Goal: Task Accomplishment & Management: Manage account settings

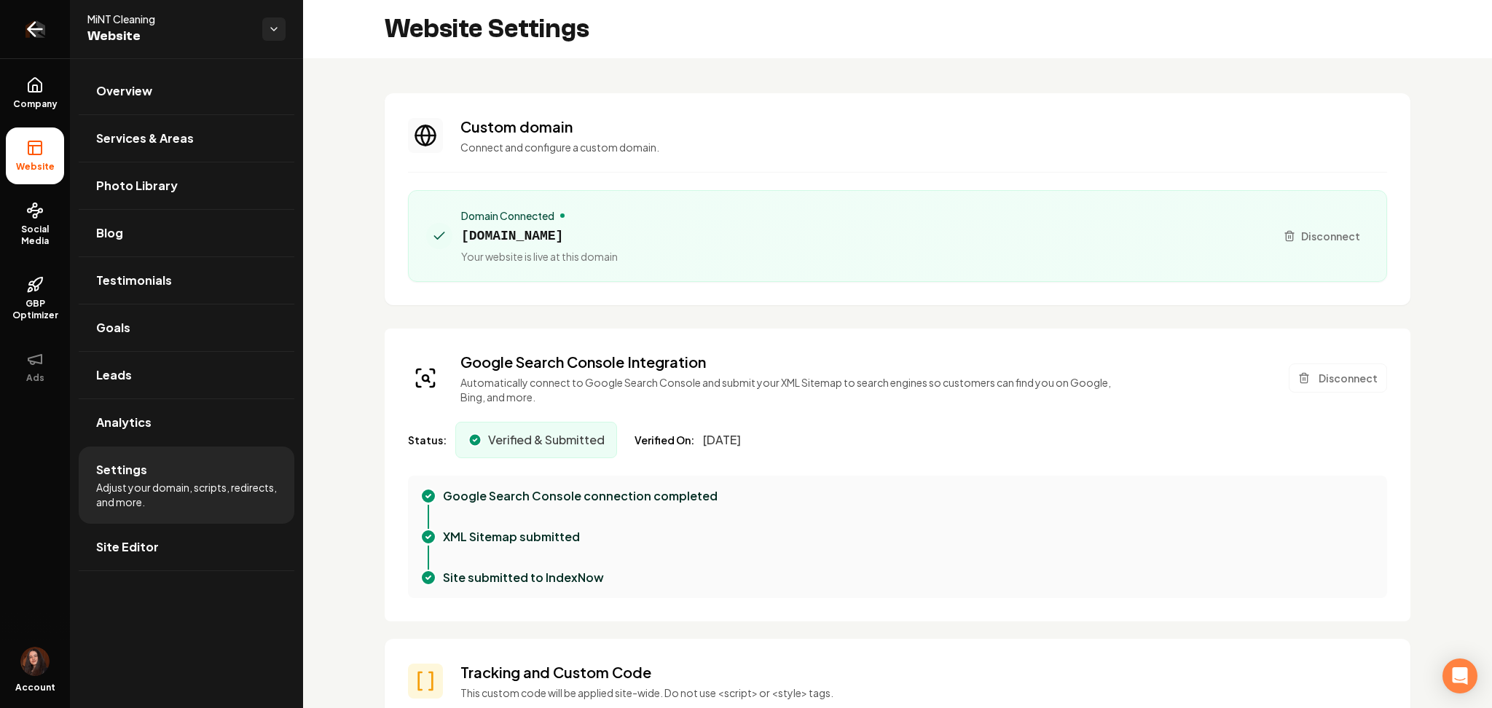
click at [33, 49] on link "Return to dashboard" at bounding box center [35, 29] width 70 height 58
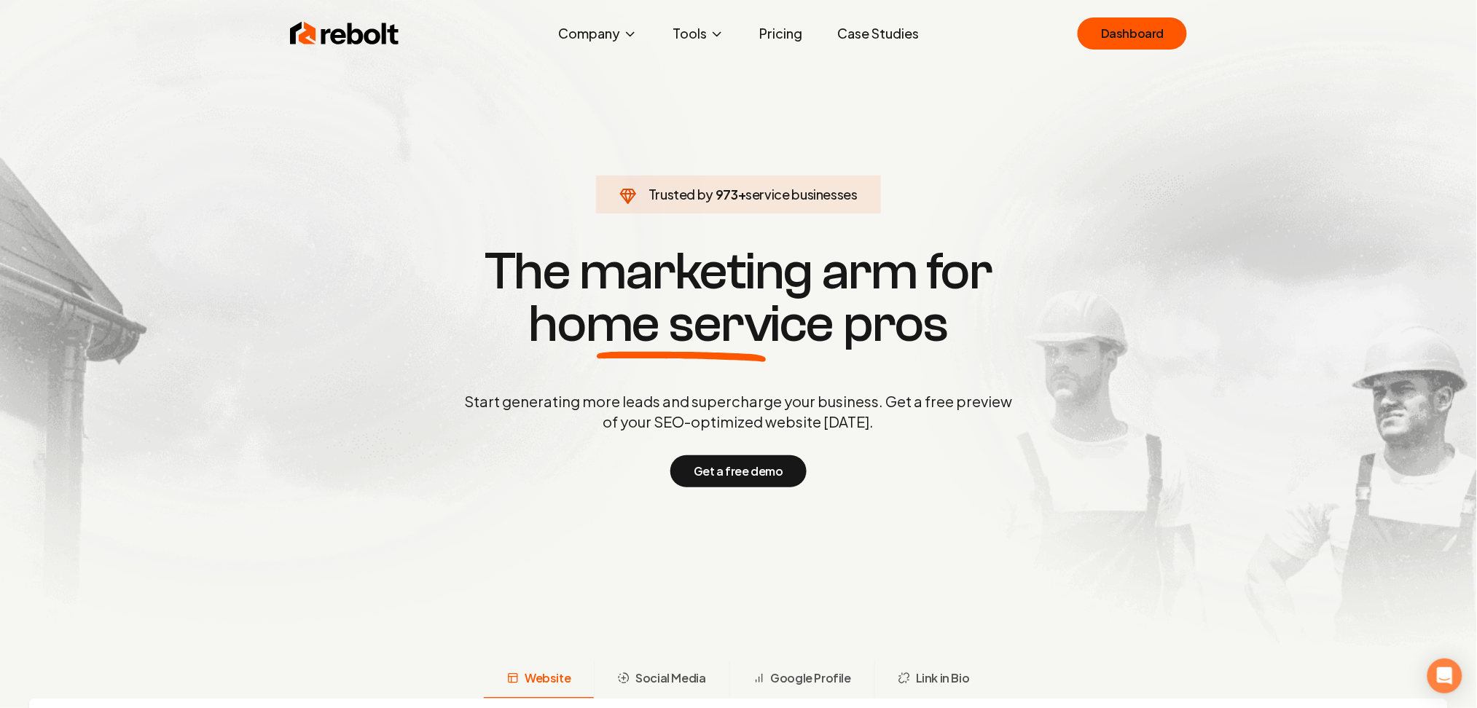
click at [1129, 34] on link "Dashboard" at bounding box center [1131, 33] width 109 height 32
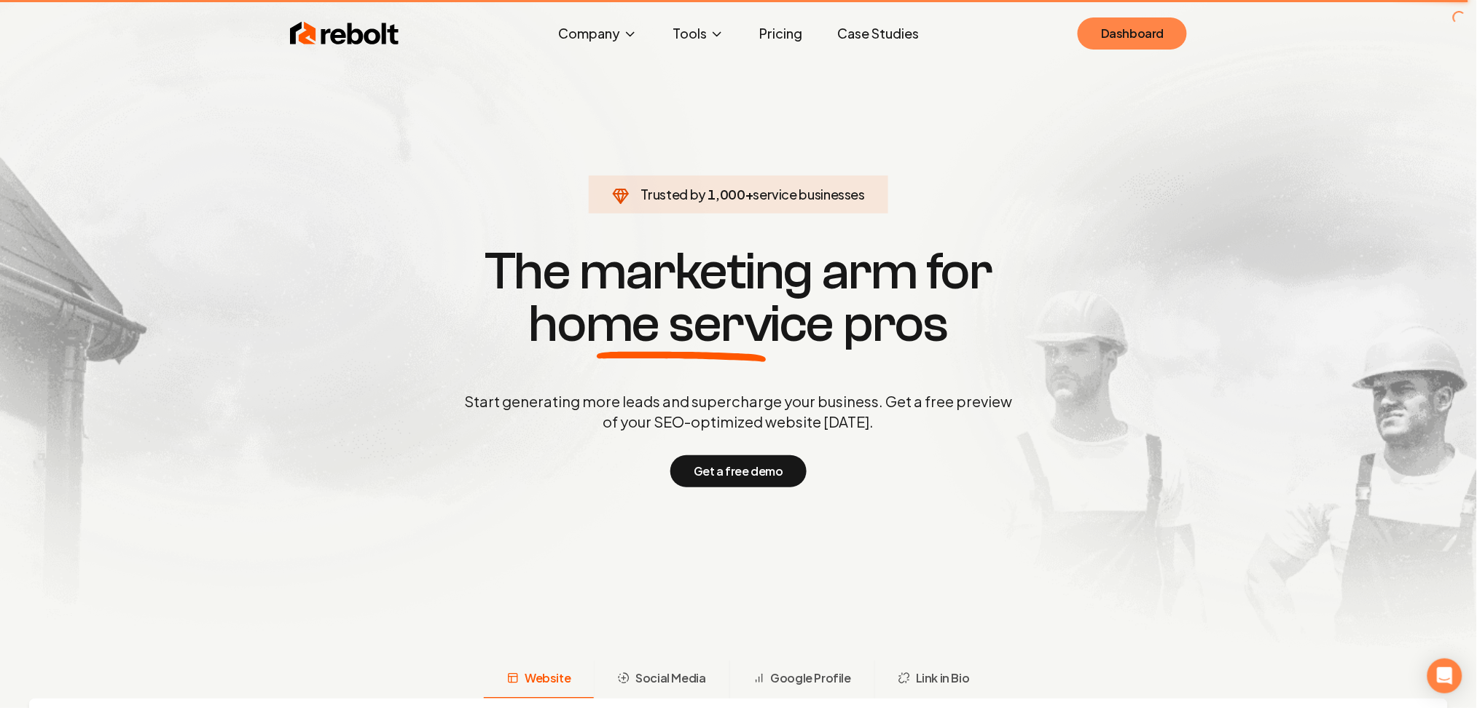
click at [1129, 34] on link "Dashboard" at bounding box center [1131, 33] width 109 height 32
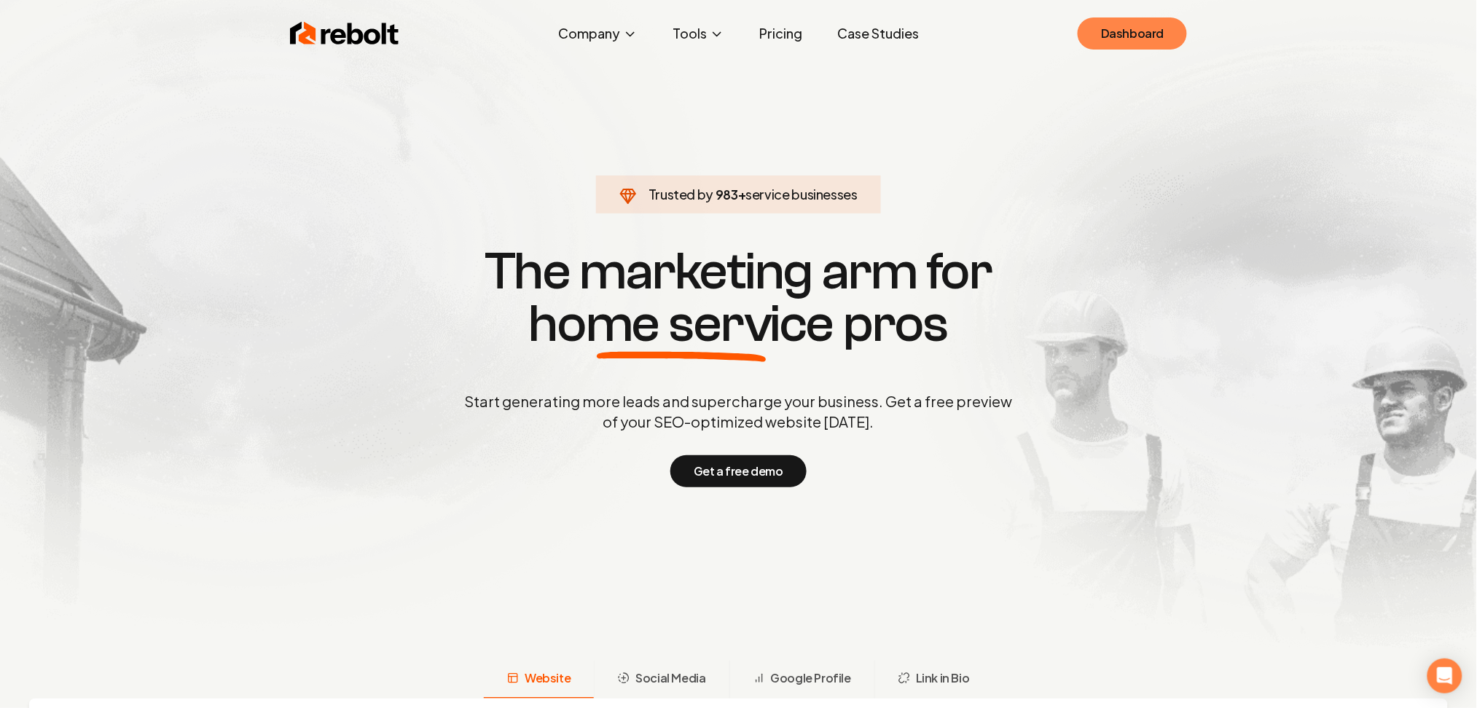
click at [1122, 27] on link "Dashboard" at bounding box center [1131, 33] width 109 height 32
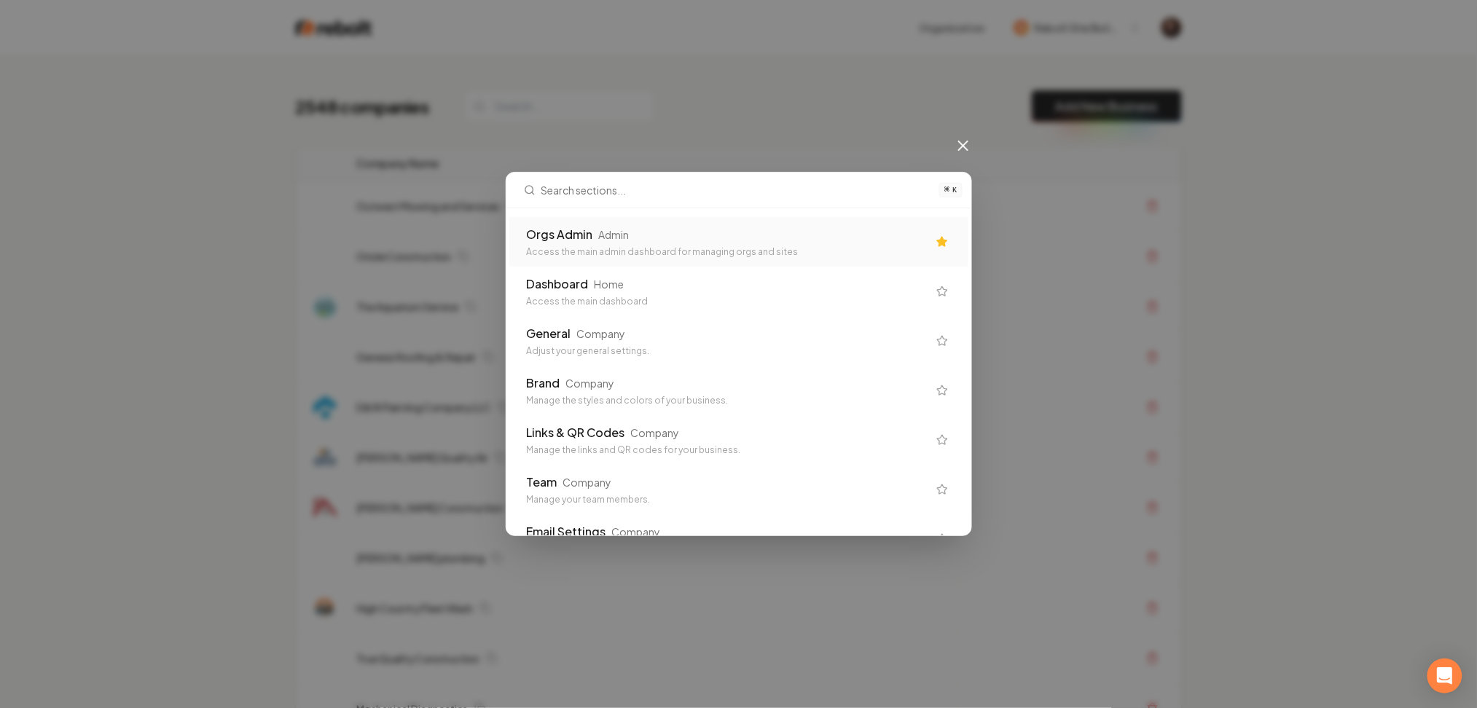
click at [841, 240] on div "Orgs Admin Admin" at bounding box center [727, 234] width 401 height 17
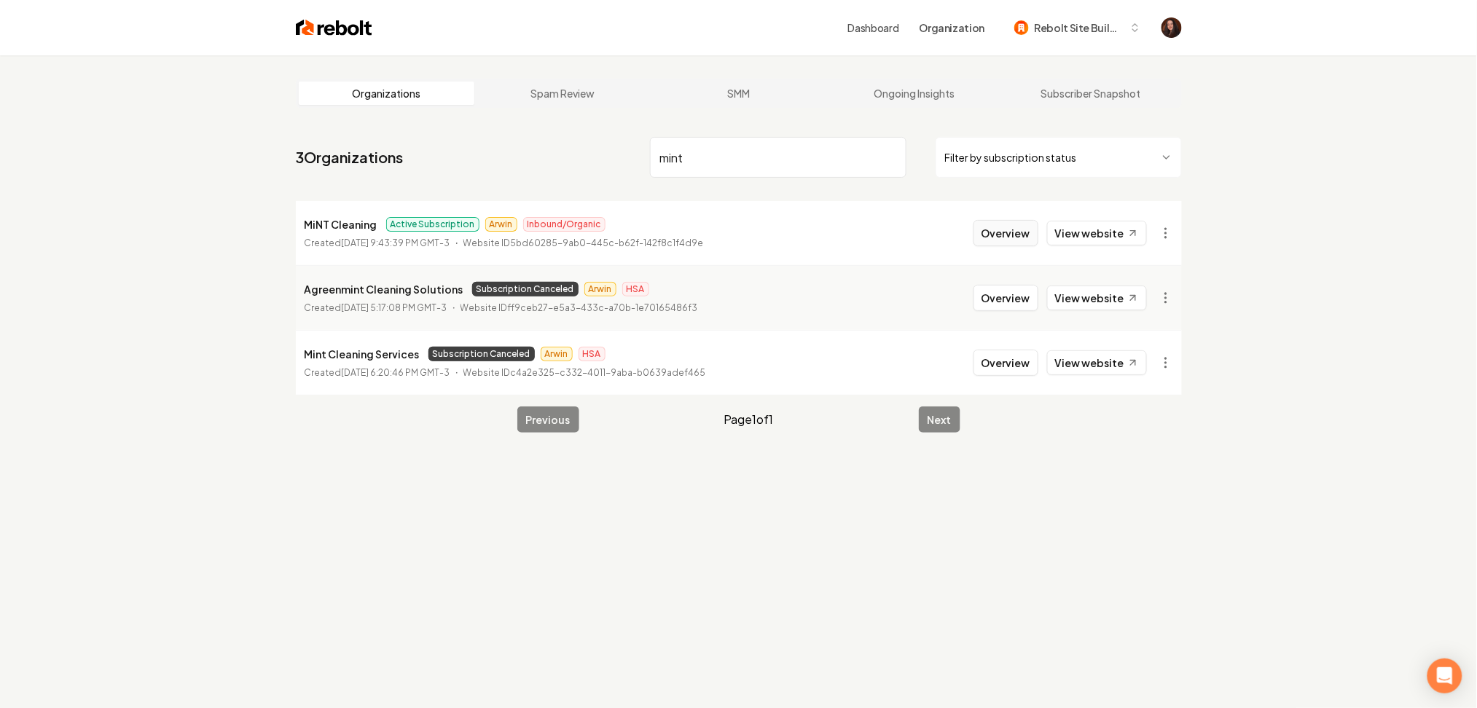
type input "mint"
click at [1005, 232] on button "Overview" at bounding box center [1005, 233] width 65 height 26
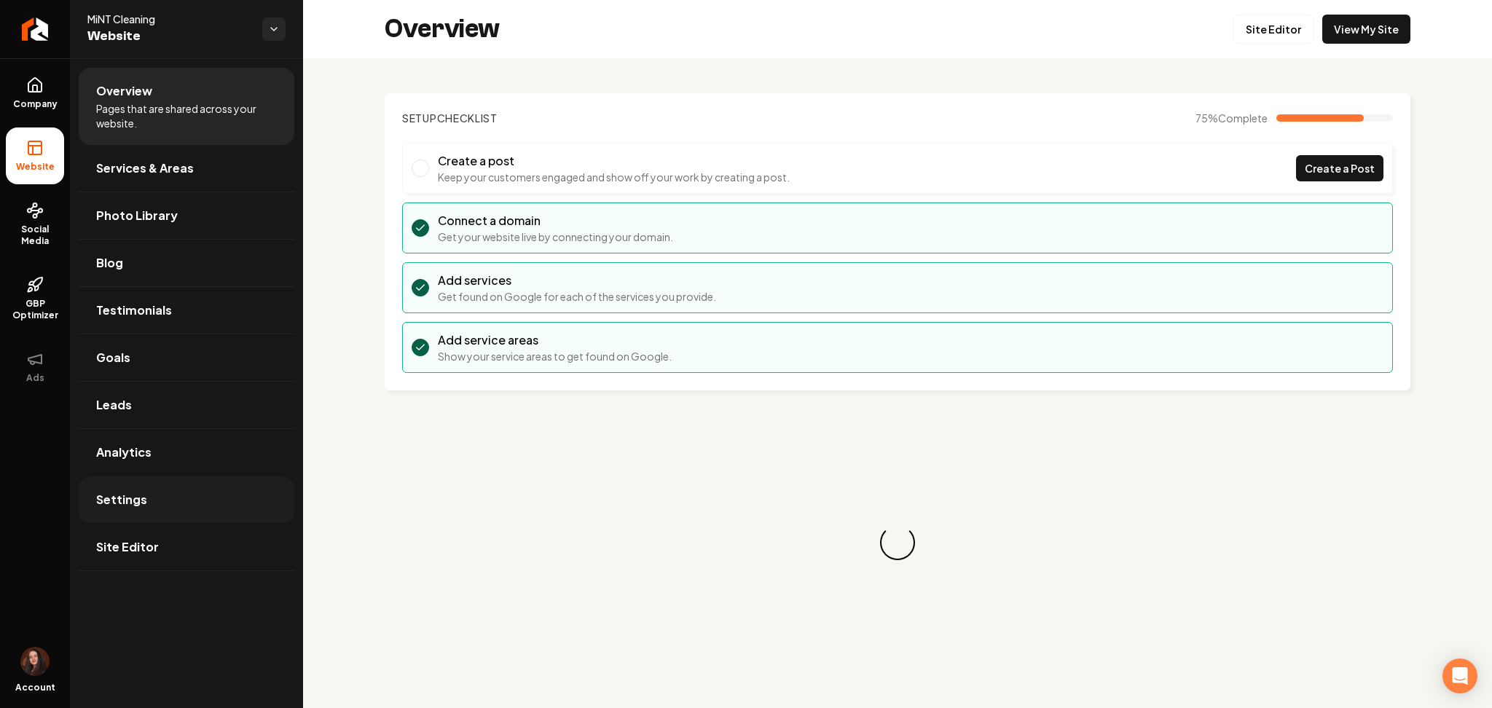
click at [129, 499] on span "Settings" at bounding box center [121, 499] width 51 height 17
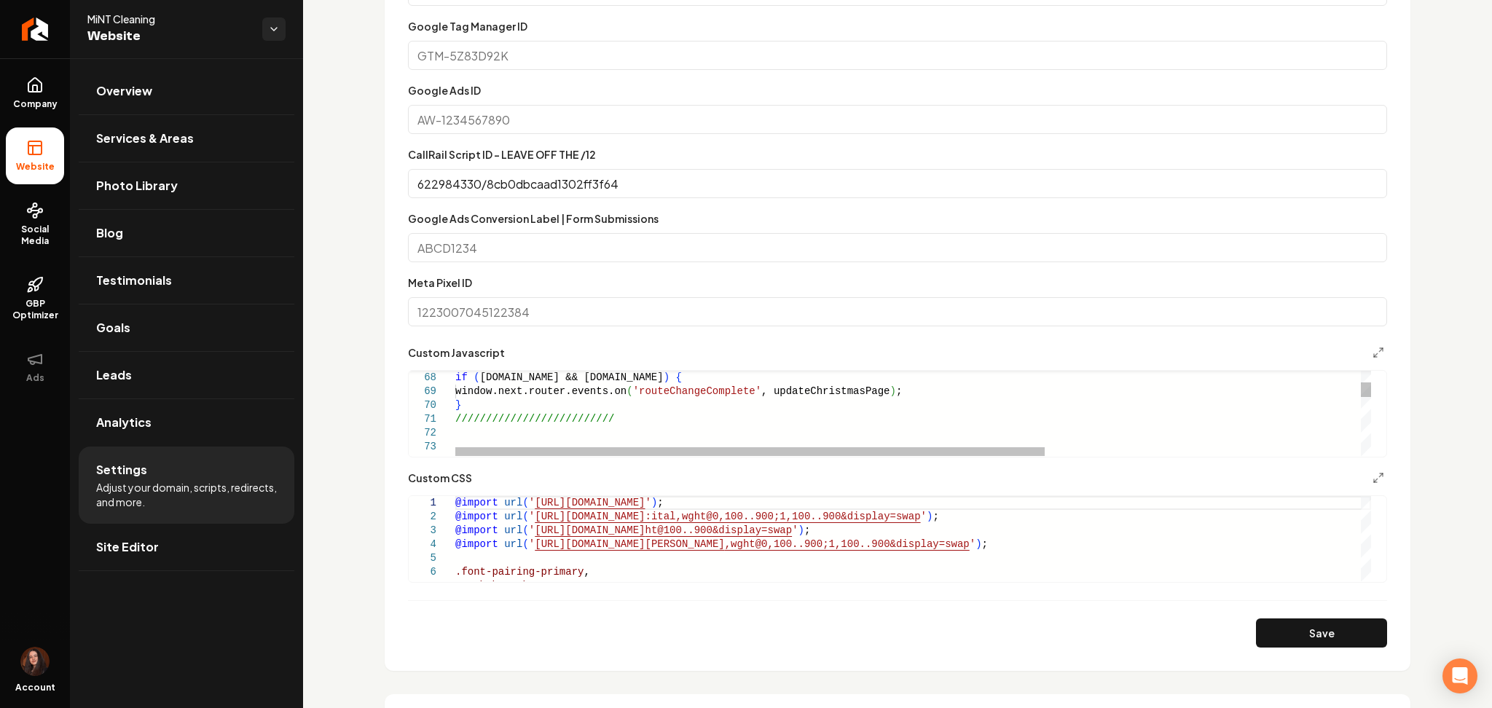
scroll to position [0, 420]
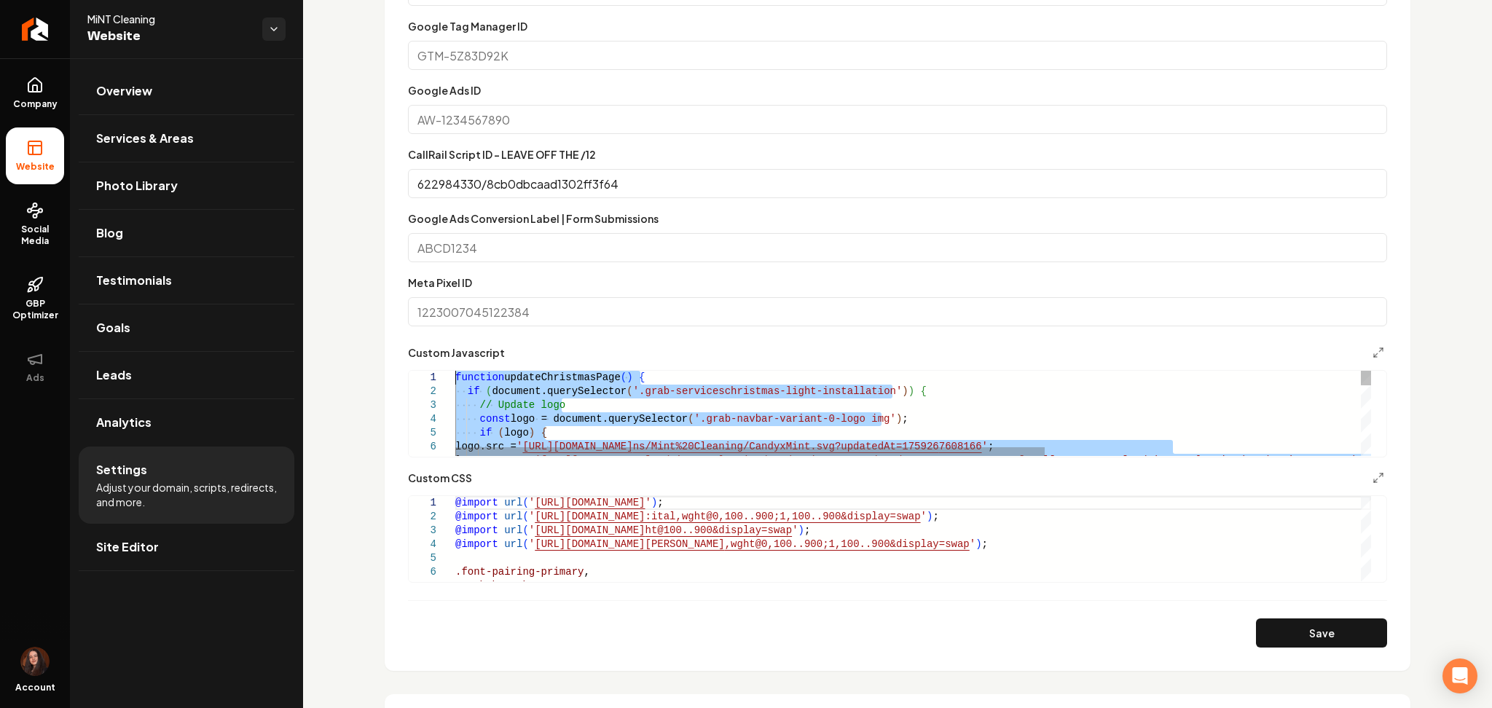
drag, startPoint x: 487, startPoint y: 405, endPoint x: 379, endPoint y: 235, distance: 202.1
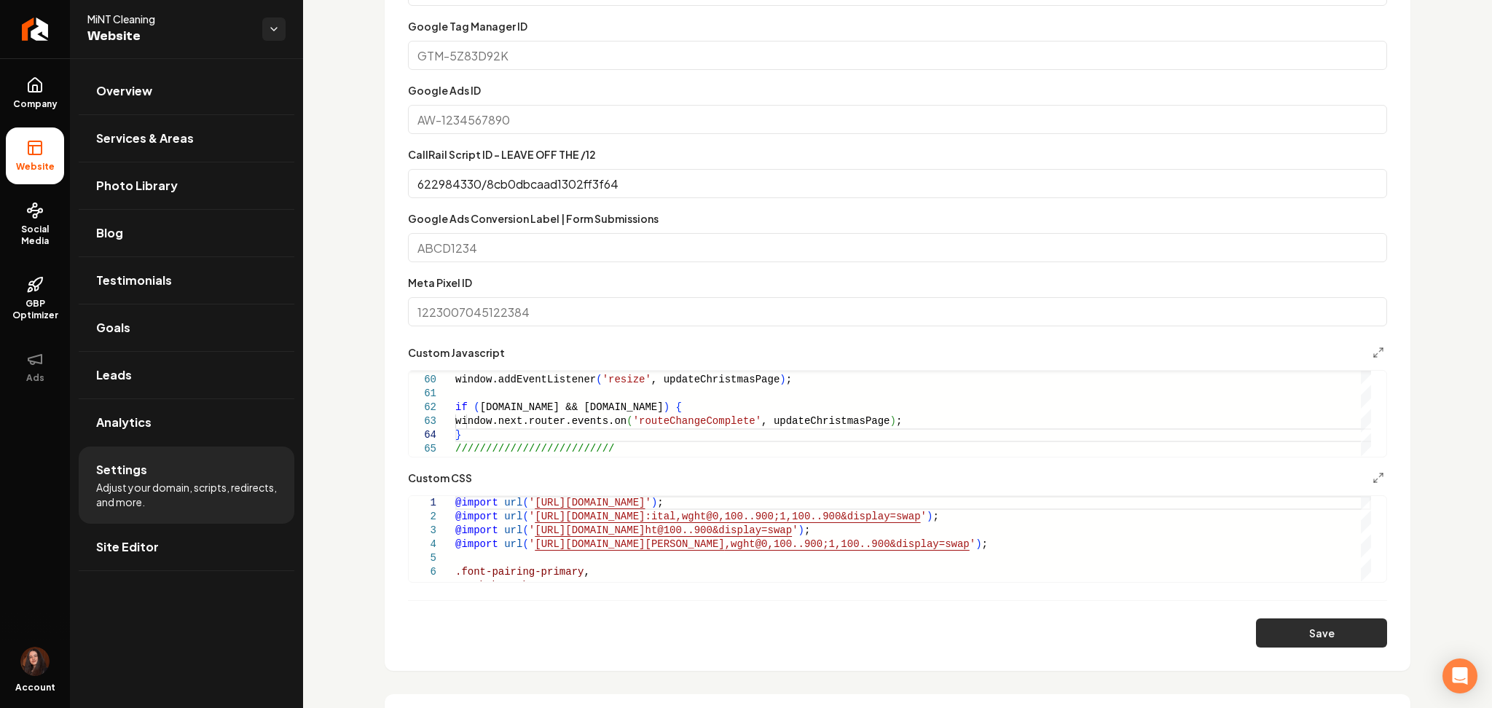
click at [1297, 627] on button "Save" at bounding box center [1321, 632] width 131 height 29
click at [1267, 636] on button "Save" at bounding box center [1321, 632] width 131 height 29
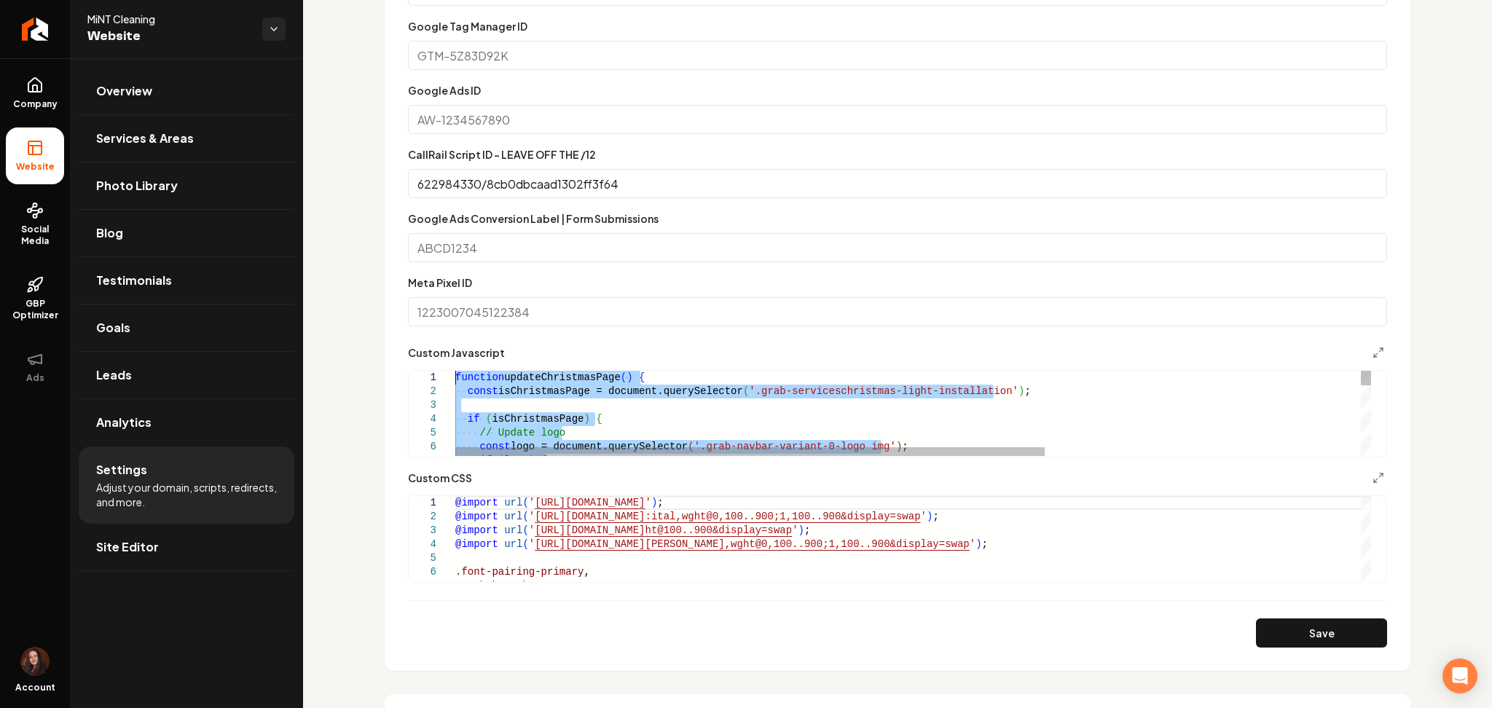
drag, startPoint x: 476, startPoint y: 433, endPoint x: 382, endPoint y: 189, distance: 262.2
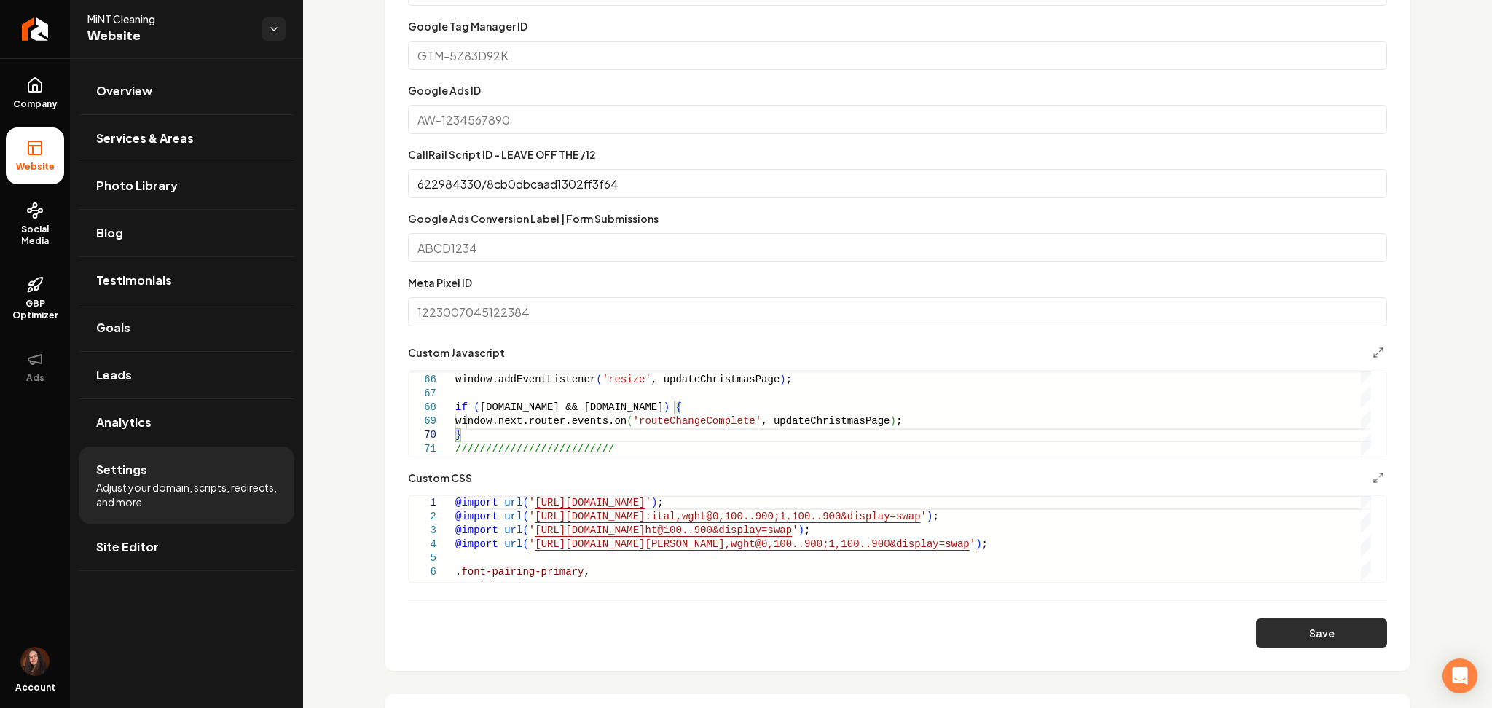
click at [1283, 634] on button "Save" at bounding box center [1321, 632] width 131 height 29
type textarea "**********"
click at [17, 40] on link "Return to dashboard" at bounding box center [35, 29] width 70 height 58
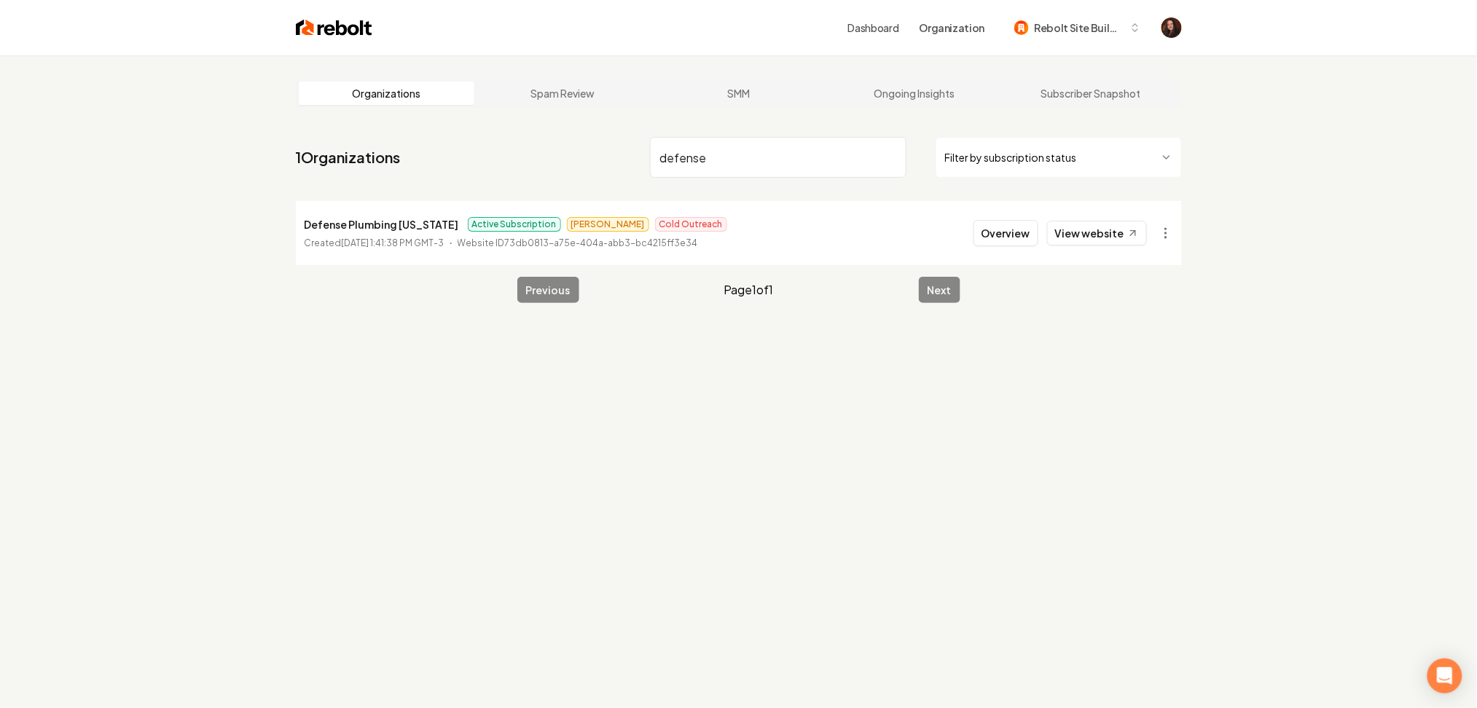
type input "defense"
drag, startPoint x: 959, startPoint y: 246, endPoint x: 967, endPoint y: 243, distance: 8.5
click at [962, 244] on li "Defense Plumbing Utah Active Subscription Omar Cold Outreach Created September …" at bounding box center [739, 233] width 886 height 64
click at [978, 239] on button "Overview" at bounding box center [1005, 233] width 65 height 26
click at [979, 239] on button "Overview" at bounding box center [1005, 233] width 65 height 26
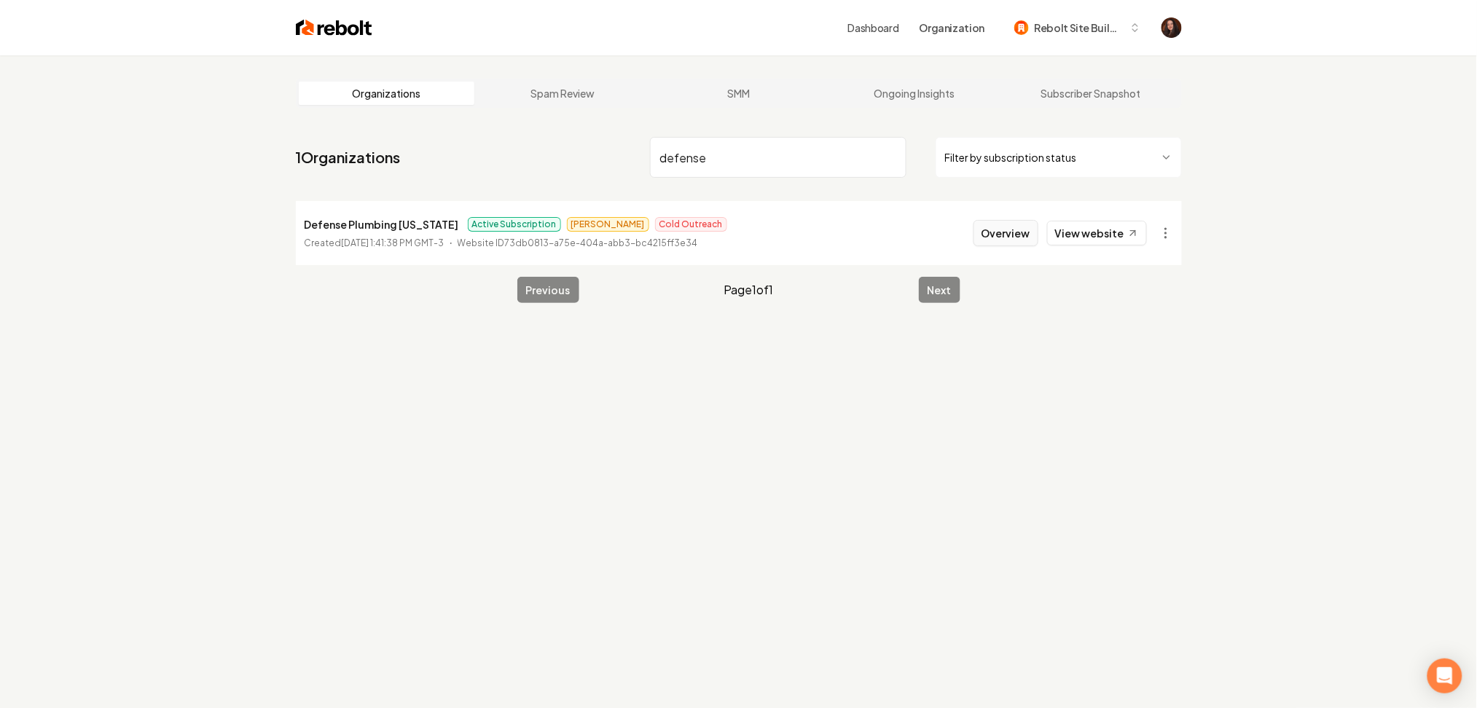
click at [1005, 234] on button "Overview" at bounding box center [1005, 233] width 65 height 26
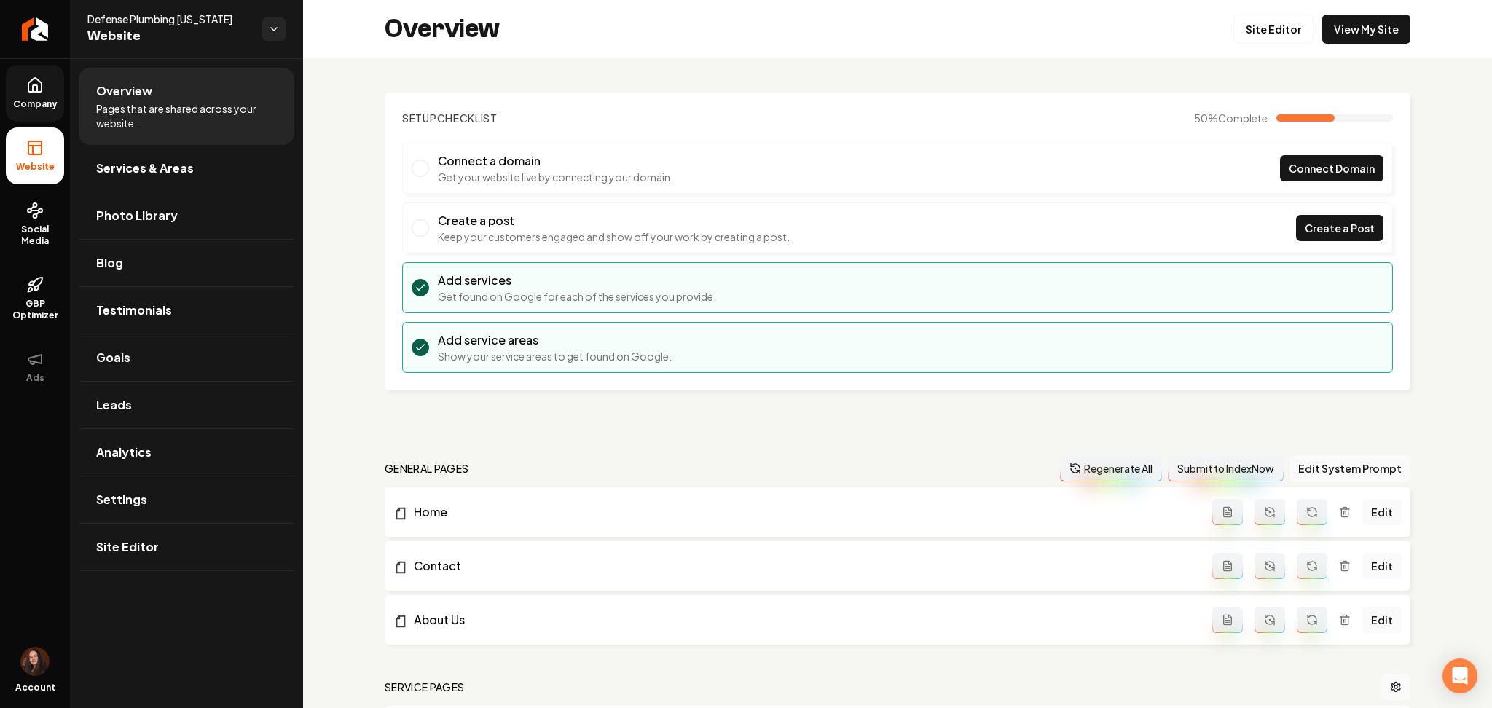
click at [32, 82] on icon at bounding box center [34, 84] width 17 height 17
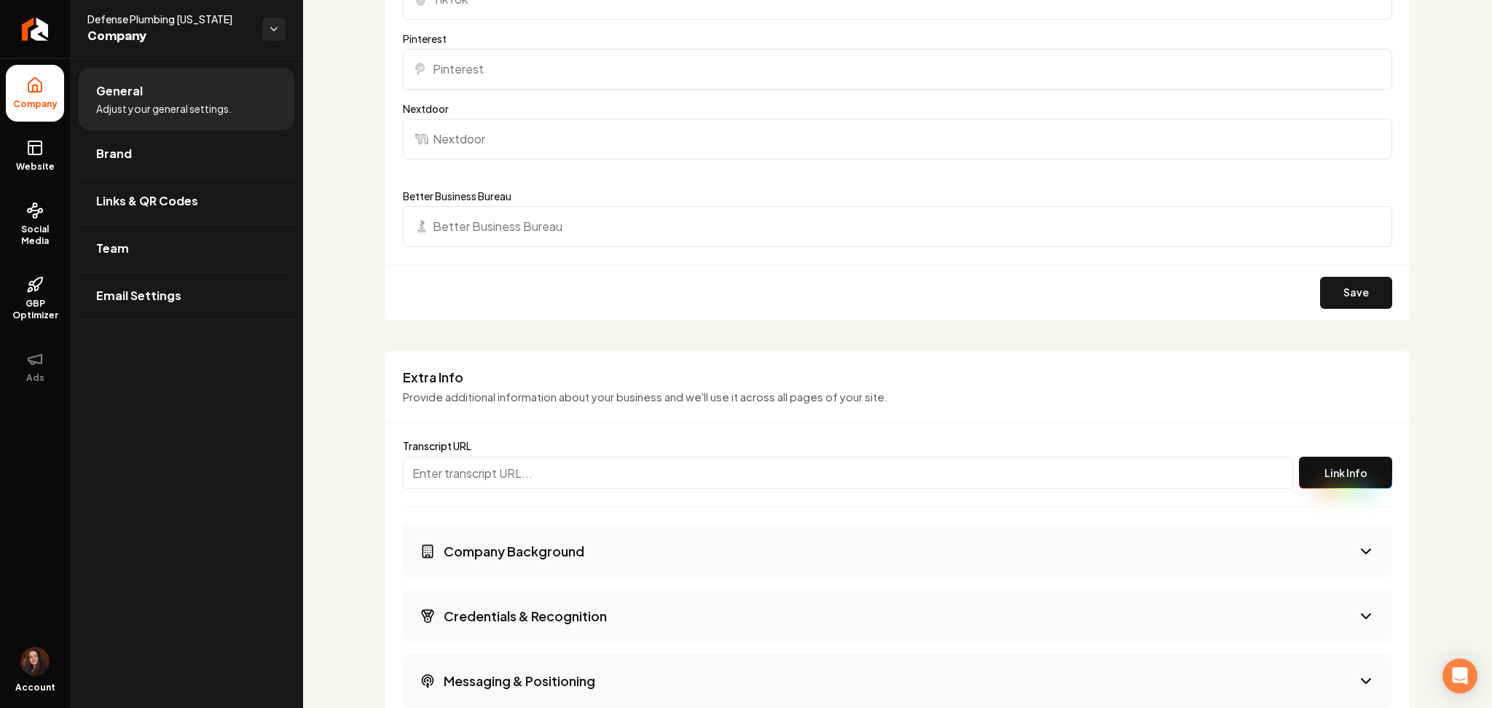
scroll to position [1630, 0]
click at [499, 551] on h3 "Company Background" at bounding box center [514, 552] width 141 height 18
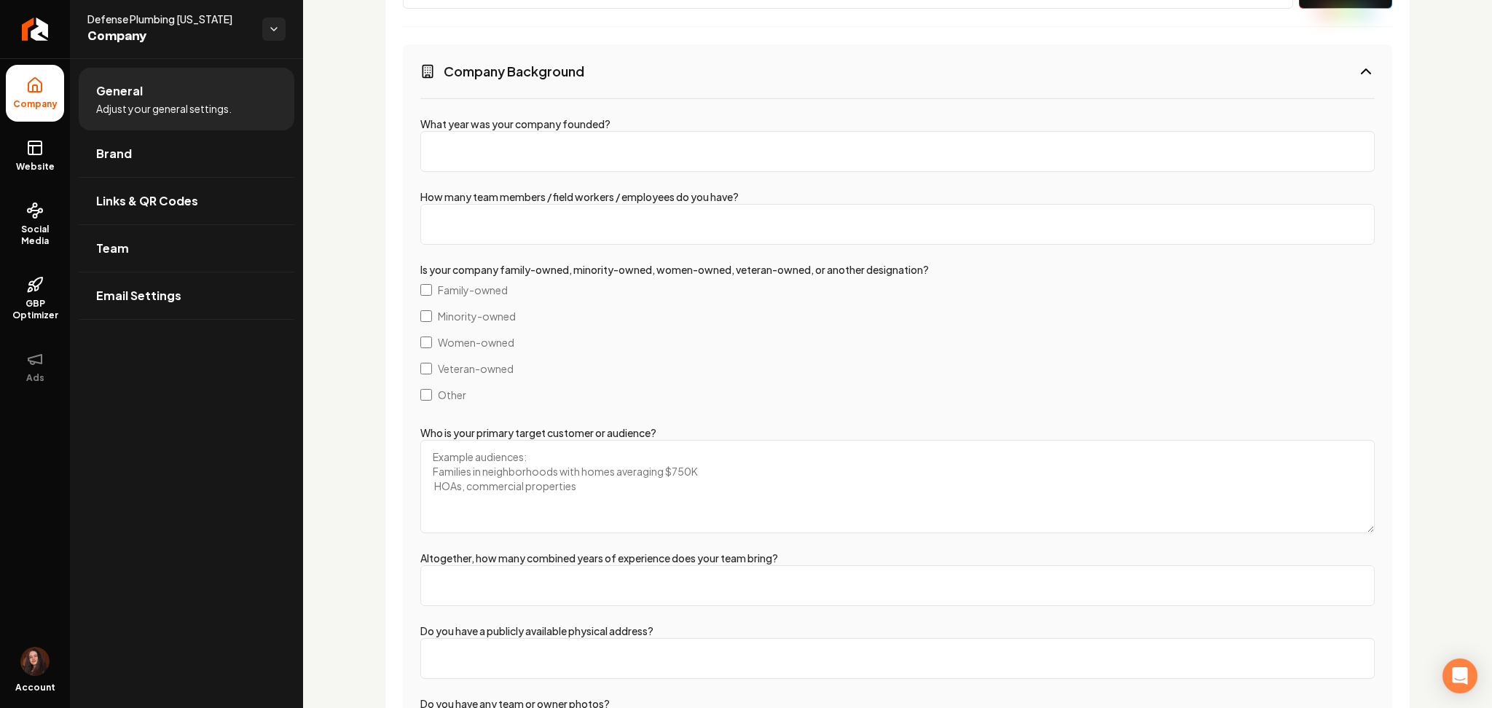
scroll to position [2116, 0]
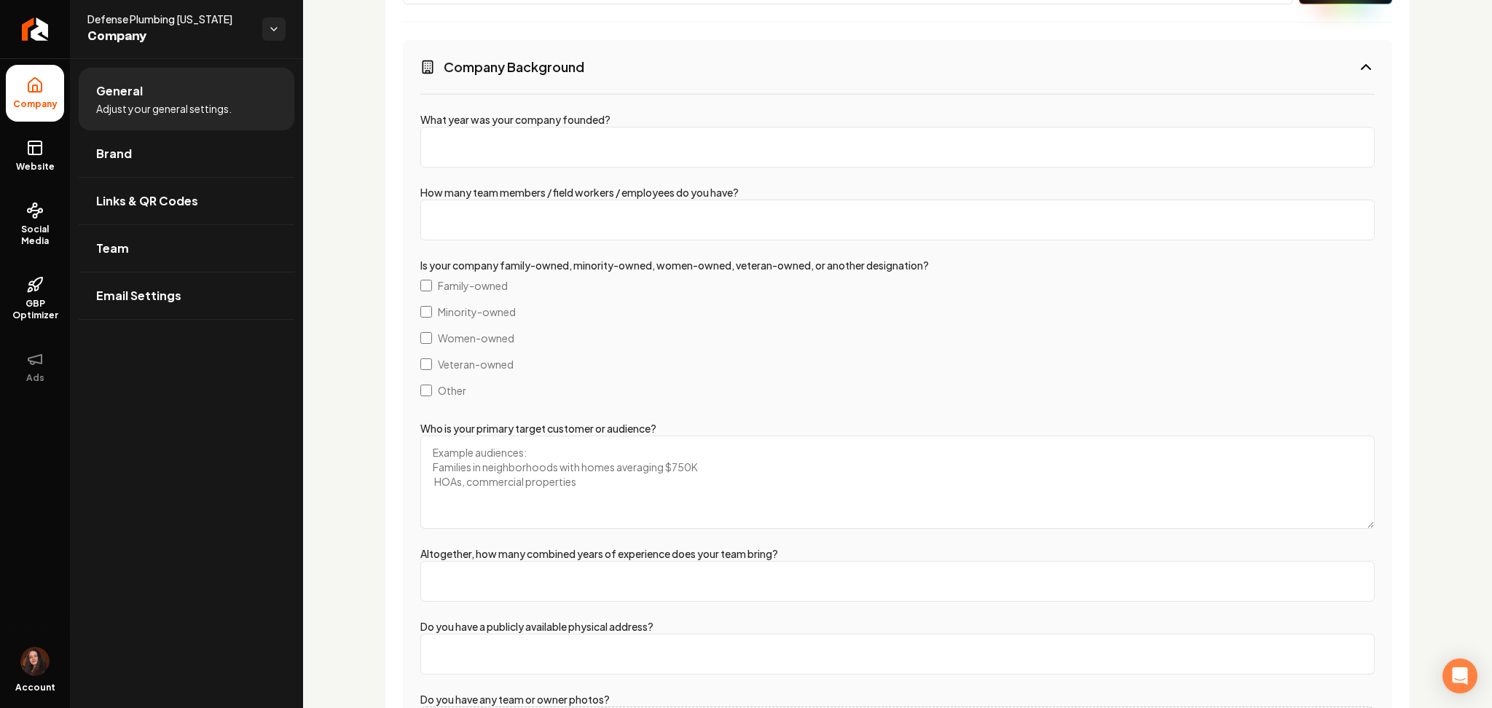
click at [468, 283] on span "Family-owned" at bounding box center [473, 285] width 70 height 15
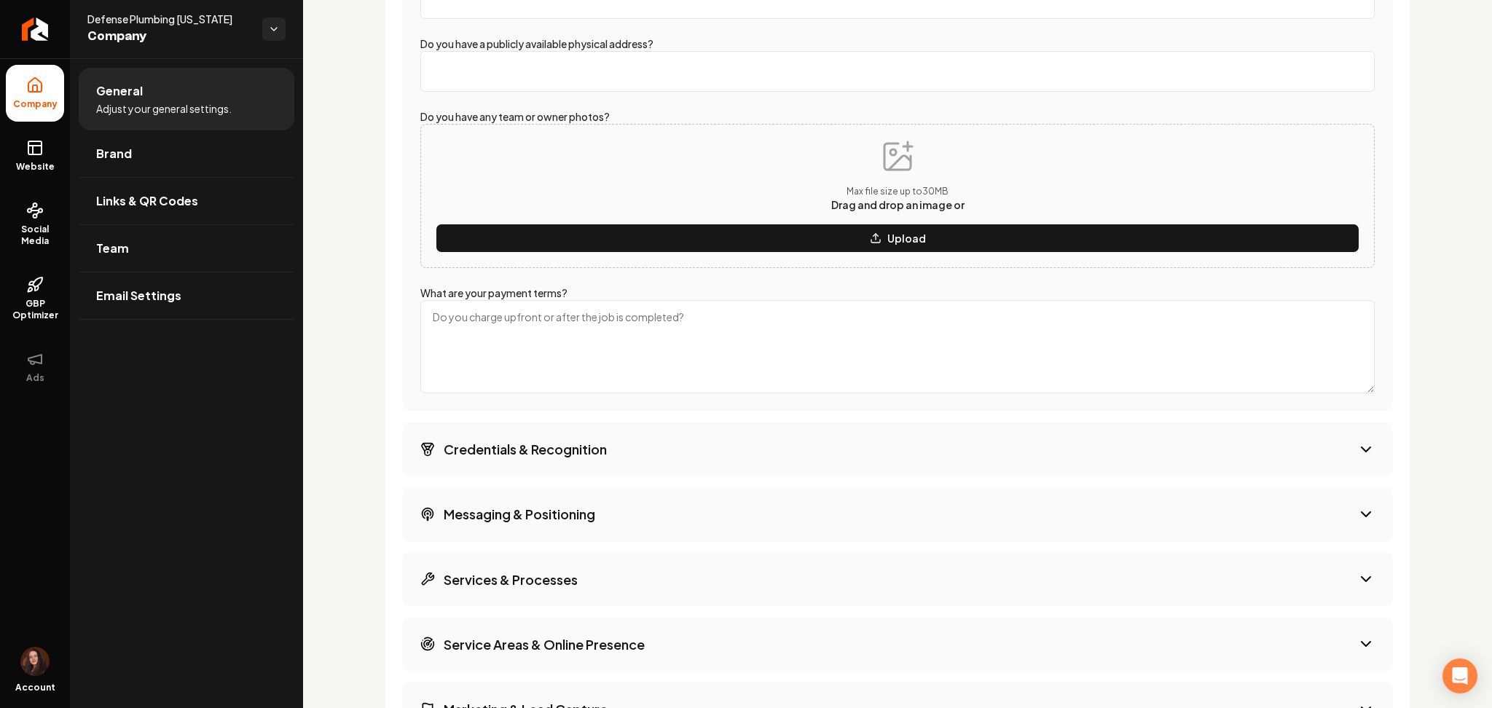
click at [575, 460] on button "Credentials & Recognition" at bounding box center [897, 448] width 989 height 53
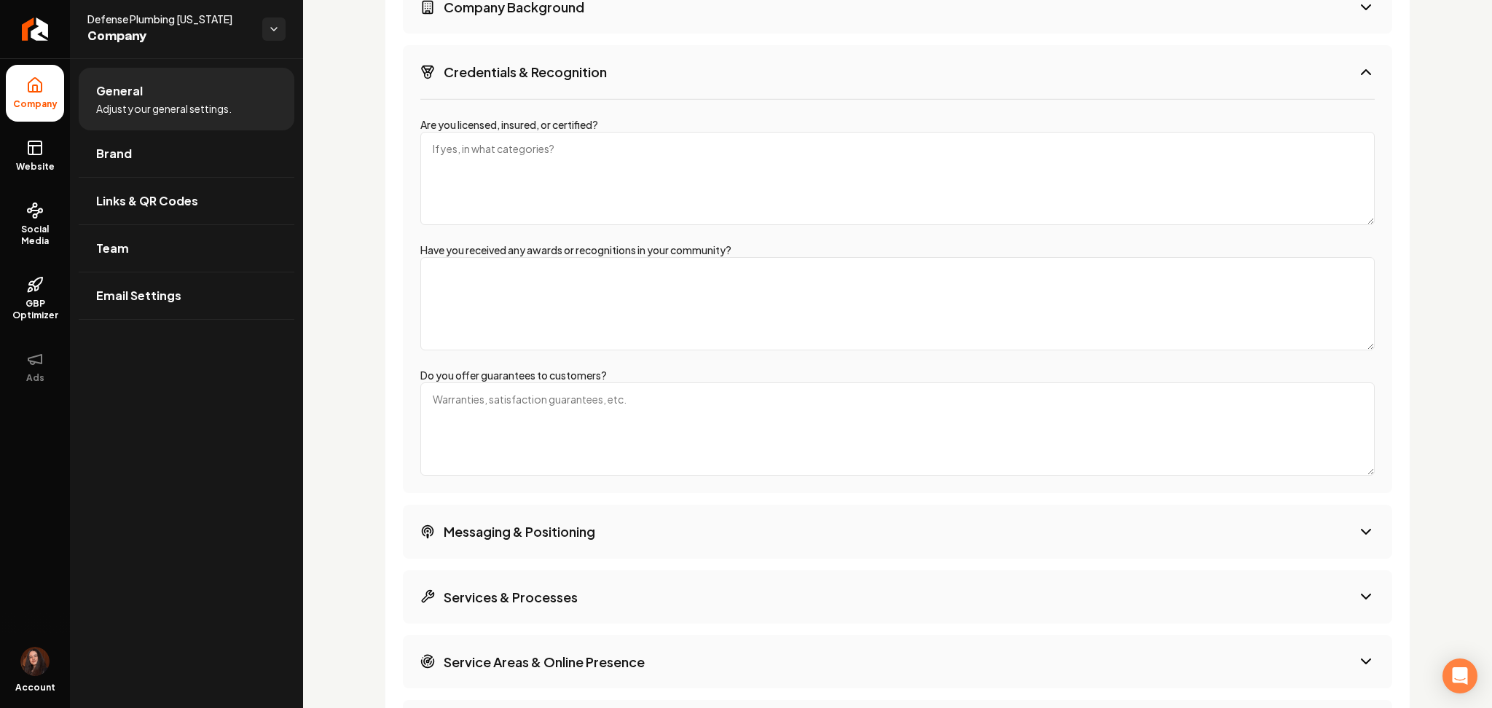
drag, startPoint x: 523, startPoint y: 306, endPoint x: 551, endPoint y: 208, distance: 101.7
click at [523, 305] on textarea "Have you received any awards or recognitions in your community?" at bounding box center [897, 303] width 954 height 93
click at [551, 208] on textarea "Are you licensed, insured, or certified?" at bounding box center [897, 178] width 954 height 93
paste textarea "Licensed,Family Owned,Insured,24/7 Service Available"
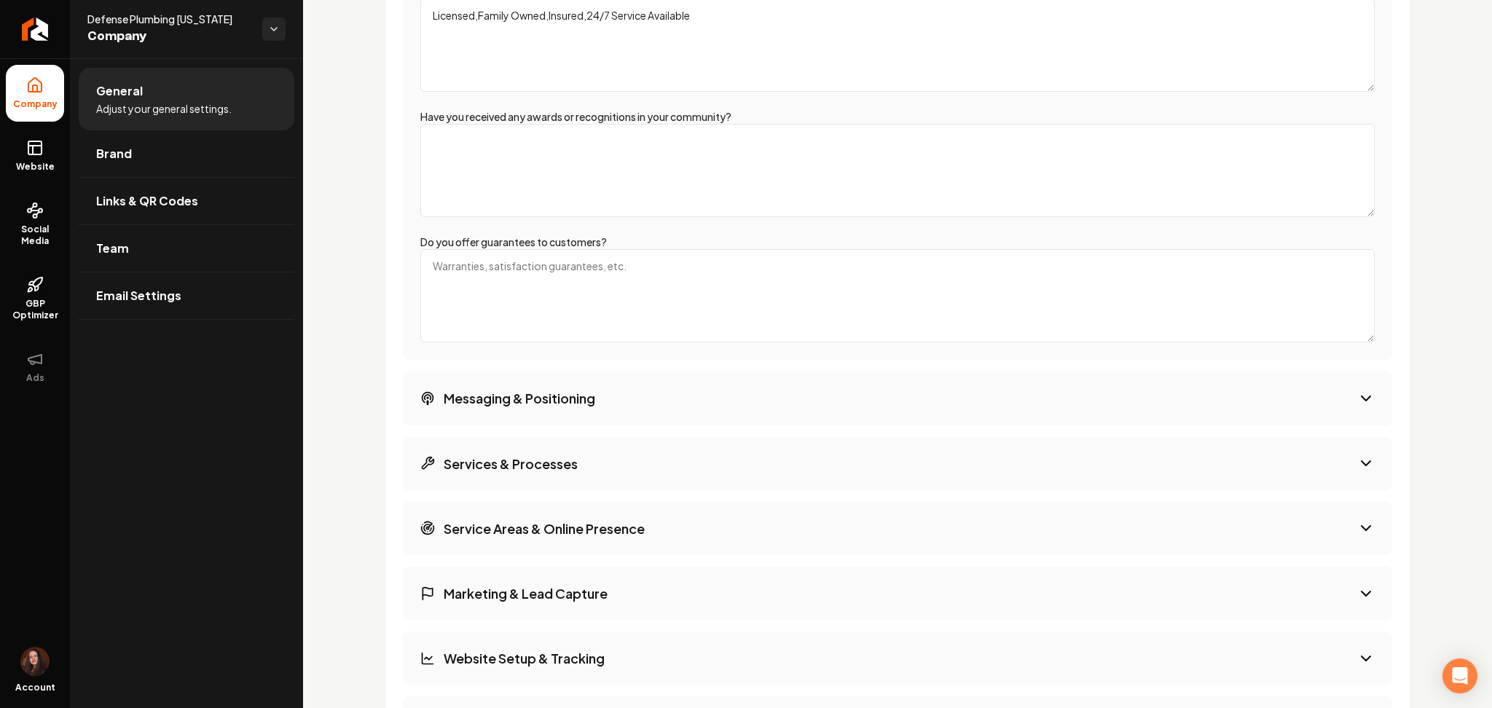
scroll to position [2370, 0]
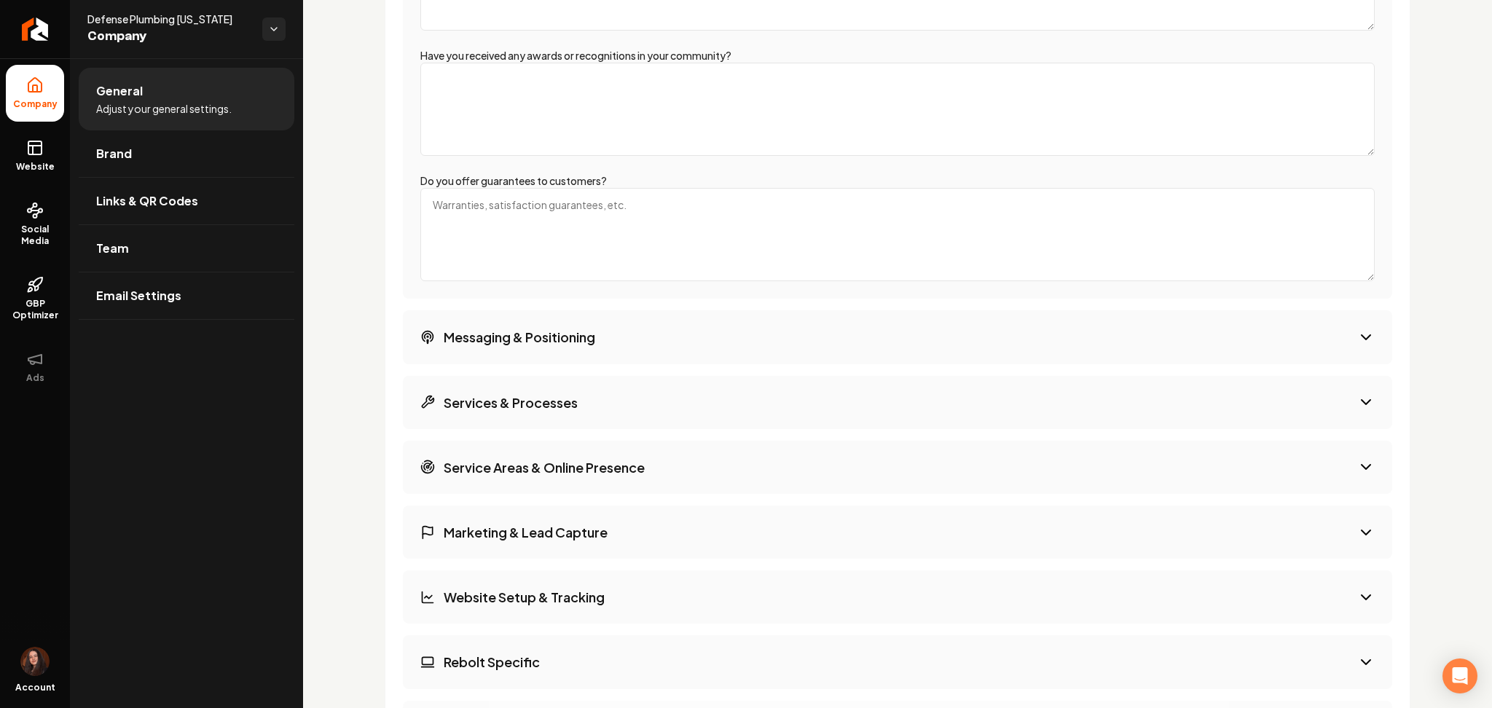
type textarea "Licensed,Family Owned,Insured,24/7 Service Available"
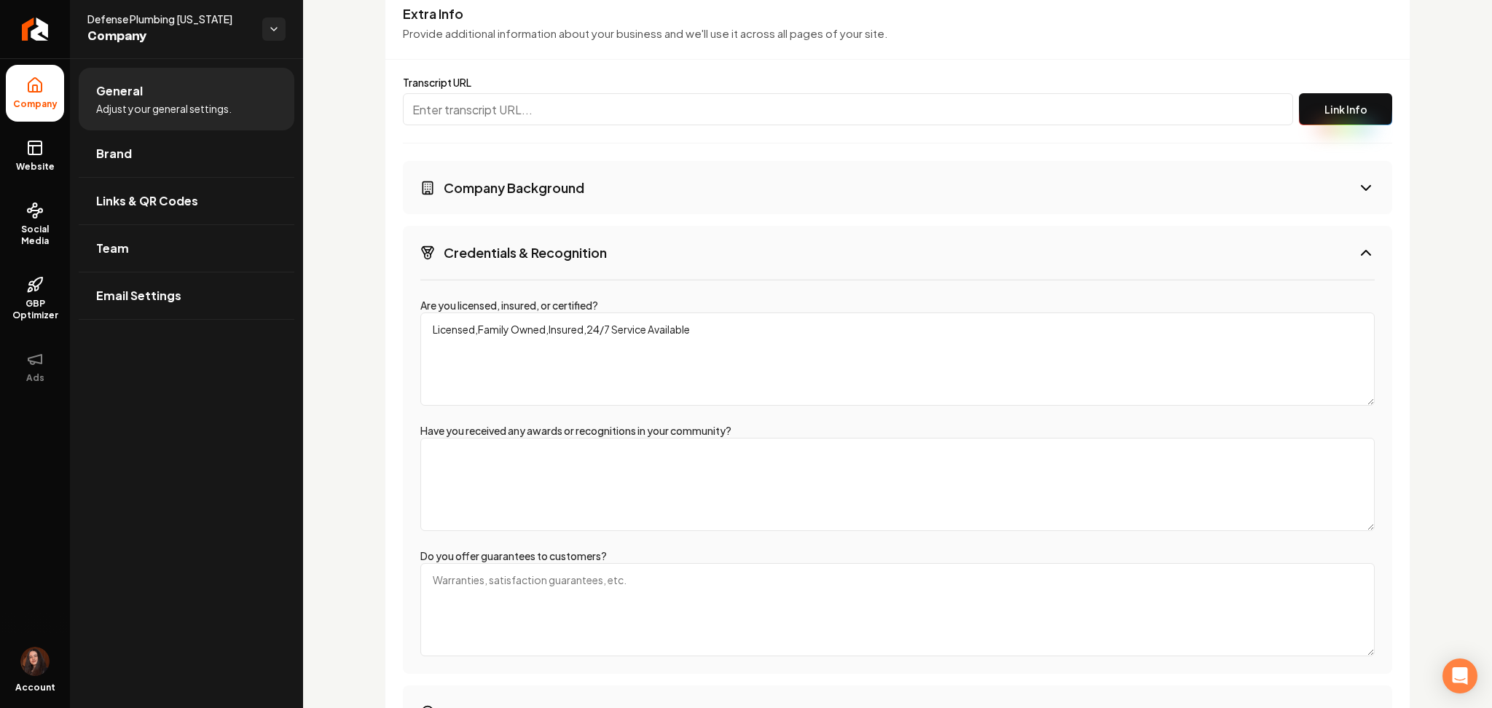
scroll to position [1982, 0]
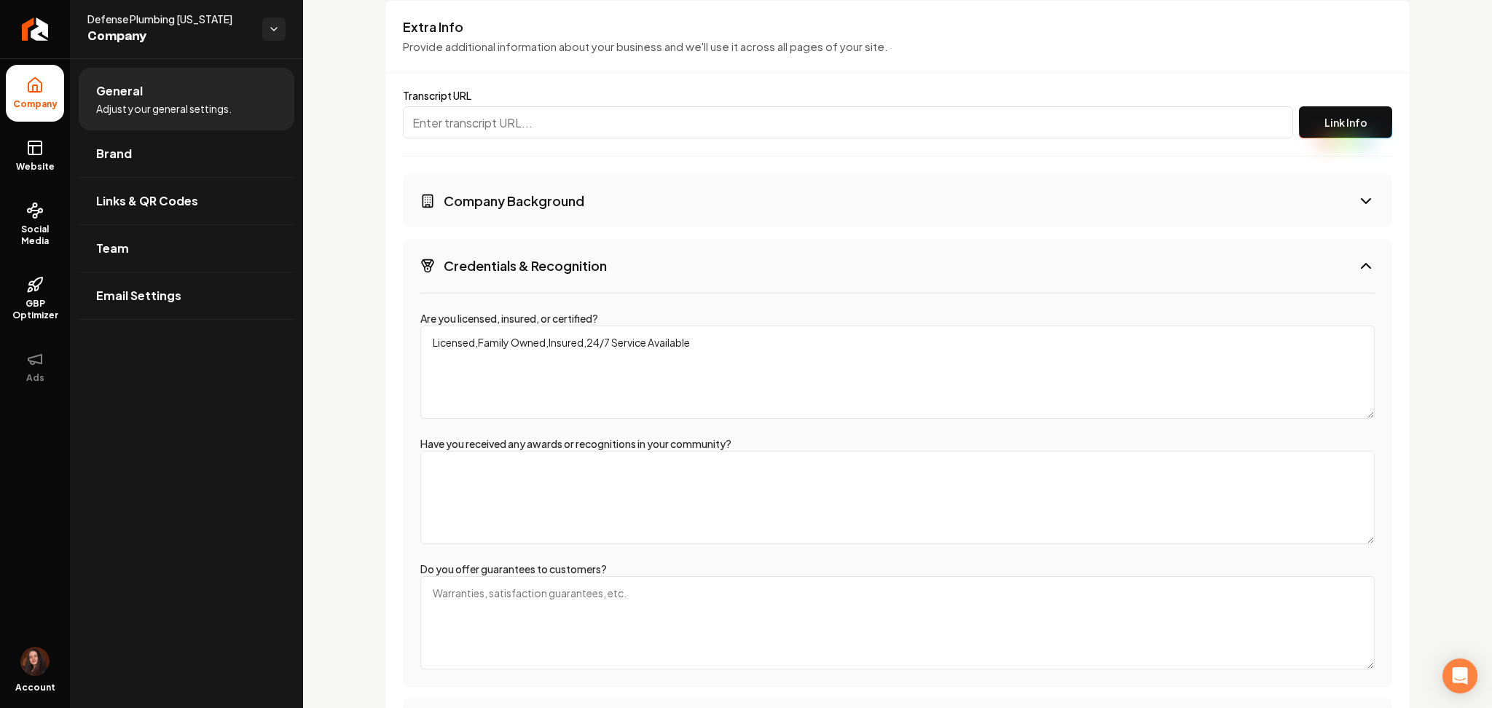
click at [565, 198] on h3 "Company Background" at bounding box center [514, 201] width 141 height 18
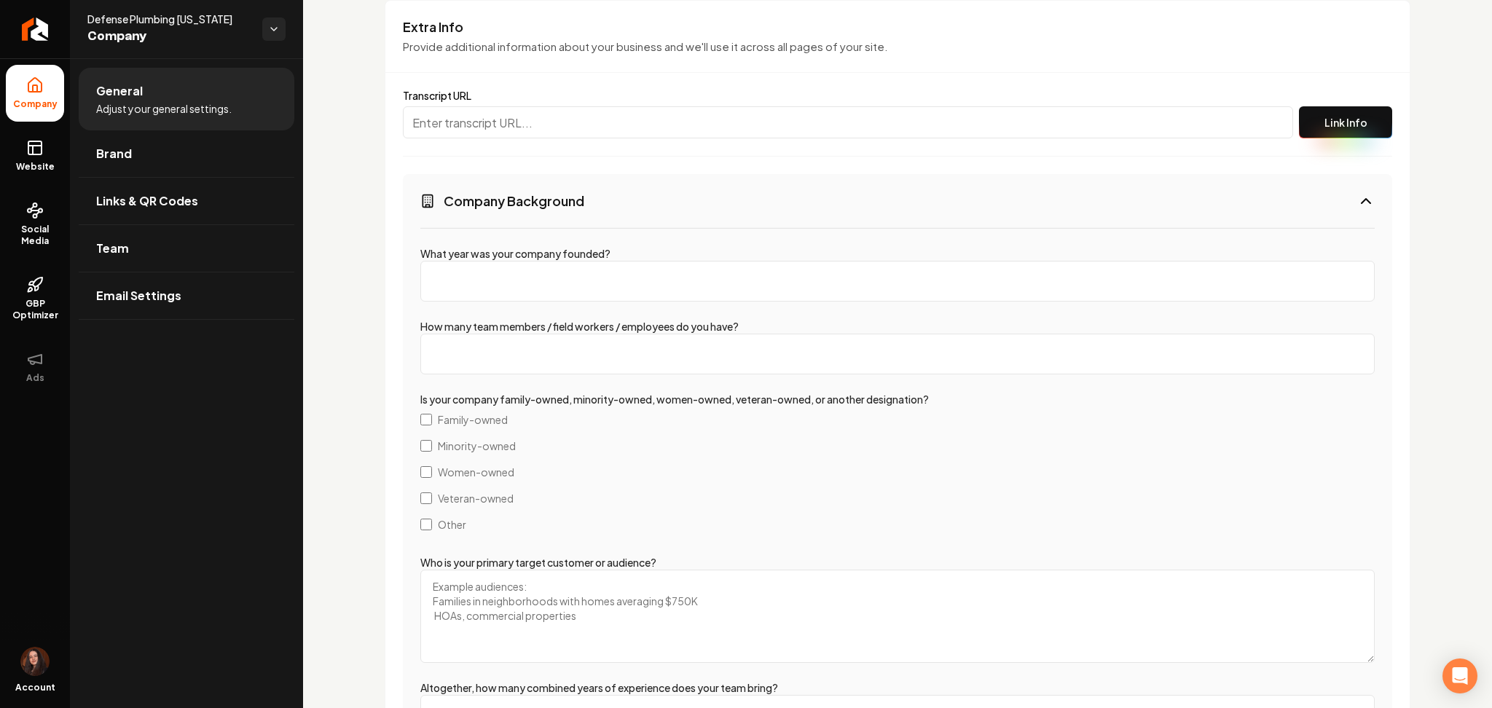
click at [494, 302] on div "What year was your company founded? How many team members / field workers / emp…" at bounding box center [897, 677] width 989 height 900
drag, startPoint x: 494, startPoint y: 303, endPoint x: 494, endPoint y: 293, distance: 10.2
click at [494, 293] on div "What year was your company founded? How many team members / field workers / emp…" at bounding box center [897, 677] width 989 height 900
click at [494, 293] on input "What year was your company founded?" at bounding box center [897, 281] width 954 height 41
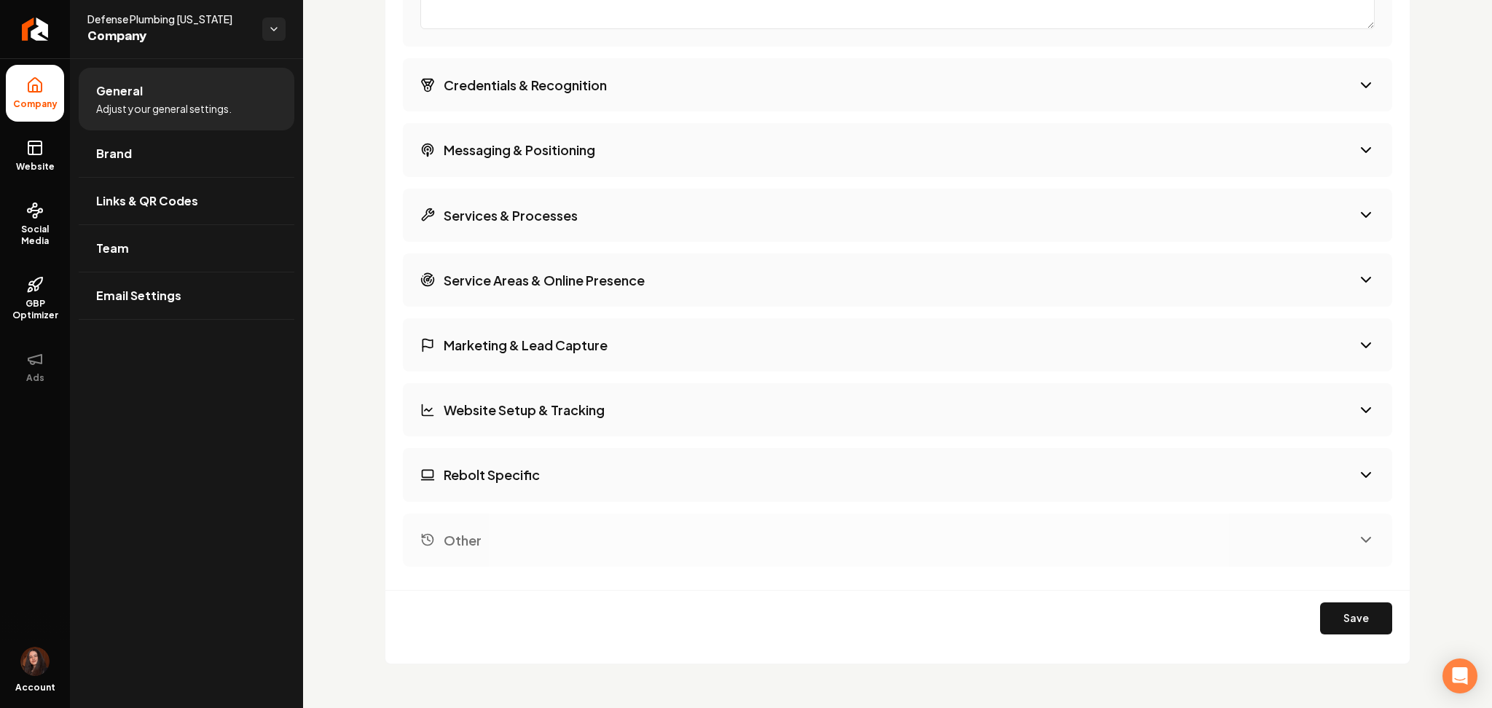
scroll to position [3077, 0]
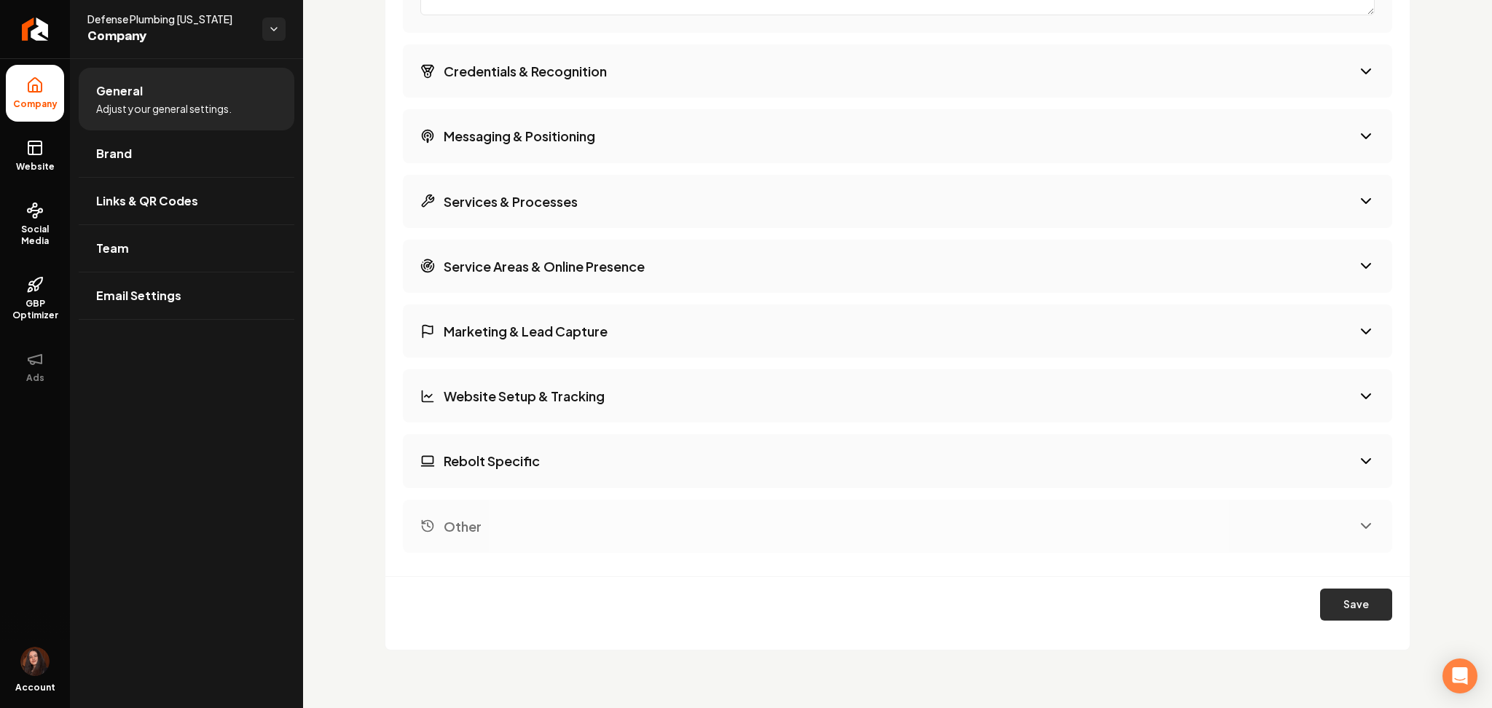
type input "2023"
click at [1337, 617] on button "Save" at bounding box center [1356, 605] width 72 height 32
click at [1355, 608] on button "Save" at bounding box center [1356, 605] width 72 height 32
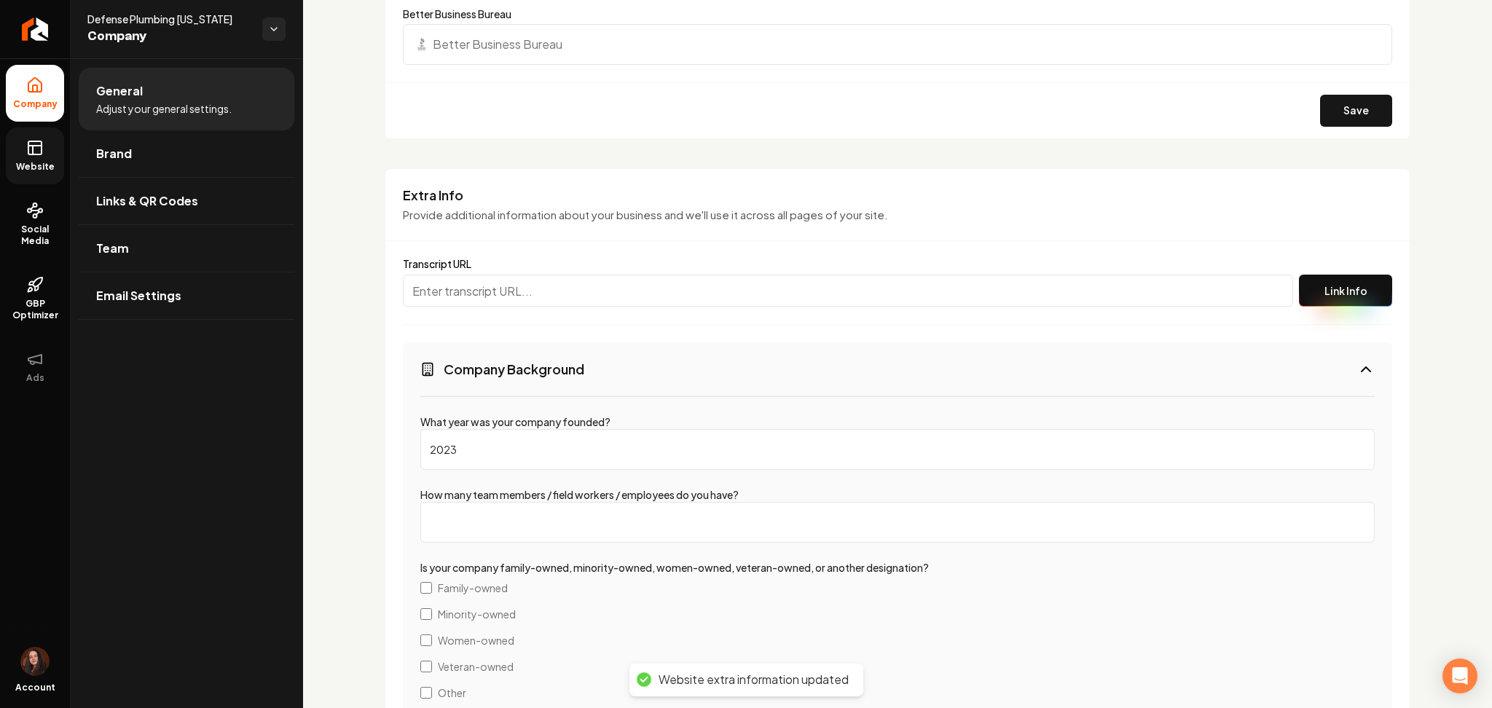
drag, startPoint x: 48, startPoint y: 165, endPoint x: 65, endPoint y: 161, distance: 17.1
click at [48, 164] on span "Website" at bounding box center [35, 167] width 50 height 12
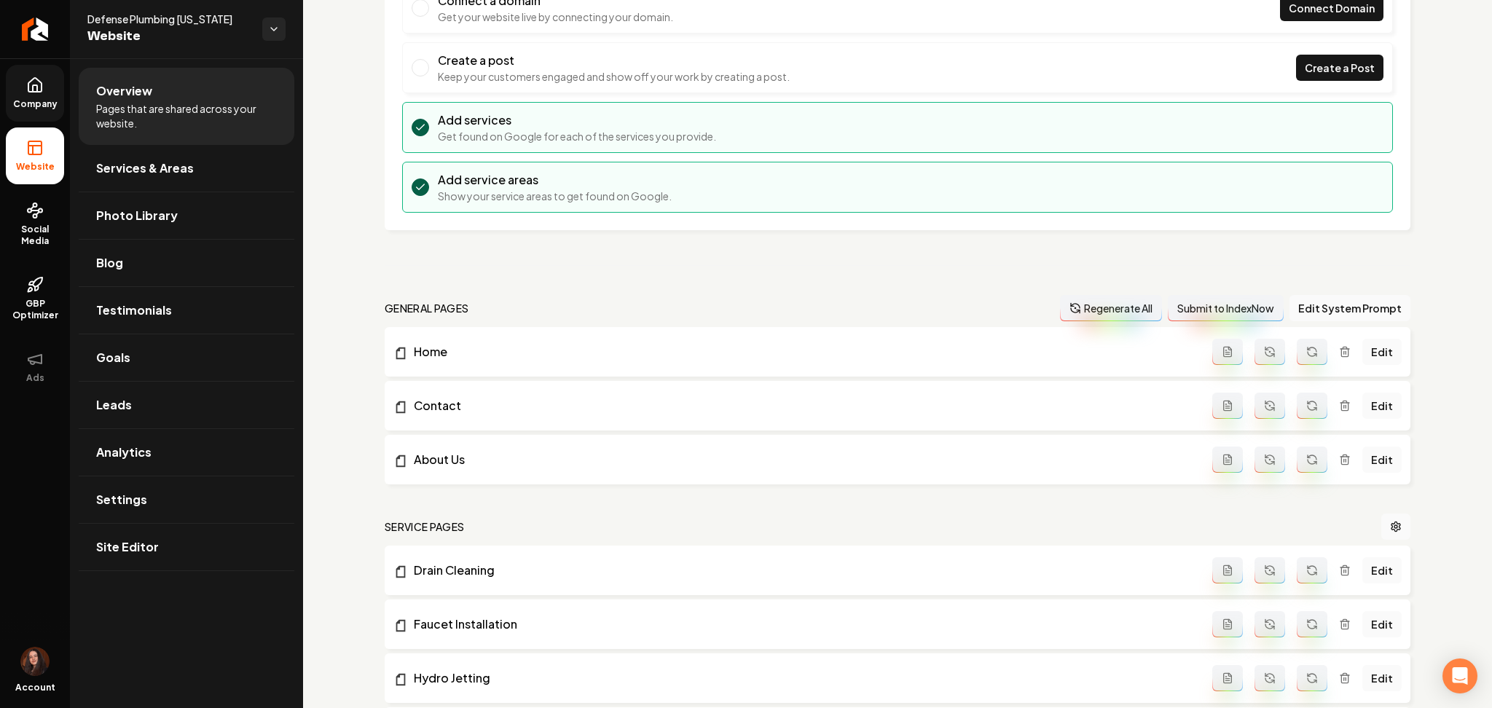
scroll to position [144, 0]
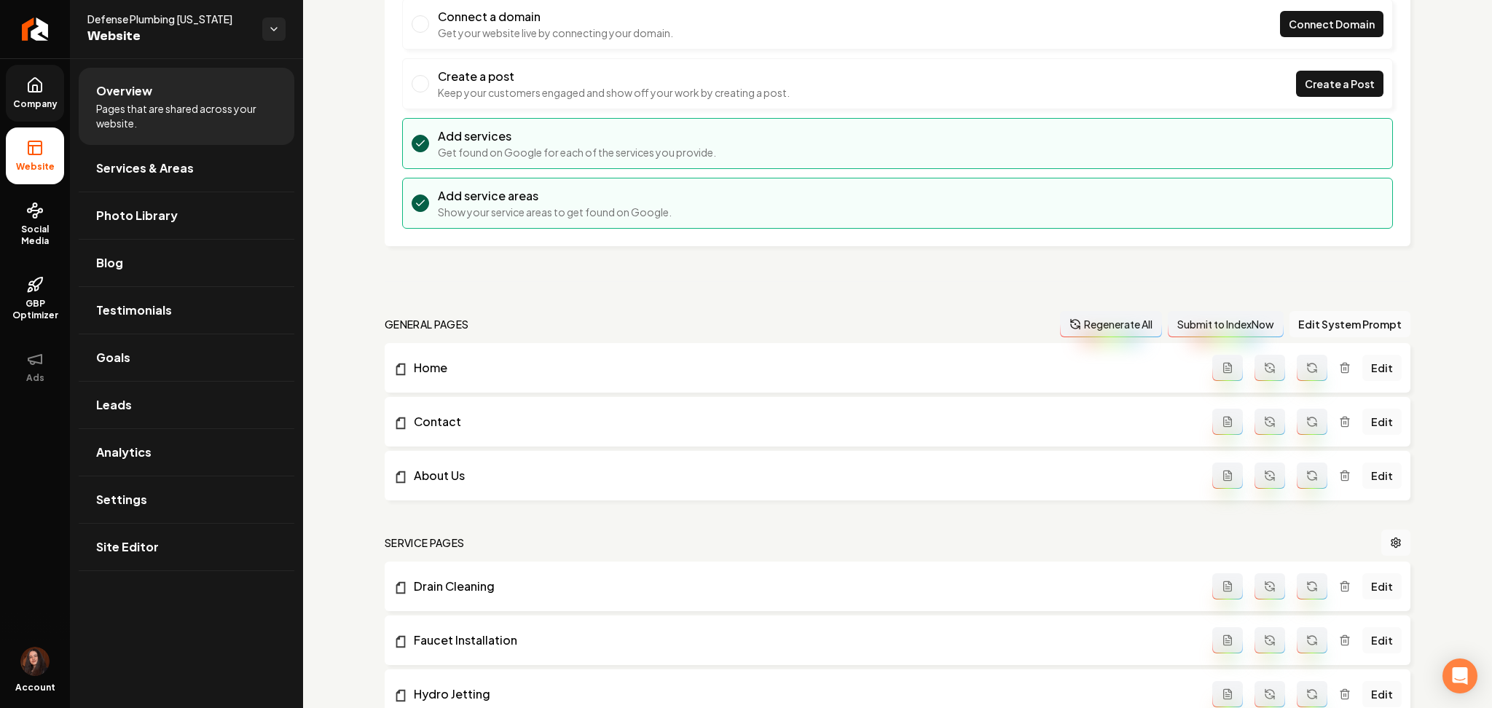
click at [1069, 315] on button "Regenerate All" at bounding box center [1111, 324] width 102 height 26
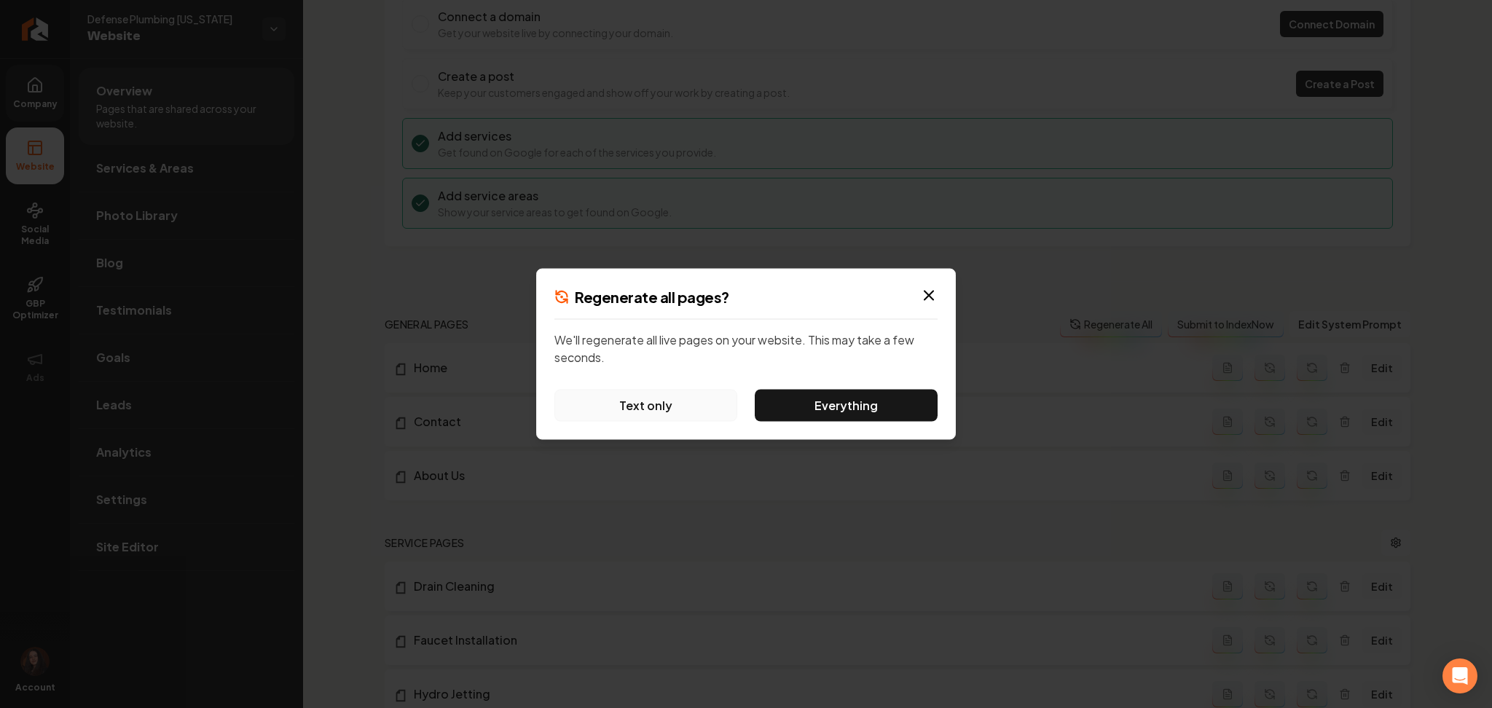
click at [680, 394] on button "Text only" at bounding box center [645, 406] width 183 height 32
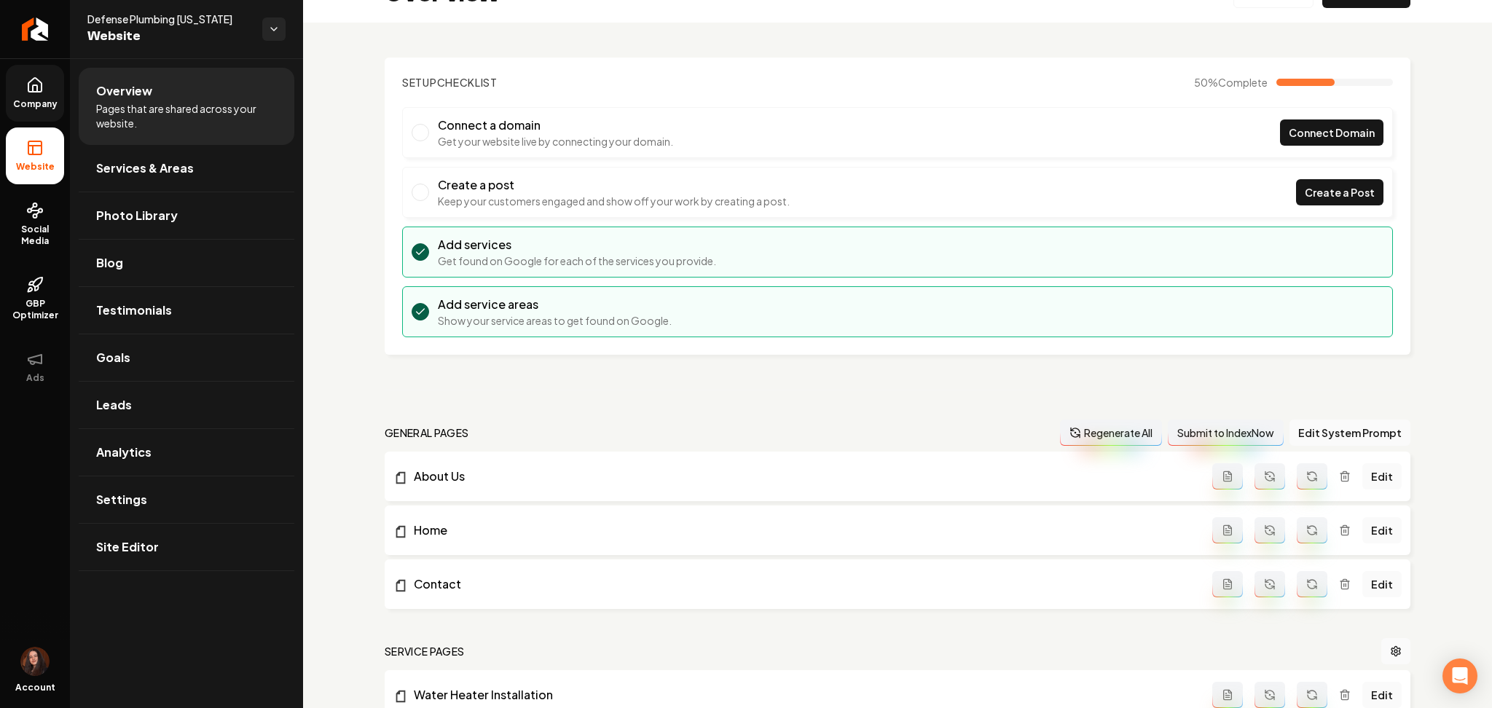
scroll to position [97, 0]
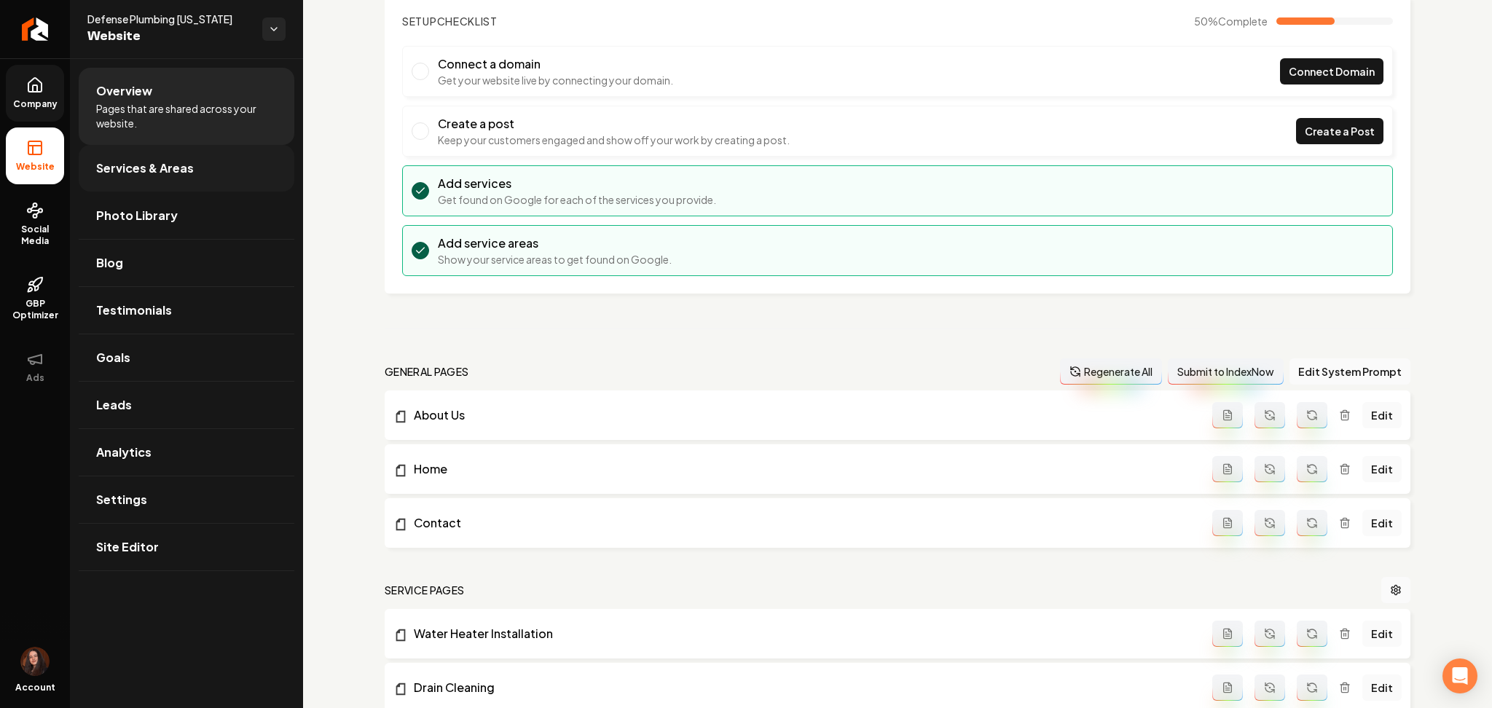
click at [201, 157] on link "Services & Areas" at bounding box center [187, 168] width 216 height 47
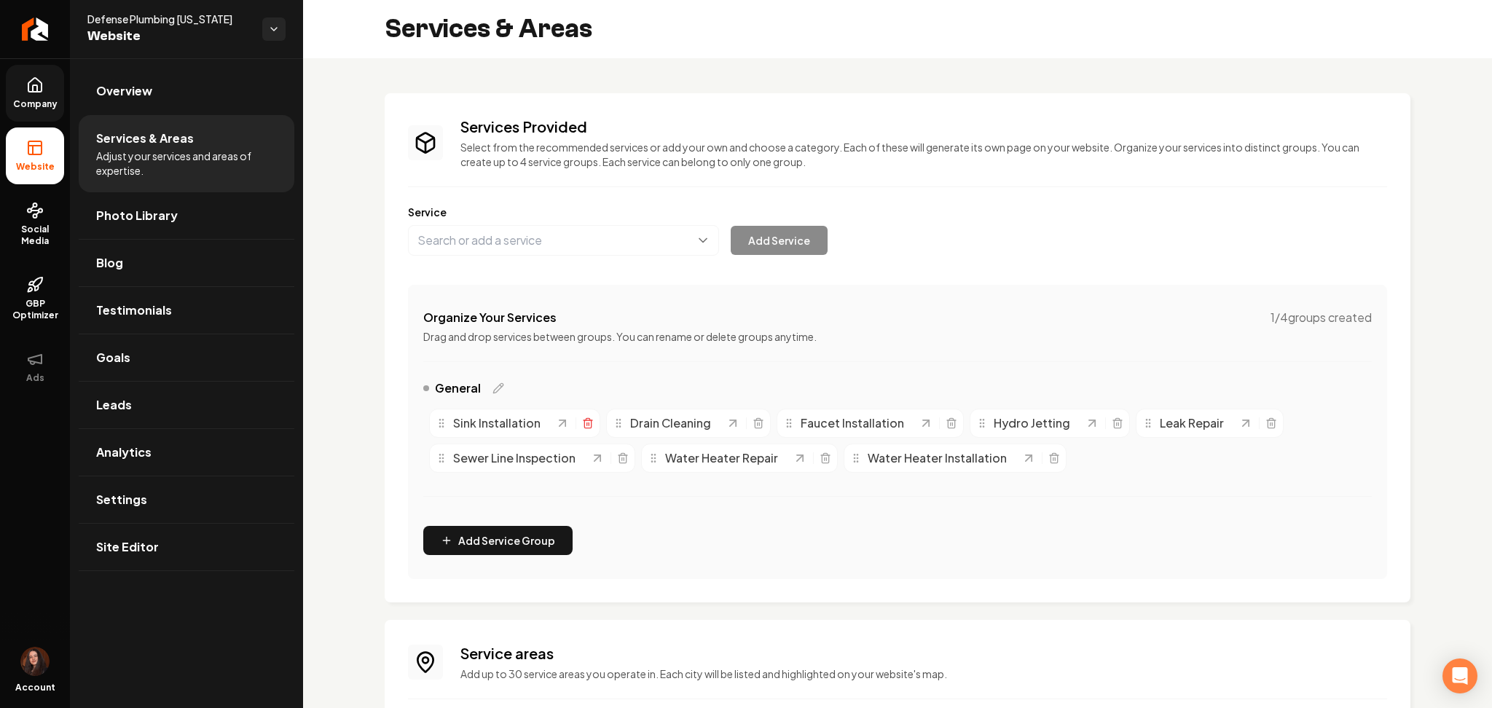
click at [585, 423] on icon "Main content area" at bounding box center [588, 423] width 12 height 12
click at [585, 423] on icon "Main content area" at bounding box center [581, 423] width 12 height 12
click at [604, 429] on icon "Main content area" at bounding box center [604, 423] width 12 height 12
click at [578, 417] on icon "Main content area" at bounding box center [577, 423] width 12 height 12
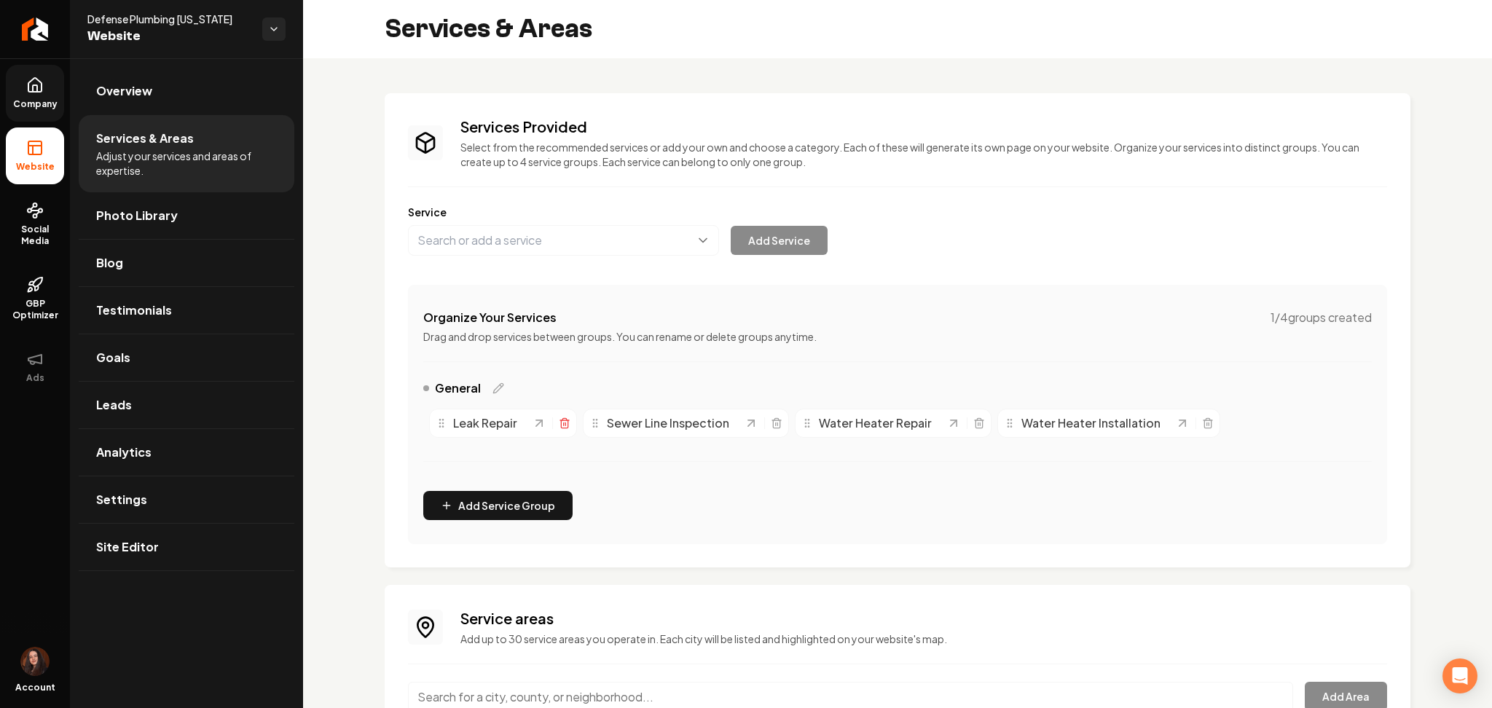
click at [565, 424] on icon "Main content area" at bounding box center [565, 423] width 12 height 12
click at [621, 420] on icon "Main content area" at bounding box center [622, 420] width 9 height 0
click at [613, 421] on icon "Main content area" at bounding box center [614, 423] width 12 height 12
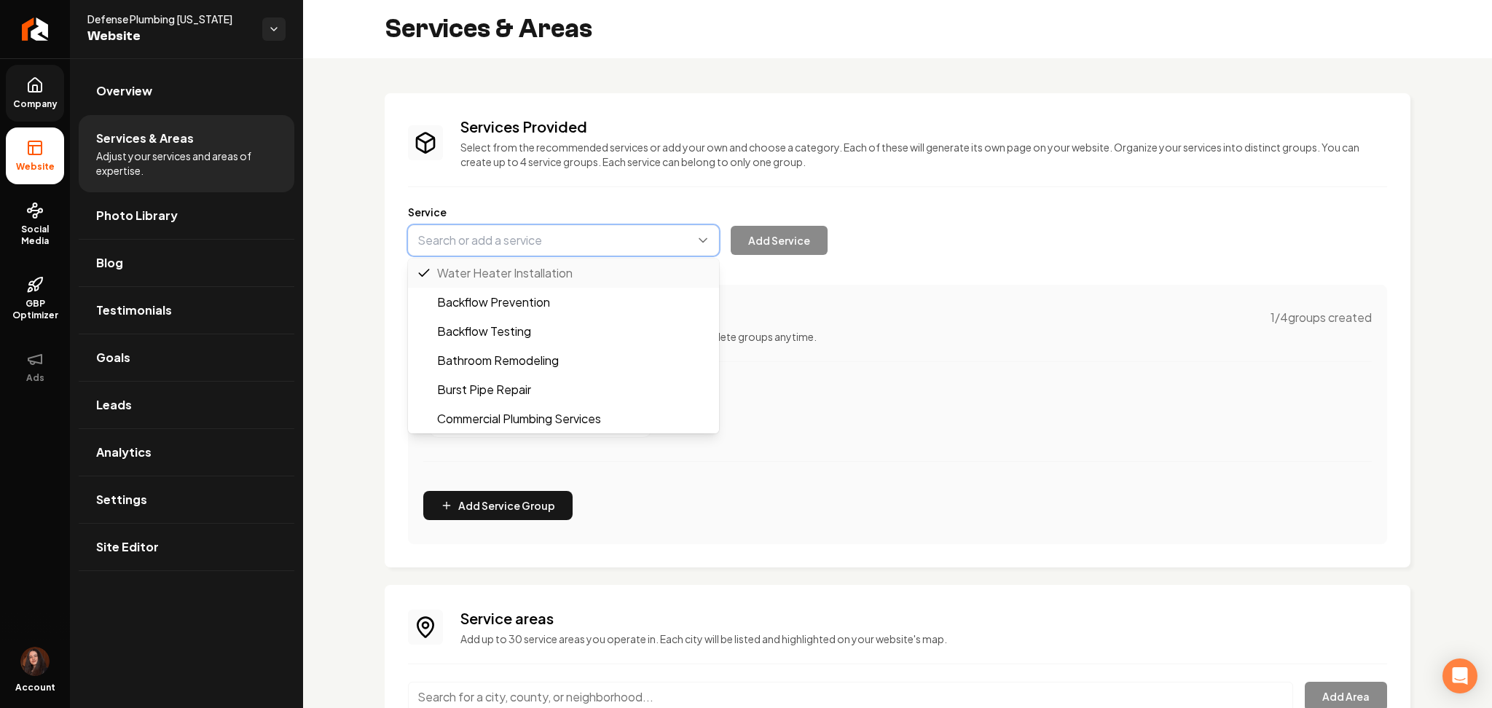
click at [549, 248] on button "Main content area" at bounding box center [563, 240] width 311 height 31
paste input "Hot Water Recirculation Pump Installation"
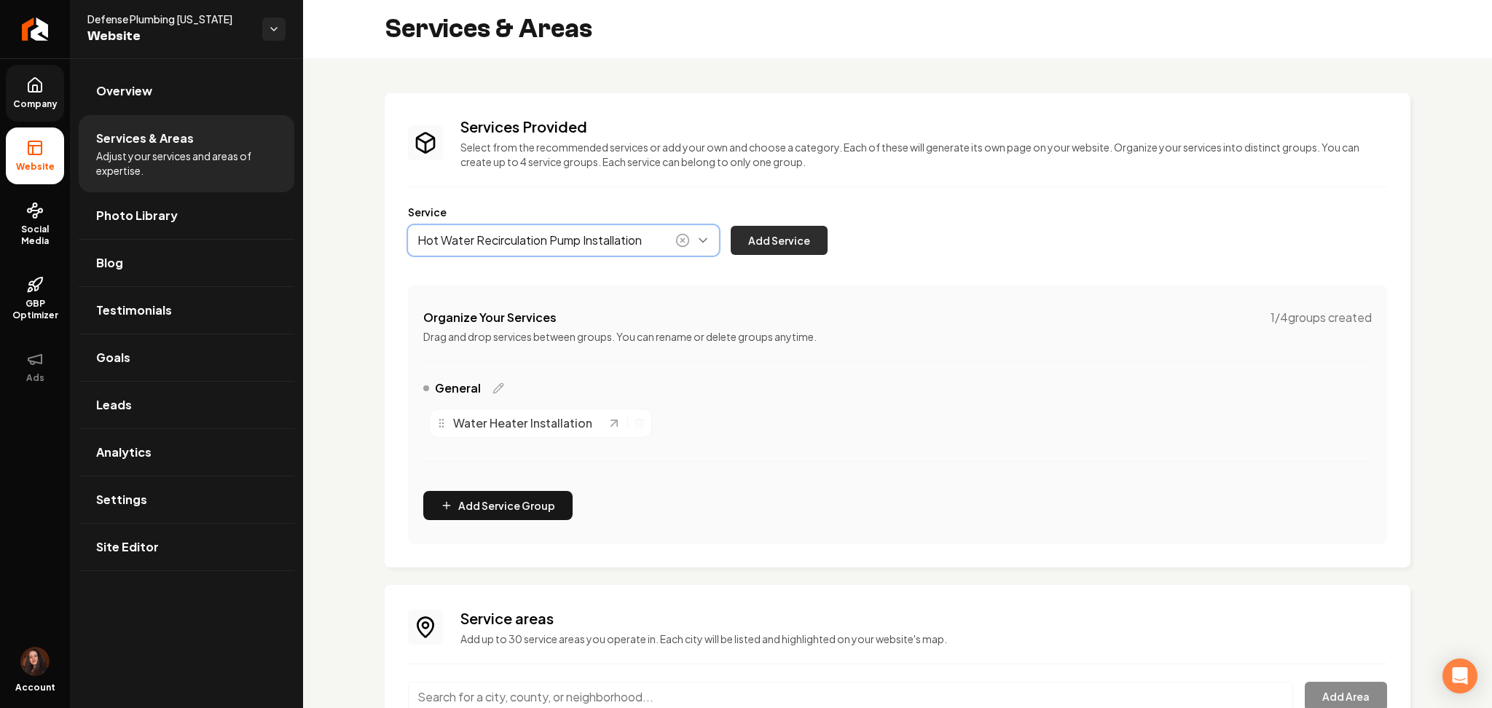
type input "Hot Water Recirculation Pump Installation"
click at [771, 243] on button "Add Service" at bounding box center [779, 240] width 97 height 29
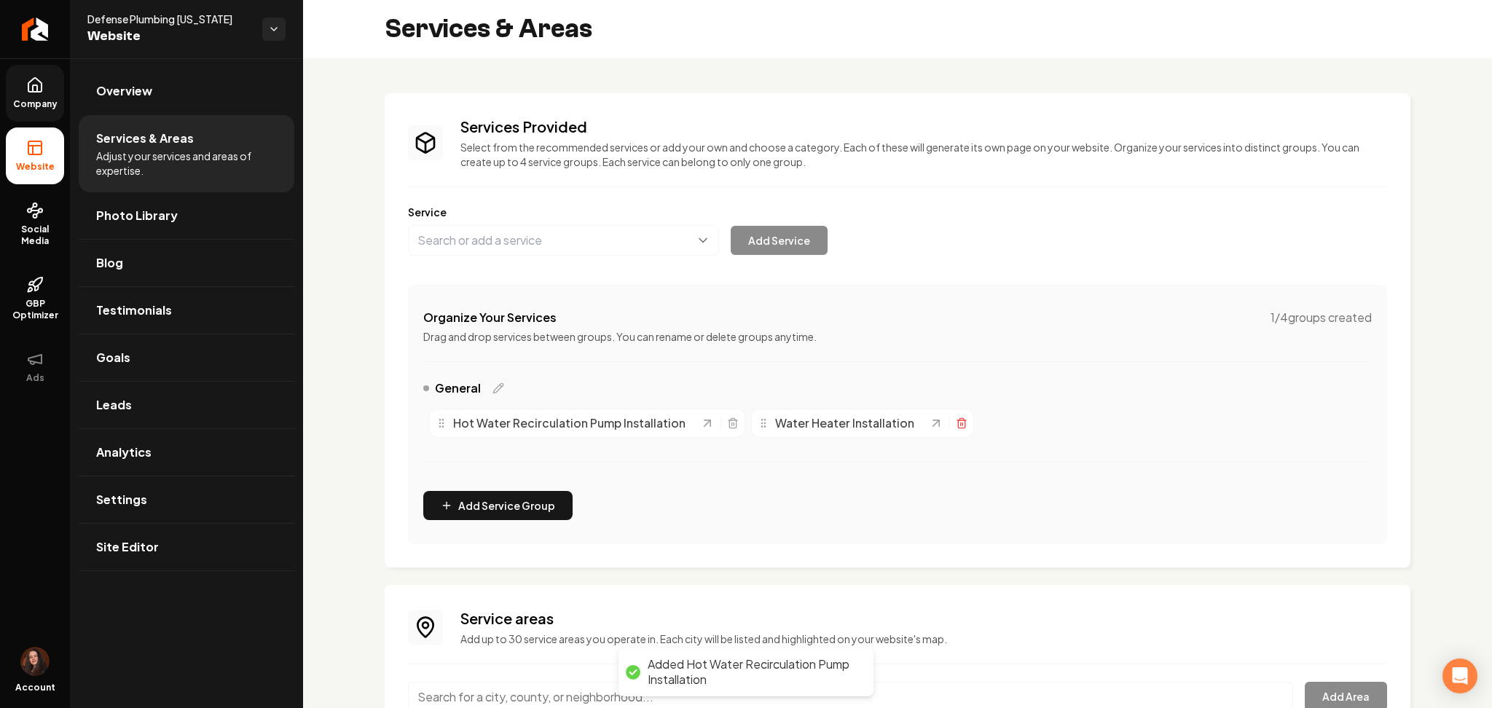
click at [962, 422] on line "Main content area" at bounding box center [962, 423] width 0 height 3
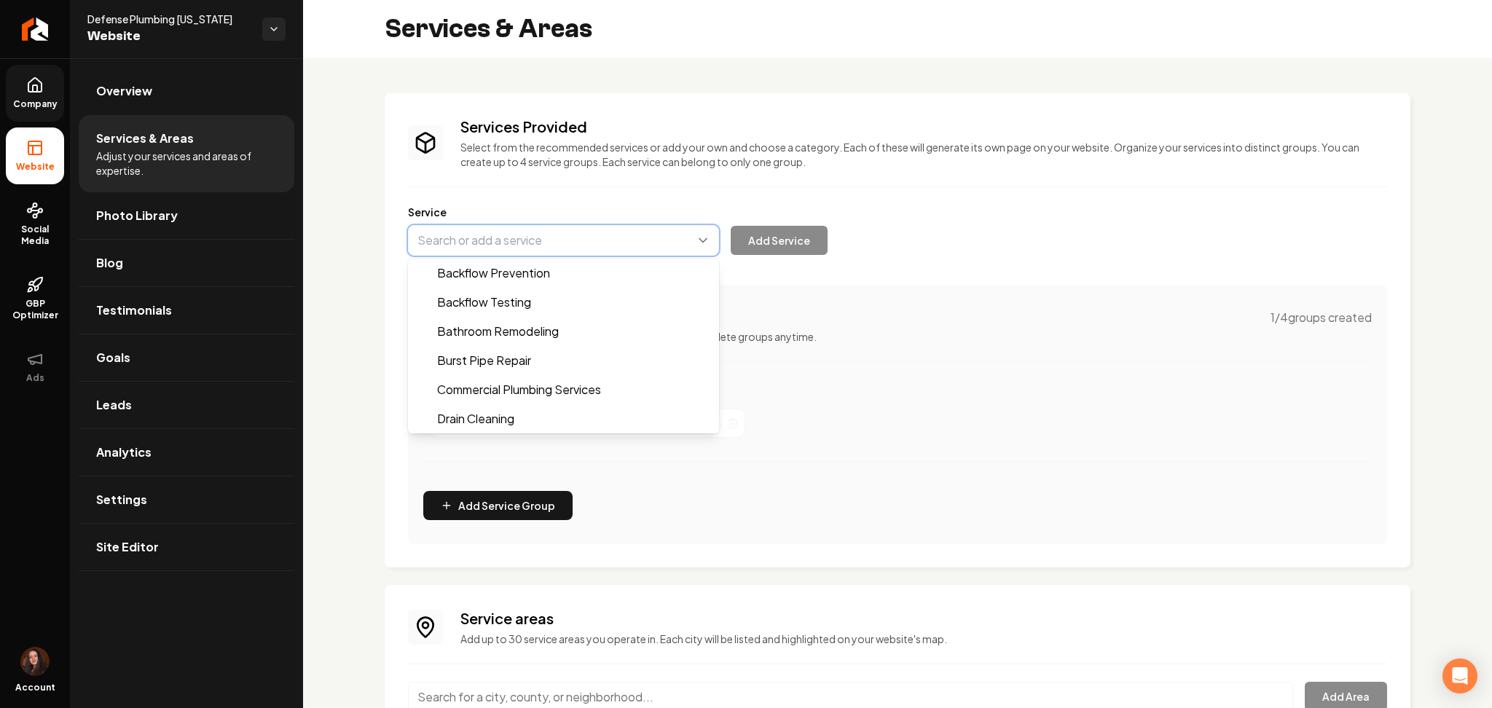
click at [472, 231] on button "Main content area" at bounding box center [563, 240] width 311 height 31
paste input "Hydro-jetting"
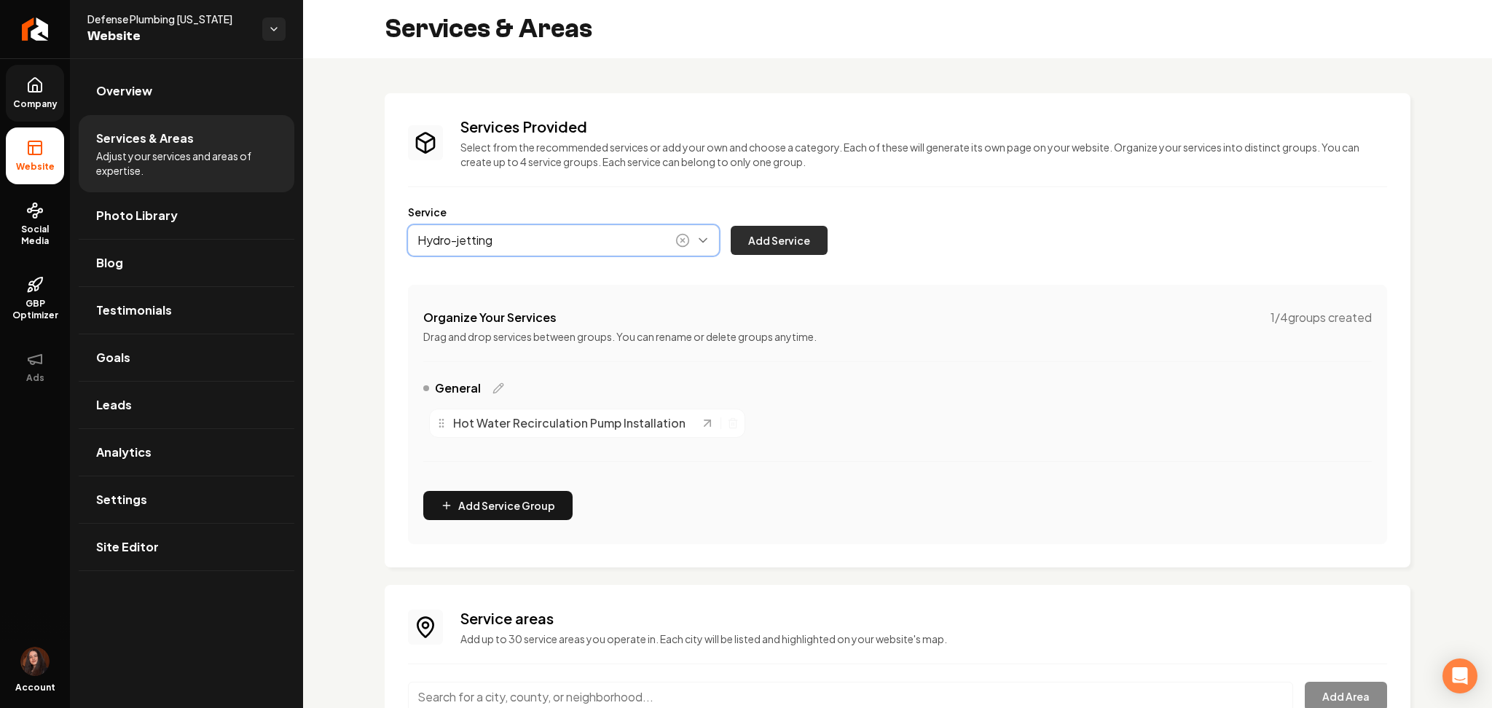
type input "Hydro-jetting"
drag, startPoint x: 788, startPoint y: 237, endPoint x: 777, endPoint y: 220, distance: 20.0
click at [789, 239] on button "Add Service" at bounding box center [779, 240] width 97 height 29
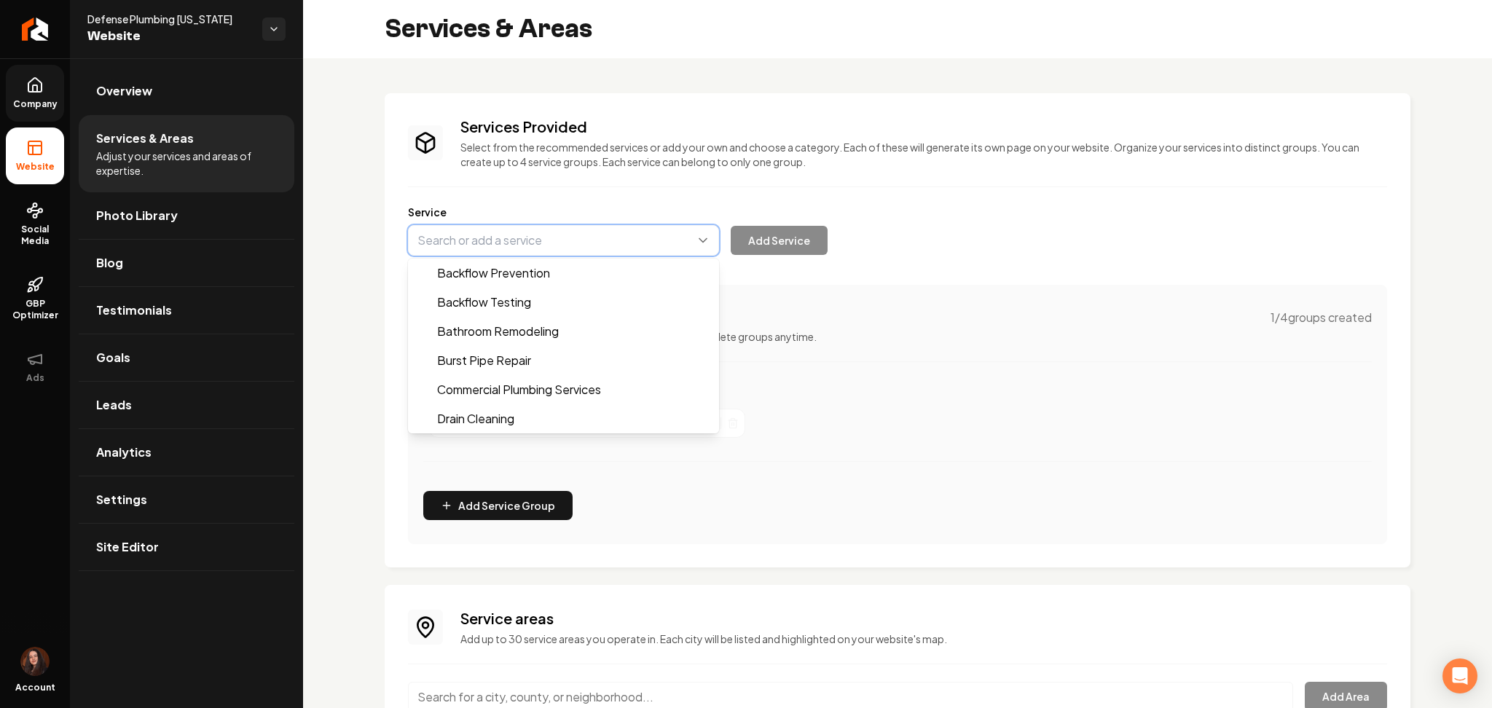
click at [506, 251] on button "Main content area" at bounding box center [563, 240] width 311 height 31
paste input "Plumbing Installation & Replacement"
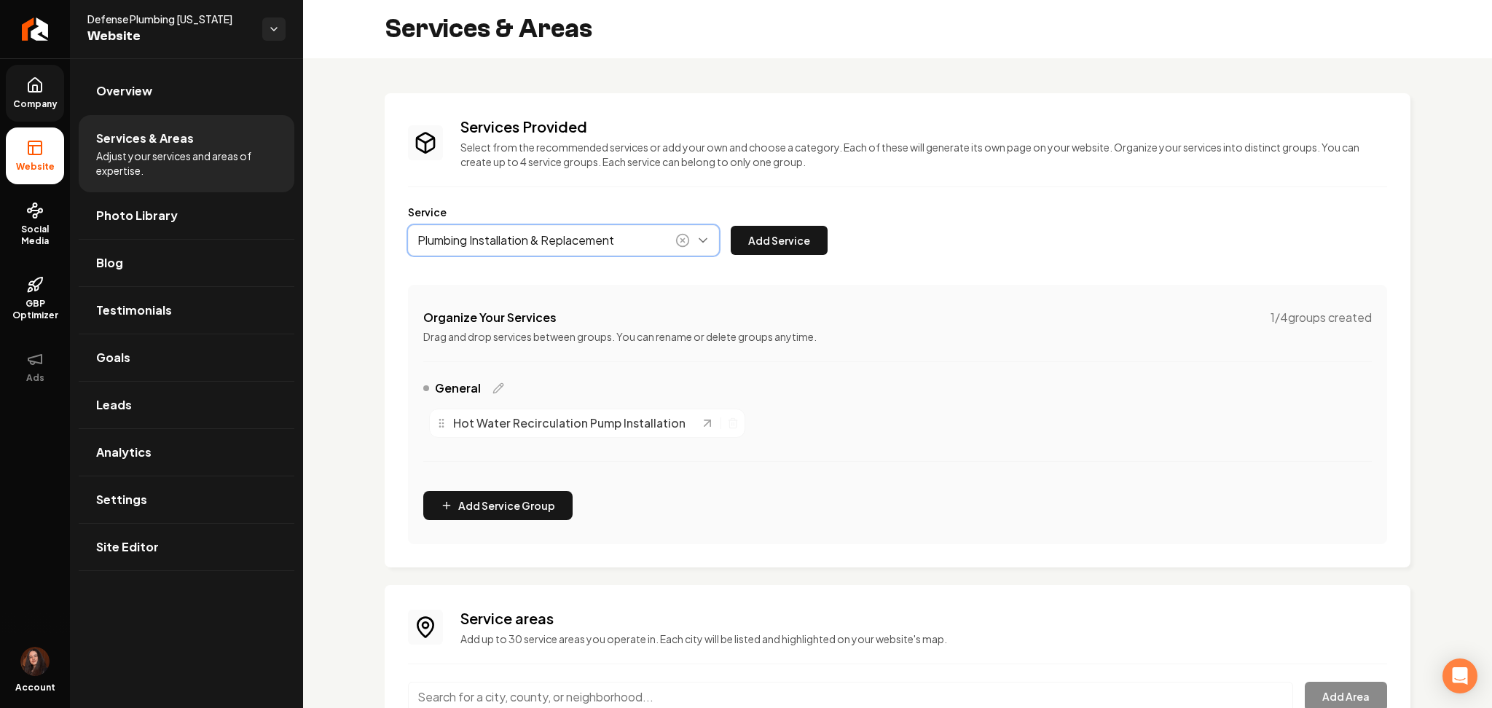
drag, startPoint x: 506, startPoint y: 275, endPoint x: 685, endPoint y: 227, distance: 185.5
type input "Plumbing Installation & Replacement"
drag, startPoint x: 775, startPoint y: 245, endPoint x: 615, endPoint y: 63, distance: 242.6
click at [775, 245] on button "Add Service" at bounding box center [779, 240] width 97 height 29
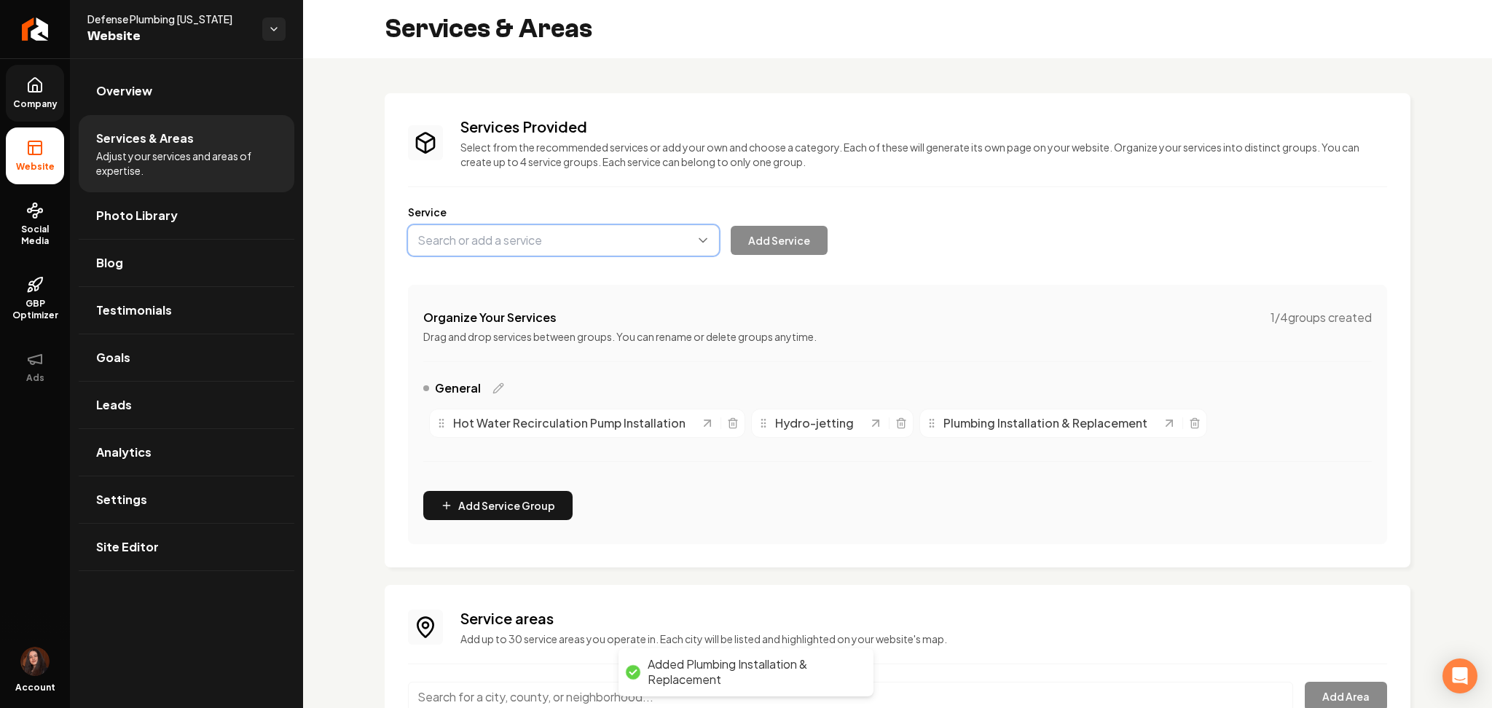
click at [478, 238] on button "Main content area" at bounding box center [563, 240] width 311 height 31
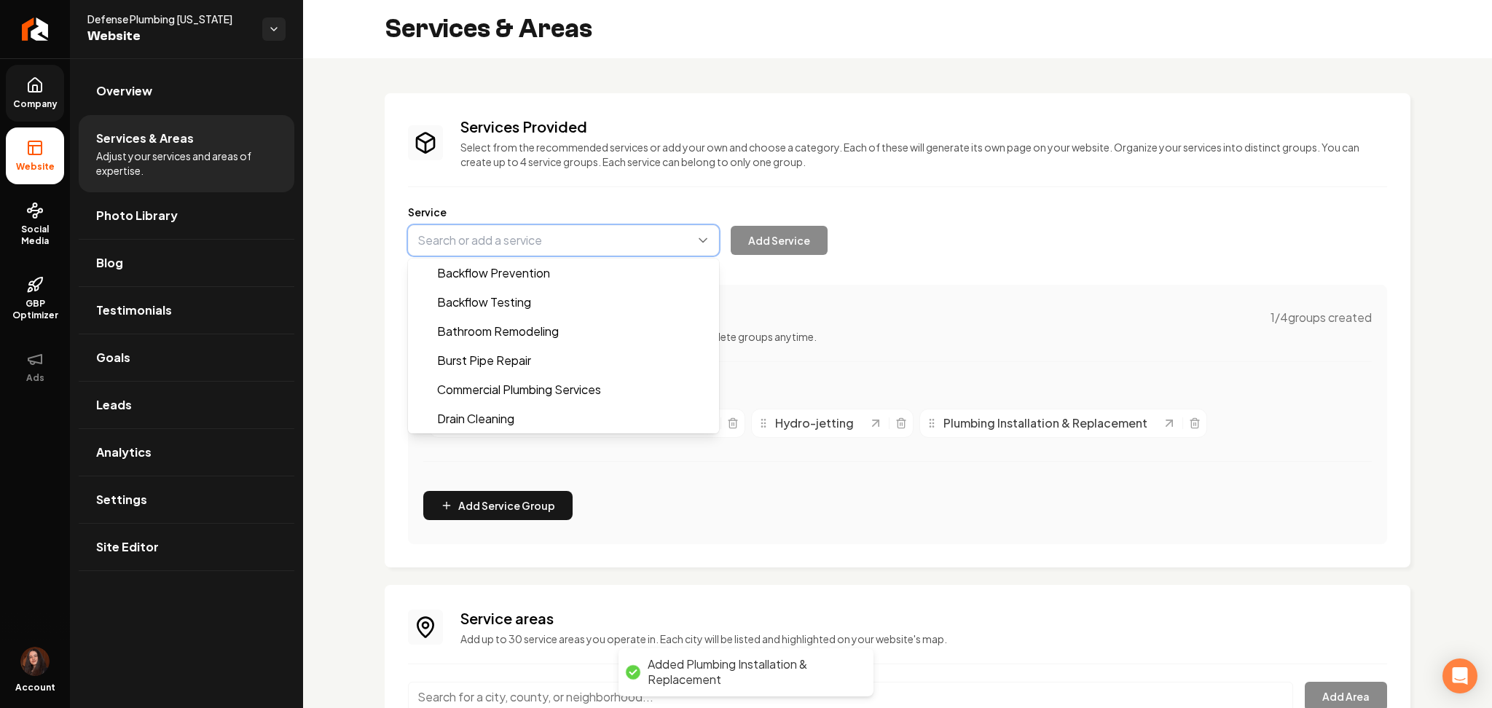
paste input "Water Heater Installation"
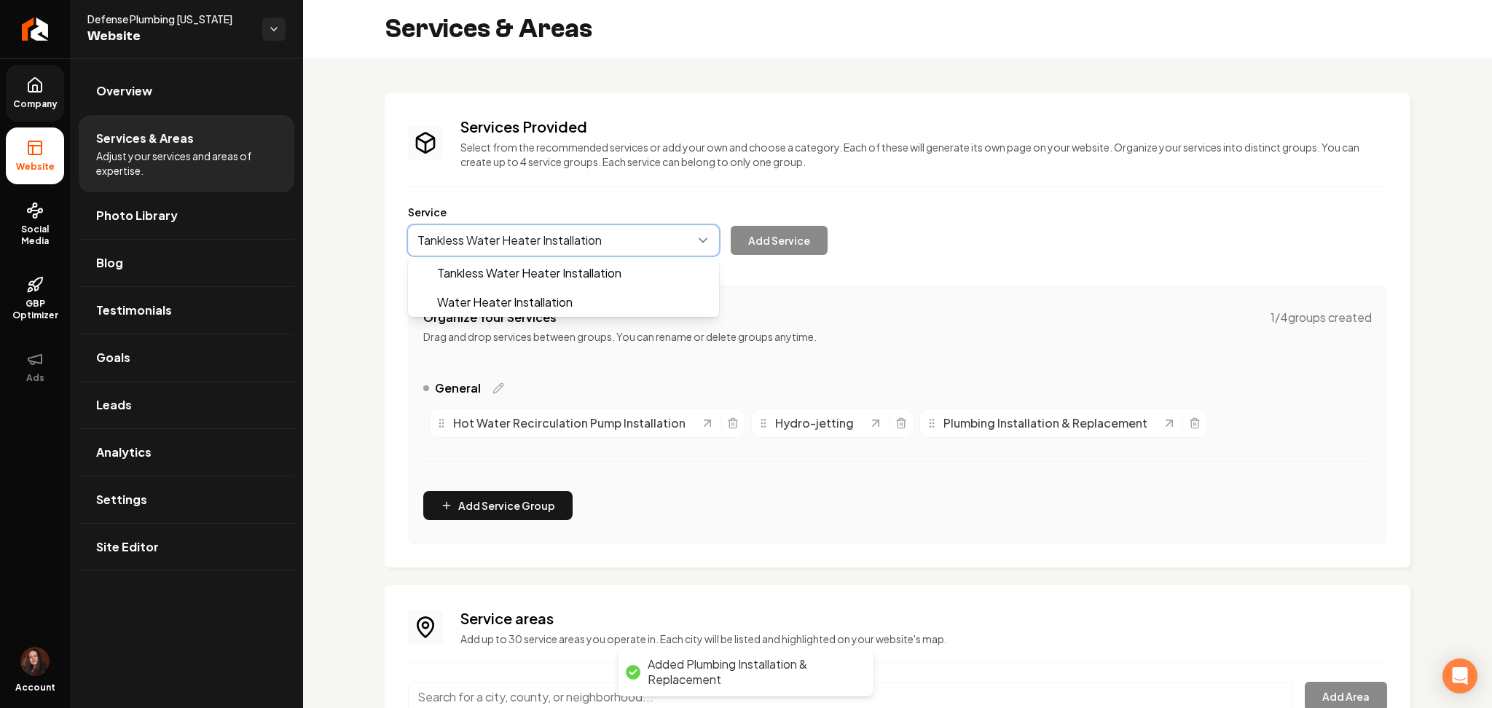
drag, startPoint x: 478, startPoint y: 272, endPoint x: 587, endPoint y: 252, distance: 111.0
type input "Tankless Water Heater Installation"
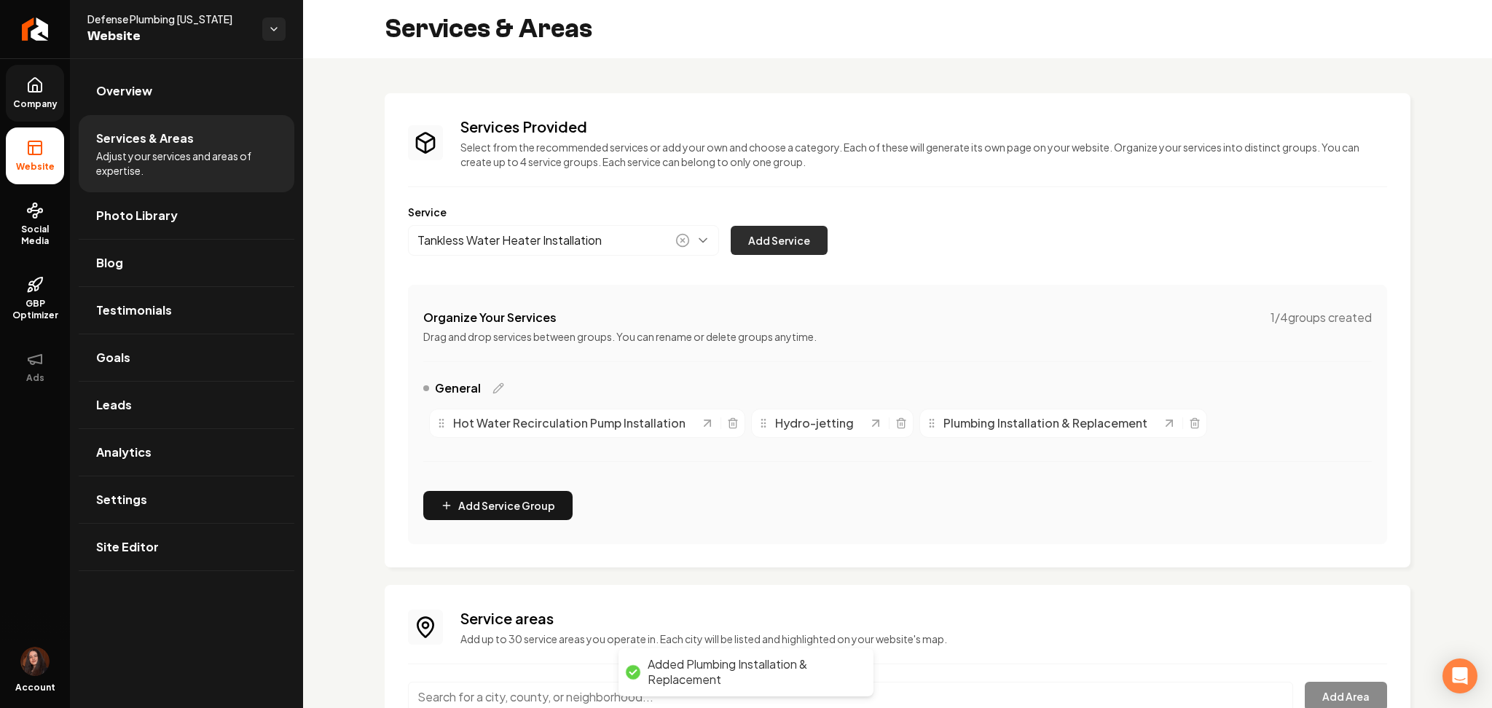
click at [817, 240] on button "Add Service" at bounding box center [779, 240] width 97 height 29
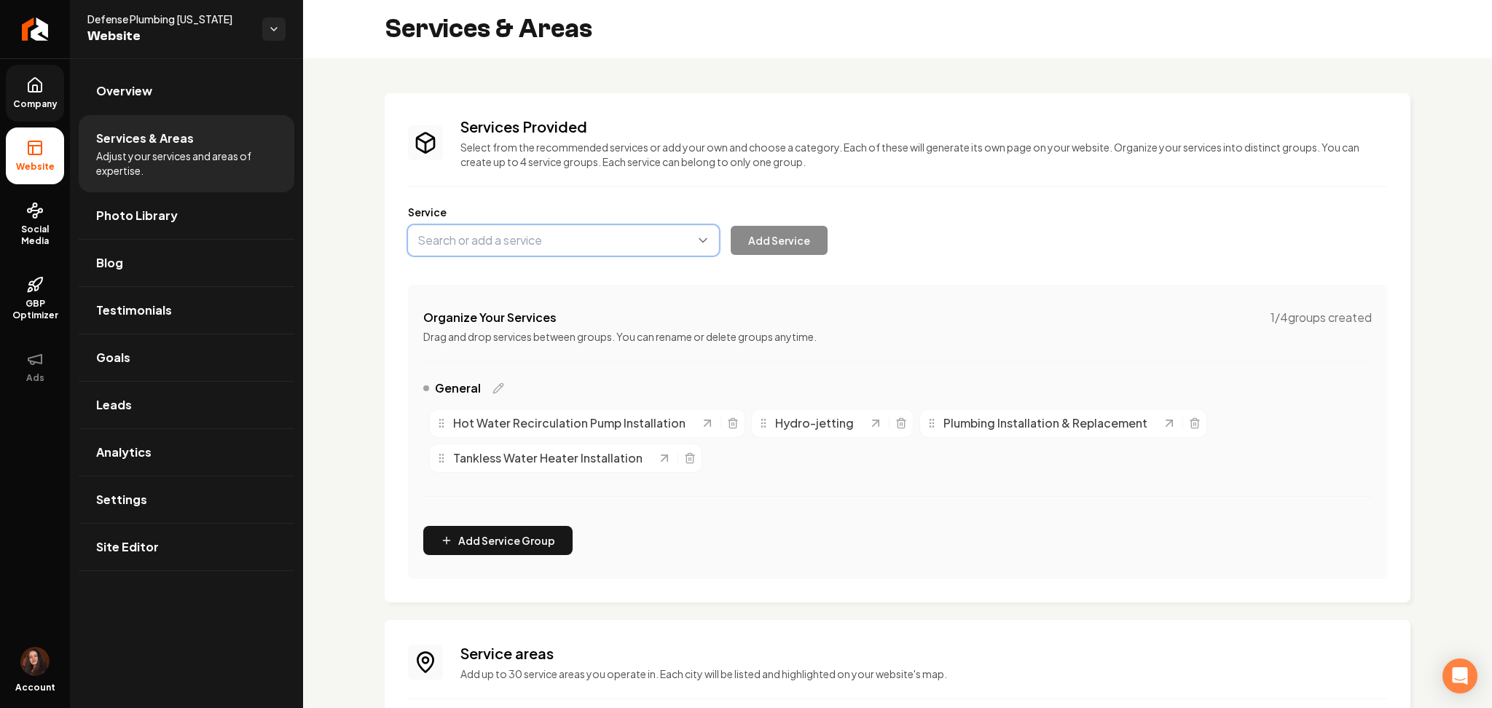
click at [596, 235] on button "Main content area" at bounding box center [563, 240] width 311 height 31
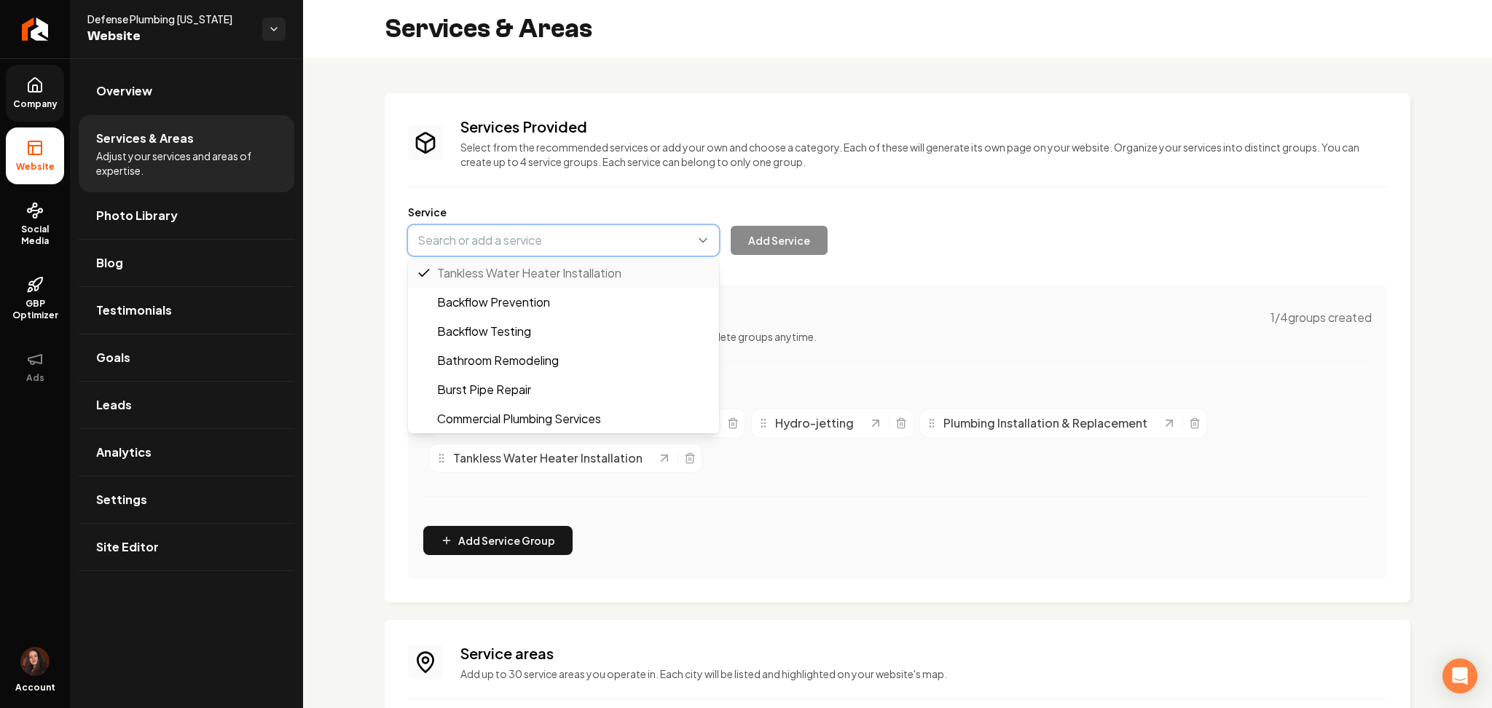
paste input "Water Heater Installation"
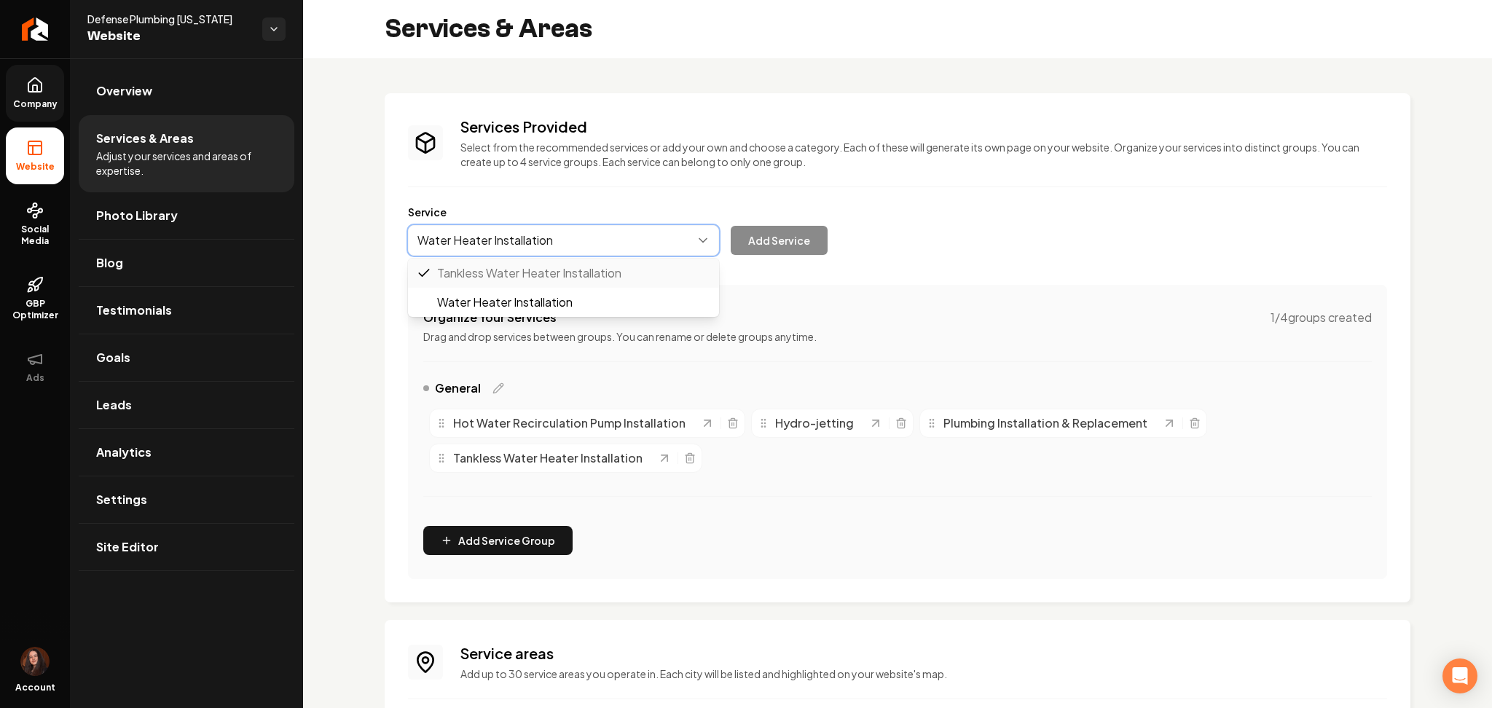
type input "Water Heater Installation"
drag, startPoint x: 551, startPoint y: 243, endPoint x: 308, endPoint y: 246, distance: 242.6
click at [308, 246] on div "Services Provided Select from the recommended services or add your own and choo…" at bounding box center [897, 466] width 1189 height 816
paste input "Hot Water Recirculation Pump Repair"
drag, startPoint x: 527, startPoint y: 275, endPoint x: 561, endPoint y: 271, distance: 33.8
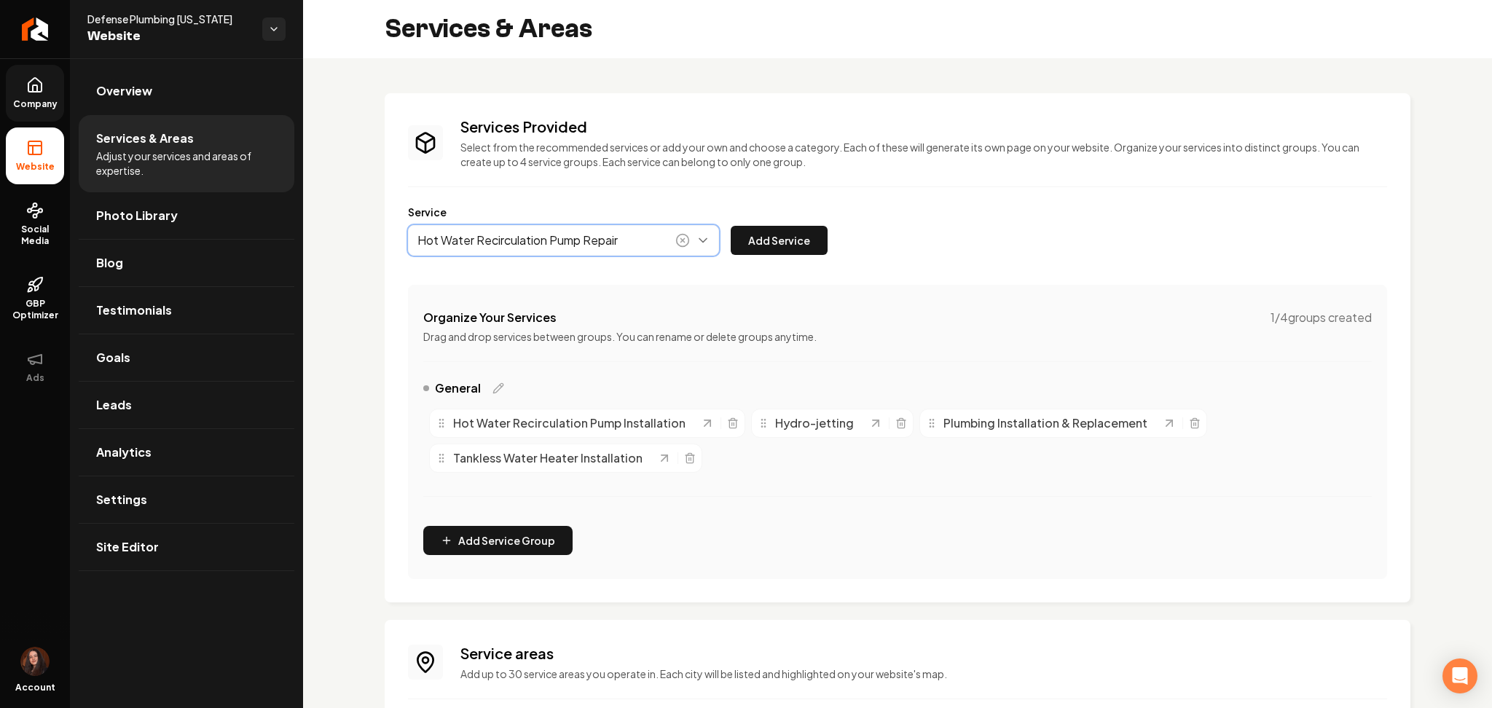
type input "Hot Water Recirculation Pump Repair"
click at [773, 248] on button "Add Service" at bounding box center [779, 240] width 97 height 29
click at [472, 252] on button "Main content area" at bounding box center [563, 240] width 311 height 31
paste input "Plumbing Inspection"
type input "Plumbing Inspection"
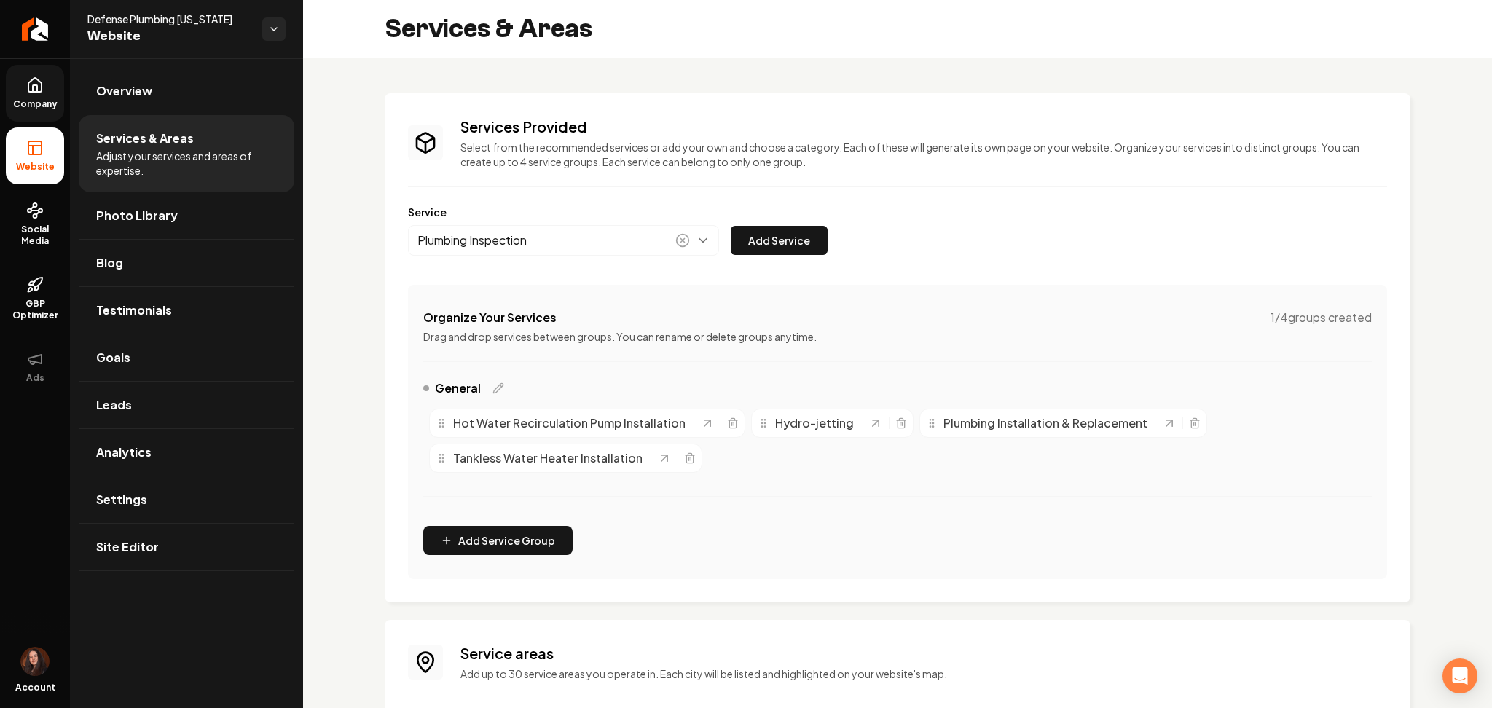
click at [776, 245] on button "Add Service" at bounding box center [779, 240] width 97 height 29
click at [567, 255] on div "Services Provided Select from the recommended services or add your own and choo…" at bounding box center [897, 348] width 979 height 463
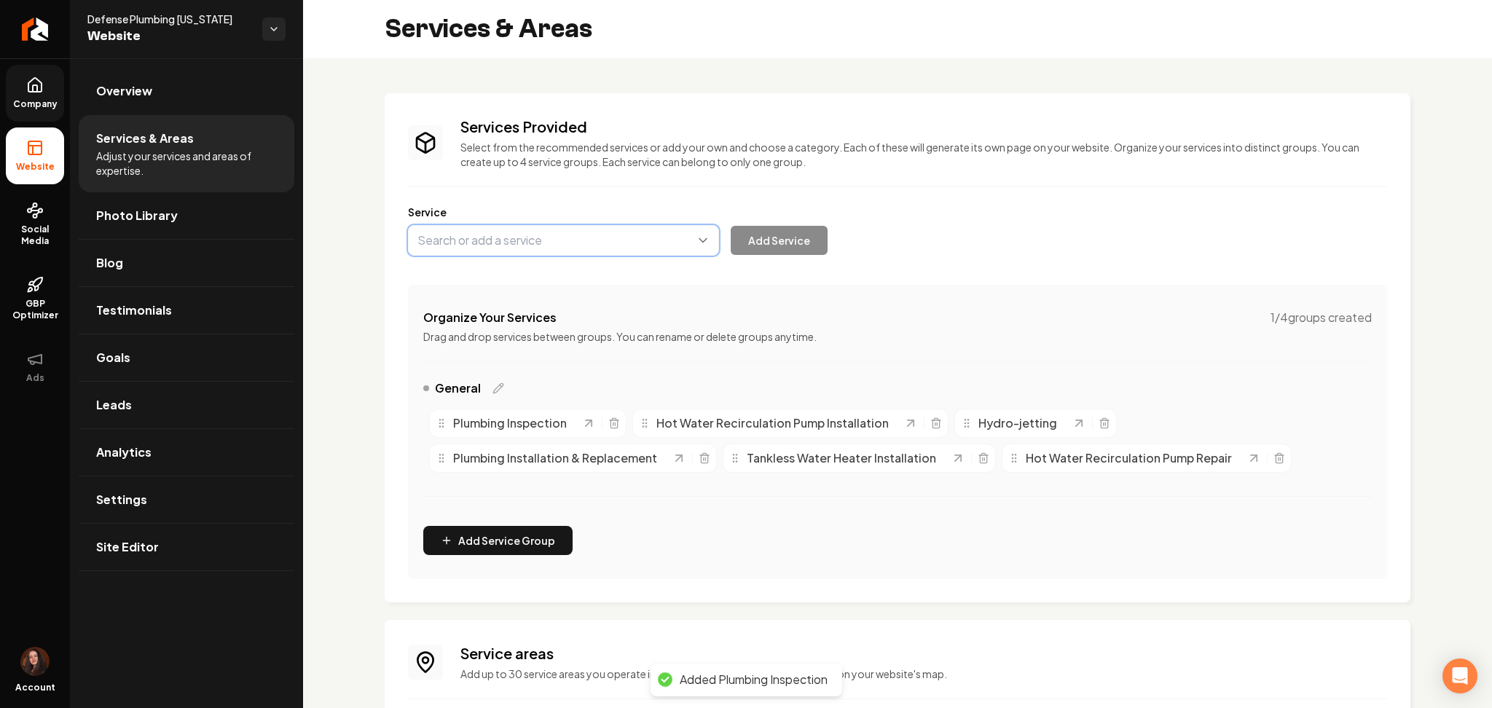
click at [566, 248] on button "Main content area" at bounding box center [563, 240] width 311 height 31
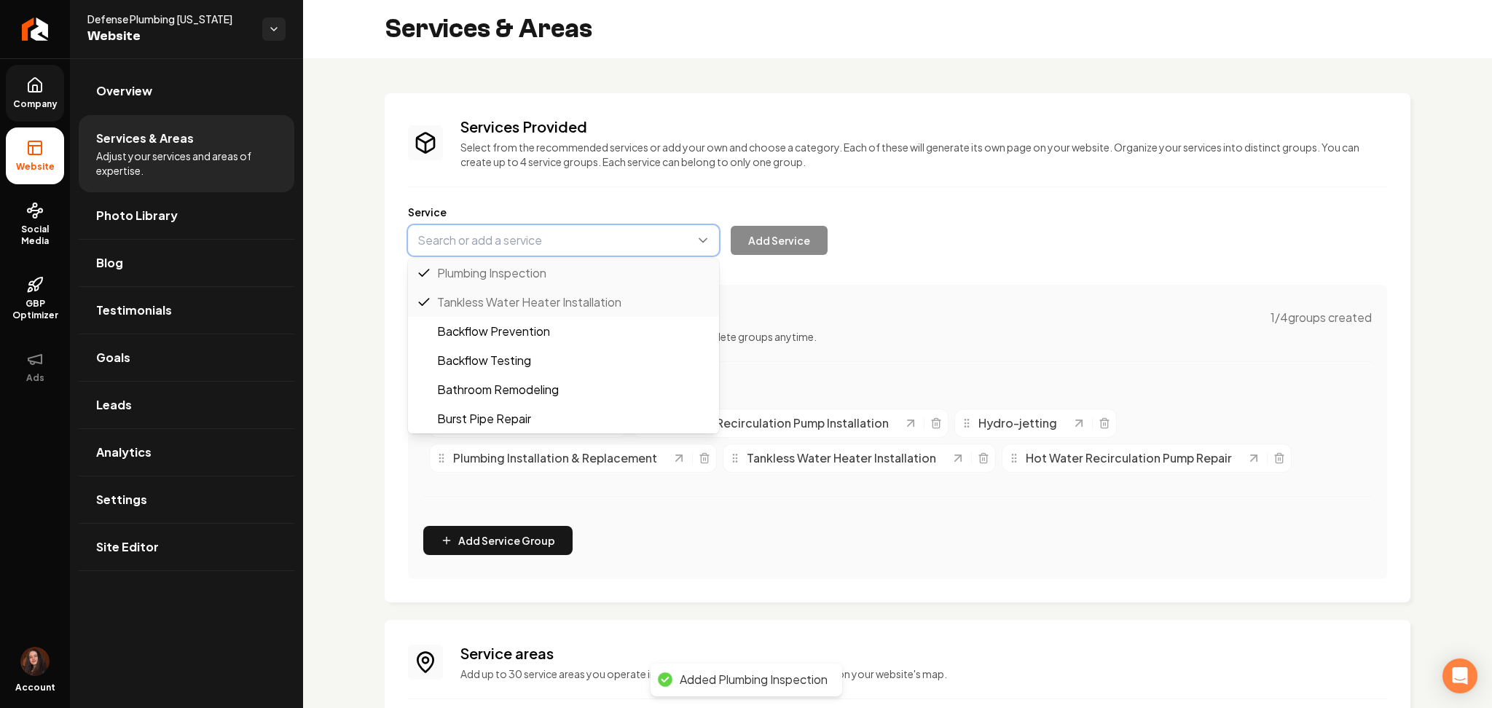
paste input "Plumbing Repair"
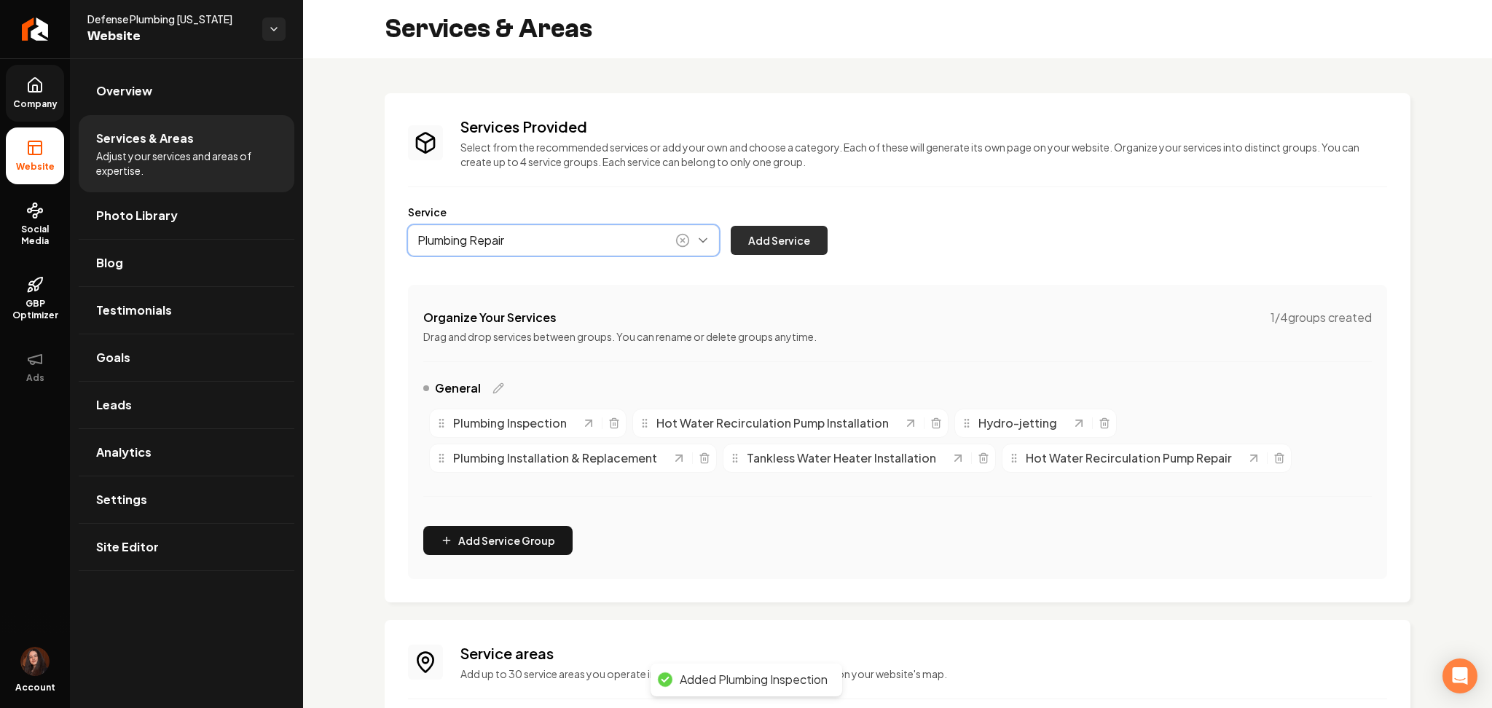
type input "Plumbing Repair"
drag, startPoint x: 802, startPoint y: 229, endPoint x: 794, endPoint y: 219, distance: 12.4
click at [803, 230] on button "Add Service" at bounding box center [779, 240] width 97 height 29
click at [586, 235] on button "Main content area" at bounding box center [563, 240] width 311 height 31
paste input "Water Heater Repair"
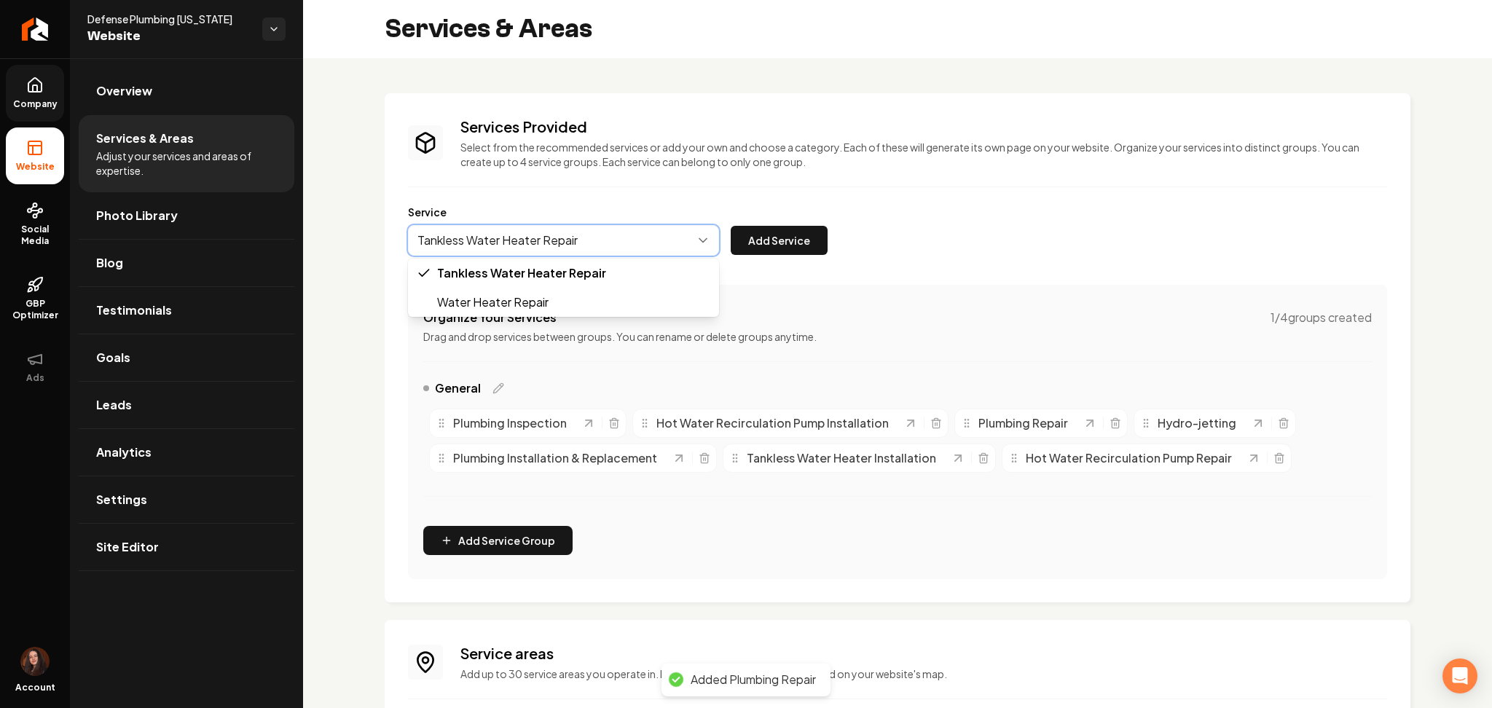
drag, startPoint x: 592, startPoint y: 238, endPoint x: 282, endPoint y: 247, distance: 310.4
click at [285, 247] on div "Company Website Social Media GBP Optimizer Ads Account Defense Plumbing Utah We…" at bounding box center [746, 354] width 1492 height 708
type input "Water Heater Repair"
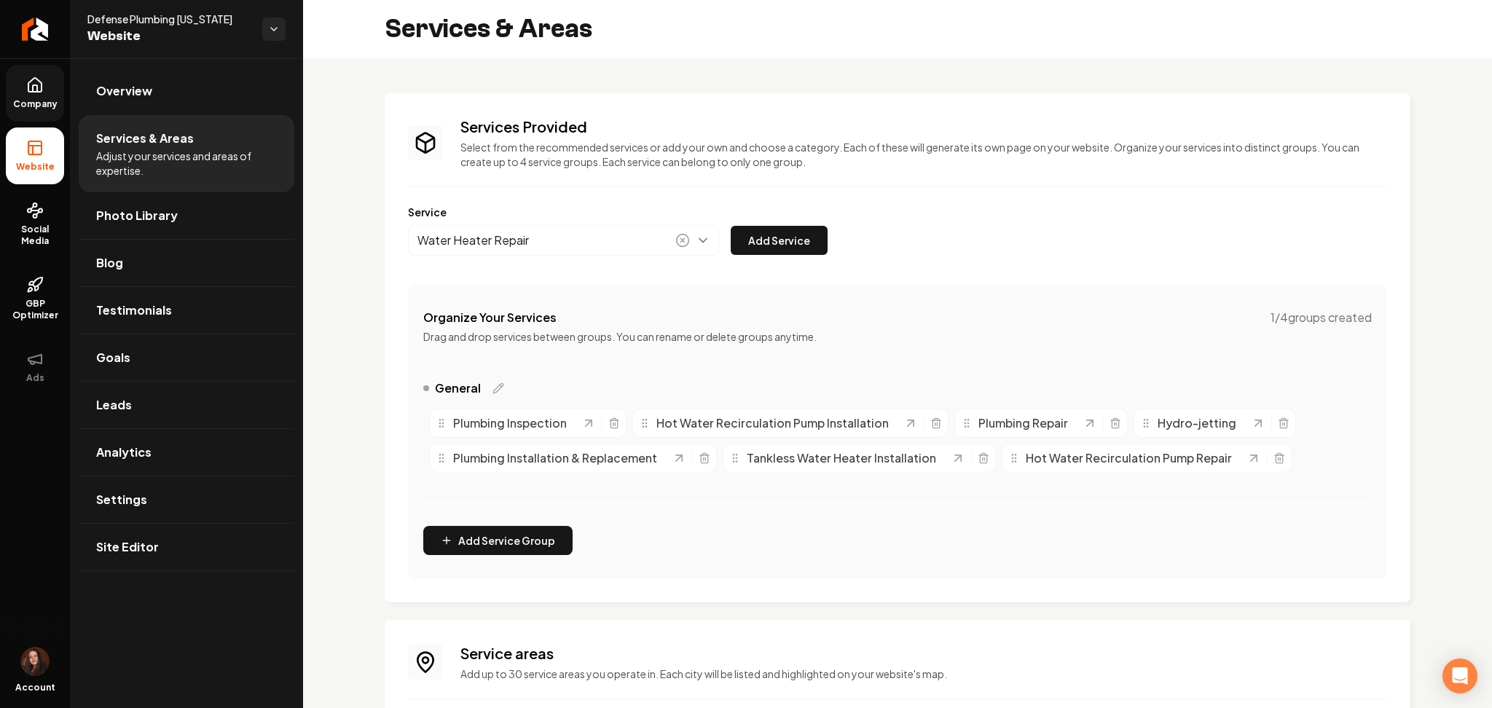
click at [800, 226] on button "Add Service" at bounding box center [779, 240] width 97 height 29
click at [800, 243] on div "Add Service" at bounding box center [618, 240] width 420 height 31
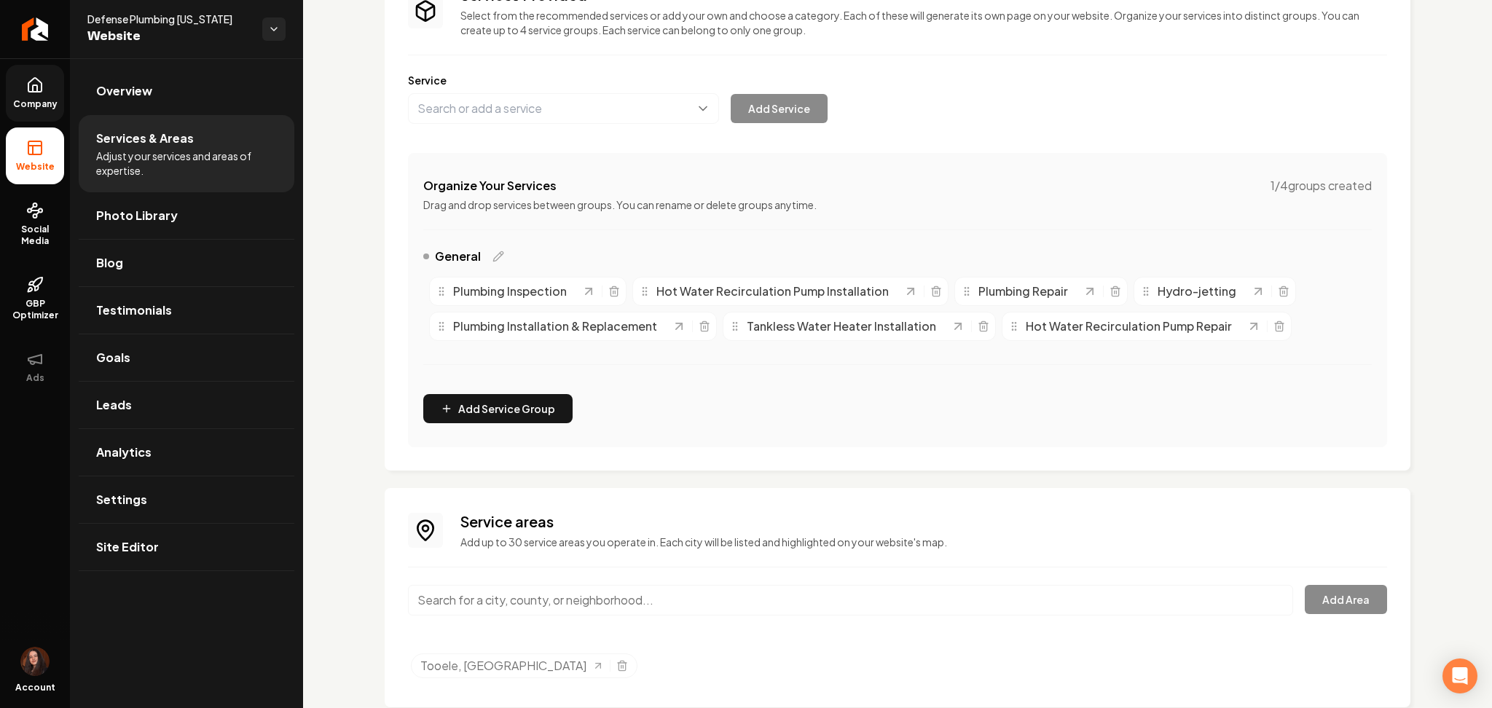
scroll to position [166, 0]
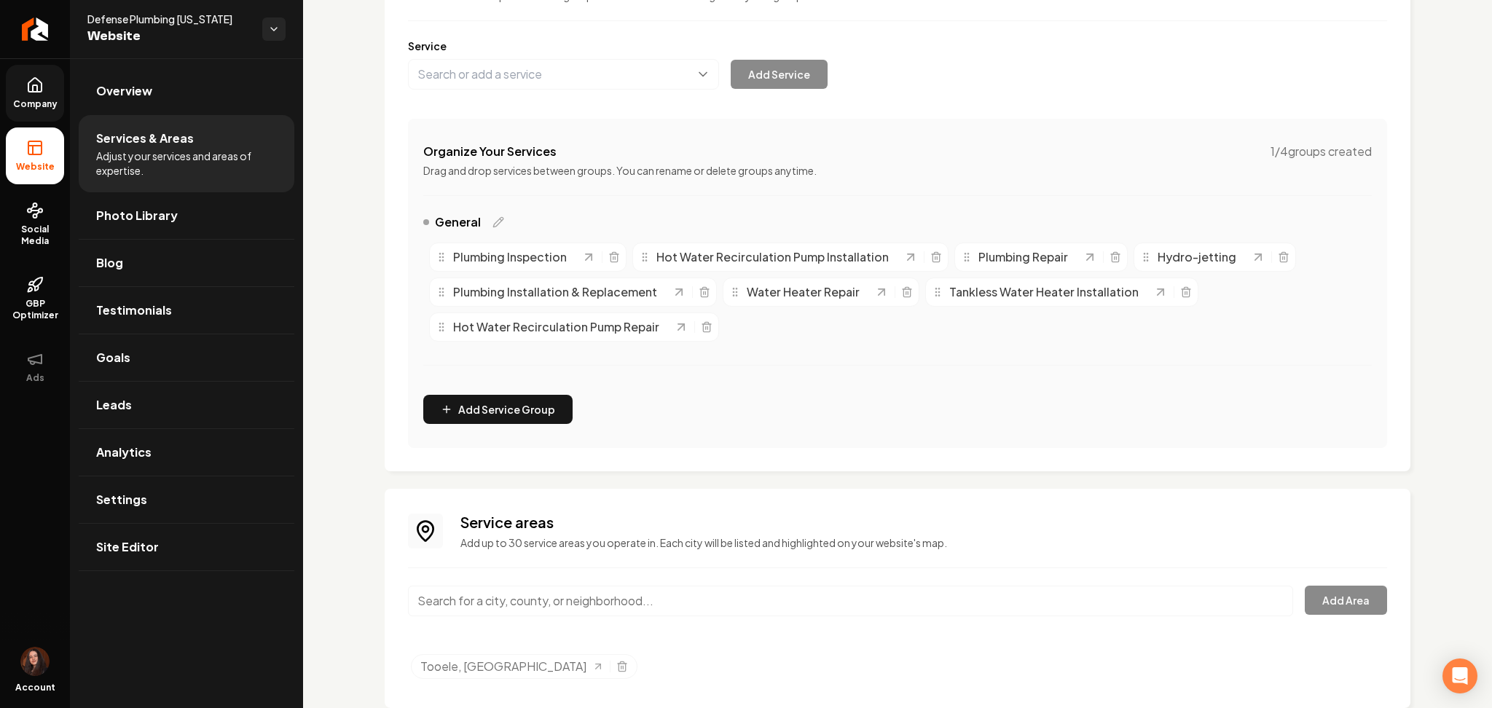
click at [546, 592] on input "Main content area" at bounding box center [850, 601] width 885 height 31
paste input "Salt Lake City, UT"
type input "Salt Lake City, UT"
click at [1283, 606] on div "Salt Lake City, UT Add Area" at bounding box center [897, 610] width 979 height 48
click at [1305, 600] on button "Add Area" at bounding box center [1346, 600] width 82 height 29
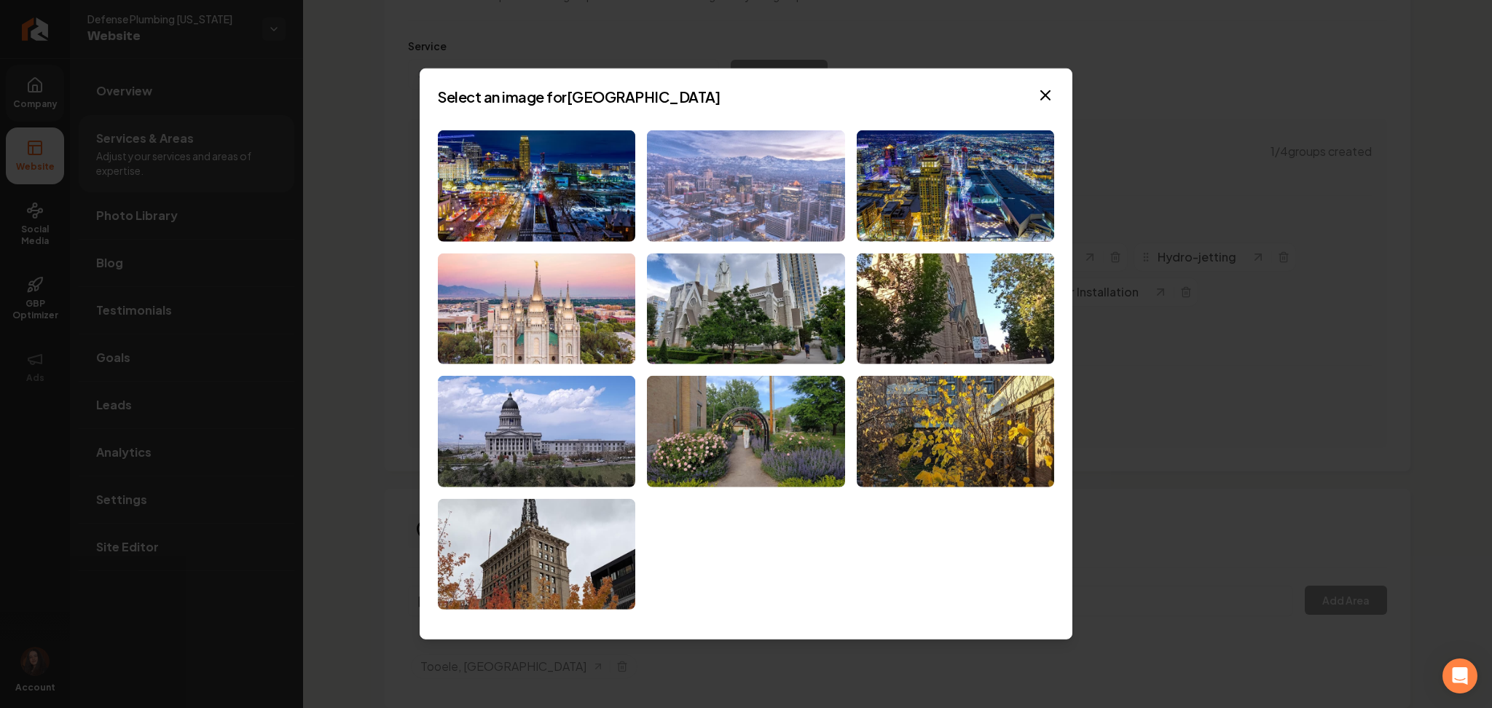
click at [685, 196] on img at bounding box center [745, 185] width 197 height 111
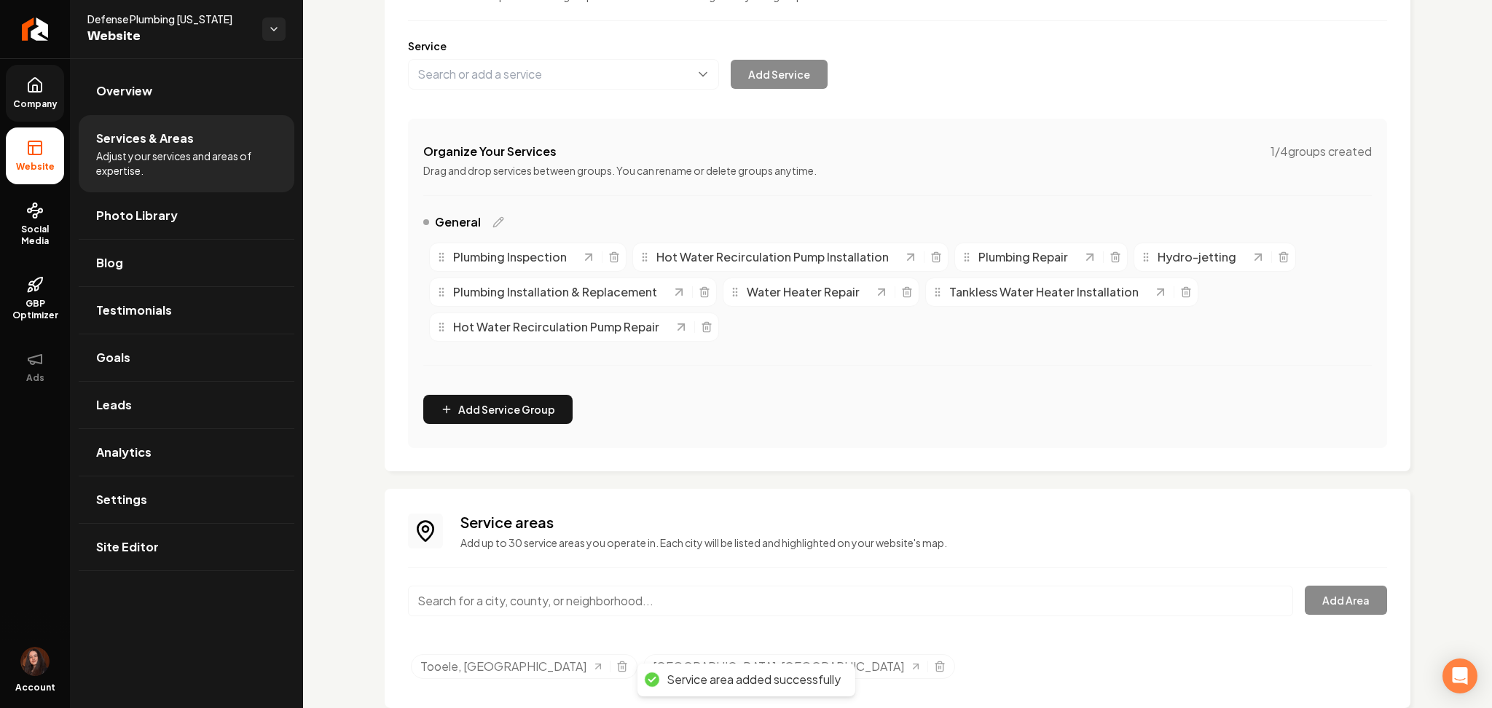
click at [585, 599] on input "Main content area" at bounding box center [850, 601] width 885 height 31
paste input "West Valley City, UT"
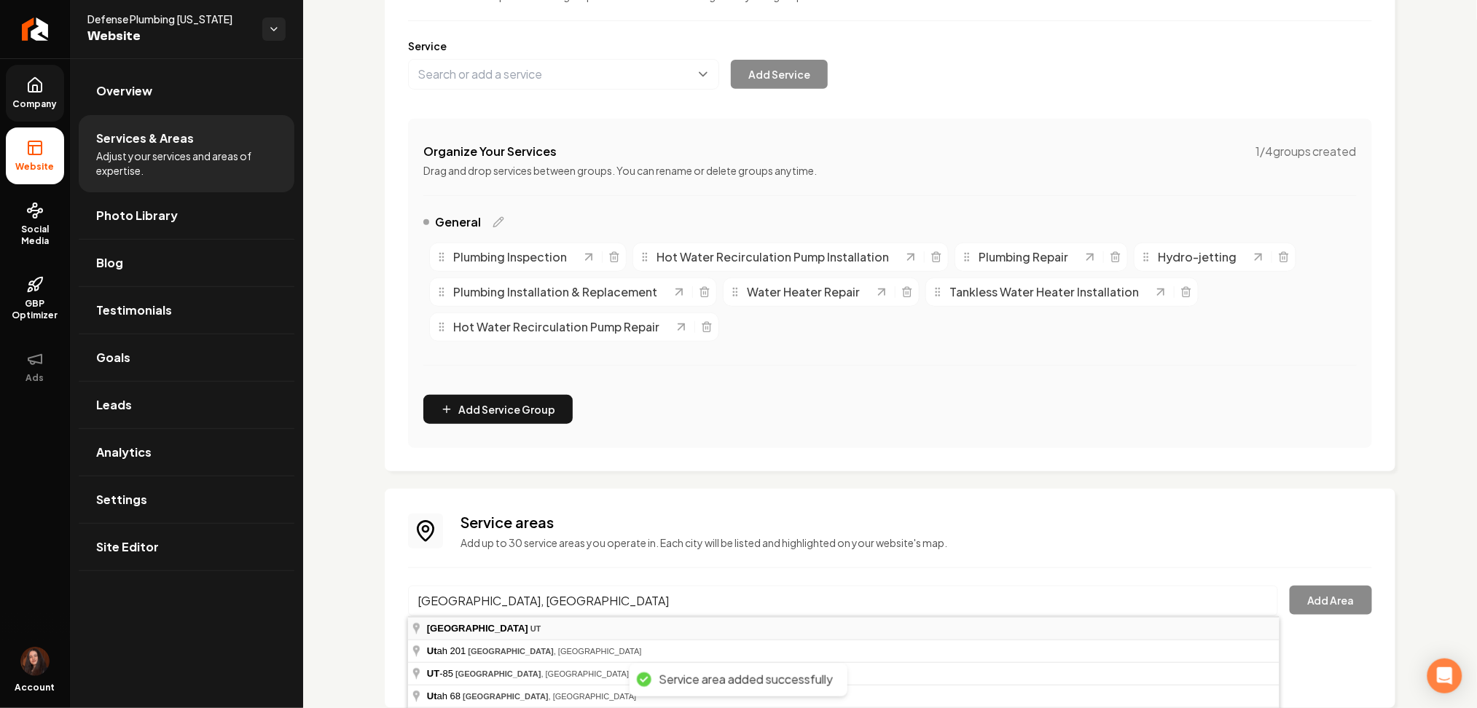
type input "West Valley City, UT"
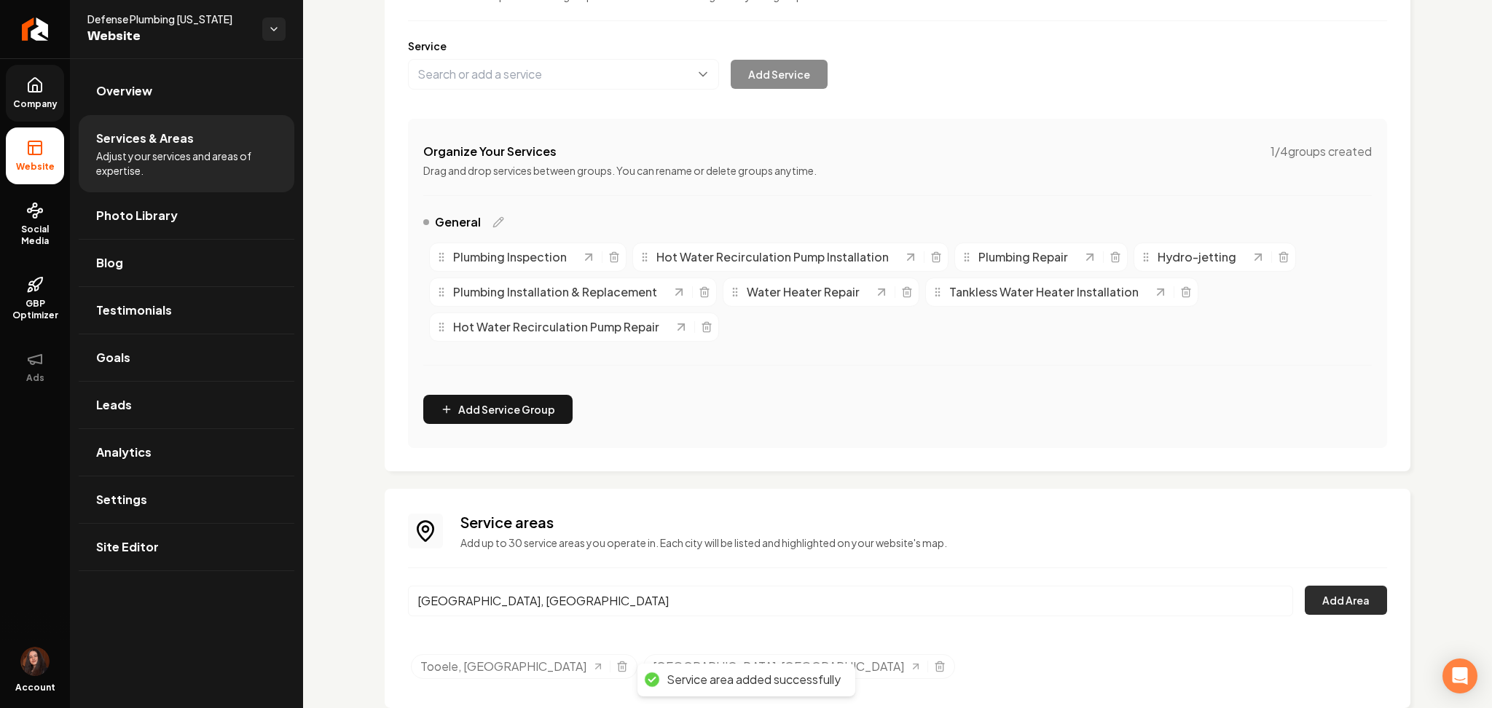
click at [1318, 603] on button "Add Area" at bounding box center [1346, 600] width 82 height 29
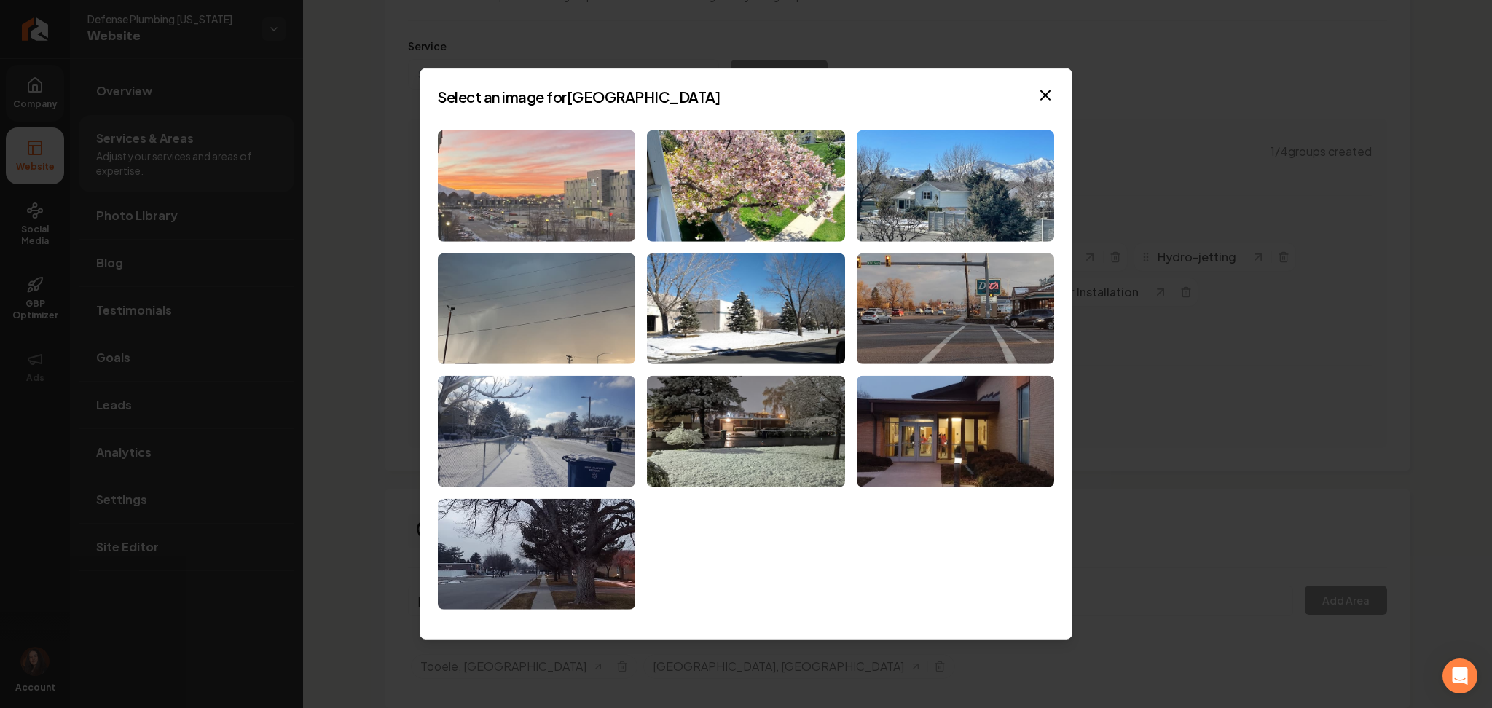
click at [571, 144] on img at bounding box center [536, 185] width 197 height 111
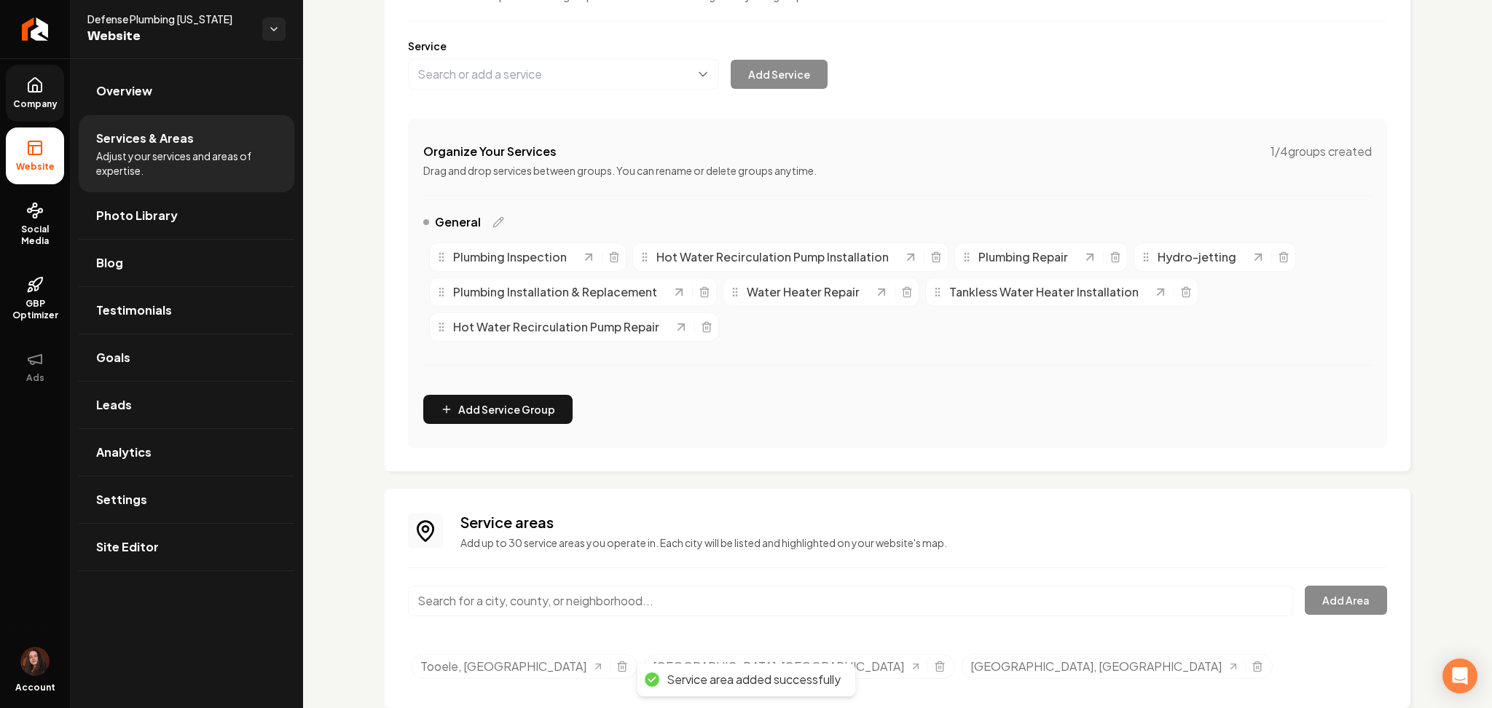
click at [623, 602] on input "Main content area" at bounding box center [850, 601] width 885 height 31
paste input "South Jordan, UT"
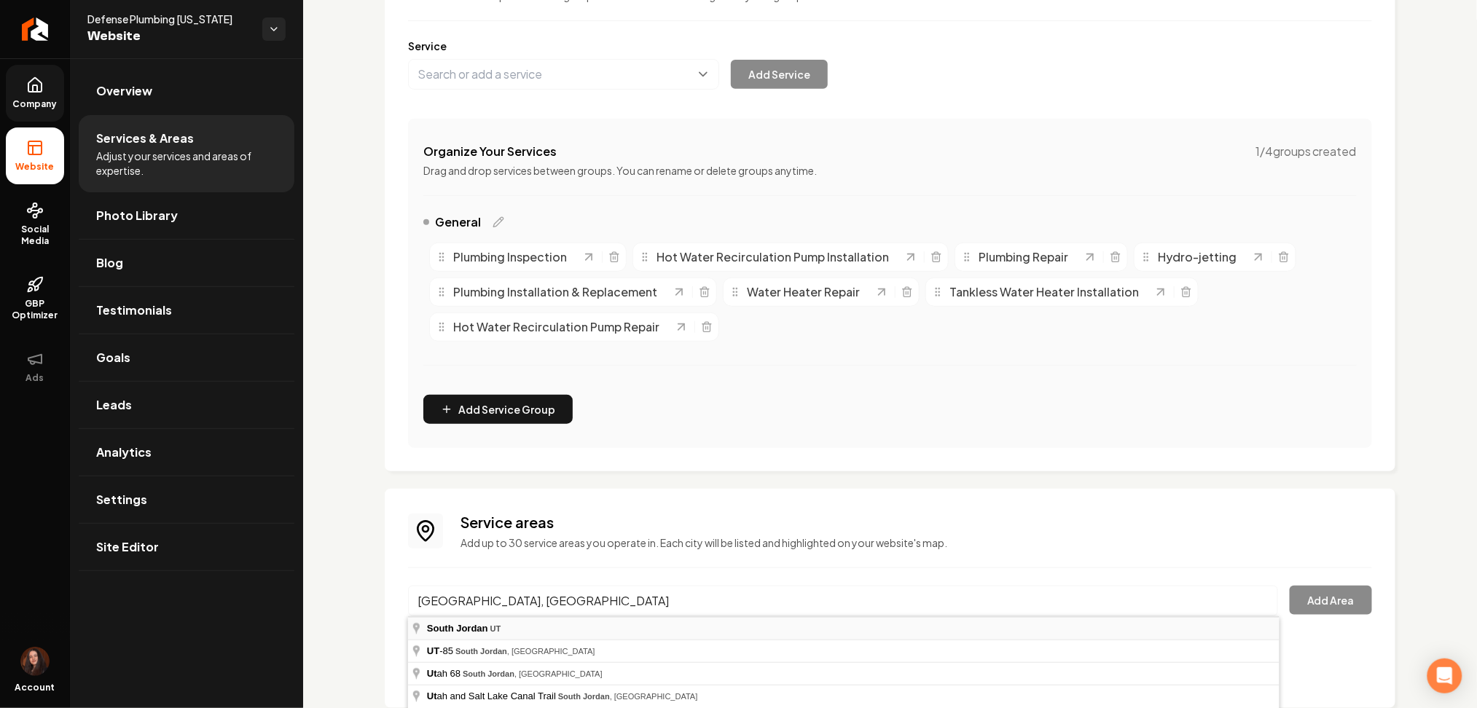
type input "South Jordan, UT"
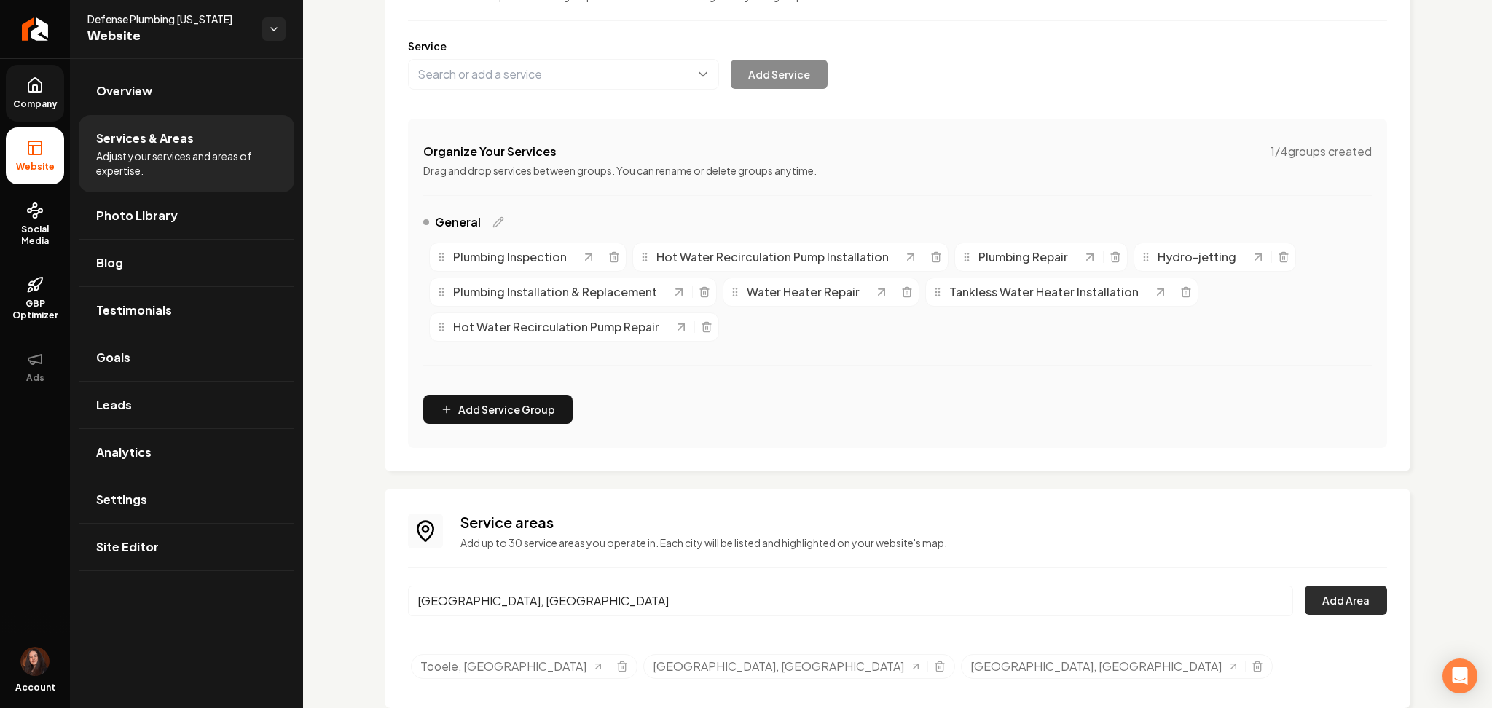
click at [1337, 599] on button "Add Area" at bounding box center [1346, 600] width 82 height 29
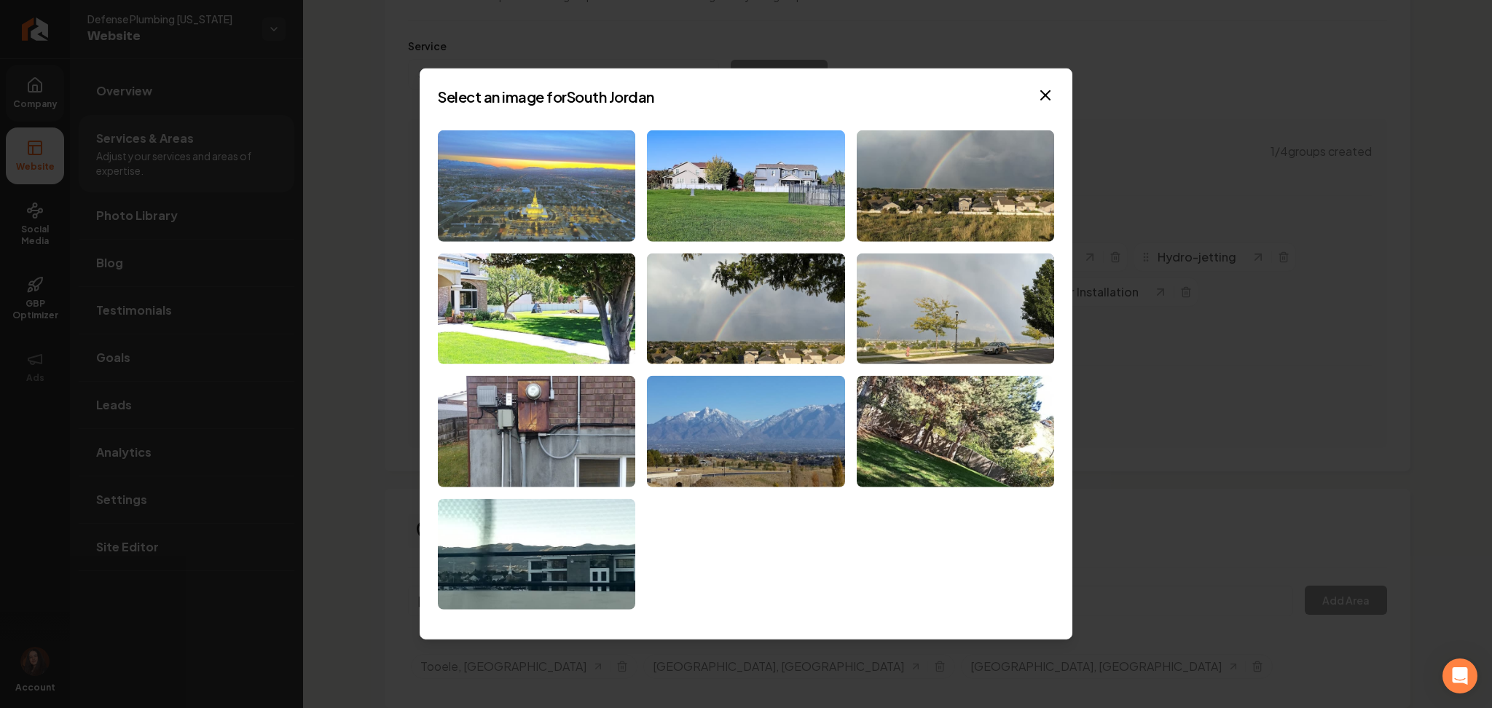
click at [579, 232] on img at bounding box center [536, 185] width 197 height 111
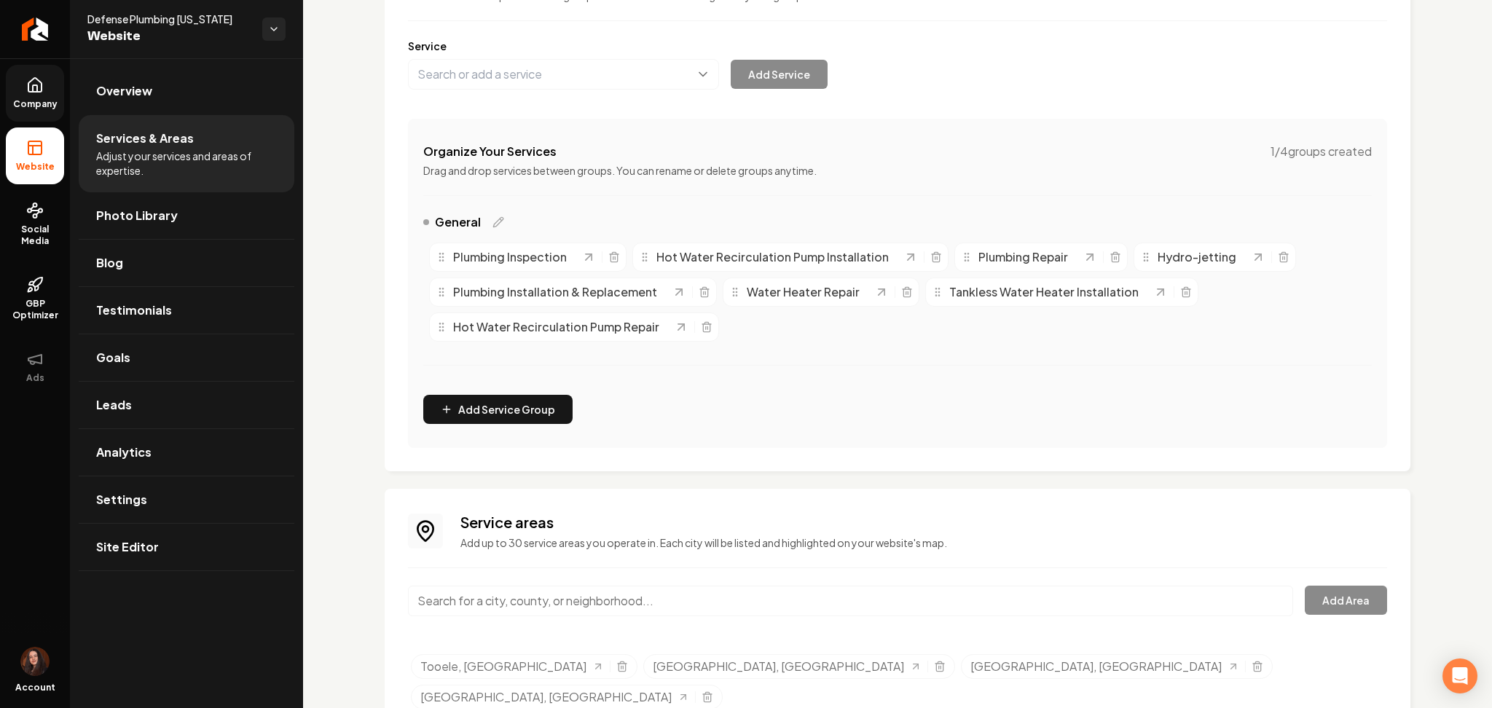
click at [772, 600] on input "Main content area" at bounding box center [850, 601] width 885 height 31
paste input "West Jordan, UT"
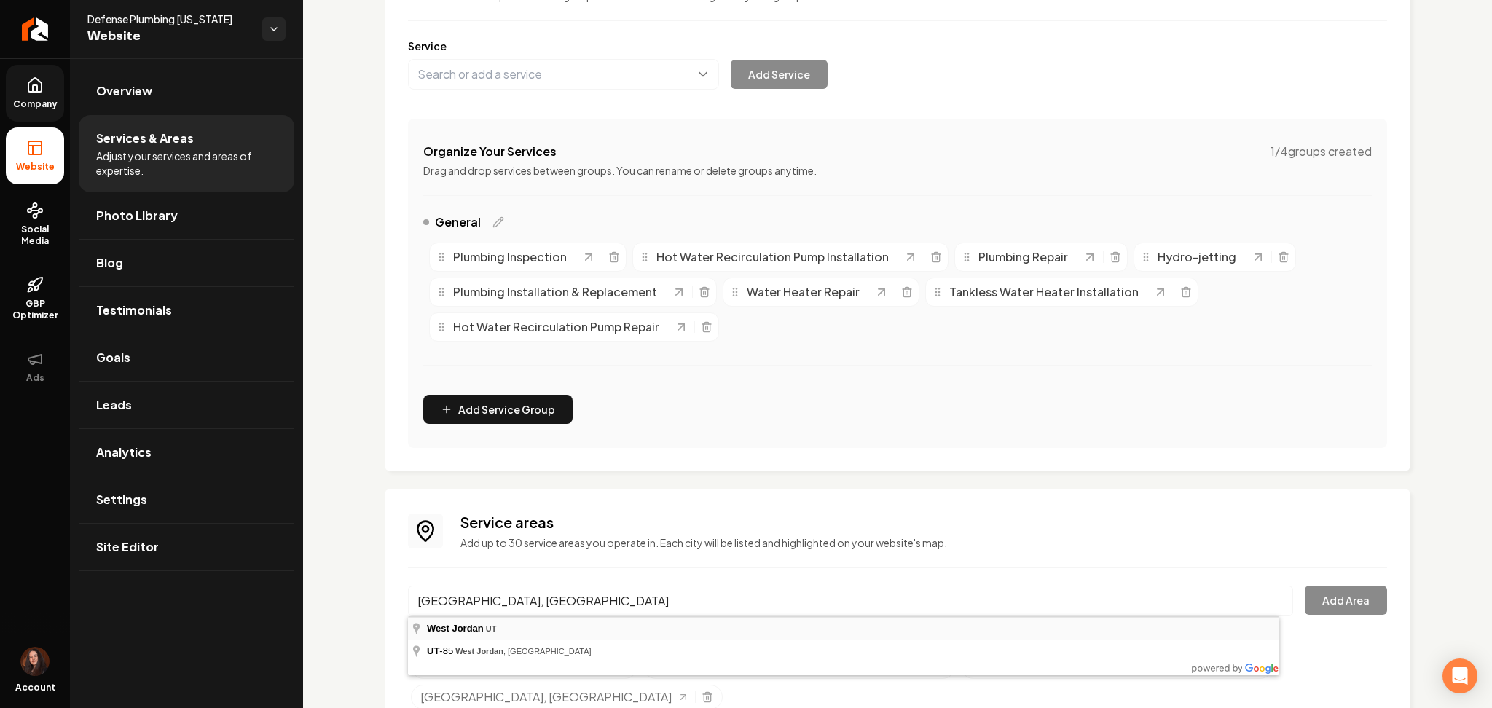
type input "West Jordan, UT"
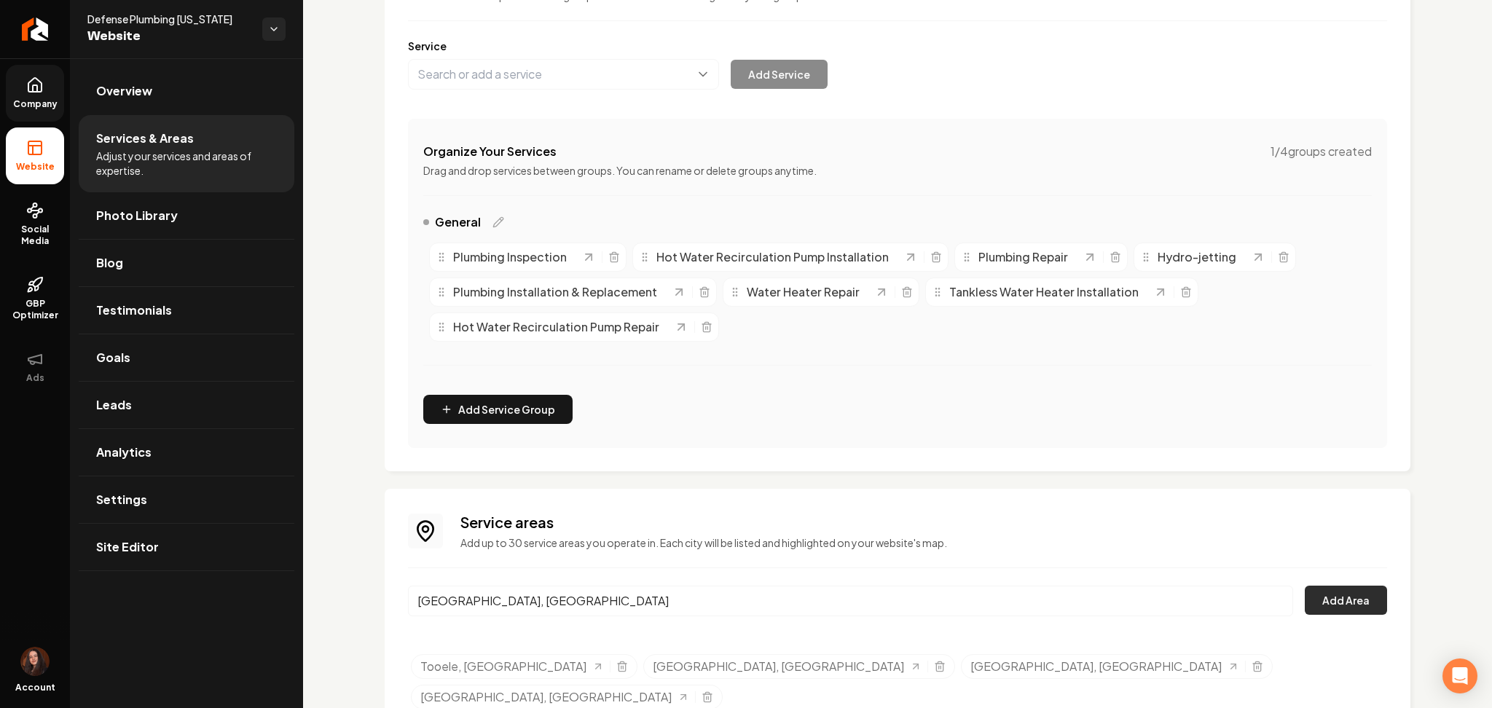
click at [1329, 609] on button "Add Area" at bounding box center [1346, 600] width 82 height 29
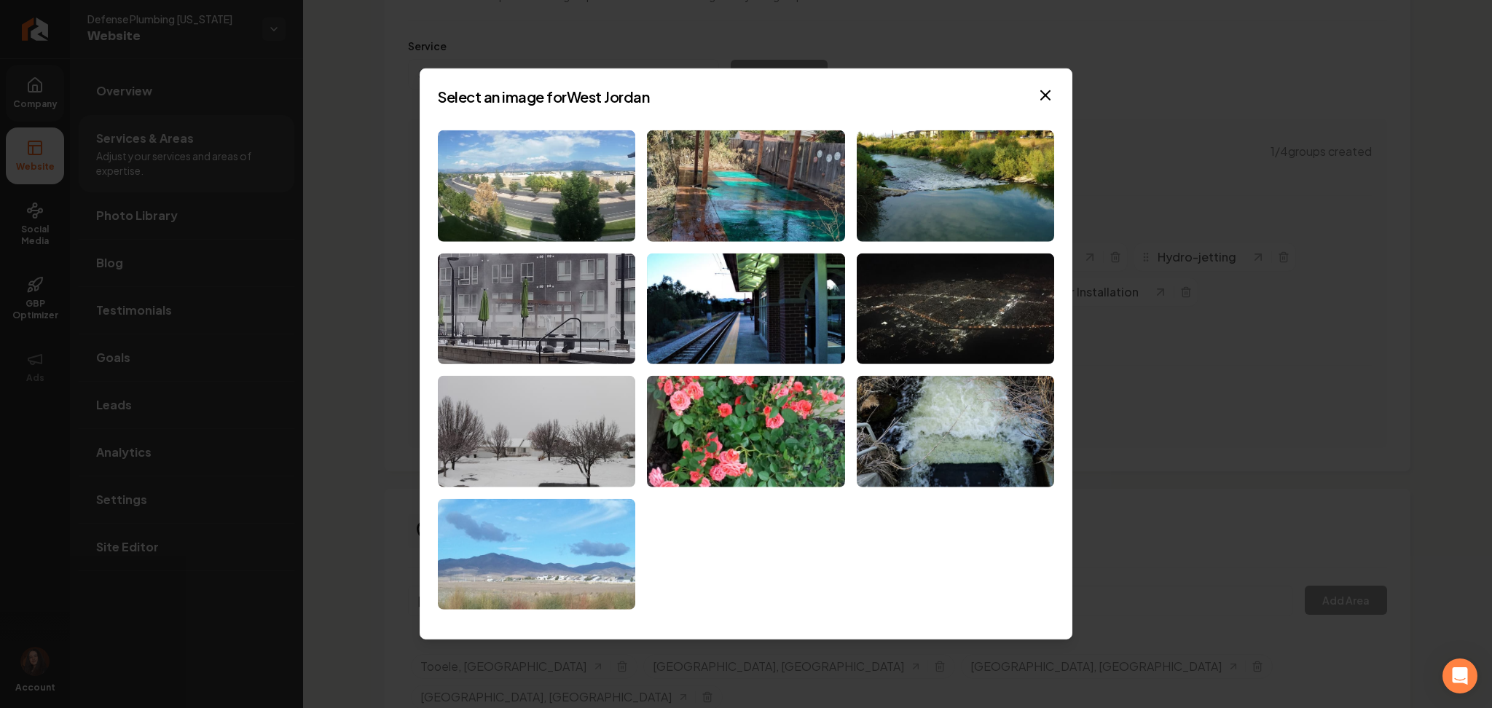
click at [555, 563] on img at bounding box center [536, 554] width 197 height 111
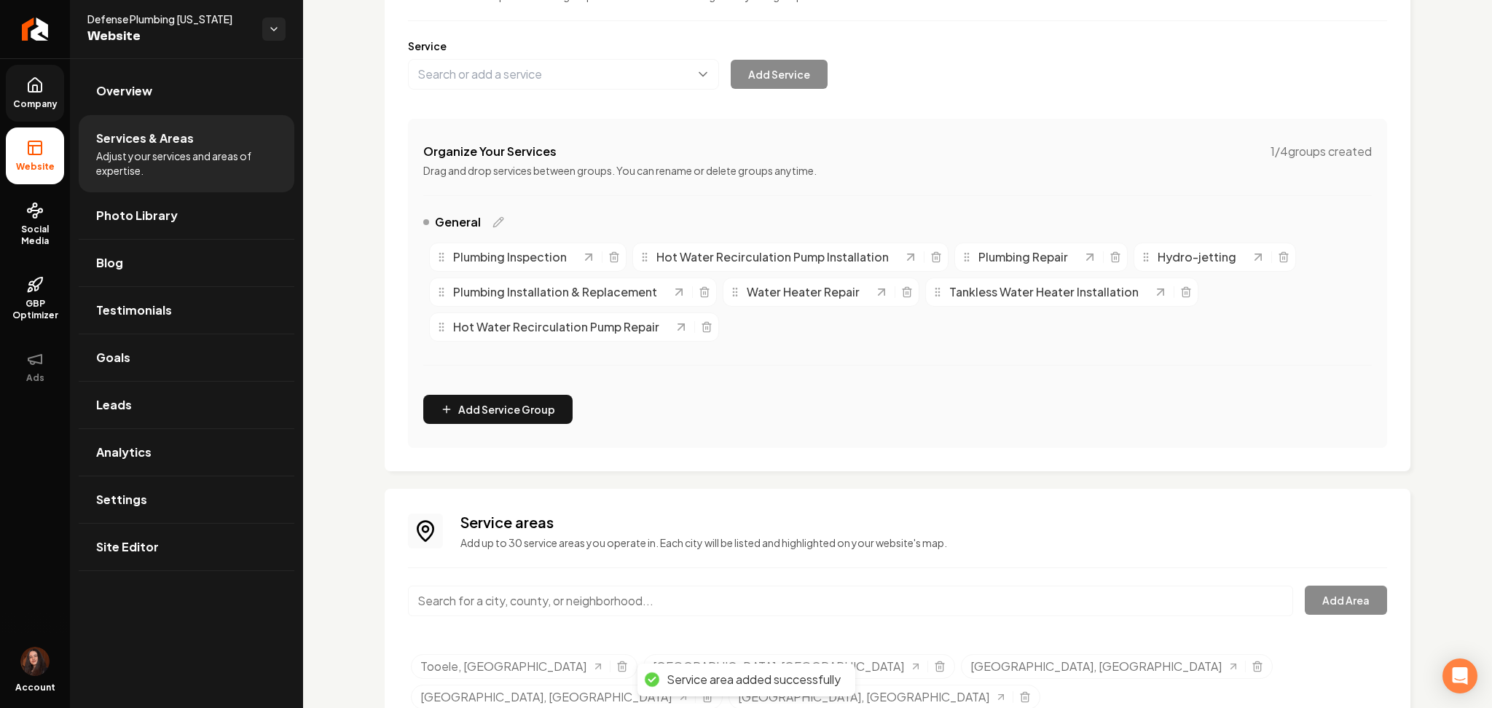
click at [597, 598] on input "Main content area" at bounding box center [850, 601] width 885 height 31
paste input "Riverton, UT"
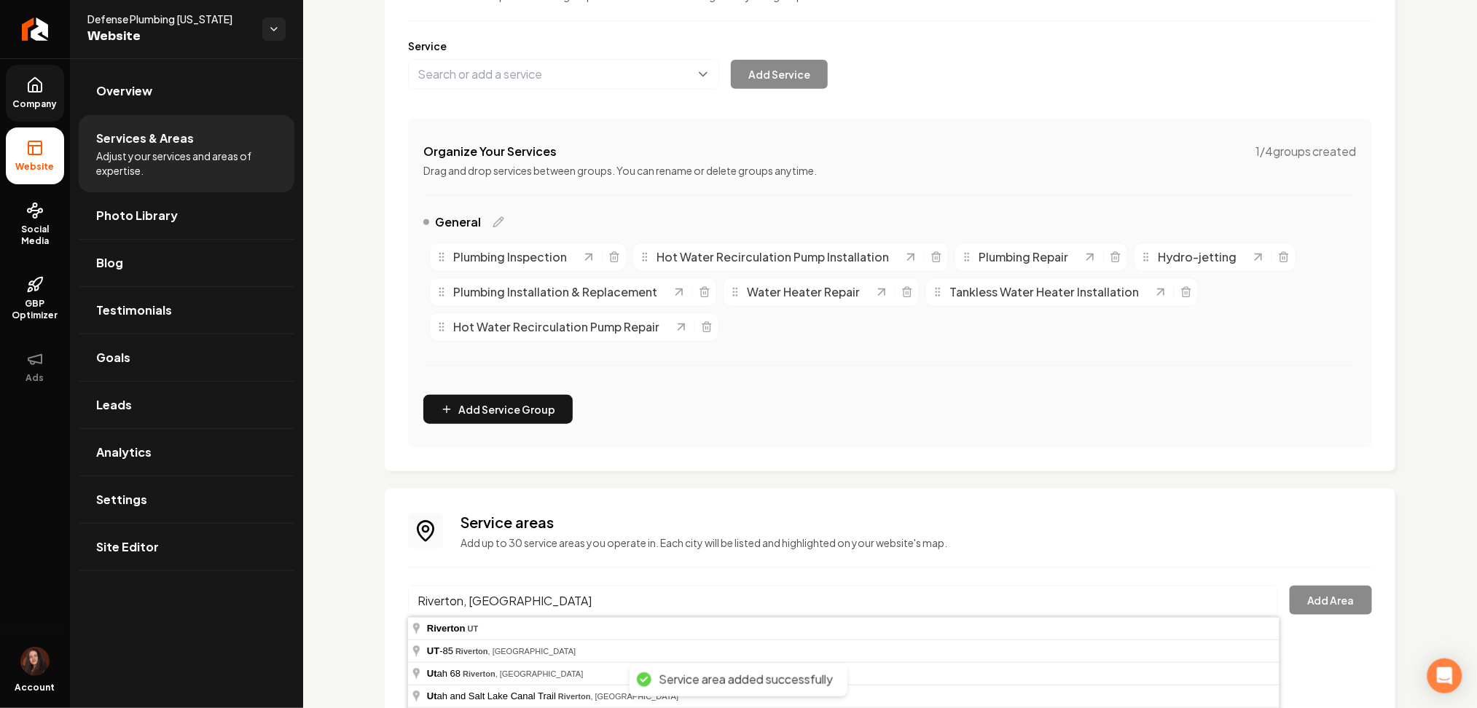
type input "Riverton, UT"
drag, startPoint x: 595, startPoint y: 616, endPoint x: 634, endPoint y: 608, distance: 40.1
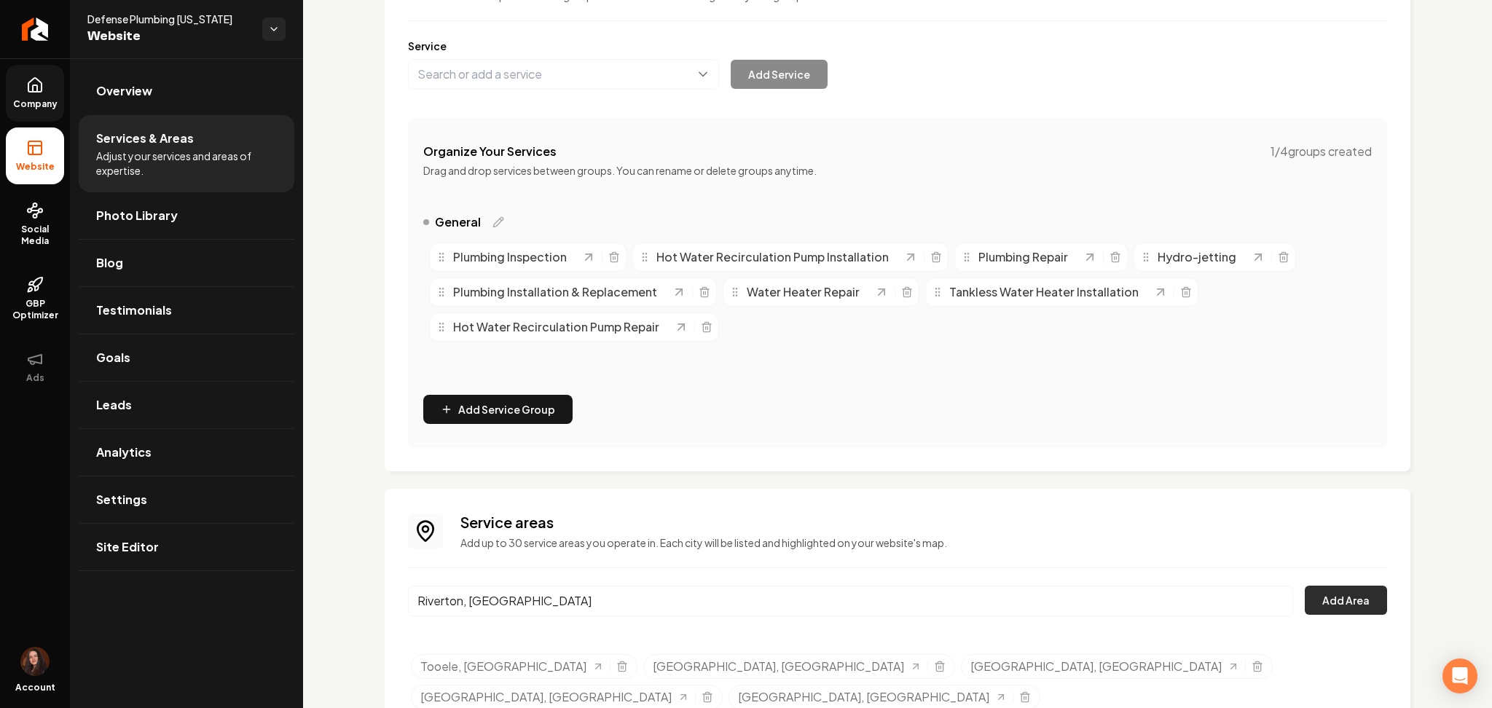
click at [1324, 605] on button "Add Area" at bounding box center [1346, 600] width 82 height 29
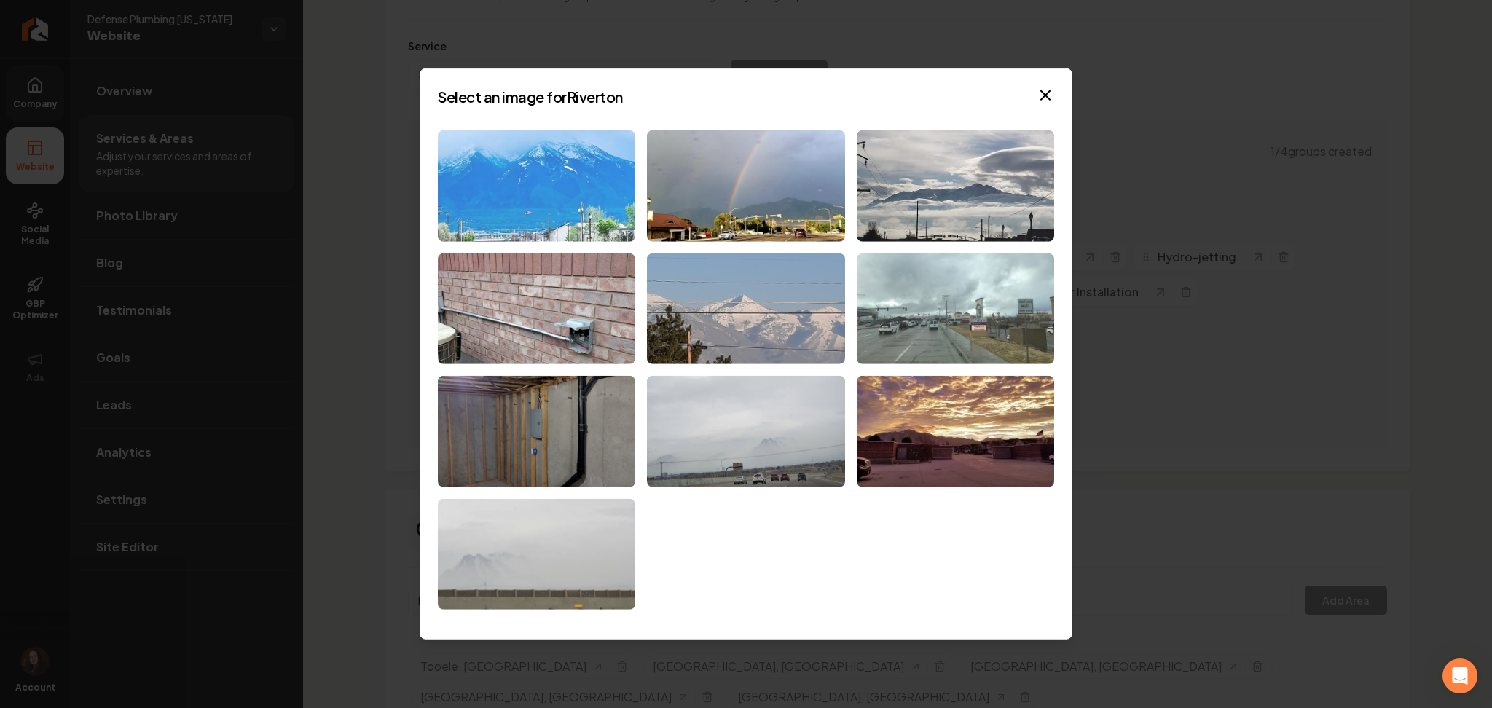
click at [599, 219] on img at bounding box center [536, 185] width 197 height 111
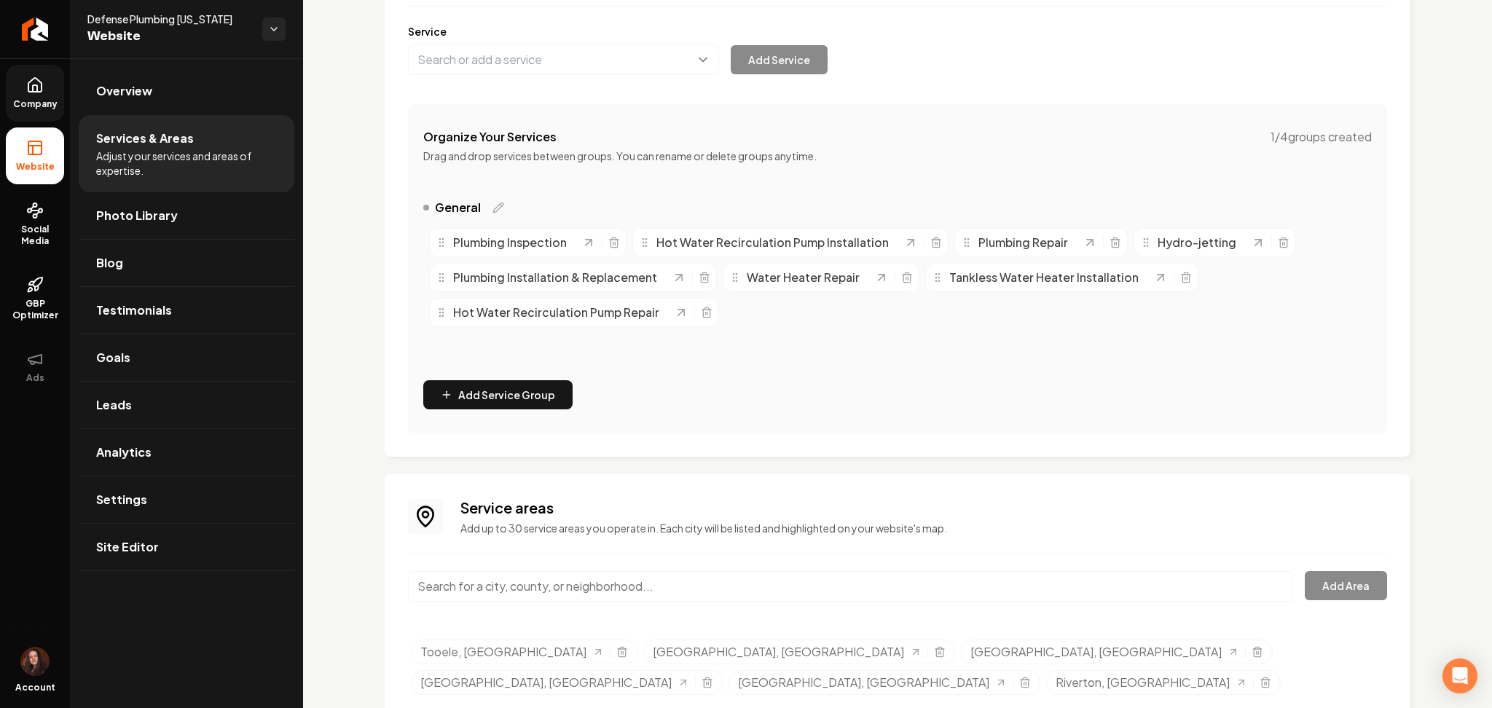
scroll to position [201, 0]
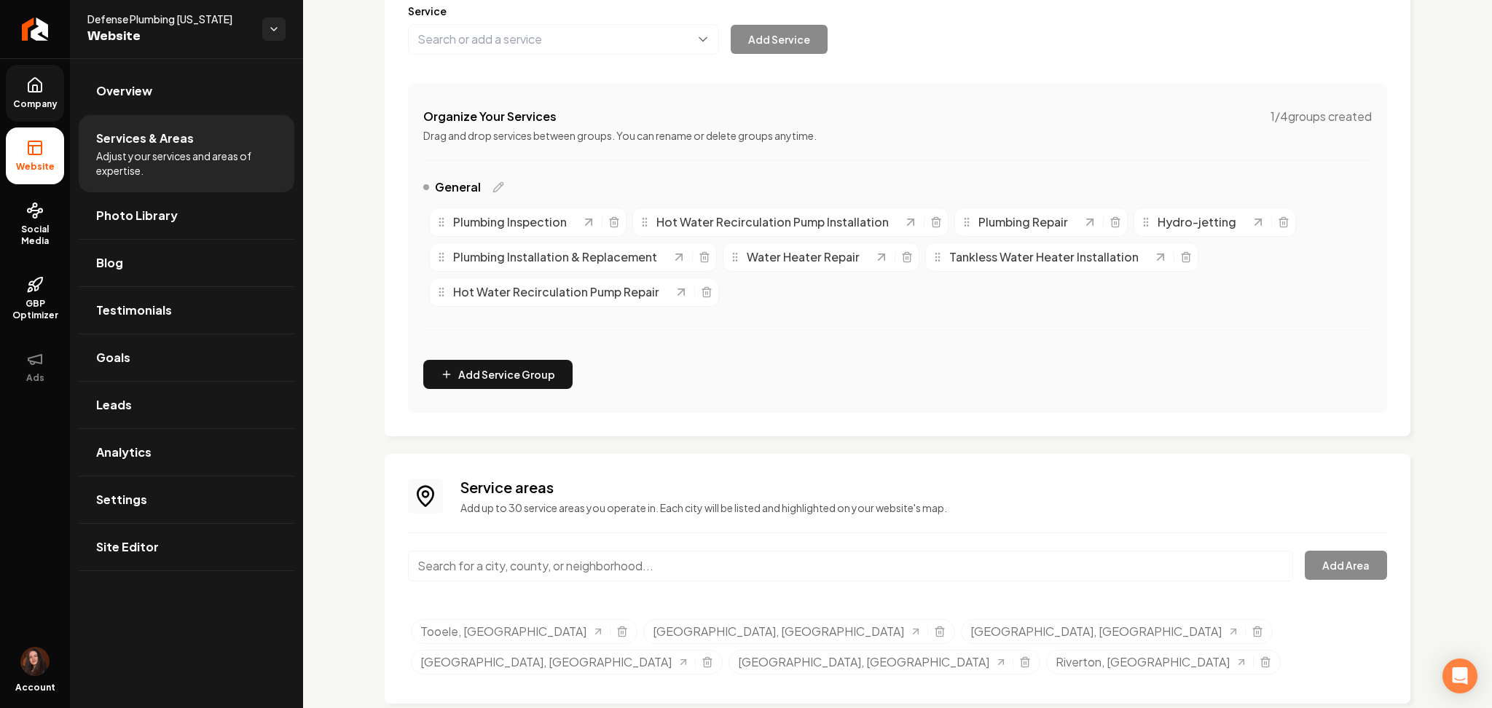
click at [659, 573] on input "Main content area" at bounding box center [850, 566] width 885 height 31
paste input "Taylorsville, UT"
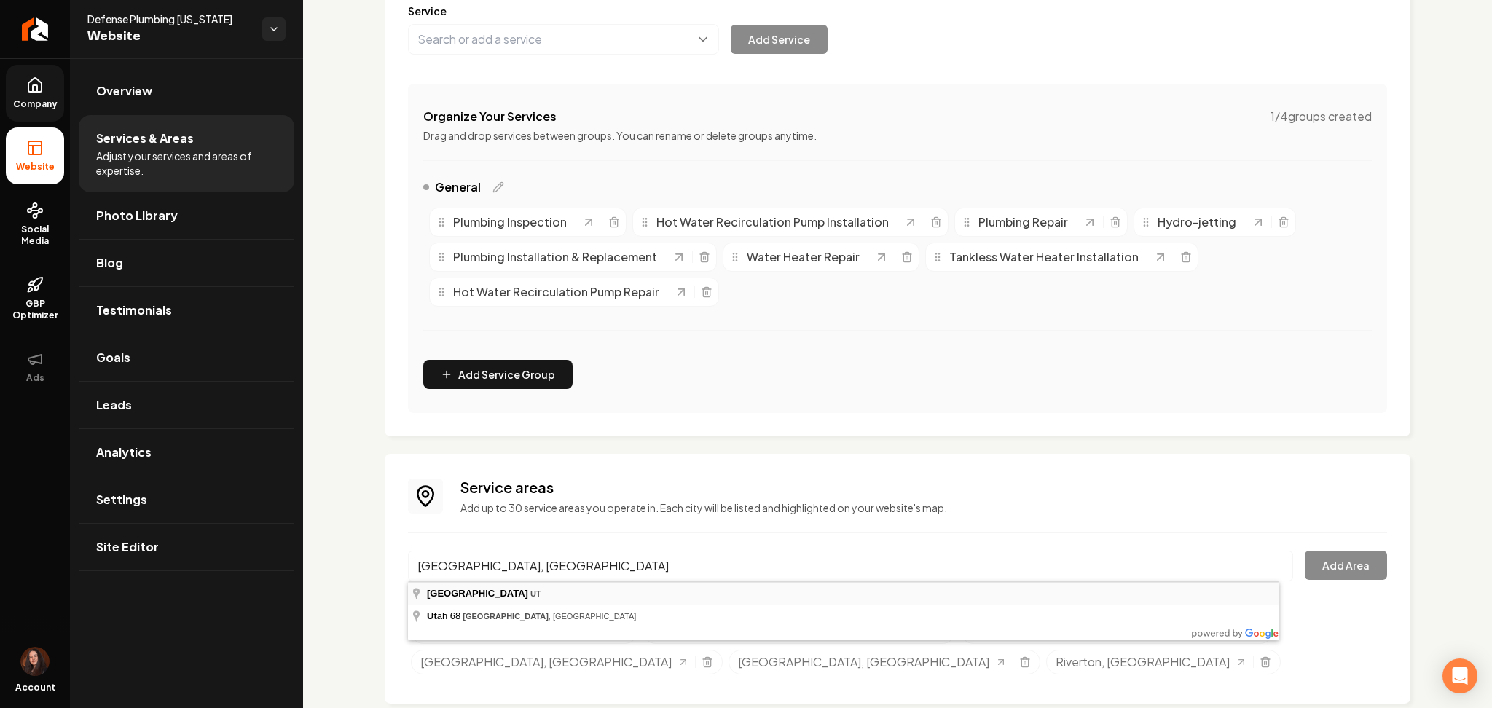
type input "Taylorsville, UT"
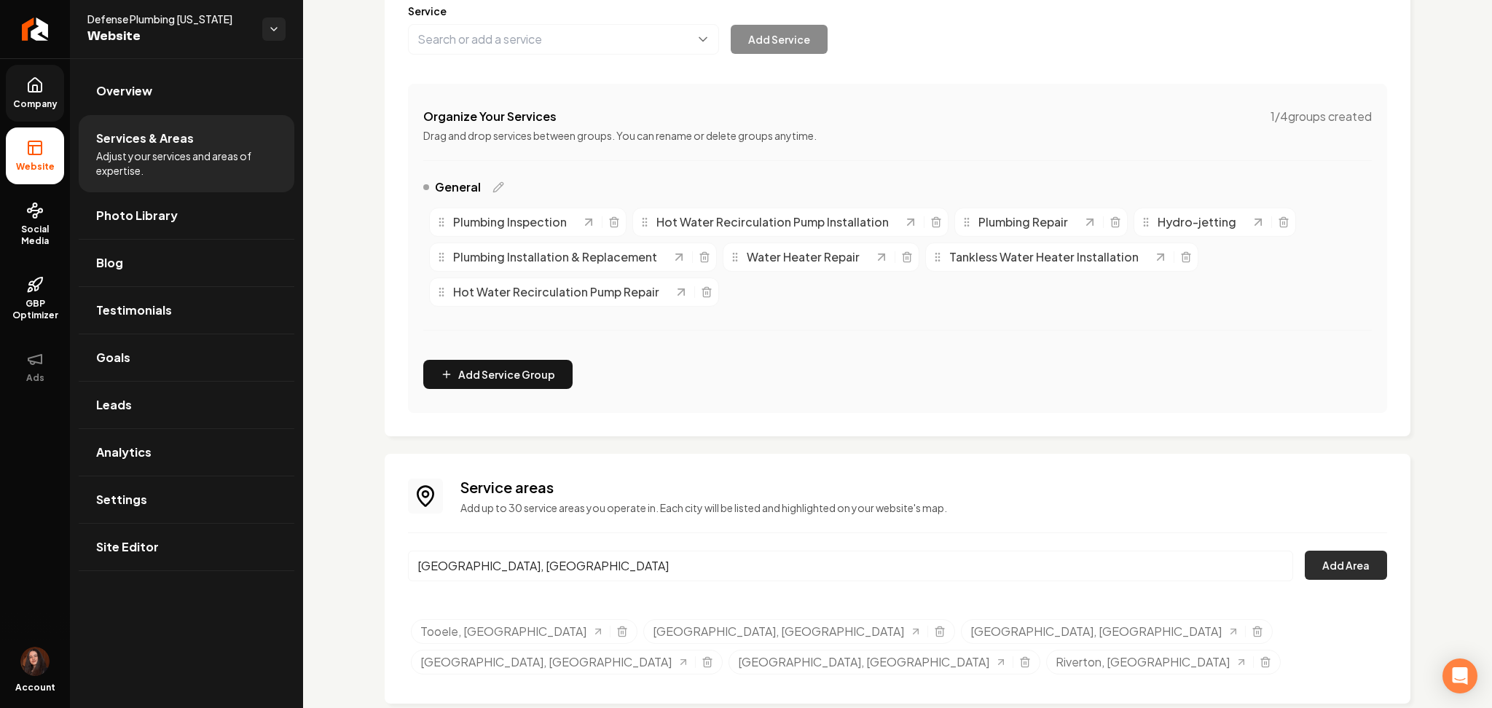
click at [1335, 573] on button "Add Area" at bounding box center [1346, 565] width 82 height 29
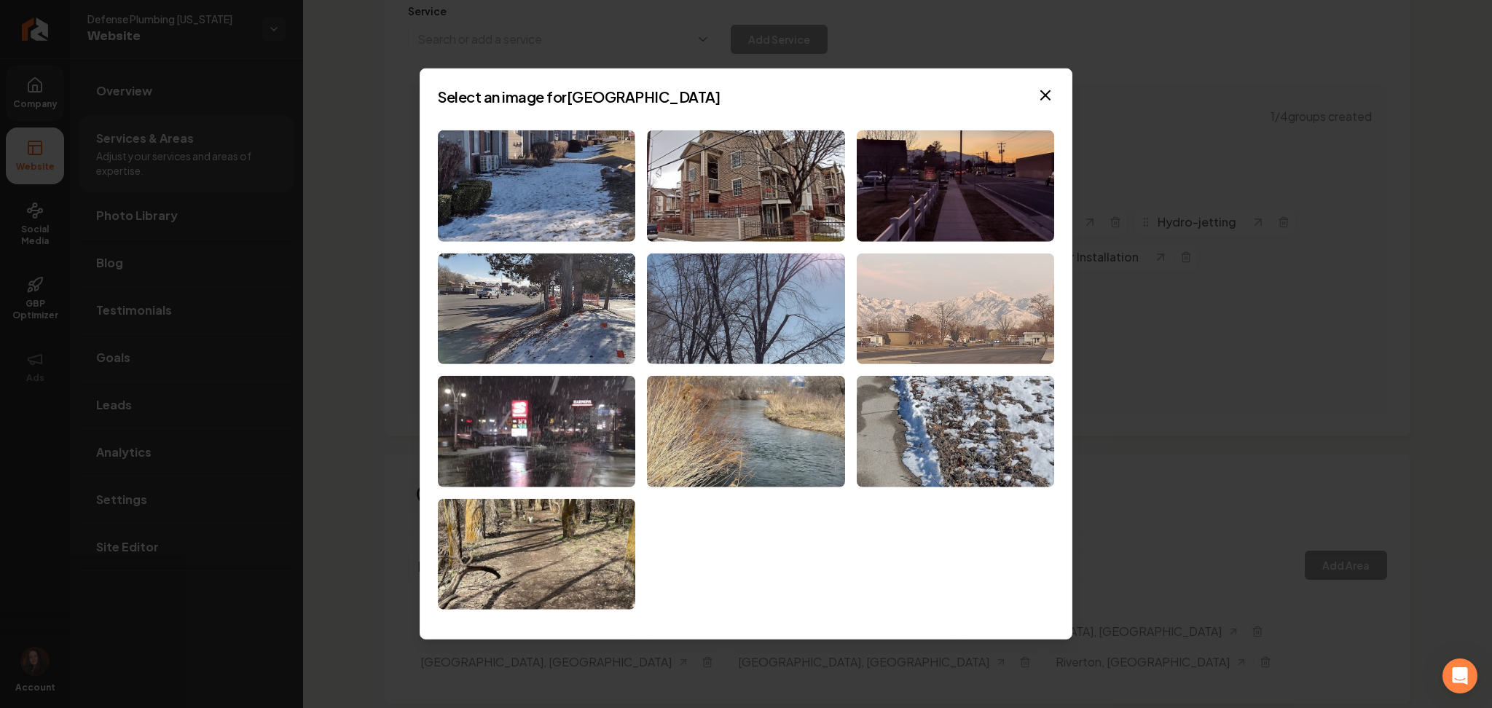
click at [952, 278] on img at bounding box center [955, 308] width 197 height 111
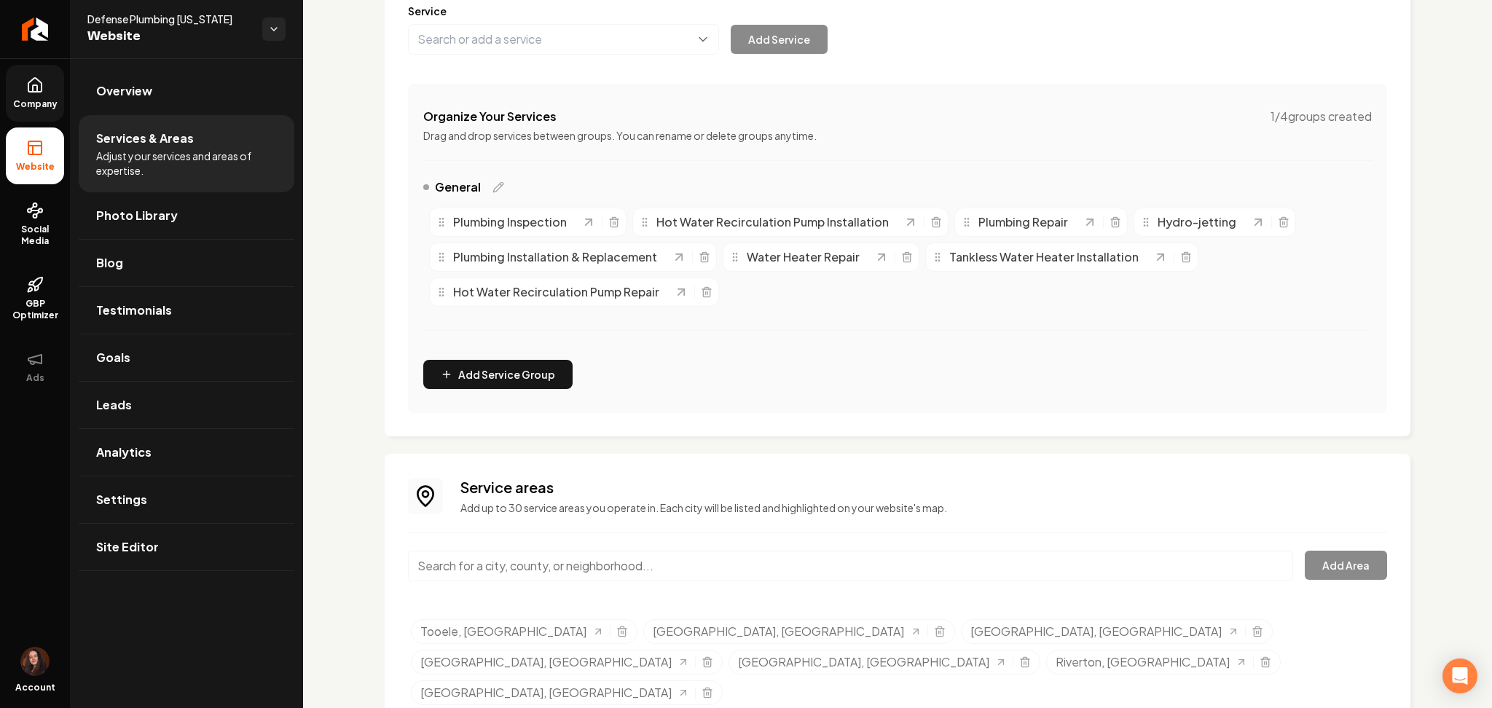
click at [707, 583] on div "Main content area" at bounding box center [850, 575] width 885 height 48
click at [707, 573] on input "Main content area" at bounding box center [850, 566] width 885 height 31
paste input "Magna, UT"
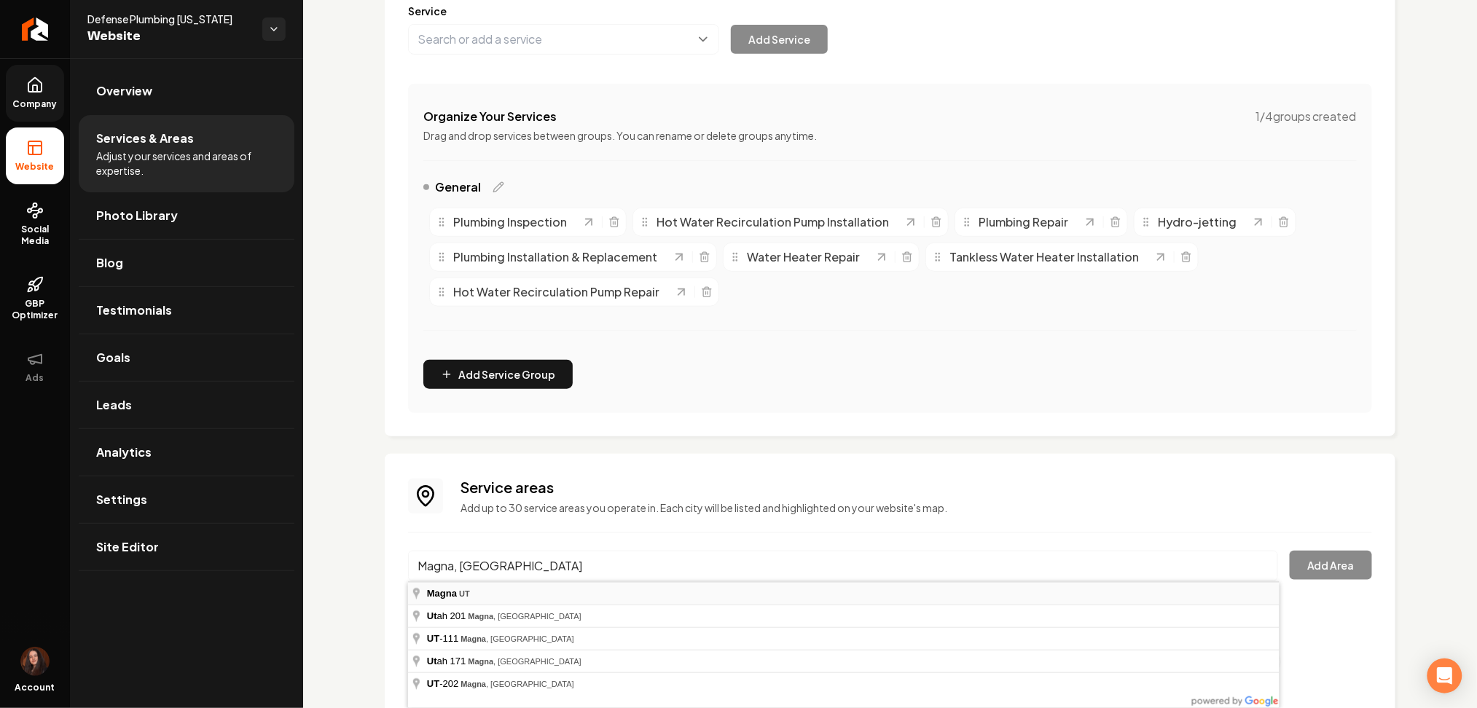
type input "Magna, UT"
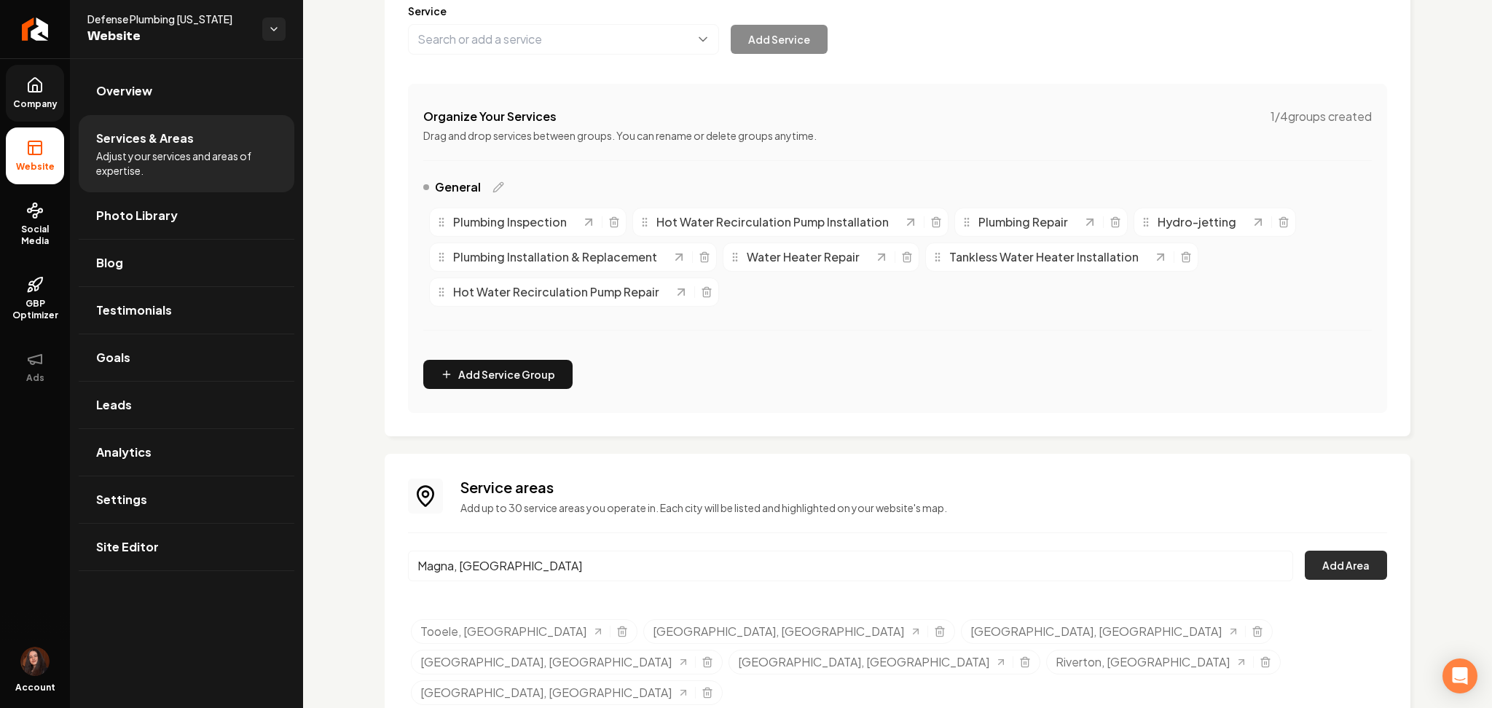
click at [1360, 560] on button "Add Area" at bounding box center [1346, 565] width 82 height 29
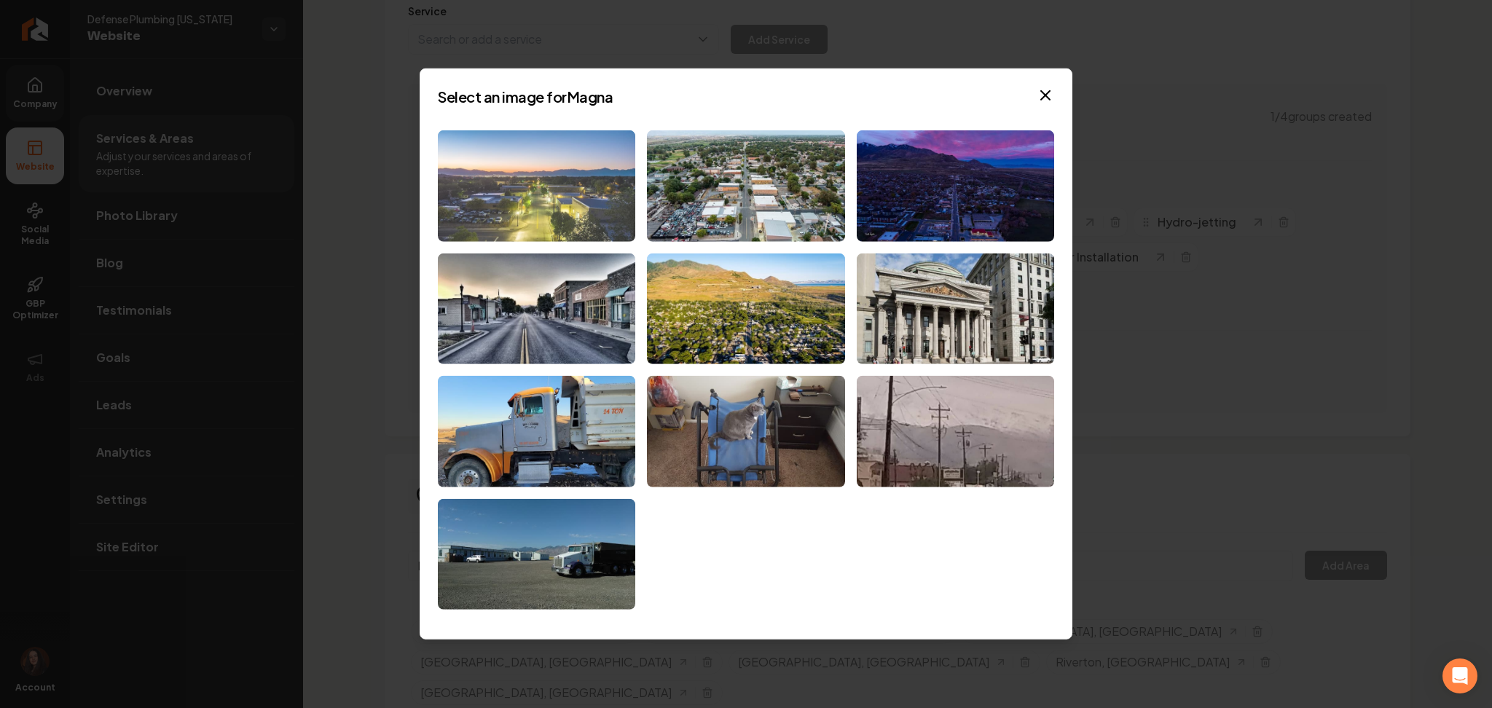
click at [575, 174] on img at bounding box center [536, 185] width 197 height 111
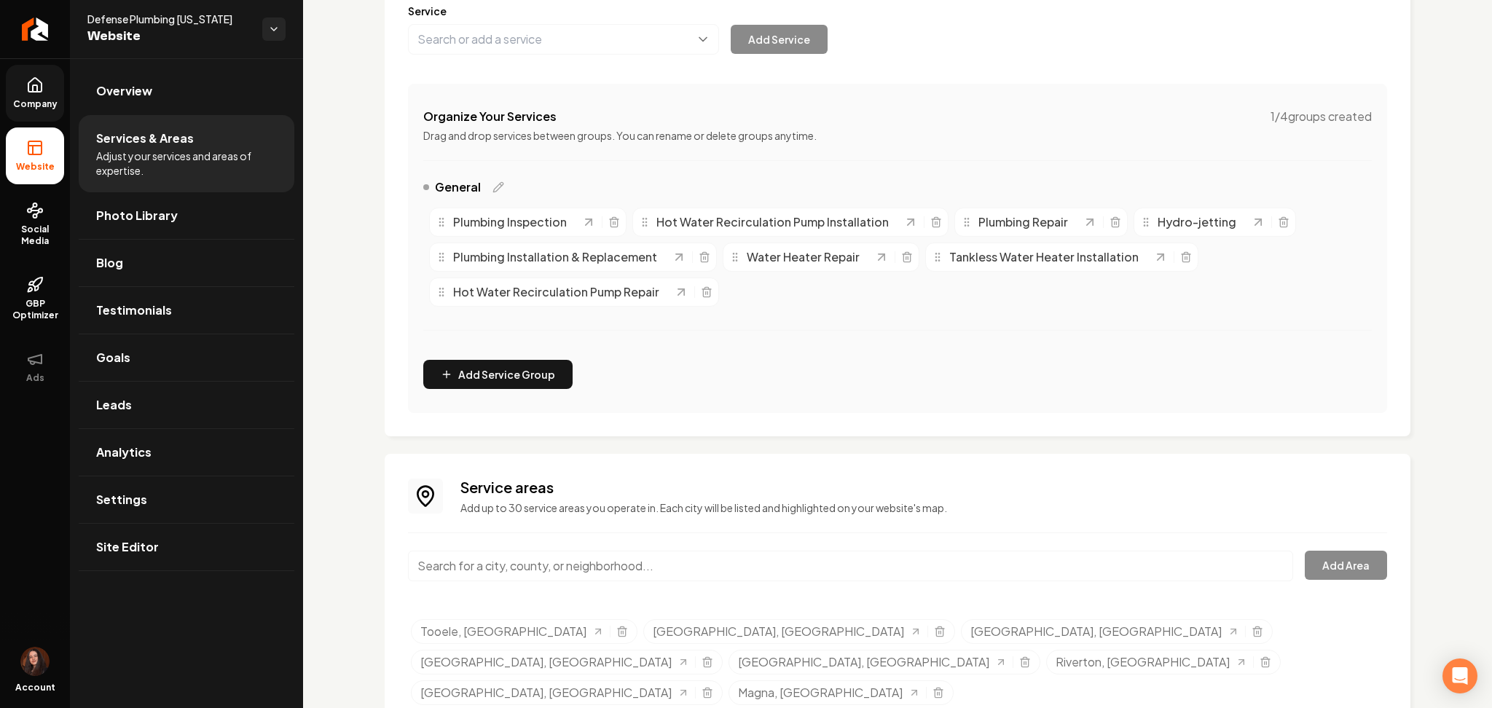
paste input "Kearns, UT"
drag, startPoint x: 705, startPoint y: 565, endPoint x: 701, endPoint y: 575, distance: 10.8
click at [704, 569] on input "Kearns, UT" at bounding box center [850, 566] width 885 height 31
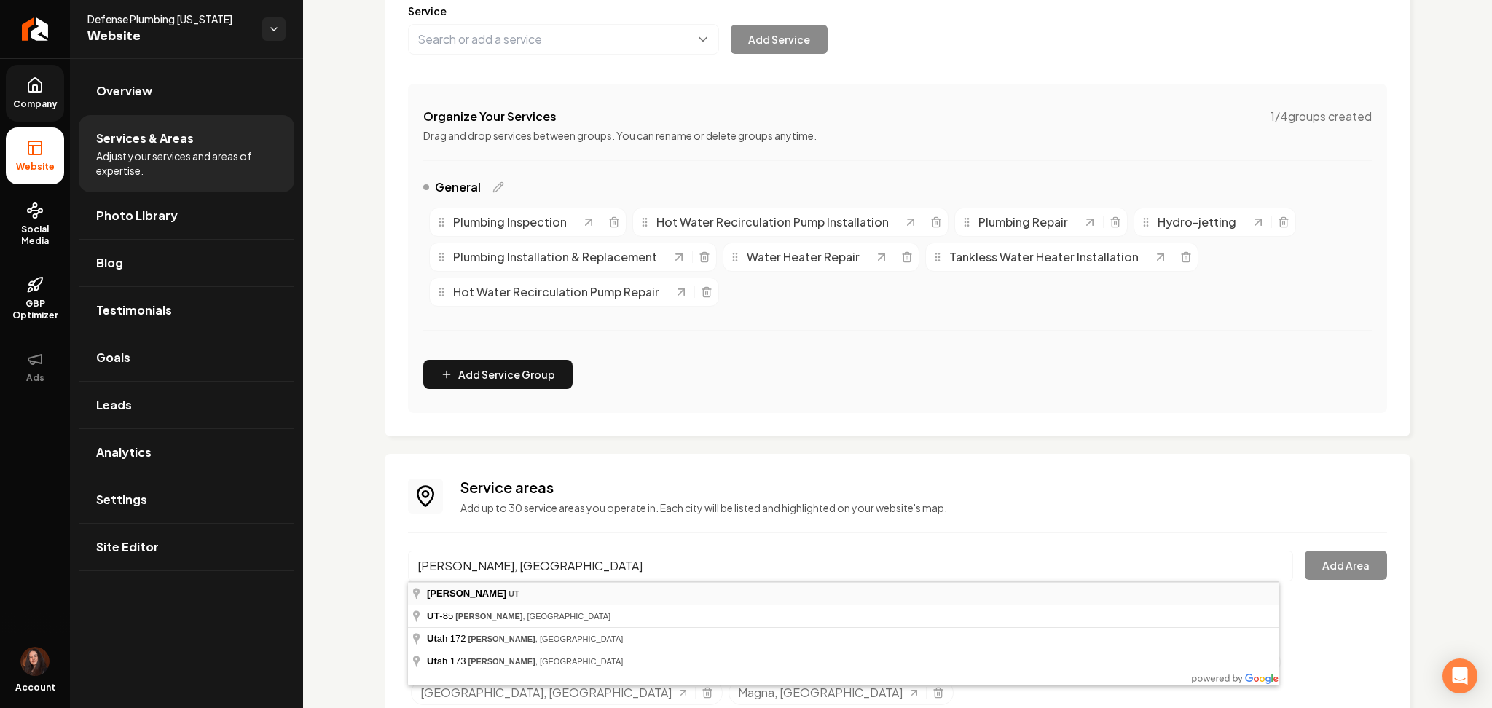
type input "Kearns, UT"
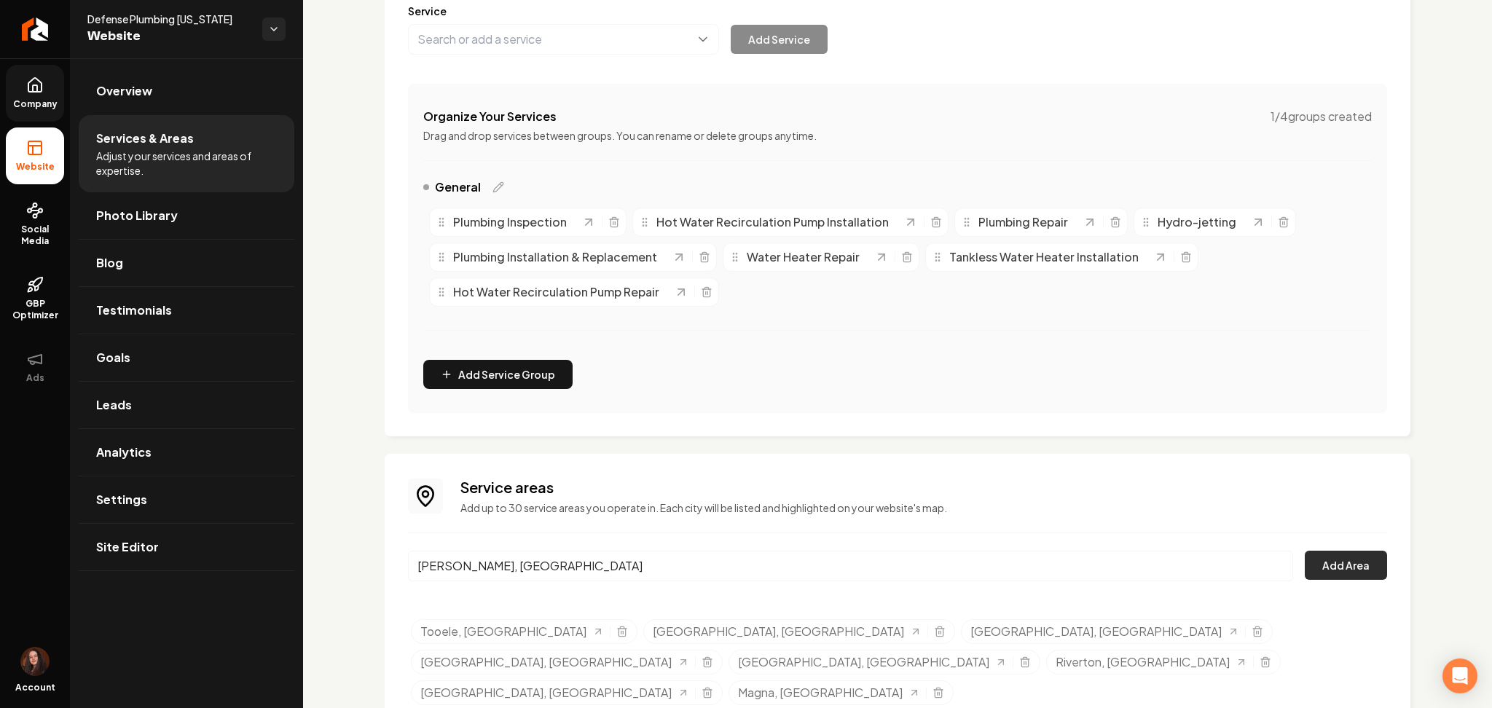
click at [1332, 558] on button "Add Area" at bounding box center [1346, 565] width 82 height 29
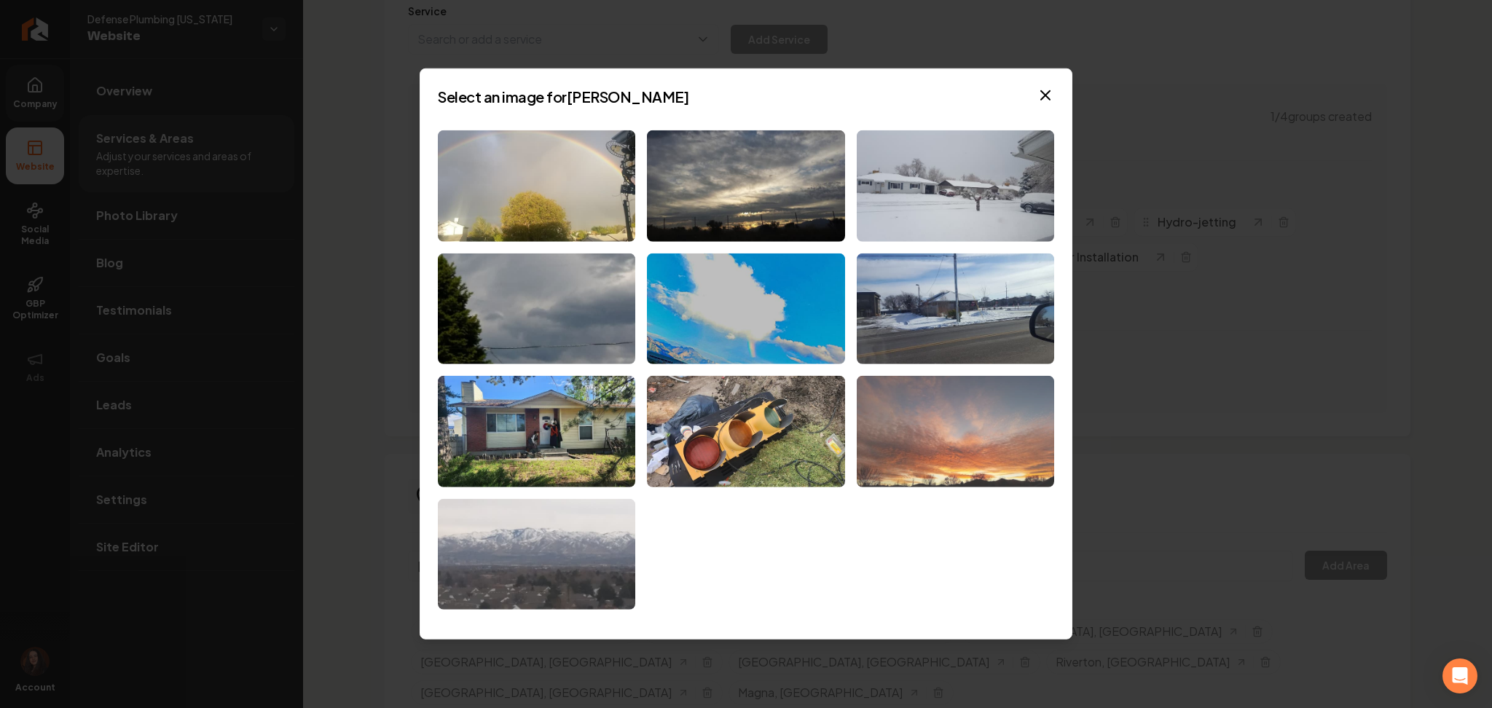
click at [937, 390] on img at bounding box center [955, 431] width 197 height 111
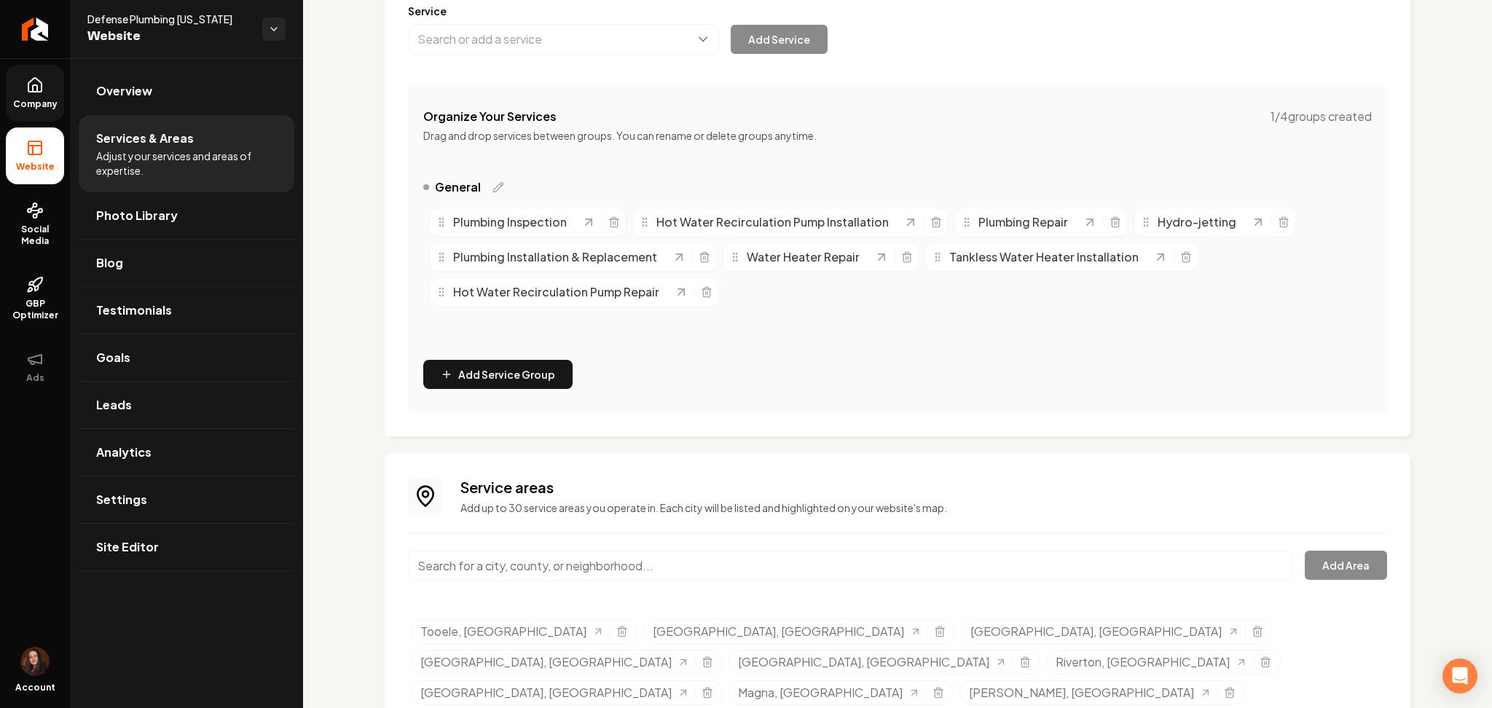
click at [624, 557] on input "Main content area" at bounding box center [850, 566] width 885 height 31
paste input "Midvale, UT"
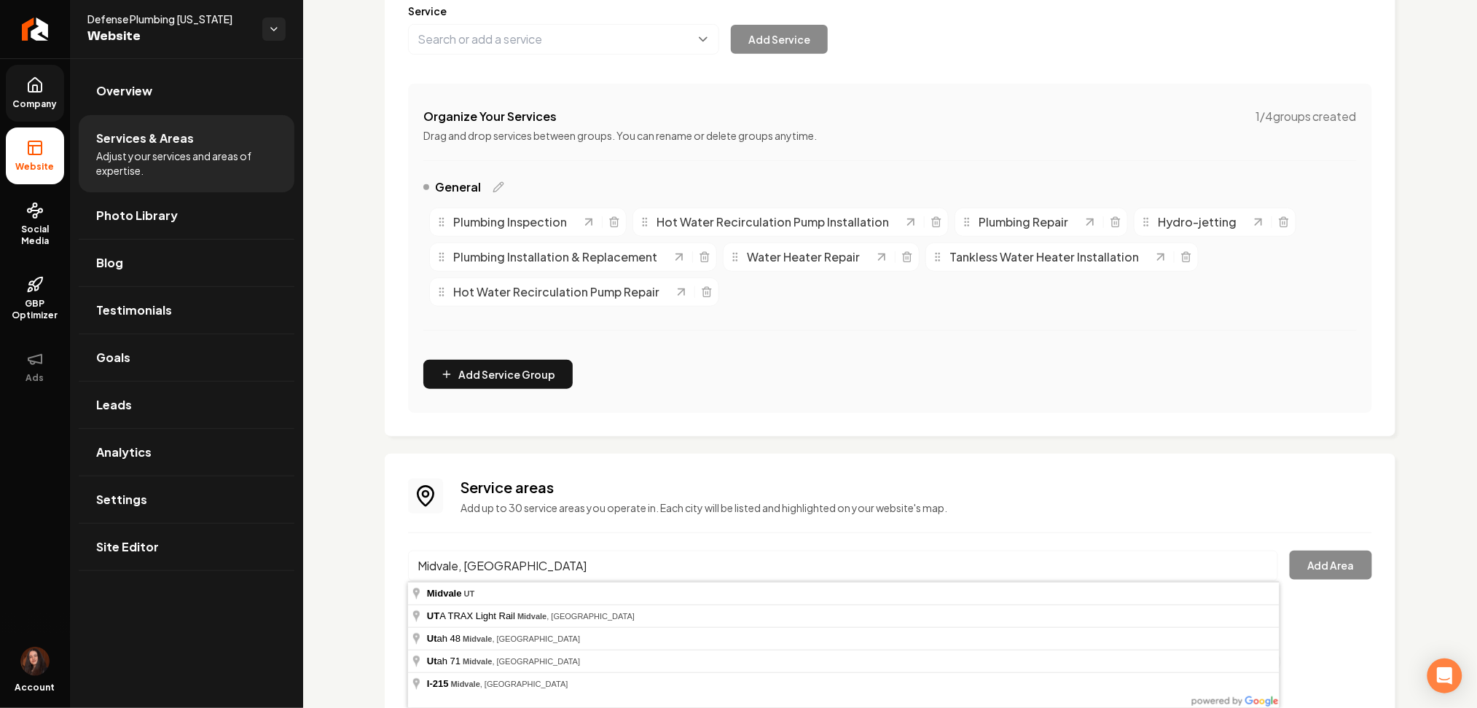
type input "Midvale, UT"
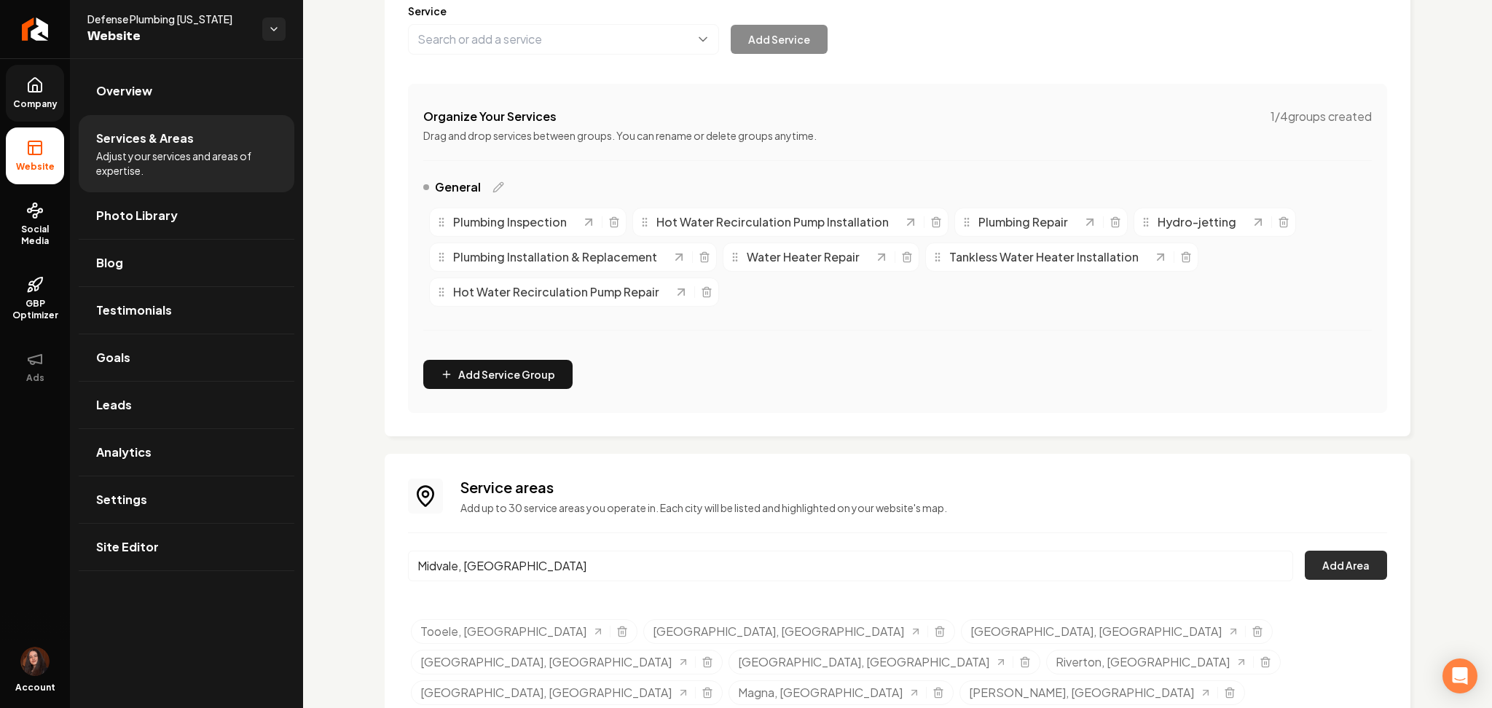
click at [1356, 557] on button "Add Area" at bounding box center [1346, 565] width 82 height 29
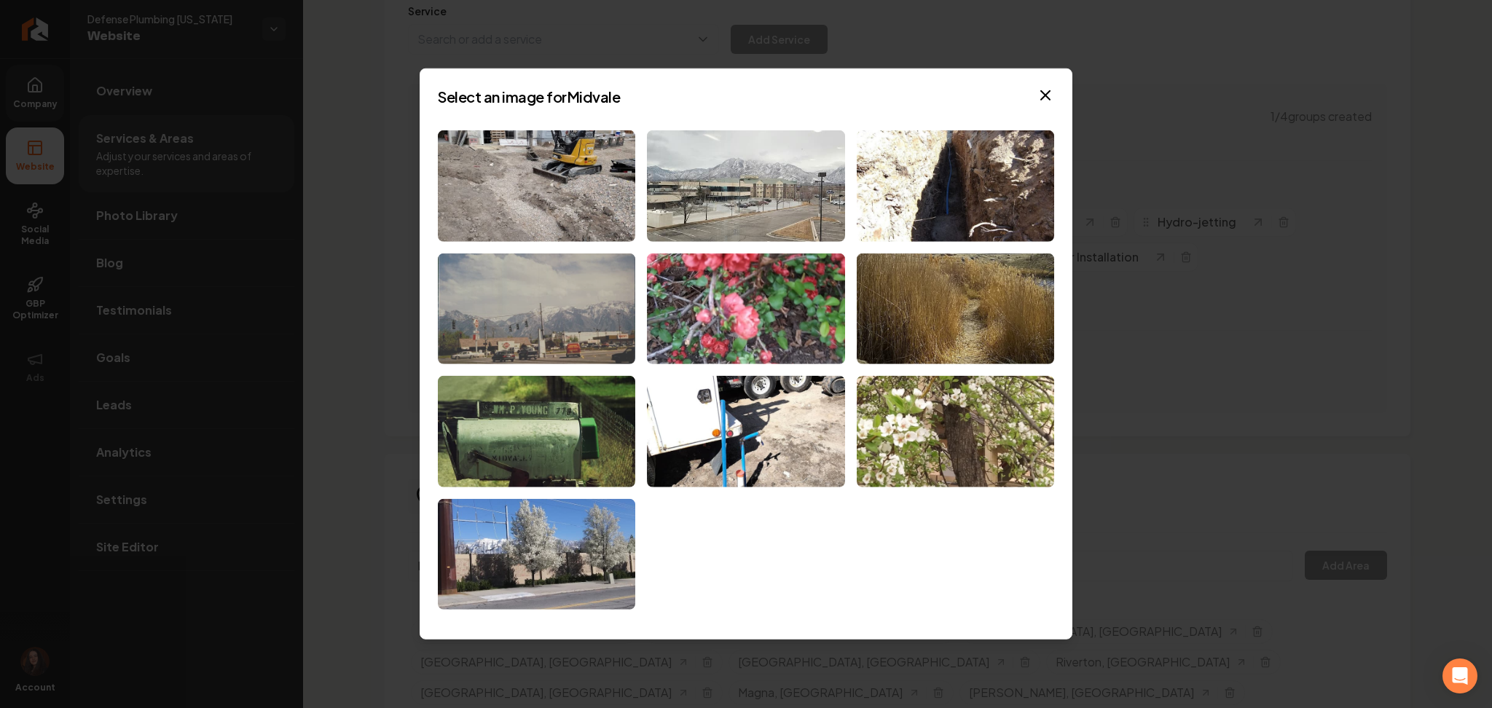
click at [590, 333] on img at bounding box center [536, 308] width 197 height 111
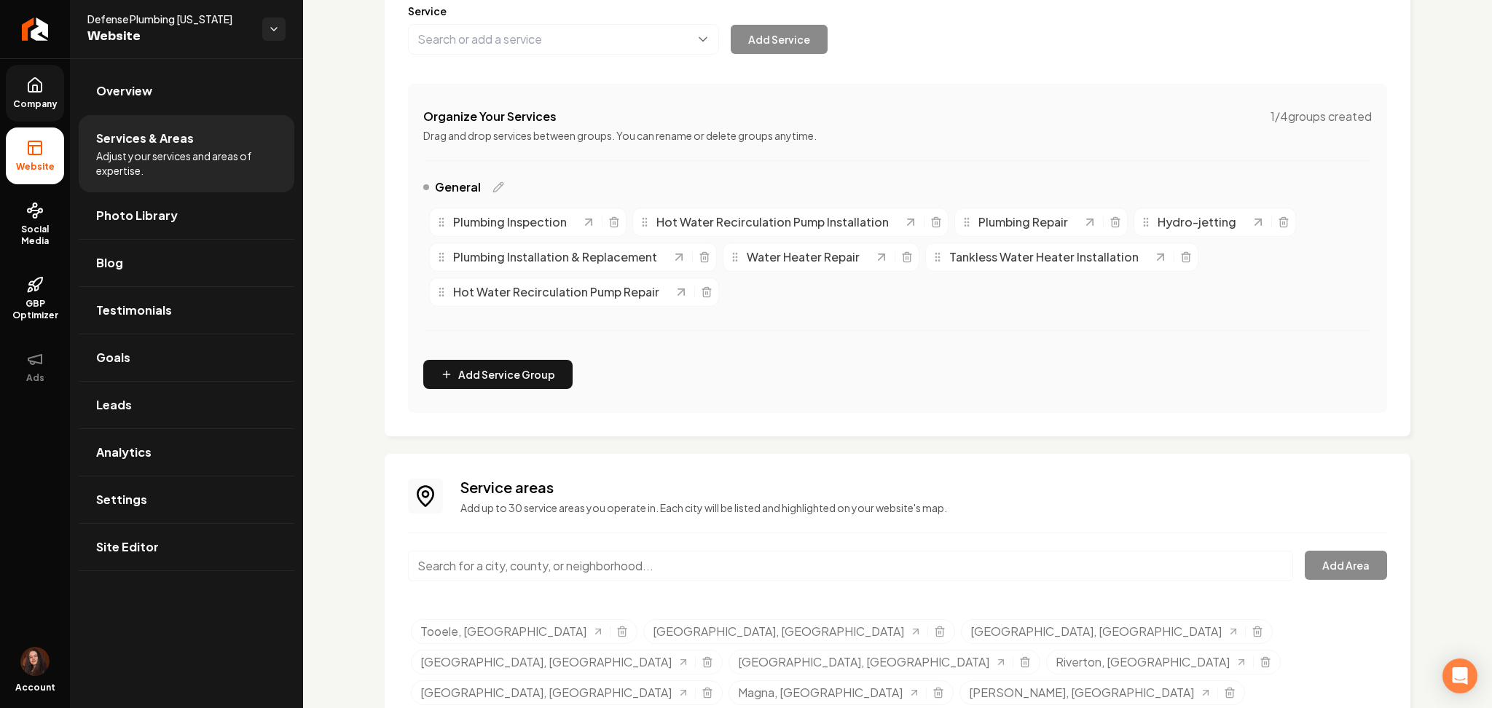
click at [573, 555] on input "Main content area" at bounding box center [850, 566] width 885 height 31
paste input "Murray, UT"
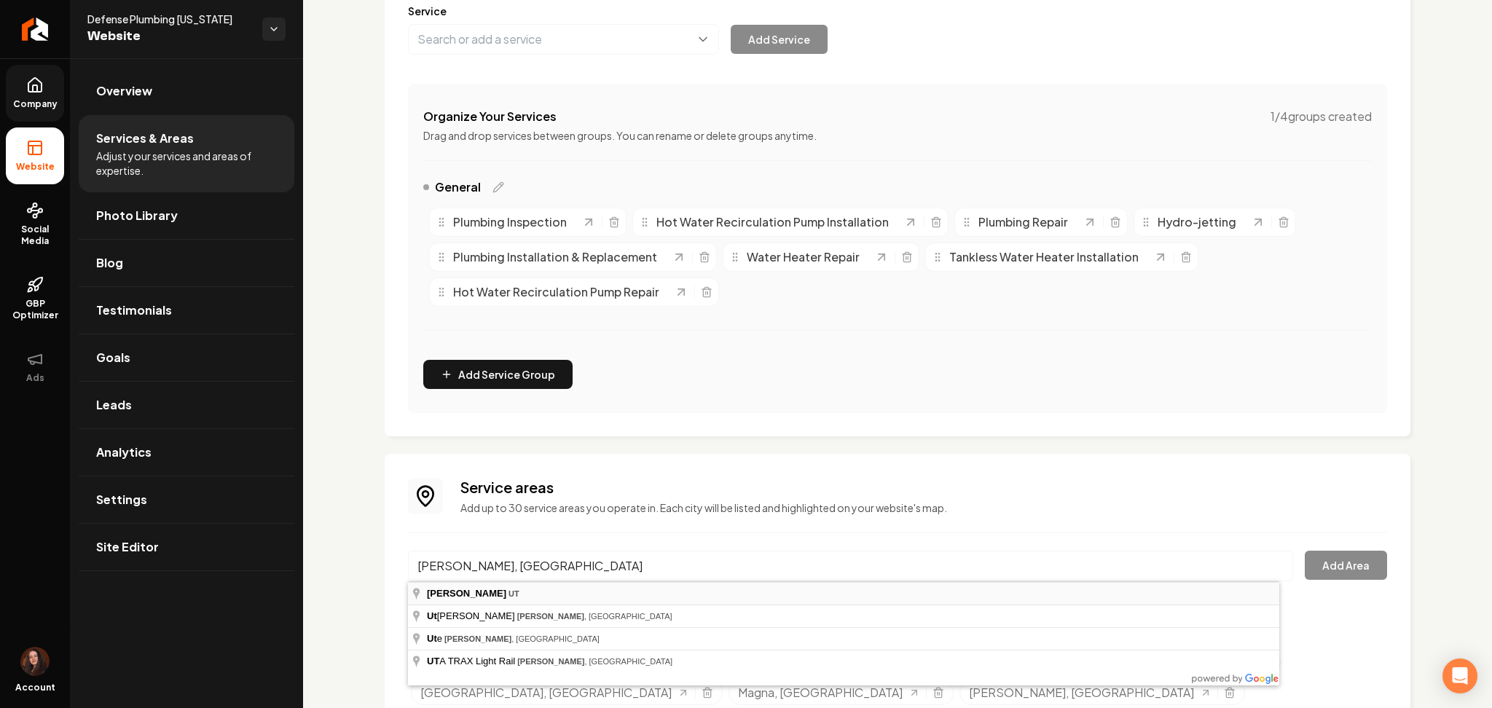
type input "Murray, UT"
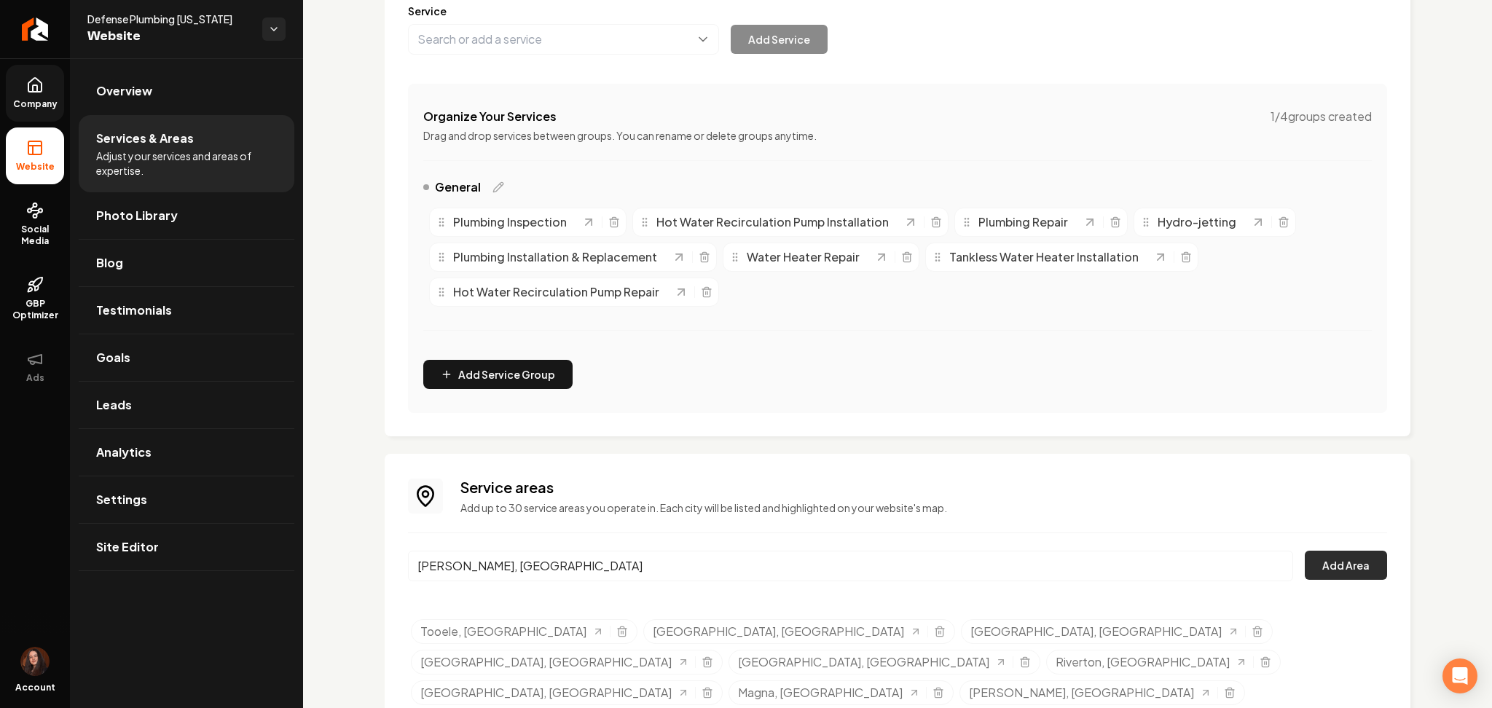
click at [1334, 570] on button "Add Area" at bounding box center [1346, 565] width 82 height 29
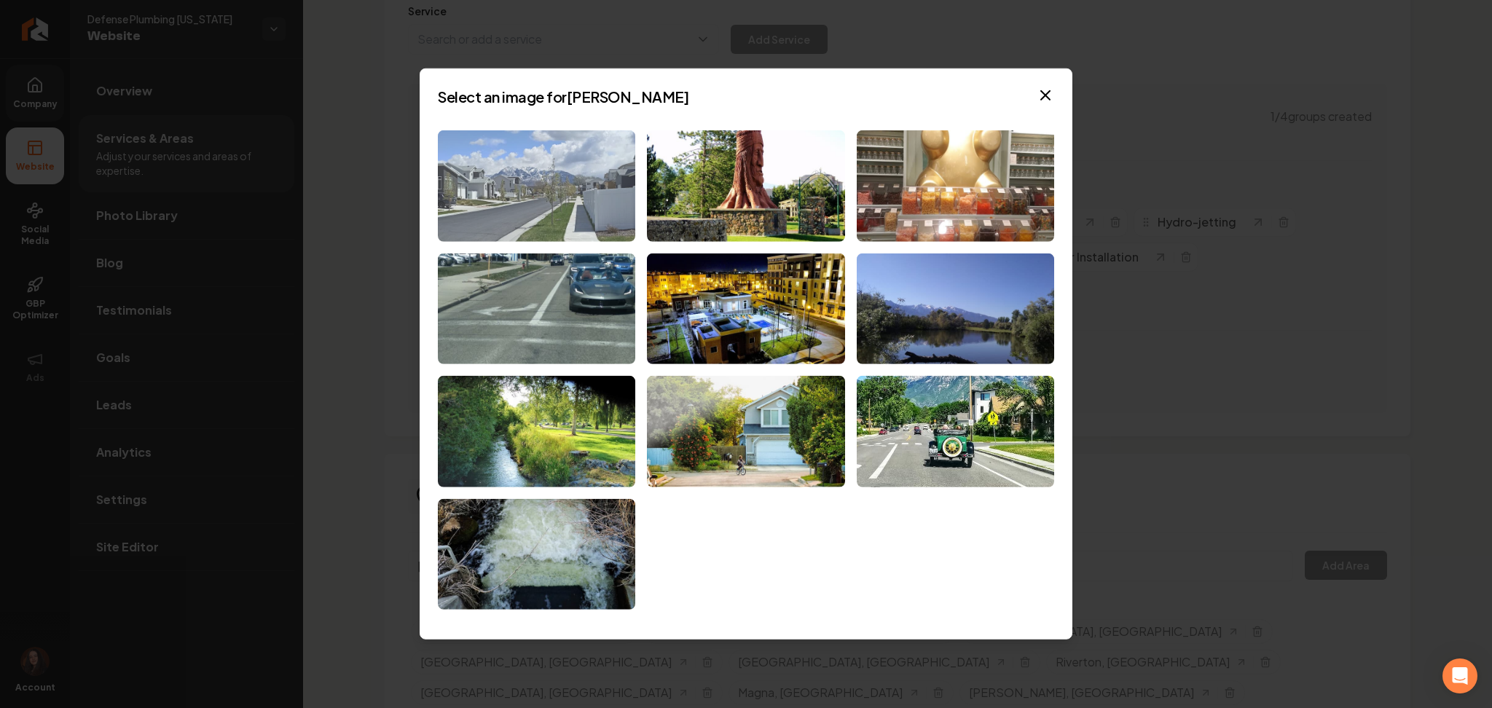
click at [586, 201] on img at bounding box center [536, 185] width 197 height 111
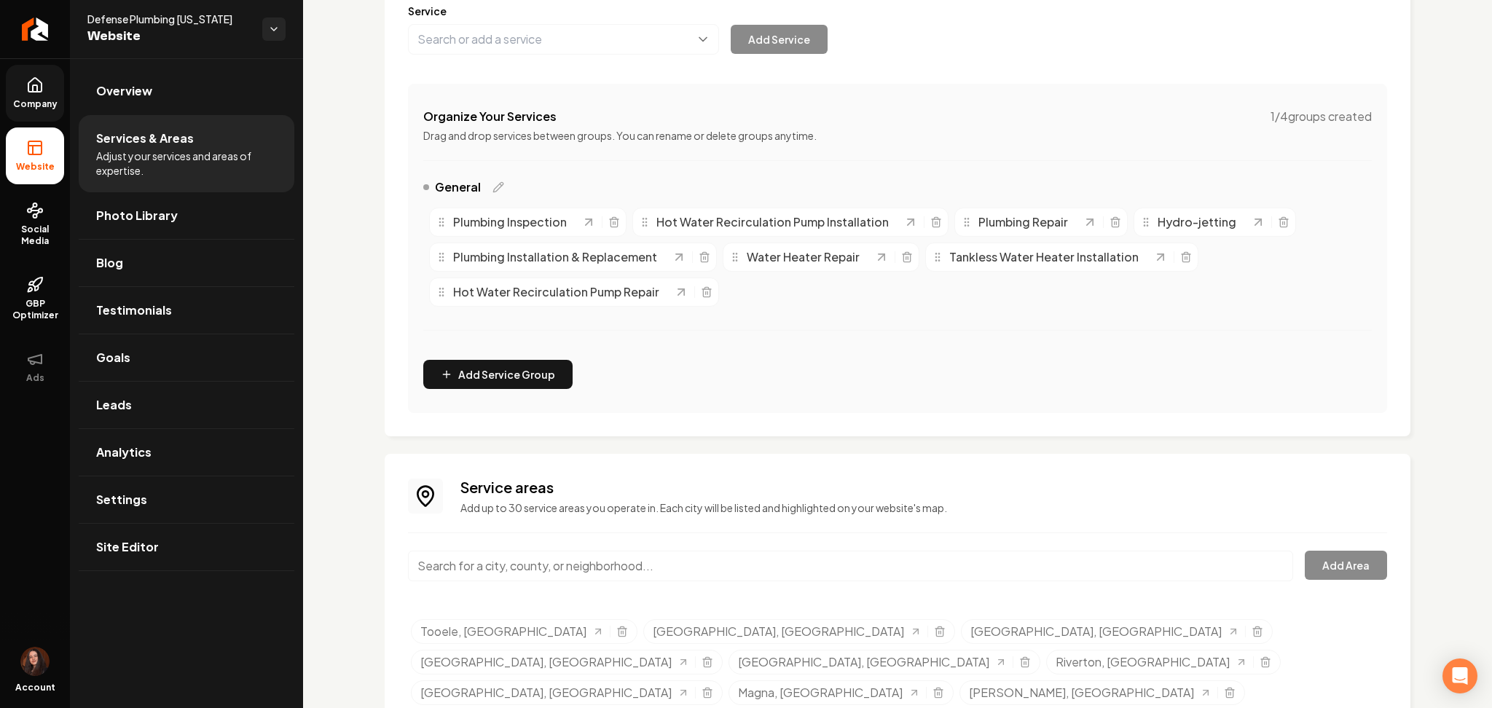
click at [772, 584] on div "Main content area" at bounding box center [850, 575] width 885 height 48
click at [772, 576] on input "Main content area" at bounding box center [850, 566] width 885 height 31
paste input "Cottonwood Heights, UT"
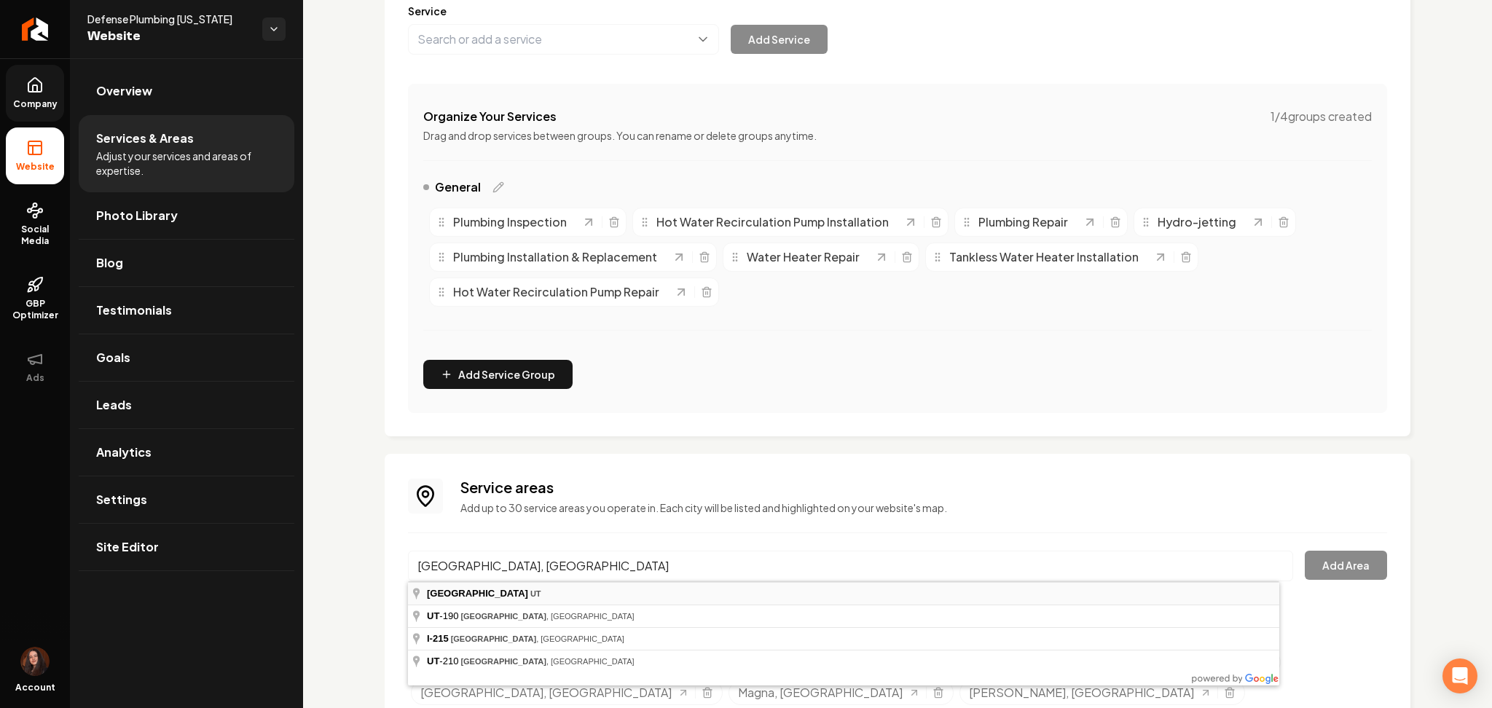
type input "Cottonwood Heights, UT"
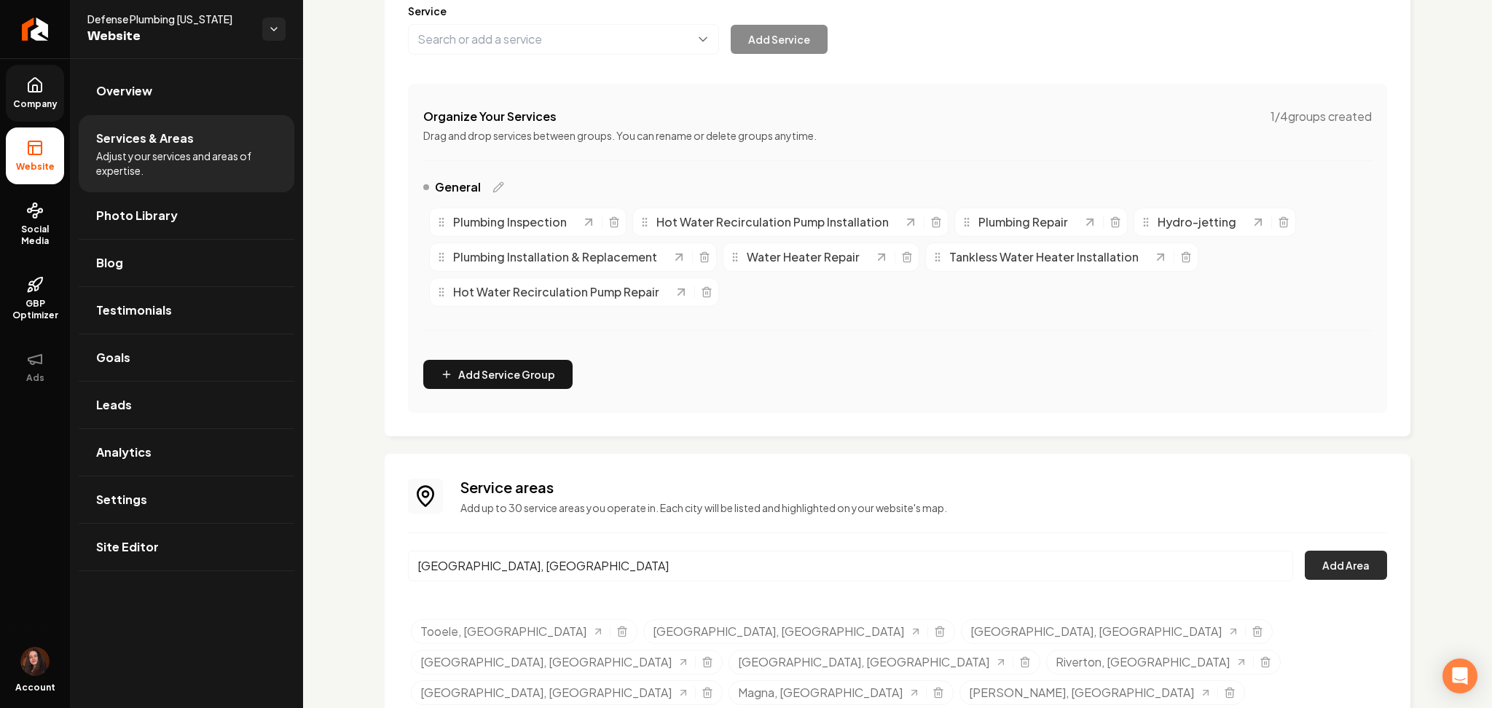
click at [1357, 570] on button "Add Area" at bounding box center [1346, 565] width 82 height 29
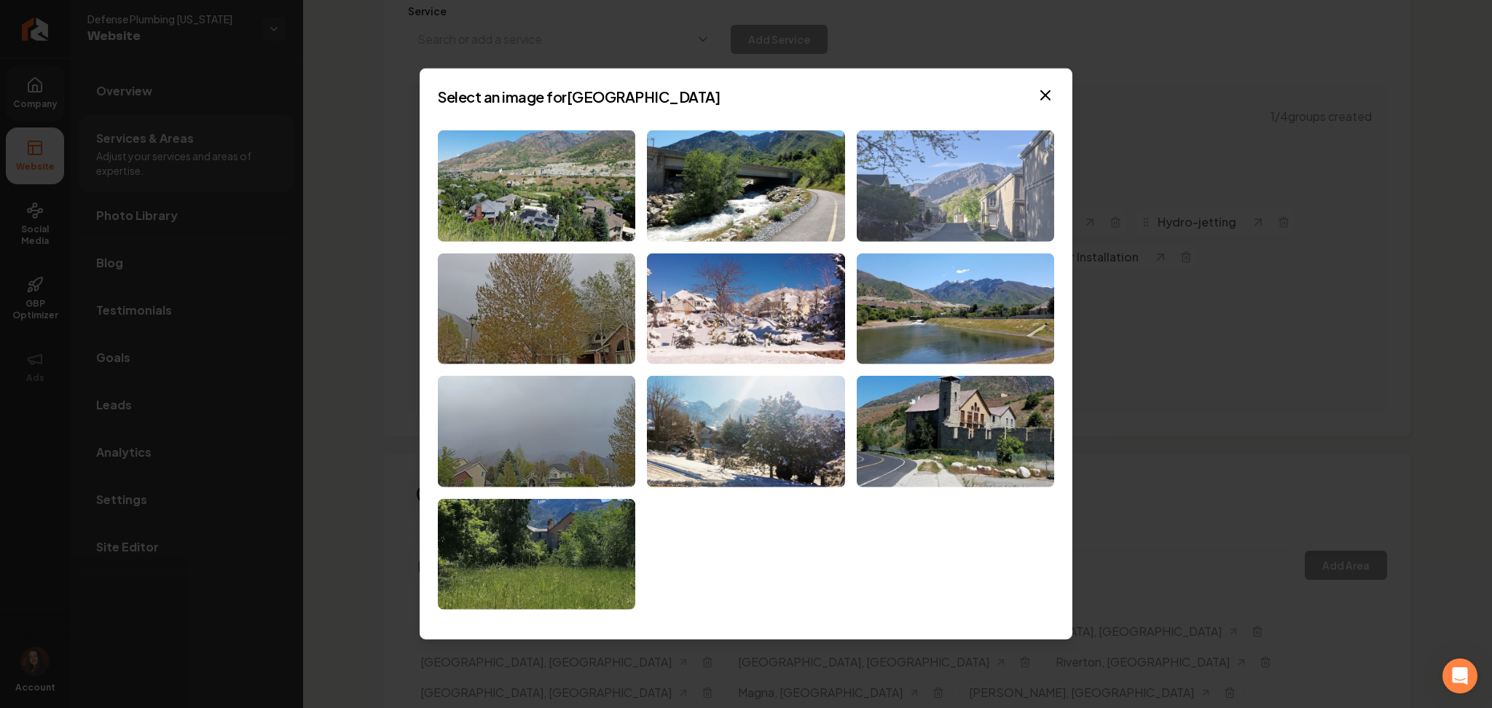
click at [999, 161] on img at bounding box center [955, 185] width 197 height 111
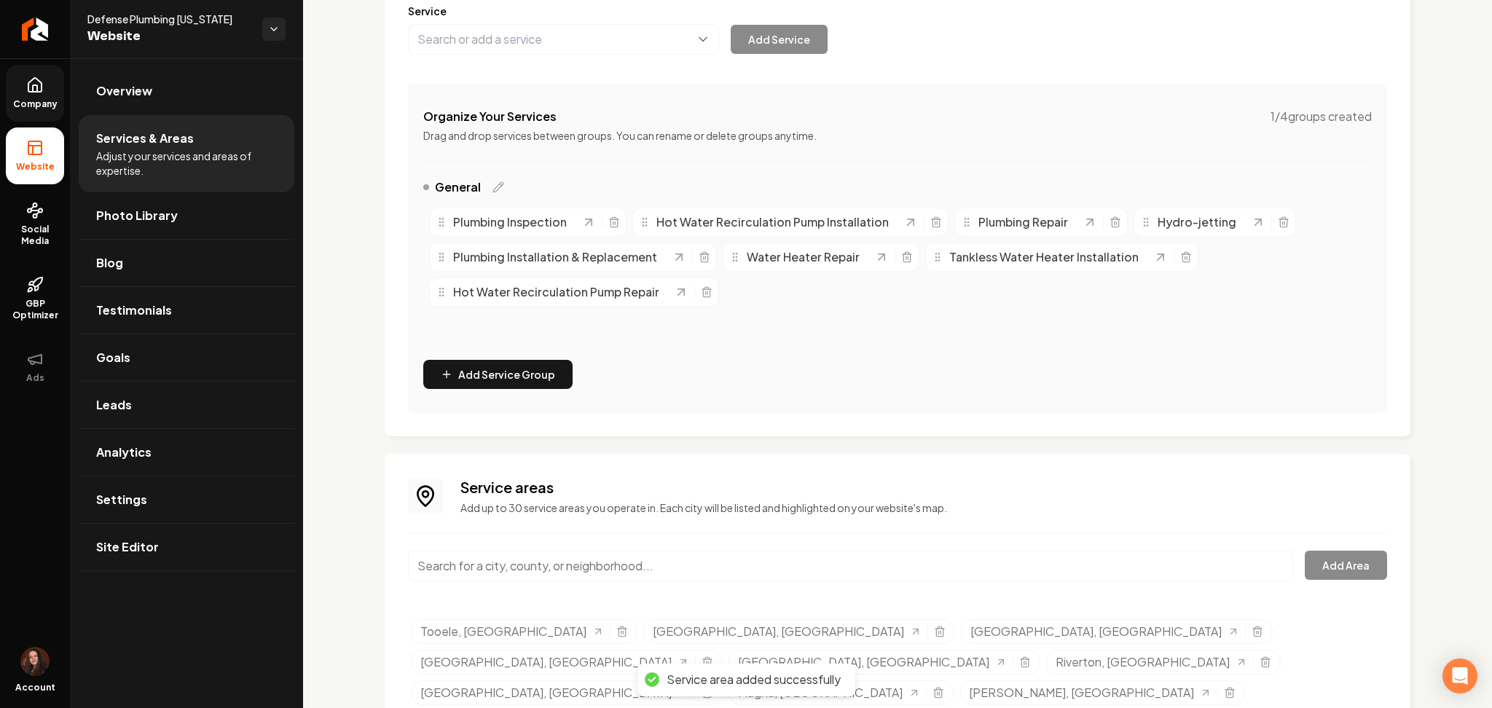
click at [641, 557] on input "Main content area" at bounding box center [850, 566] width 885 height 31
paste input "Draper, UT"
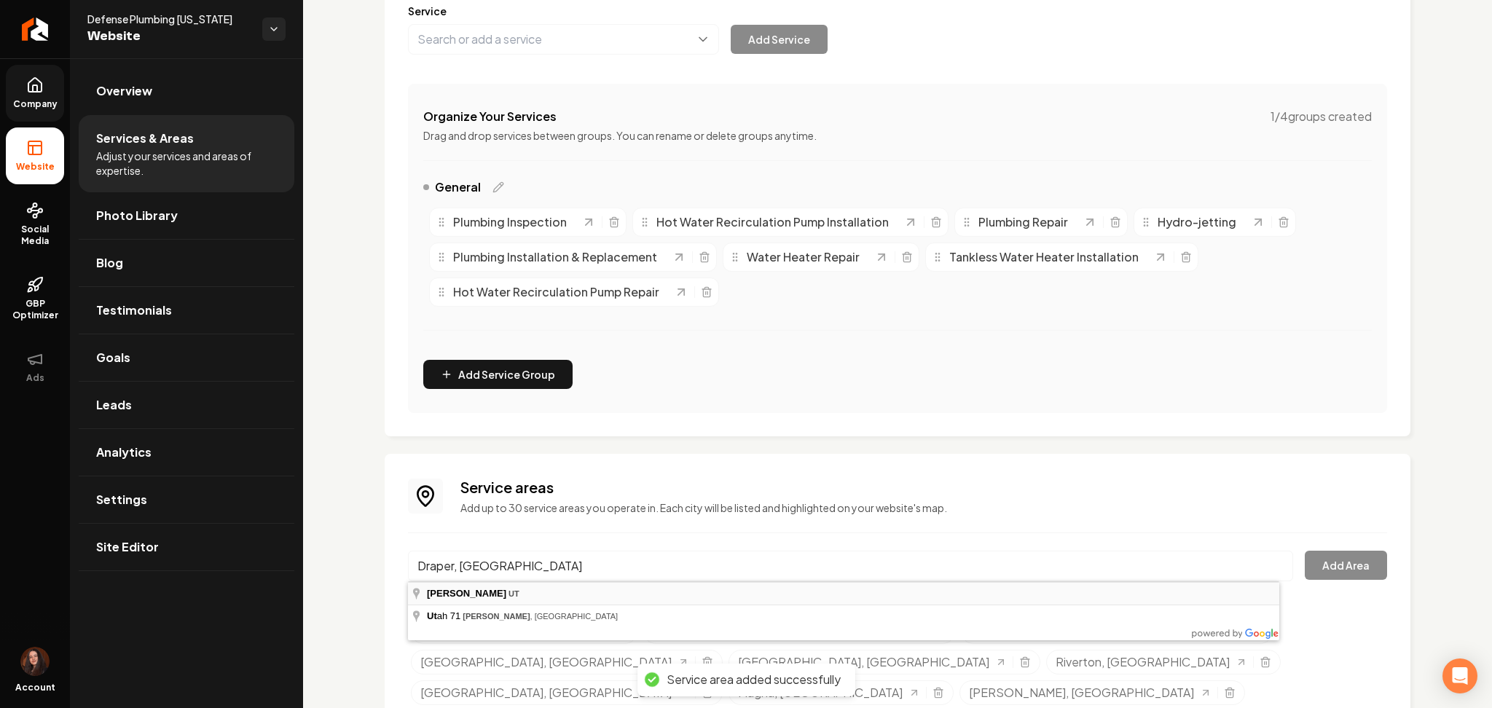
type input "Draper, UT"
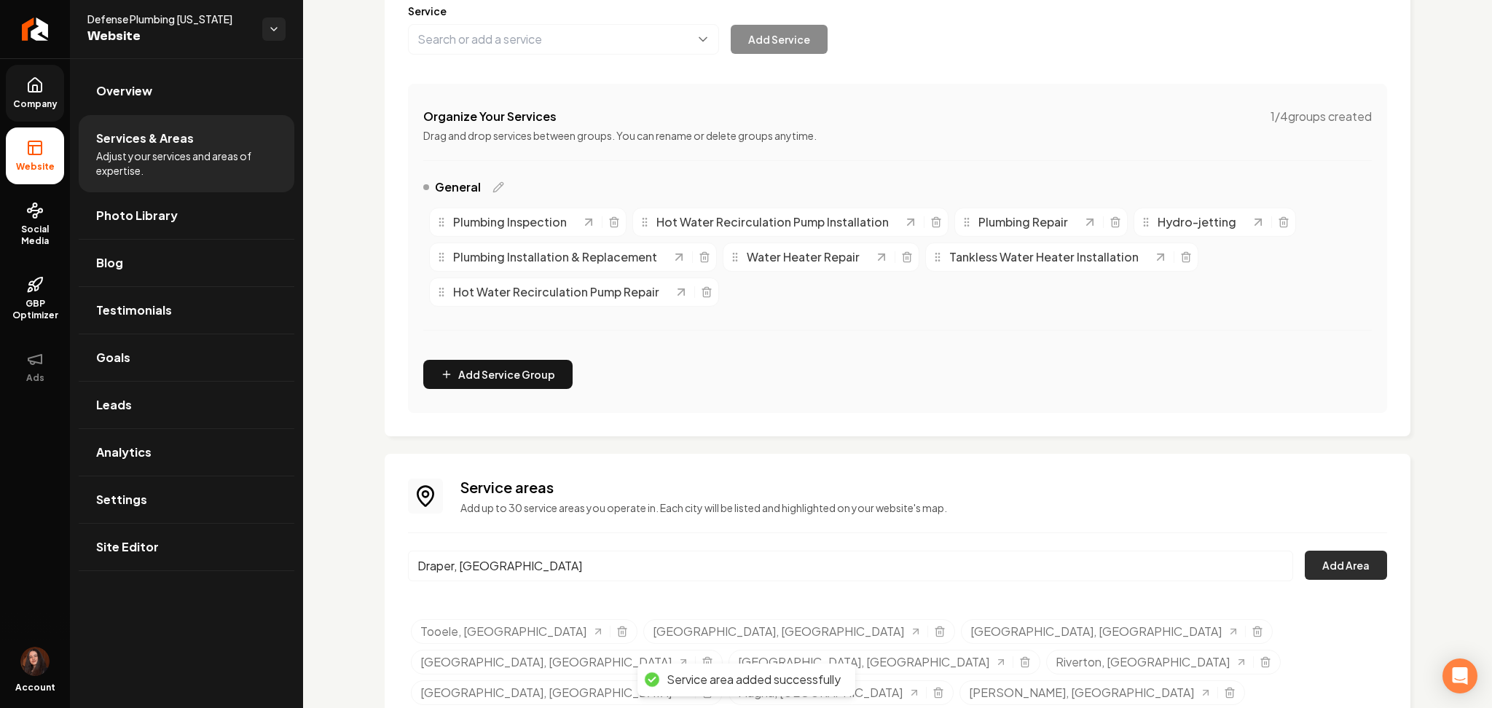
click at [1348, 573] on button "Add Area" at bounding box center [1346, 565] width 82 height 29
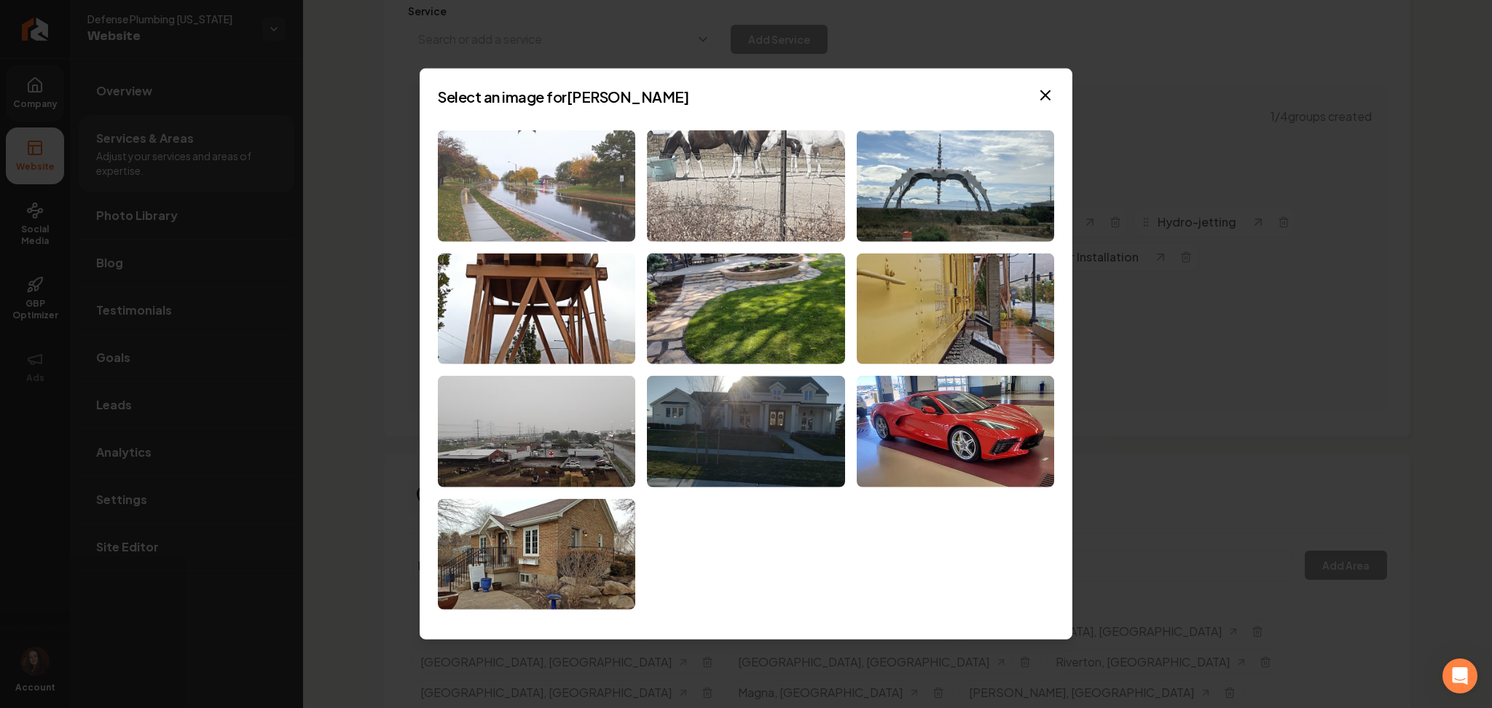
click at [493, 164] on img at bounding box center [536, 185] width 197 height 111
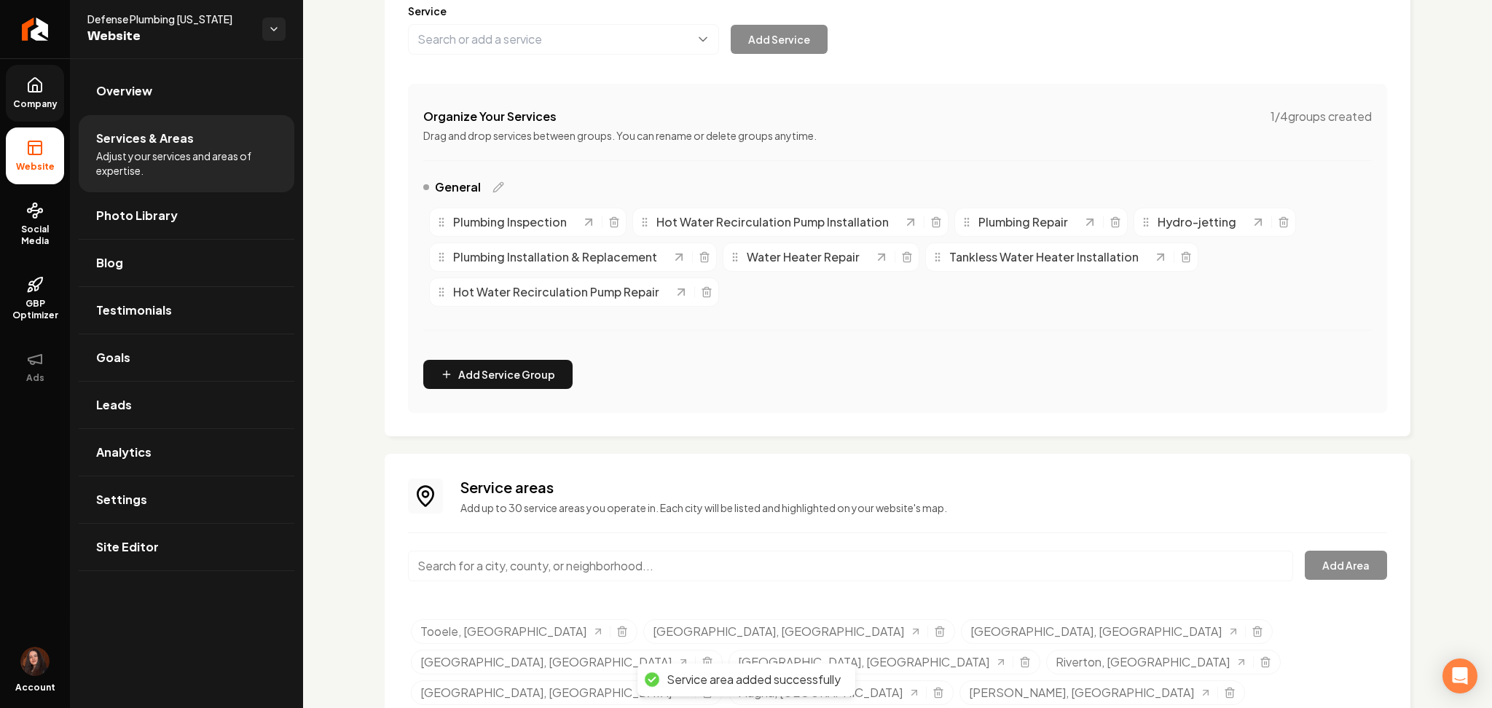
click at [570, 565] on input "Main content area" at bounding box center [850, 566] width 885 height 31
paste input "Sandy, UT"
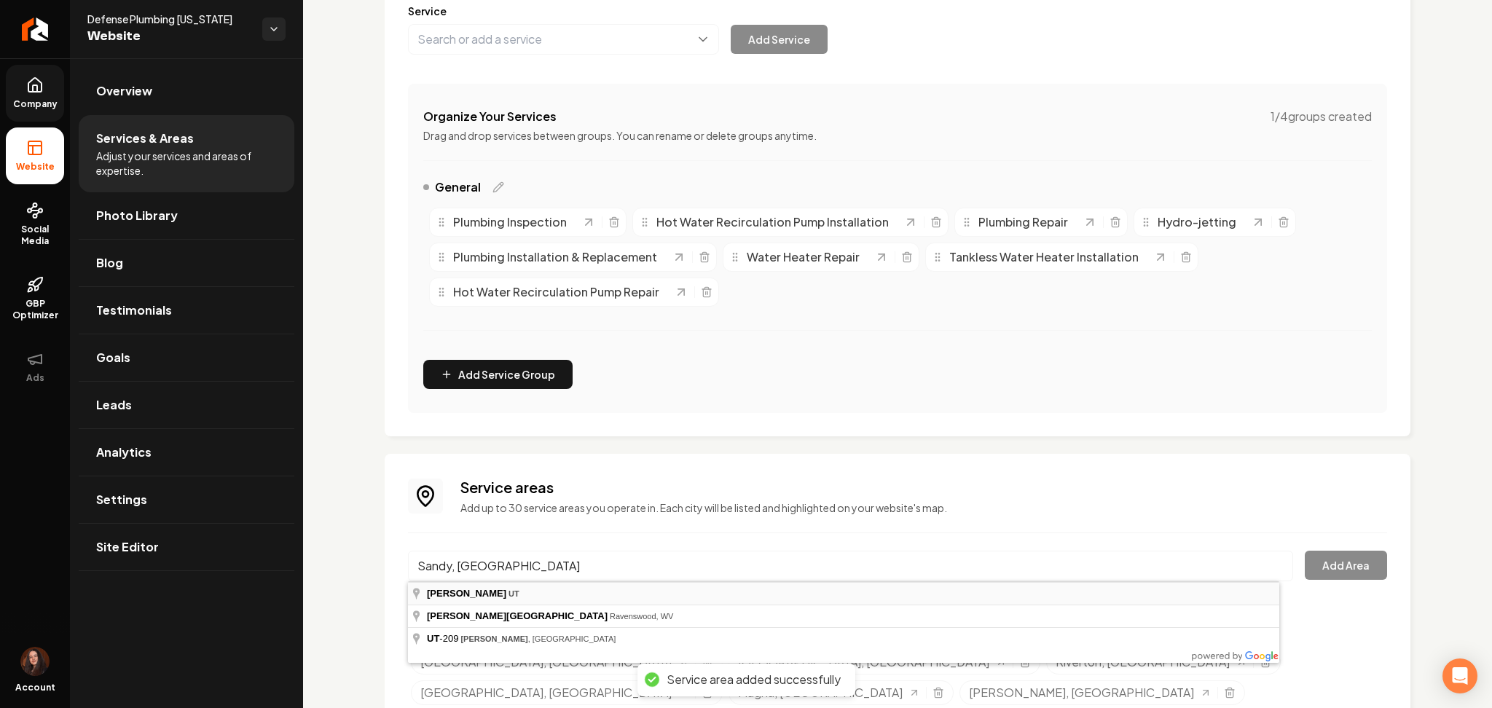
type input "Sandy, UT"
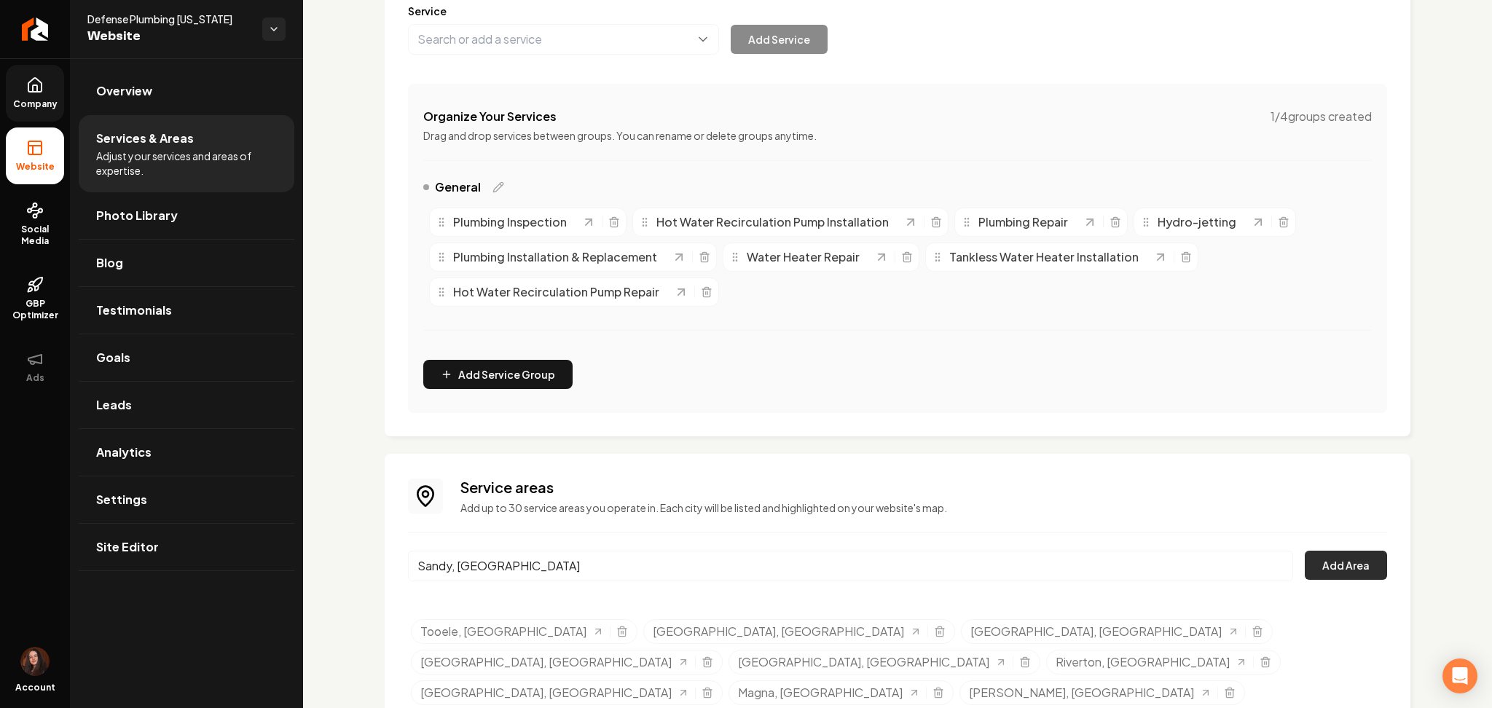
click at [1316, 569] on button "Add Area" at bounding box center [1346, 565] width 82 height 29
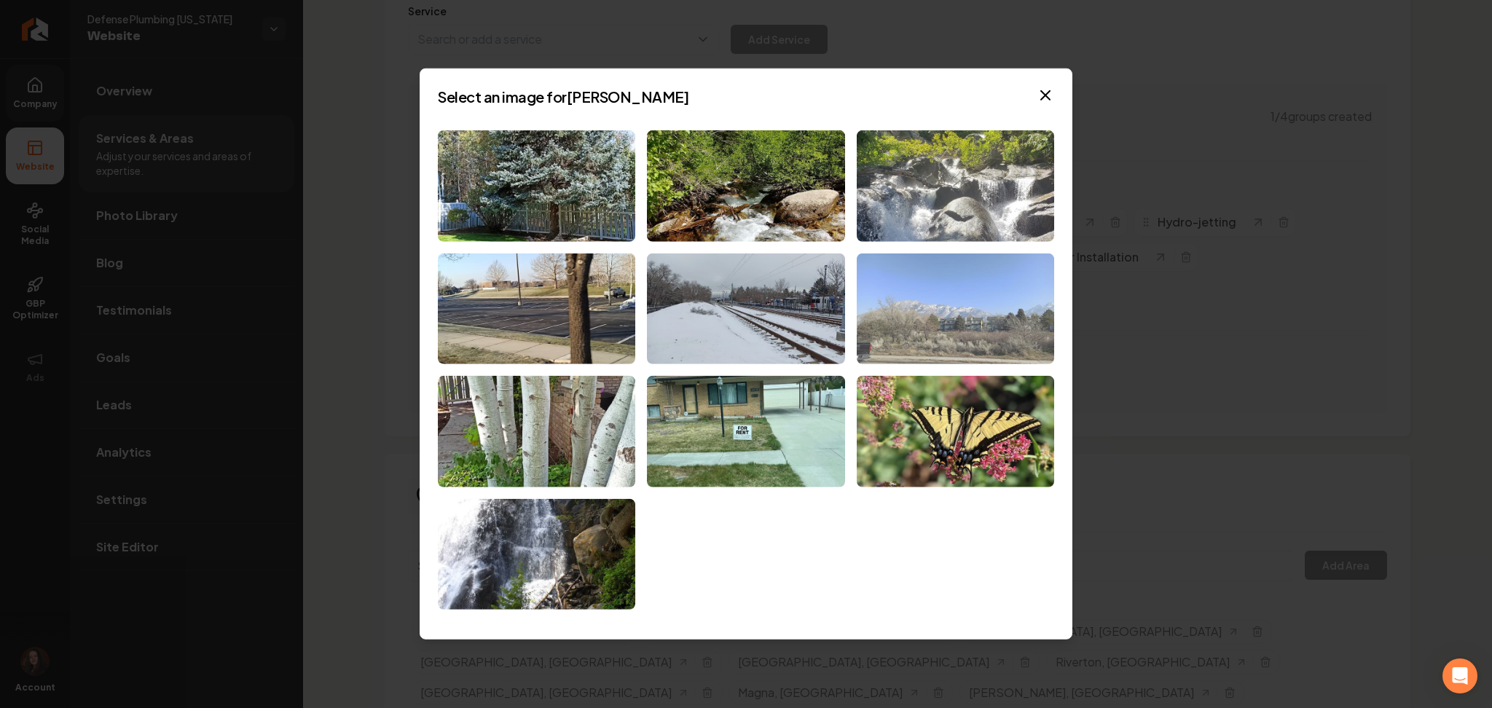
click at [1021, 307] on img at bounding box center [955, 308] width 197 height 111
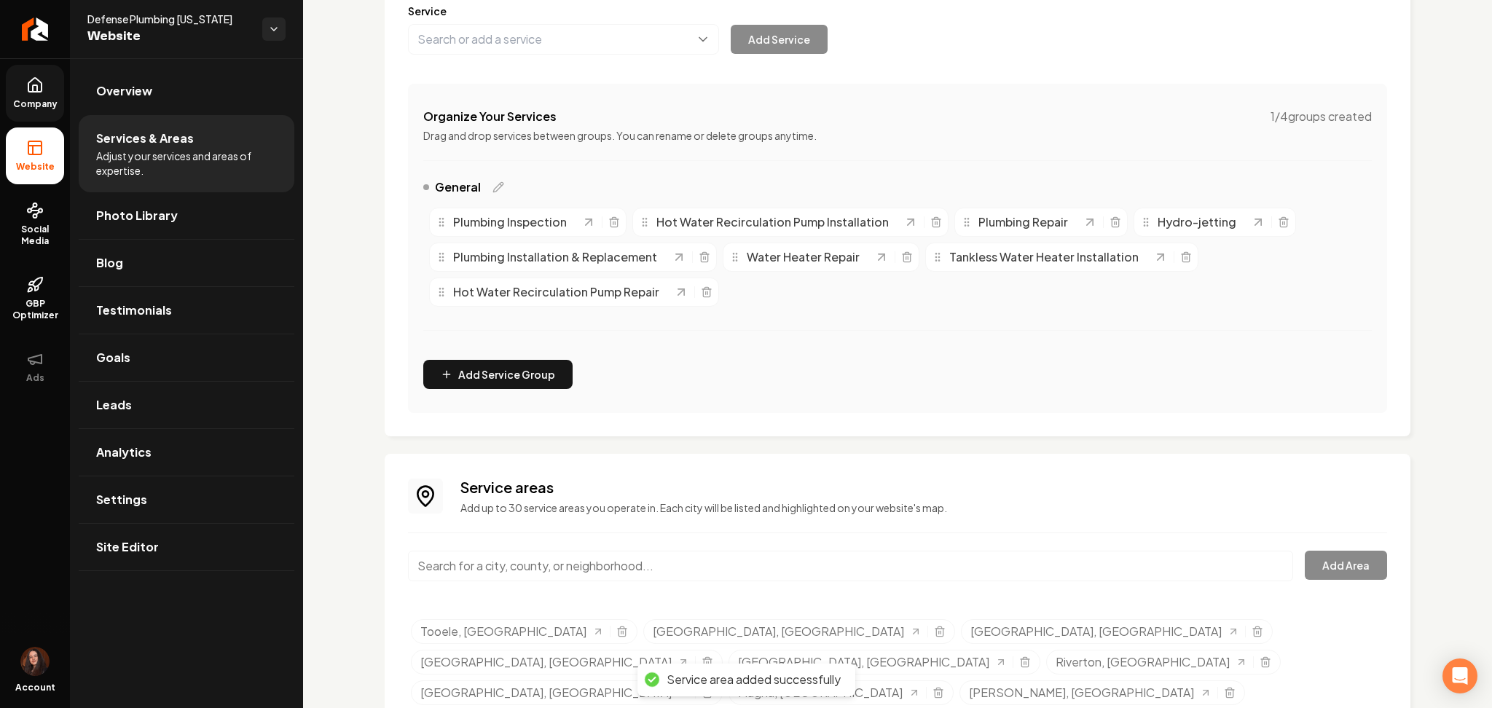
click at [544, 554] on input "Main content area" at bounding box center [850, 566] width 885 height 31
paste input "Stansbury Park, UT"
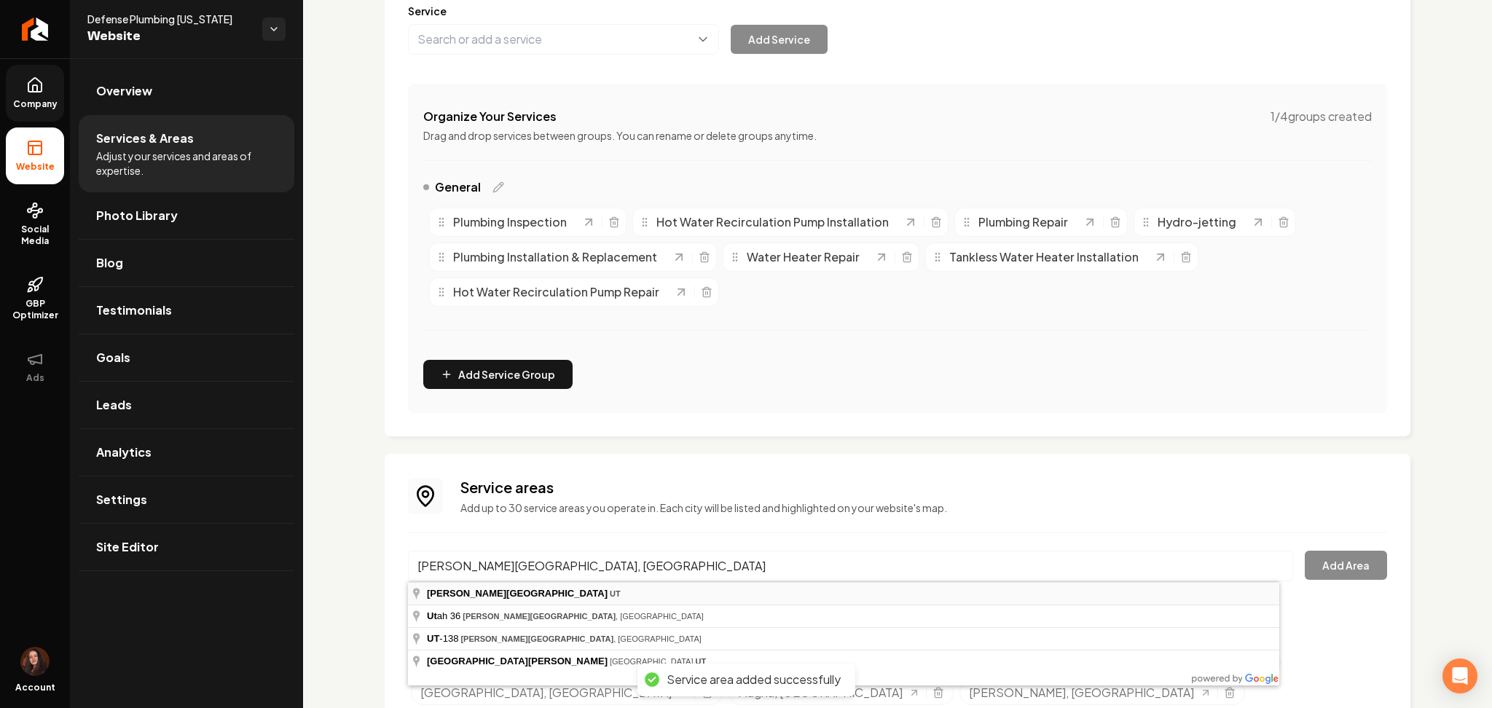
type input "Stansbury Park, UT"
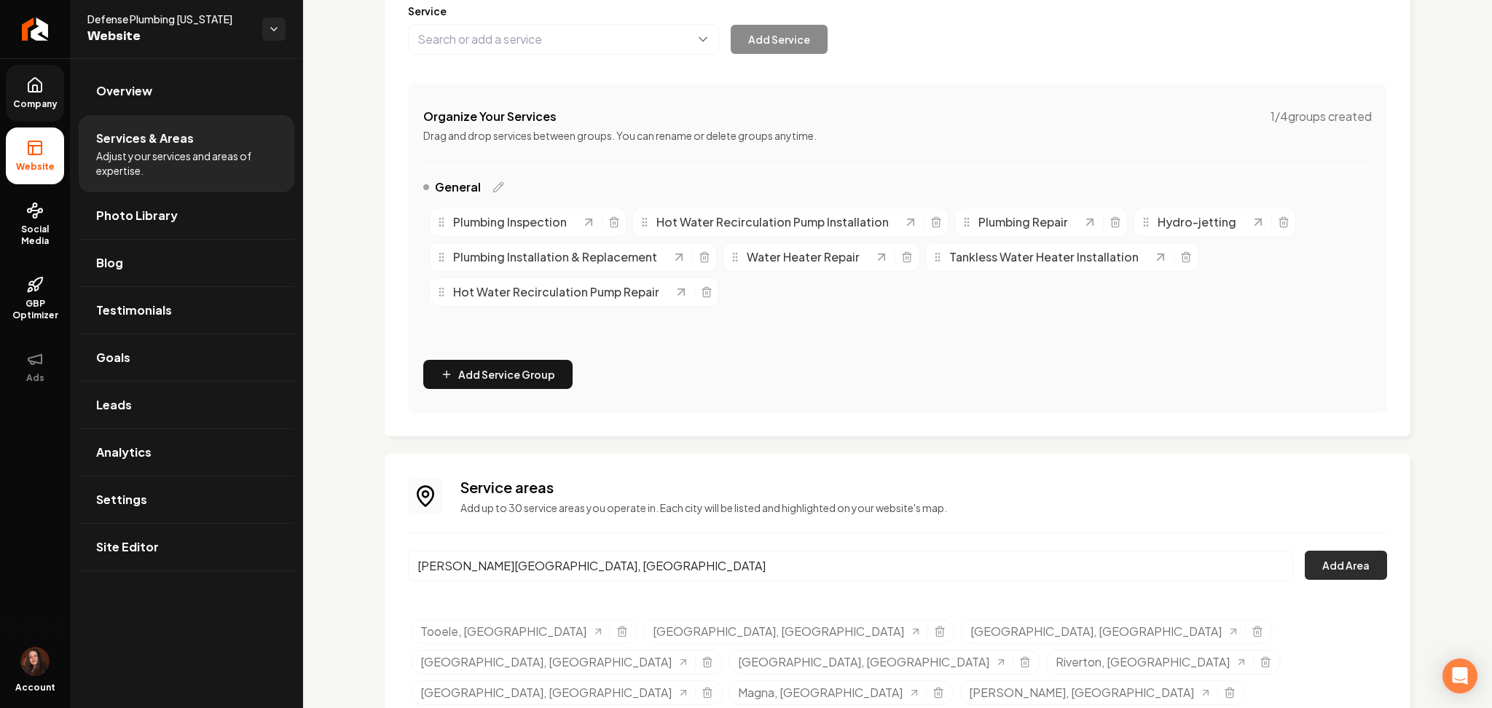
click at [1307, 558] on button "Add Area" at bounding box center [1346, 565] width 82 height 29
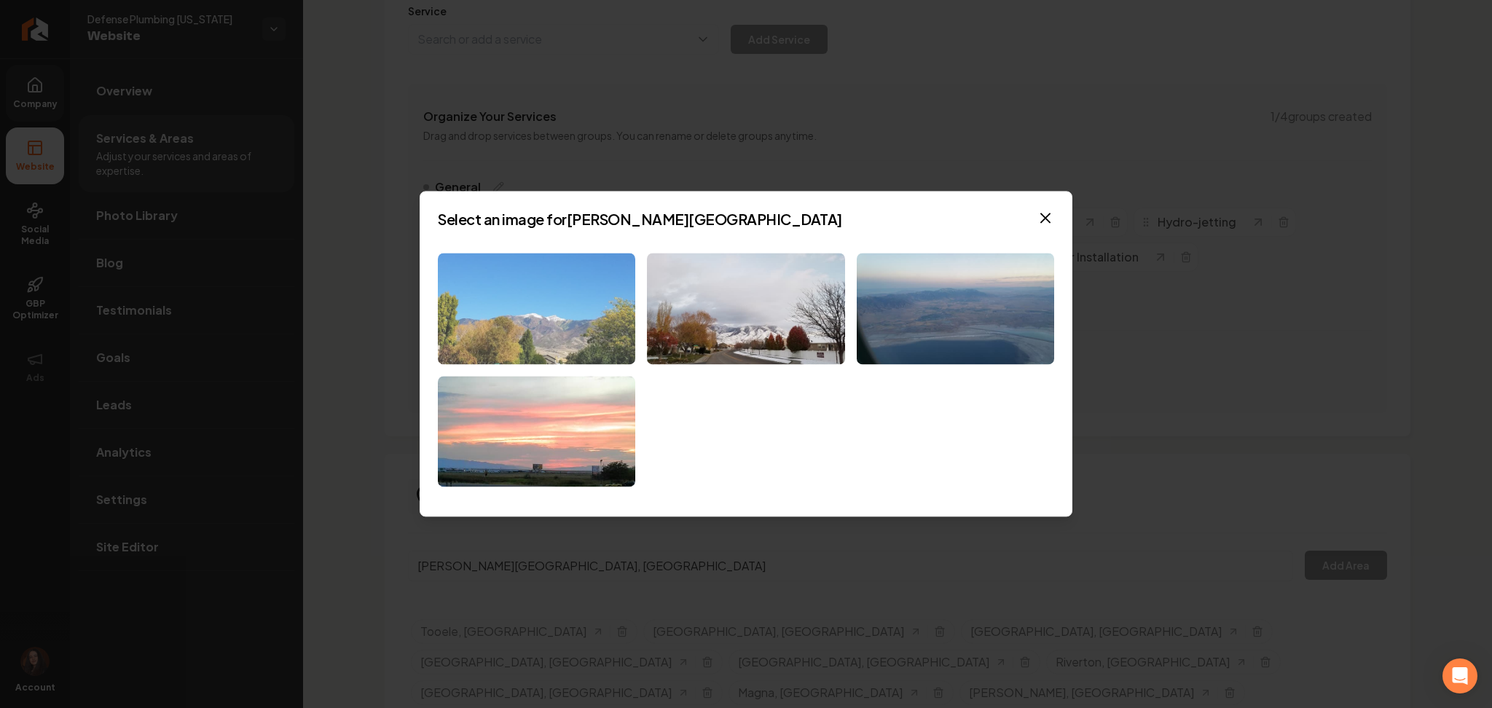
click at [526, 315] on img at bounding box center [536, 308] width 197 height 111
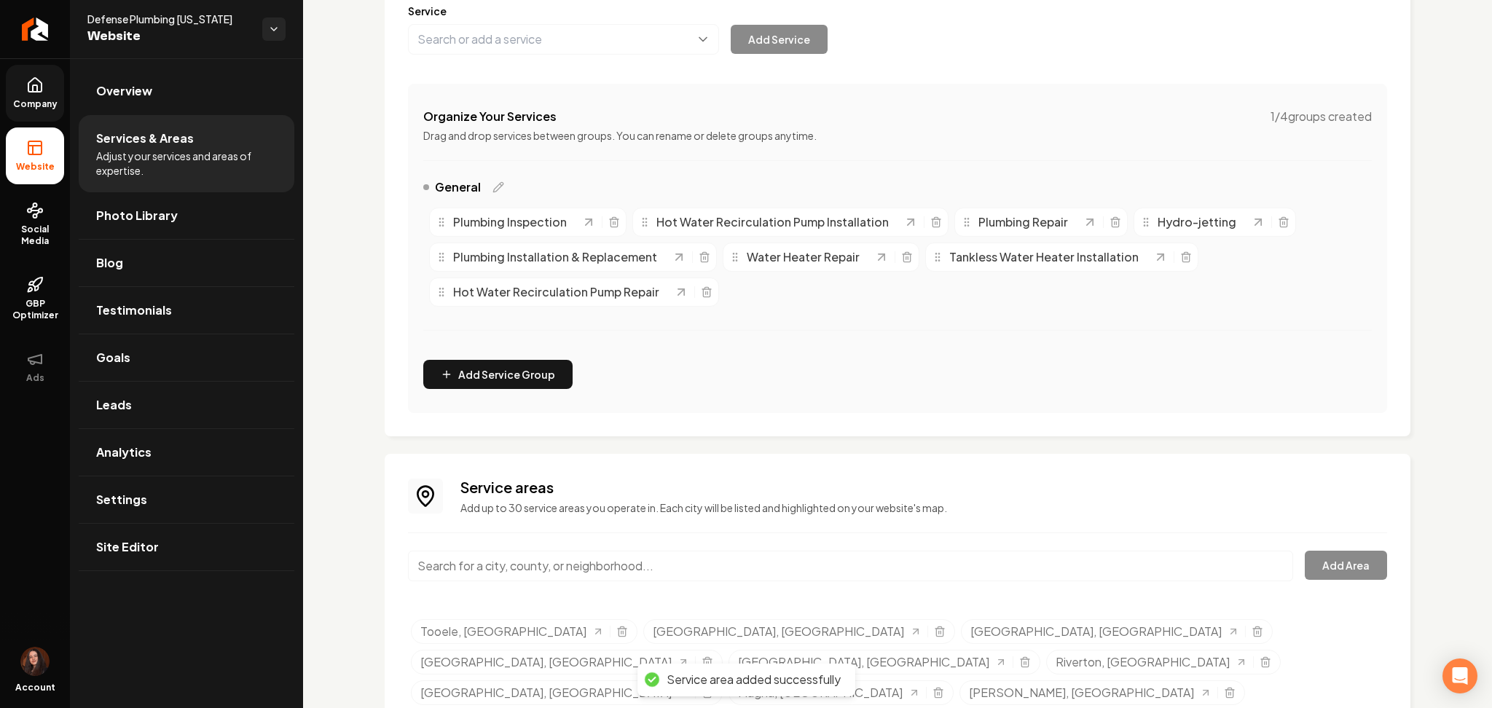
click at [492, 571] on input "Main content area" at bounding box center [850, 566] width 885 height 31
paste input "Erda, UT"
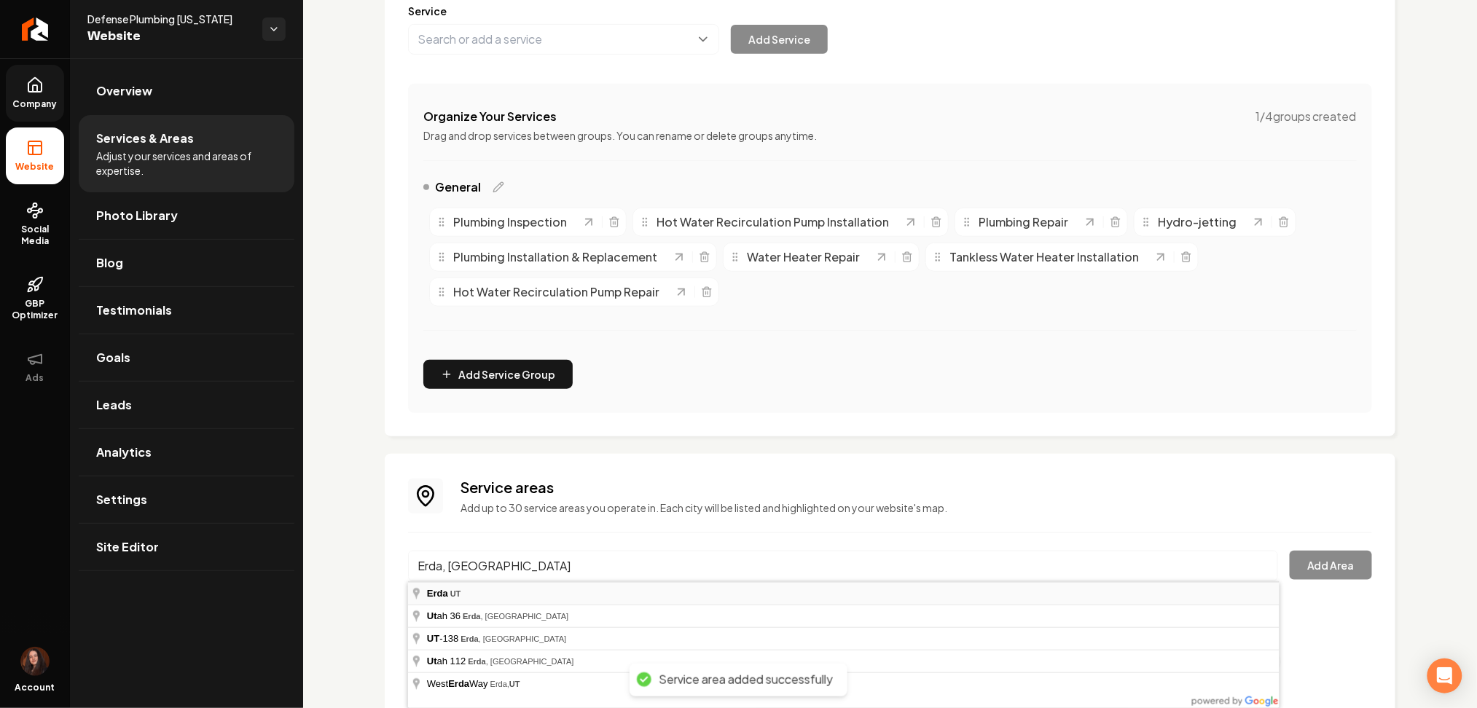
type input "Erda, UT"
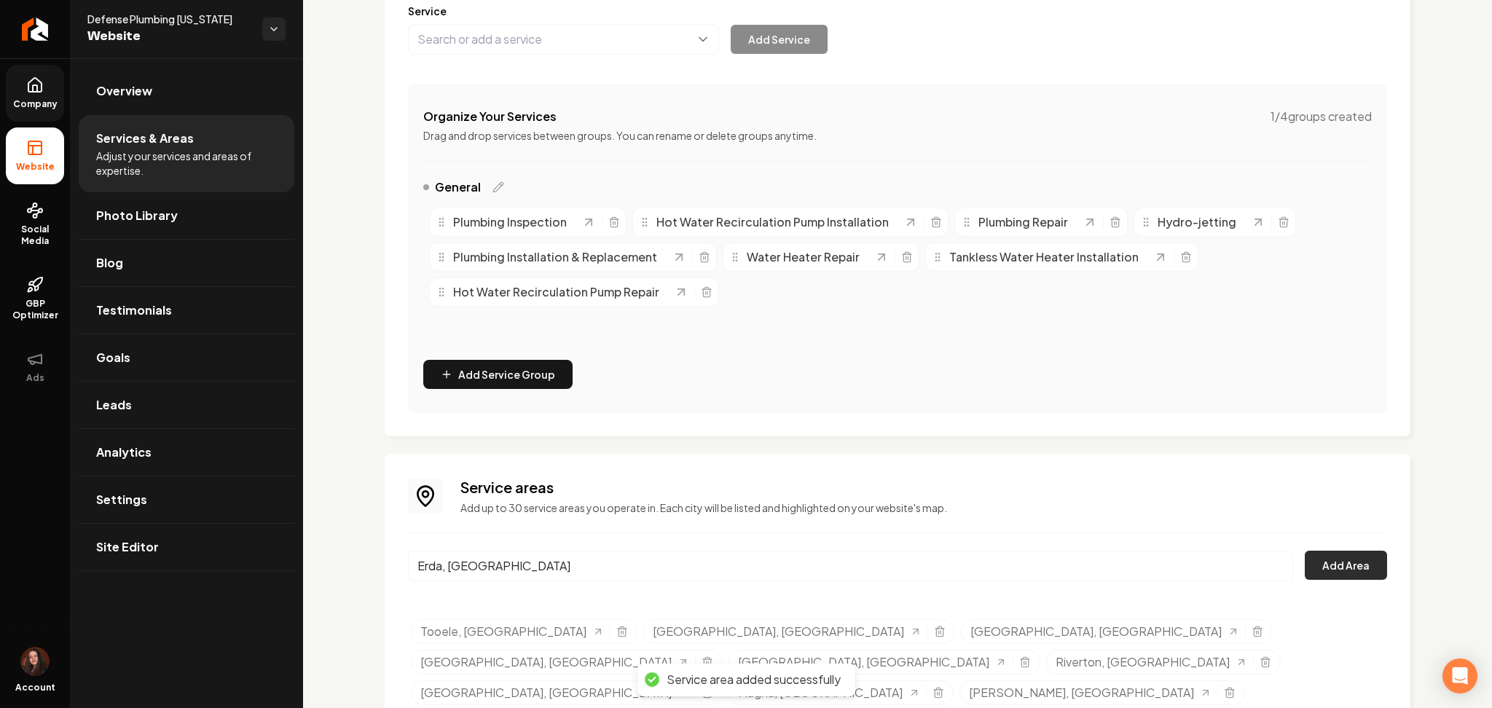
click at [1320, 564] on button "Add Area" at bounding box center [1346, 565] width 82 height 29
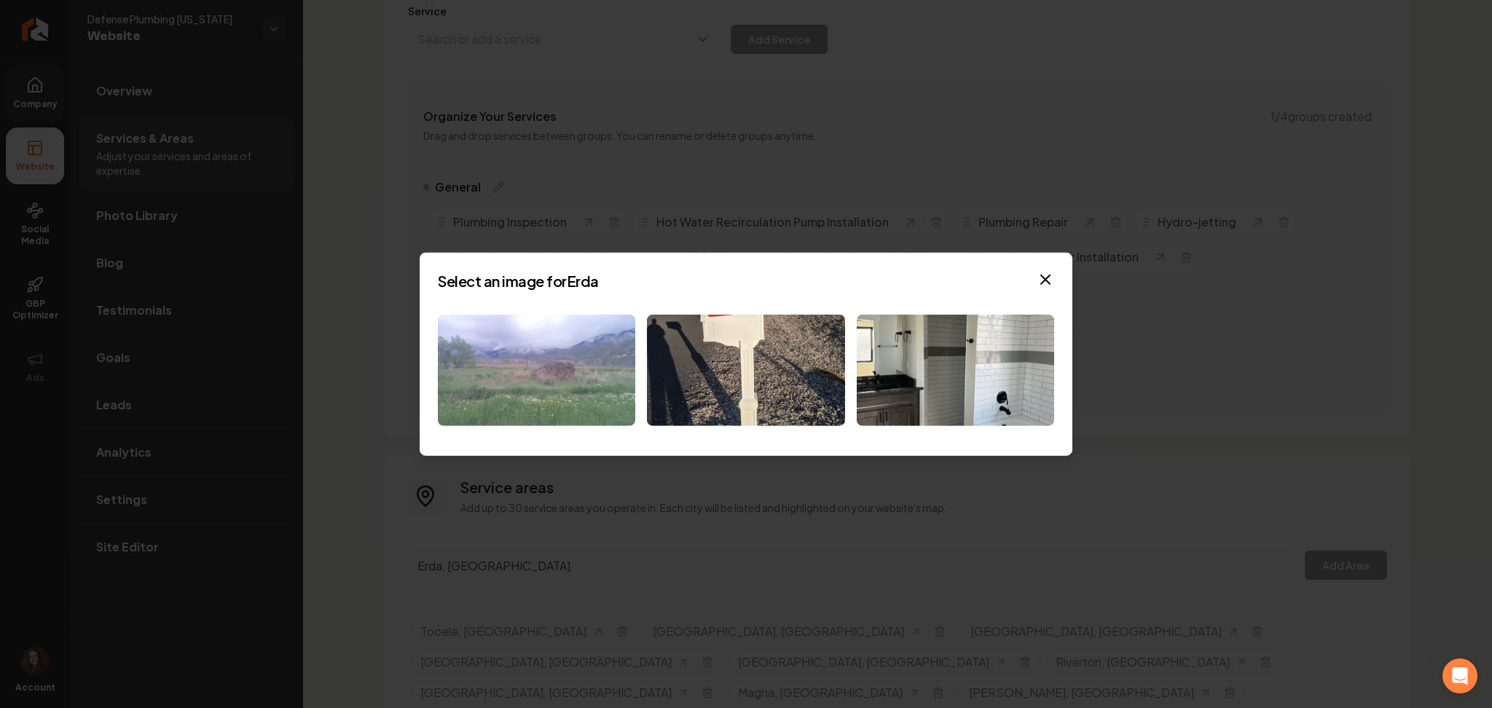
click at [551, 410] on img at bounding box center [536, 370] width 197 height 111
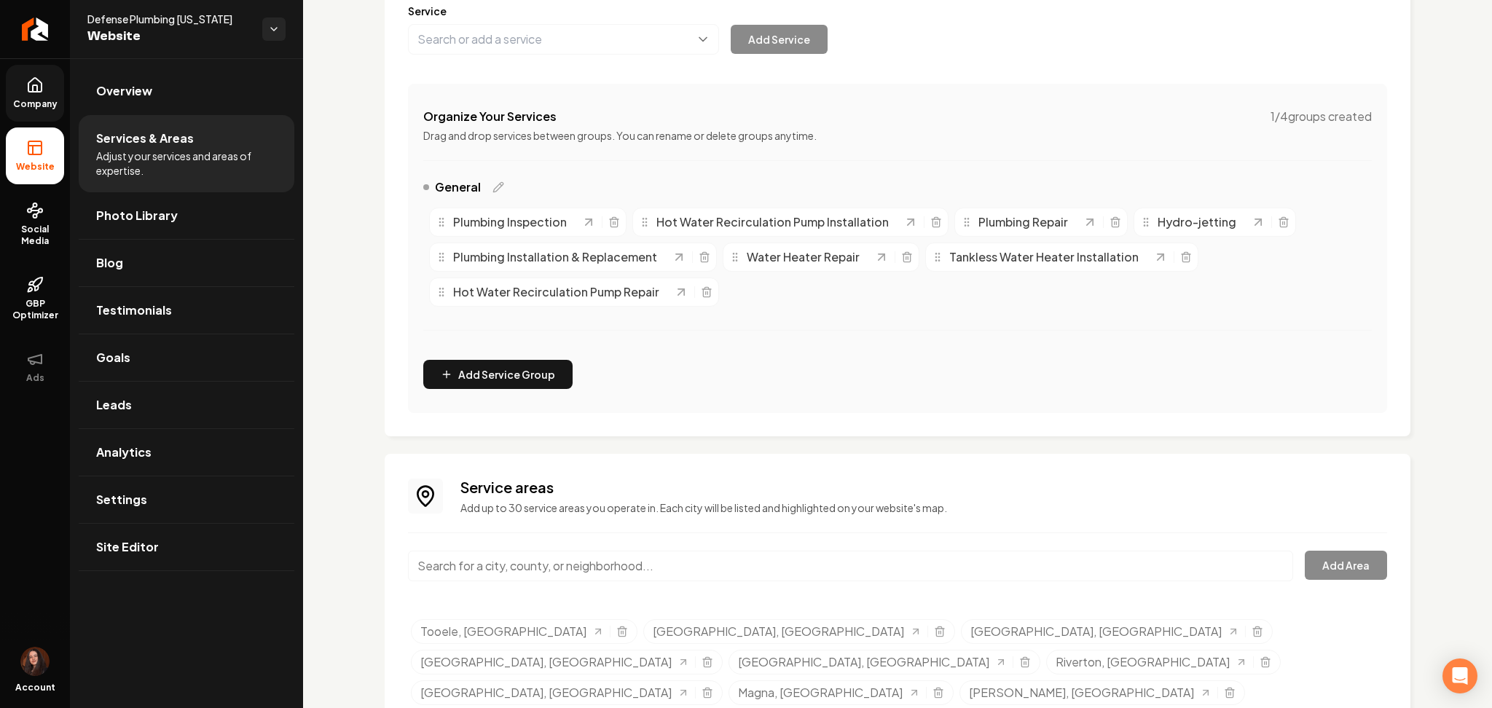
click at [495, 540] on div "Service areas Add up to 30 service areas you operate in. Each city will be list…" at bounding box center [897, 640] width 979 height 326
click at [495, 551] on input "Main content area" at bounding box center [850, 566] width 885 height 31
paste input "Grantsville, UT"
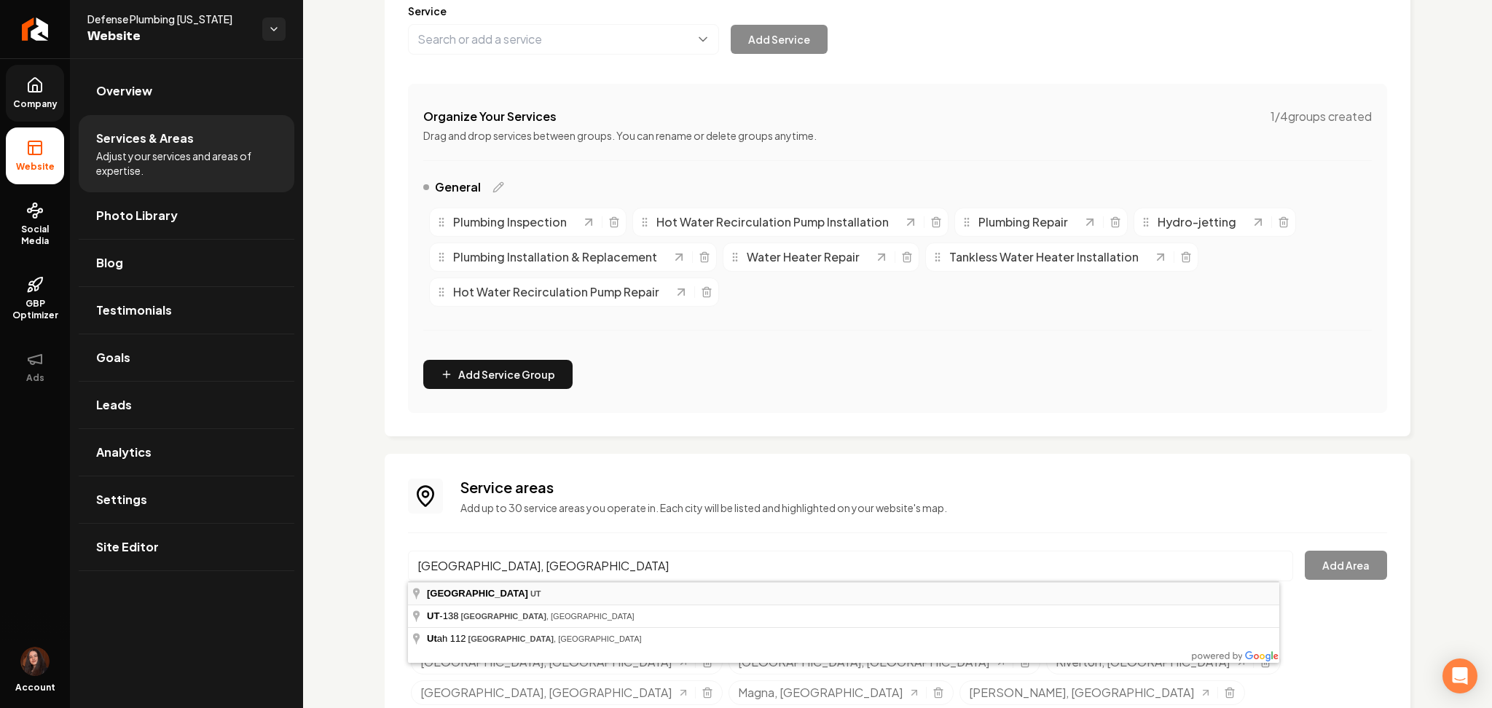
type input "Grantsville, UT"
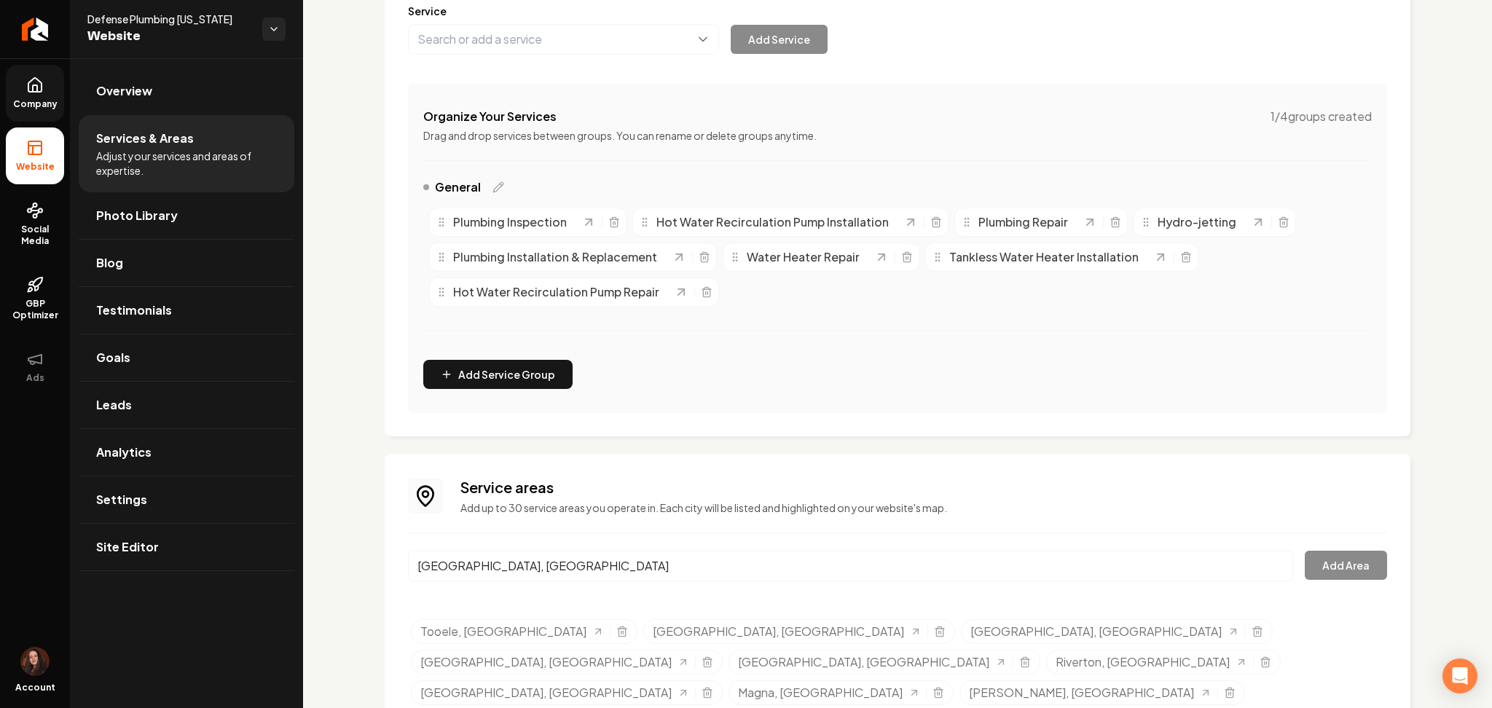
drag, startPoint x: 498, startPoint y: 587, endPoint x: 529, endPoint y: 590, distance: 31.5
click at [1342, 555] on button "Add Area" at bounding box center [1346, 565] width 82 height 29
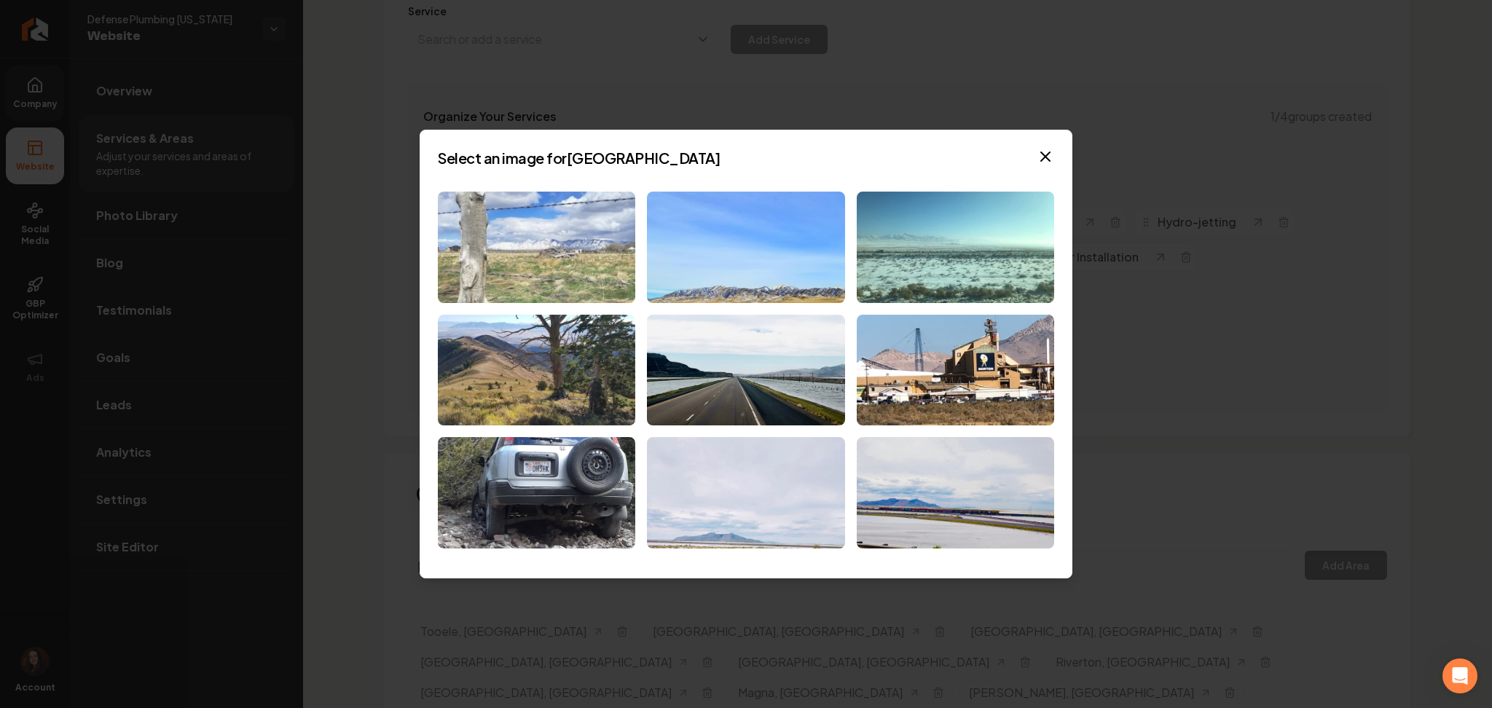
click at [521, 252] on img at bounding box center [536, 247] width 197 height 111
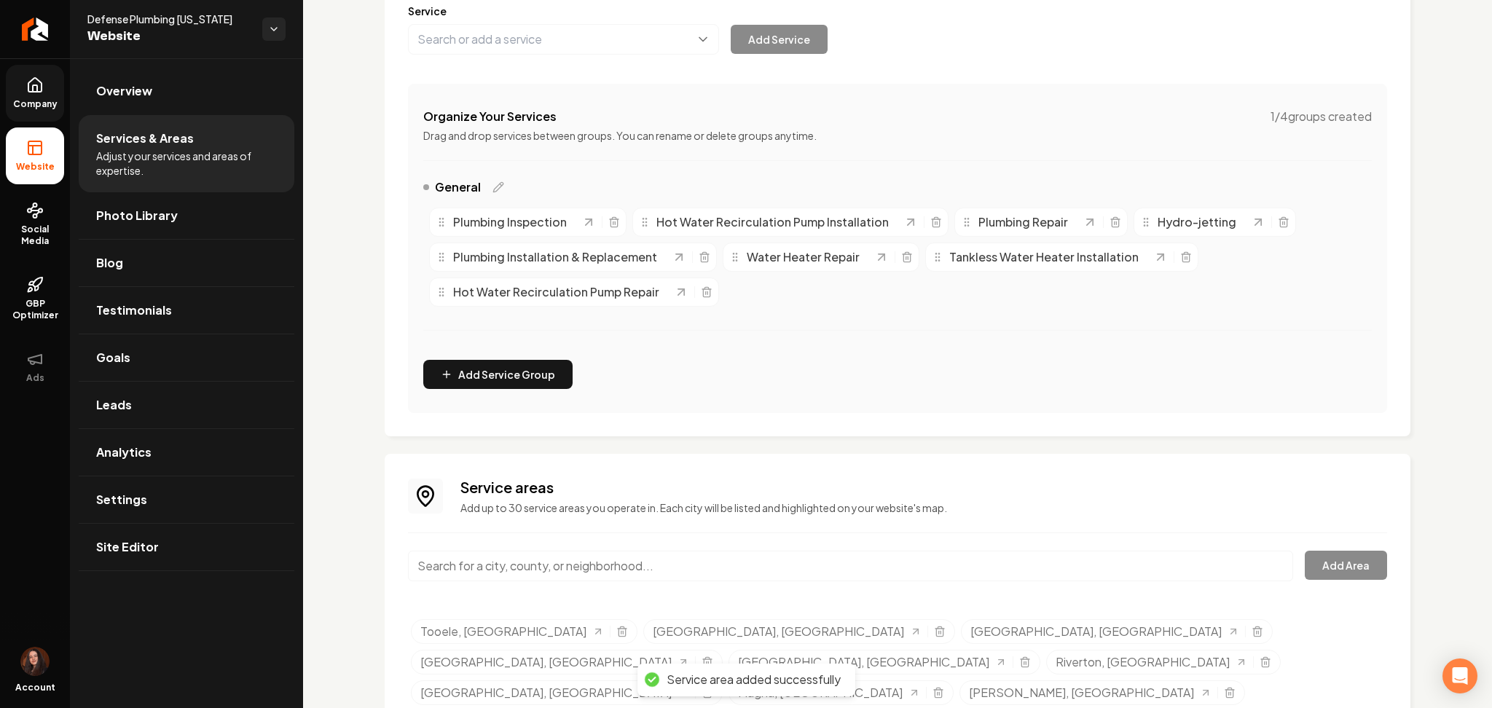
click at [472, 562] on input "Main content area" at bounding box center [850, 566] width 885 height 31
paste input "Stockton, UT"
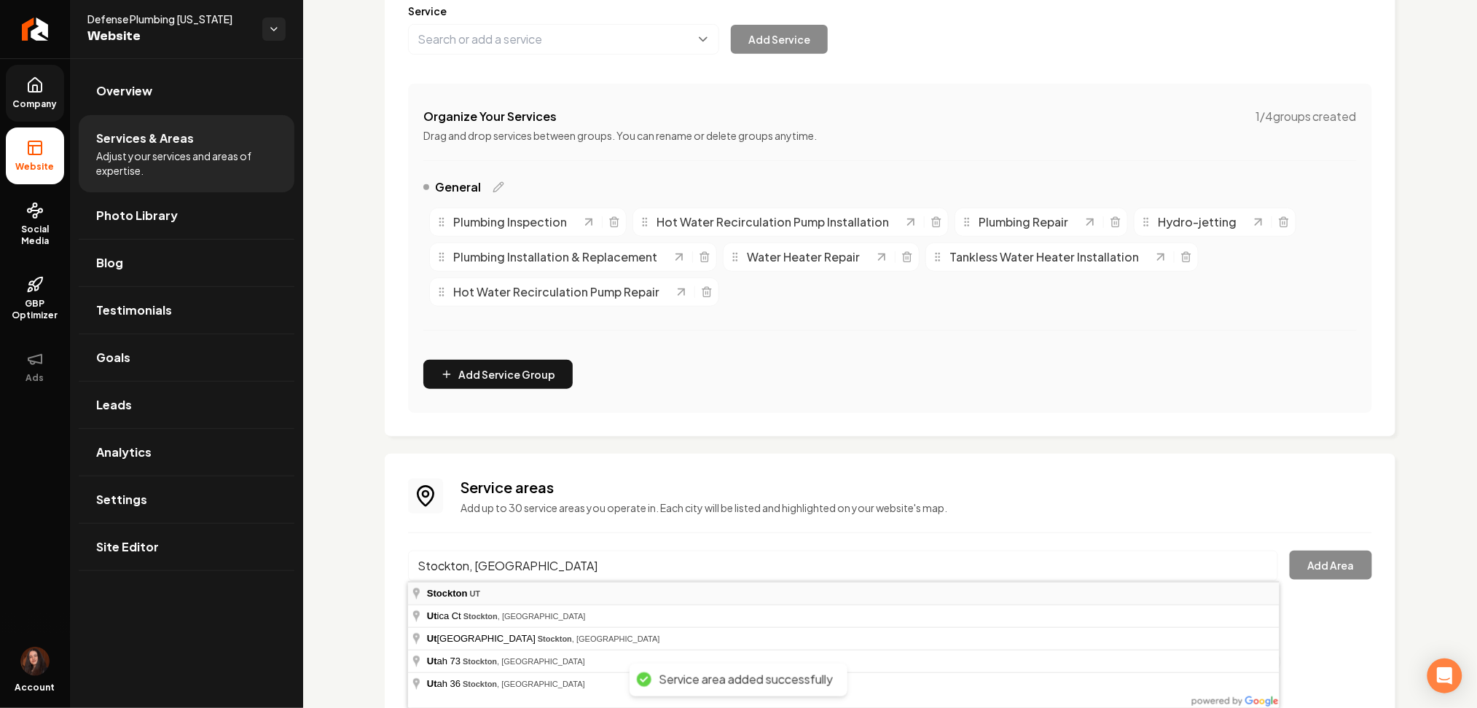
type input "Stockton, UT"
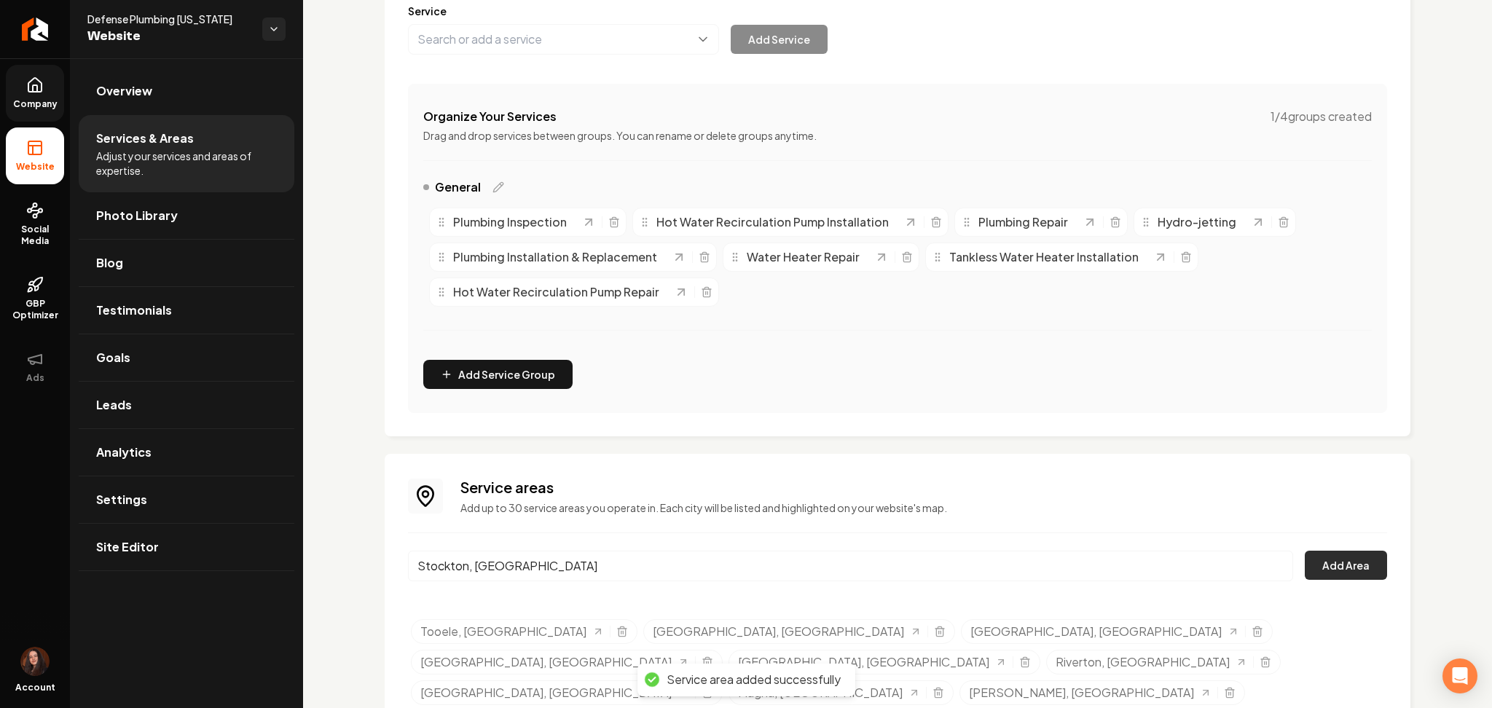
click at [1364, 570] on button "Add Area" at bounding box center [1346, 565] width 82 height 29
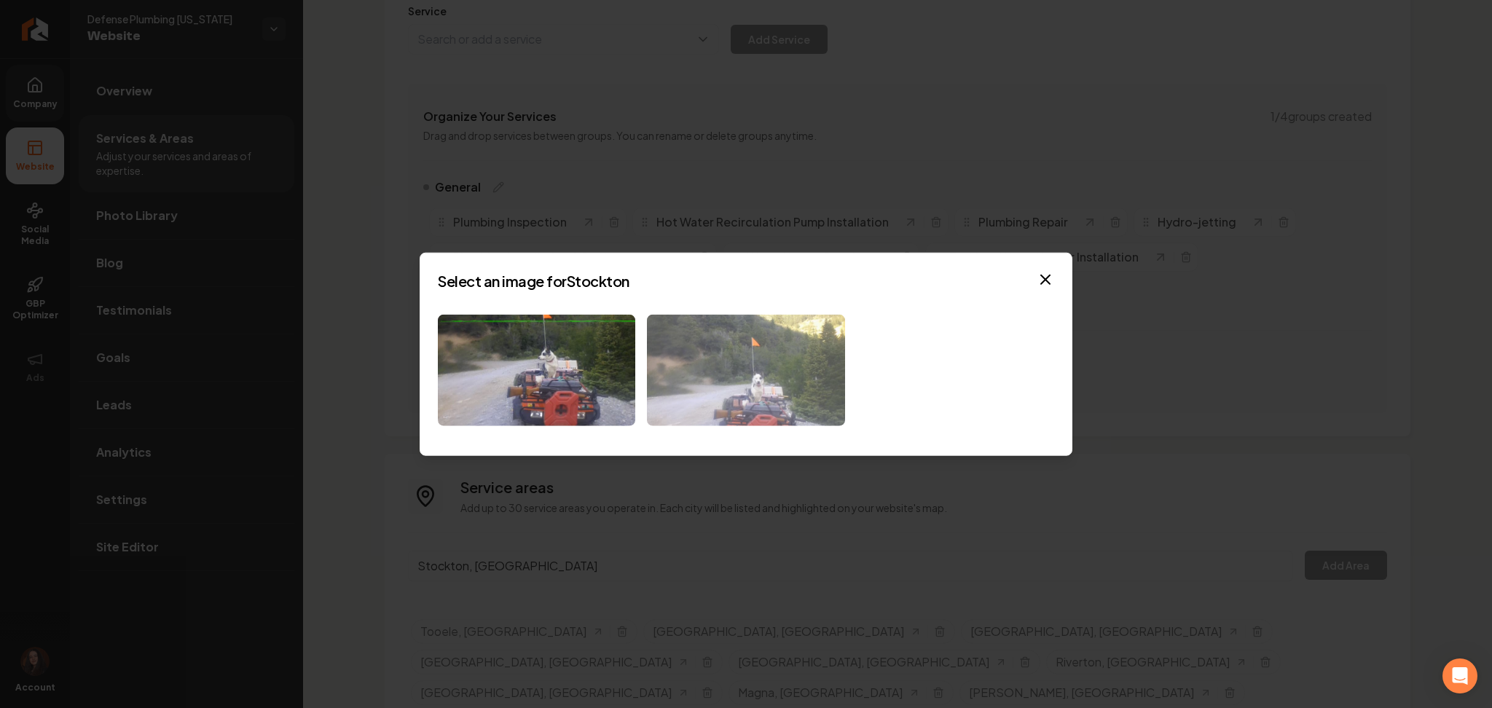
click at [728, 405] on img at bounding box center [745, 370] width 197 height 111
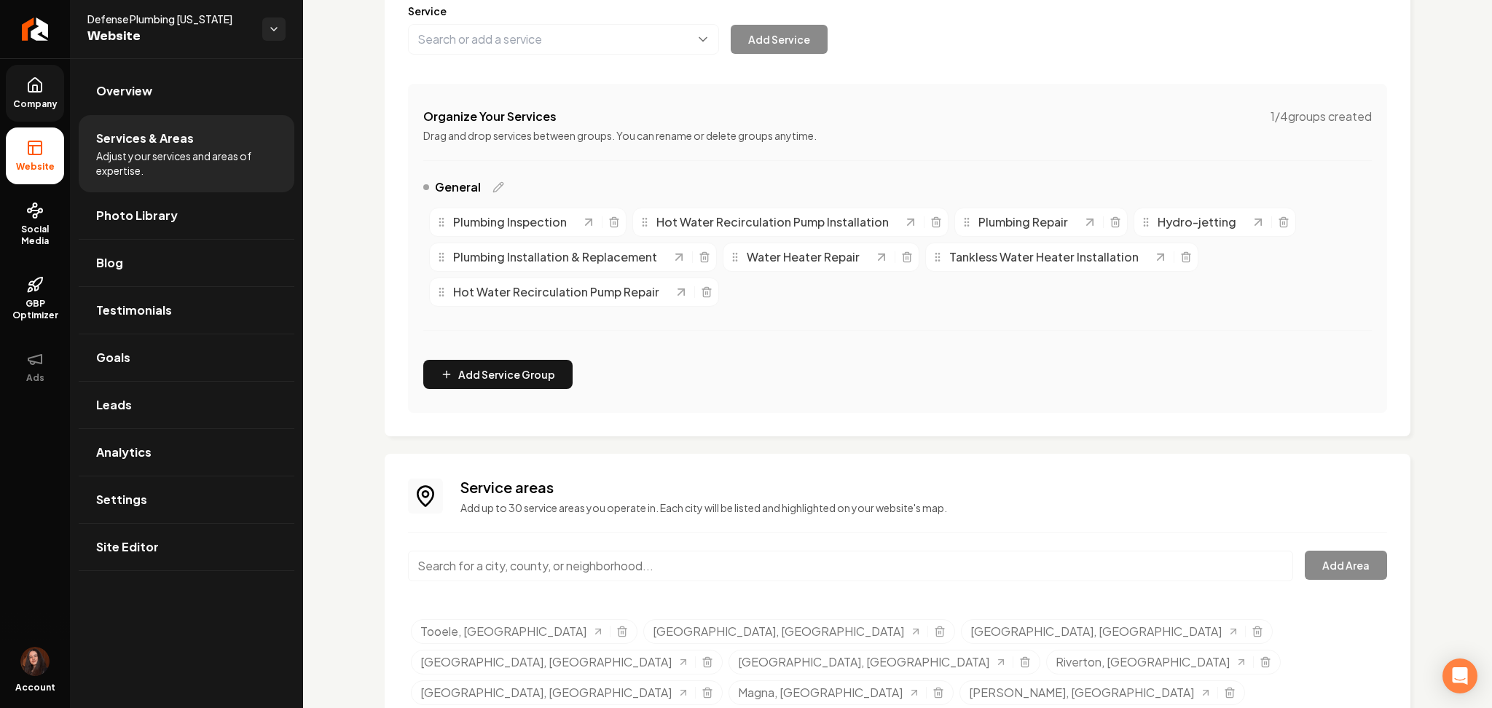
click at [592, 581] on input "Main content area" at bounding box center [850, 566] width 885 height 31
paste input "Lake Point, UT"
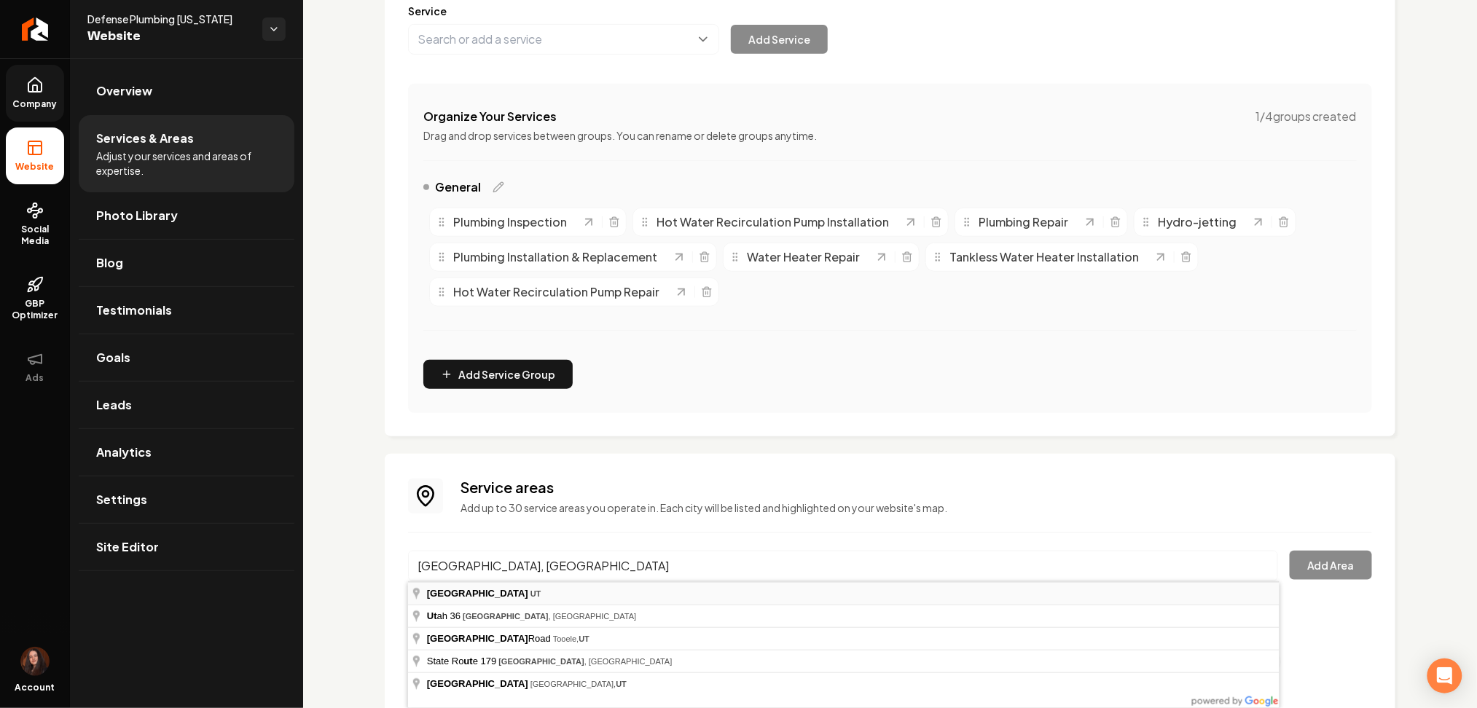
type input "Lake Point, UT"
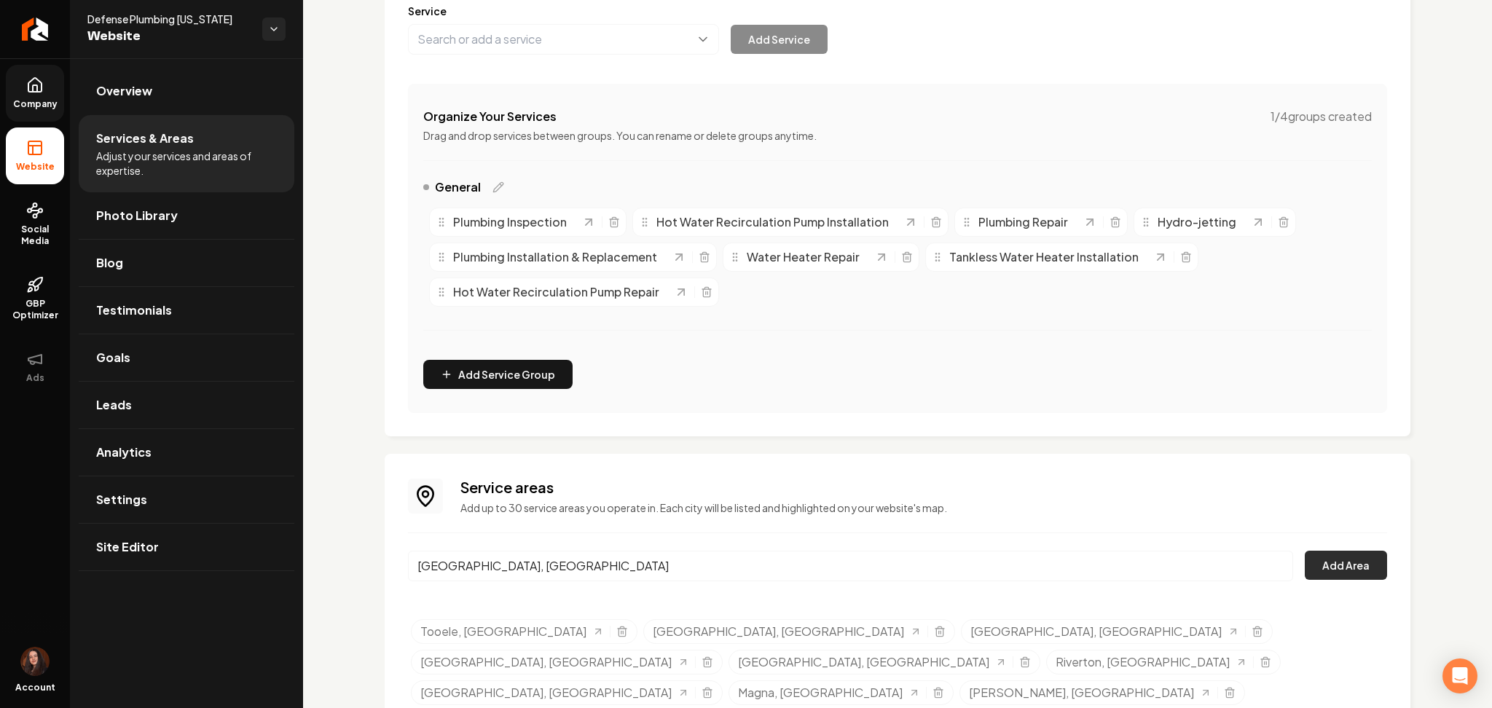
click at [1330, 570] on button "Add Area" at bounding box center [1346, 565] width 82 height 29
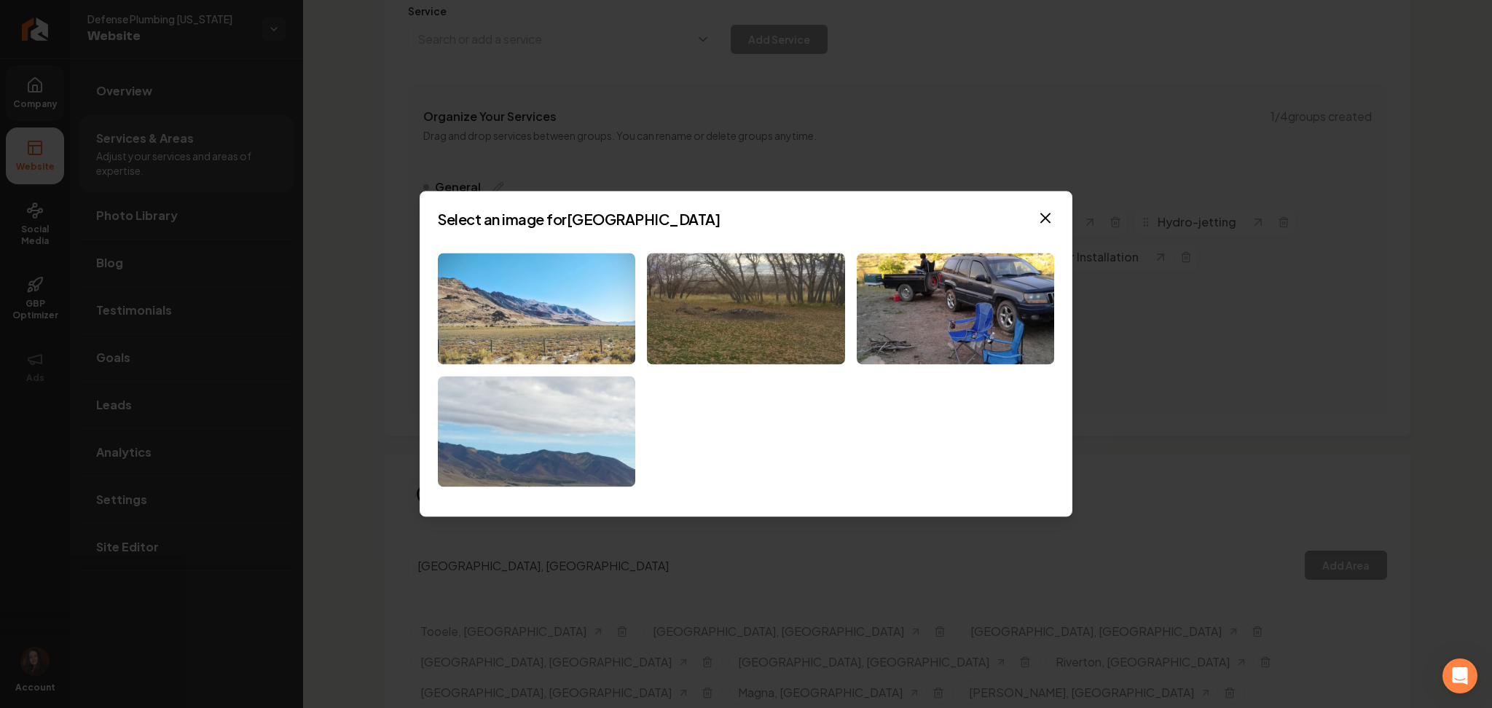
click at [595, 306] on img at bounding box center [536, 308] width 197 height 111
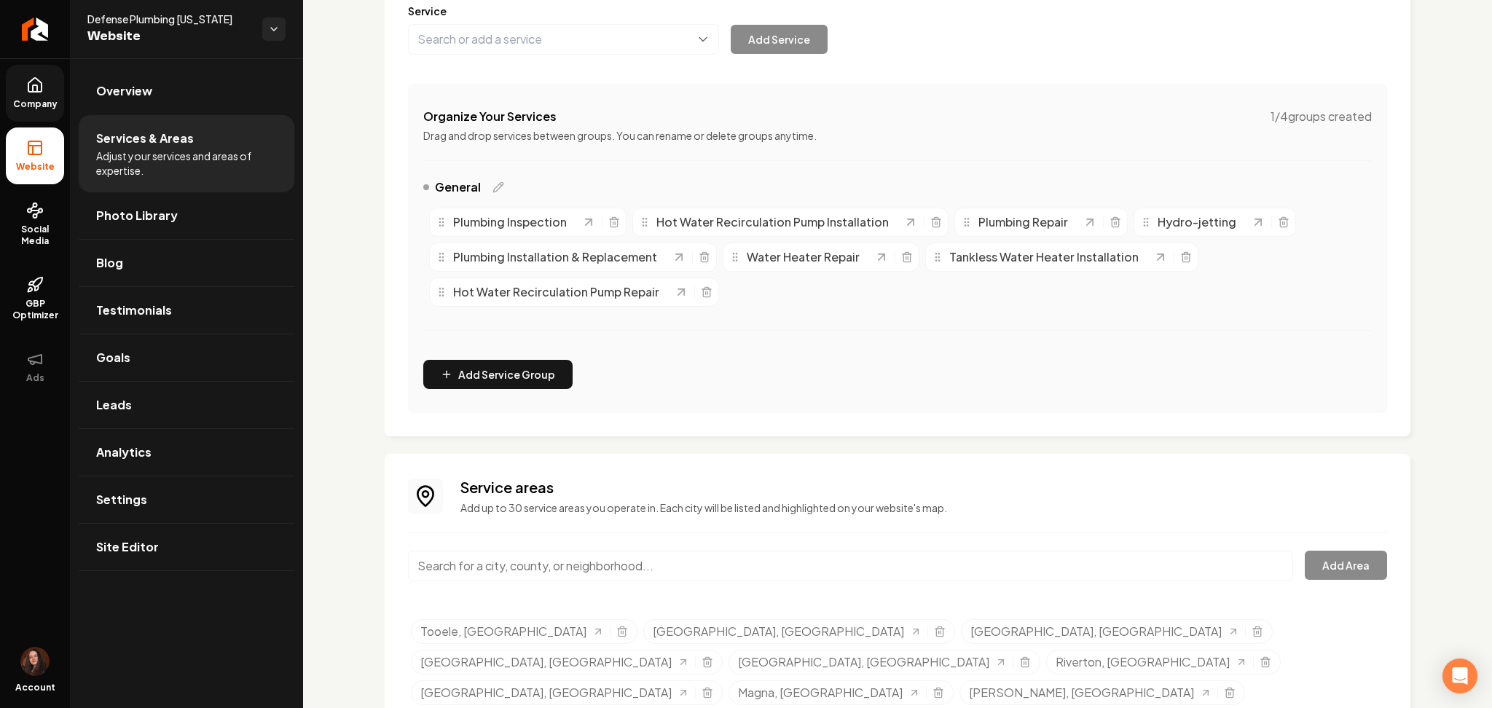
click at [664, 554] on input "Main content area" at bounding box center [850, 566] width 885 height 31
paste input "Wendover, UT"
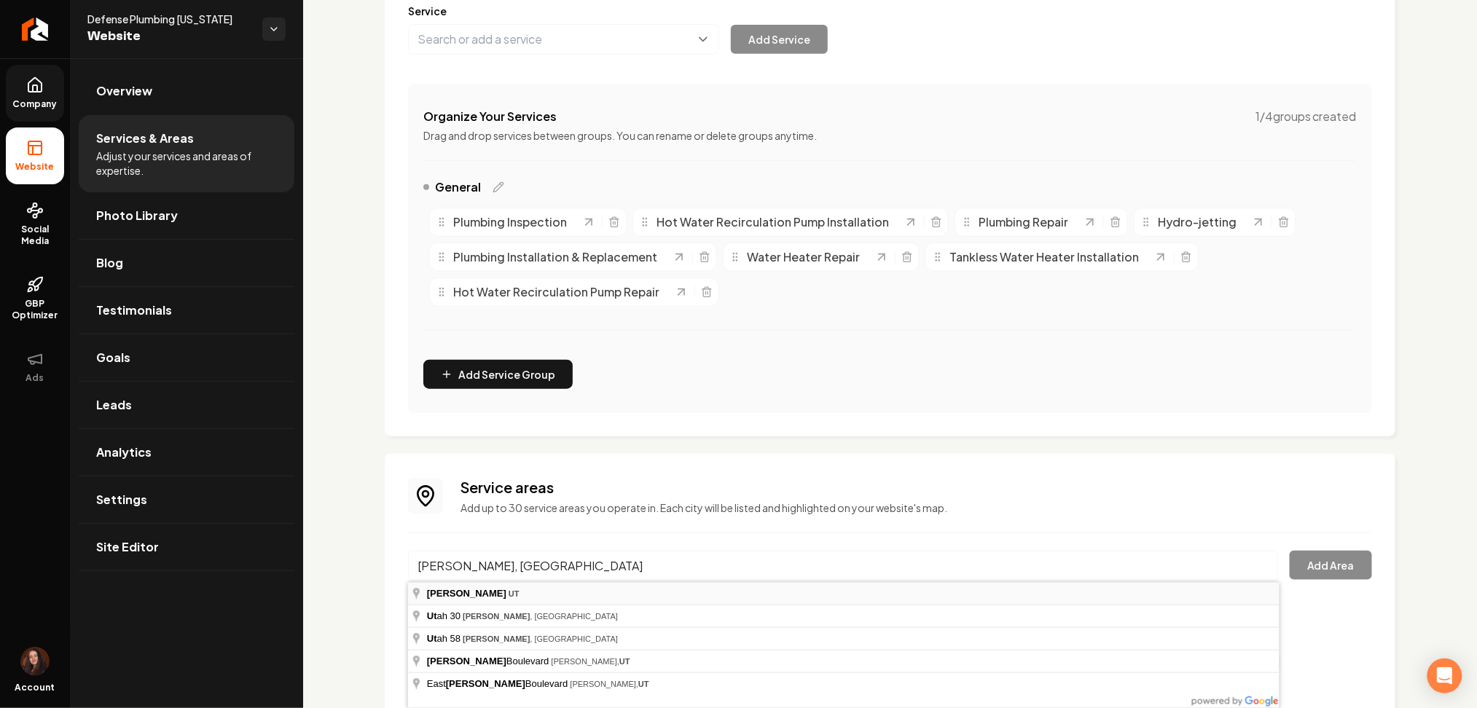
type input "Wendover, UT"
drag, startPoint x: 628, startPoint y: 593, endPoint x: 653, endPoint y: 595, distance: 25.6
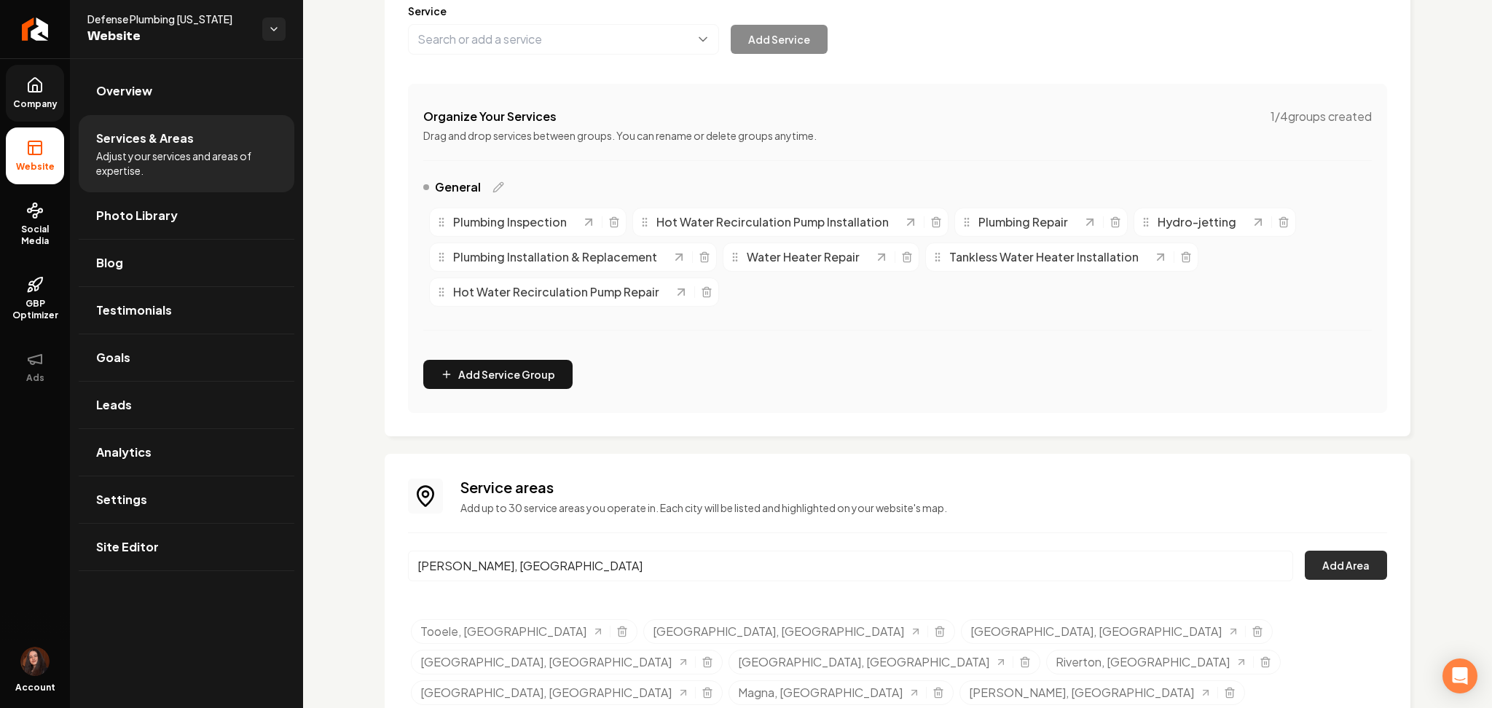
click at [1326, 575] on button "Add Area" at bounding box center [1346, 565] width 82 height 29
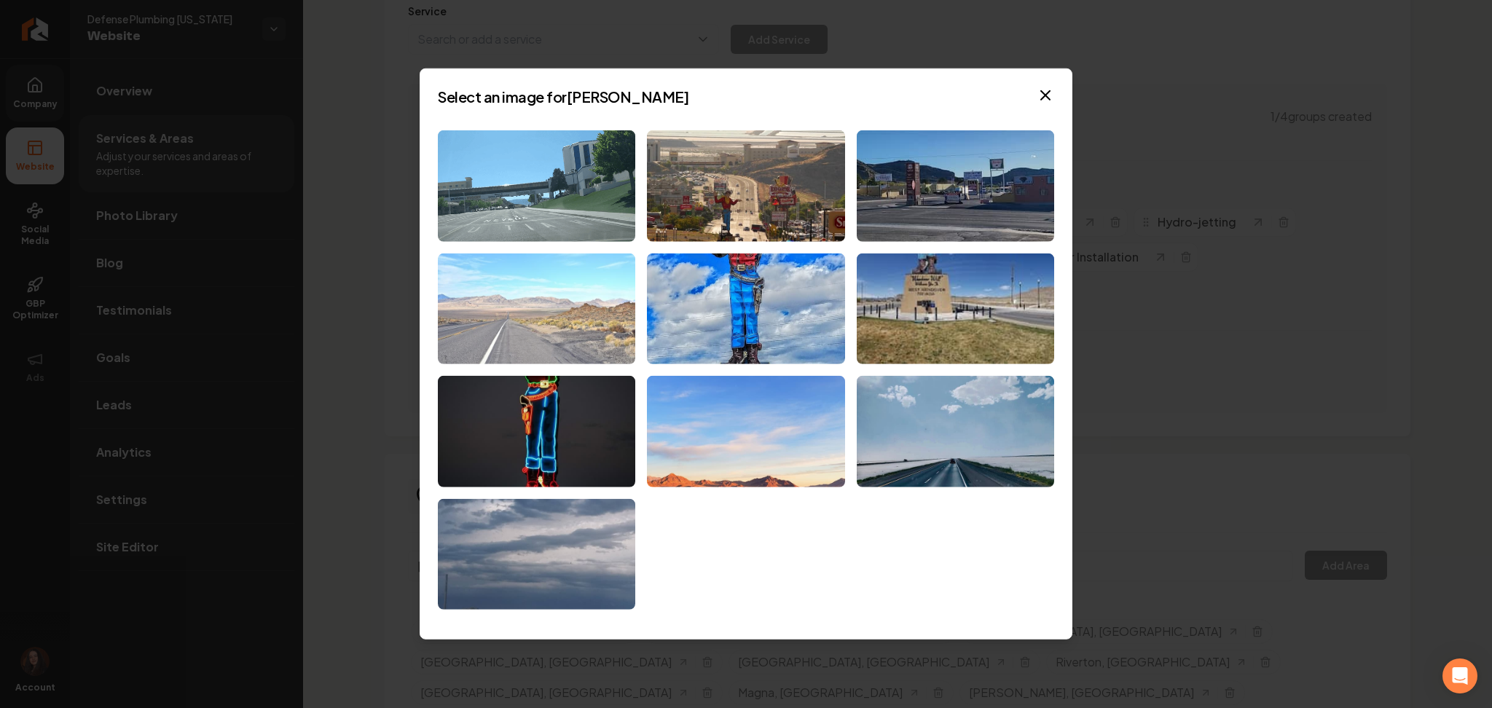
click at [605, 310] on img at bounding box center [536, 308] width 197 height 111
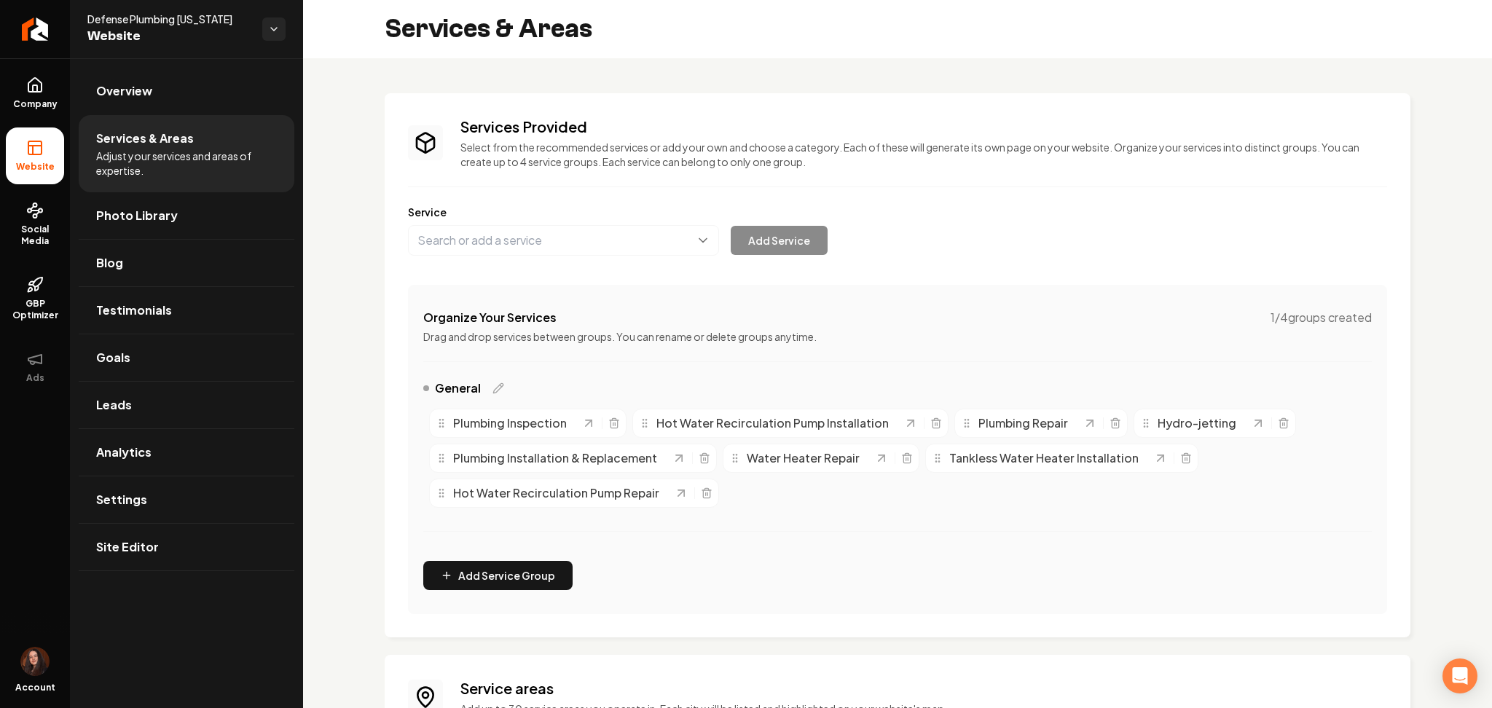
scroll to position [201, 0]
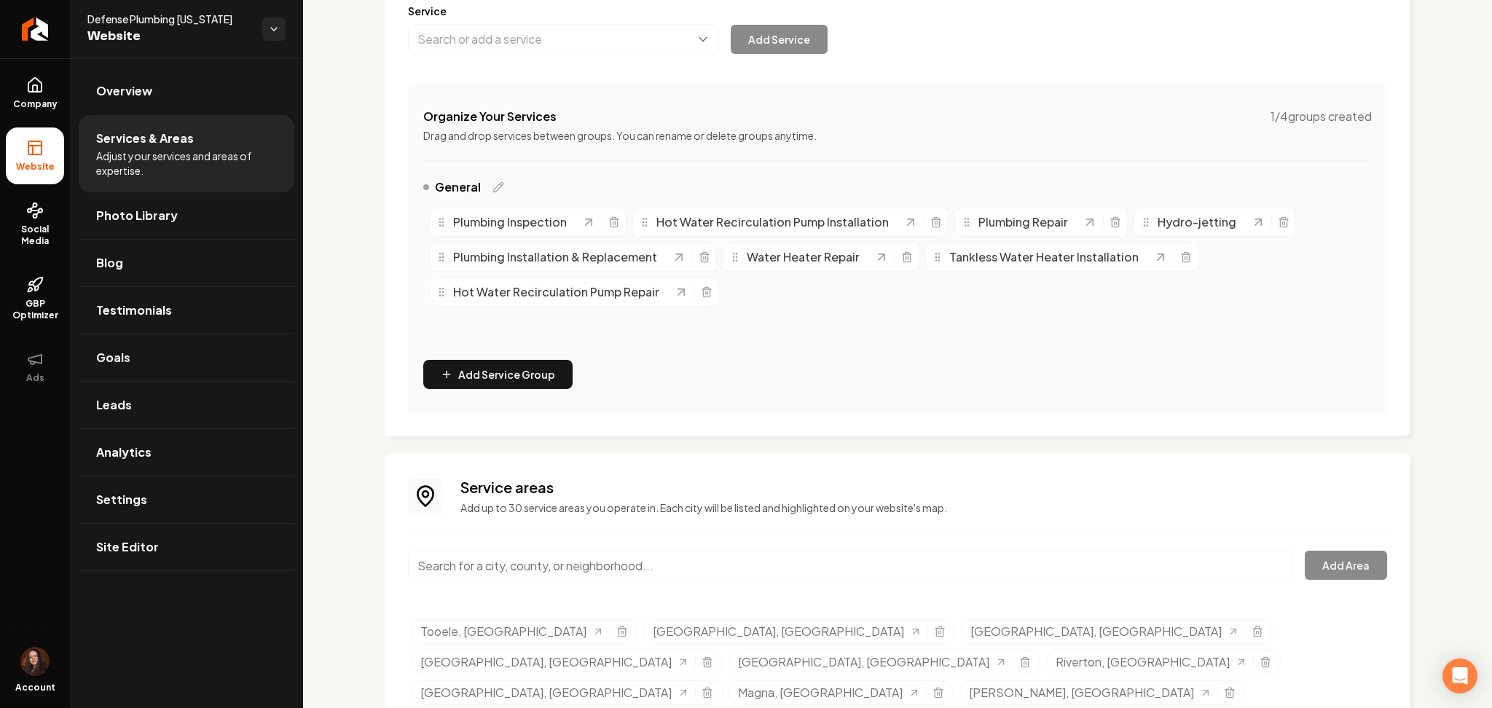
click at [641, 559] on input "Main content area" at bounding box center [850, 566] width 885 height 31
paste input "Tooele, UT"
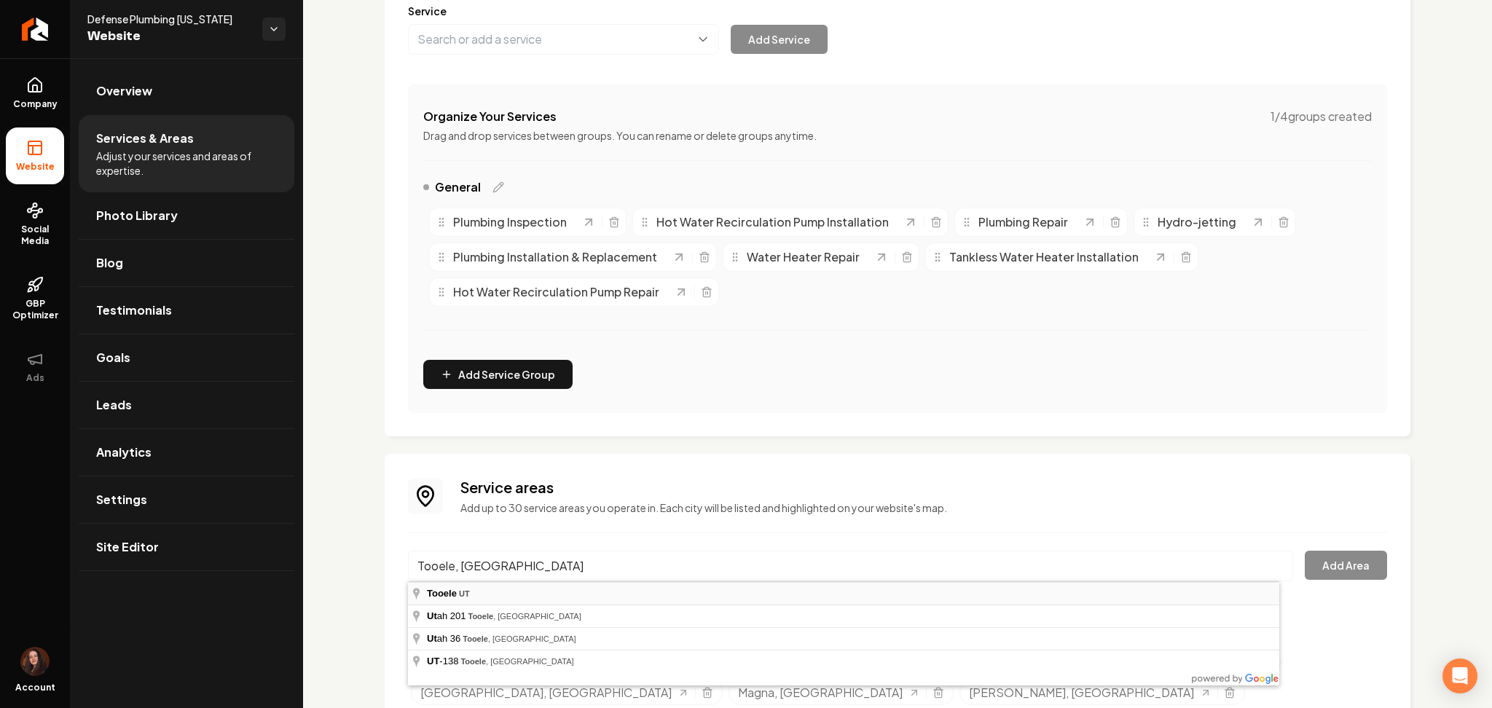
type input "Tooele, UT"
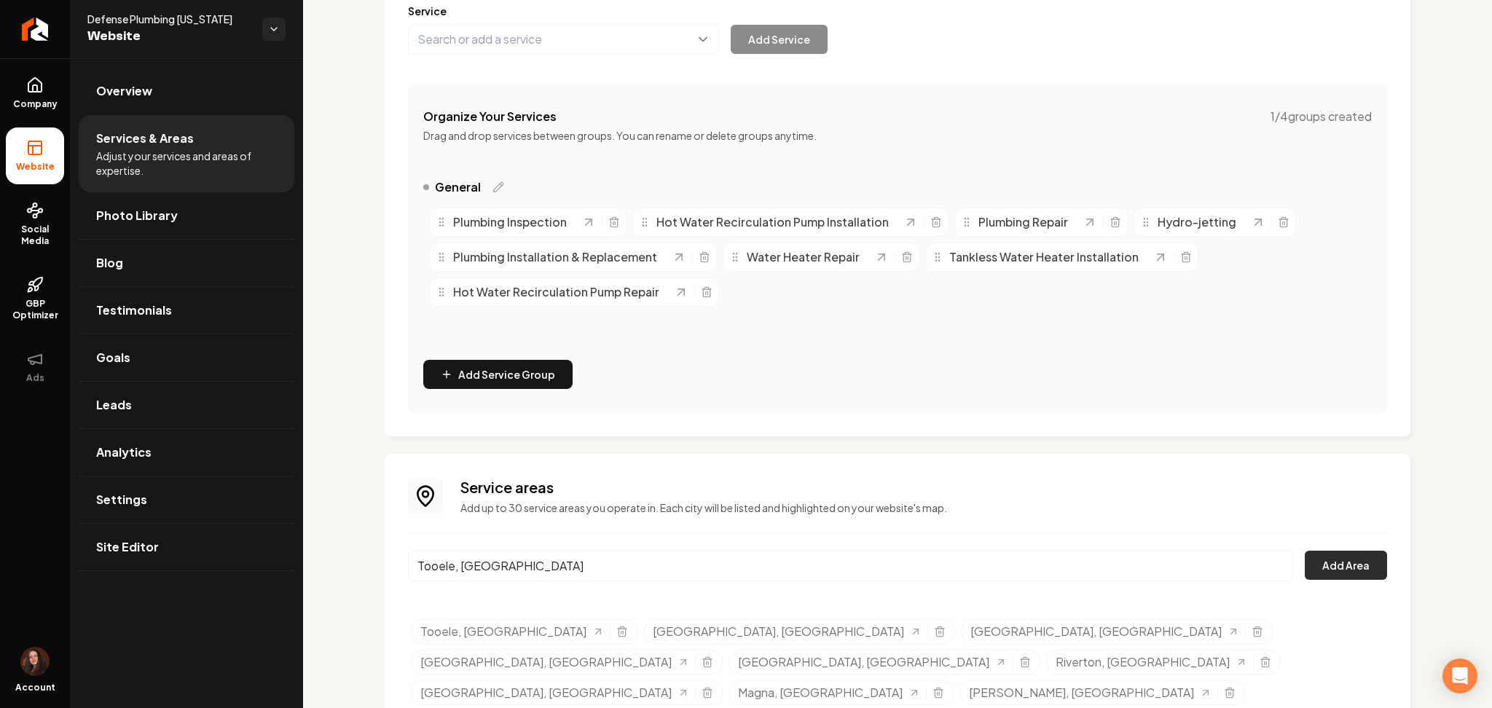
click at [1324, 565] on button "Add Area" at bounding box center [1346, 565] width 82 height 29
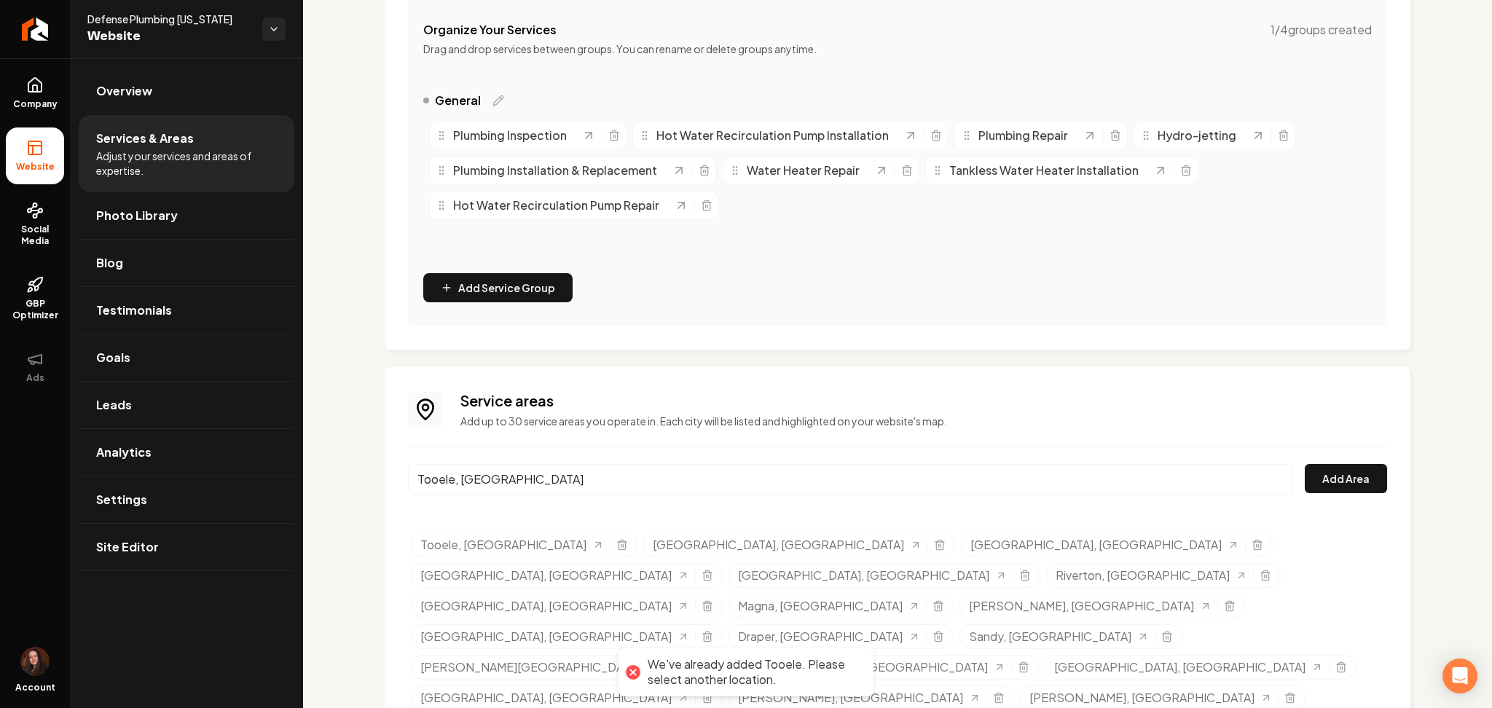
scroll to position [293, 0]
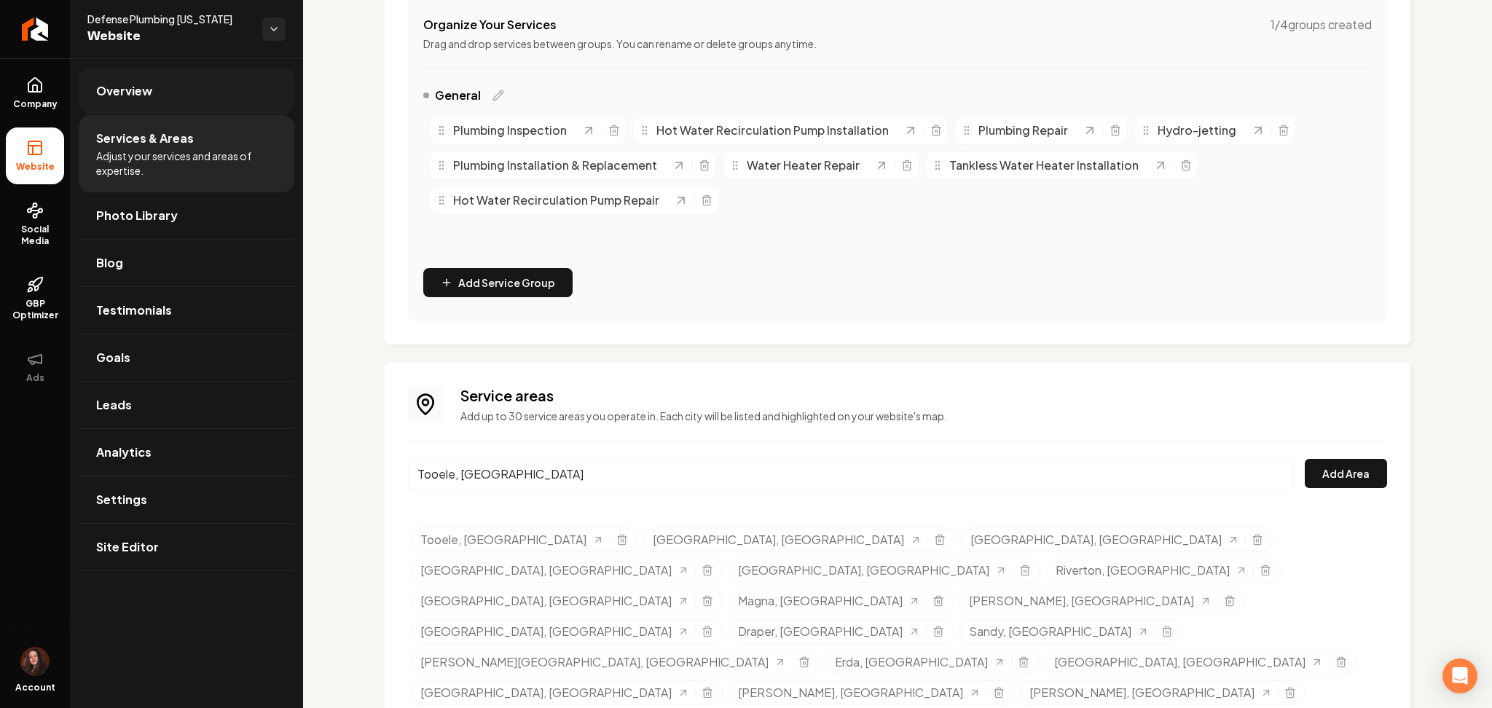
click at [146, 101] on link "Overview" at bounding box center [187, 91] width 216 height 47
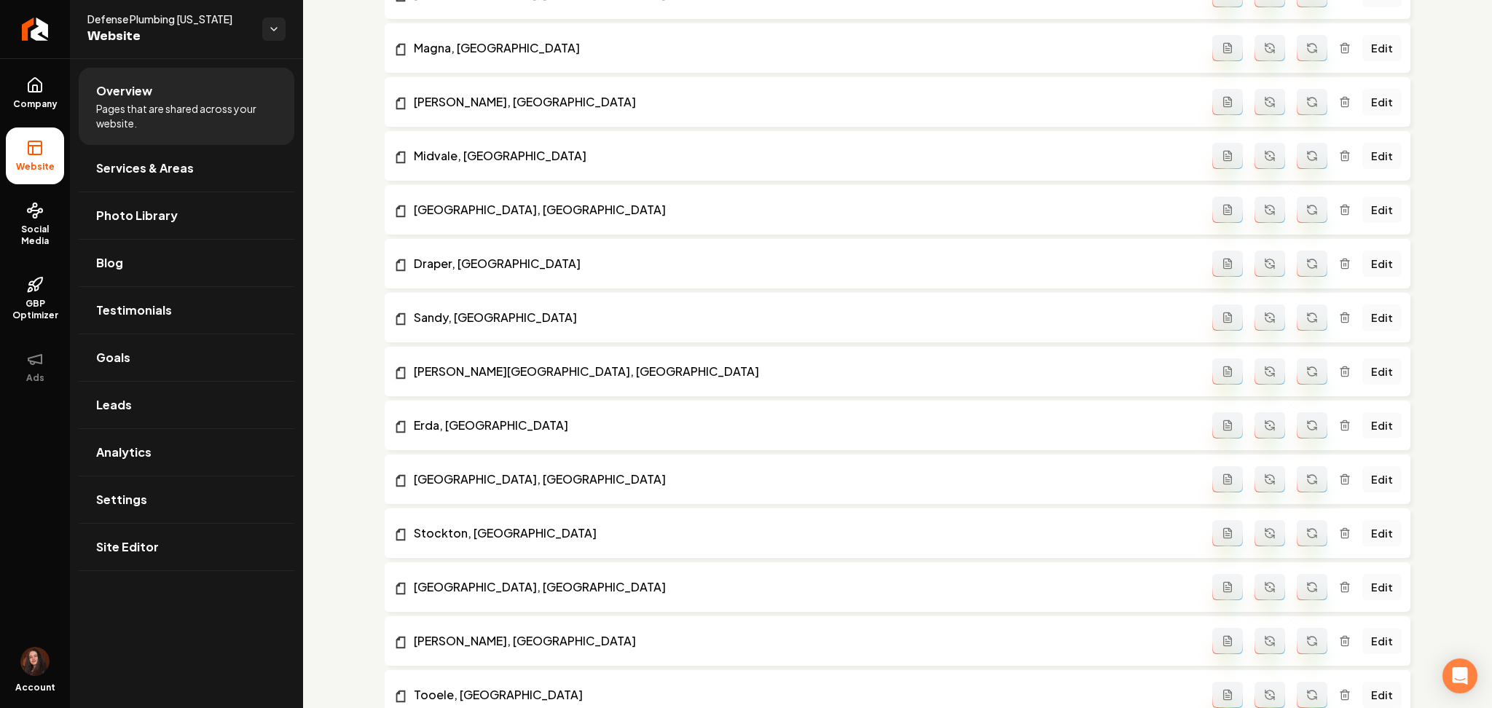
scroll to position [1555, 0]
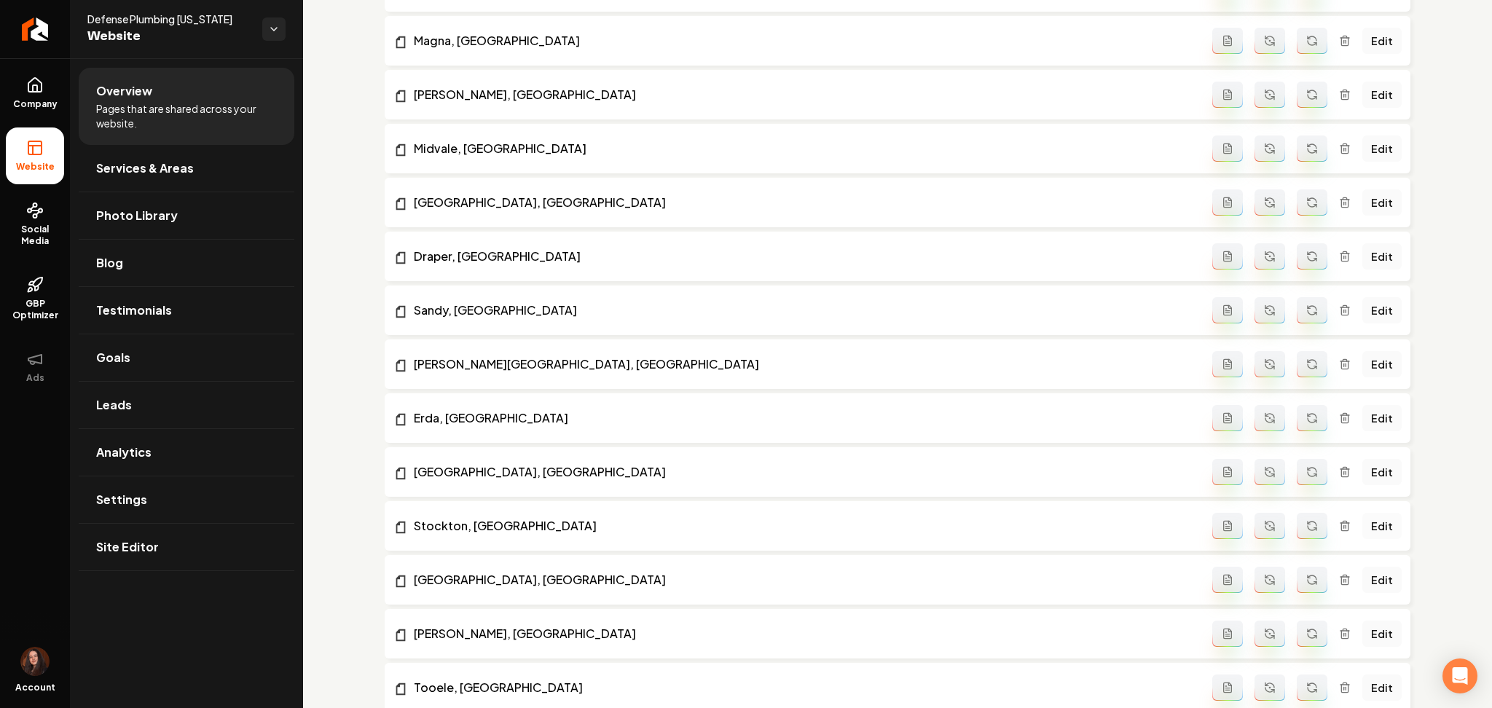
click at [1362, 531] on link "Edit" at bounding box center [1381, 526] width 39 height 26
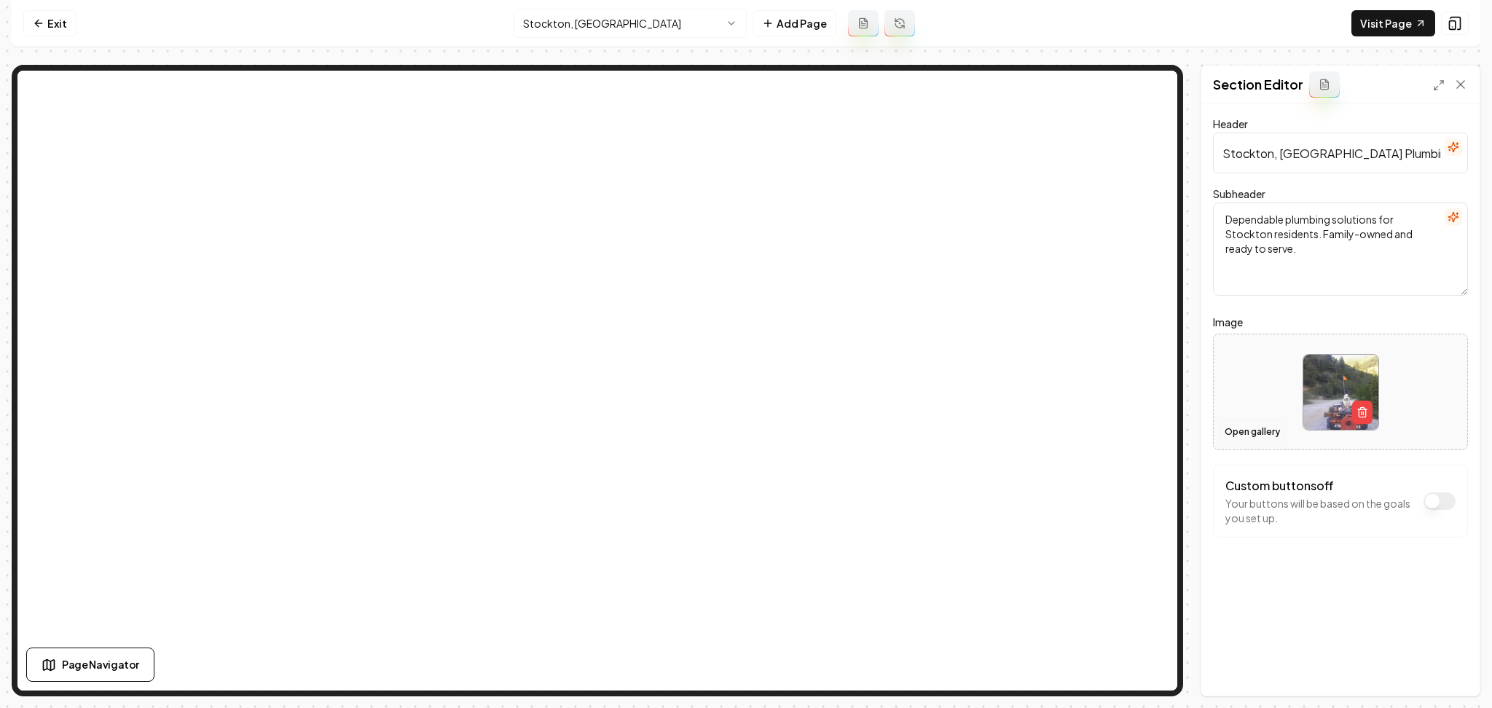
click at [1238, 440] on button "Open gallery" at bounding box center [1252, 431] width 66 height 23
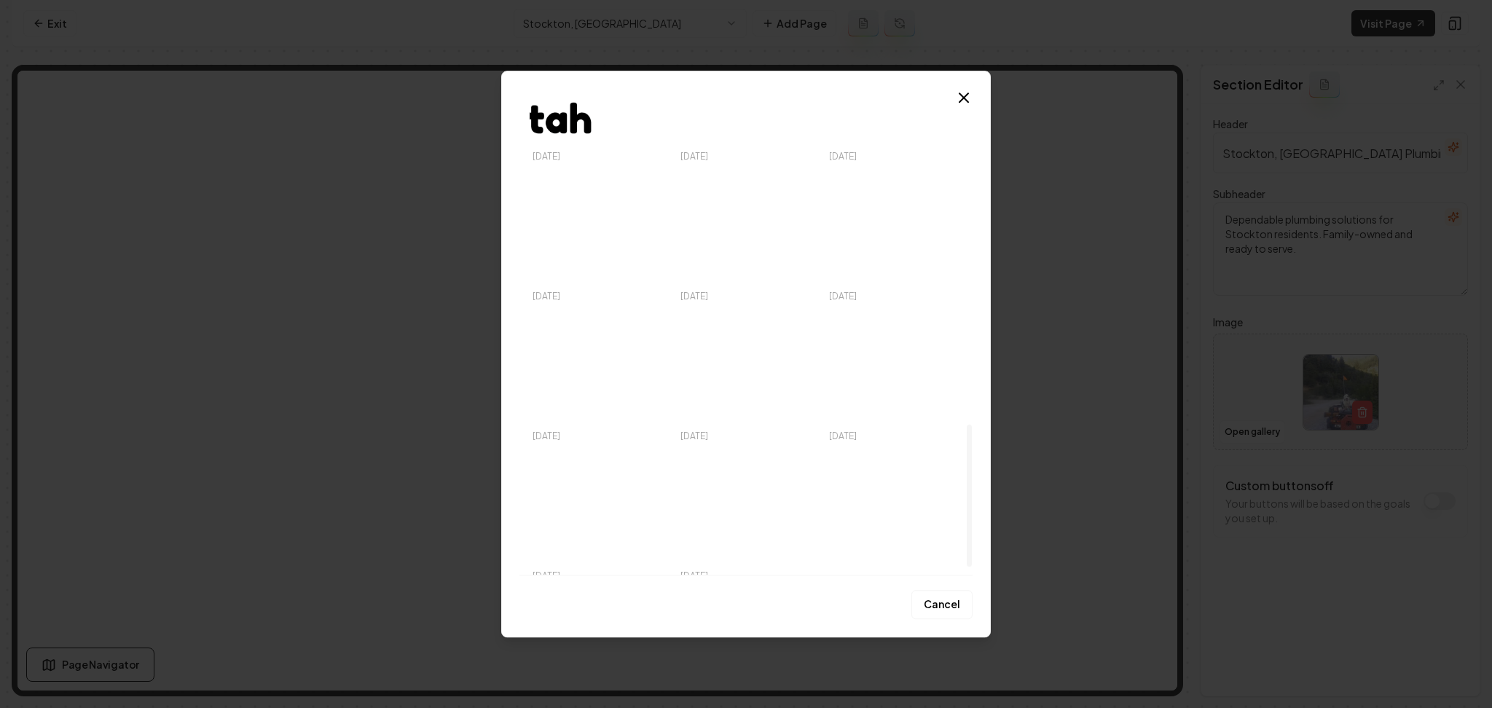
scroll to position [1104, 0]
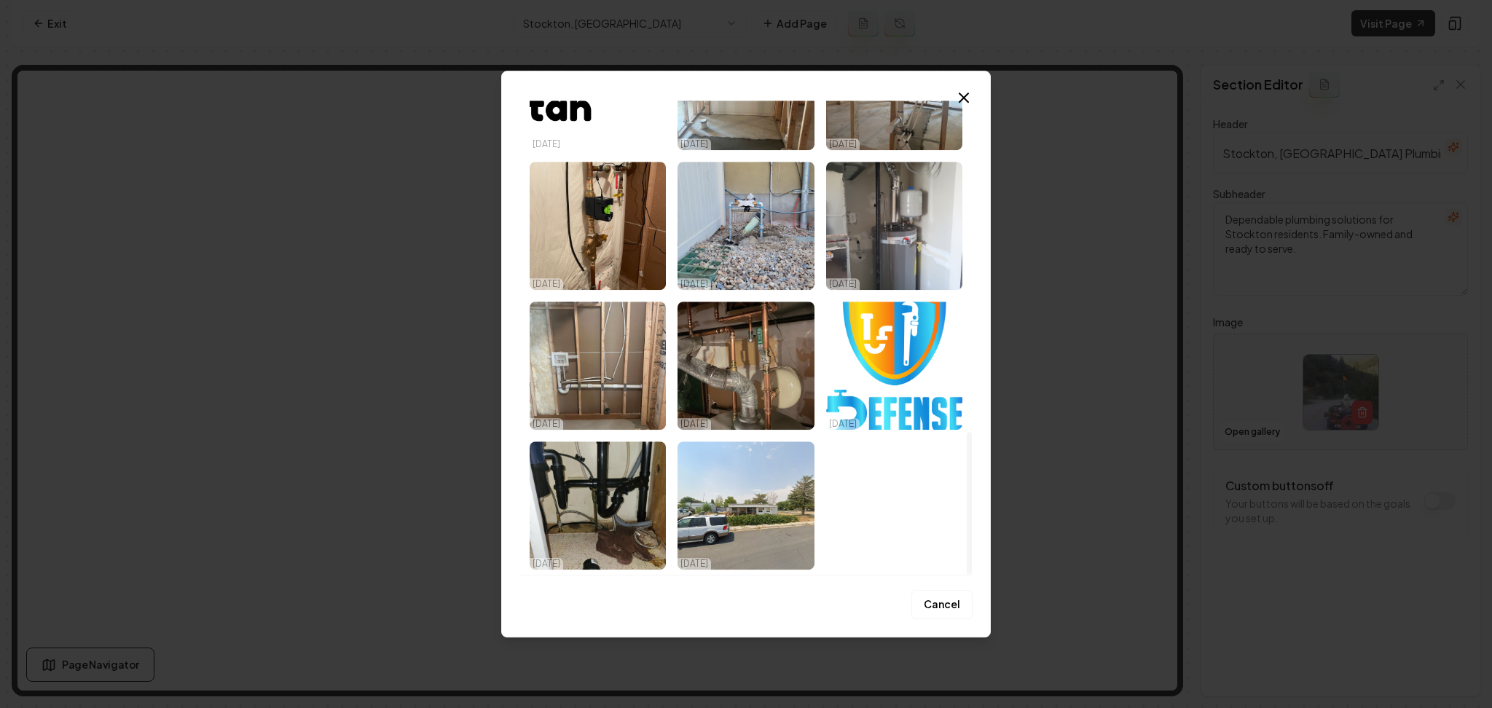
click at [699, 473] on img "Select image image_68c4a0095c7cd75eb818655e.jpeg" at bounding box center [745, 505] width 136 height 128
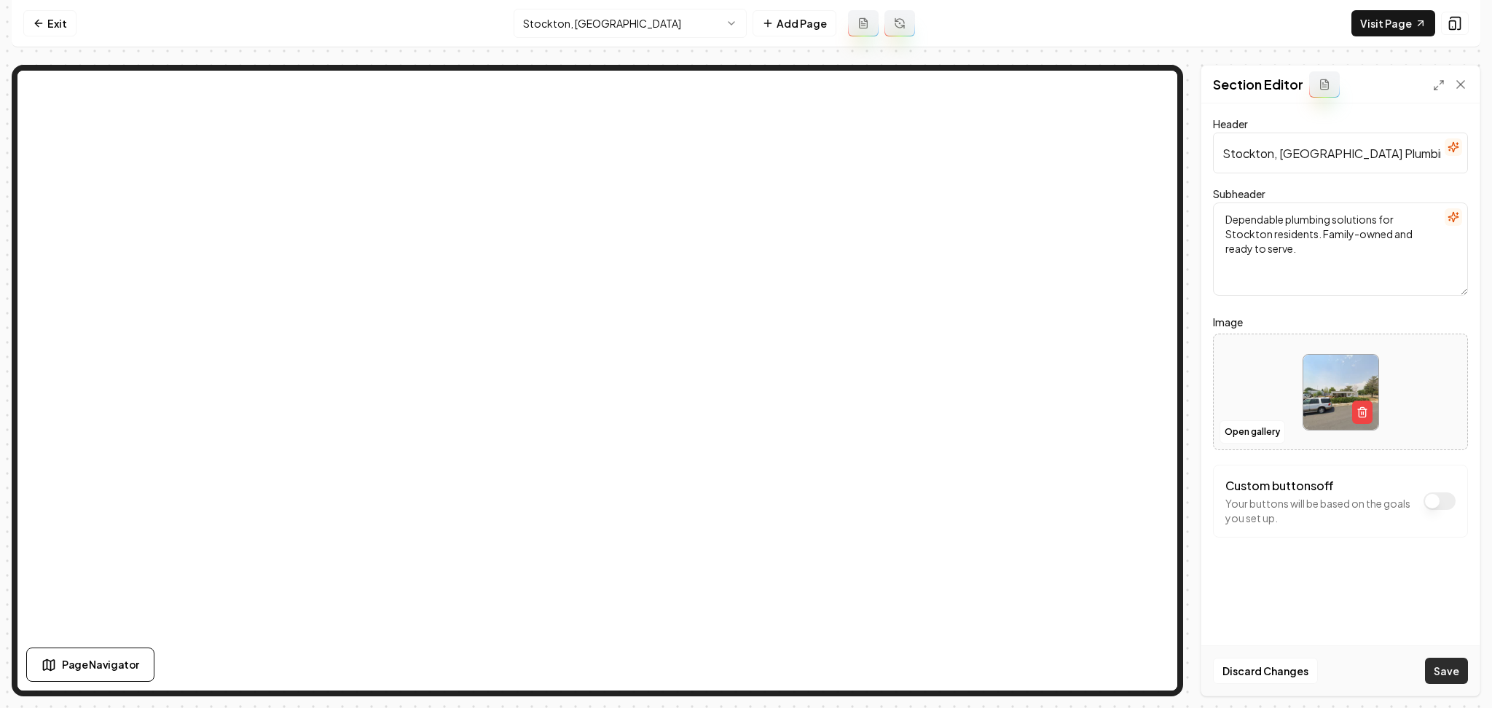
click at [1435, 659] on button "Save" at bounding box center [1446, 671] width 43 height 26
click at [597, 50] on div "Exit Stockton, UT Add Page Visit Page Page Navigator Page Settings Section Edit…" at bounding box center [746, 348] width 1469 height 696
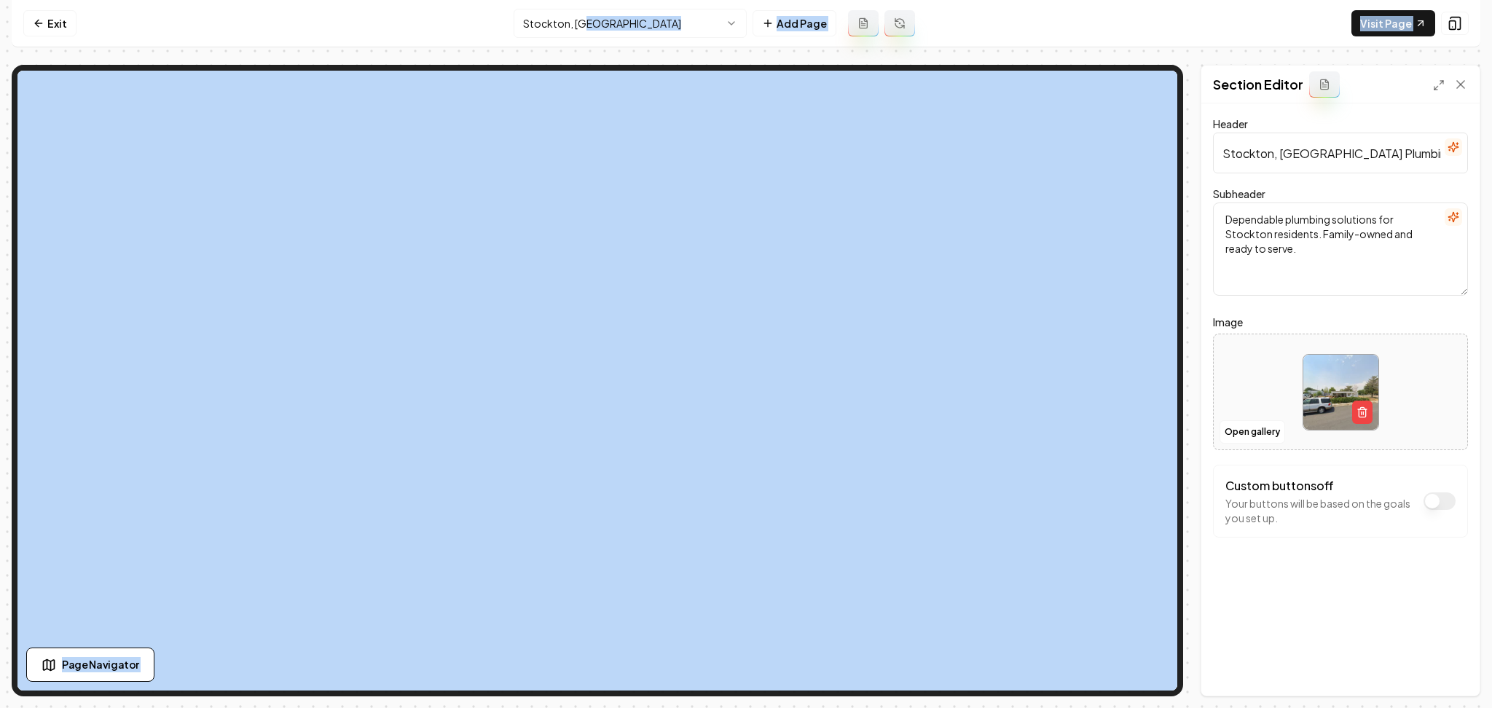
drag, startPoint x: 596, startPoint y: 52, endPoint x: 597, endPoint y: 45, distance: 7.4
click at [597, 45] on div "Exit Stockton, UT Add Page Visit Page Page Navigator Page Settings Section Edit…" at bounding box center [746, 348] width 1469 height 696
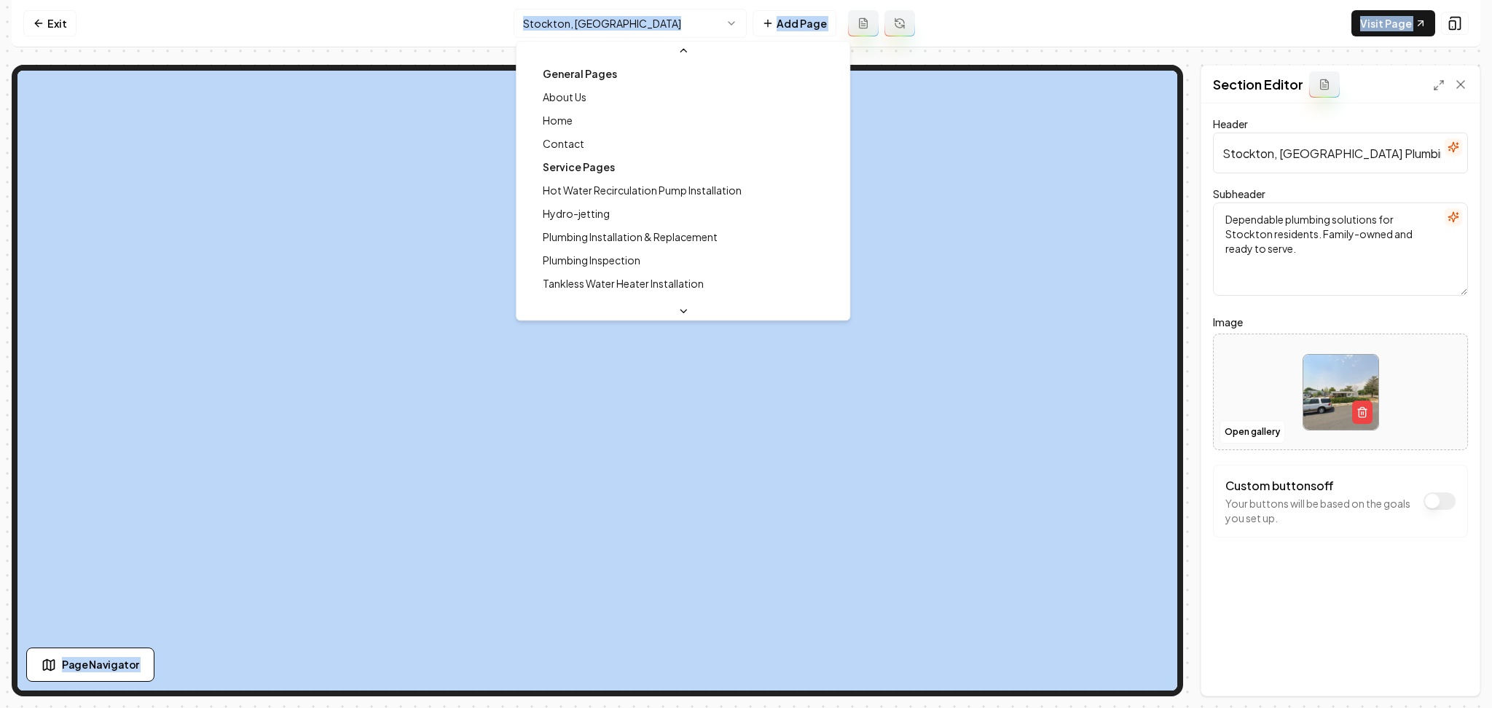
click at [597, 36] on html "Computer Required This feature is only available on a computer. Please switch t…" at bounding box center [746, 354] width 1492 height 708
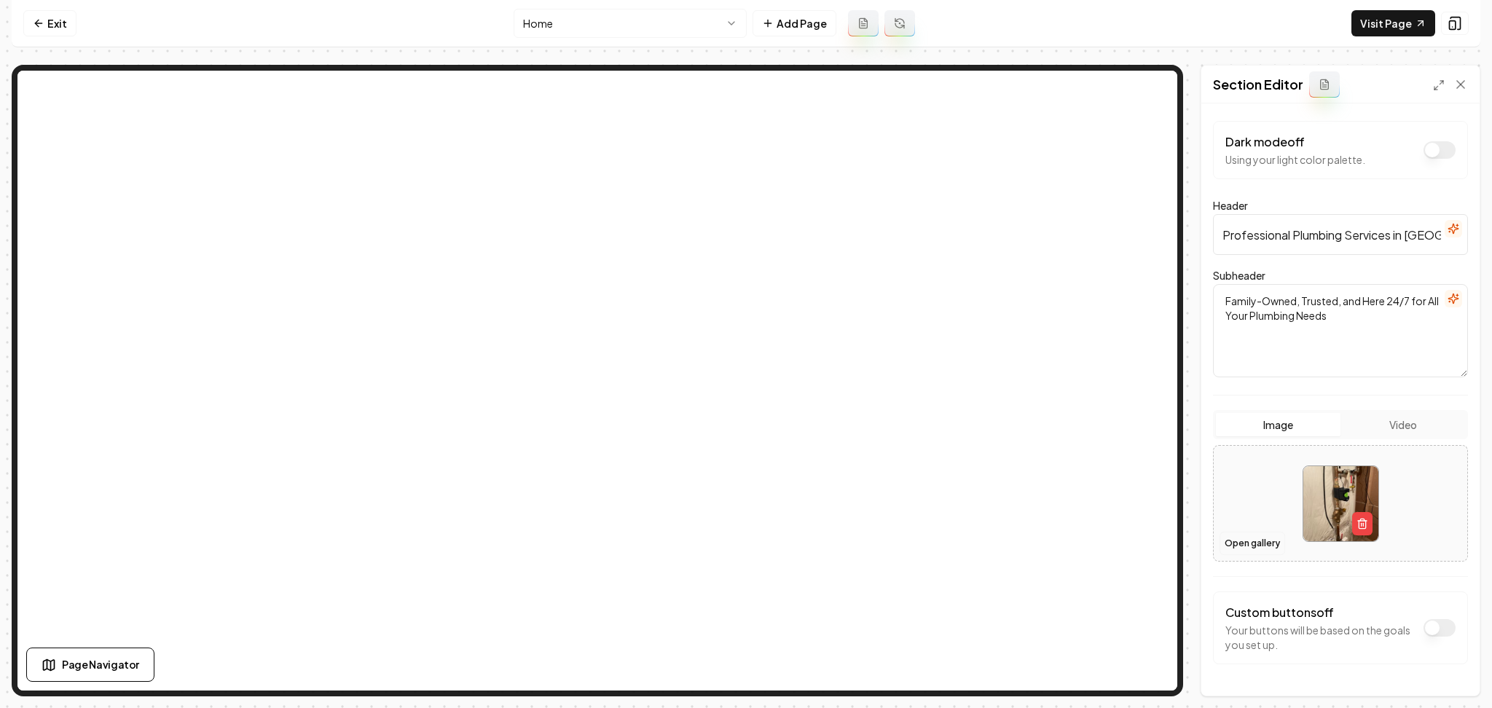
click at [1233, 540] on button "Open gallery" at bounding box center [1252, 543] width 66 height 23
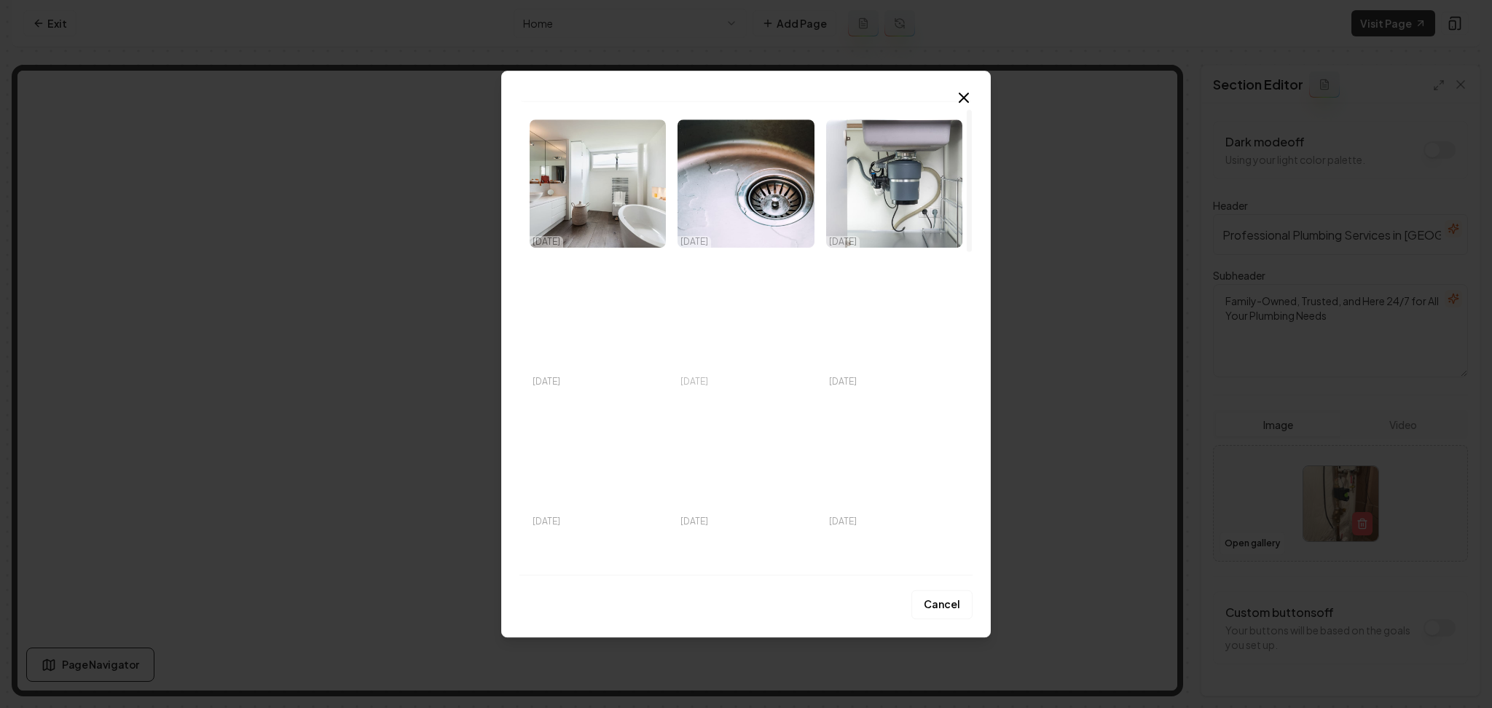
scroll to position [29, 0]
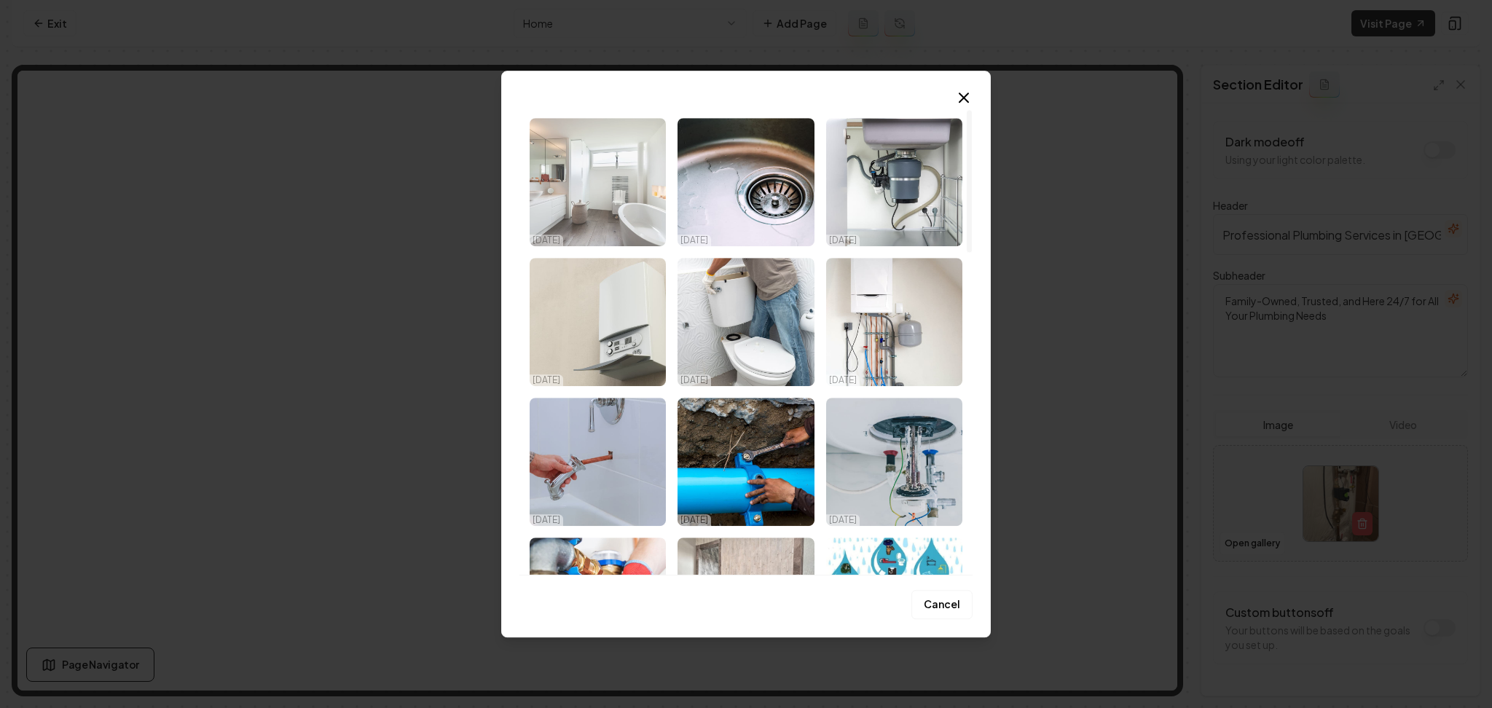
click at [600, 208] on img "Select image image_68c4a6d55c7cd75eb83ccb18.jpeg" at bounding box center [598, 182] width 136 height 128
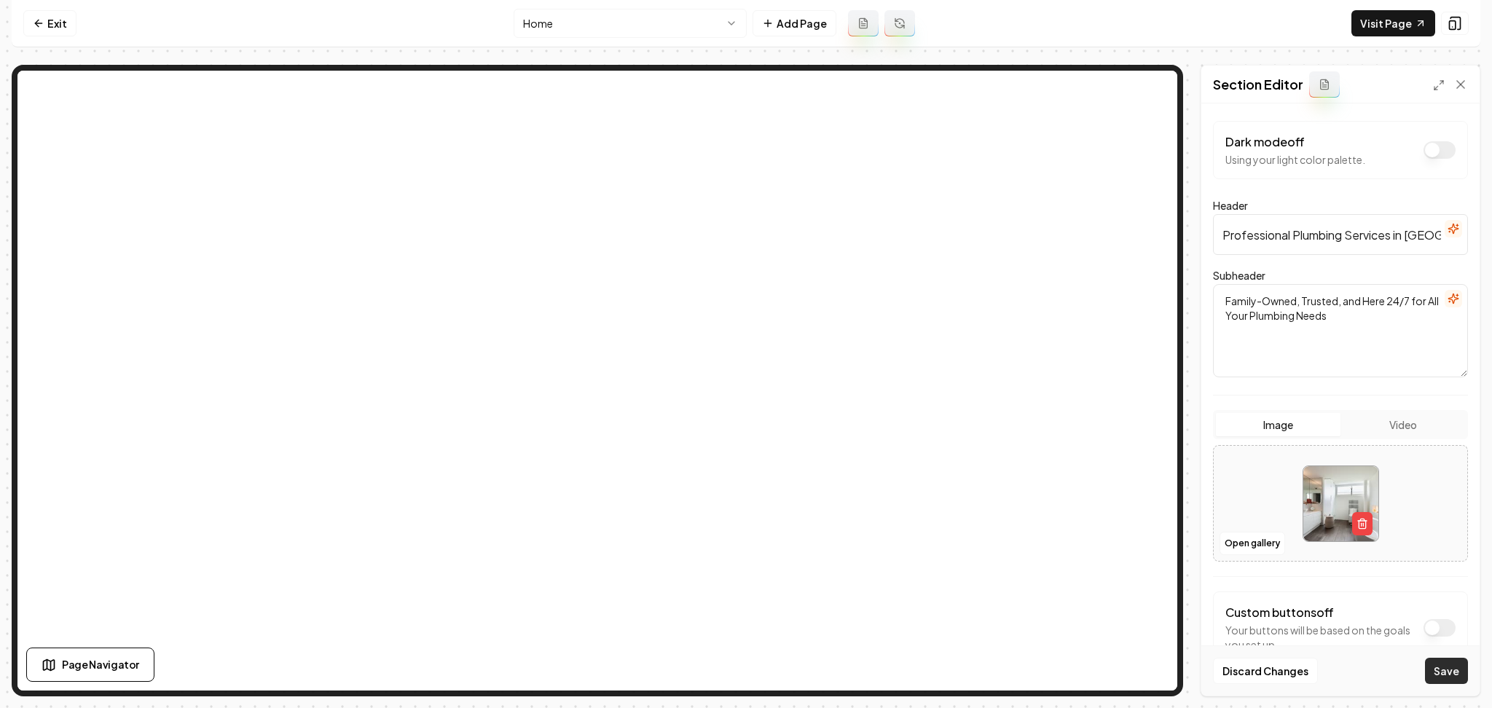
click at [1438, 671] on button "Save" at bounding box center [1446, 671] width 43 height 26
click at [1256, 543] on button "Open gallery" at bounding box center [1252, 543] width 66 height 23
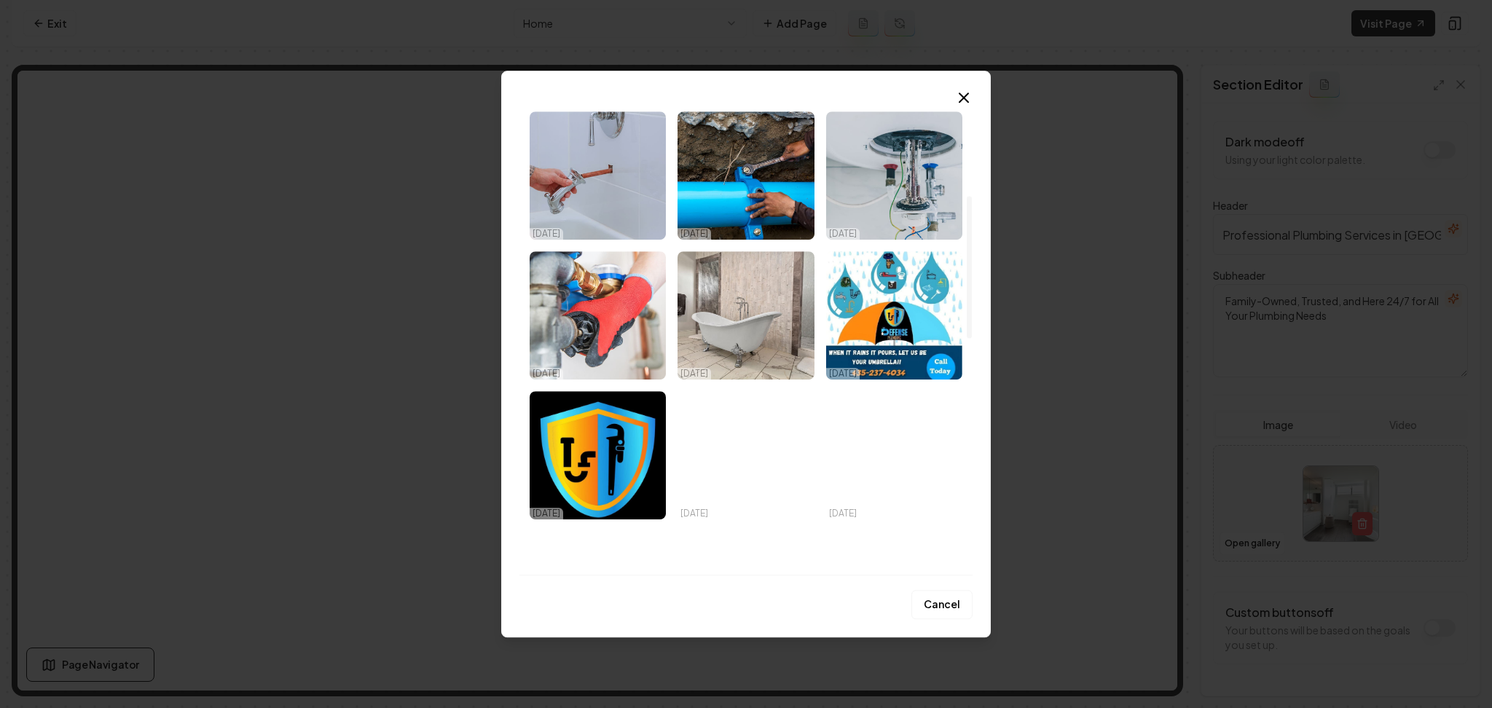
scroll to position [317, 0]
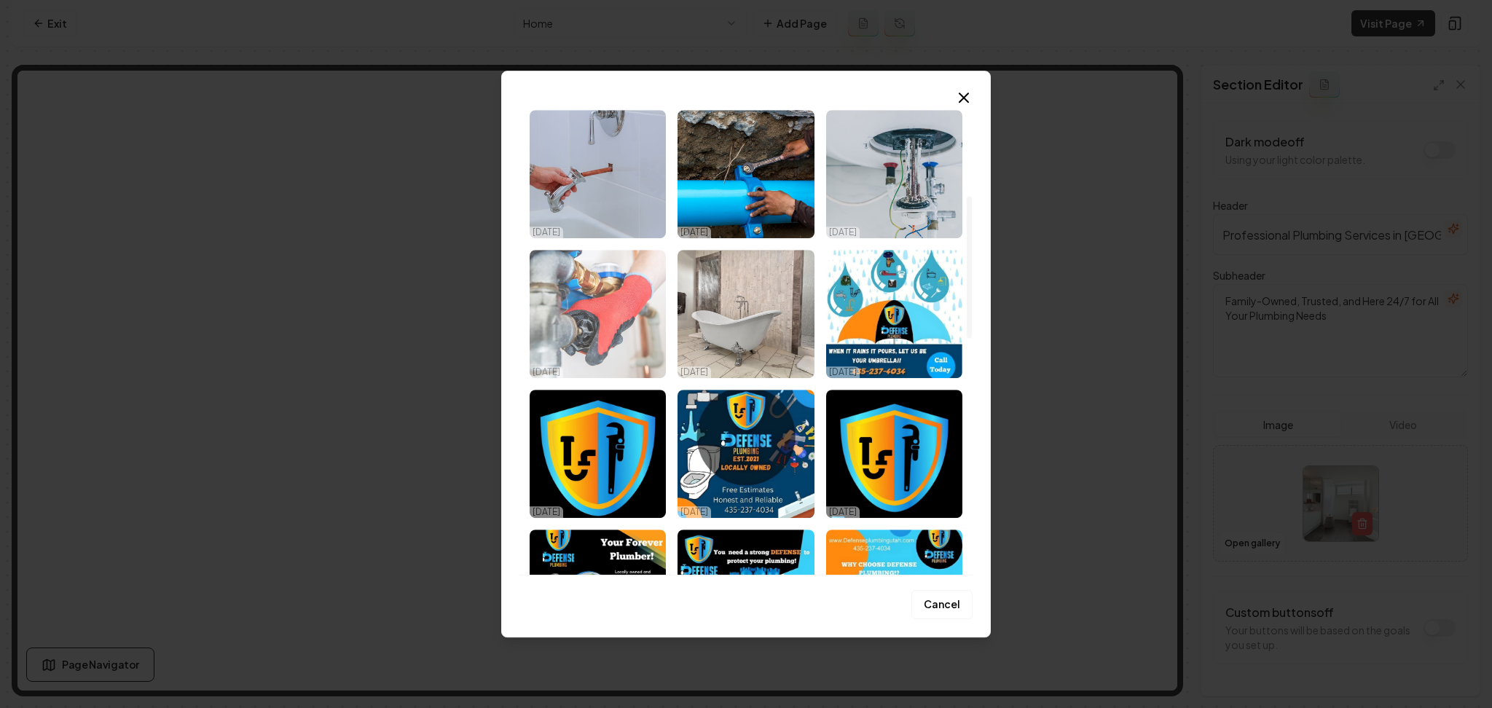
click at [587, 275] on img "Select image image_68c4a64e5c7cd75eb839e030.jpeg" at bounding box center [598, 314] width 136 height 128
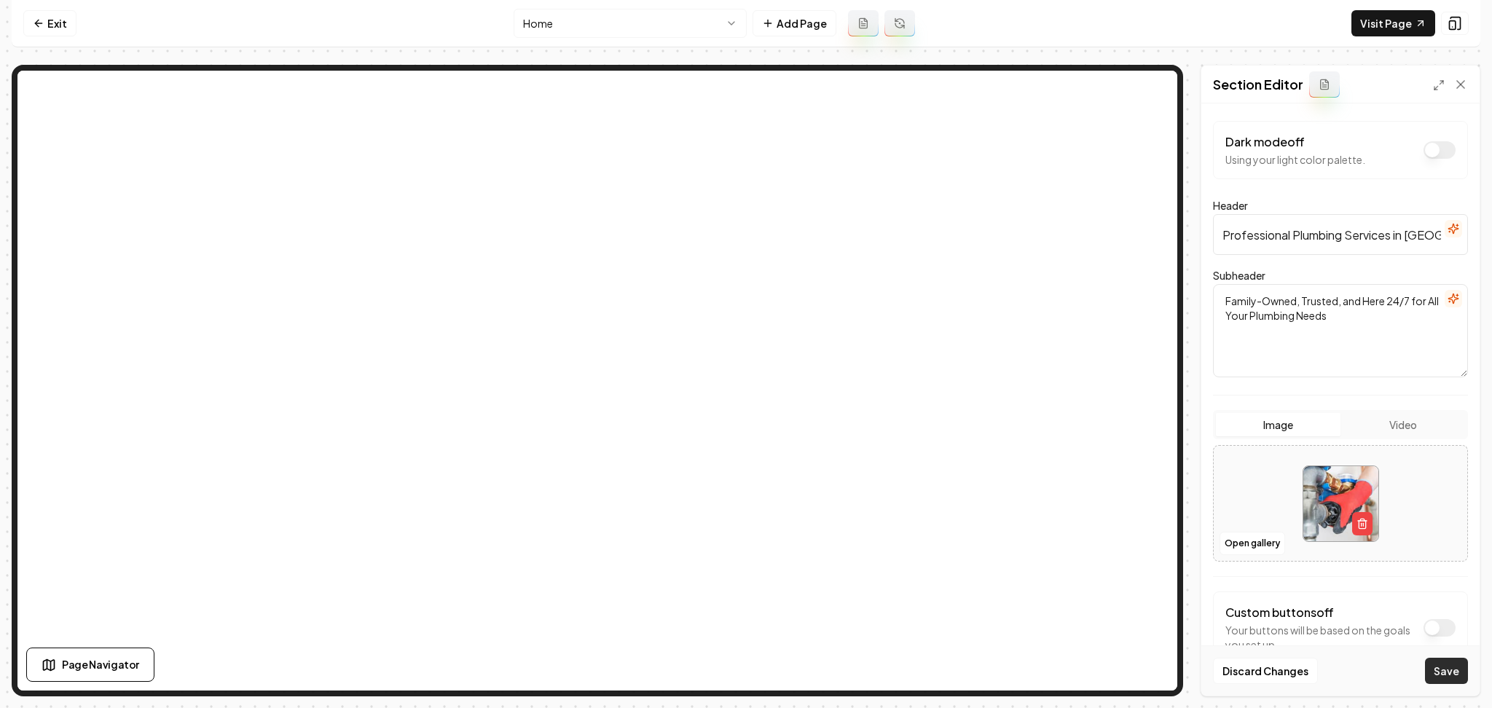
click at [1428, 669] on button "Save" at bounding box center [1446, 671] width 43 height 26
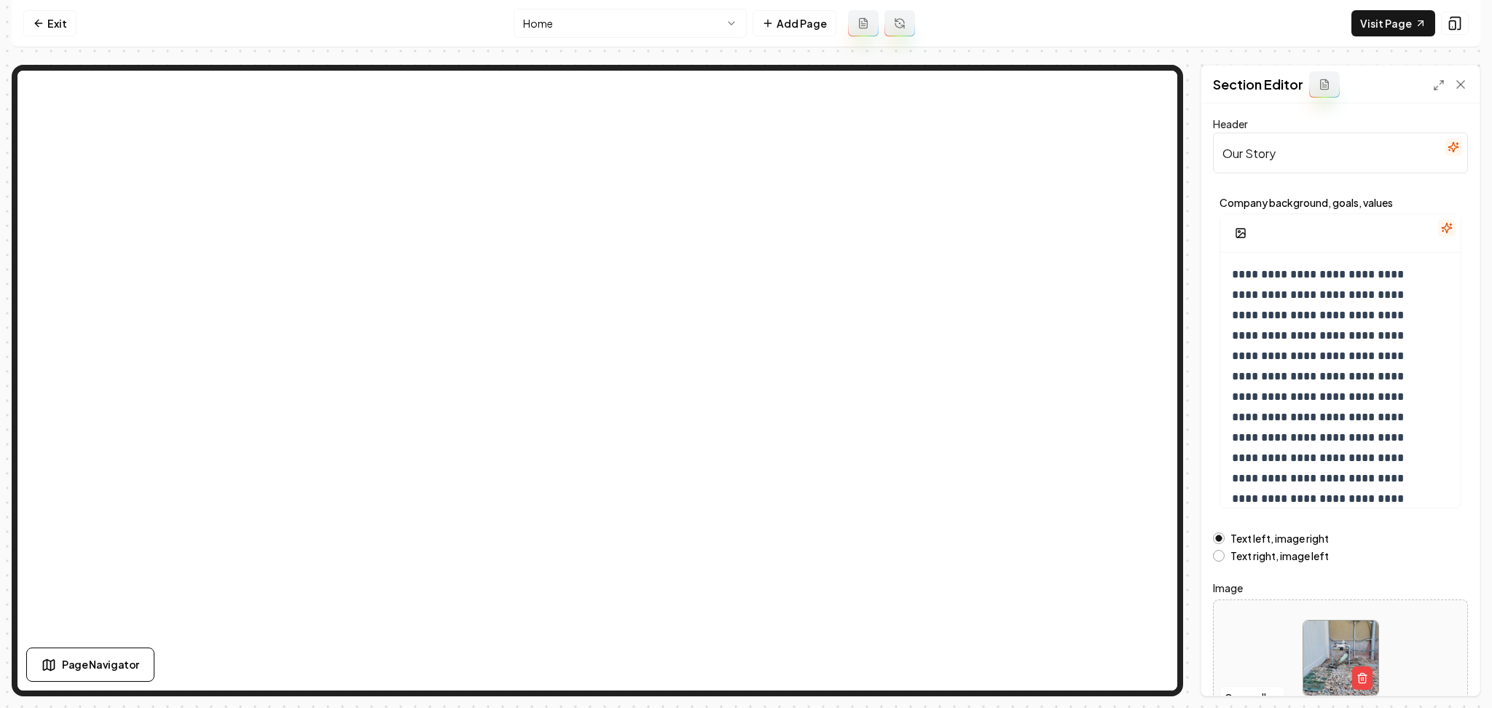
scroll to position [78, 0]
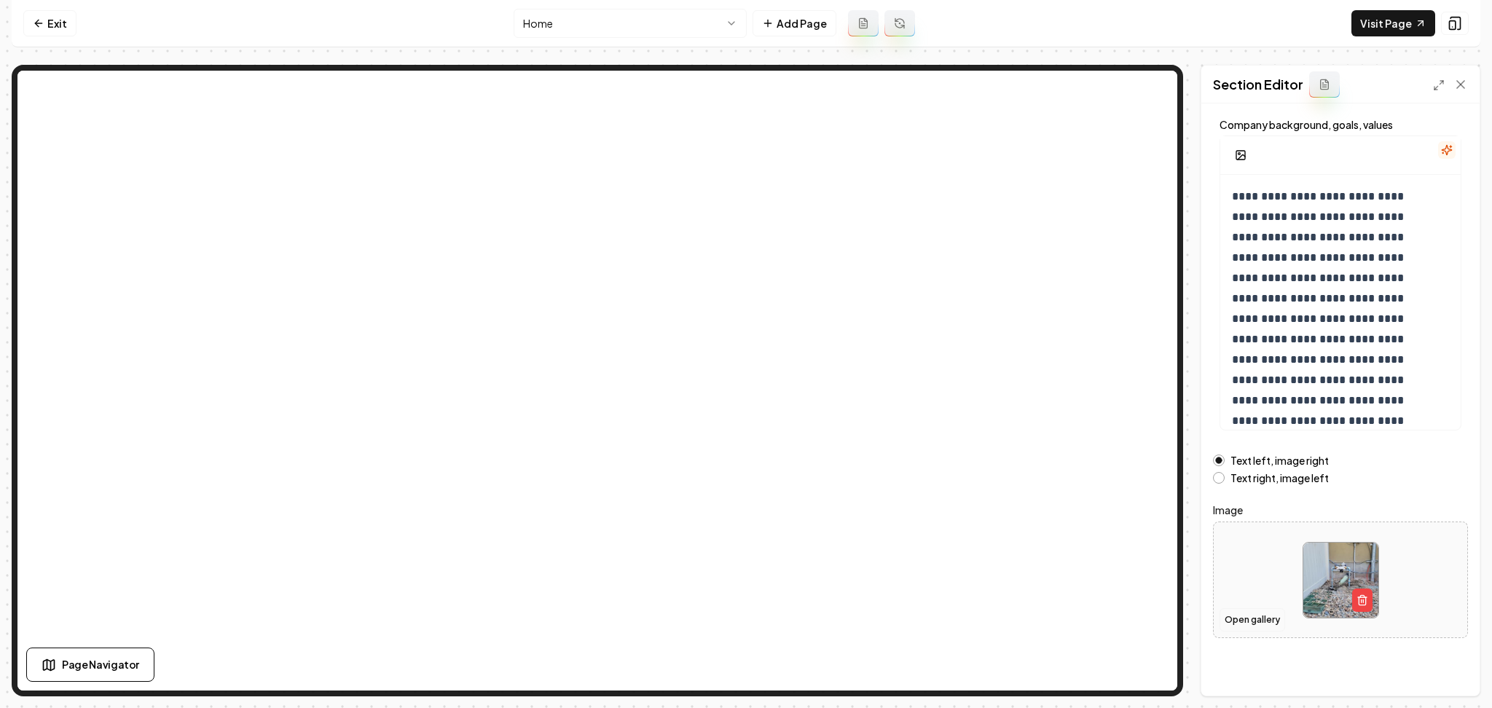
click at [1251, 621] on button "Open gallery" at bounding box center [1252, 619] width 66 height 23
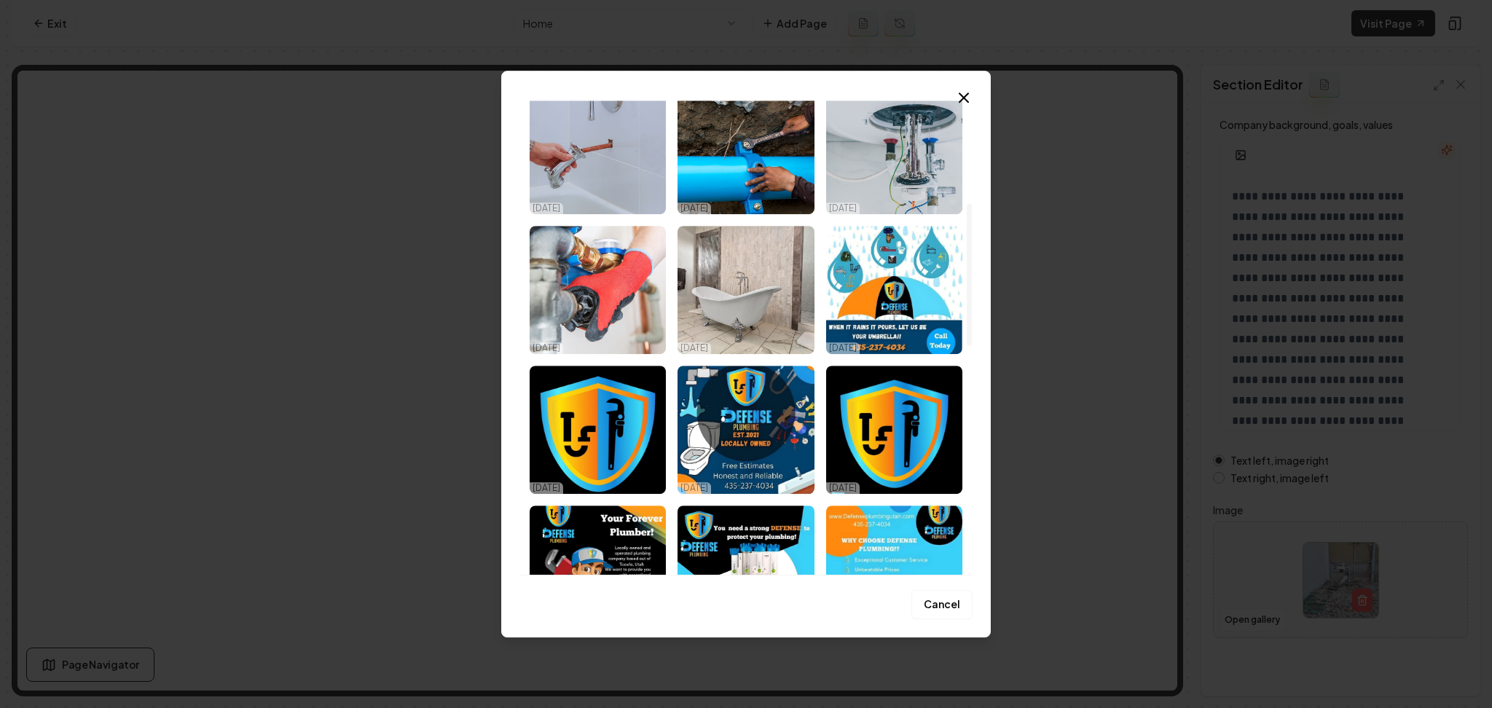
scroll to position [342, 0]
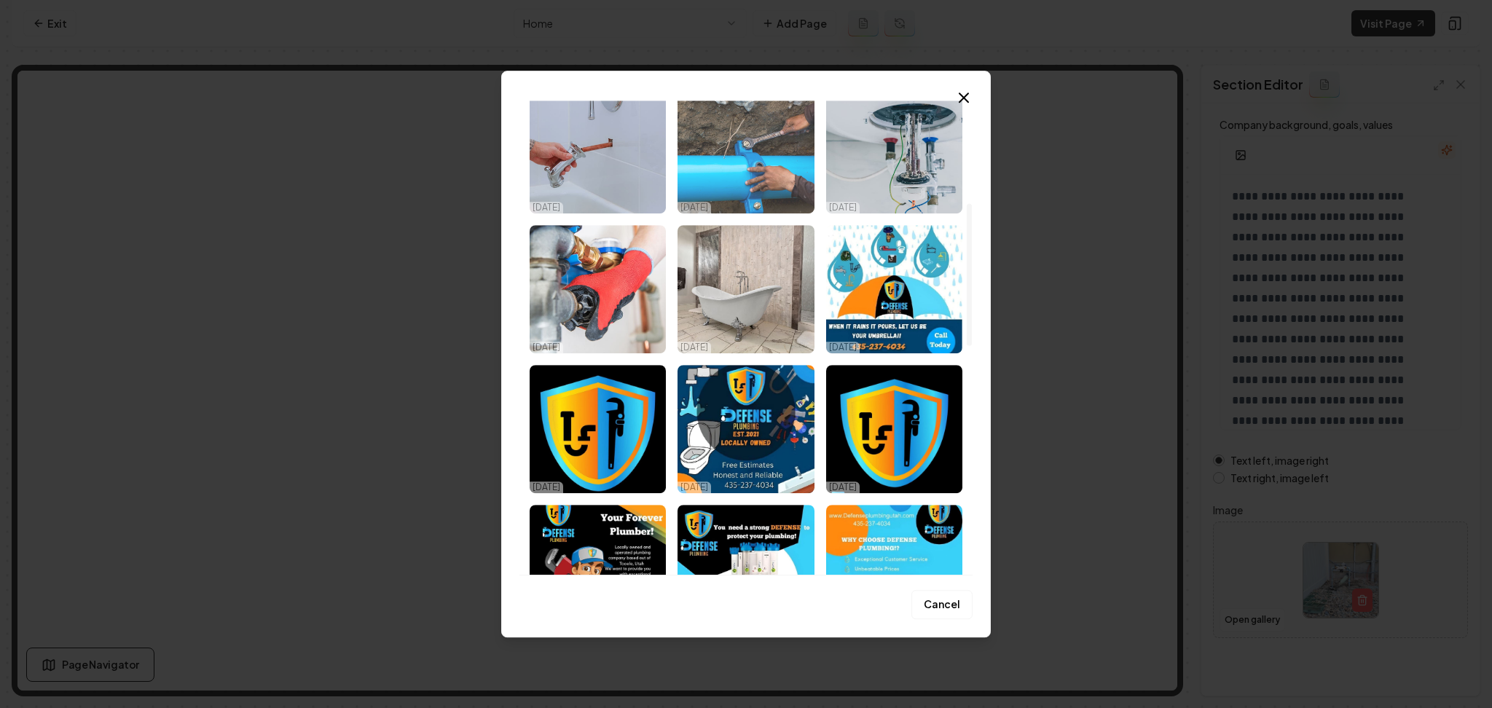
click at [737, 189] on img "Select image image_68c4a6505c7cd75eb839e82b.jpeg" at bounding box center [745, 149] width 136 height 128
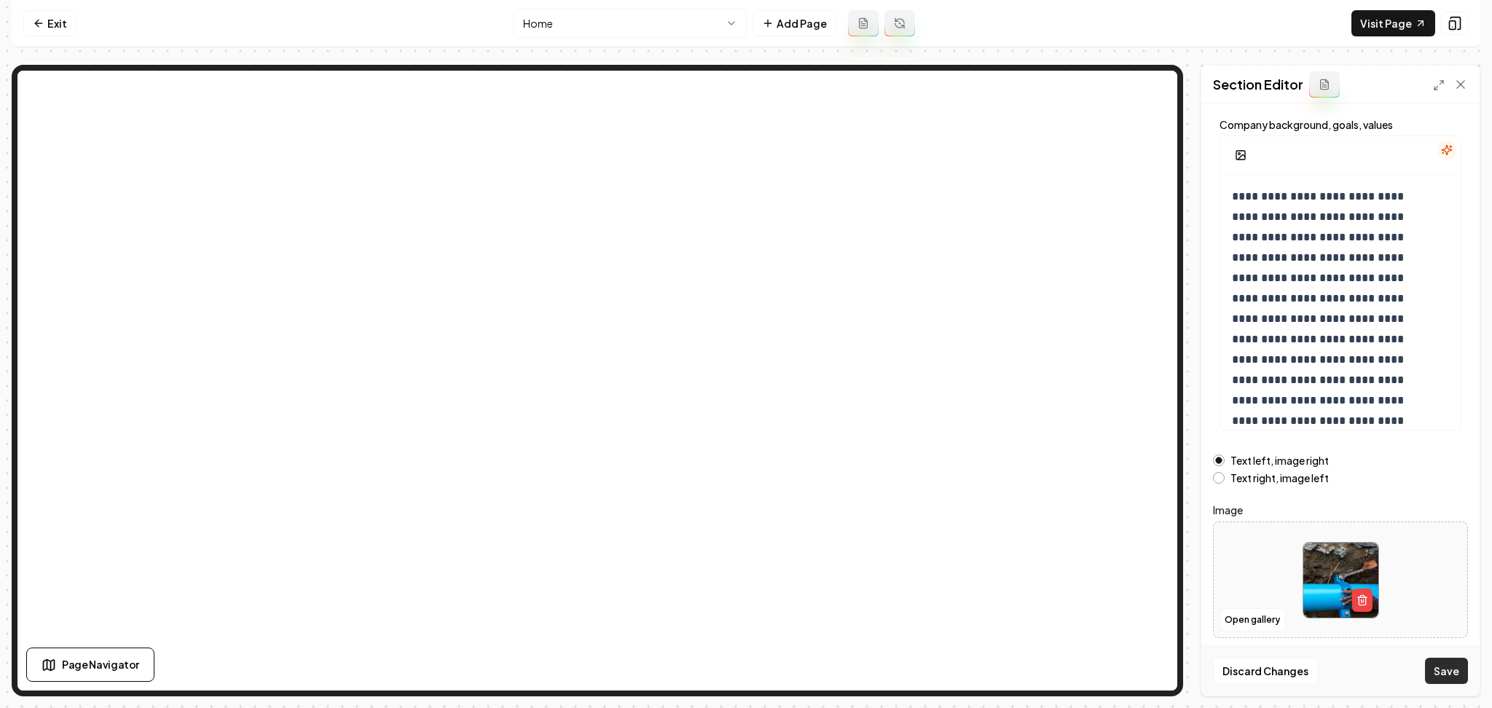
click at [1435, 664] on button "Save" at bounding box center [1446, 671] width 43 height 26
click at [646, 31] on html "**********" at bounding box center [746, 354] width 1492 height 708
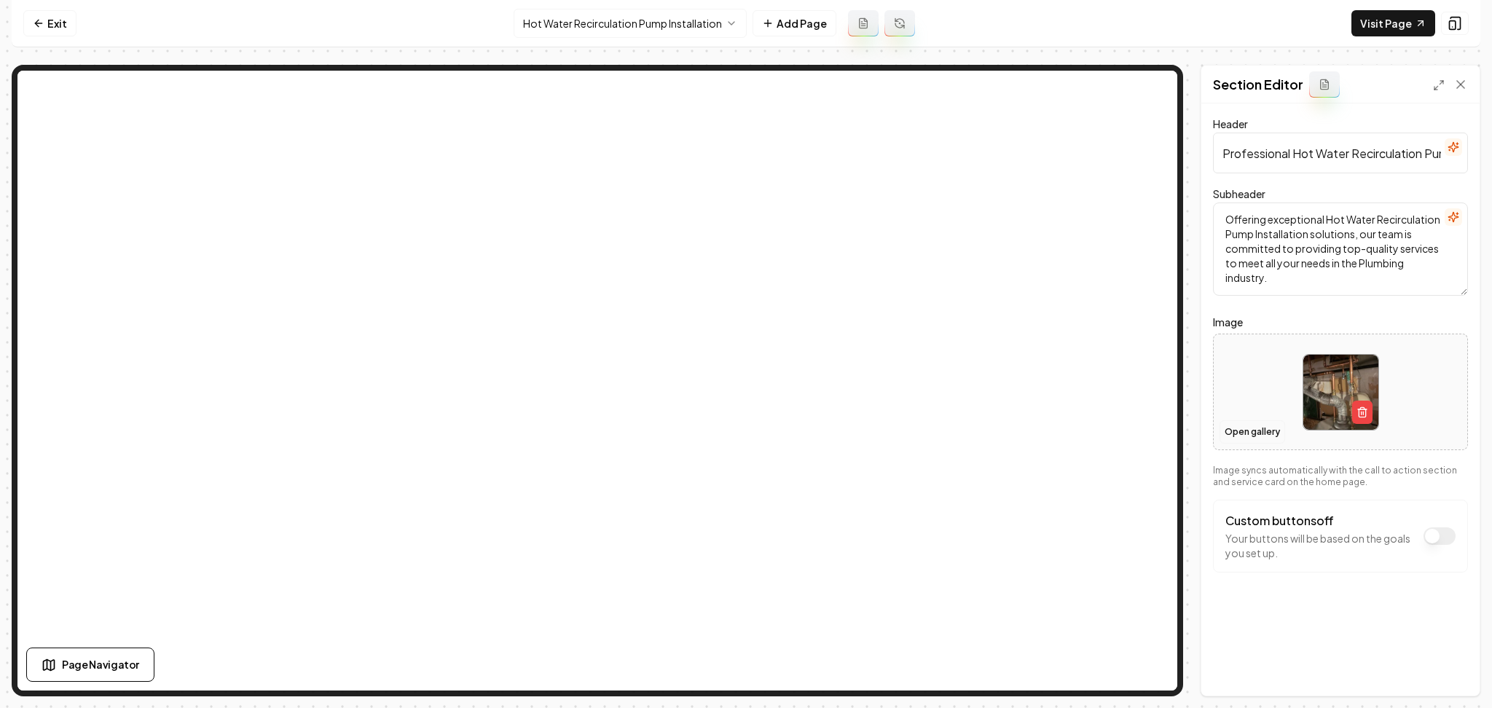
click at [1236, 428] on button "Open gallery" at bounding box center [1252, 431] width 66 height 23
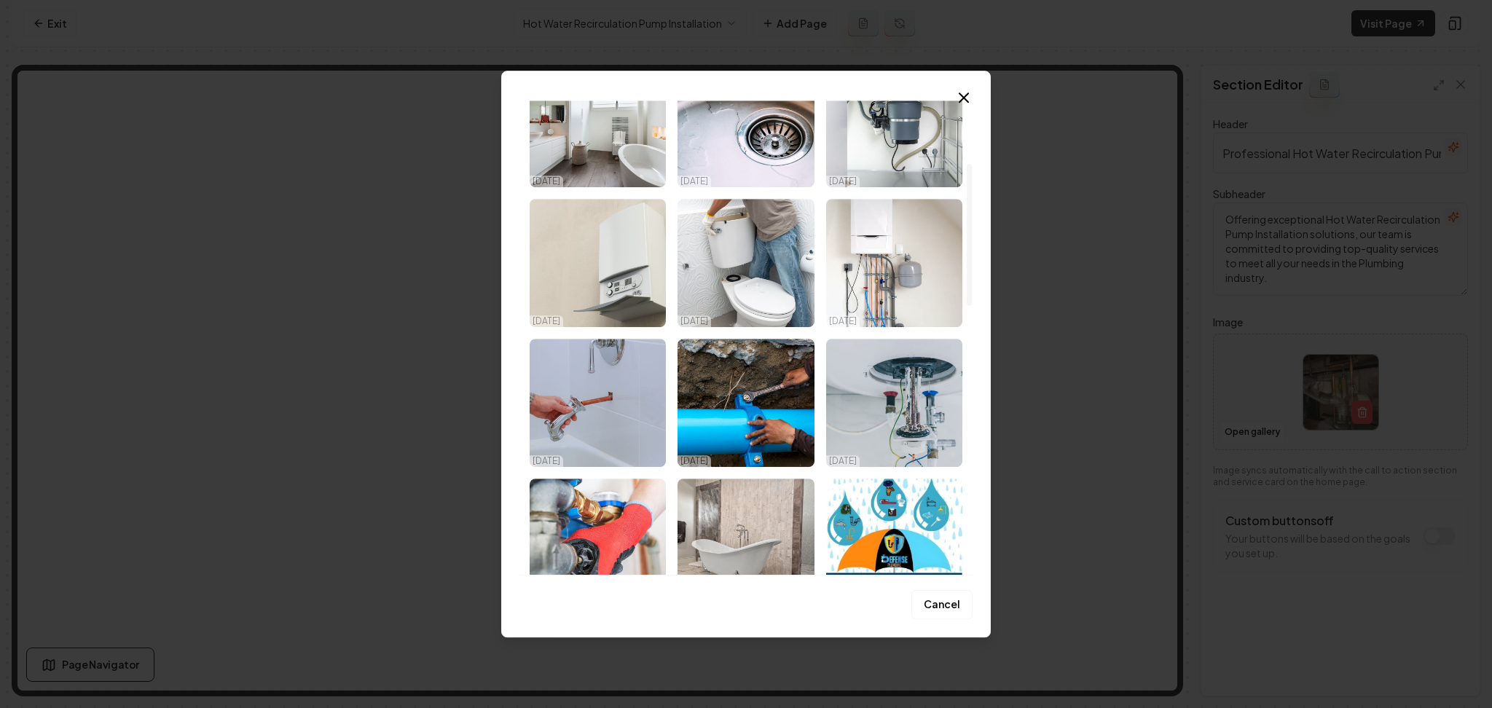
scroll to position [68, 0]
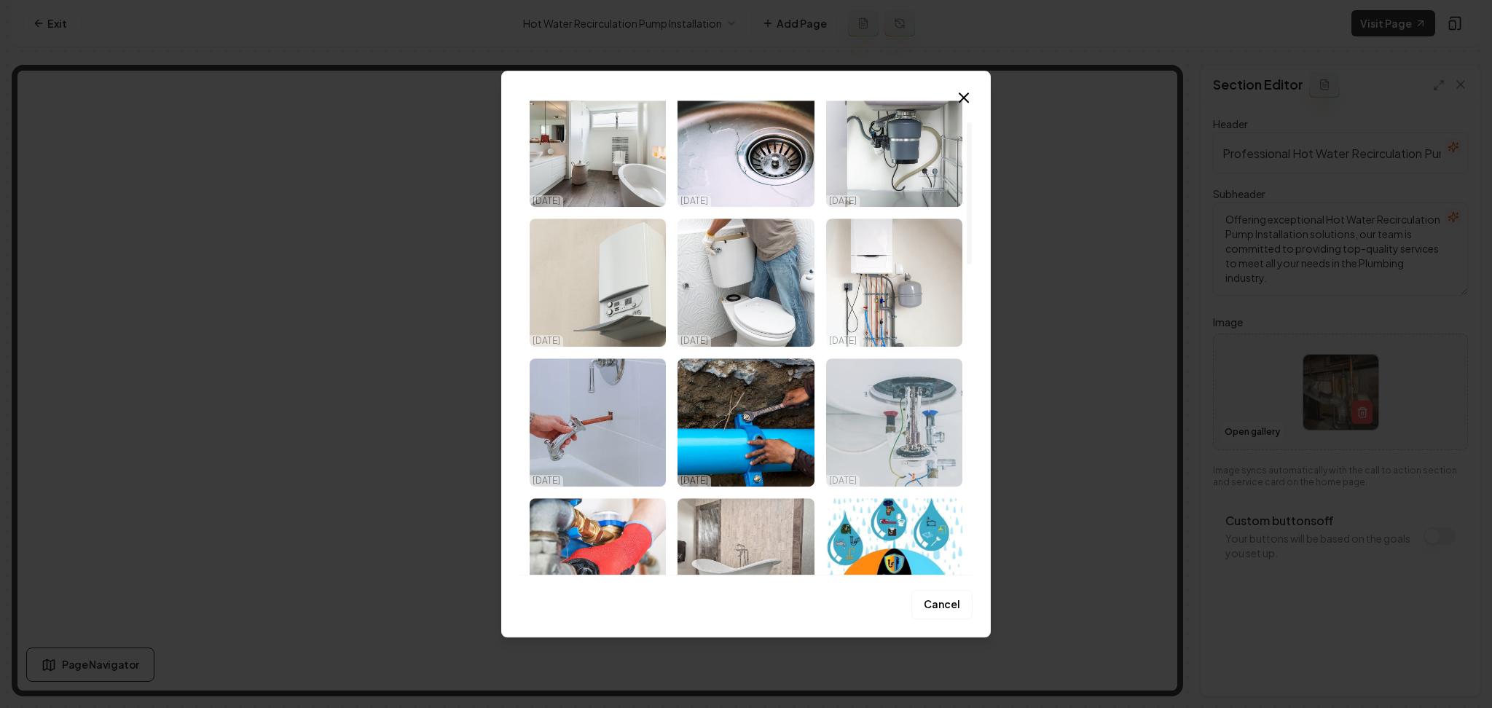
click at [950, 421] on img "Select image image_68c4a64e5c7cd75eb839dcff.jpeg" at bounding box center [894, 422] width 136 height 128
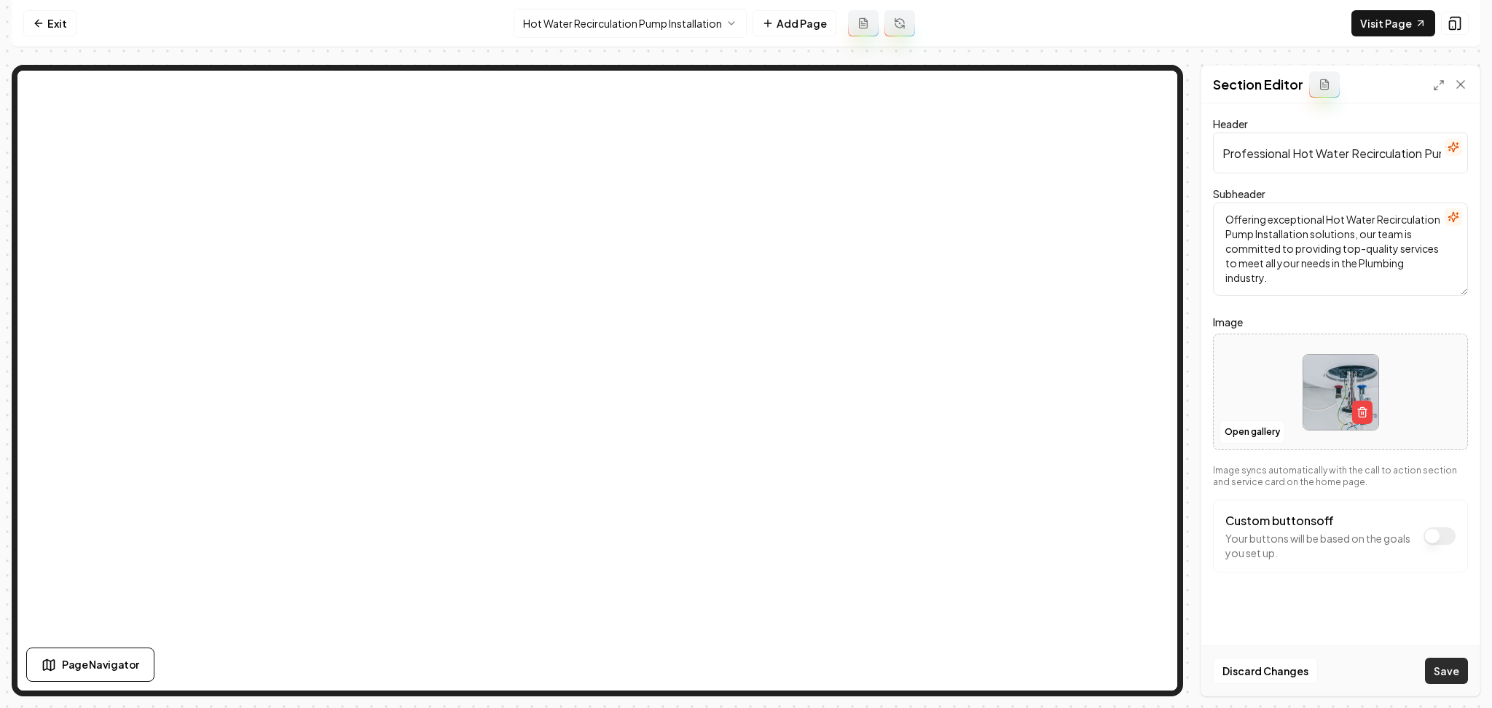
click at [1434, 662] on button "Save" at bounding box center [1446, 671] width 43 height 26
click at [611, 13] on html "Computer Required This feature is only available on a computer. Please switch t…" at bounding box center [746, 354] width 1492 height 708
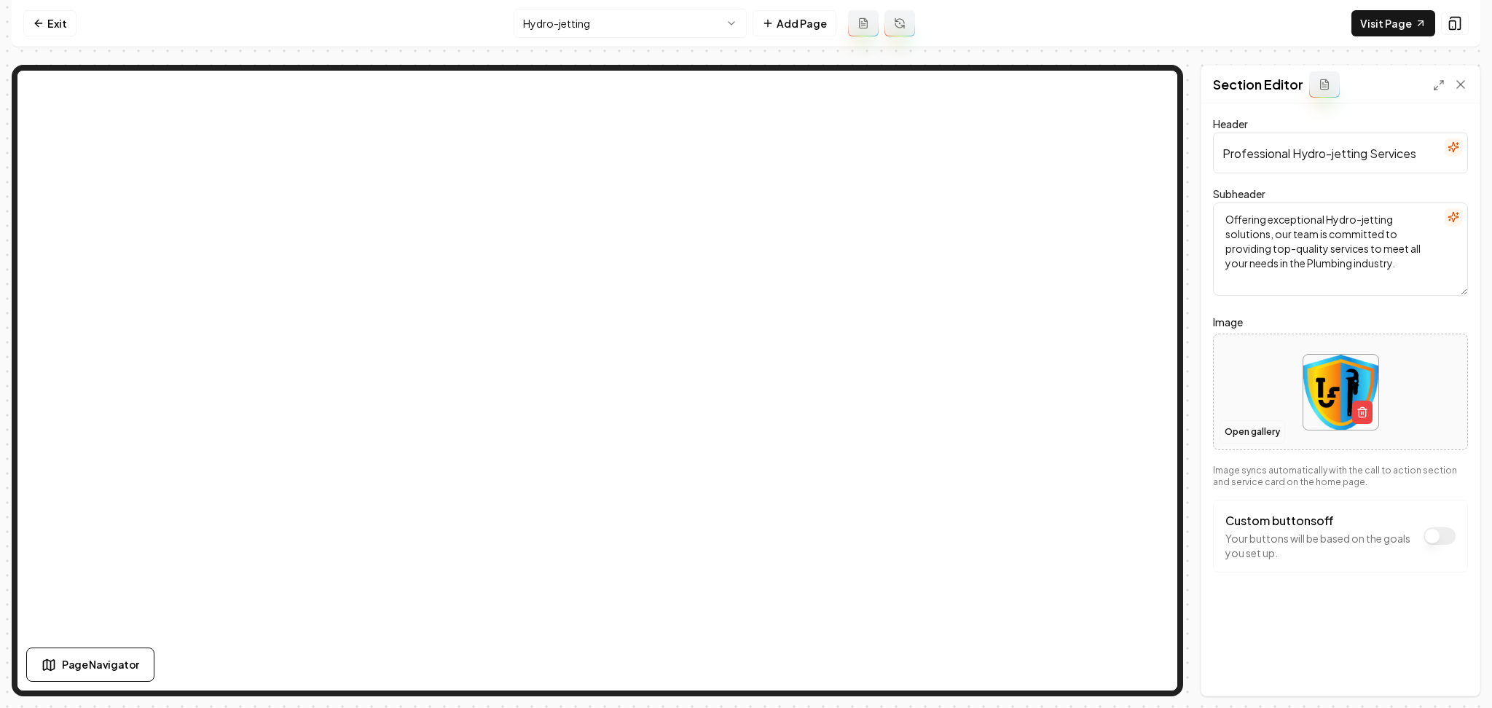
click at [1224, 433] on button "Open gallery" at bounding box center [1252, 431] width 66 height 23
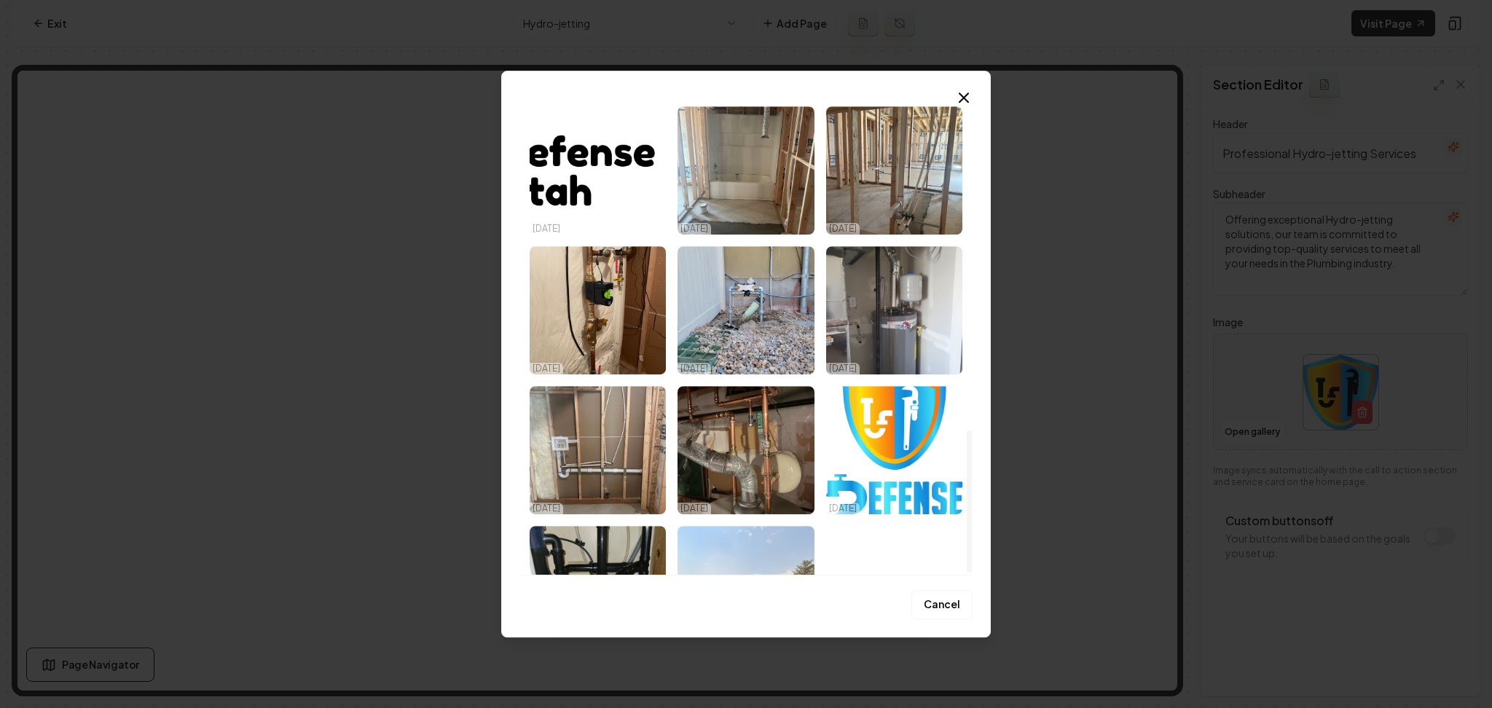
scroll to position [1104, 0]
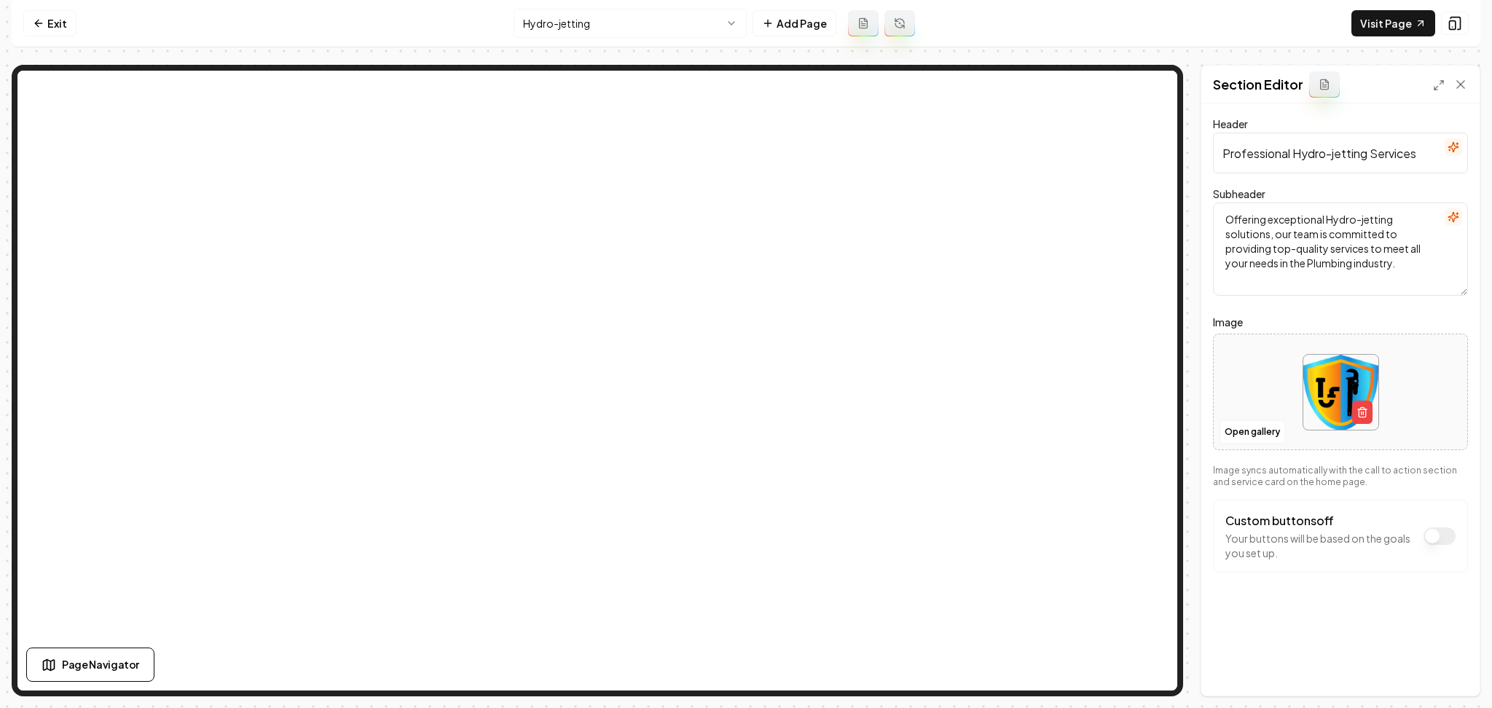
click at [1244, 359] on div at bounding box center [1340, 392] width 253 height 100
type input "**********"
click at [1431, 680] on button "Save" at bounding box center [1446, 671] width 43 height 26
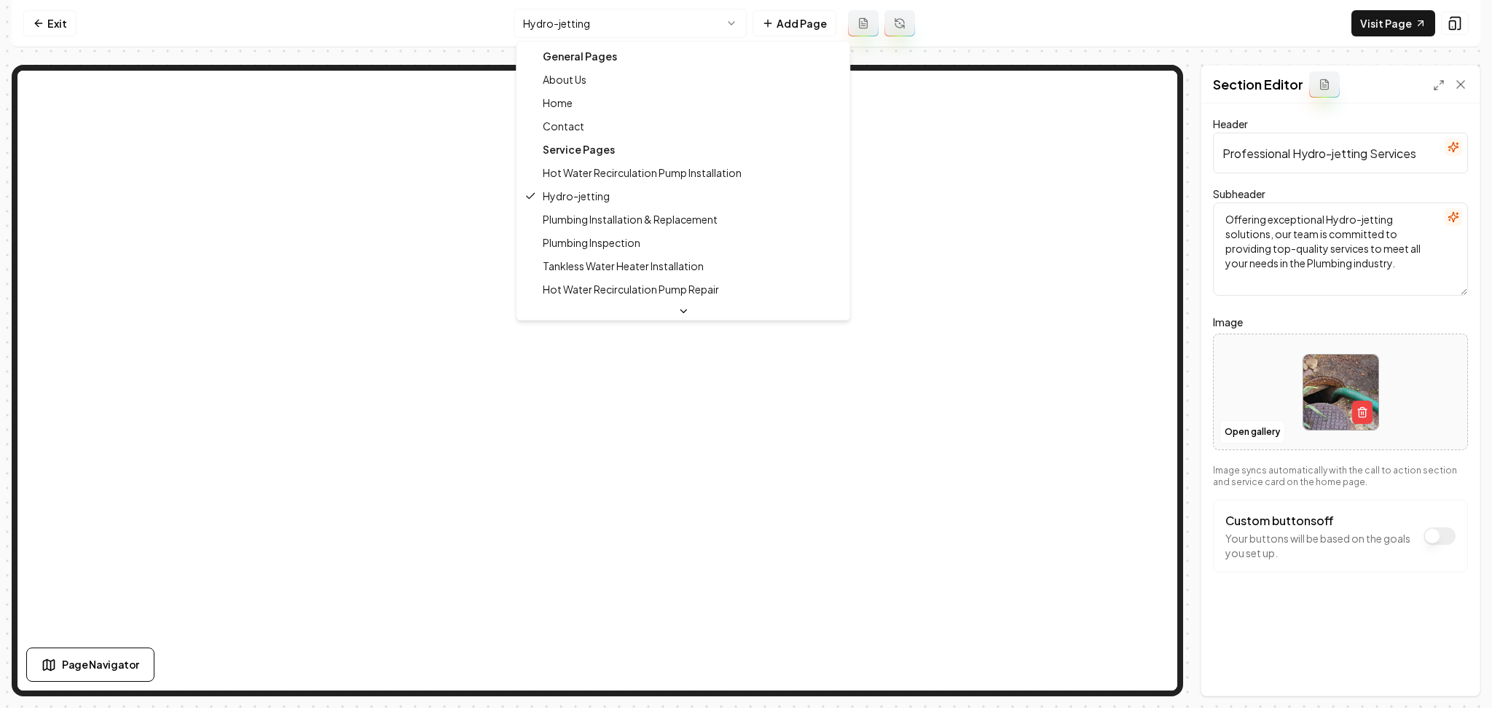
click at [630, 31] on html "Computer Required This feature is only available on a computer. Please switch t…" at bounding box center [746, 354] width 1492 height 708
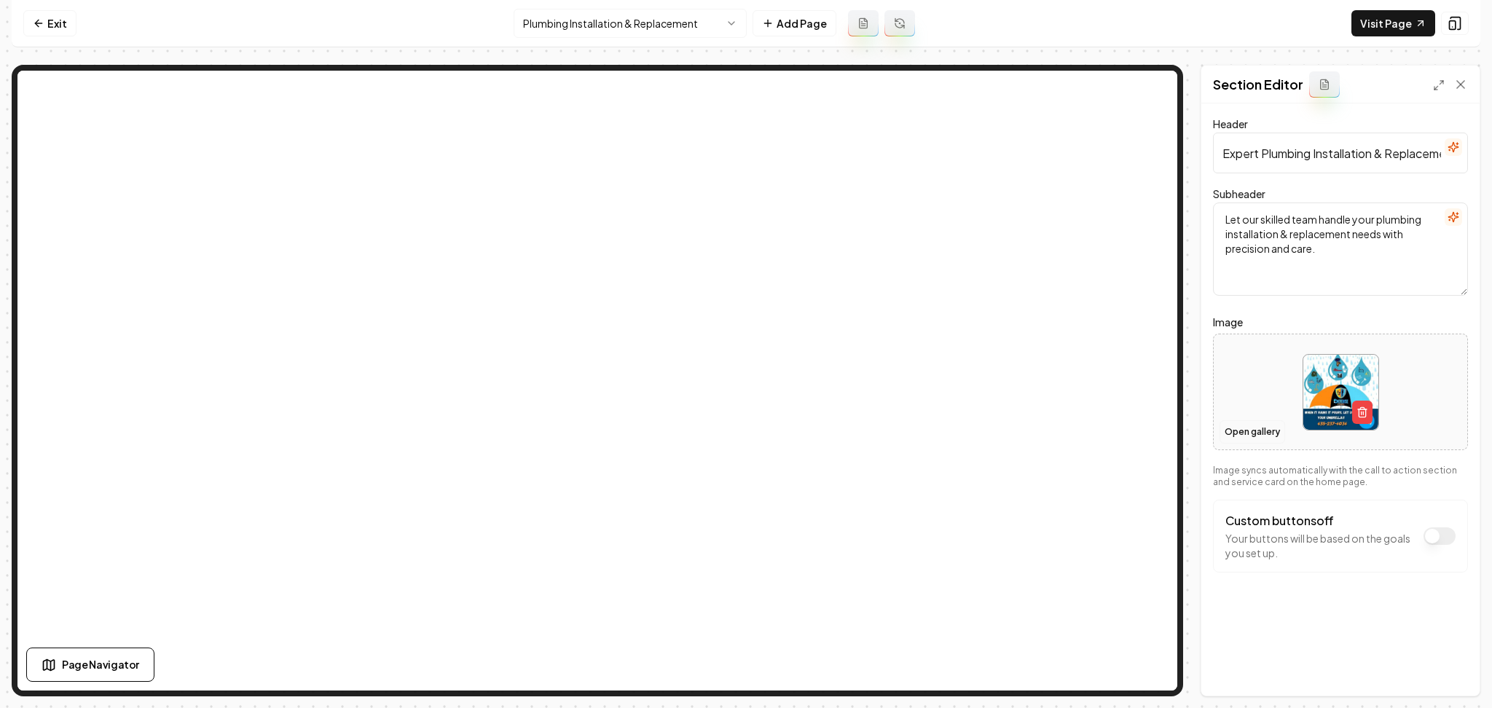
click at [1230, 431] on button "Open gallery" at bounding box center [1252, 431] width 66 height 23
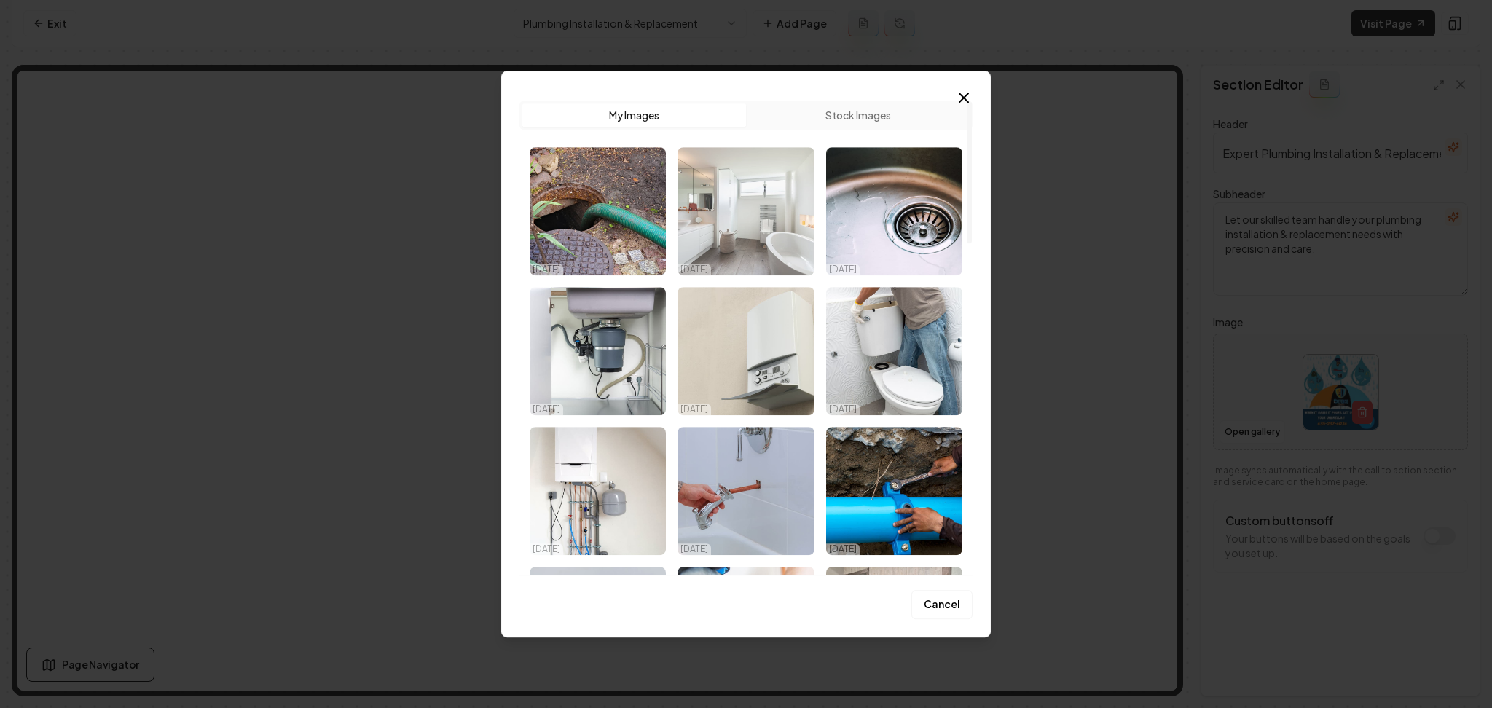
click at [717, 208] on img "Select image image_68c4a6d55c7cd75eb83ccb18.jpeg" at bounding box center [745, 211] width 136 height 128
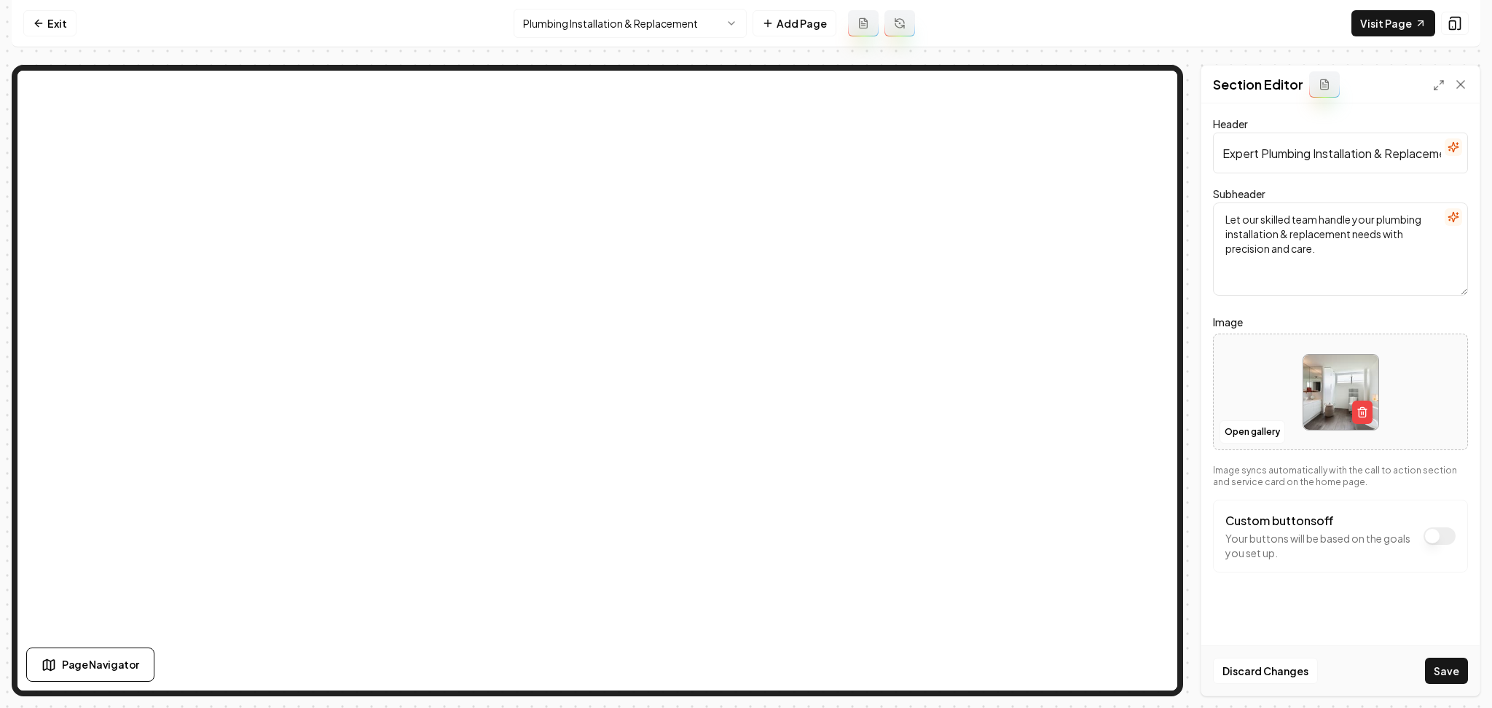
click at [1473, 667] on div "Discard Changes Save" at bounding box center [1340, 670] width 278 height 50
click at [1462, 668] on button "Save" at bounding box center [1446, 671] width 43 height 26
click at [615, 22] on html "Computer Required This feature is only available on a computer. Please switch t…" at bounding box center [746, 354] width 1492 height 708
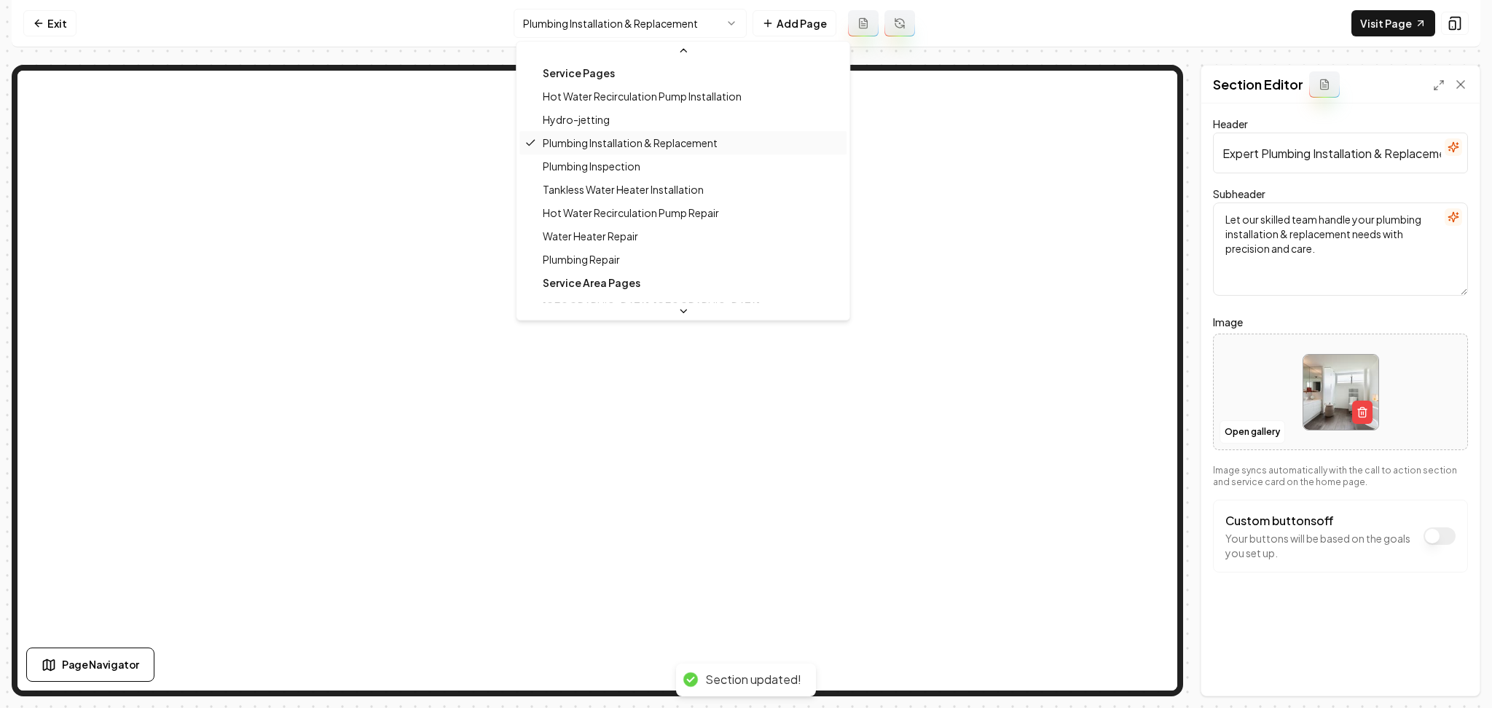
scroll to position [97, 0]
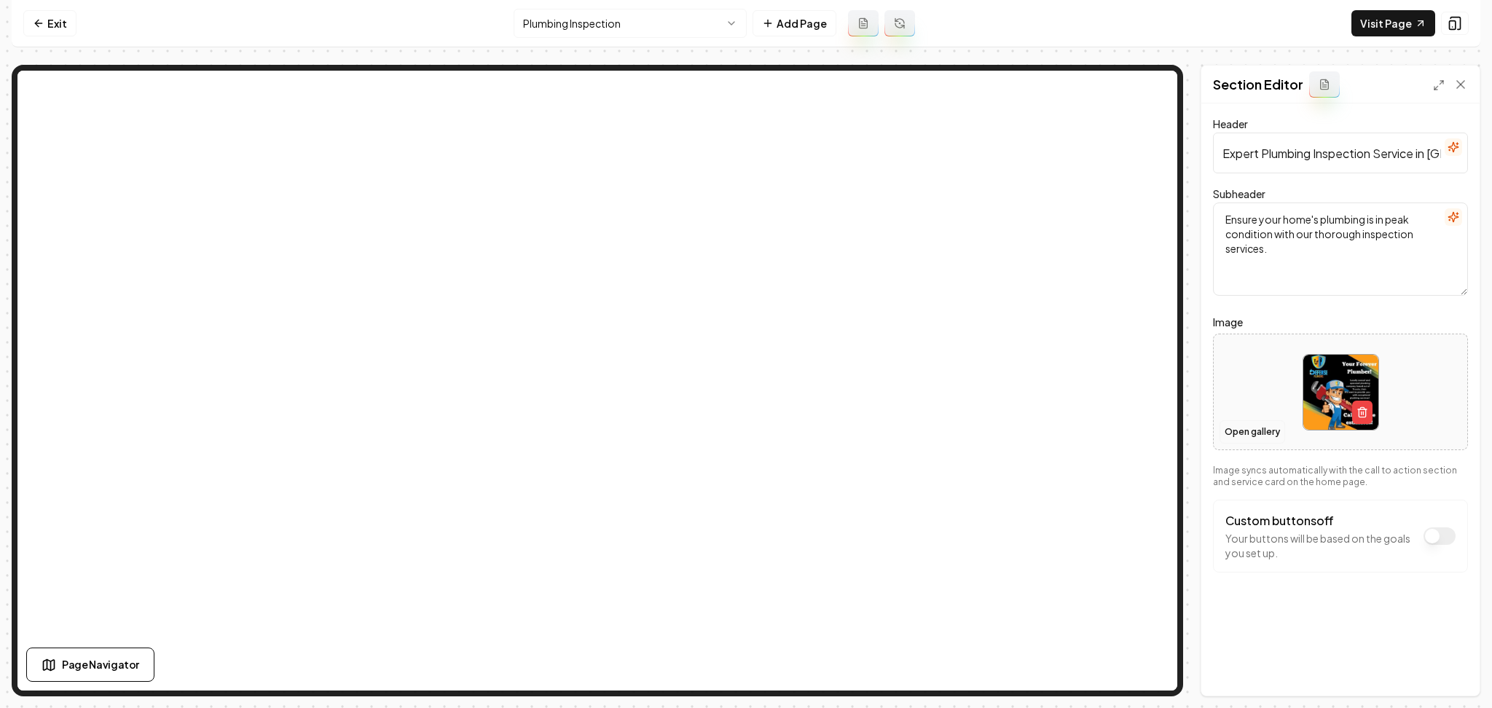
click at [1243, 433] on button "Open gallery" at bounding box center [1252, 431] width 66 height 23
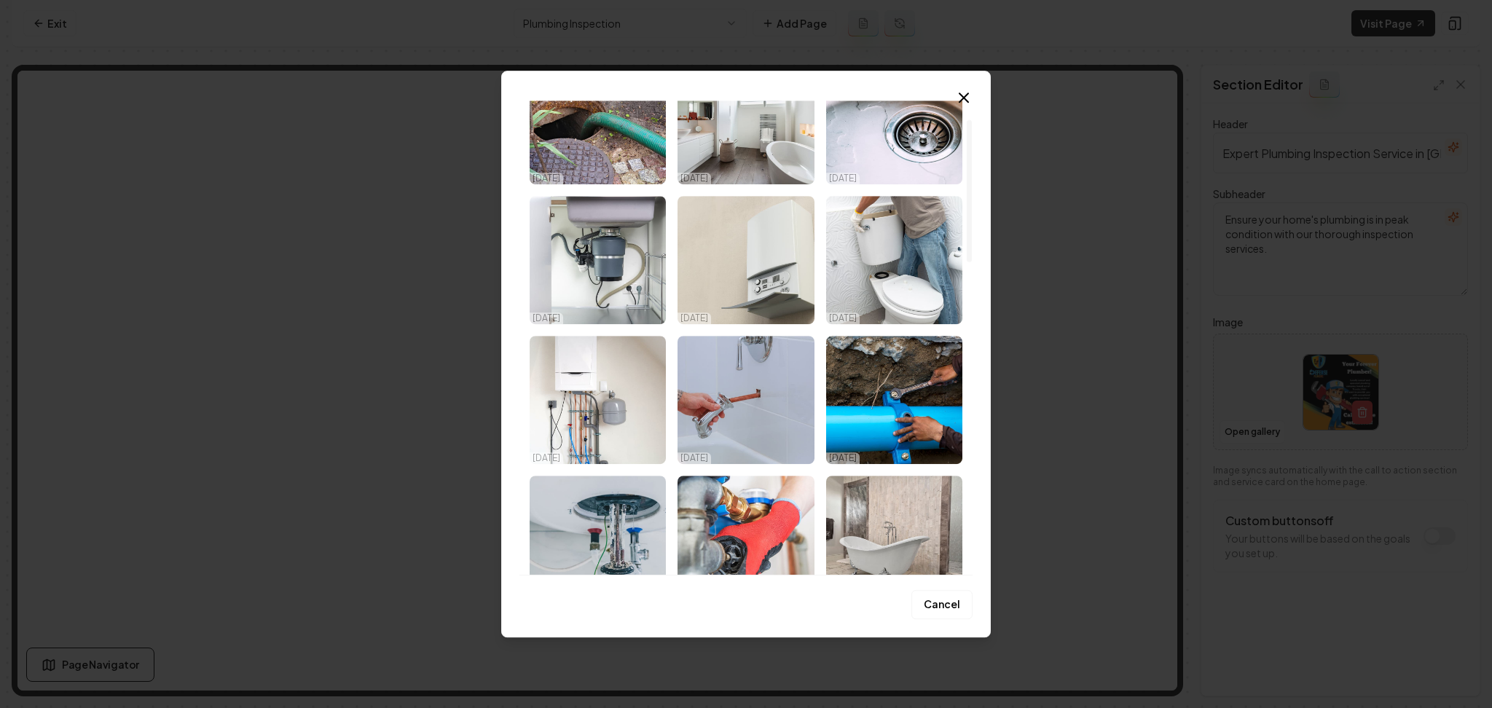
scroll to position [97, 0]
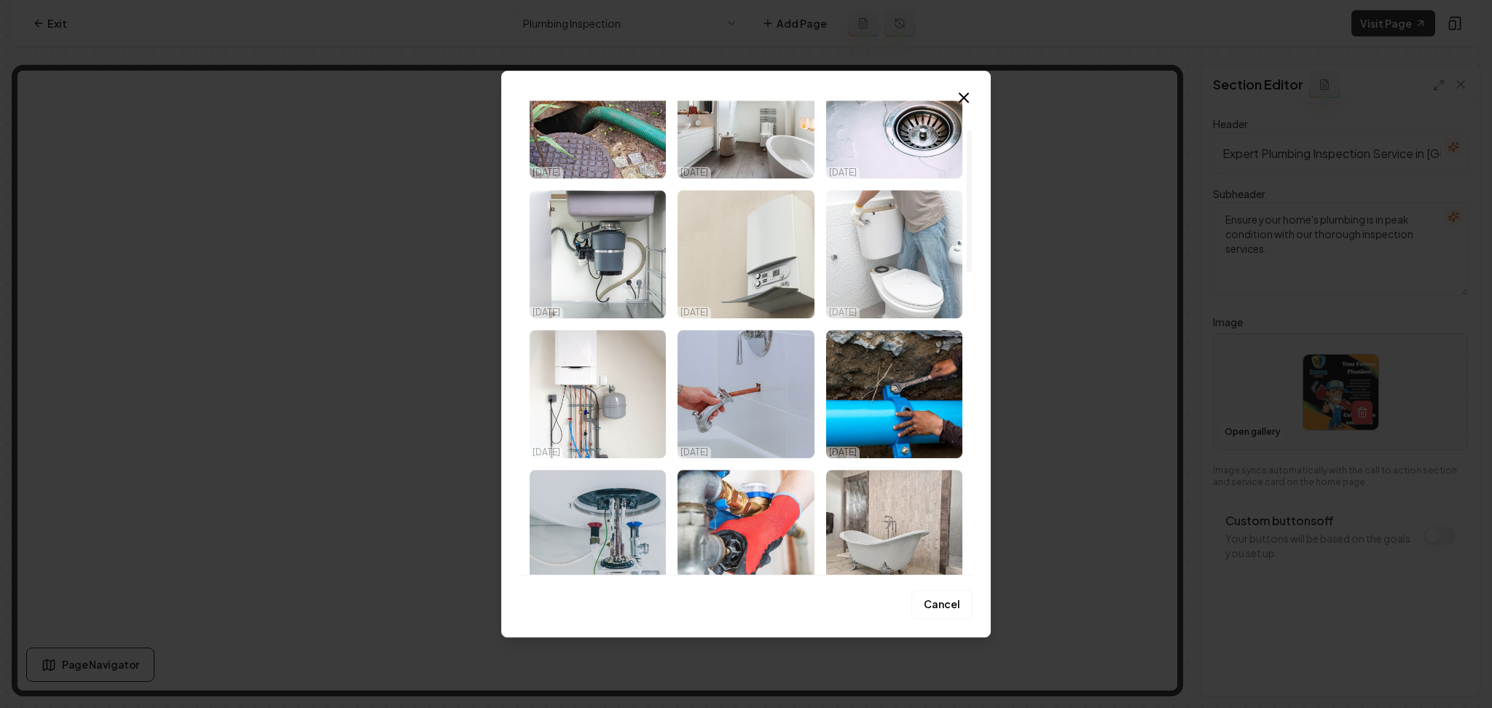
click at [880, 230] on img "Select image image_68c4a6505c7cd75eb839e773.jpeg" at bounding box center [894, 254] width 136 height 128
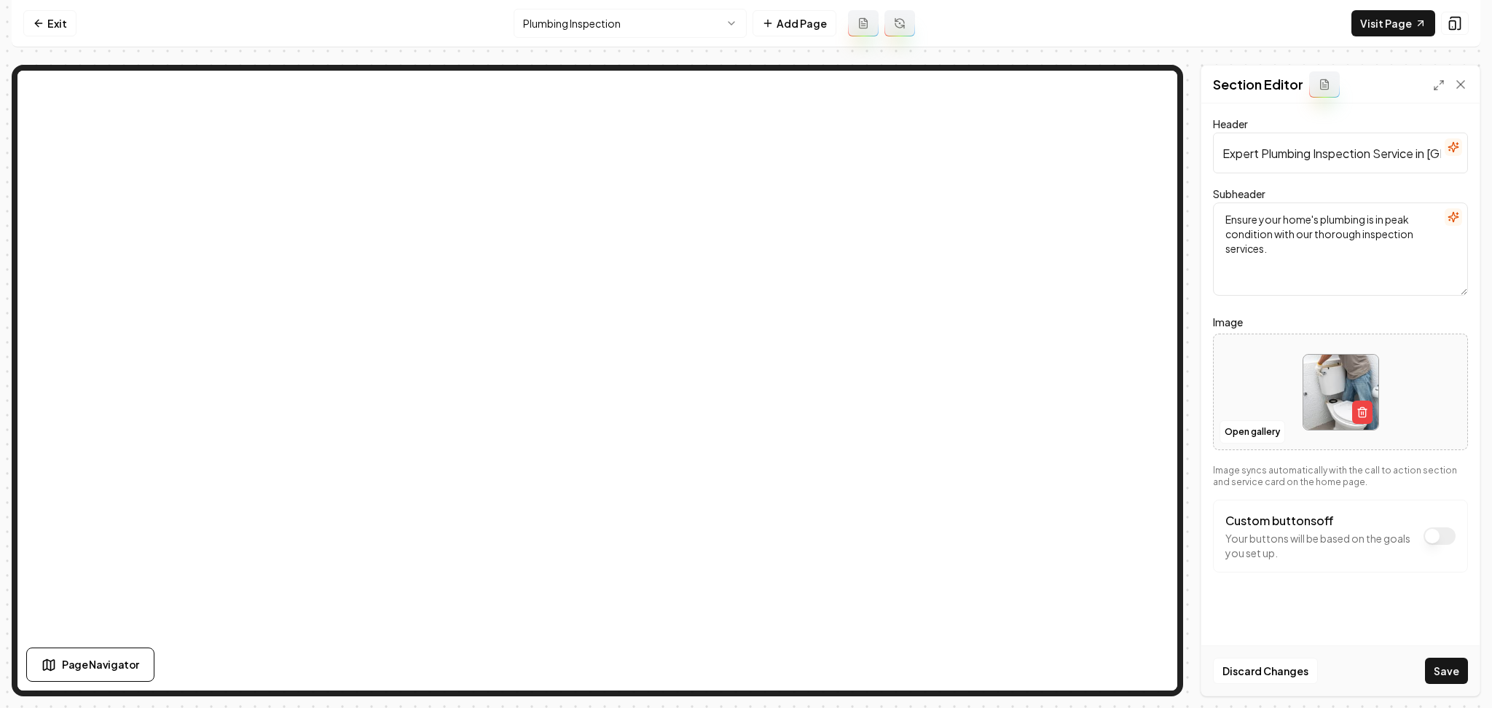
click at [1420, 675] on div "Discard Changes Save" at bounding box center [1340, 670] width 278 height 50
click at [1452, 669] on button "Save" at bounding box center [1446, 671] width 43 height 26
click at [578, 32] on html "Computer Required This feature is only available on a computer. Please switch t…" at bounding box center [746, 354] width 1492 height 708
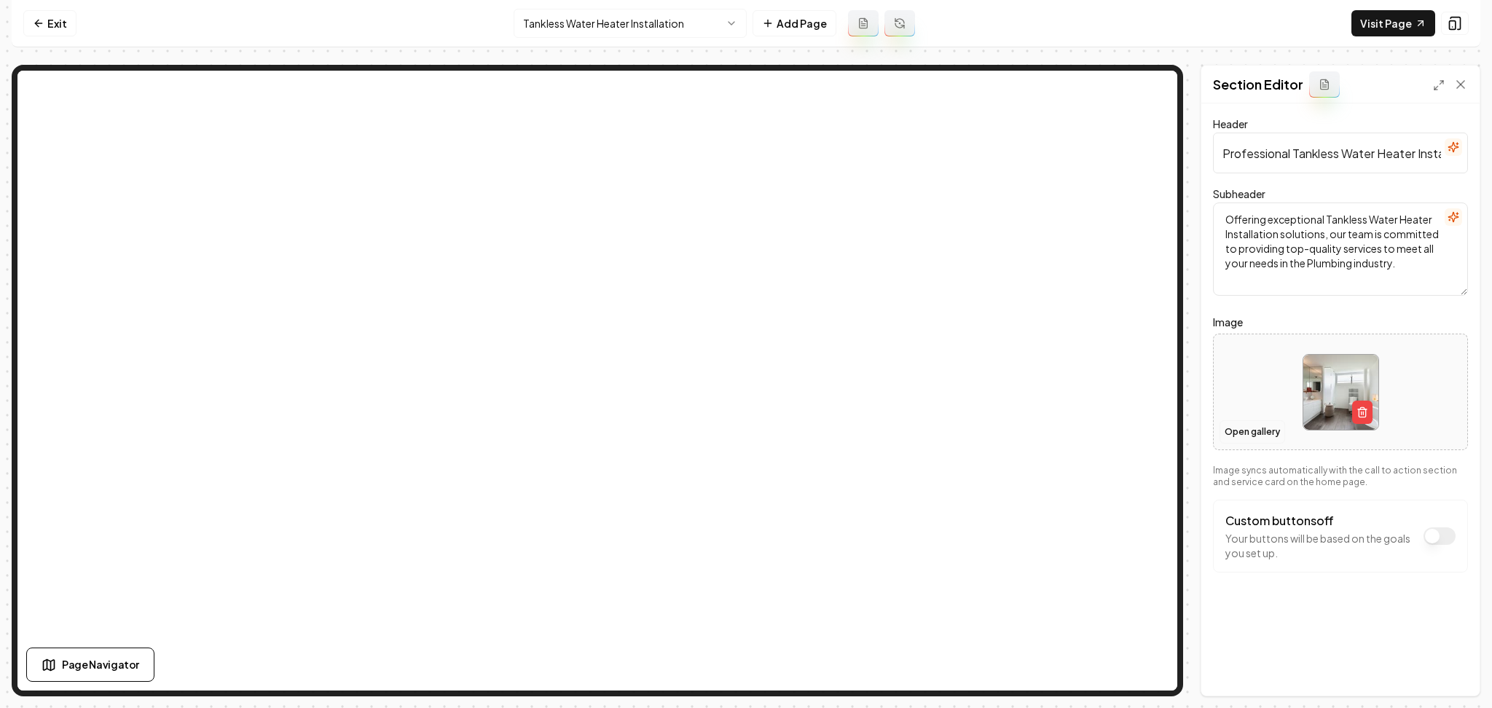
click at [1227, 425] on button "Open gallery" at bounding box center [1252, 431] width 66 height 23
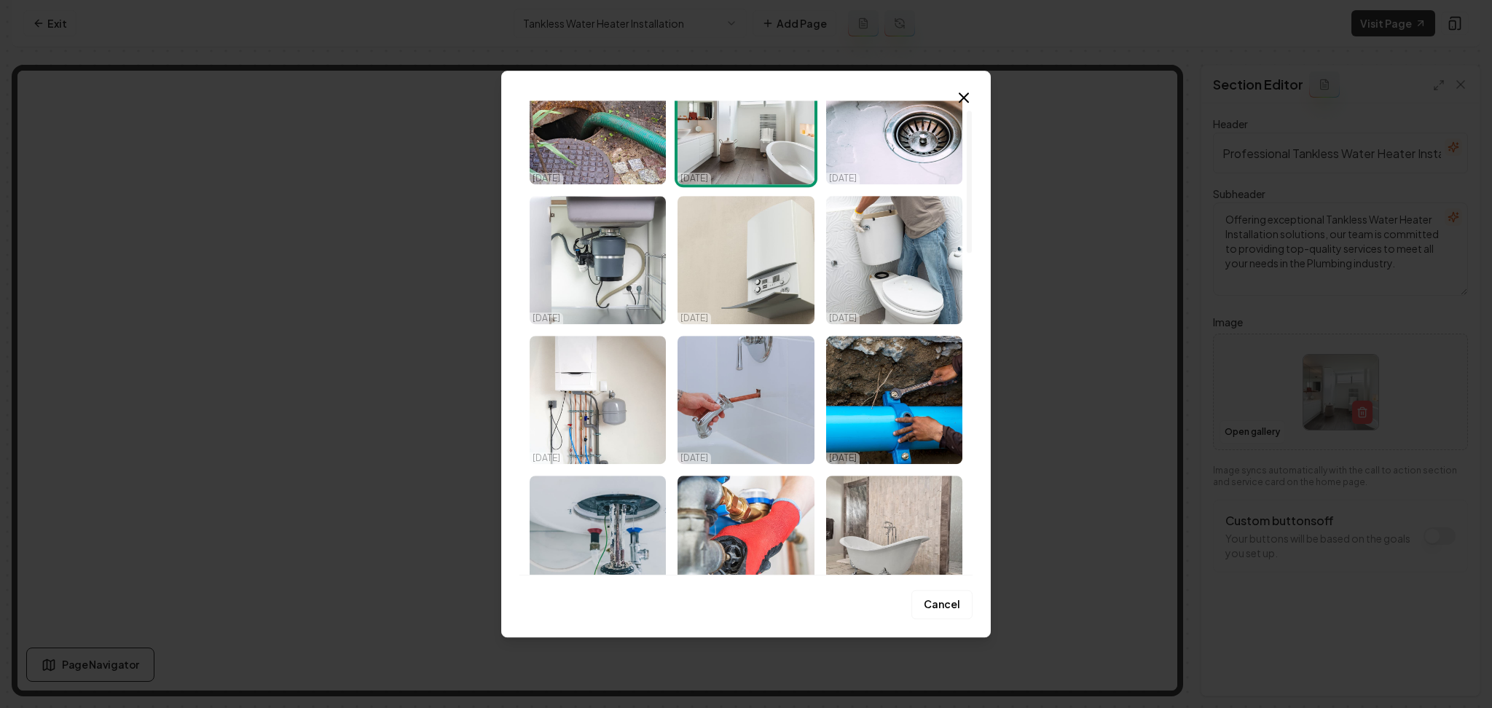
scroll to position [97, 0]
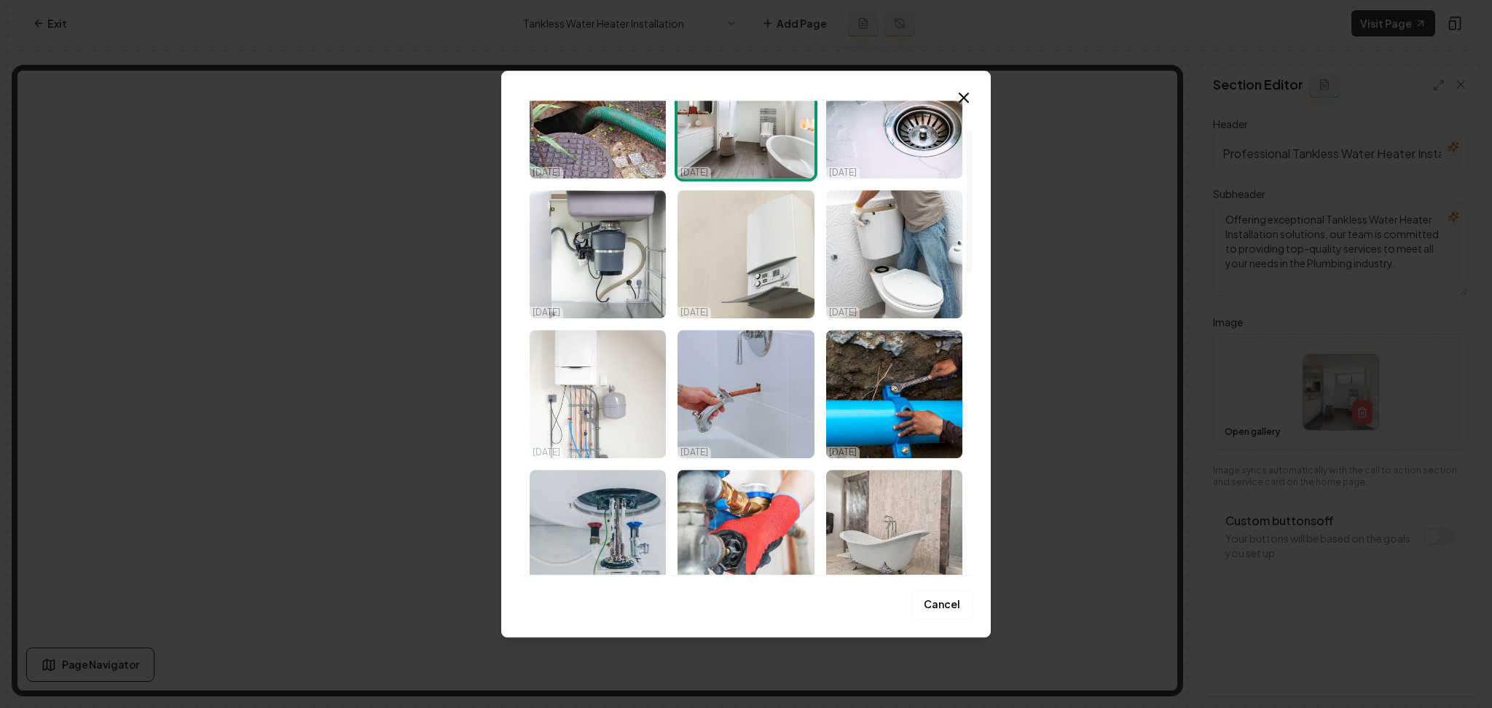
click at [645, 397] on img "Select image image_68c4a6505c7cd75eb839e722.jpeg" at bounding box center [598, 394] width 136 height 128
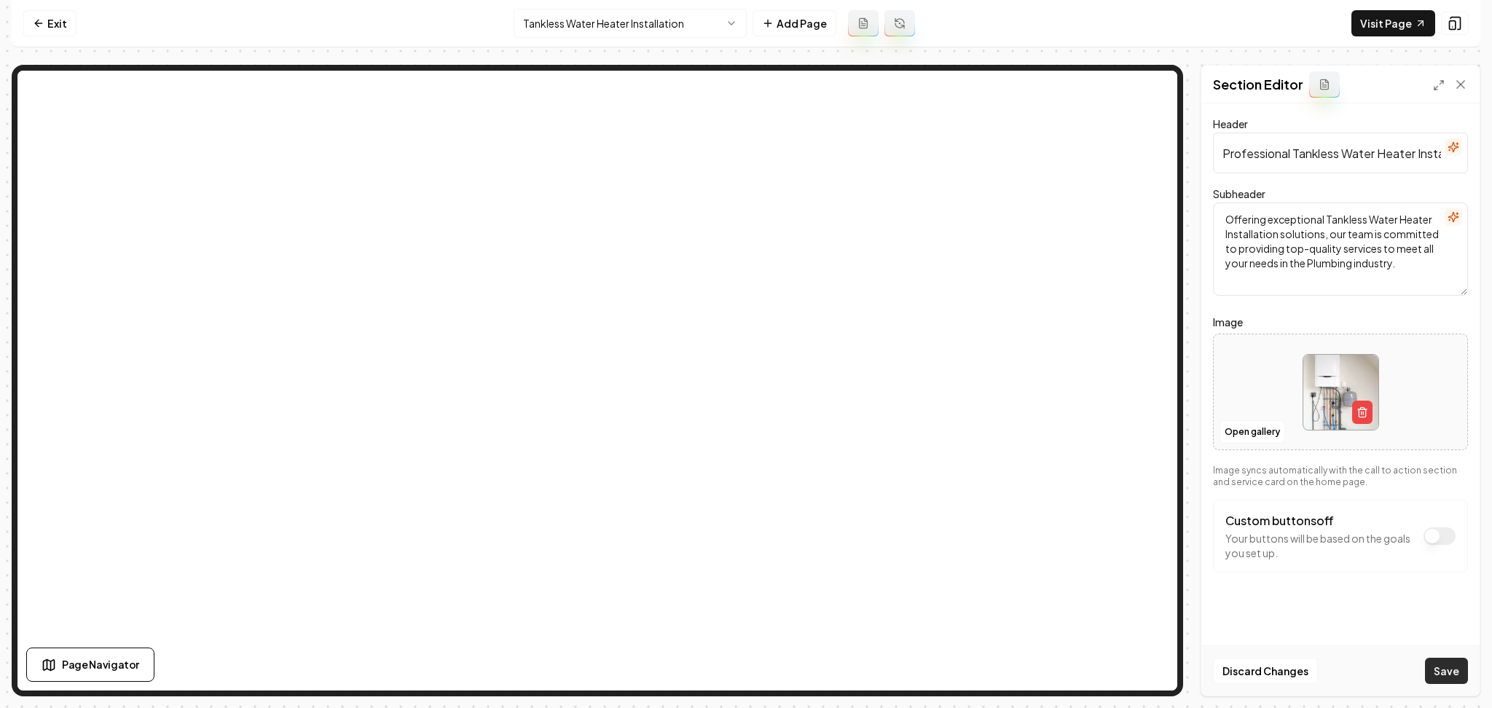
click at [1452, 669] on button "Save" at bounding box center [1446, 671] width 43 height 26
click at [560, 36] on html "Computer Required This feature is only available on a computer. Please switch t…" at bounding box center [746, 354] width 1492 height 708
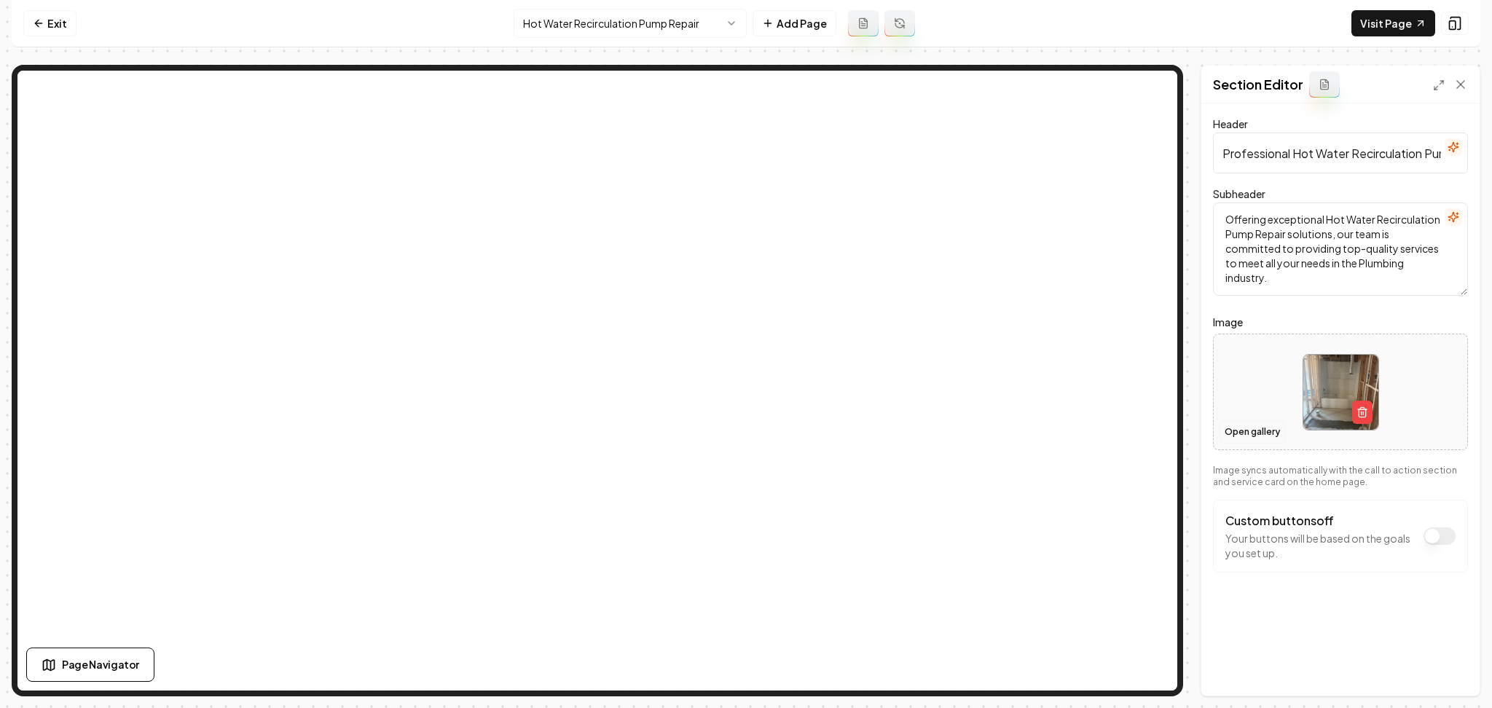
click at [1255, 436] on button "Open gallery" at bounding box center [1252, 431] width 66 height 23
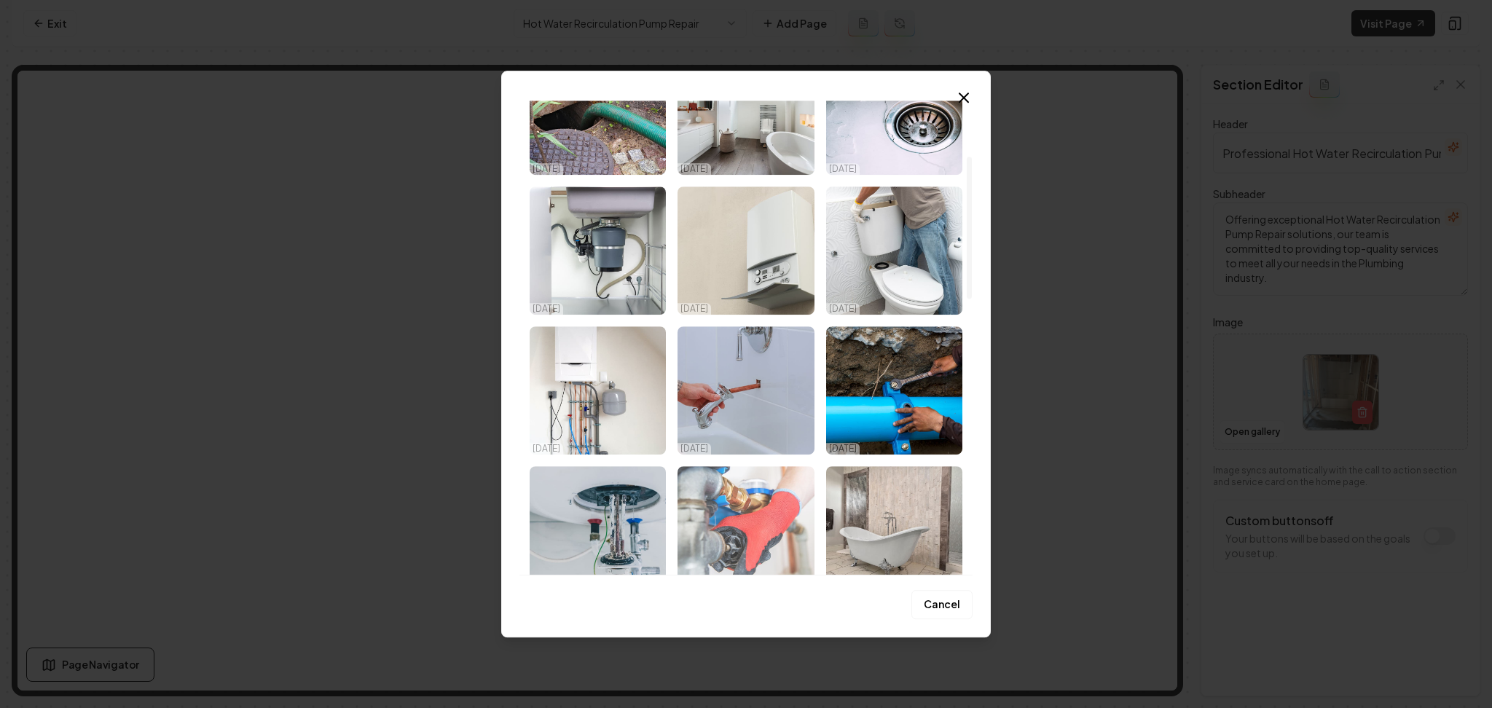
scroll to position [97, 0]
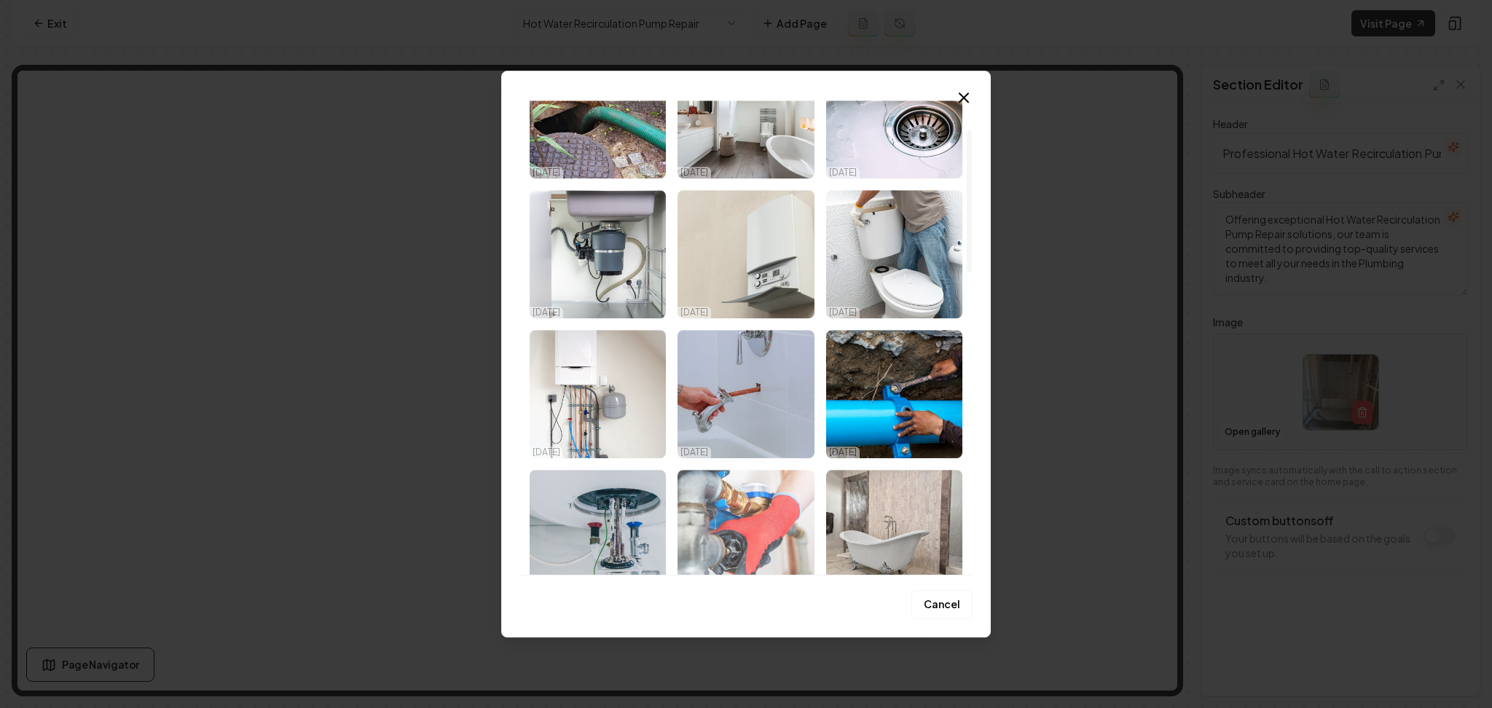
click at [751, 499] on img "Select image image_68c4a64e5c7cd75eb839e030.jpeg" at bounding box center [745, 534] width 136 height 128
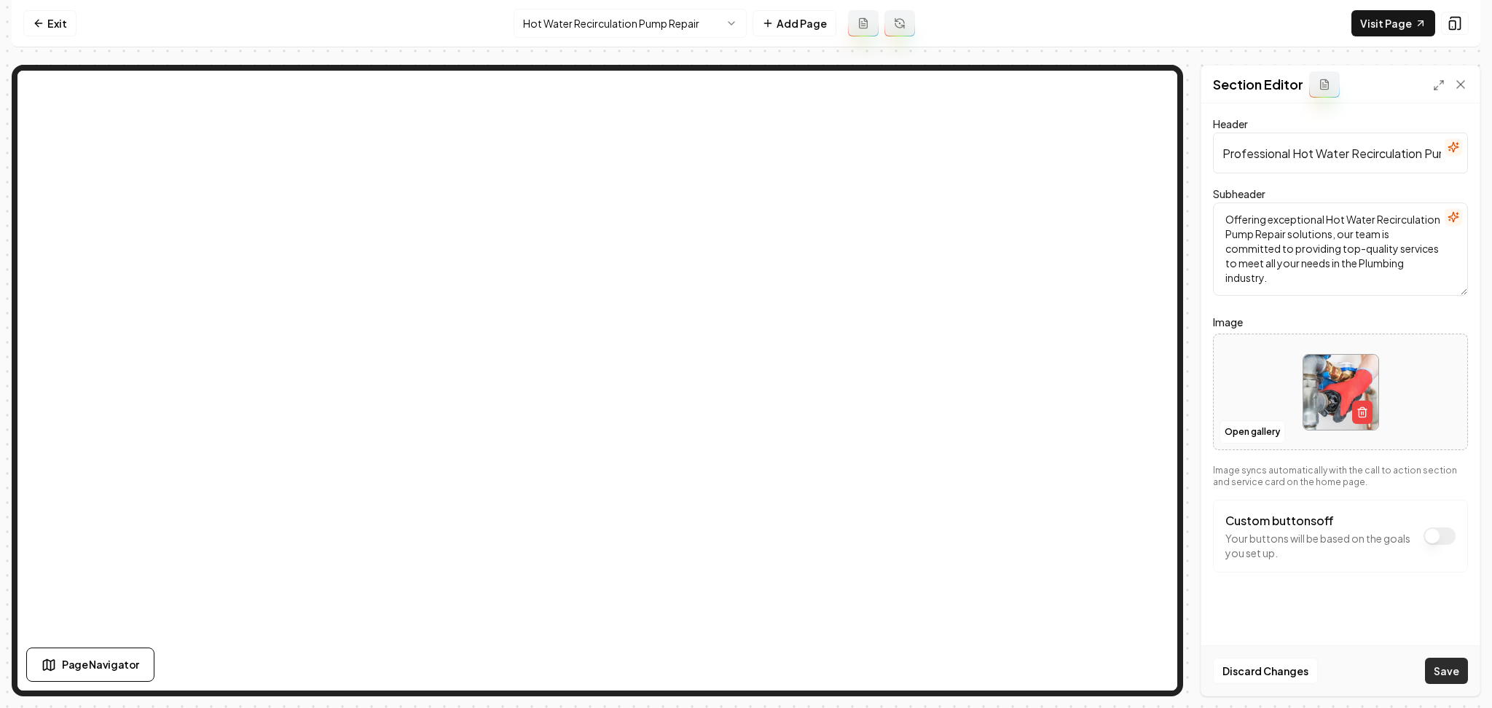
click at [1448, 676] on button "Save" at bounding box center [1446, 671] width 43 height 26
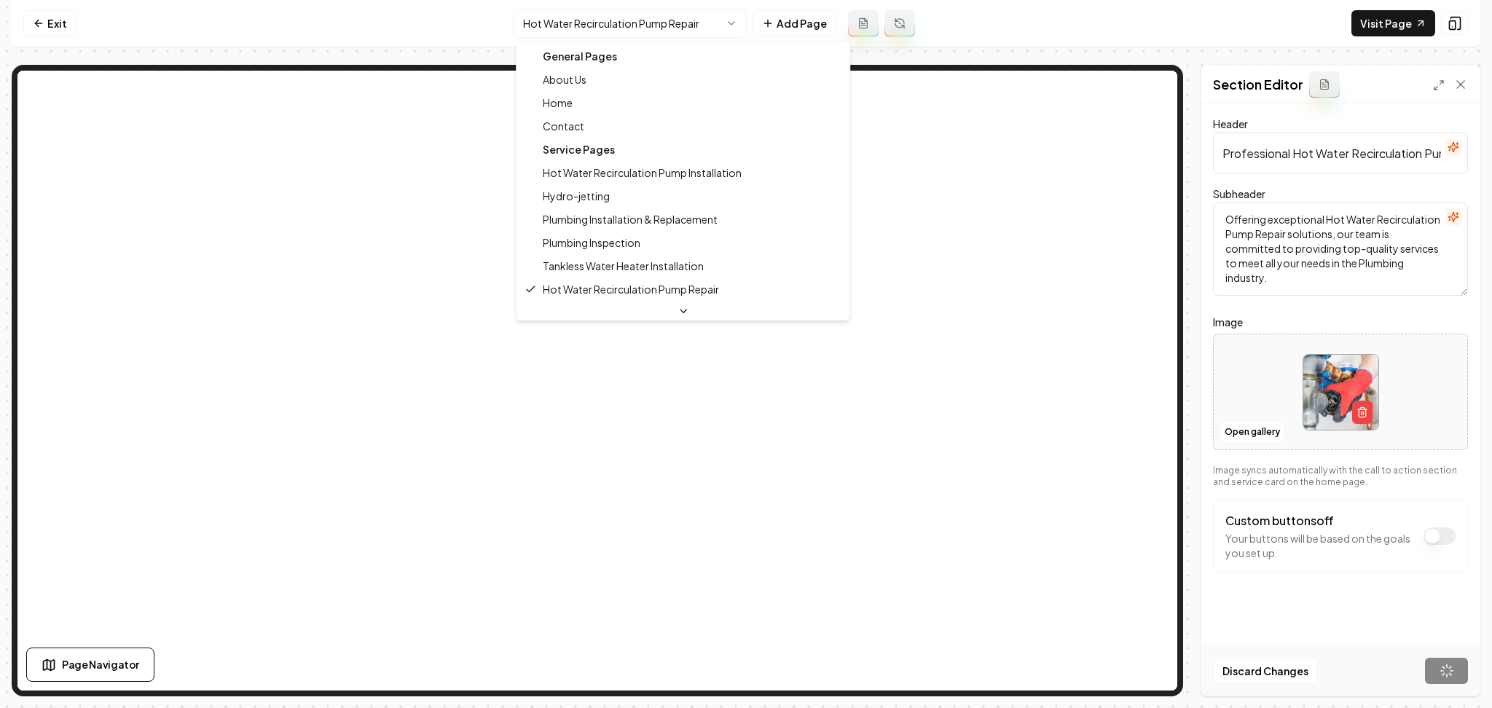
click at [534, 29] on html "Computer Required This feature is only available on a computer. Please switch t…" at bounding box center [746, 354] width 1492 height 708
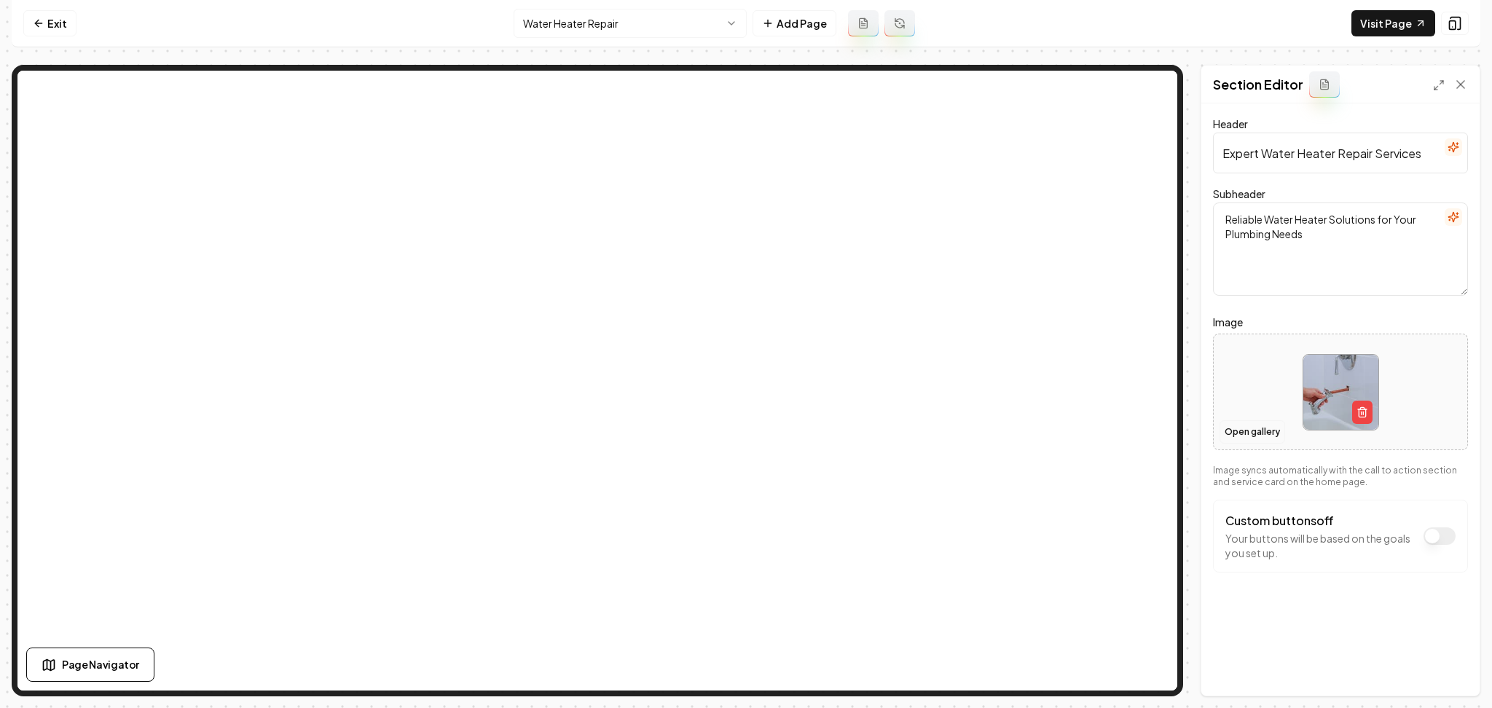
click at [1243, 436] on button "Open gallery" at bounding box center [1252, 431] width 66 height 23
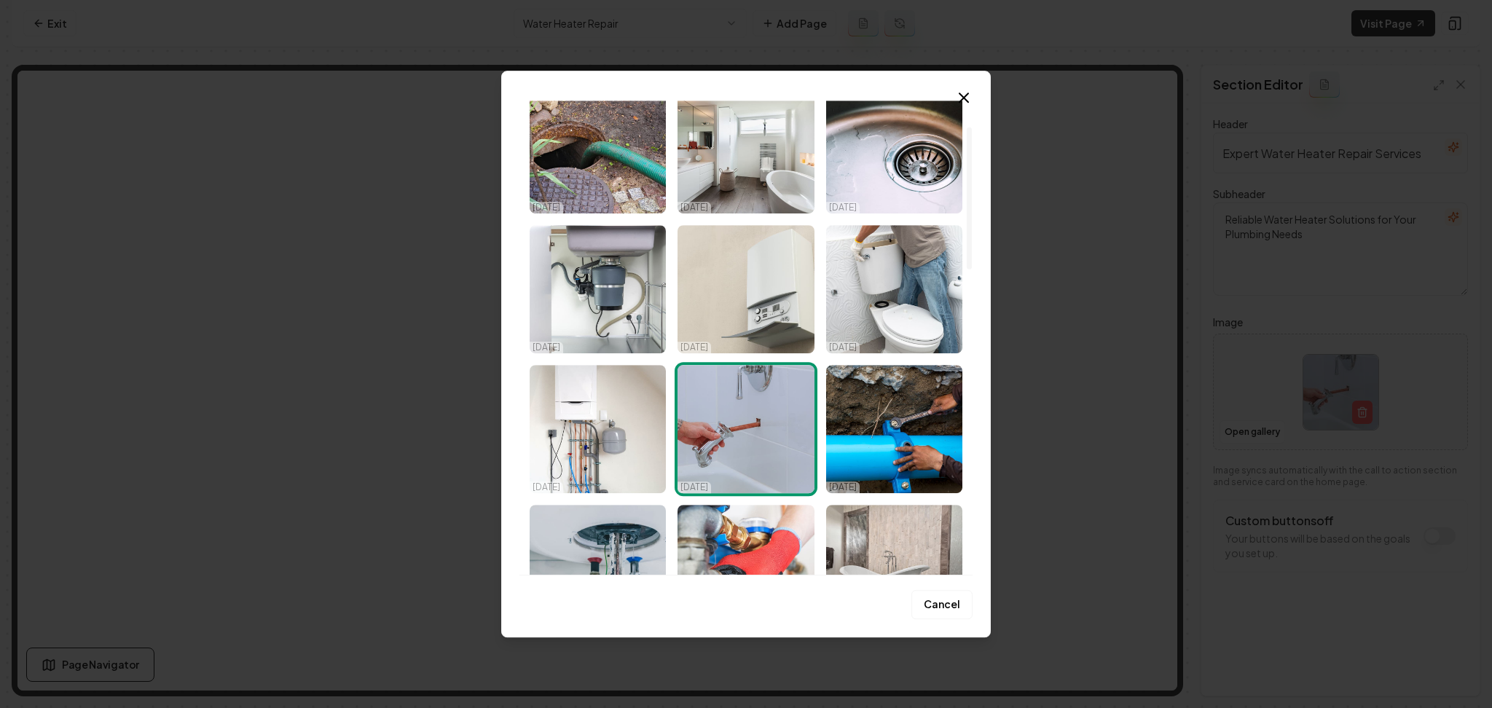
scroll to position [194, 0]
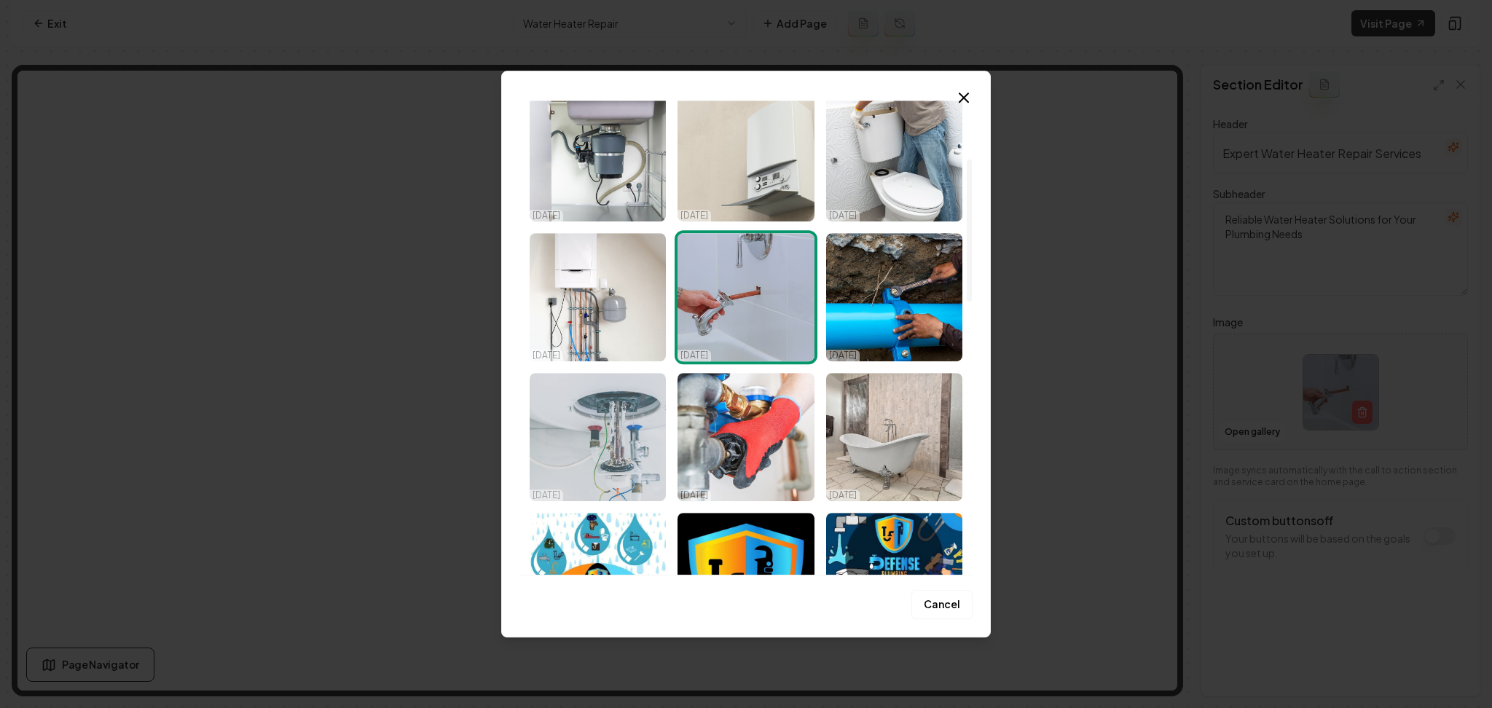
click at [633, 398] on img "Select image image_68c4a64e5c7cd75eb839dcff.jpeg" at bounding box center [598, 437] width 136 height 128
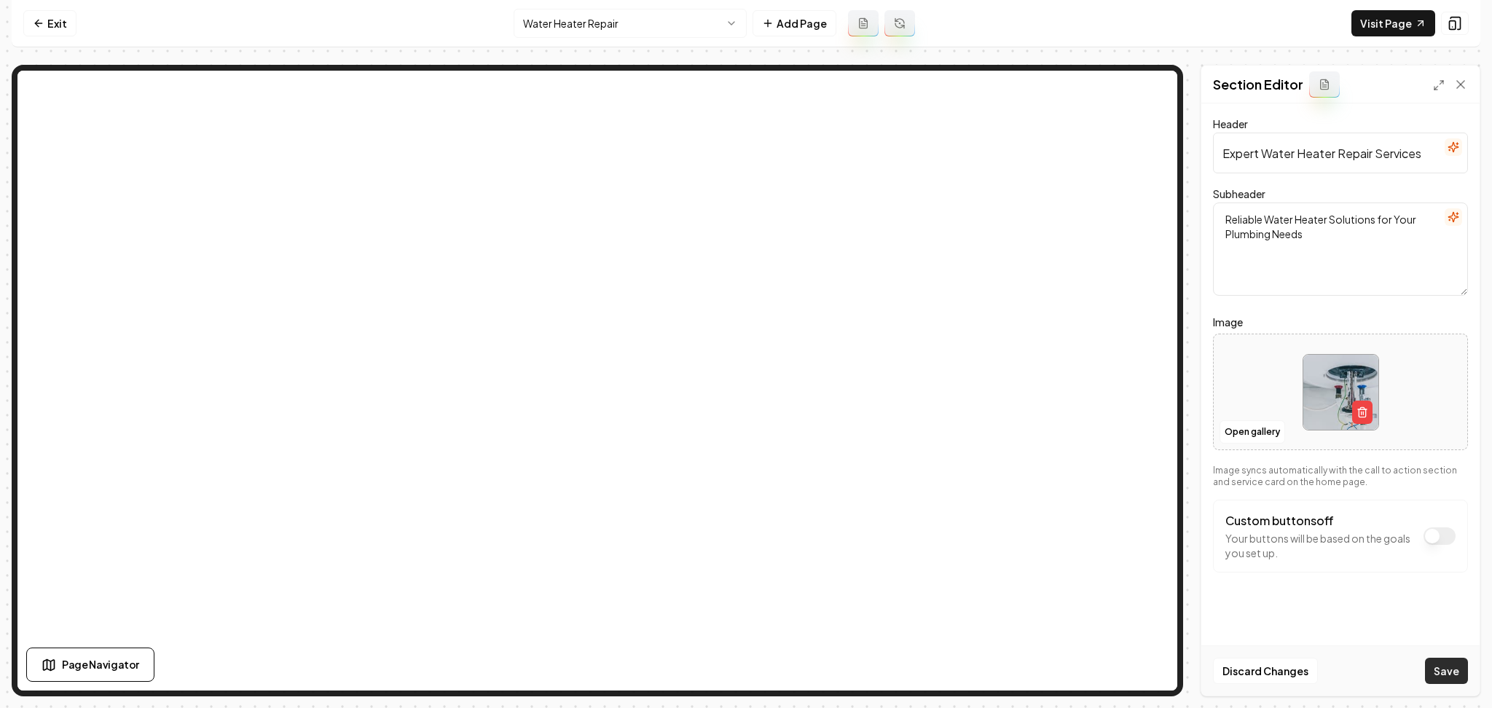
drag, startPoint x: 1458, startPoint y: 667, endPoint x: 1447, endPoint y: 672, distance: 11.1
click at [1458, 668] on button "Save" at bounding box center [1446, 671] width 43 height 26
click at [562, 28] on html "Computer Required This feature is only available on a computer. Please switch t…" at bounding box center [746, 354] width 1492 height 708
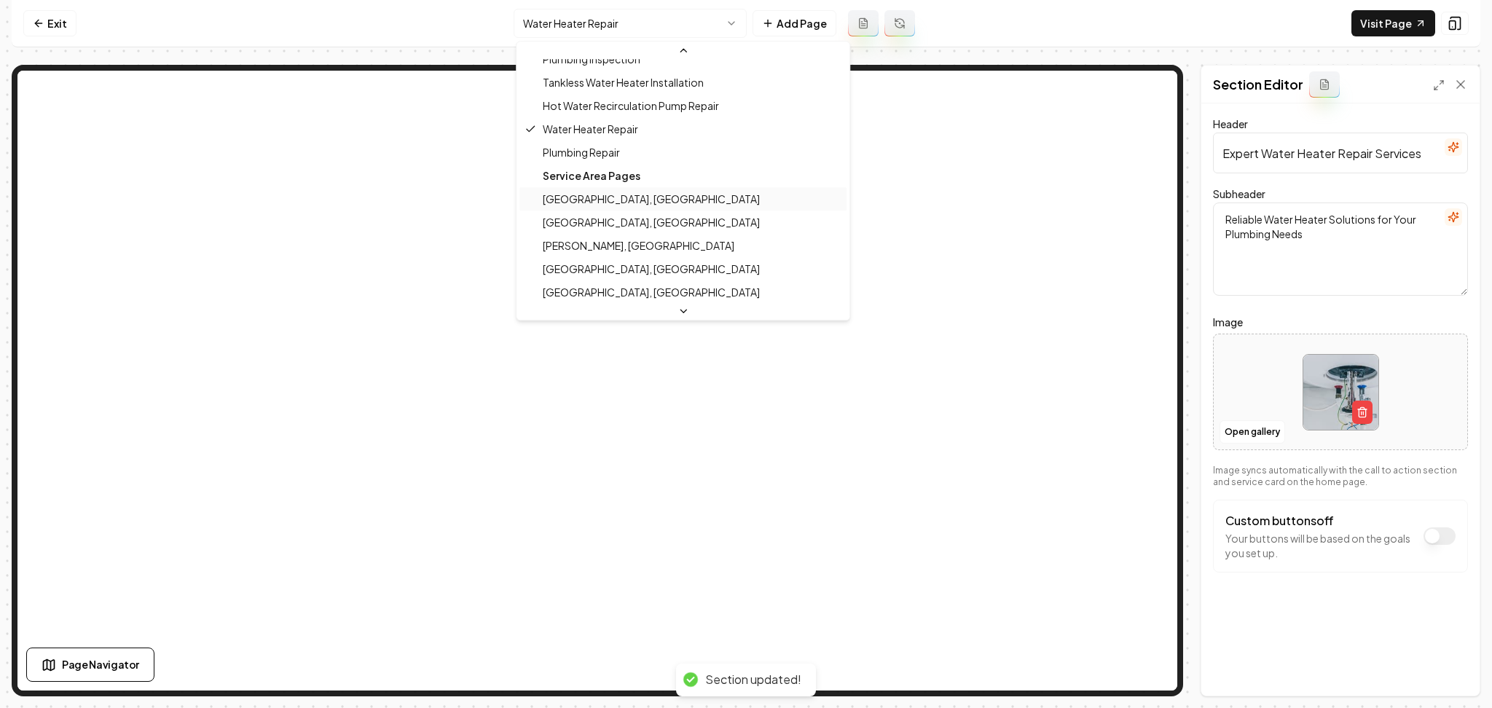
scroll to position [234, 0]
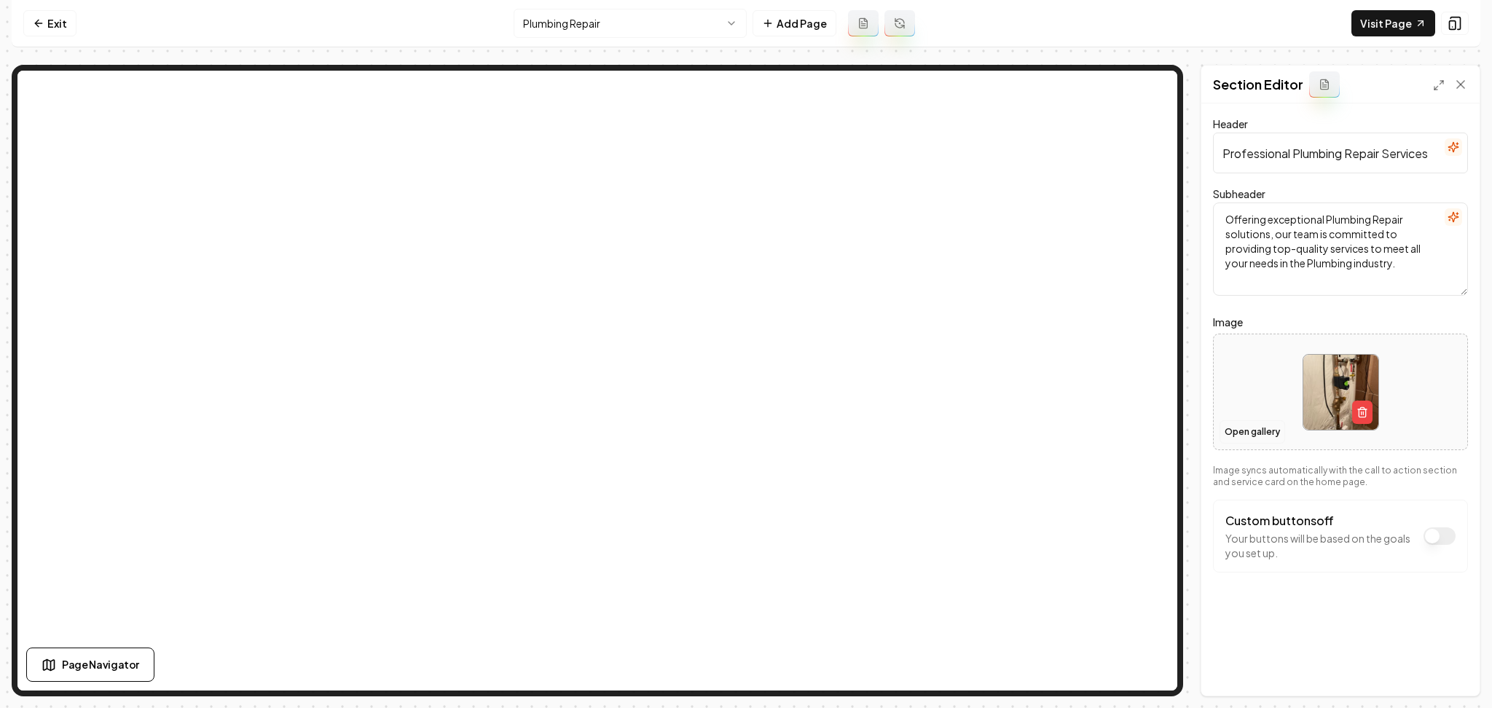
click at [1268, 426] on button "Open gallery" at bounding box center [1252, 431] width 66 height 23
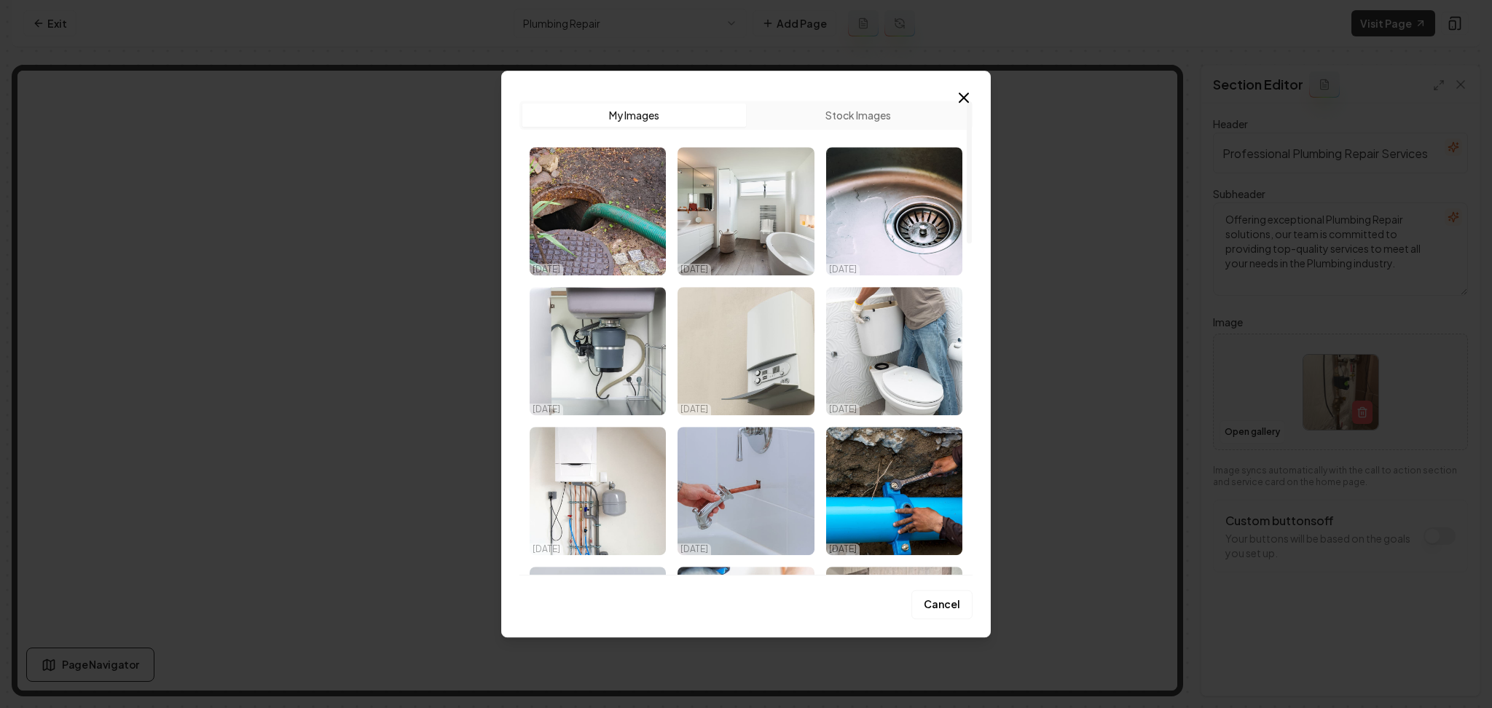
click at [853, 106] on button "Stock Images" at bounding box center [858, 114] width 224 height 23
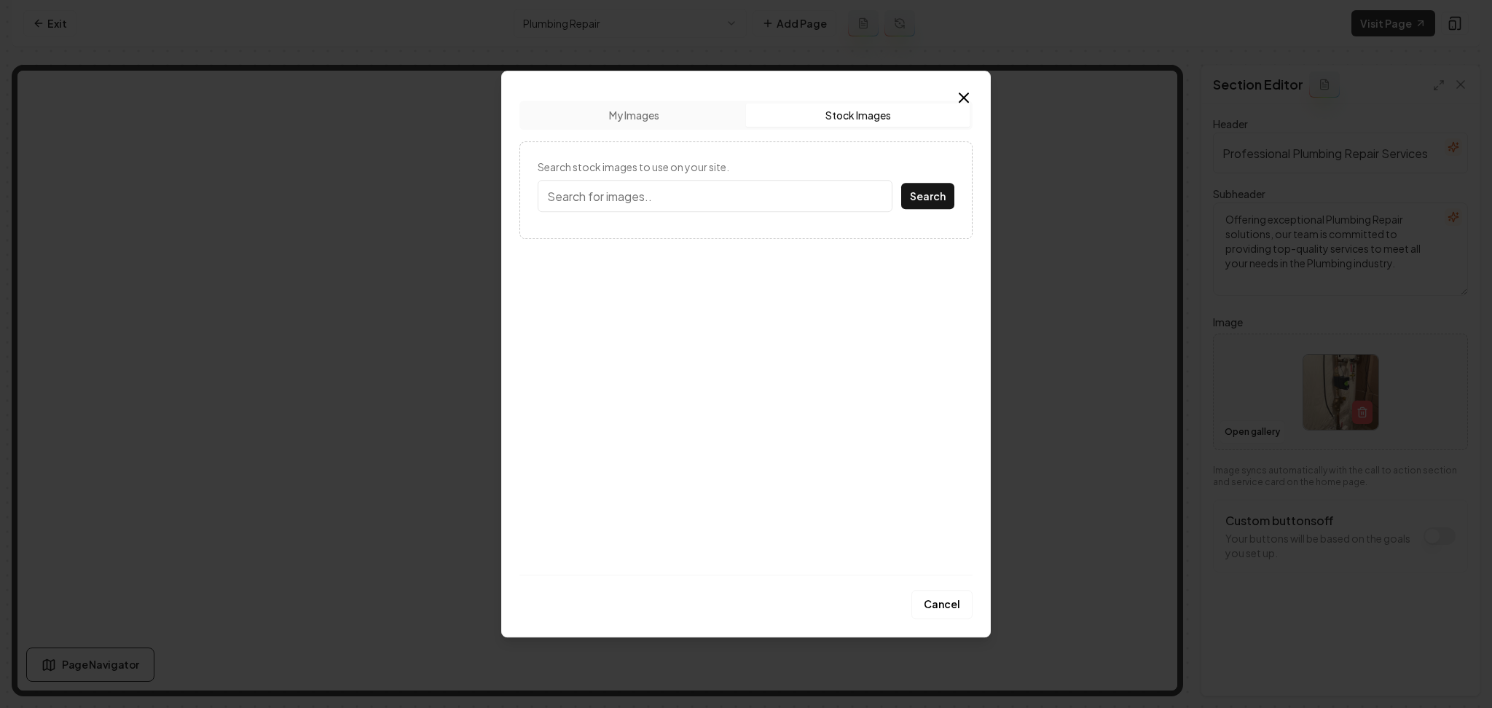
click at [696, 209] on input "Search stock images to use on your site." at bounding box center [715, 196] width 355 height 32
type input "plumbing"
click at [901, 183] on button "Search" at bounding box center [927, 196] width 53 height 26
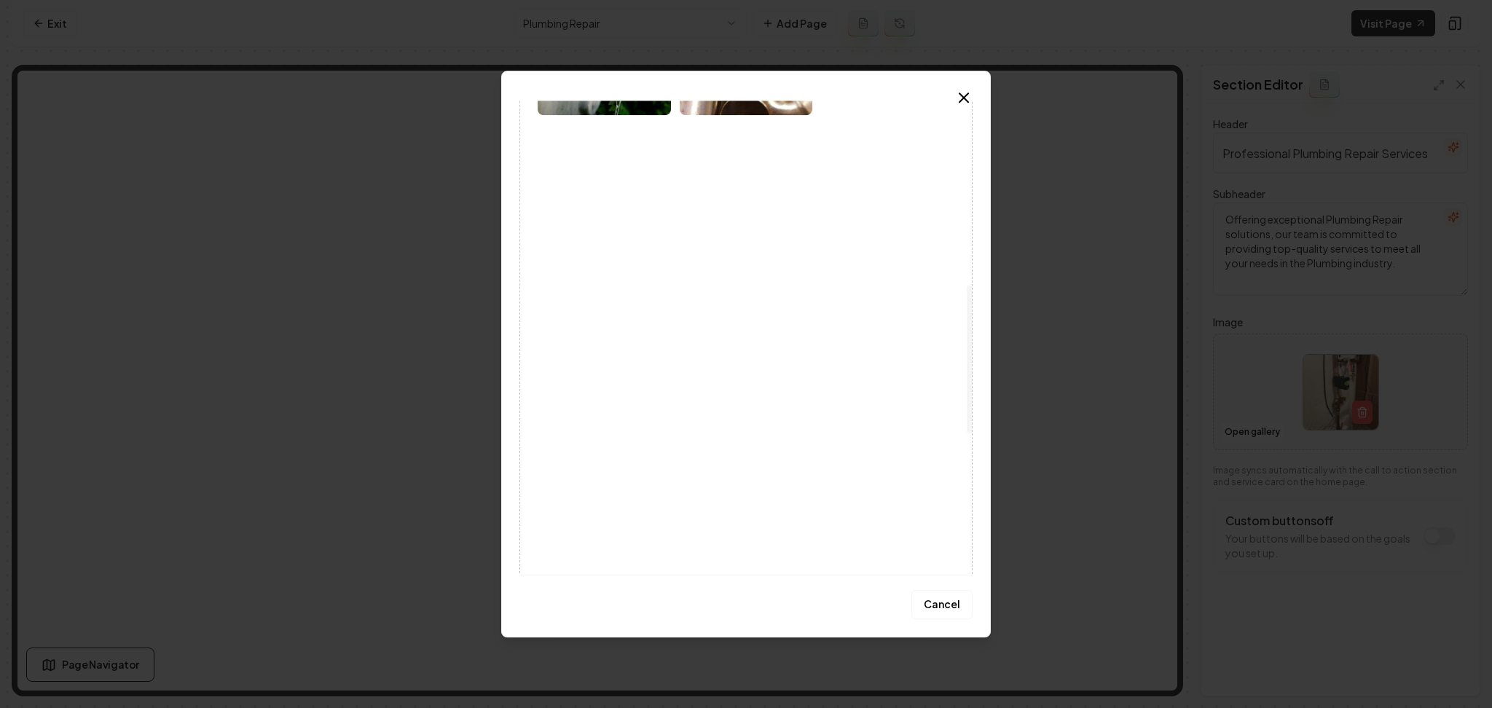
scroll to position [777, 0]
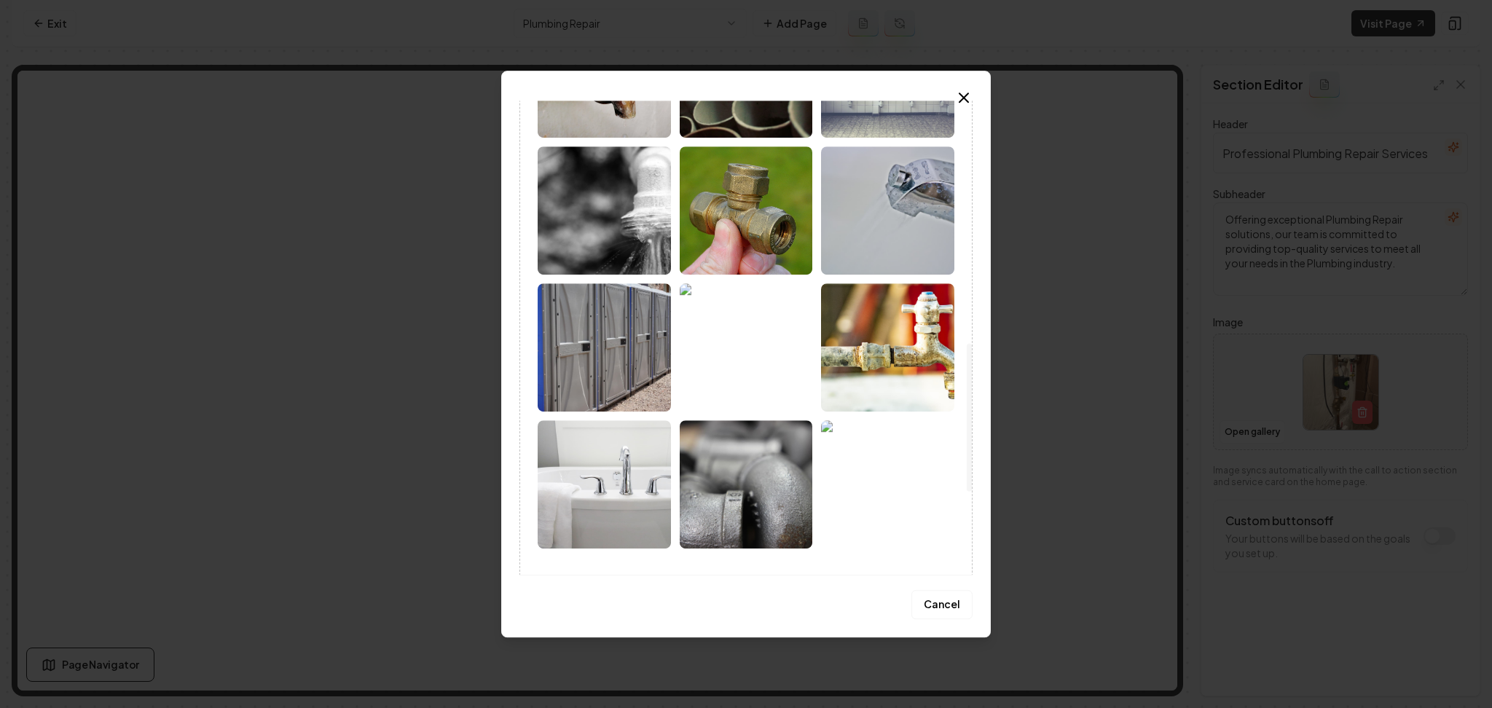
click at [908, 472] on img at bounding box center [887, 484] width 133 height 128
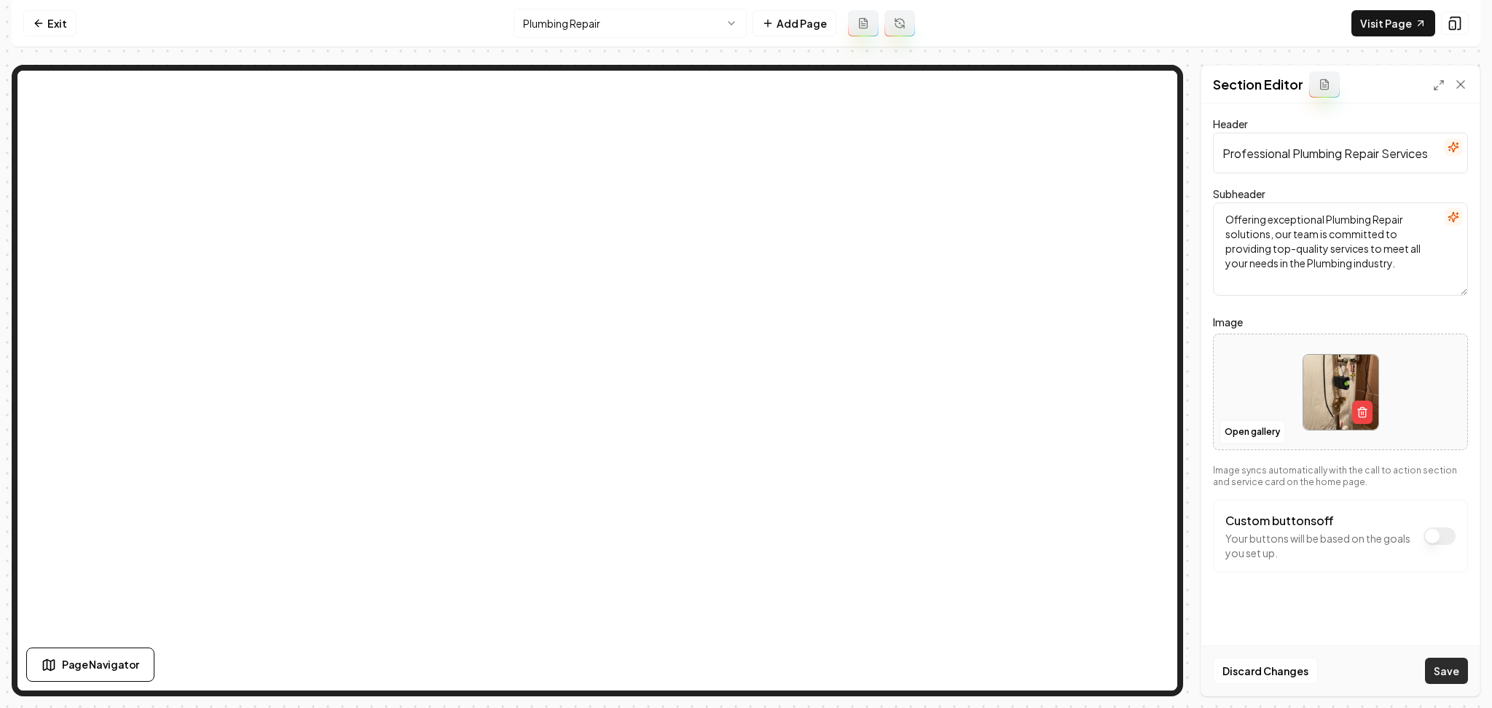
click at [1432, 666] on button "Save" at bounding box center [1446, 671] width 43 height 26
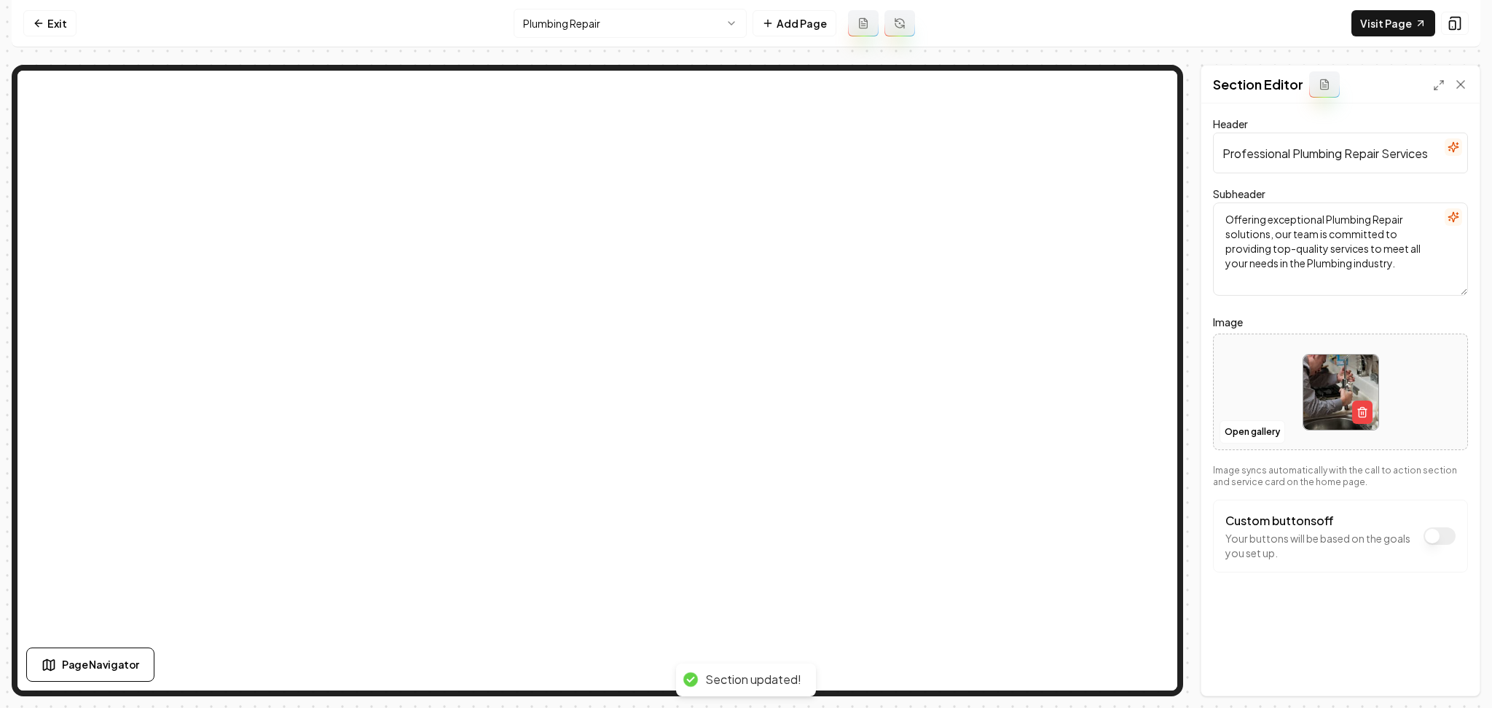
click at [578, 34] on html "Computer Required This feature is only available on a computer. Please switch t…" at bounding box center [746, 354] width 1492 height 708
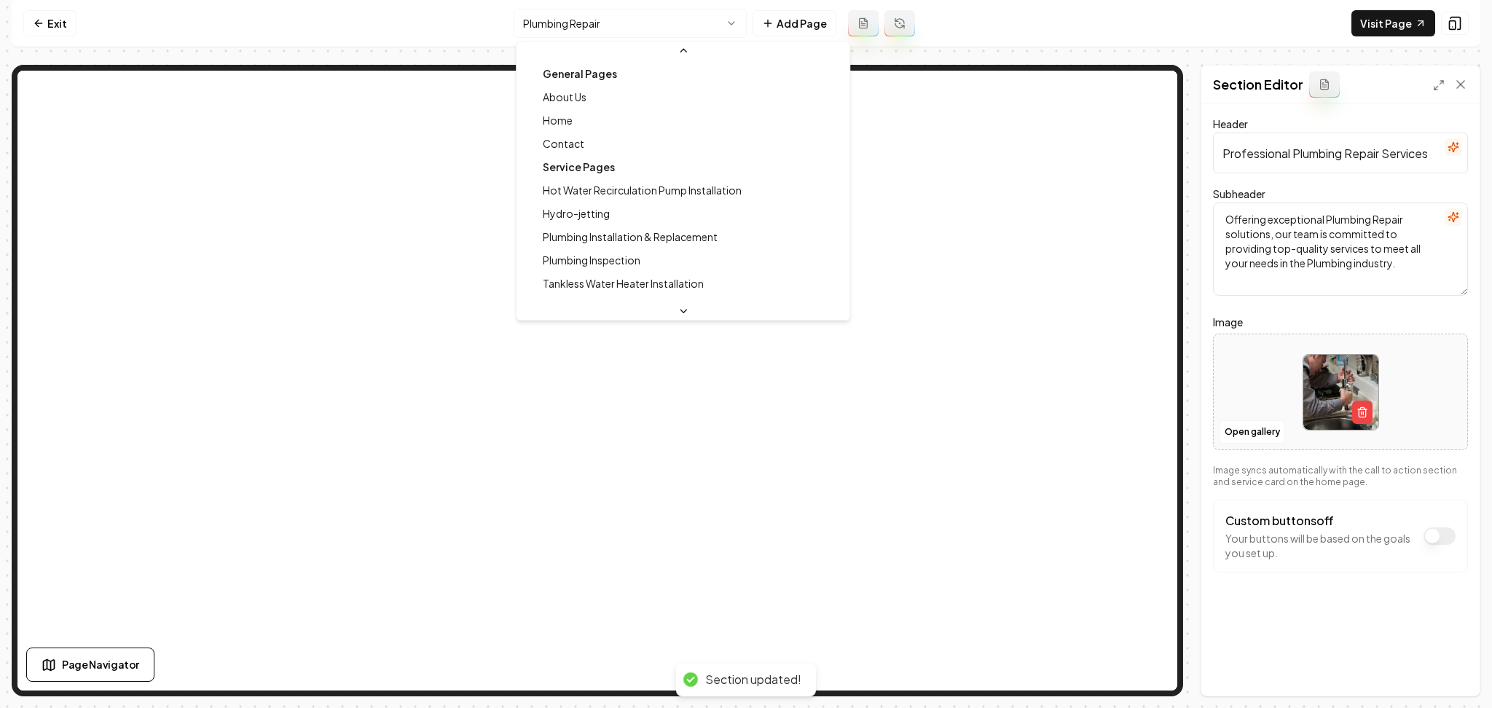
scroll to position [63, 0]
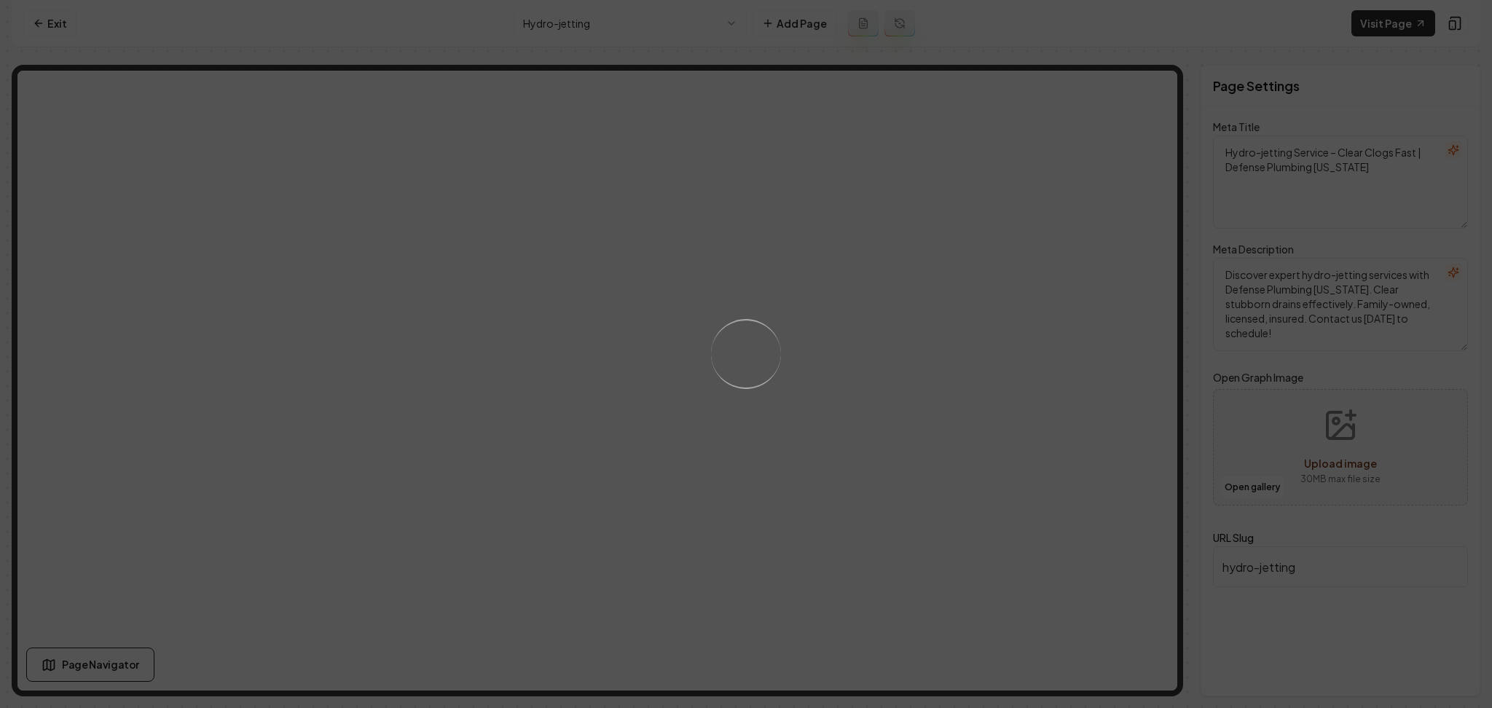
click at [595, 29] on div "Loading..." at bounding box center [746, 354] width 1492 height 708
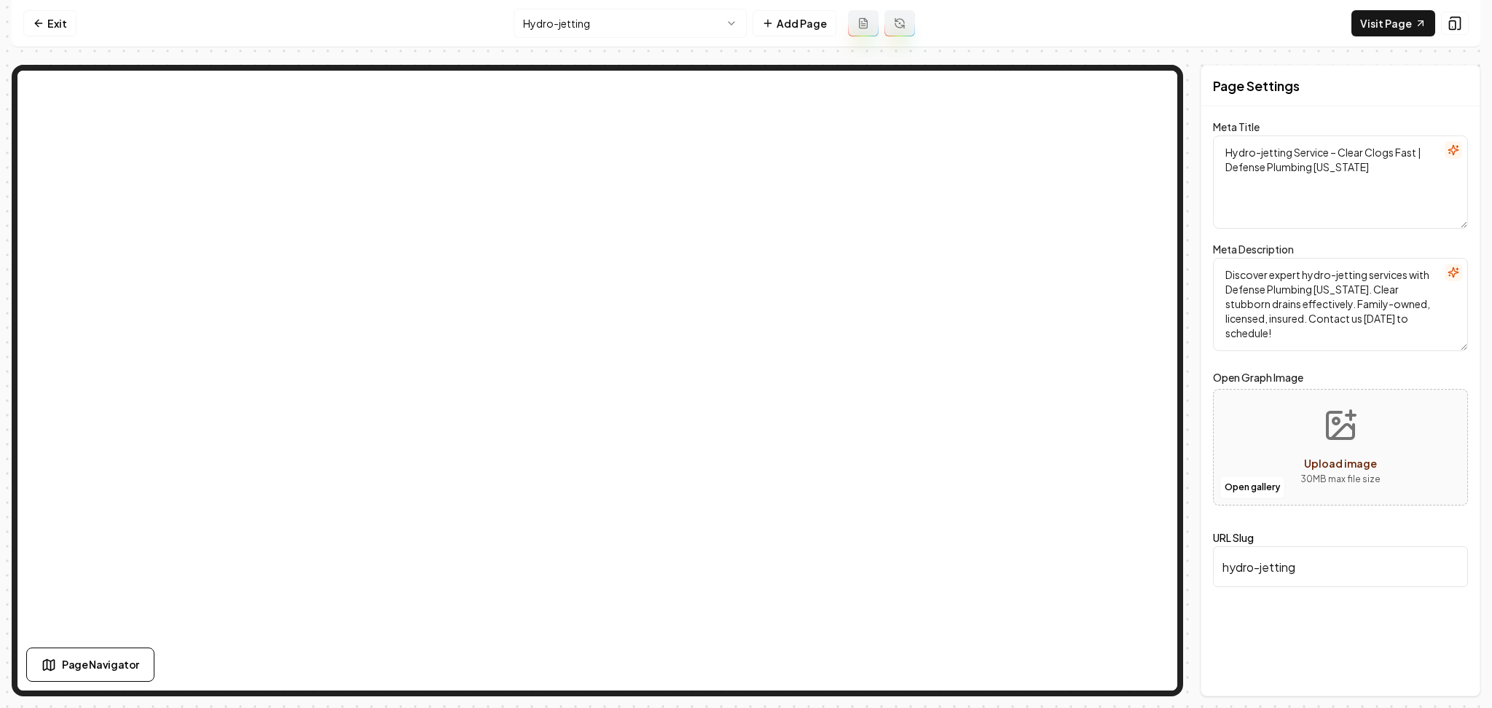
click at [595, 22] on html "Computer Required This feature is only available on a computer. Please switch t…" at bounding box center [746, 354] width 1492 height 708
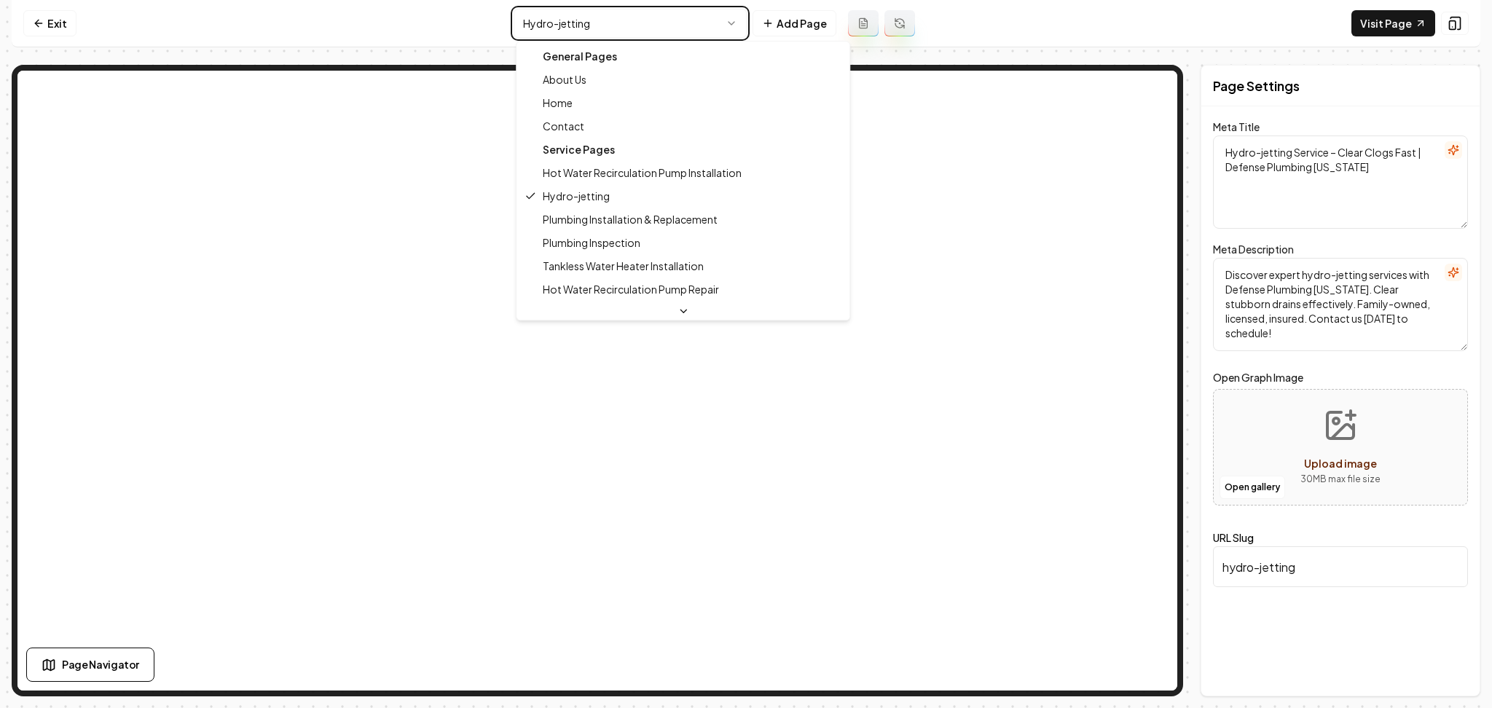
type textarea "Hot Water Recirculation Pump Installation – Defense Plumbing Utah"
type textarea "Ensure instant hot water with our professional hot water recirculation pump ins…"
type input "hot-water-recirculation-pump-installation"
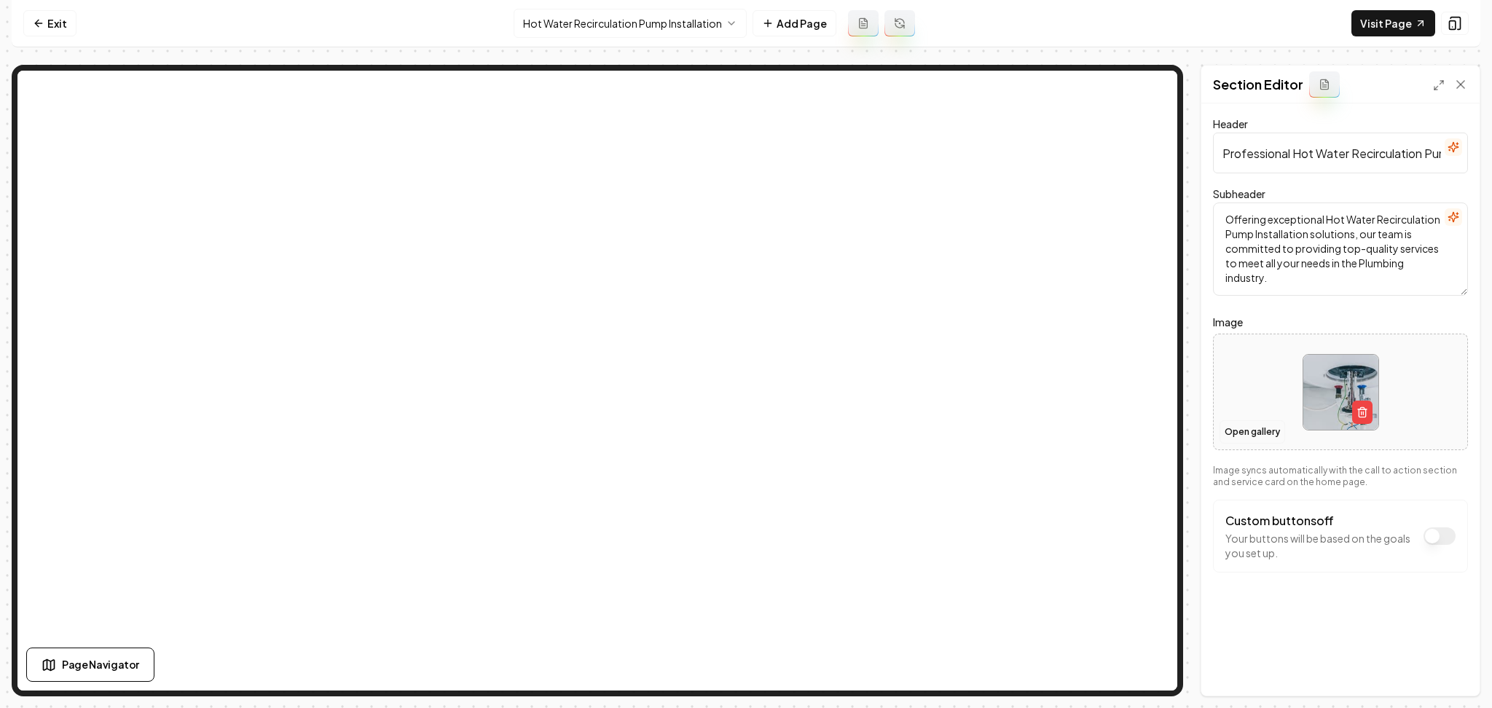
click at [1259, 433] on button "Open gallery" at bounding box center [1252, 431] width 66 height 23
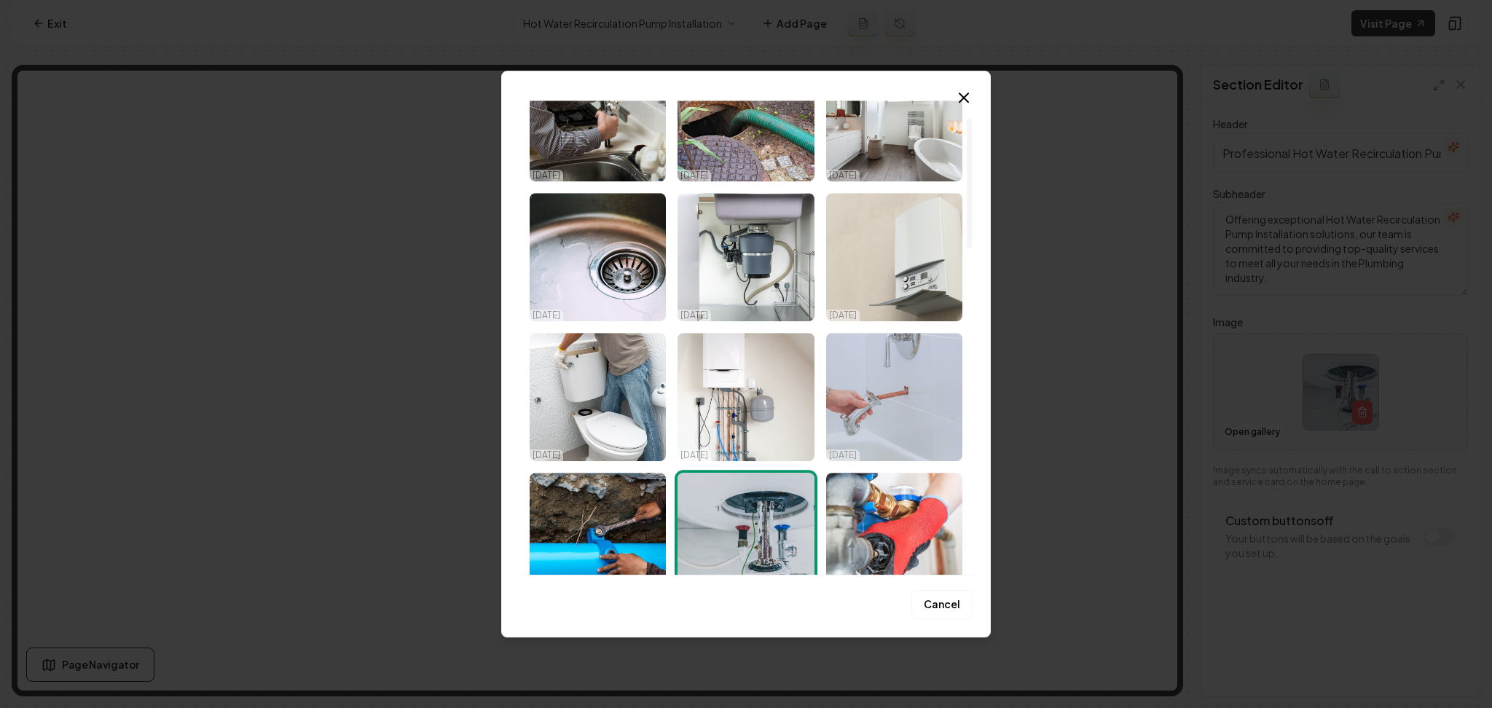
scroll to position [97, 0]
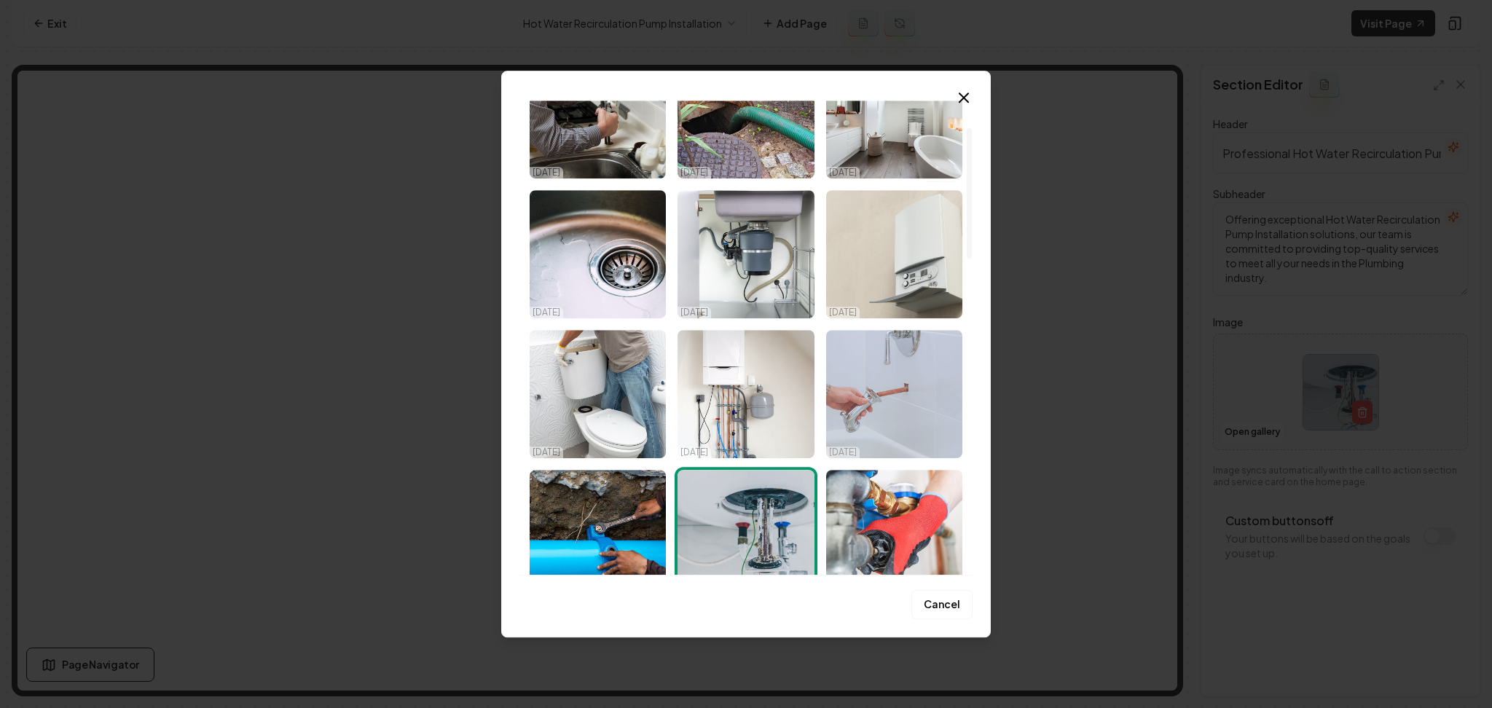
click at [865, 431] on img "Select image image_68c4a64f5c7cd75eb839e104.jpeg" at bounding box center [894, 394] width 136 height 128
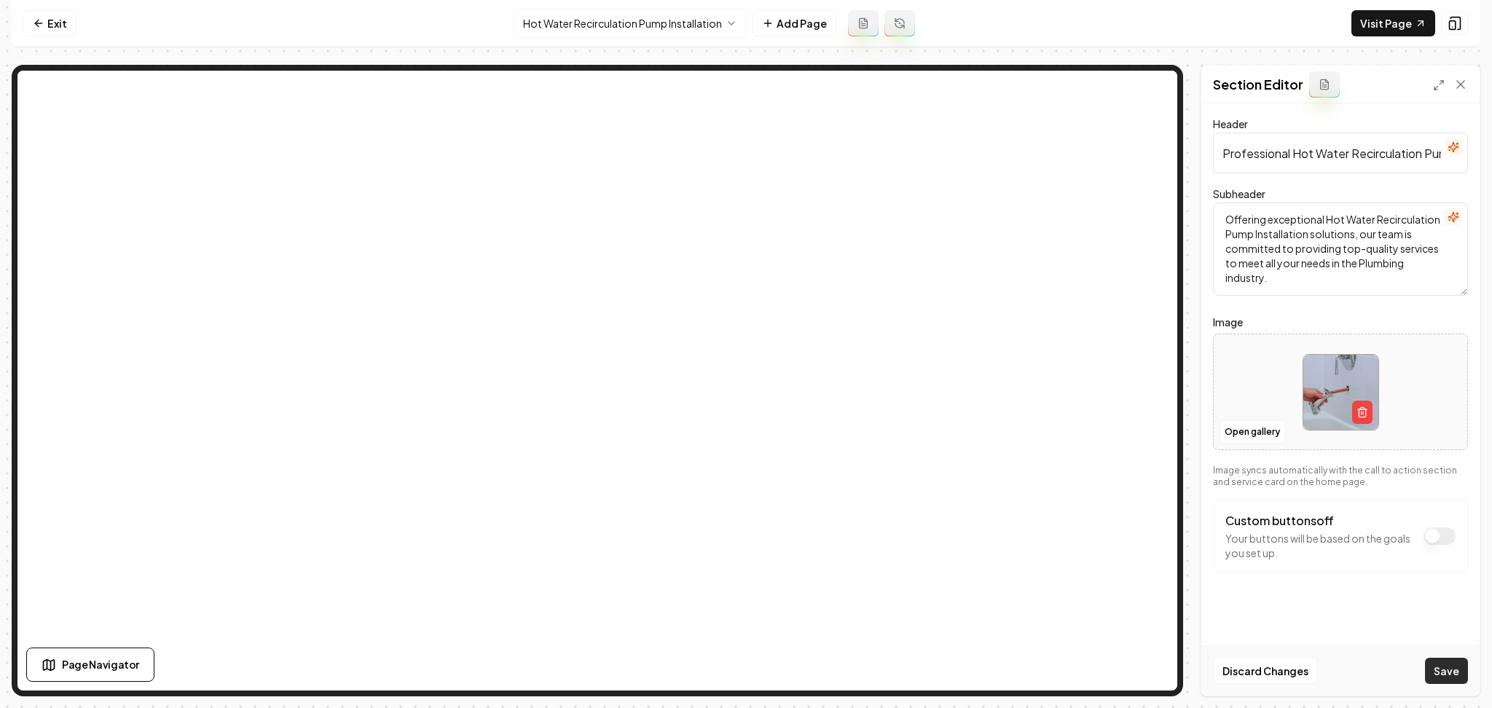
click at [1459, 672] on button "Save" at bounding box center [1446, 671] width 43 height 26
click at [1246, 434] on button "Open gallery" at bounding box center [1252, 431] width 66 height 23
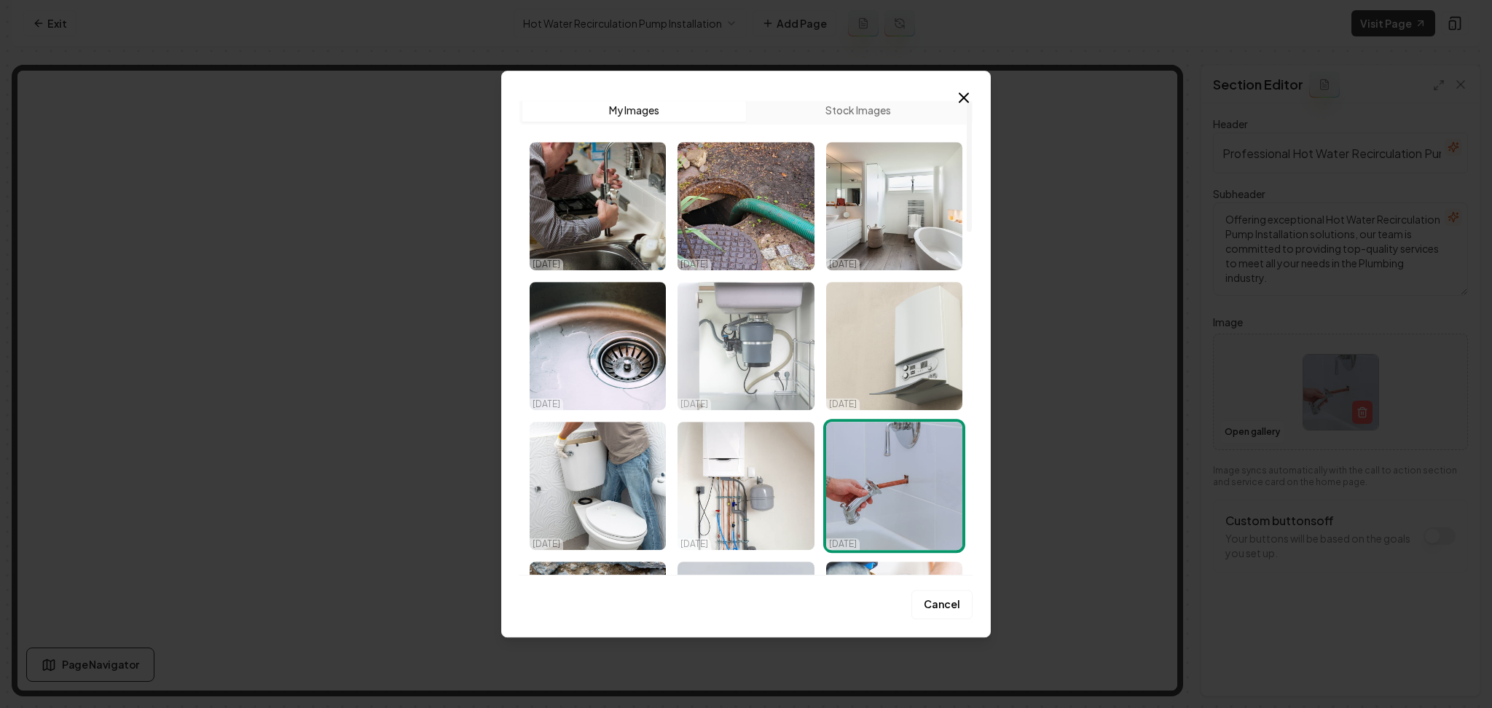
scroll to position [0, 0]
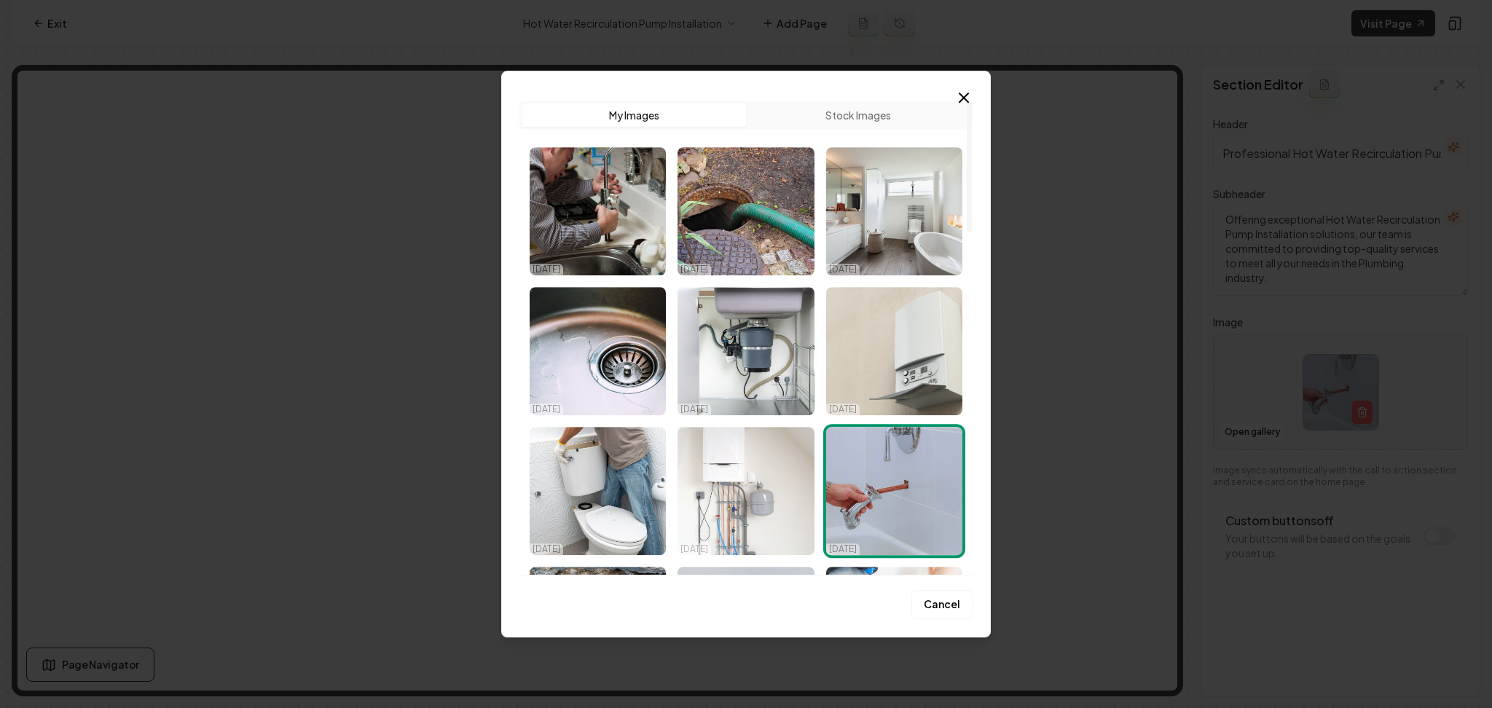
click at [725, 456] on img "Select image image_68c4a6505c7cd75eb839e722.jpeg" at bounding box center [745, 491] width 136 height 128
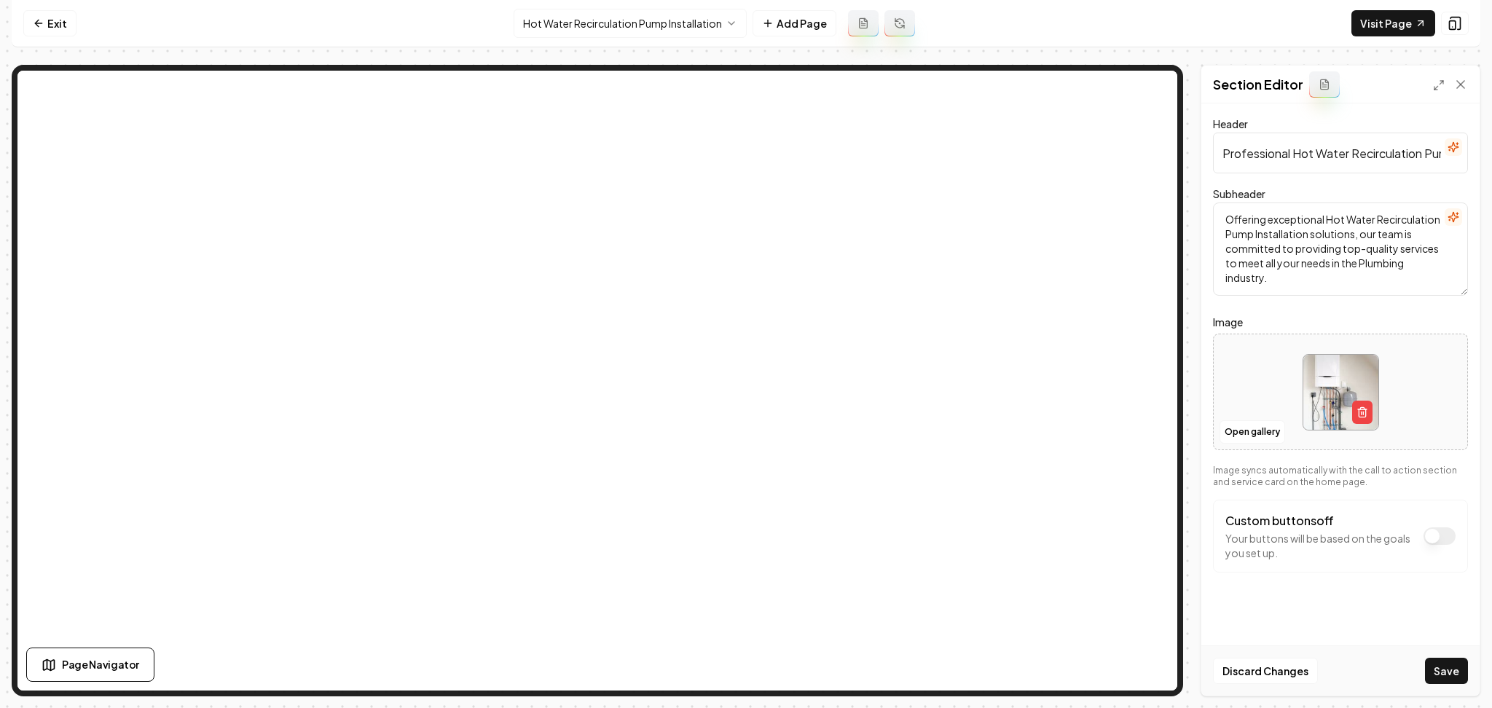
click at [1441, 668] on button "Save" at bounding box center [1446, 671] width 43 height 26
click at [598, 17] on html "Computer Required This feature is only available on a computer. Please switch t…" at bounding box center [746, 354] width 1492 height 708
click at [1241, 430] on button "Open gallery" at bounding box center [1252, 431] width 66 height 23
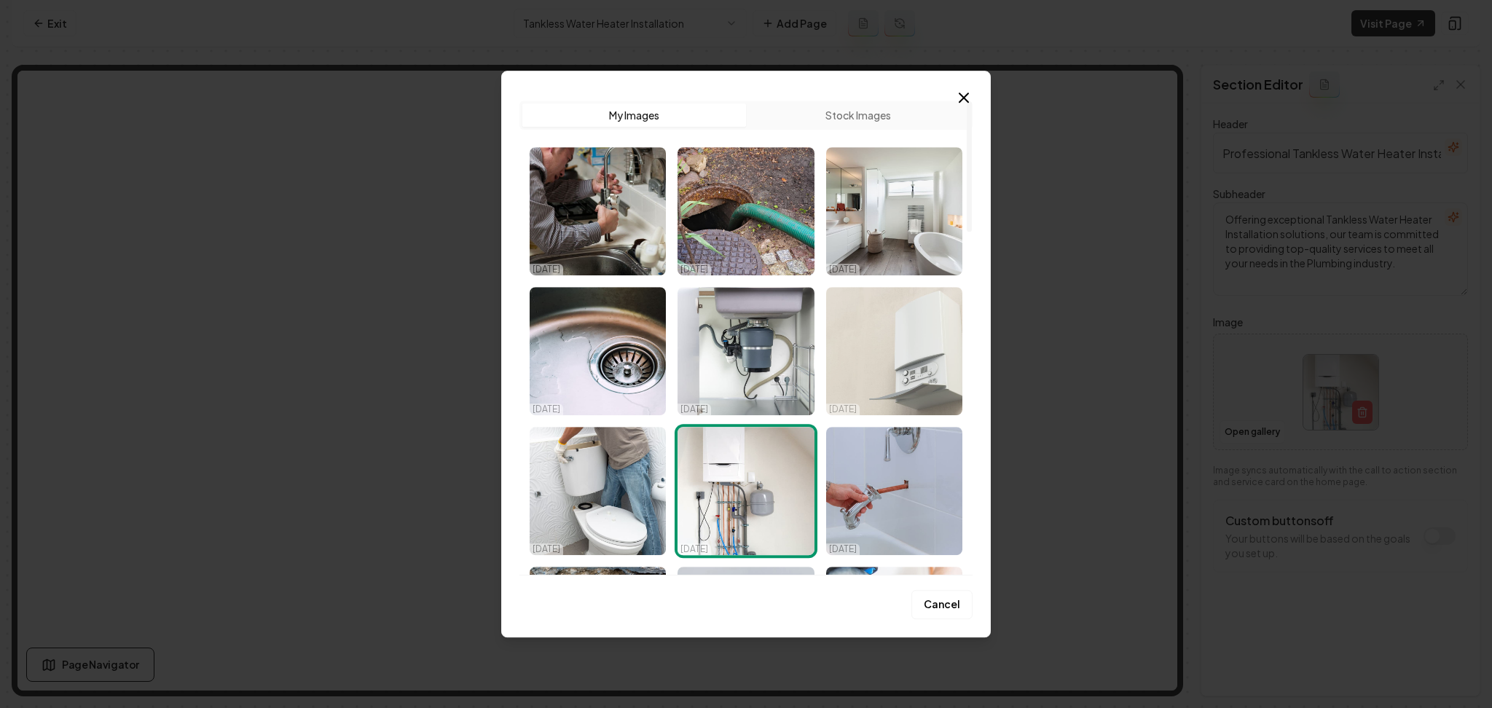
click at [927, 363] on img "Select image image_68c4a6505c7cd75eb839e710.jpeg" at bounding box center [894, 351] width 136 height 128
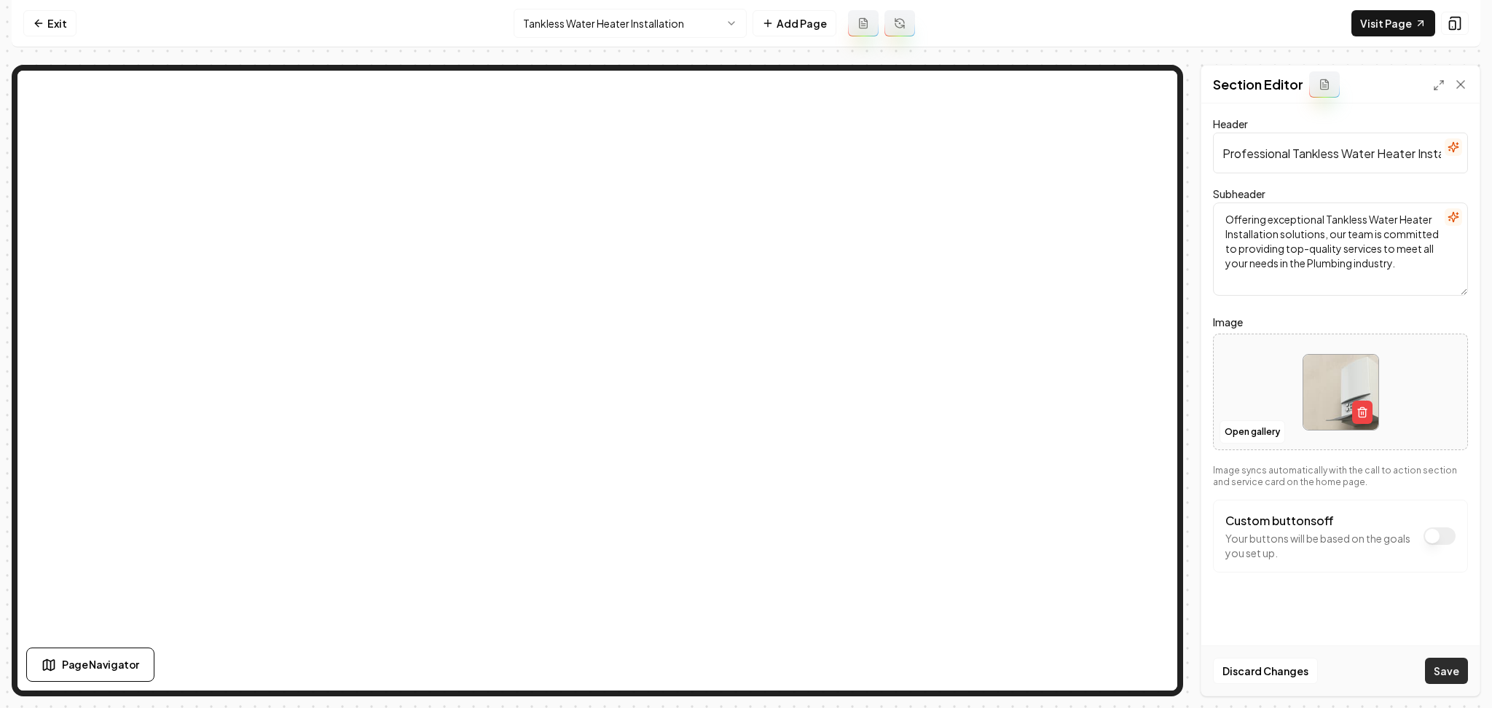
click at [1463, 674] on button "Save" at bounding box center [1446, 671] width 43 height 26
click at [1419, 13] on link "Visit Page" at bounding box center [1393, 23] width 84 height 26
click at [559, 1] on nav "Exit Tankless Water Heater Installation Add Page Visit Page" at bounding box center [746, 23] width 1469 height 47
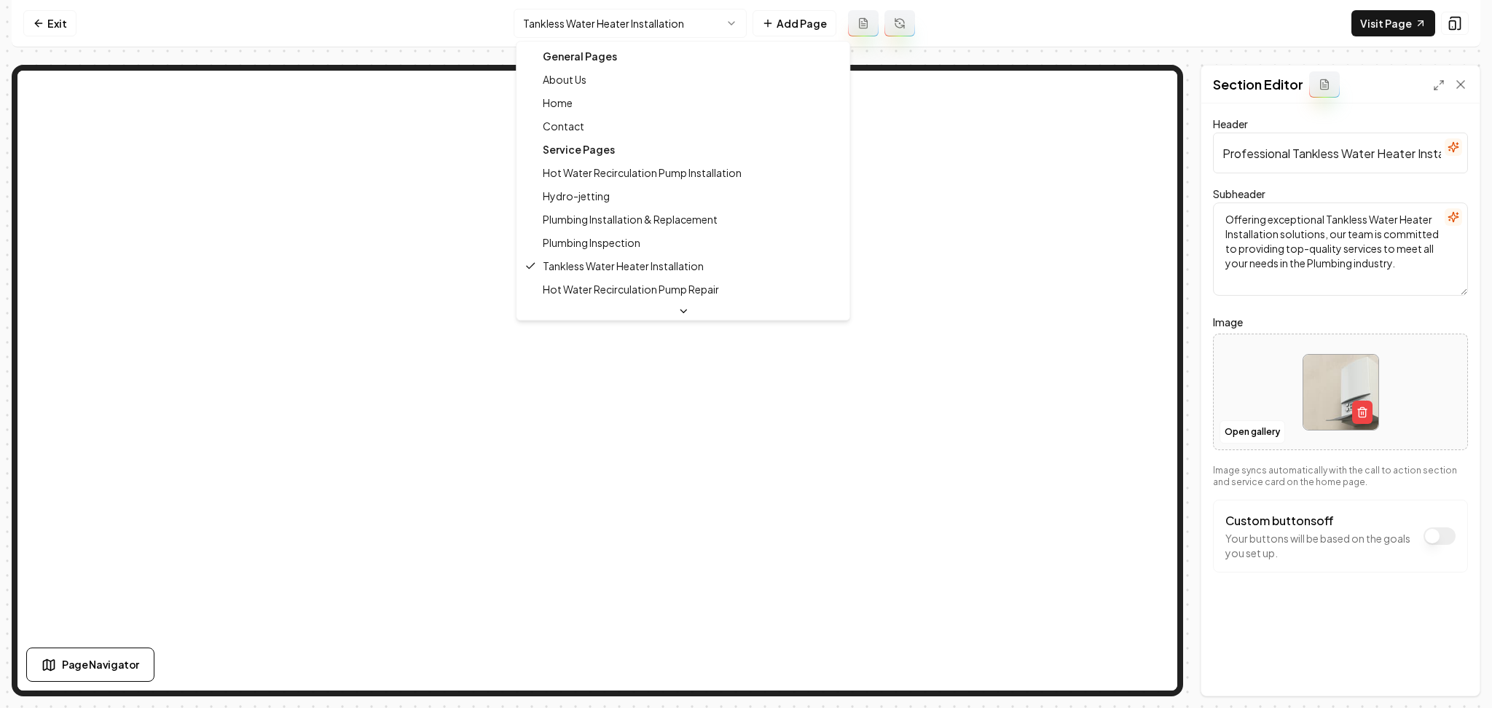
click at [555, 19] on html "Computer Required This feature is only available on a computer. Please switch t…" at bounding box center [746, 354] width 1492 height 708
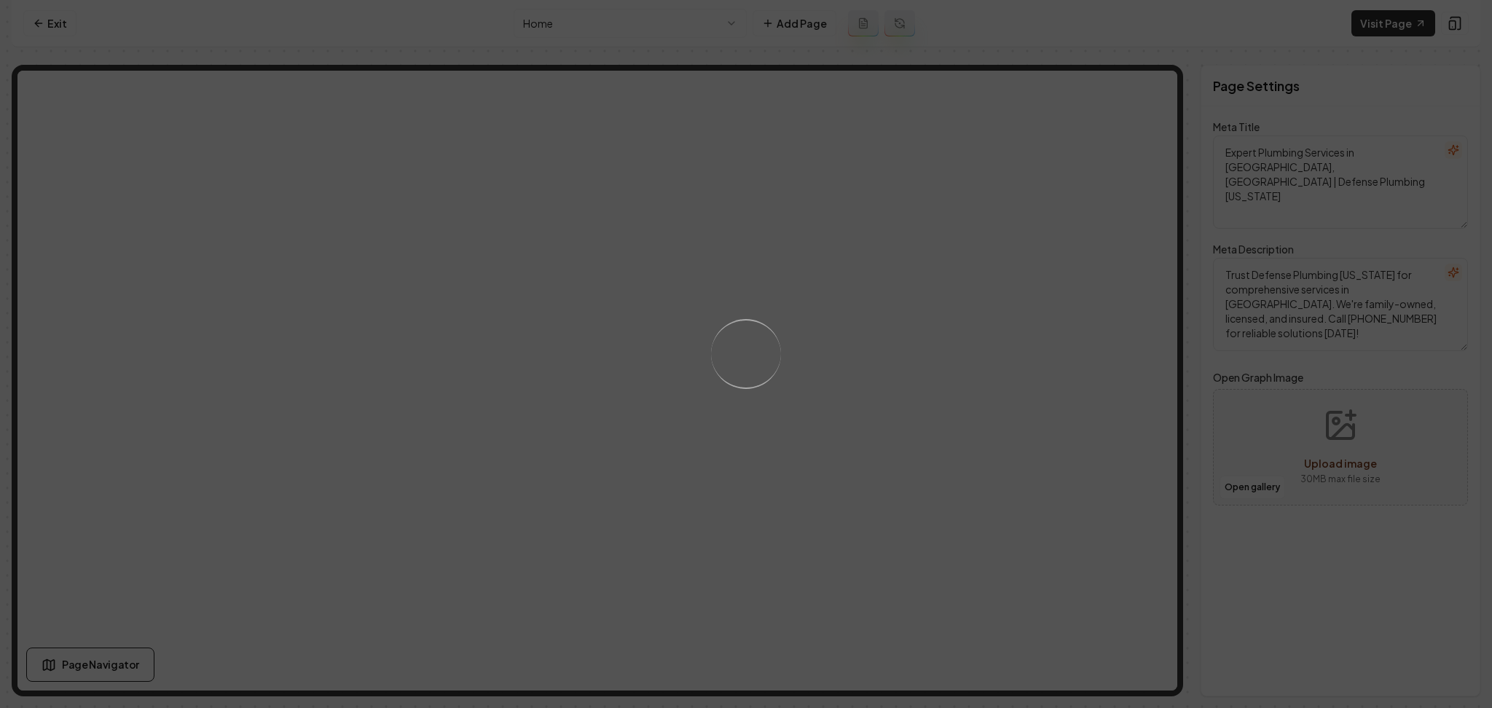
click at [865, 423] on div "Loading..." at bounding box center [746, 354] width 1492 height 708
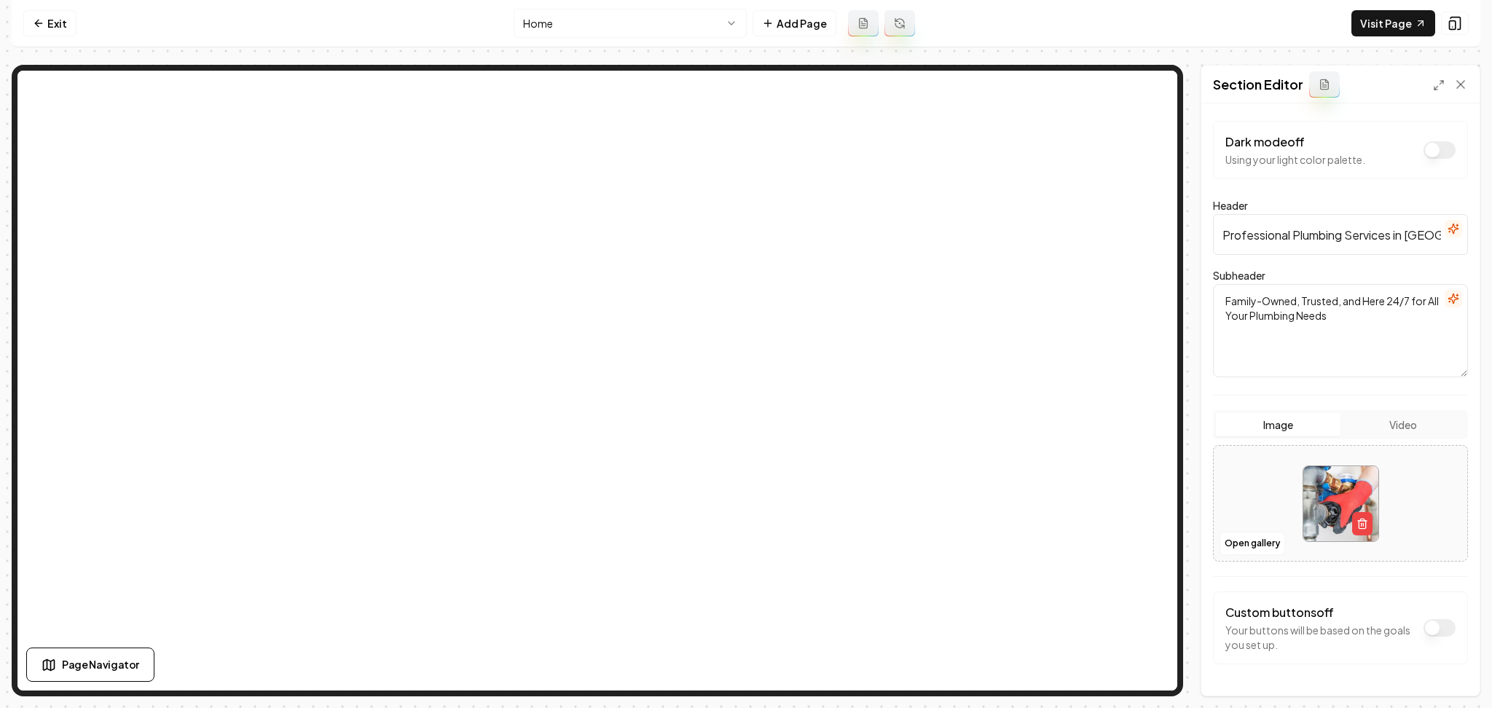
click at [1222, 500] on div at bounding box center [1340, 504] width 253 height 100
type input "**********"
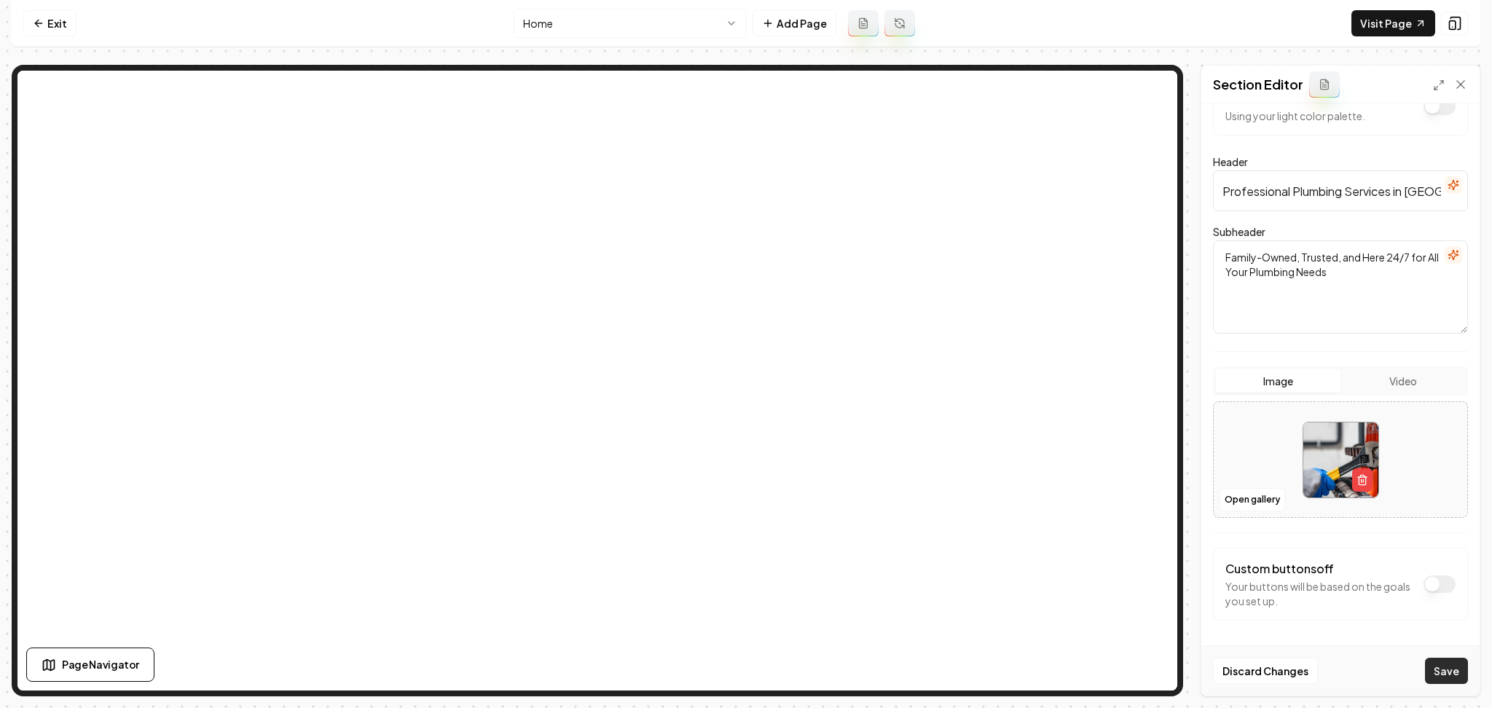
click at [1436, 659] on button "Save" at bounding box center [1446, 671] width 43 height 26
click at [586, 30] on html "Computer Required This feature is only available on a computer. Please switch t…" at bounding box center [746, 354] width 1492 height 708
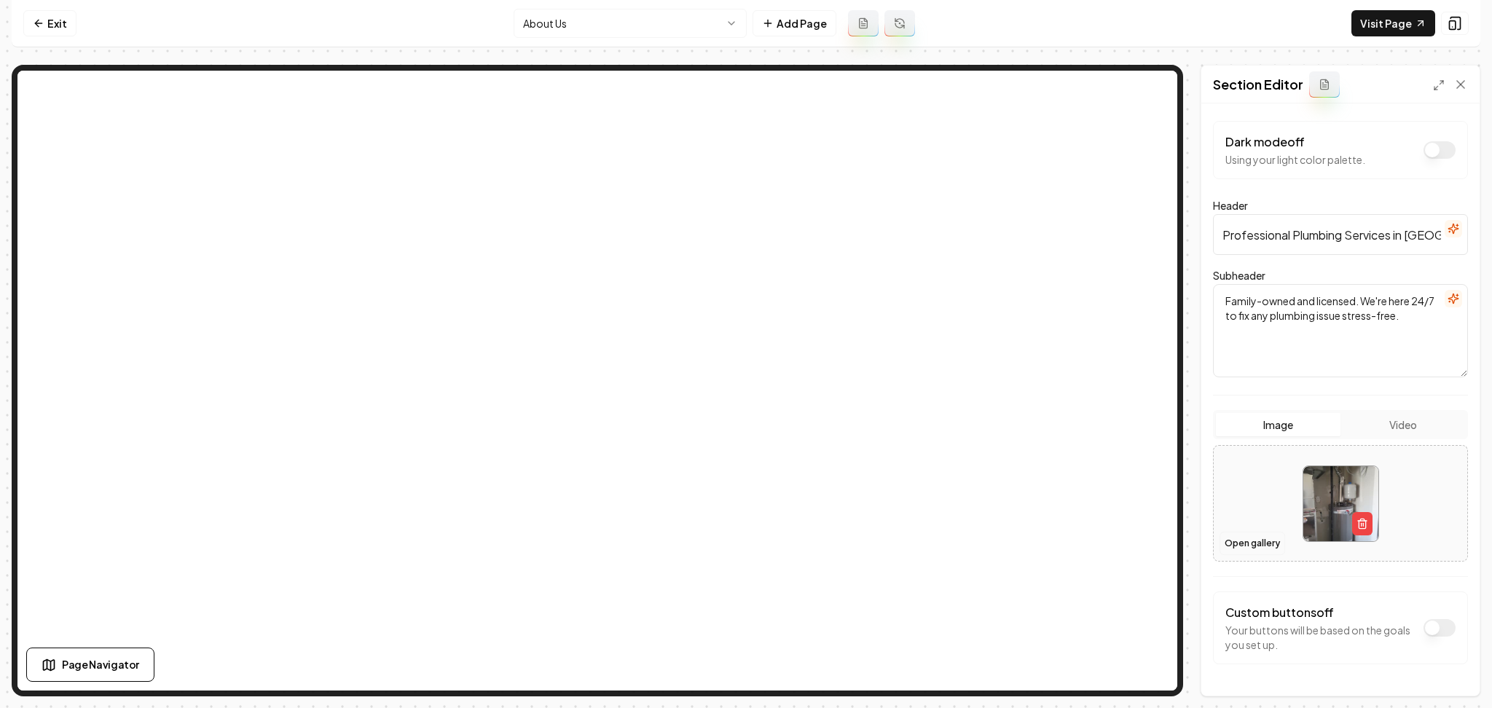
click at [1243, 552] on button "Open gallery" at bounding box center [1252, 543] width 66 height 23
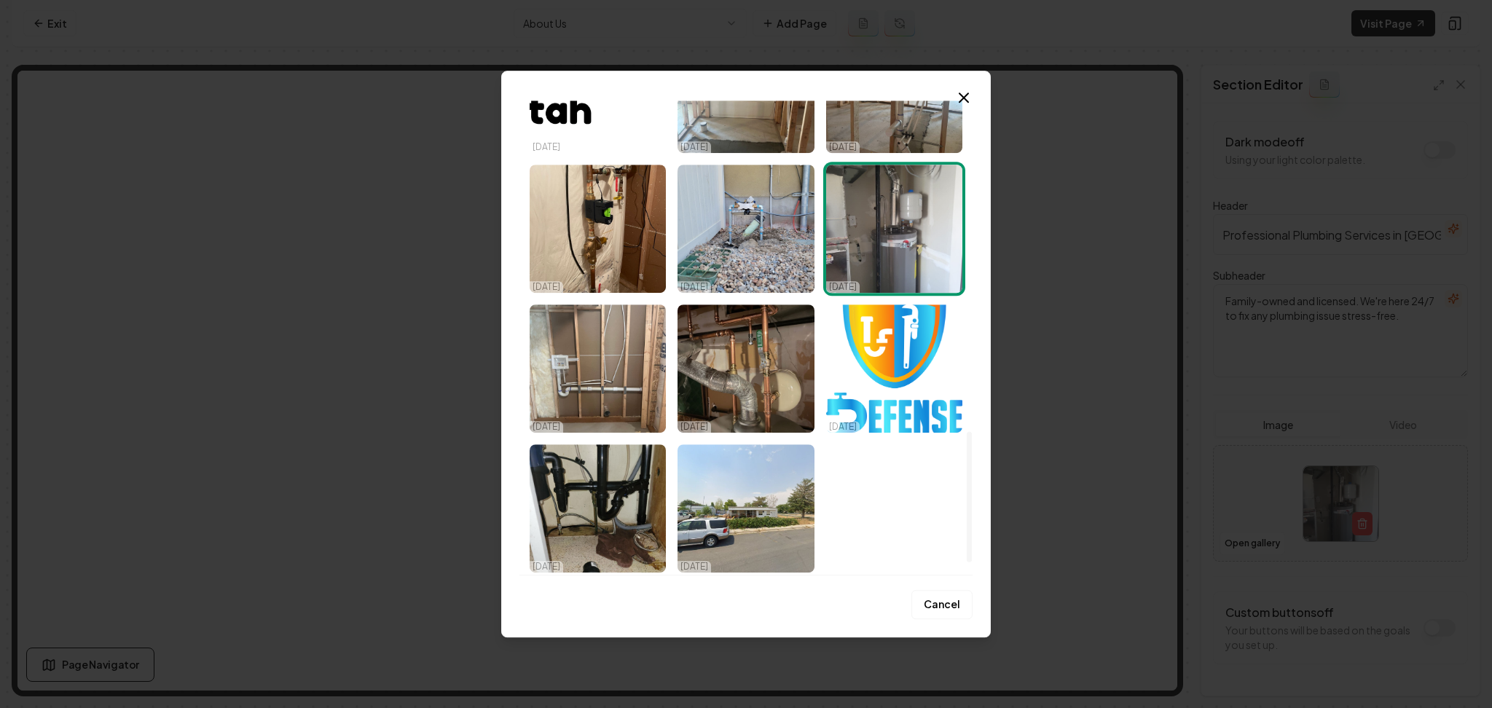
scroll to position [1244, 0]
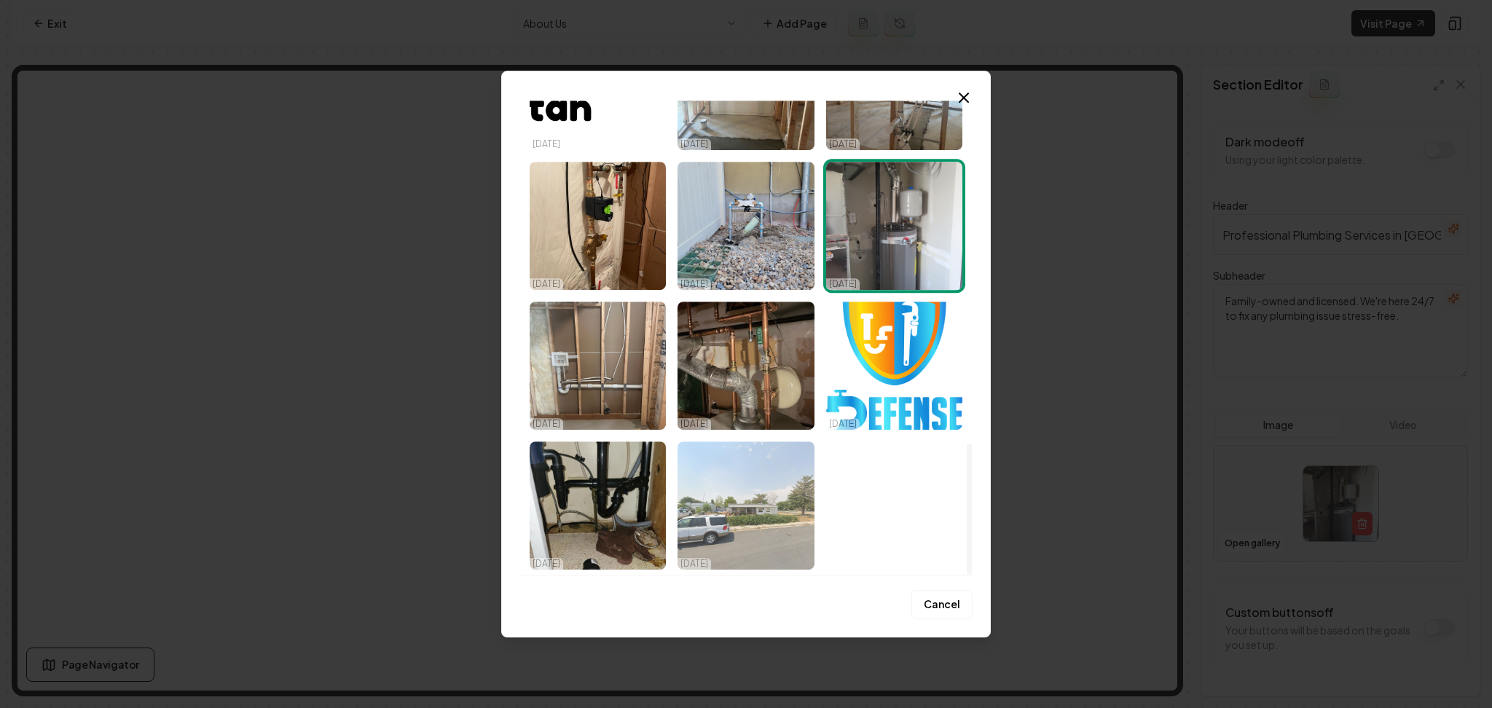
click at [732, 522] on img "Select image image_68c4a0095c7cd75eb818655e.jpeg" at bounding box center [745, 505] width 136 height 128
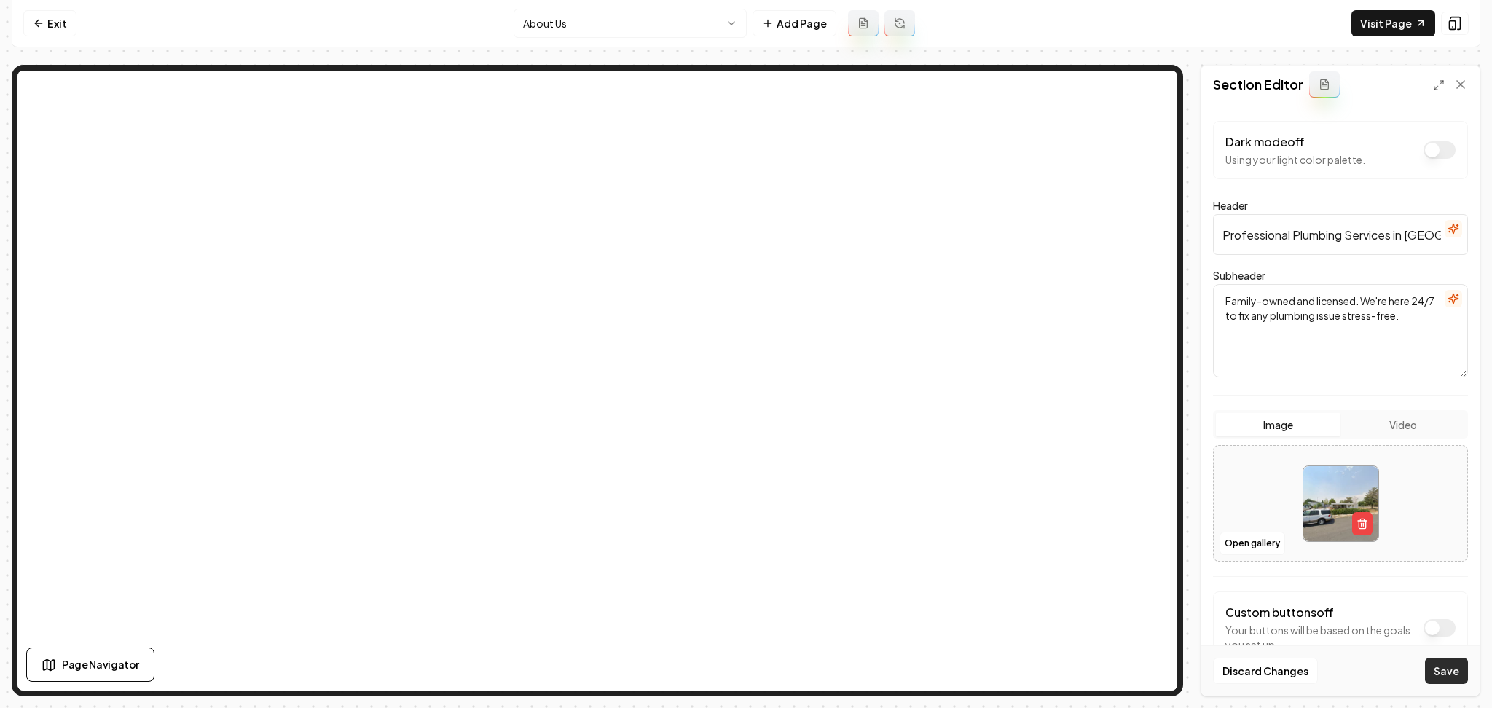
click at [1431, 663] on button "Save" at bounding box center [1446, 671] width 43 height 26
click at [1249, 540] on button "Open gallery" at bounding box center [1252, 543] width 66 height 23
click at [618, 37] on html "Computer Required This feature is only available on a computer. Please switch t…" at bounding box center [746, 354] width 1492 height 708
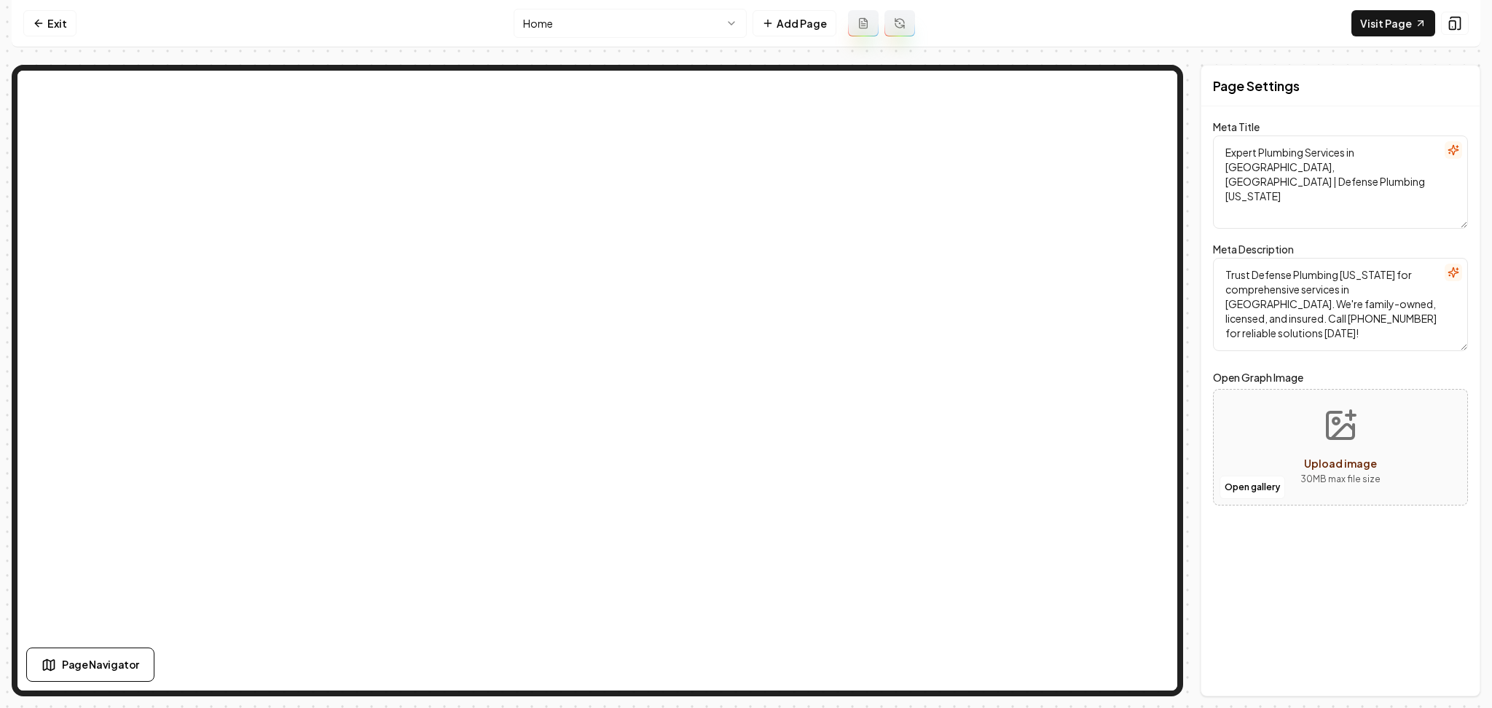
click at [586, 21] on html "Computer Required This feature is only available on a computer. Please switch t…" at bounding box center [746, 354] width 1492 height 708
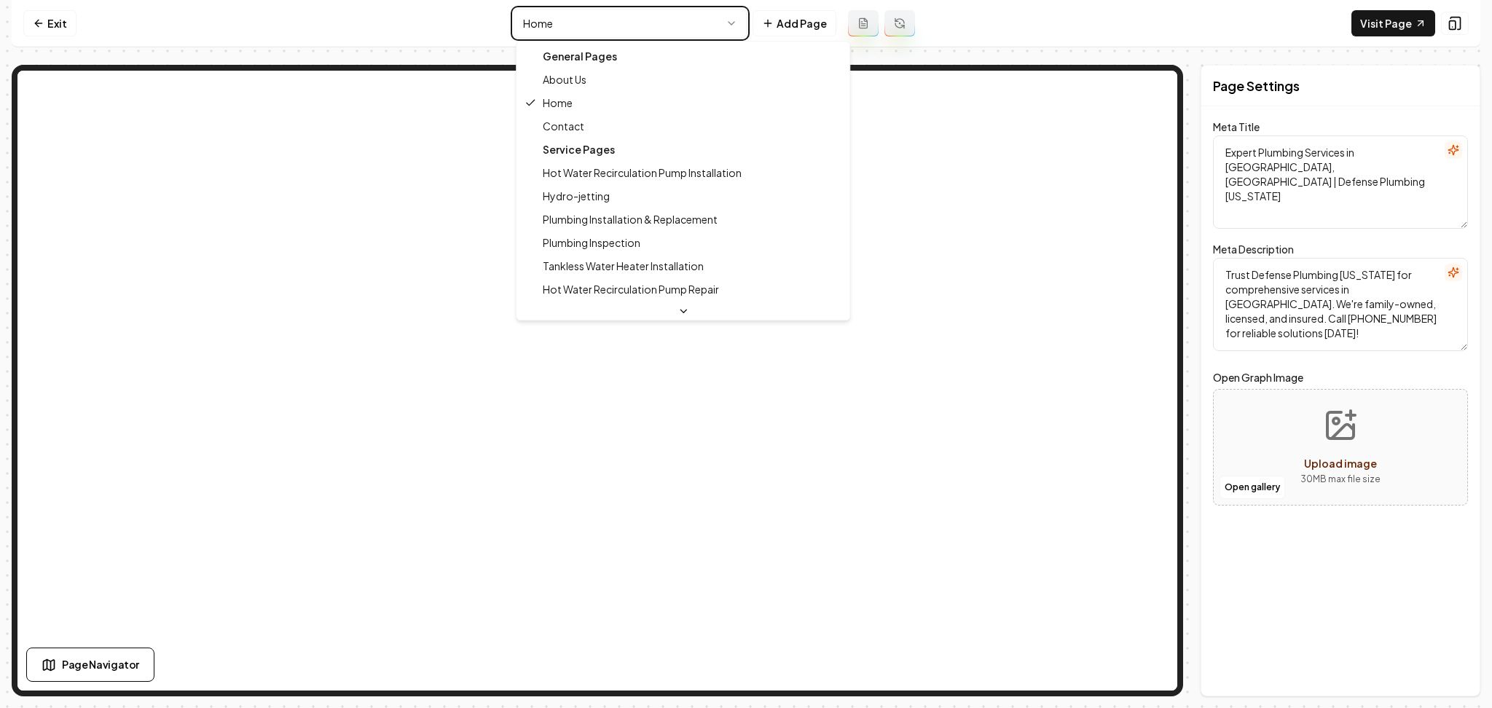
type textarea "About Us - Trusted Plumbing Experts in Tooele | Defense Plumbing Utah"
type textarea "Discover Defense Plumbing Utah—family-owned, licensed, and insured plumbing exp…"
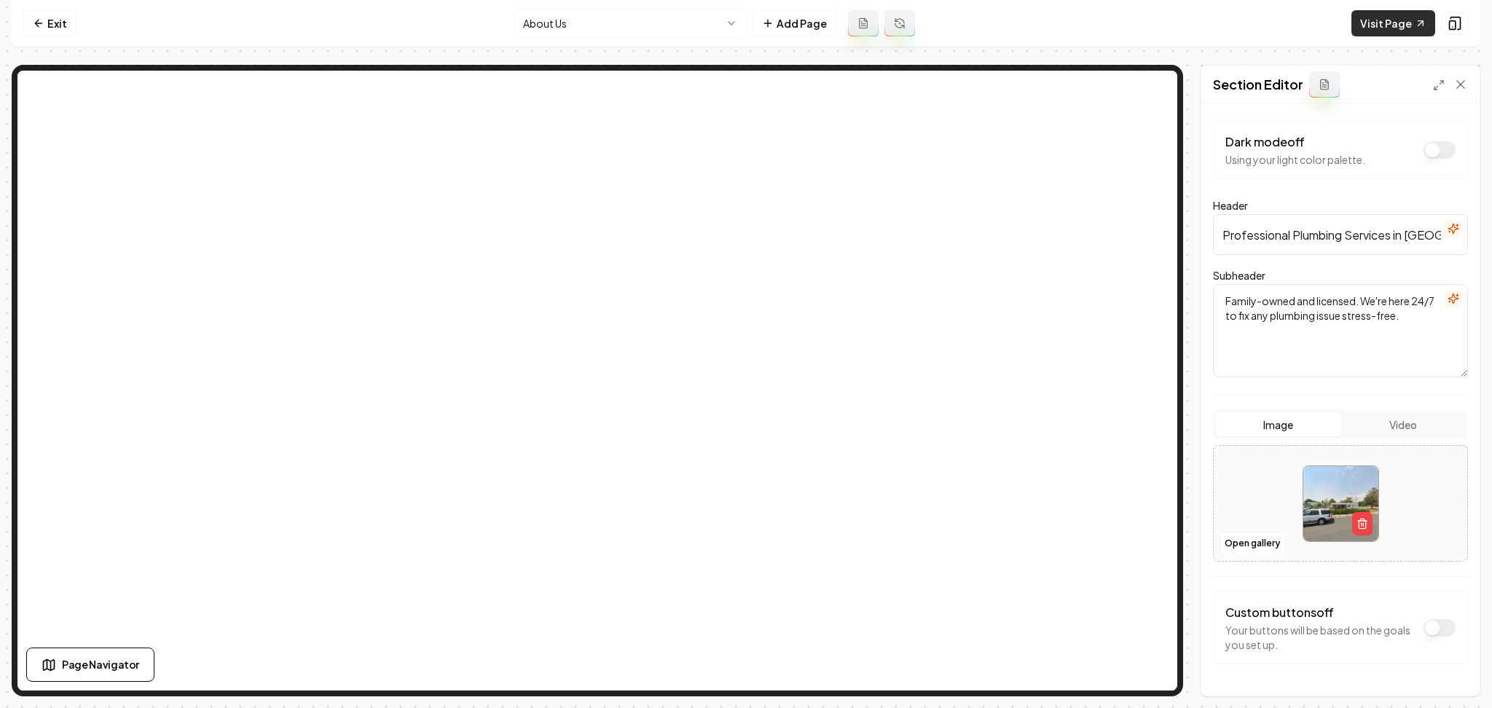
click at [1376, 17] on link "Visit Page" at bounding box center [1393, 23] width 84 height 26
click at [532, 33] on html "Computer Required This feature is only available on a computer. Please switch t…" at bounding box center [746, 354] width 1492 height 708
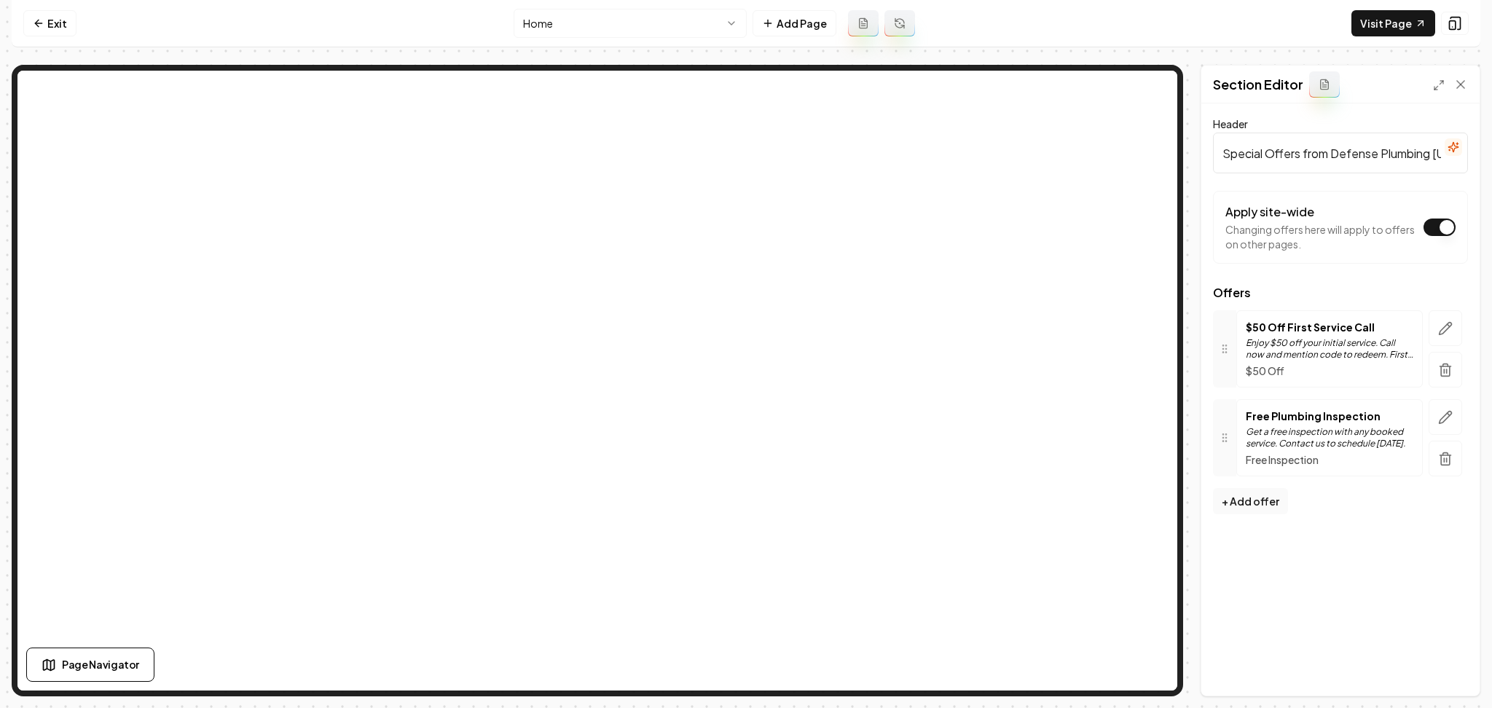
click at [1451, 347] on div at bounding box center [1445, 348] width 45 height 77
click at [1446, 336] on icon "button" at bounding box center [1445, 328] width 15 height 15
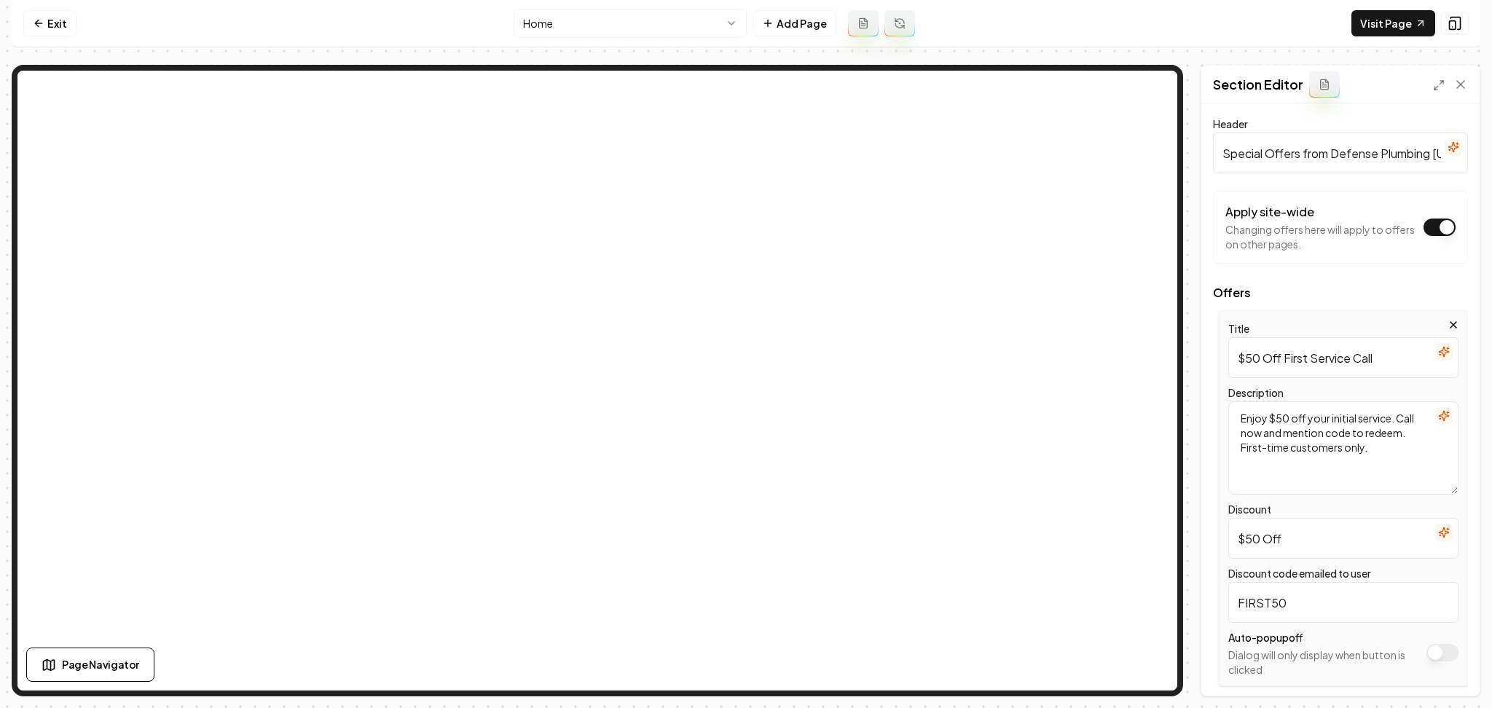
drag, startPoint x: 1378, startPoint y: 362, endPoint x: 1203, endPoint y: 361, distance: 175.6
click at [1203, 361] on div "Header Special Offers from Defense Plumbing Utah Apply site-wide Changing offer…" at bounding box center [1340, 399] width 278 height 592
drag, startPoint x: 1305, startPoint y: 537, endPoint x: 1177, endPoint y: 551, distance: 129.0
click at [1151, 482] on div "Page Settings Section Editor Header Special Offers from Defense Plumbing Utah A…" at bounding box center [746, 381] width 1469 height 632
paste input "10%"
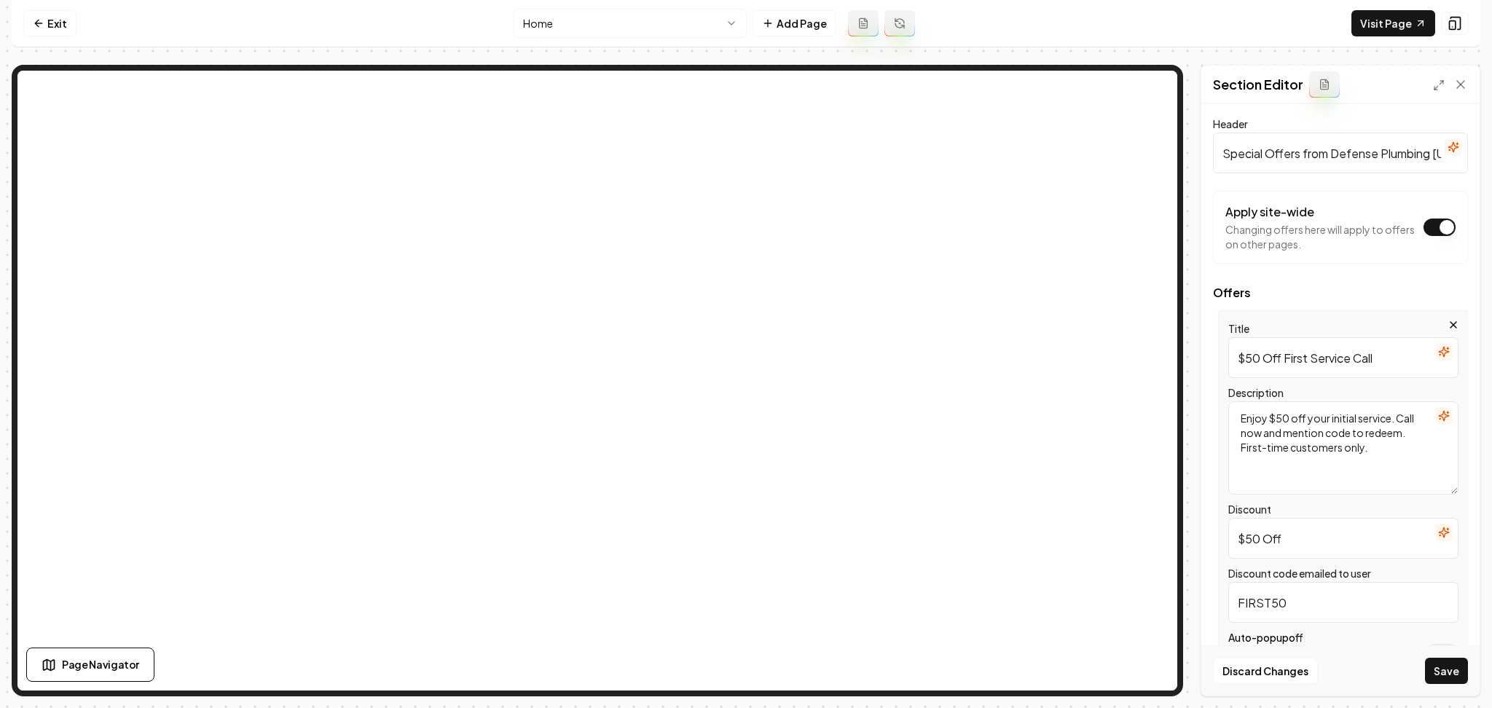
click at [1255, 531] on input "$50 Off" at bounding box center [1343, 538] width 230 height 41
drag, startPoint x: 1262, startPoint y: 539, endPoint x: 1211, endPoint y: 540, distance: 51.0
click at [1211, 540] on div "Header Special Offers from Defense Plumbing Utah Apply site-wide Changing offer…" at bounding box center [1340, 399] width 278 height 592
paste input "10%"
type input "10% Off"
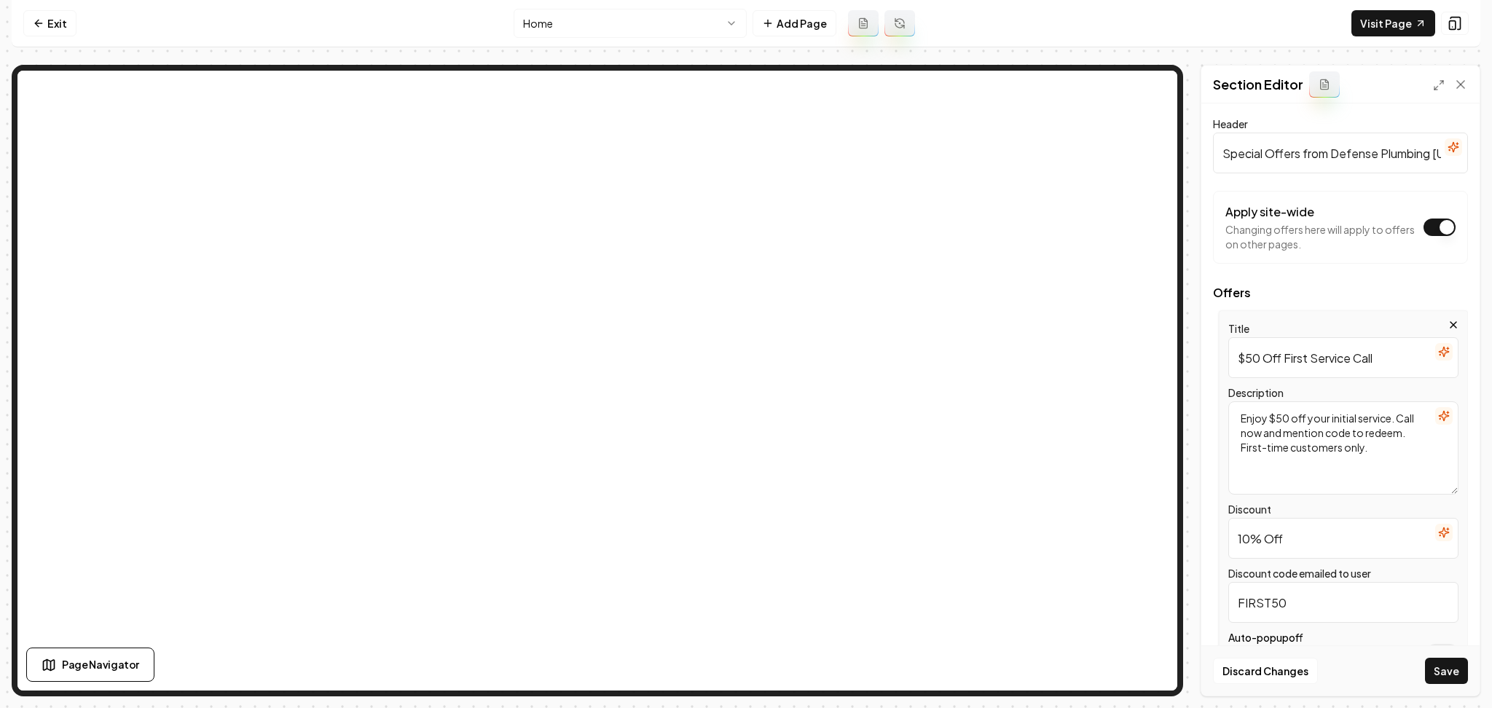
click at [1435, 356] on button "button" at bounding box center [1443, 351] width 17 height 17
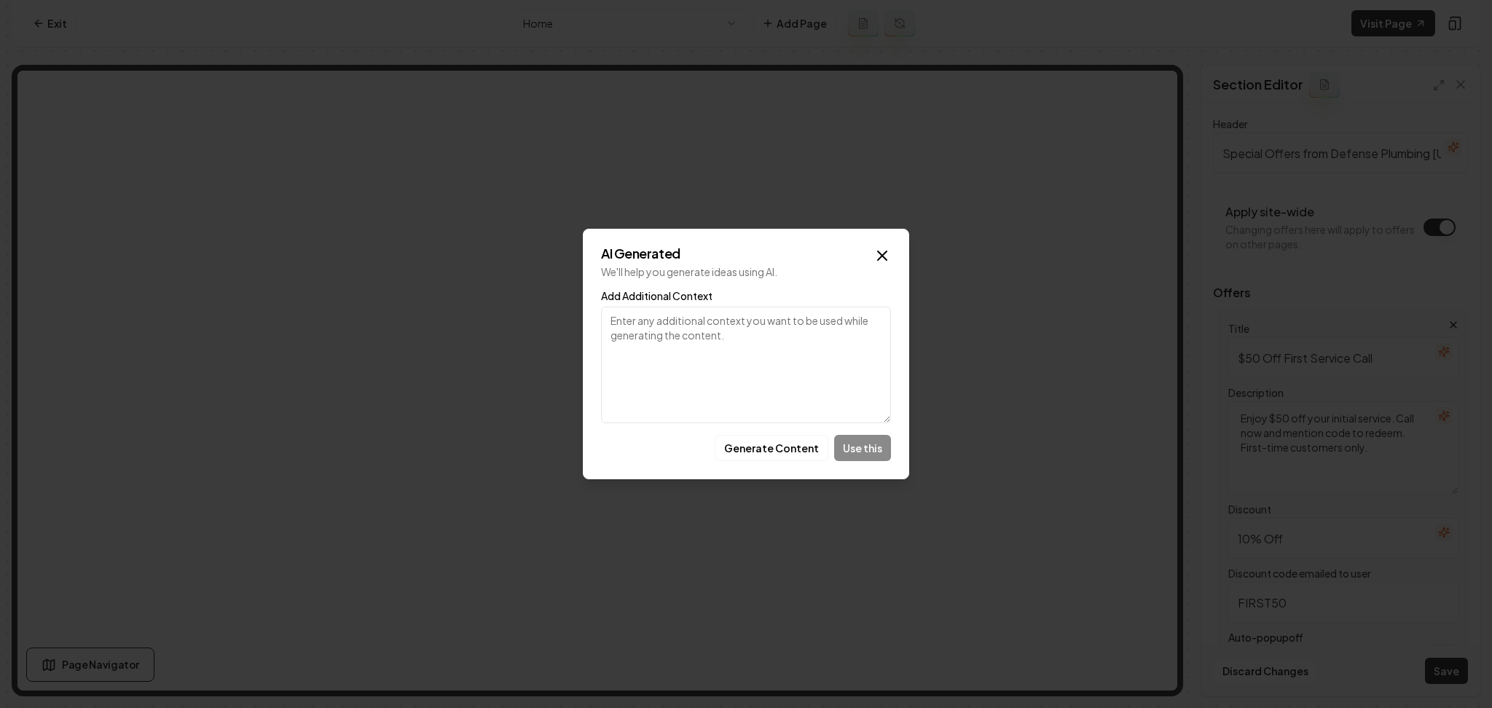
click at [802, 363] on textarea "Add Additional Context" at bounding box center [746, 365] width 290 height 117
paste textarea "10% Military Discount & Active Police or Fire Department"
type textarea "10% Military Discount & Active Police or Fire Department"
click at [779, 444] on button "Generate Content" at bounding box center [772, 448] width 114 height 26
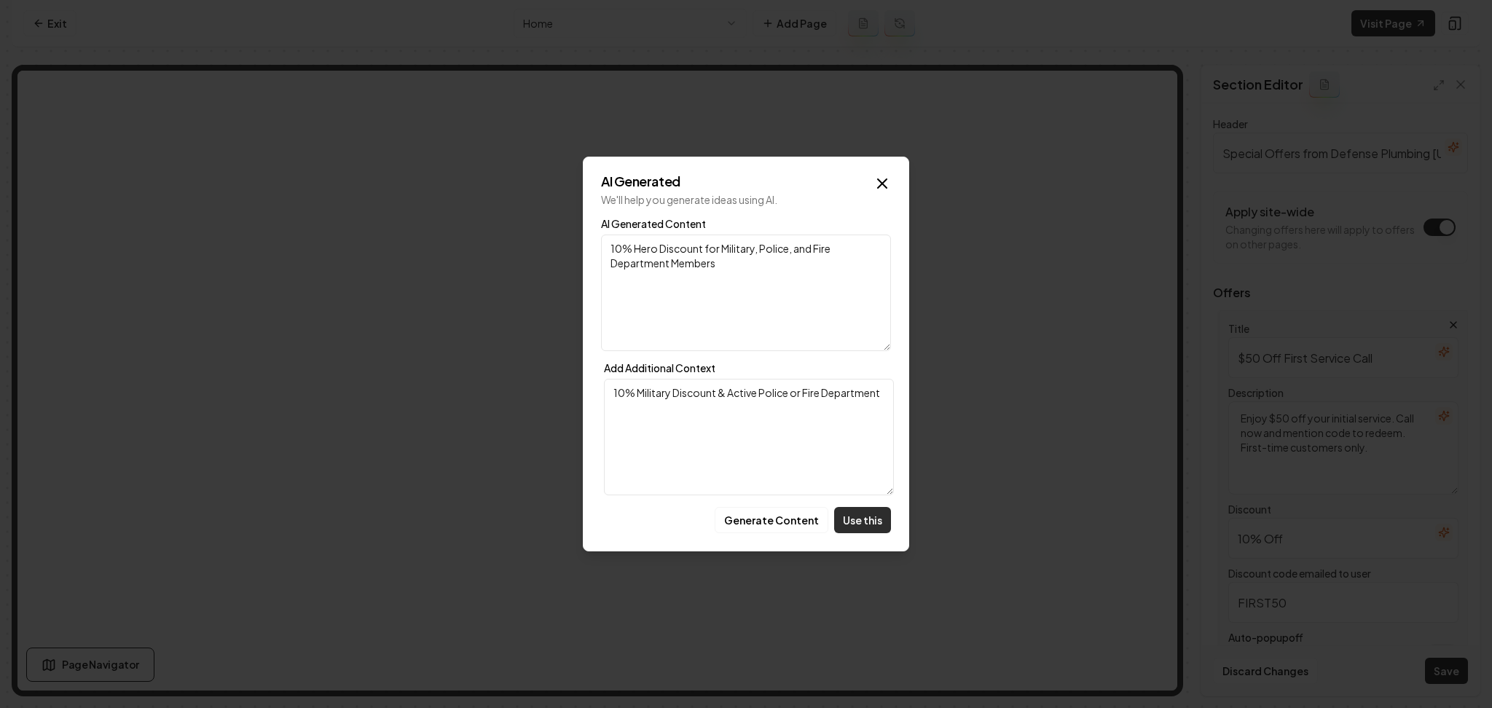
click at [861, 523] on button "Use this" at bounding box center [862, 520] width 57 height 26
type input "10% Hero Discount for Military, Police, and Fire Department Members"
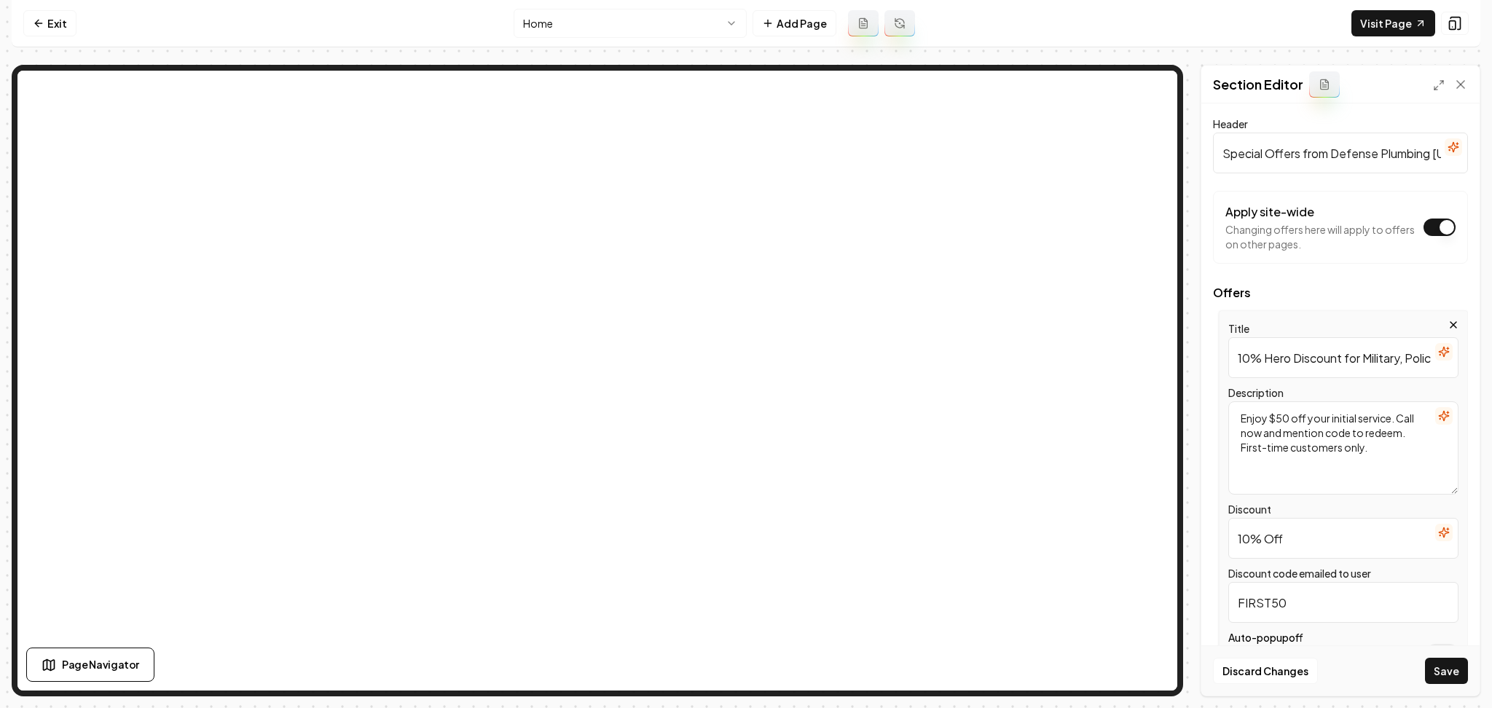
click at [1435, 422] on button "button" at bounding box center [1443, 415] width 17 height 17
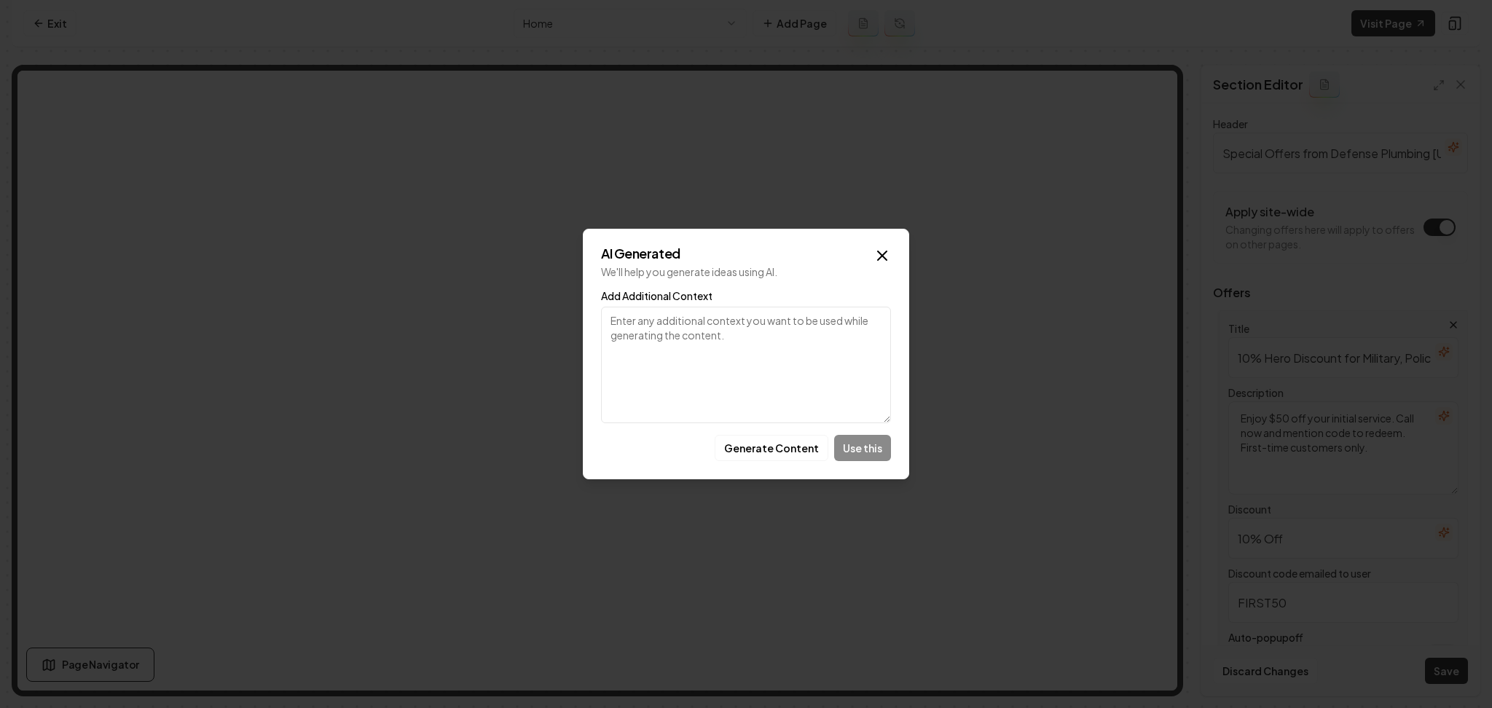
click at [833, 371] on textarea "Add Additional Context" at bounding box center [746, 365] width 290 height 117
paste textarea "10% Military Discount & Active Police or Fire Department"
type textarea "10% Military Discount & Active Police or Fire Department"
click at [774, 449] on button "Generate Content" at bounding box center [772, 448] width 114 height 26
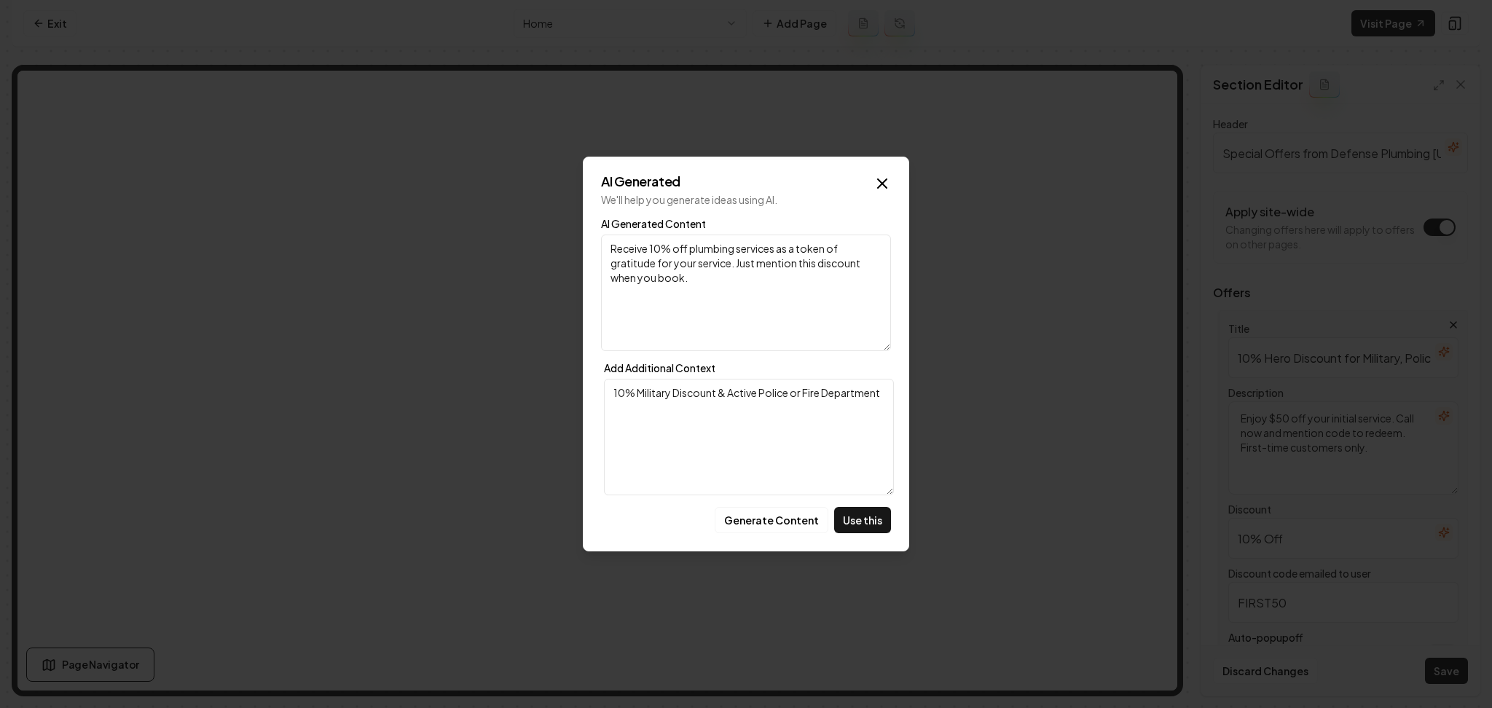
drag, startPoint x: 857, startPoint y: 529, endPoint x: 747, endPoint y: 382, distance: 182.7
click at [740, 345] on div "AI Generated We'll help you generate ideas using AI. AI Generated Content Recei…" at bounding box center [746, 354] width 326 height 395
click at [755, 508] on button "Generate Content" at bounding box center [772, 520] width 114 height 26
click at [859, 525] on button "Use this" at bounding box center [862, 520] width 57 height 26
type textarea "Receive 10% off for your dedication. Book your plumbing service with Defense Pl…"
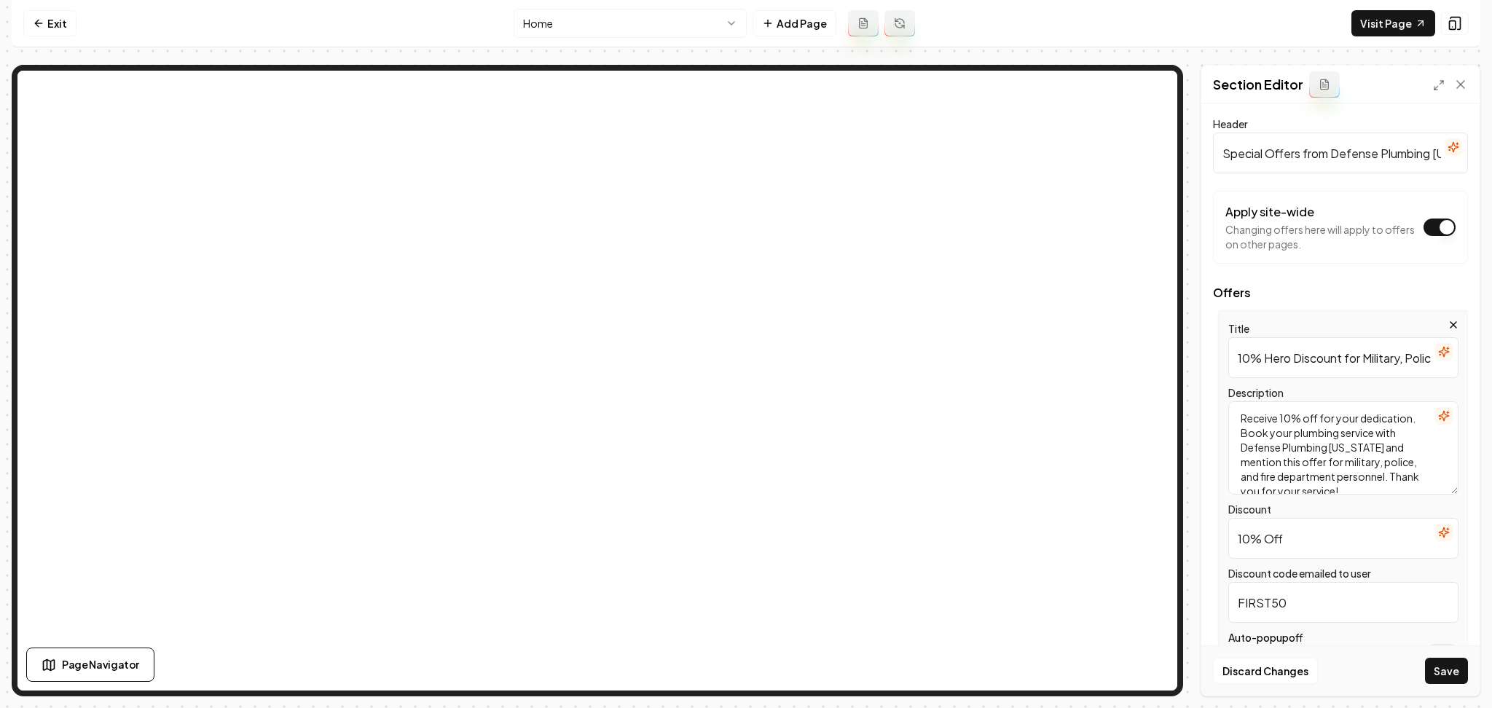
drag, startPoint x: 1298, startPoint y: 595, endPoint x: 1199, endPoint y: 599, distance: 99.1
click at [1199, 599] on div "Page Settings Section Editor Header Special Offers from Defense Plumbing Utah A…" at bounding box center [746, 381] width 1469 height 632
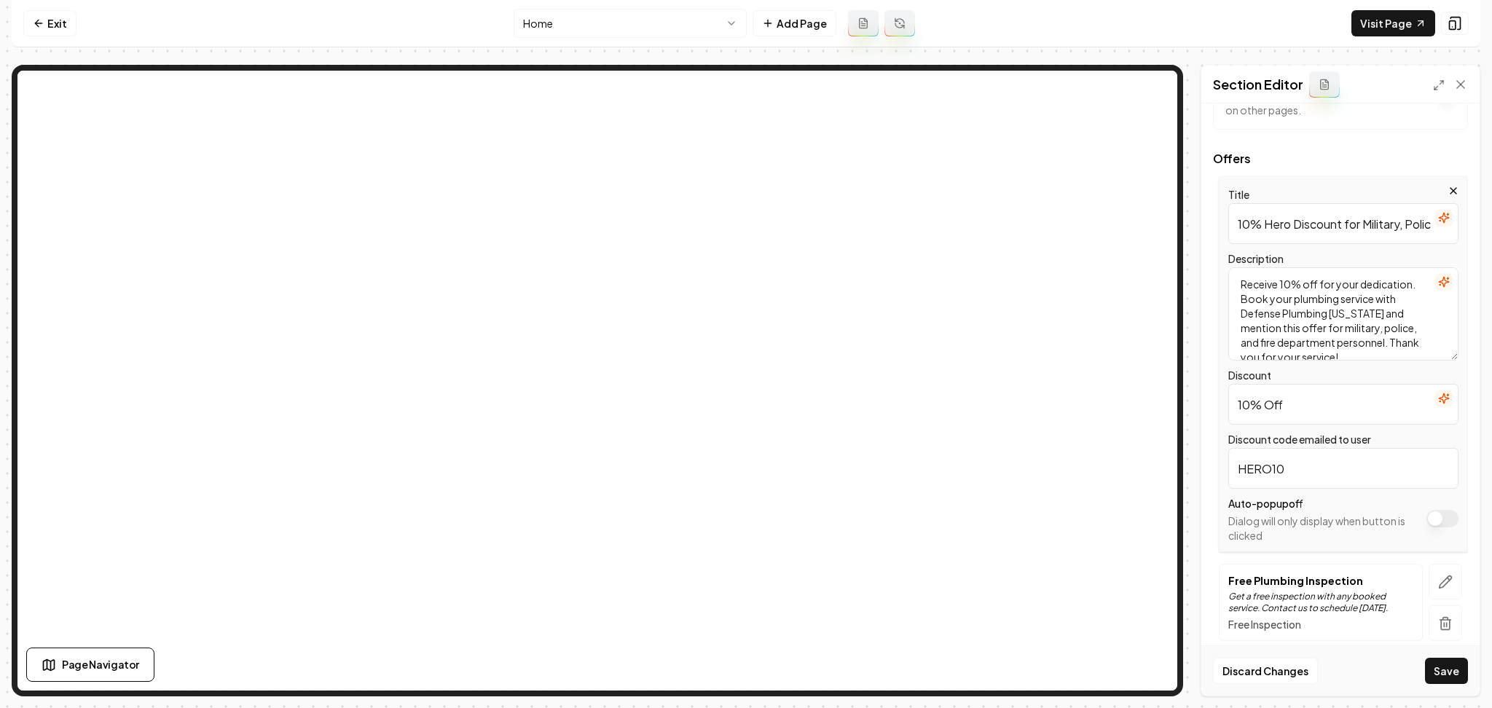
scroll to position [184, 0]
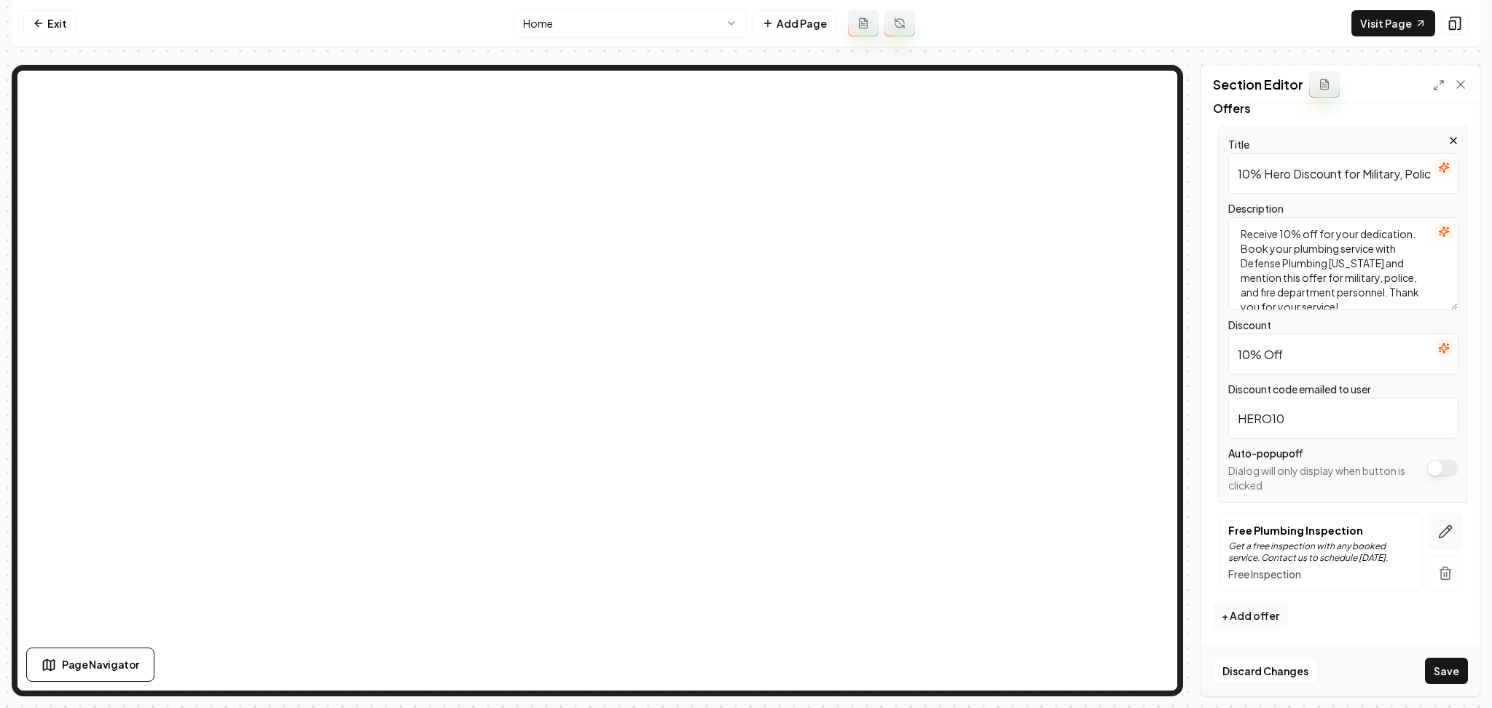
type input "HERO10"
click at [1439, 531] on button "button" at bounding box center [1445, 532] width 34 height 36
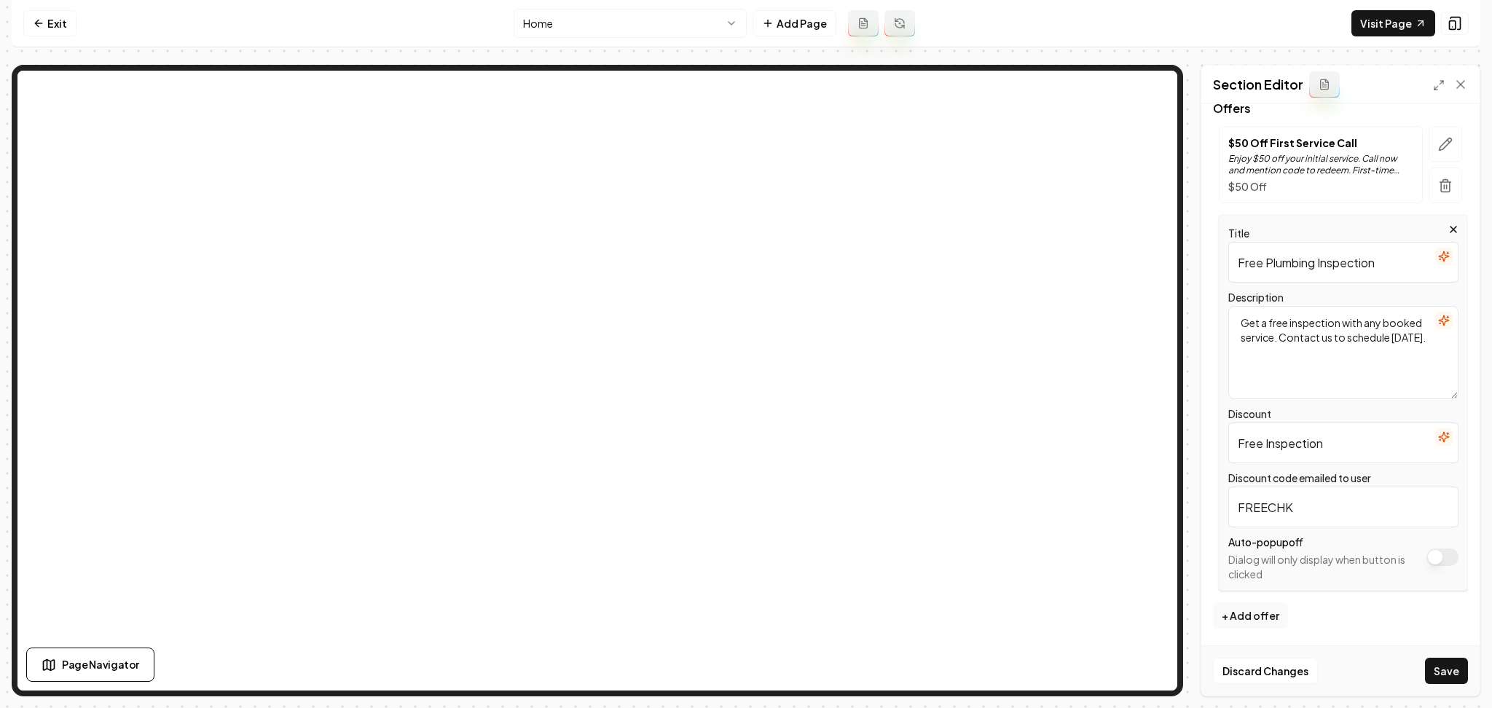
click at [1438, 261] on icon "button" at bounding box center [1444, 257] width 12 height 12
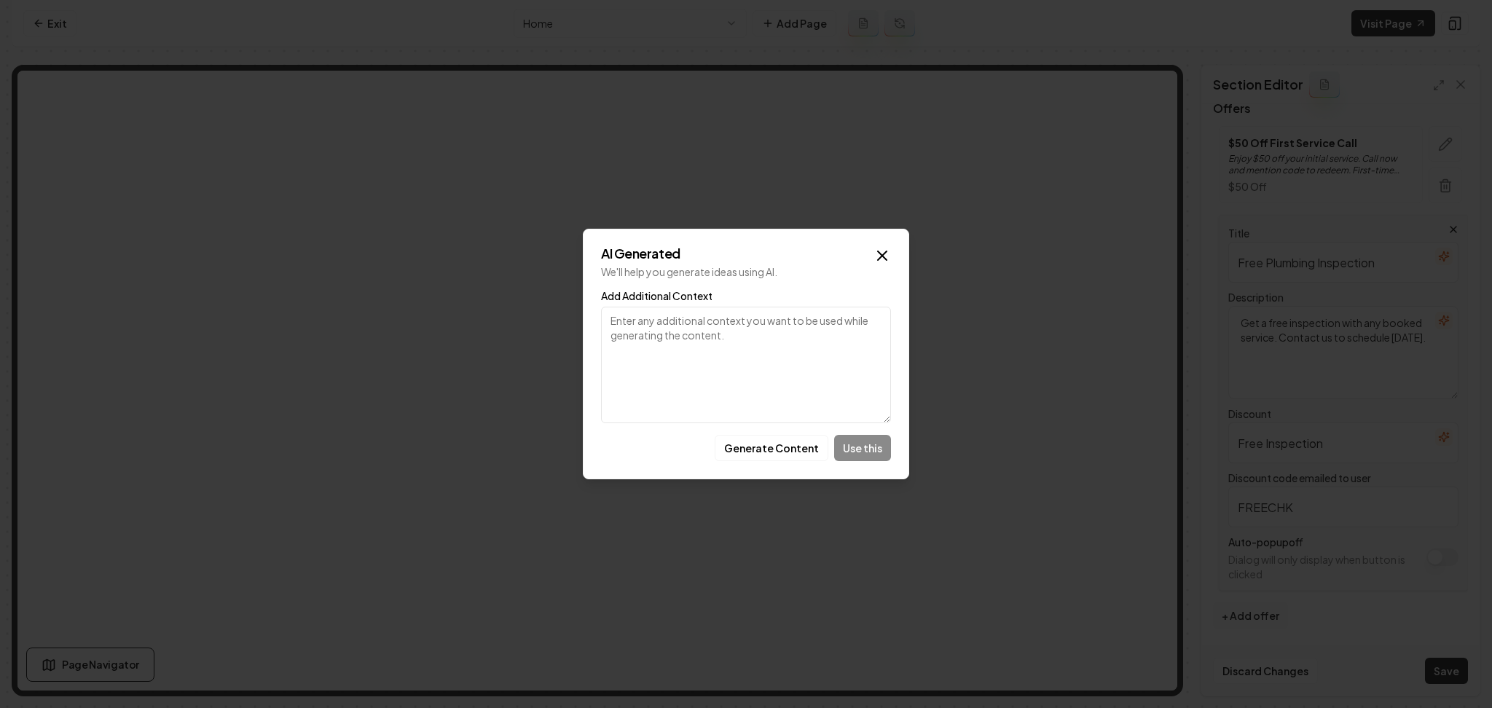
click at [811, 388] on textarea "Add Additional Context" at bounding box center [746, 365] width 290 height 117
paste textarea "10% Senior Discount"
type textarea "10% Senior Discount"
click at [789, 449] on button "Generate Content" at bounding box center [772, 448] width 114 height 26
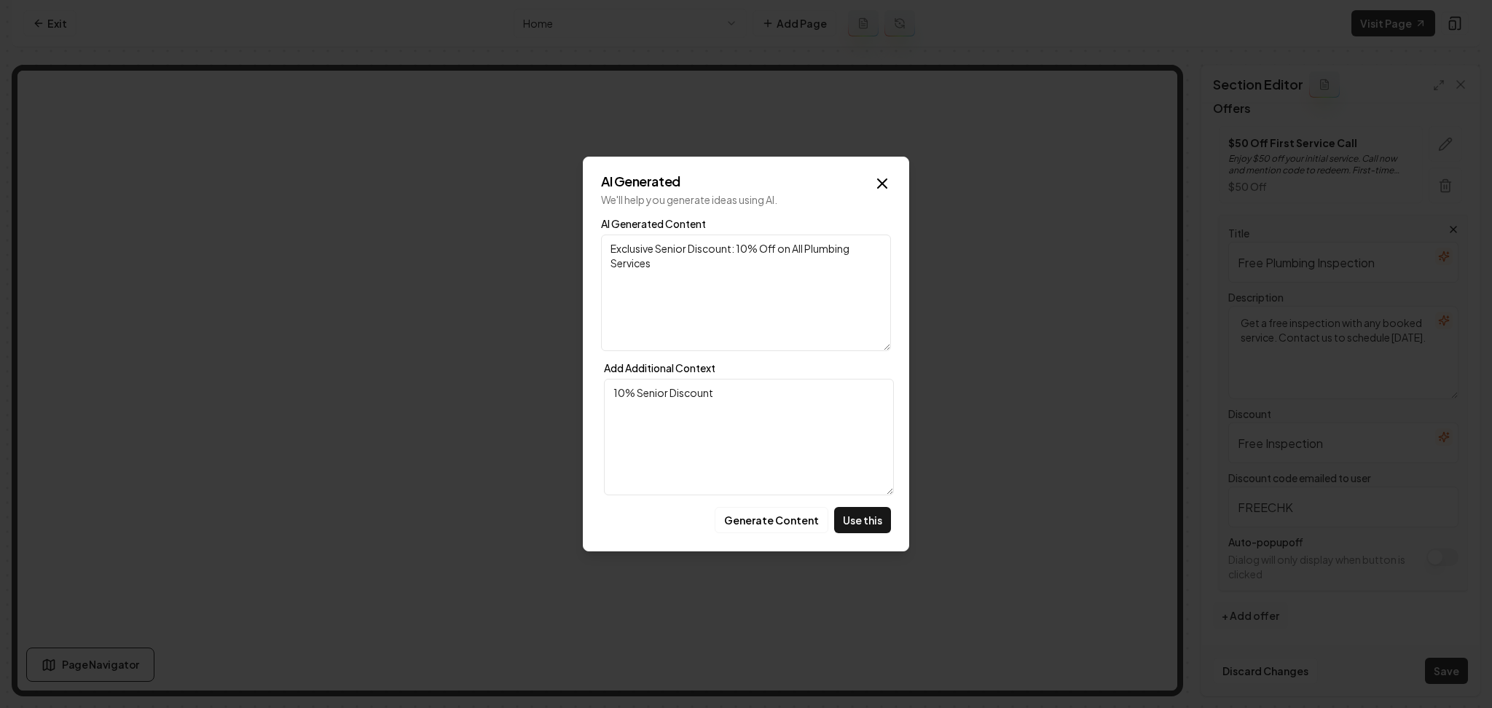
drag, startPoint x: 854, startPoint y: 529, endPoint x: 843, endPoint y: 497, distance: 34.1
click at [843, 497] on div "AI Generated We'll help you generate ideas using AI. AI Generated Content Exclu…" at bounding box center [746, 354] width 326 height 395
click at [849, 514] on button "Use this" at bounding box center [862, 520] width 57 height 26
type input "Exclusive Senior Discount: 10% Off on All Plumbing Services"
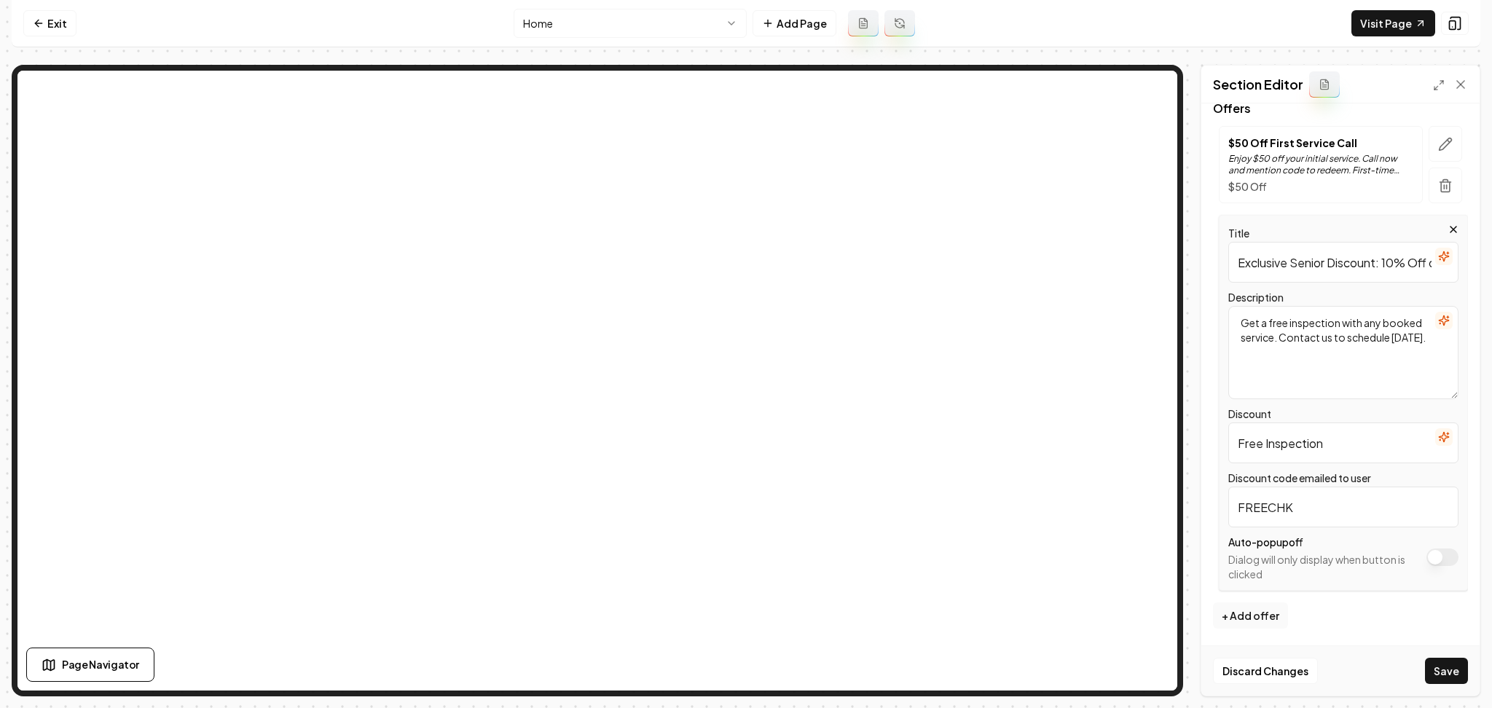
click at [1315, 443] on input "Free Inspection" at bounding box center [1343, 442] width 230 height 41
drag, startPoint x: 1336, startPoint y: 447, endPoint x: 1175, endPoint y: 460, distance: 161.5
click at [1151, 390] on div "Page Settings Section Editor Header Special Offers from Defense Plumbing Utah A…" at bounding box center [746, 381] width 1469 height 632
paste input "10% Senior Discount"
drag, startPoint x: 1267, startPoint y: 440, endPoint x: 1393, endPoint y: 448, distance: 126.3
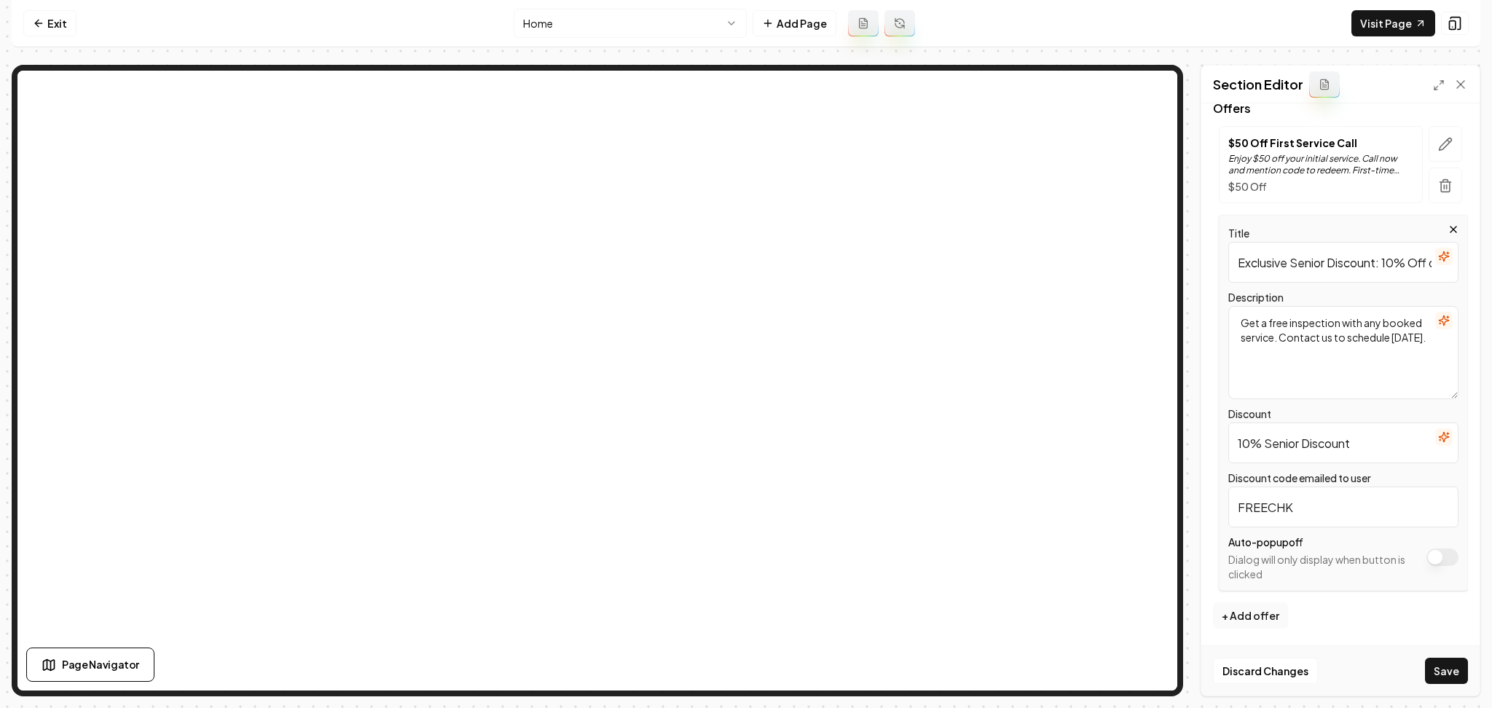
click at [1393, 448] on input "10% Senior Discount" at bounding box center [1343, 442] width 230 height 41
type input "10% Off"
click at [1436, 324] on button "button" at bounding box center [1443, 320] width 17 height 17
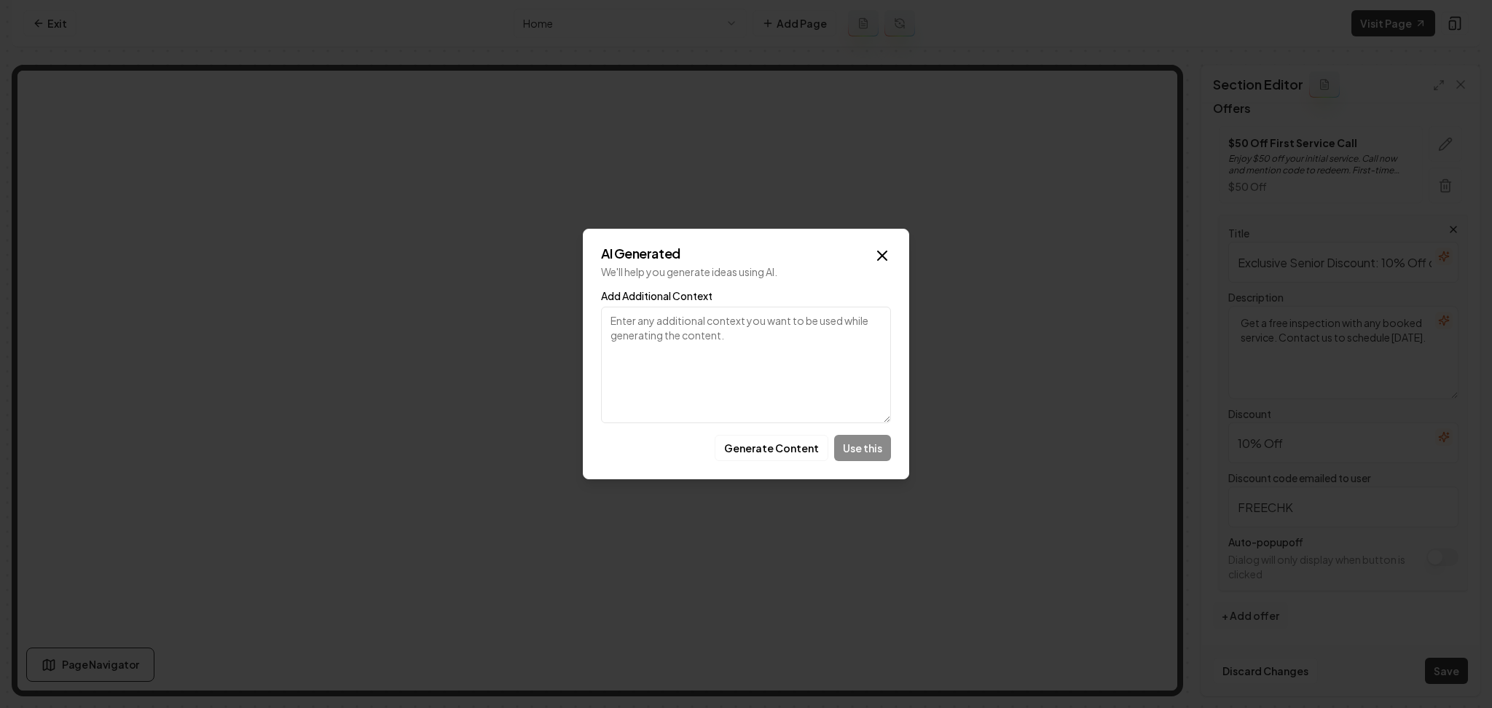
click at [758, 322] on textarea "Add Additional Context" at bounding box center [746, 365] width 290 height 117
paste textarea "10% Senior Discount"
type textarea "10% Senior Discount"
click at [763, 453] on button "Generate Content" at bounding box center [772, 448] width 114 height 26
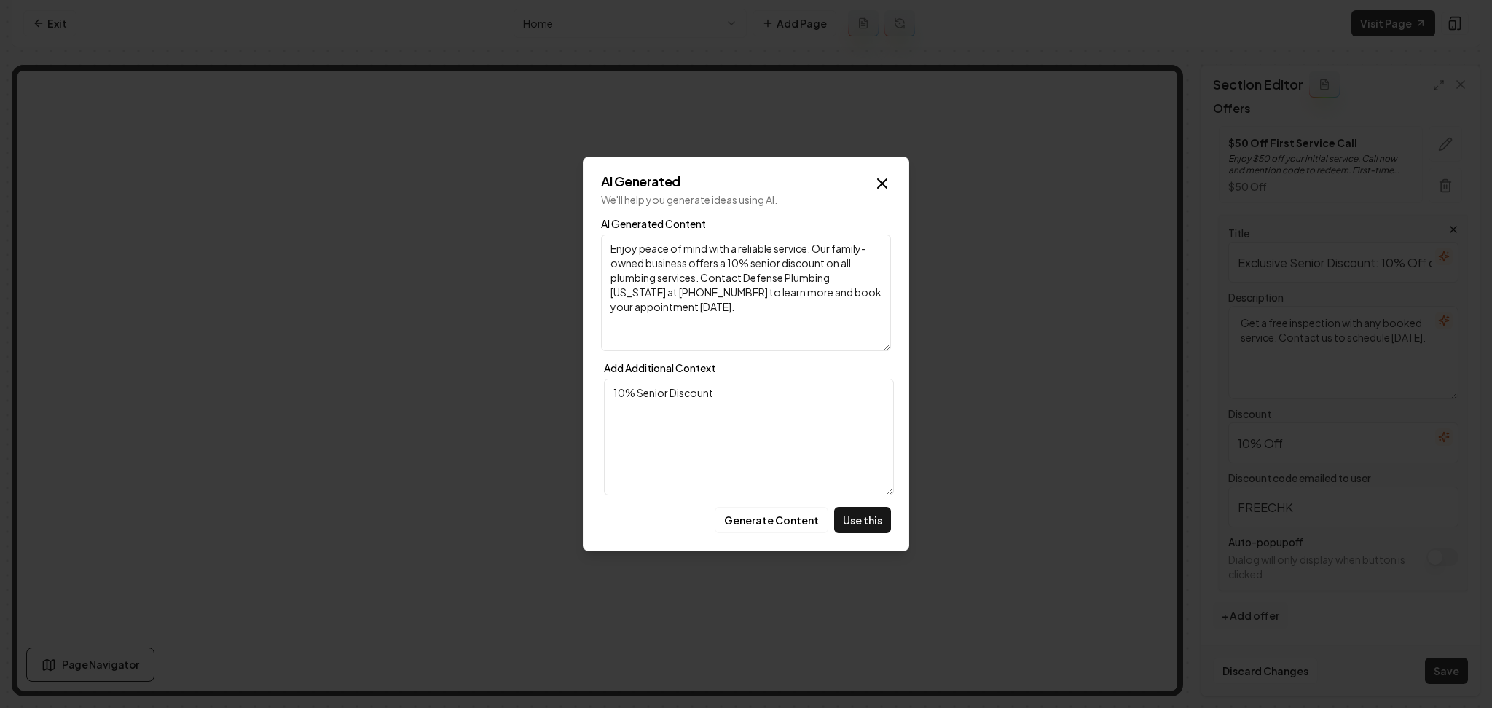
drag, startPoint x: 728, startPoint y: 312, endPoint x: 701, endPoint y: 279, distance: 43.0
click at [701, 279] on textarea "Enjoy peace of mind with a reliable service. Our family-owned business offers a…" at bounding box center [746, 293] width 290 height 117
type textarea "Enjoy peace of mind with a reliable service. Our family-owned business offers a…"
click at [870, 527] on button "Use this" at bounding box center [862, 520] width 57 height 26
type textarea "Enjoy peace of mind with a reliable service. Our family-owned business offers a…"
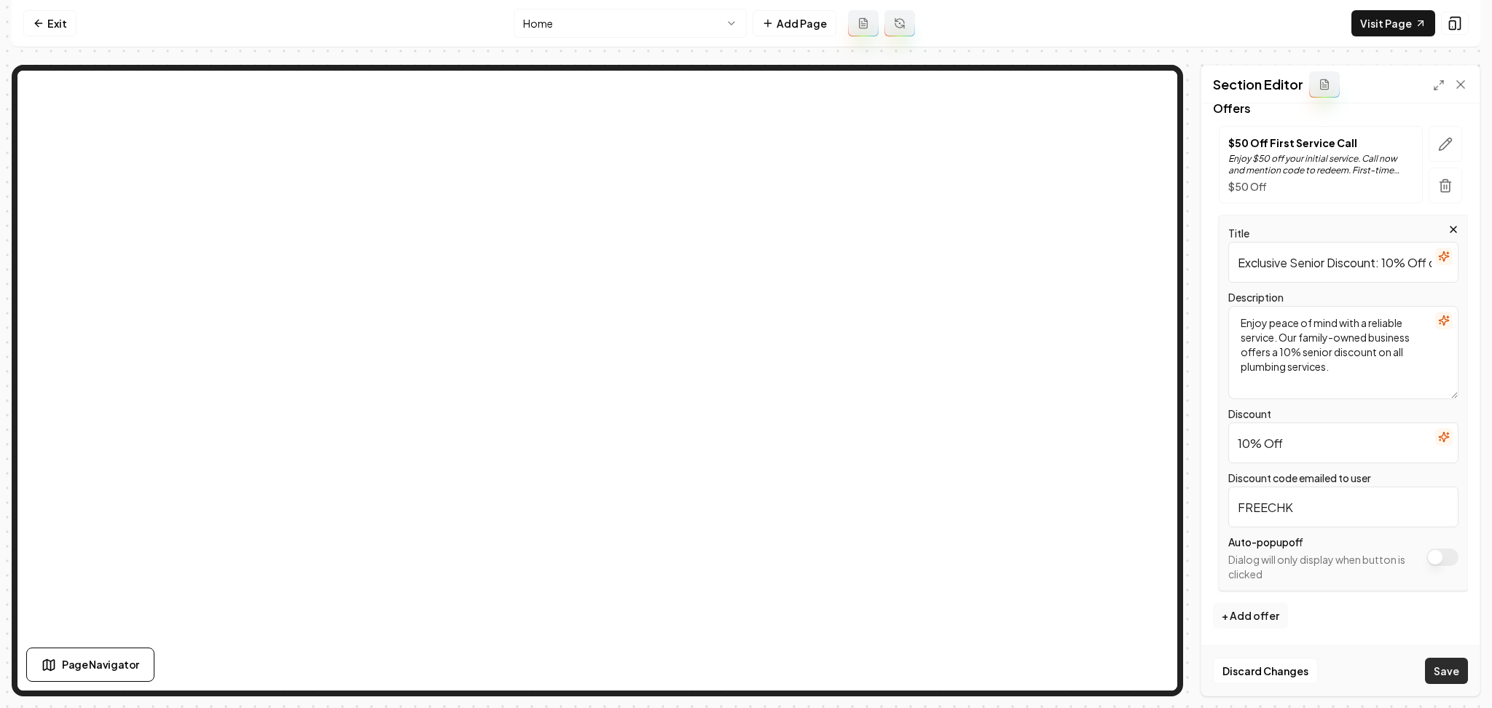
click at [1442, 664] on button "Save" at bounding box center [1446, 671] width 43 height 26
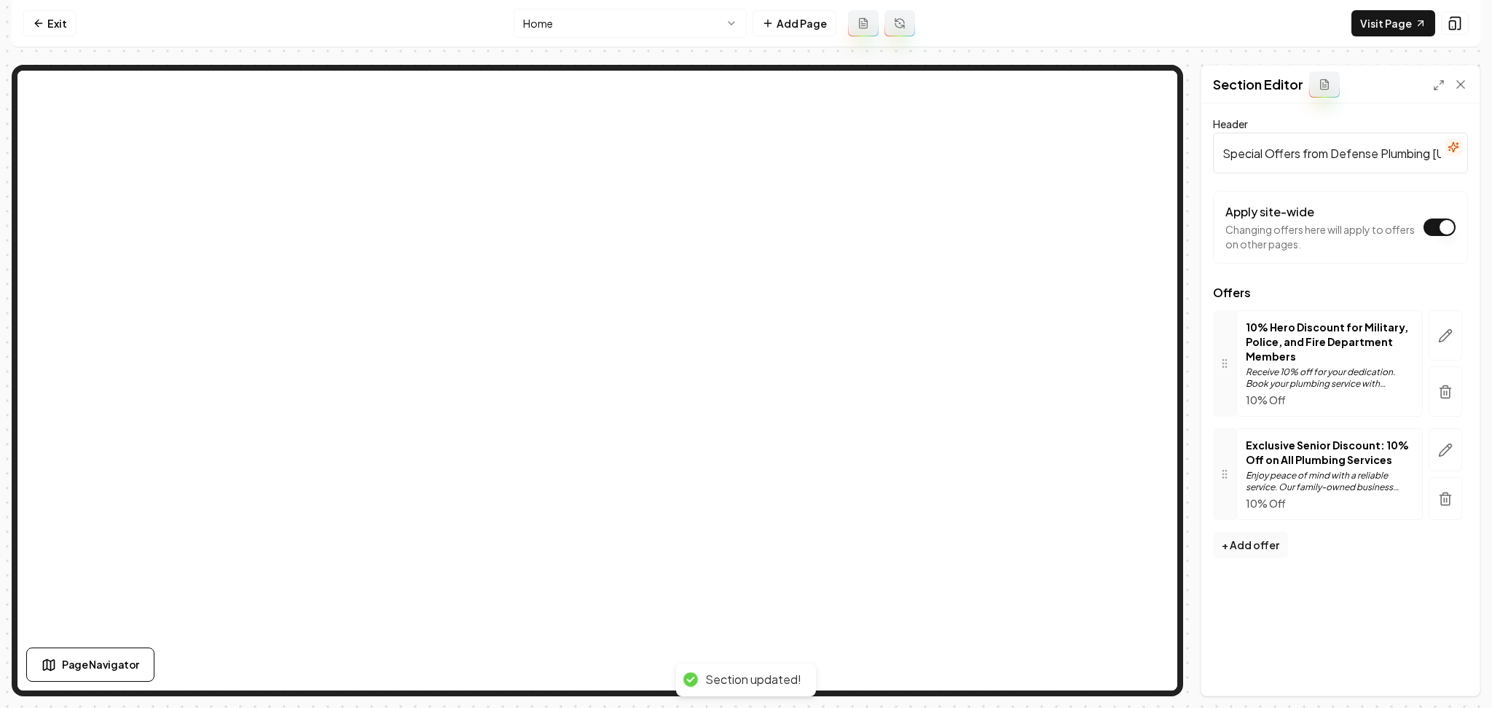
scroll to position [0, 0]
click at [1454, 337] on button "button" at bounding box center [1445, 335] width 34 height 50
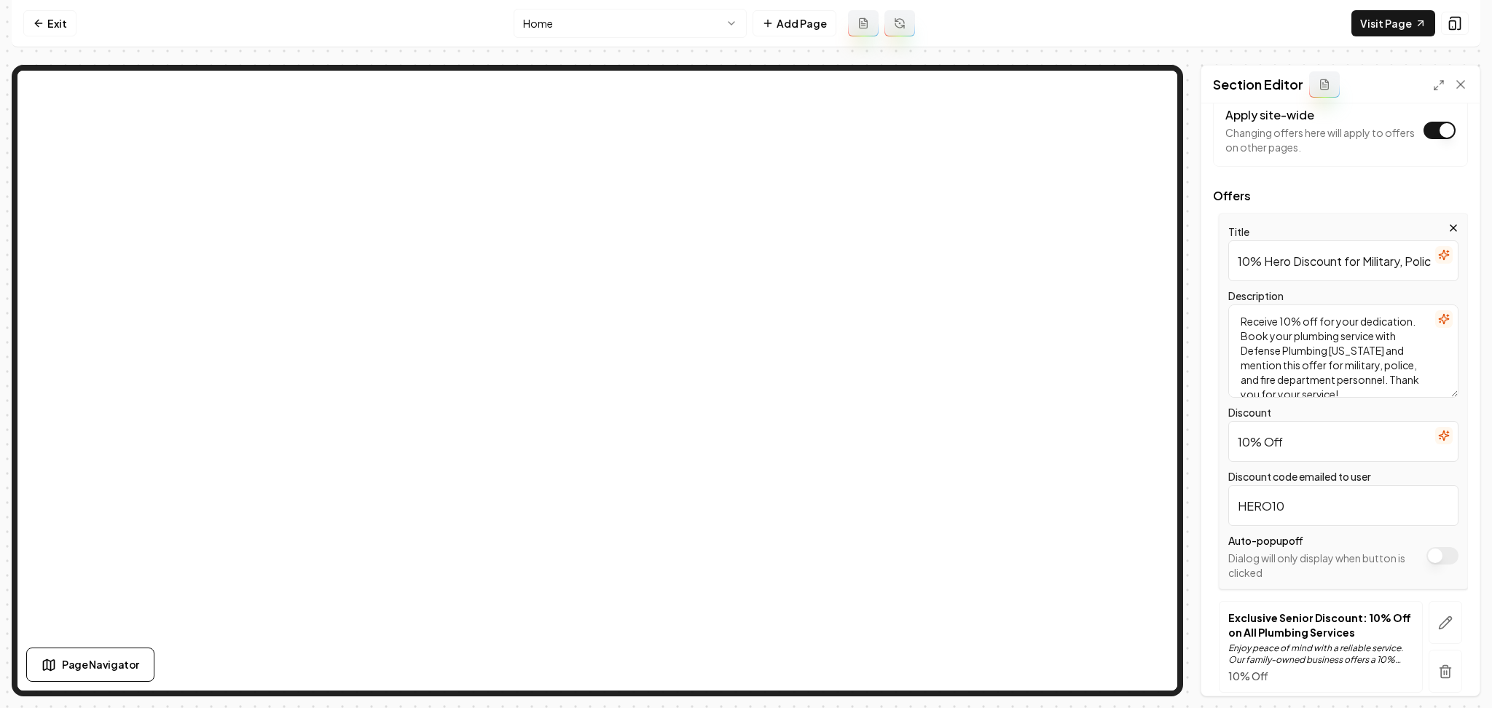
drag, startPoint x: 1355, startPoint y: 361, endPoint x: 1300, endPoint y: 339, distance: 58.8
click at [1300, 339] on textarea "Receive 10% off for your dedication. Book your plumbing service with Defense Pl…" at bounding box center [1343, 350] width 230 height 93
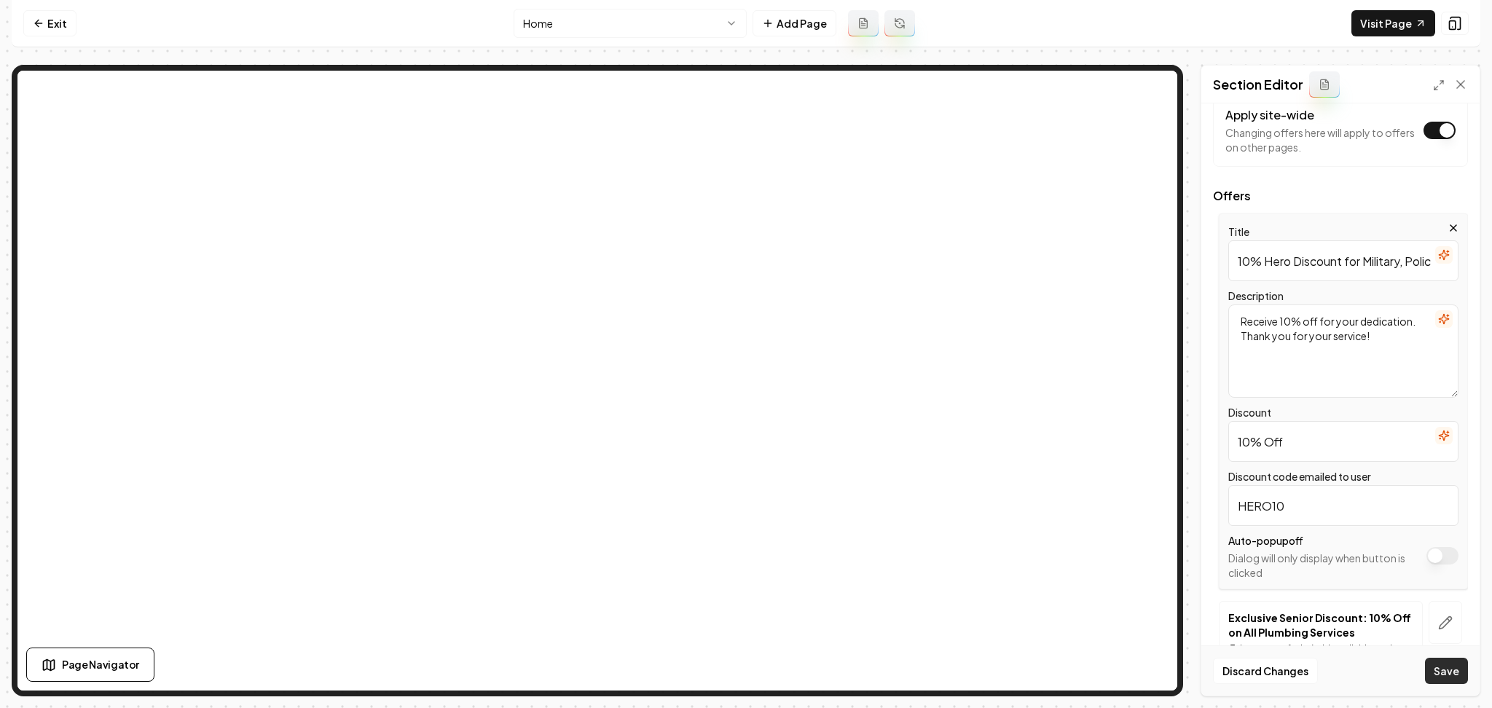
type textarea "Receive 10% off for your dedication. Thank you for your service!"
click at [1435, 677] on button "Save" at bounding box center [1446, 671] width 43 height 26
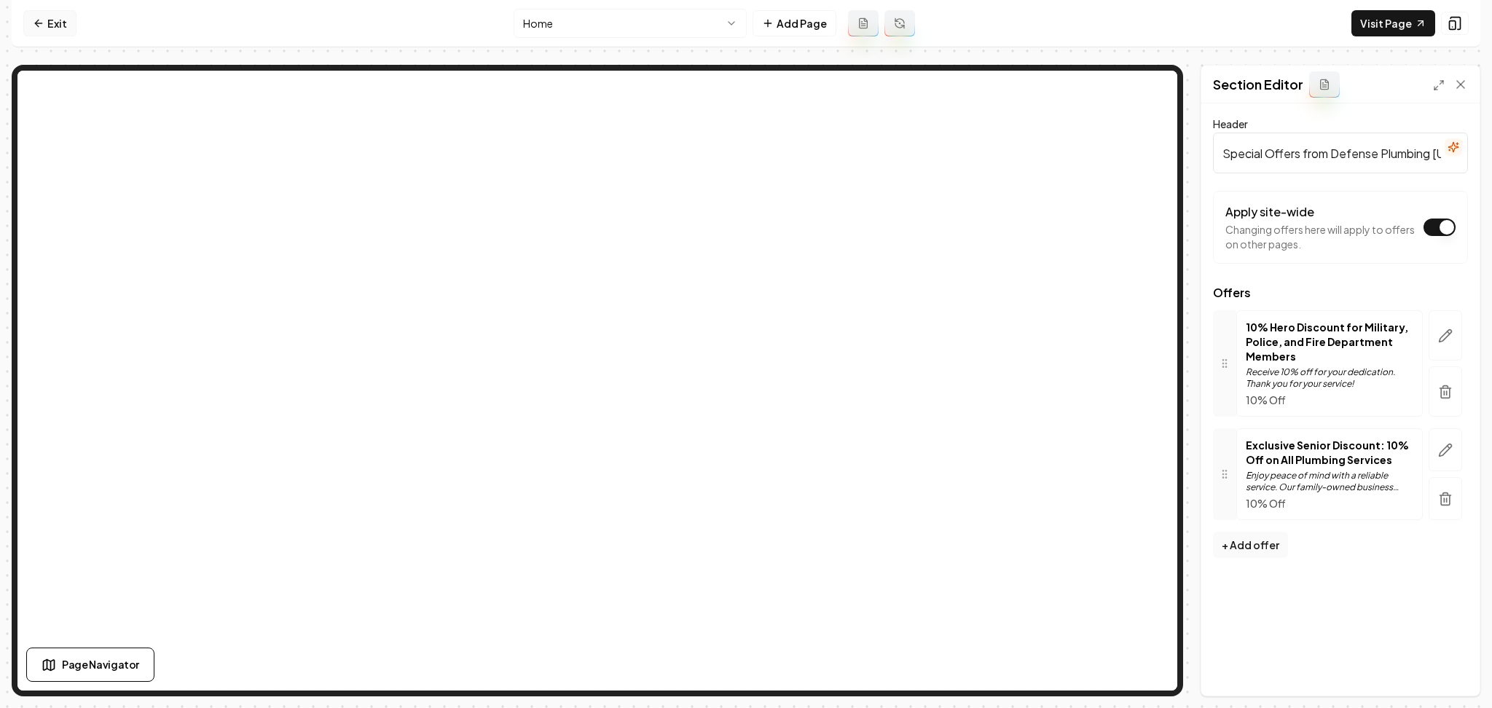
click at [39, 29] on link "Exit" at bounding box center [49, 23] width 53 height 26
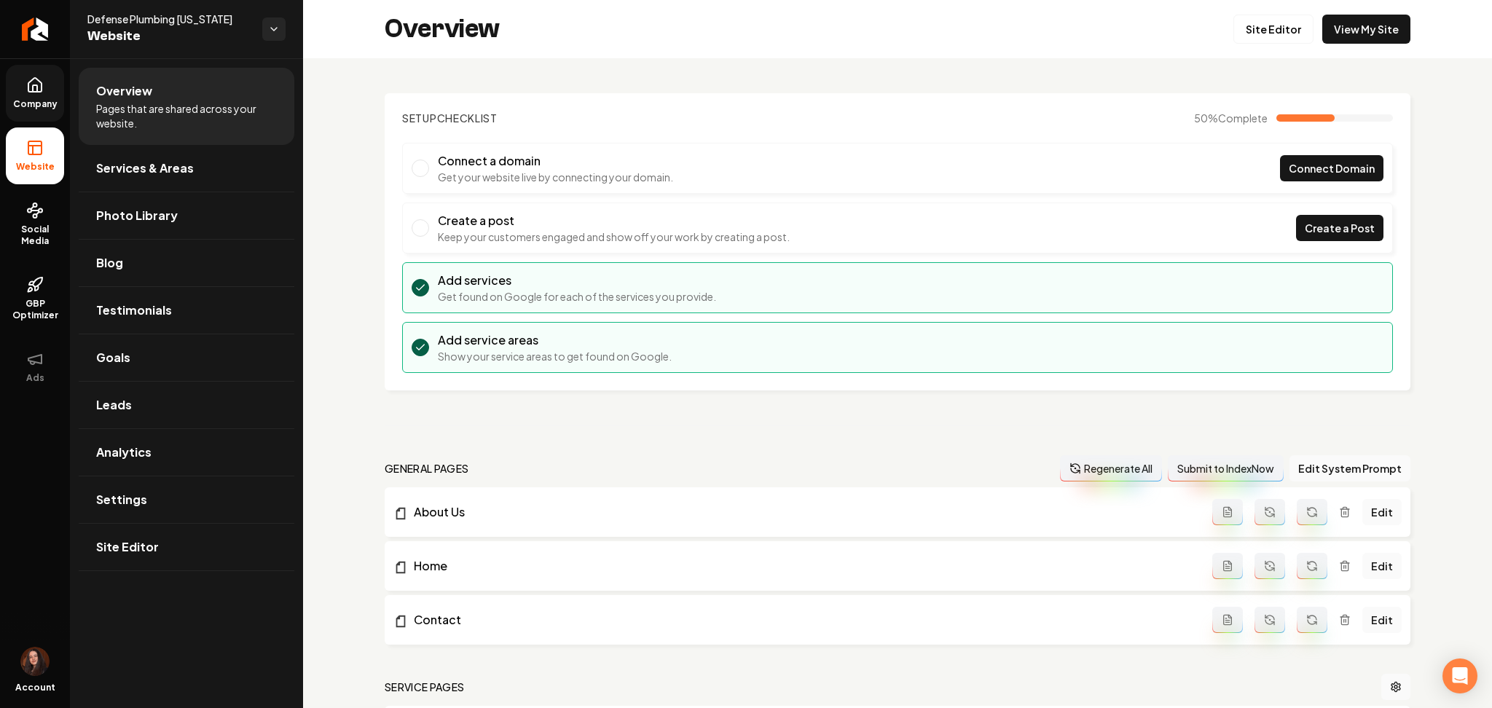
click at [43, 98] on span "Company" at bounding box center [35, 104] width 56 height 12
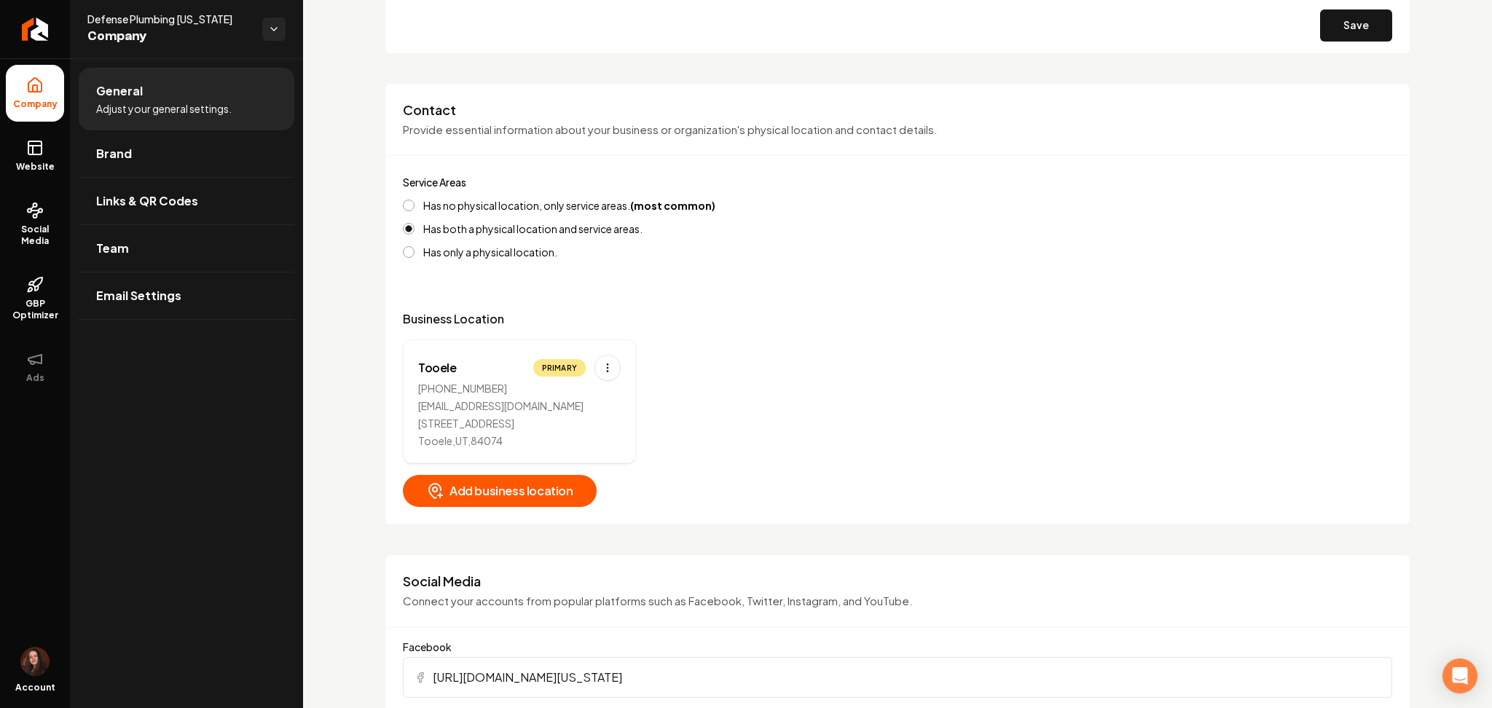
scroll to position [534, 0]
click at [606, 353] on html "Company Website Social Media GBP Optimizer Ads Account Defense Plumbing Utah Co…" at bounding box center [746, 354] width 1492 height 708
click at [568, 406] on div "Edit" at bounding box center [562, 397] width 109 height 23
select select "**"
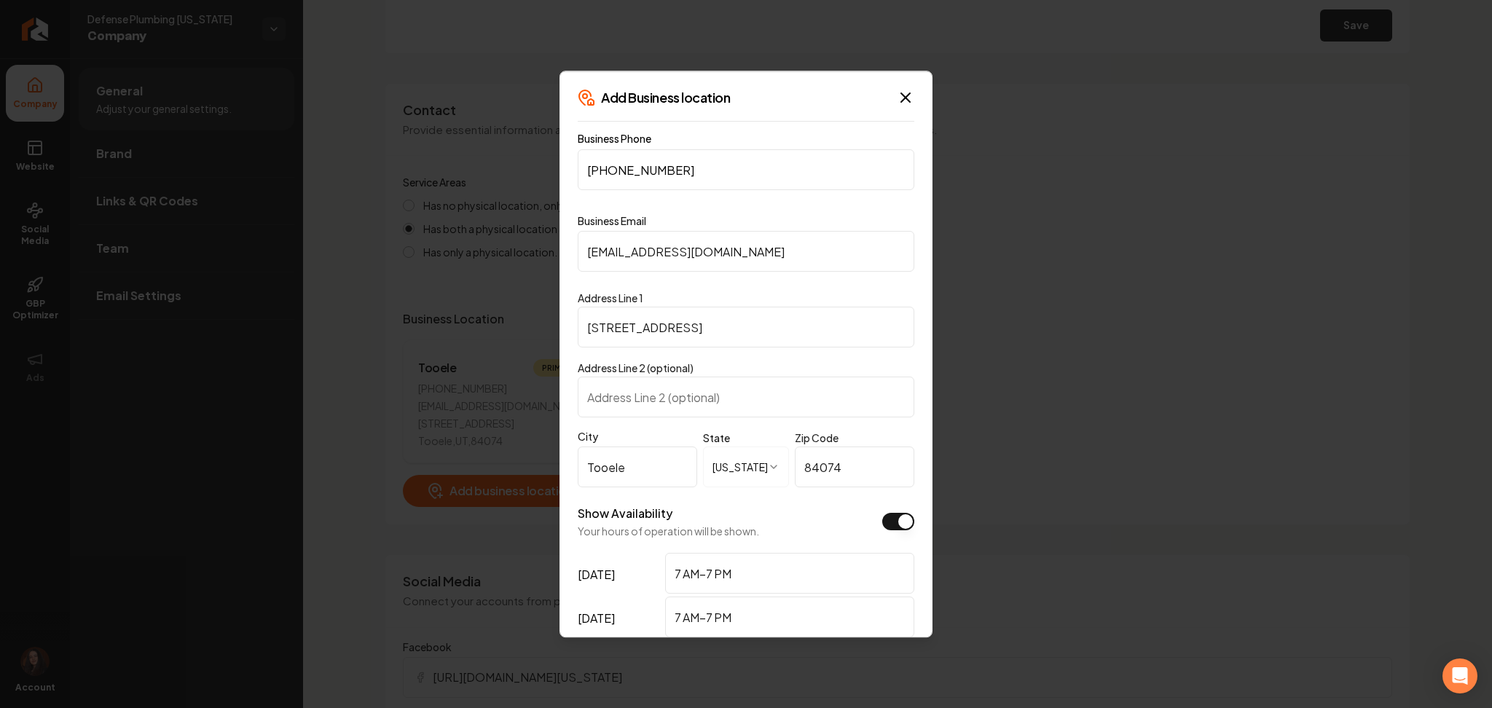
drag, startPoint x: 791, startPoint y: 254, endPoint x: 484, endPoint y: 240, distance: 307.0
click at [484, 240] on body "Company Website Social Media GBP Optimizer Ads Account Defense Plumbing Utah Co…" at bounding box center [746, 354] width 1492 height 708
paste input "airbornejensen@yahoo"
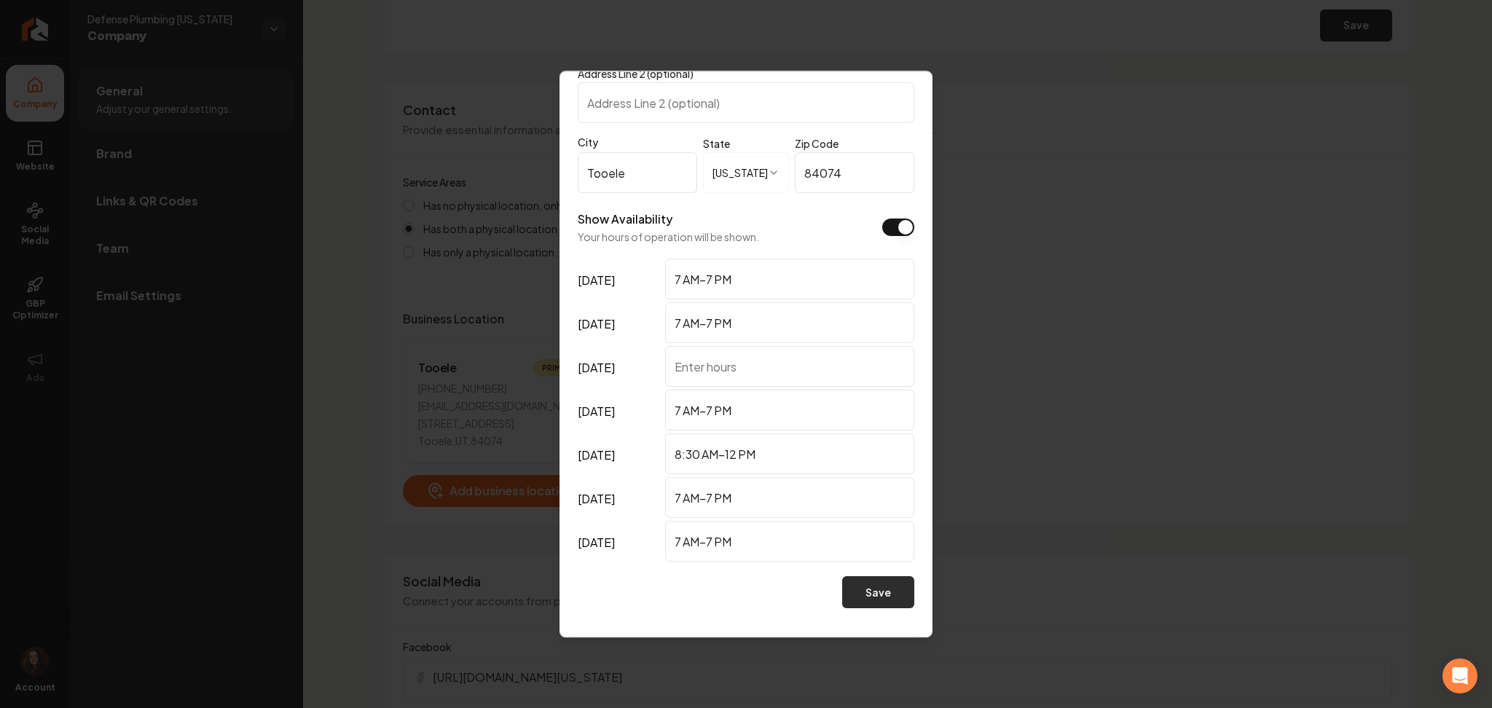
type input "airbornejensen@yahoo.com"
click at [847, 601] on button "Save" at bounding box center [878, 592] width 72 height 32
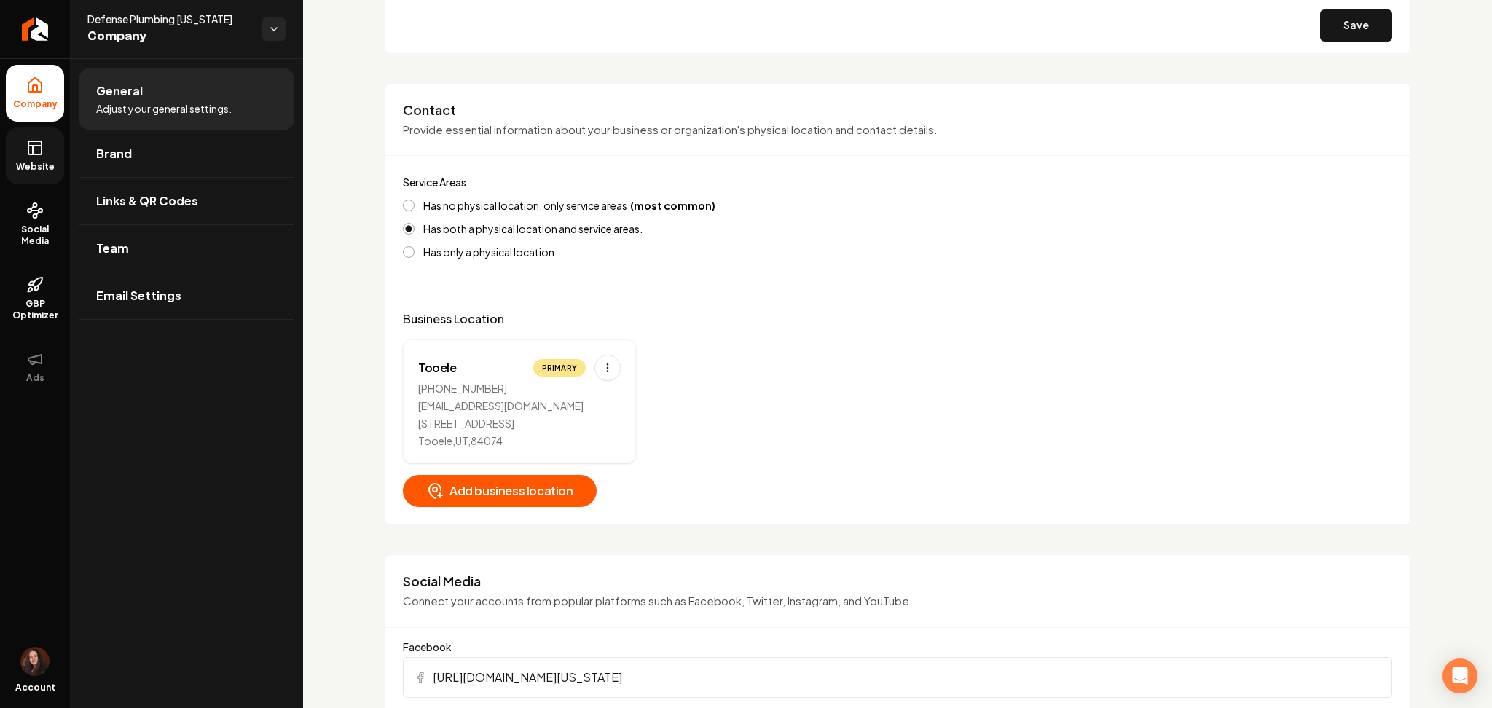
click at [43, 161] on span "Website" at bounding box center [35, 167] width 50 height 12
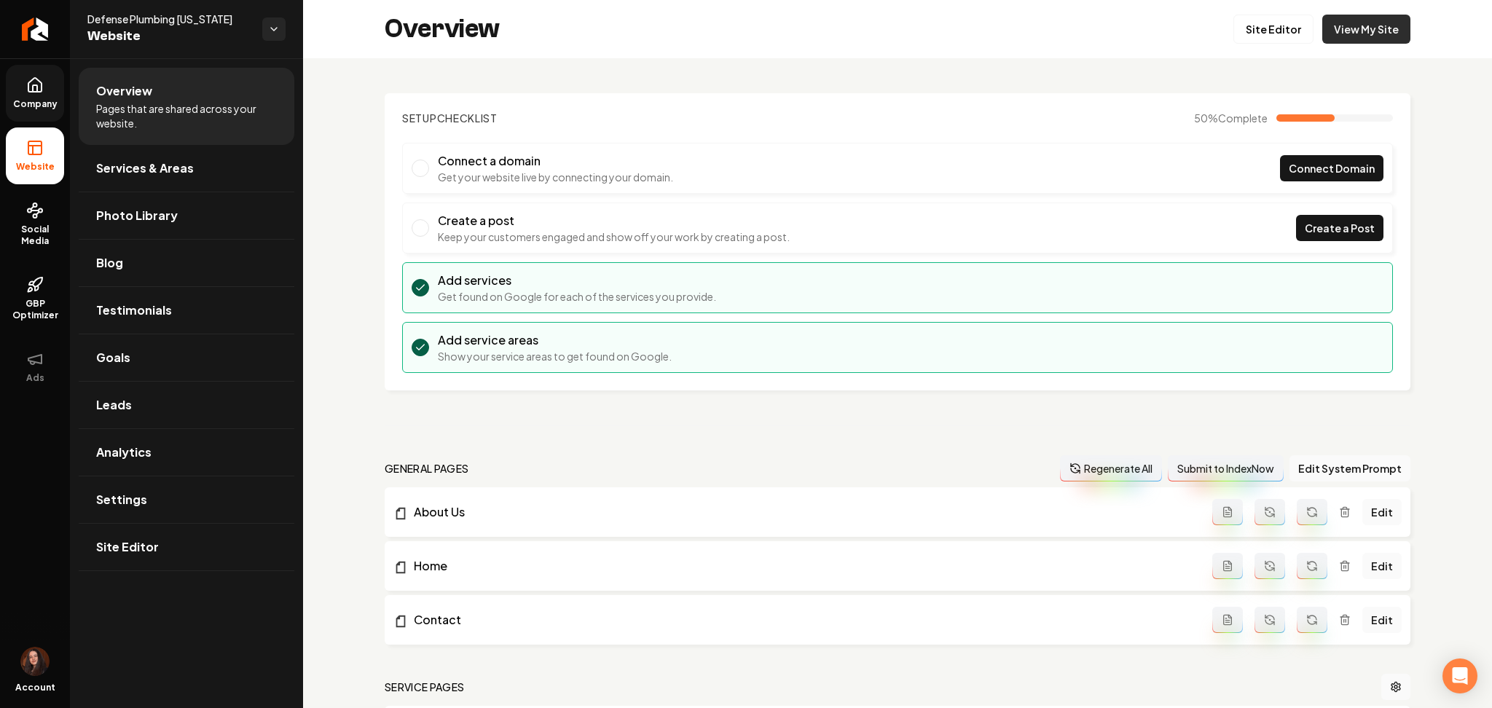
click at [1333, 22] on link "View My Site" at bounding box center [1366, 29] width 88 height 29
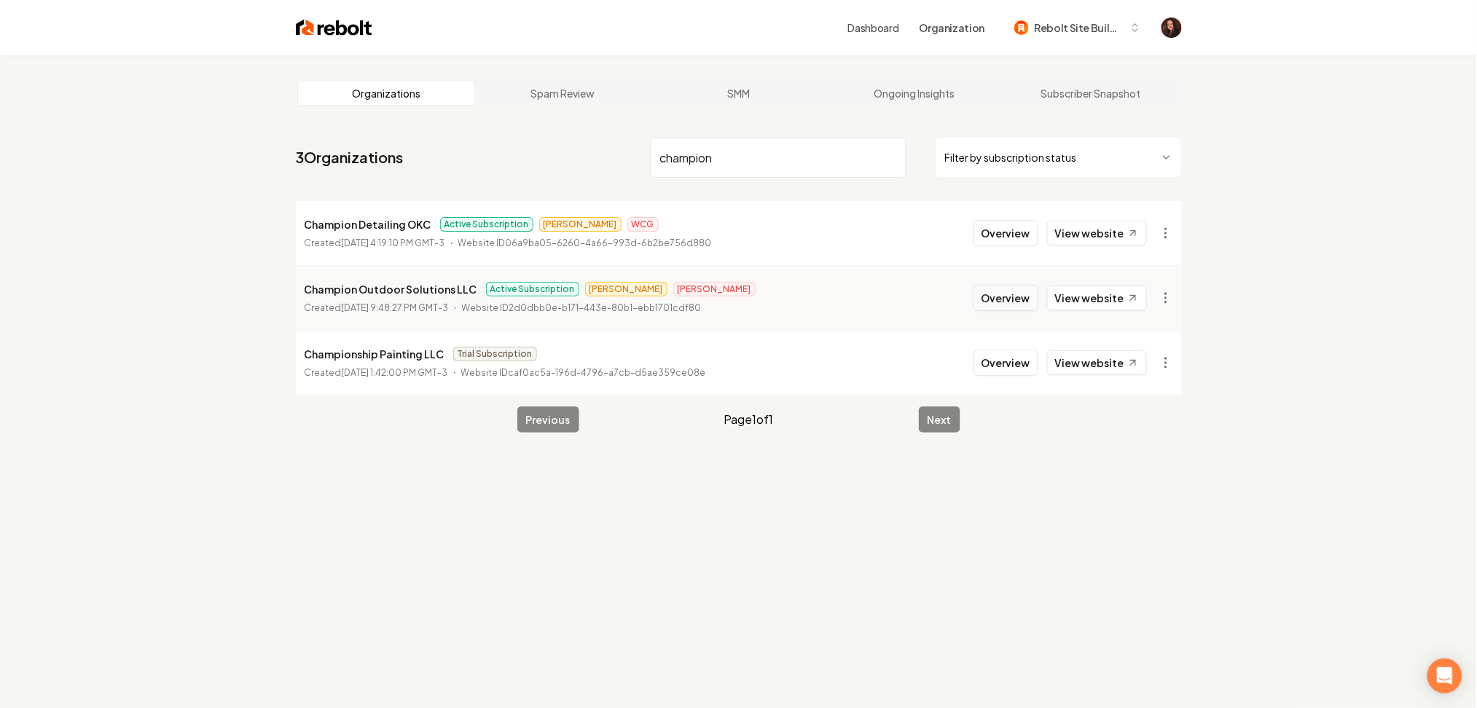
type input "champion"
click at [986, 299] on button "Overview" at bounding box center [1005, 298] width 65 height 26
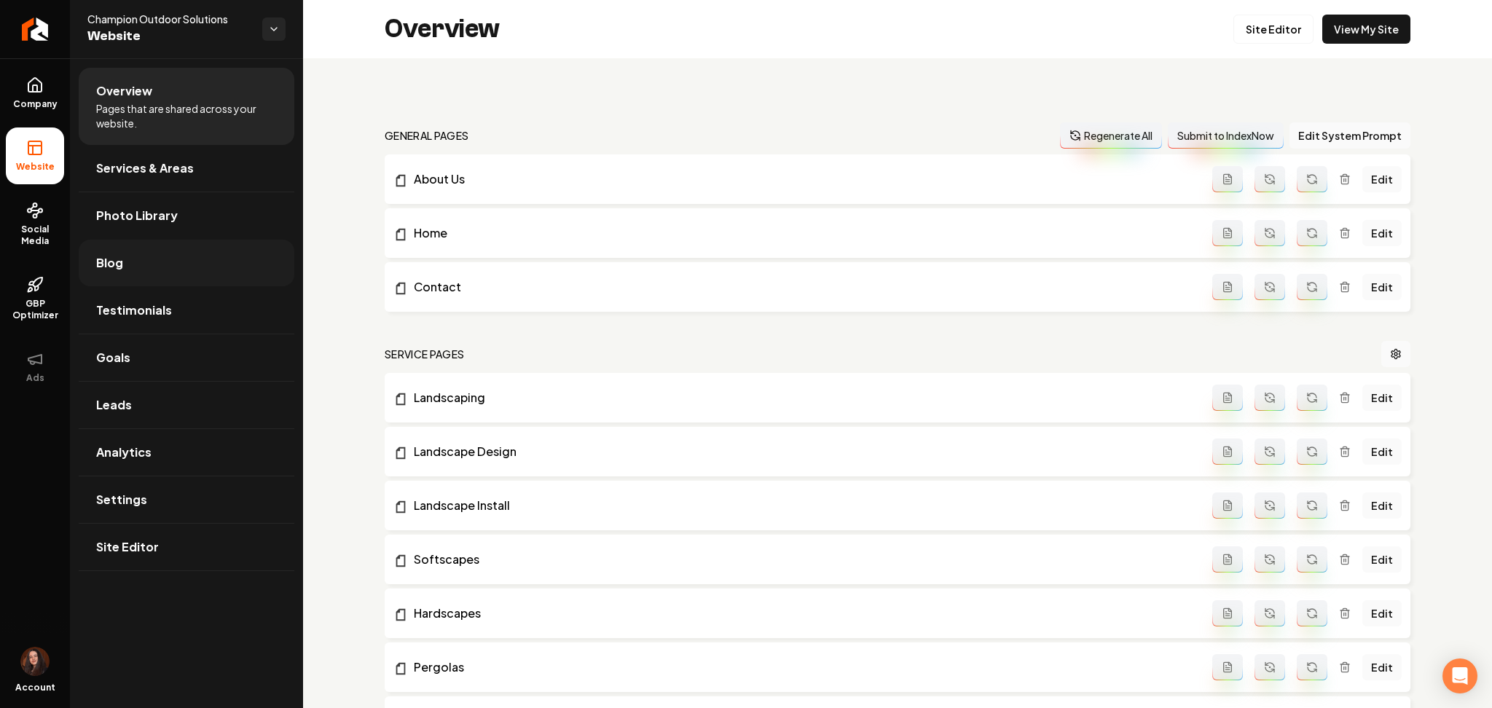
click at [170, 256] on link "Blog" at bounding box center [187, 263] width 216 height 47
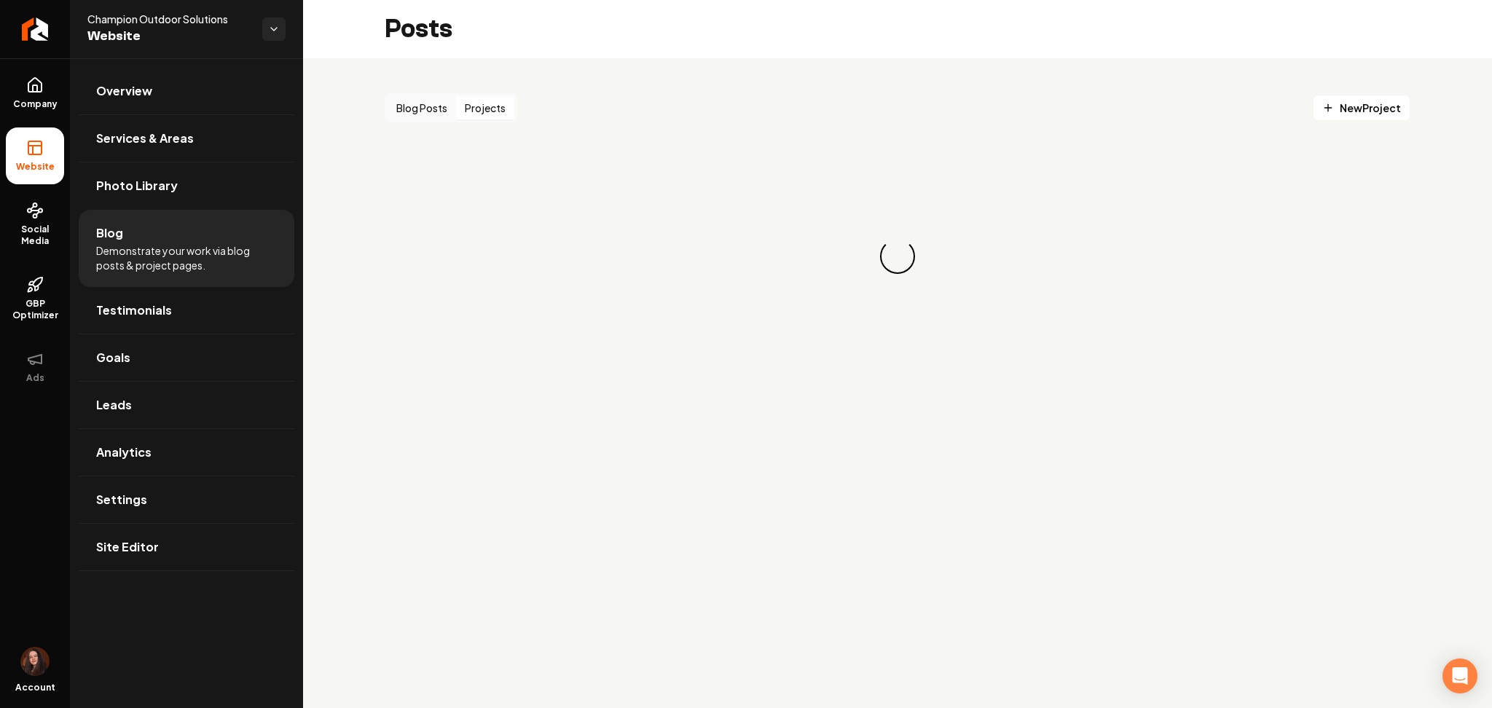
click at [481, 106] on button "Projects" at bounding box center [485, 107] width 58 height 23
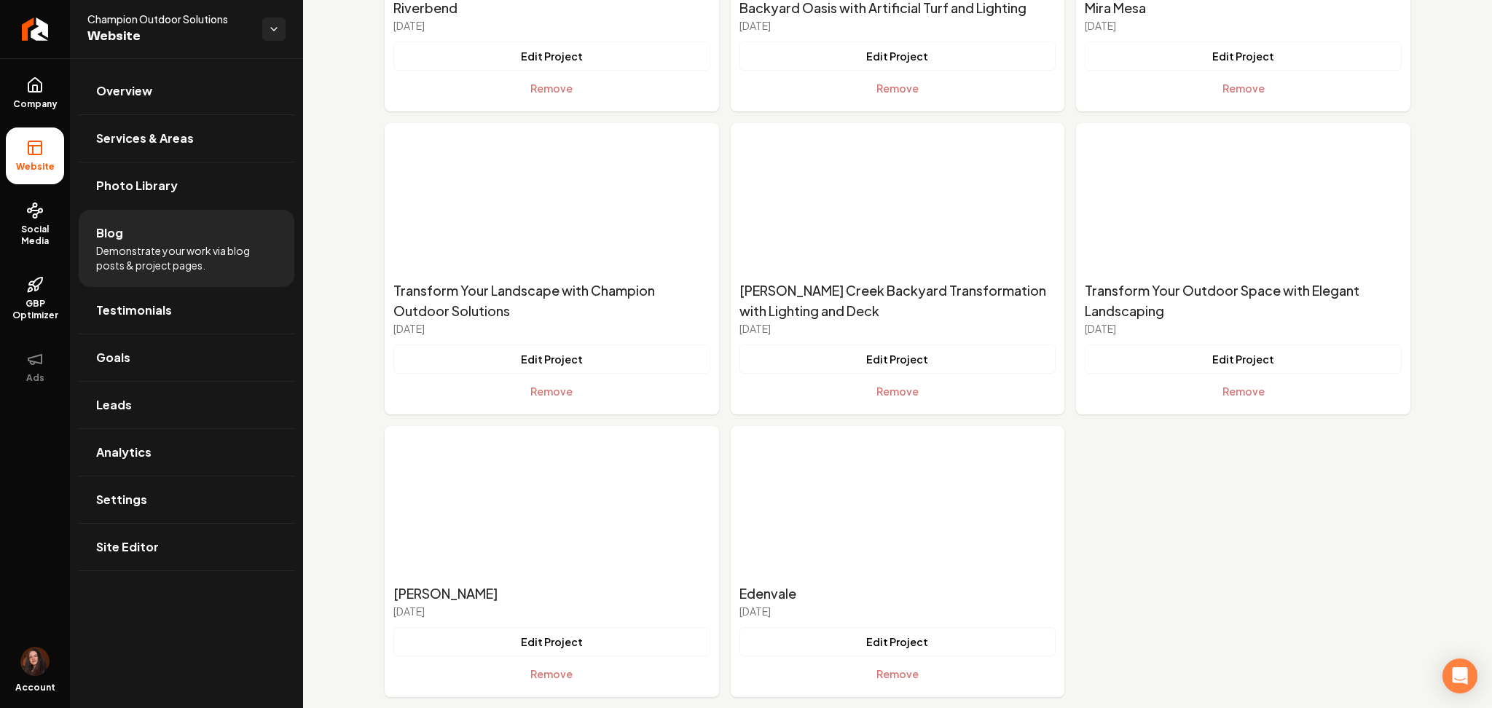
scroll to position [1474, 0]
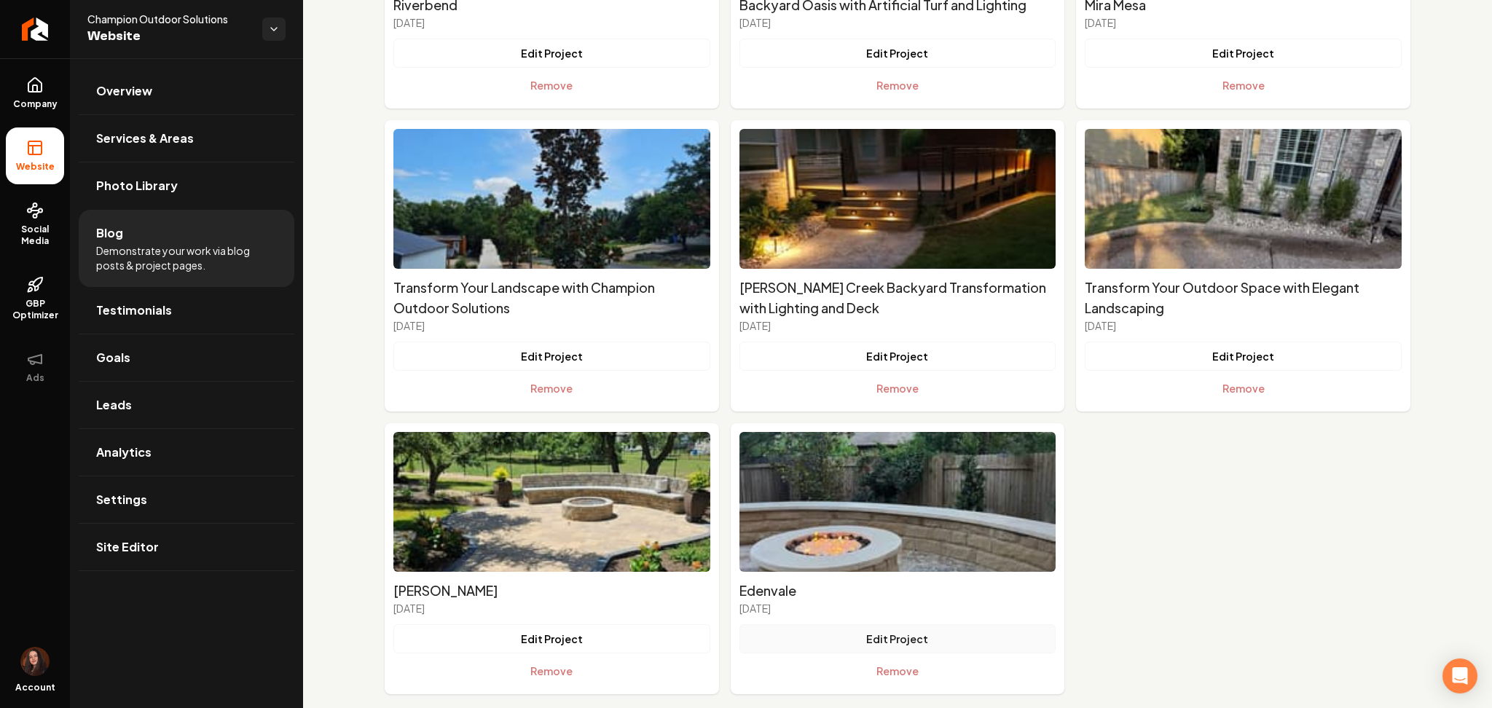
click at [809, 624] on button "Edit Project" at bounding box center [897, 638] width 317 height 29
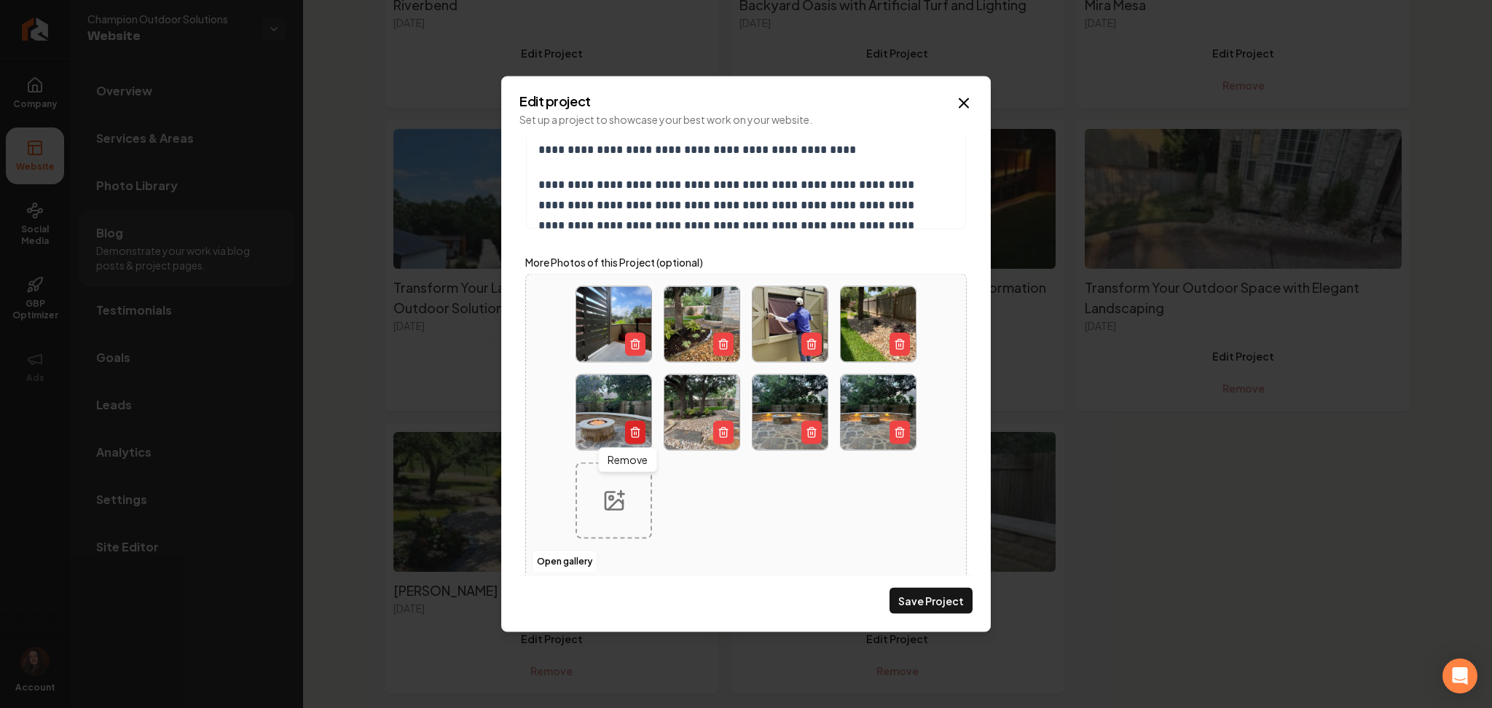
click at [631, 430] on icon "Main content area" at bounding box center [635, 430] width 9 height 0
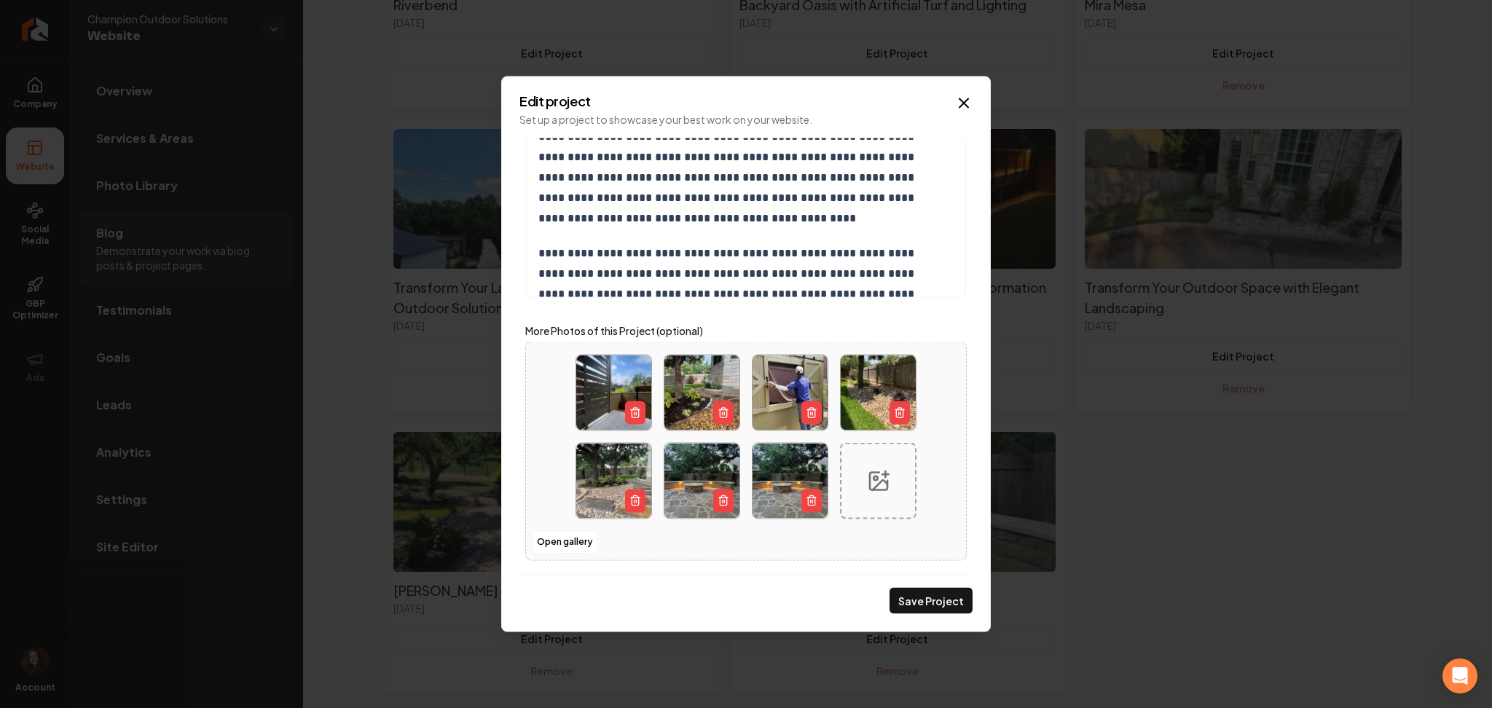
scroll to position [423, 0]
click at [718, 496] on icon "Main content area" at bounding box center [724, 501] width 12 height 12
click at [911, 589] on button "Save Project" at bounding box center [930, 601] width 83 height 26
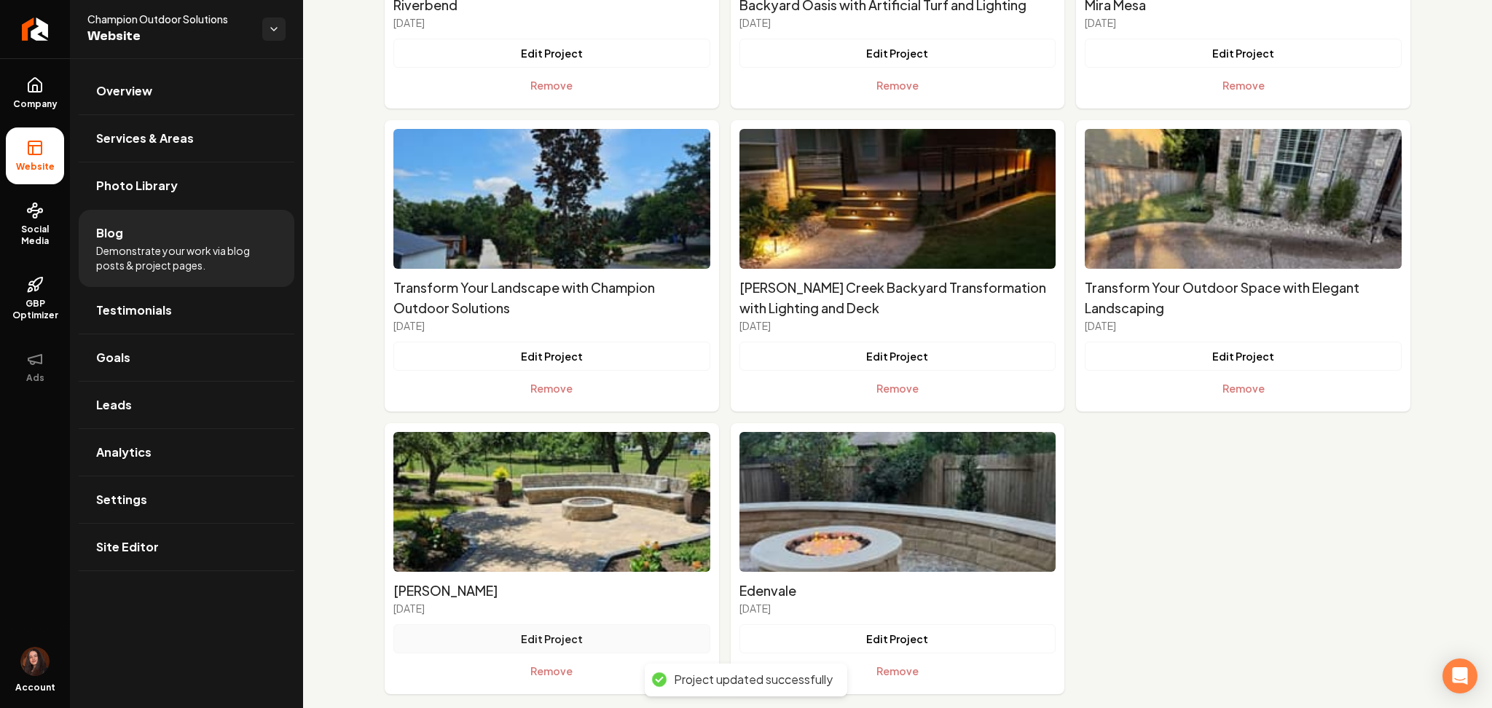
click at [538, 624] on button "Edit Project" at bounding box center [551, 638] width 317 height 29
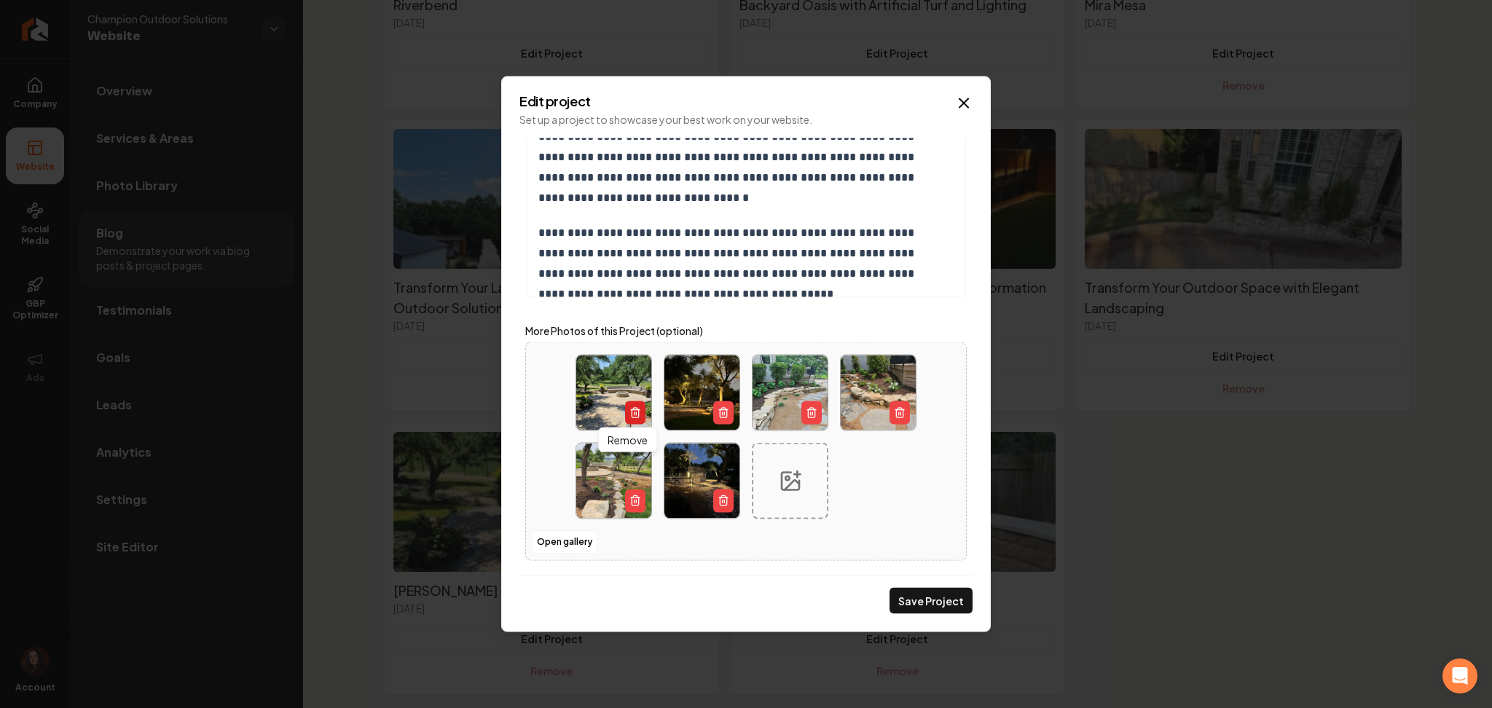
click at [625, 415] on button "Main content area" at bounding box center [635, 412] width 20 height 23
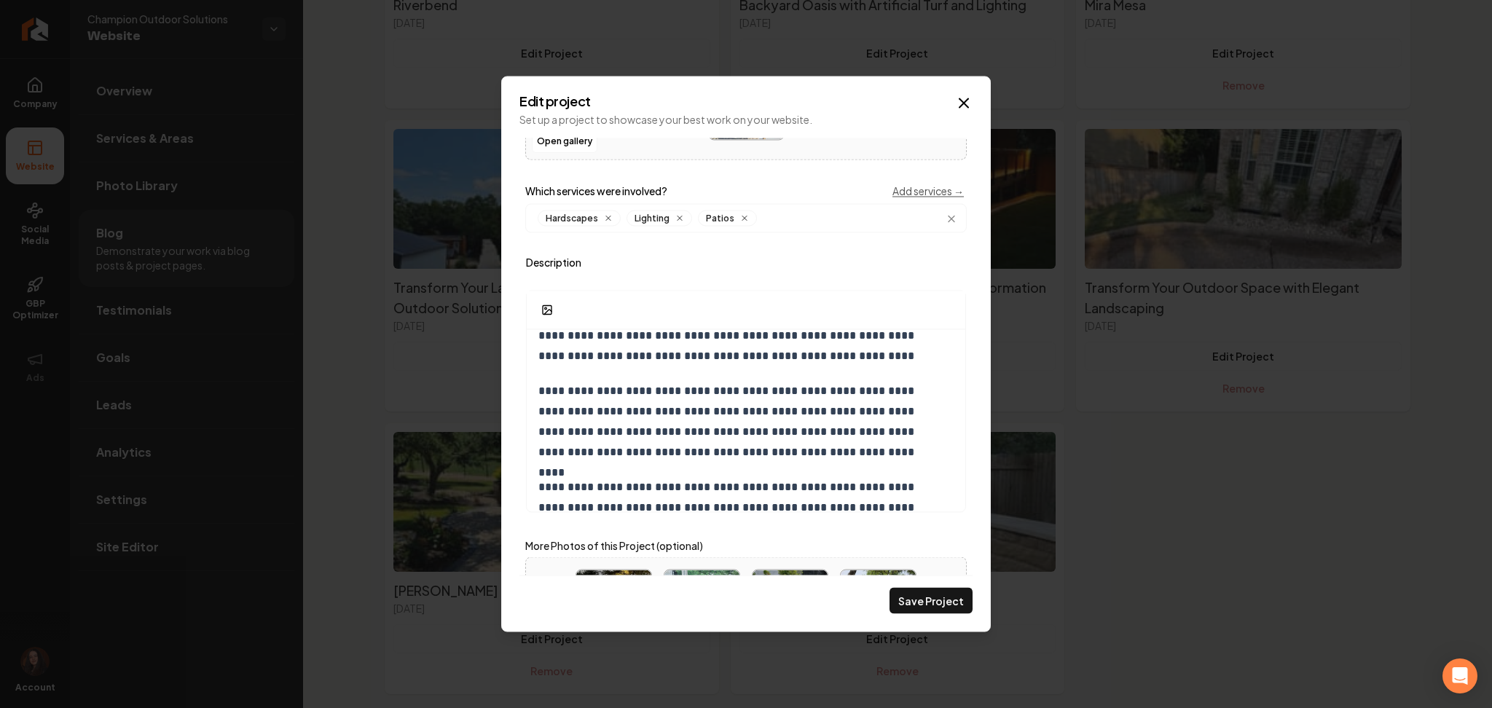
scroll to position [286, 0]
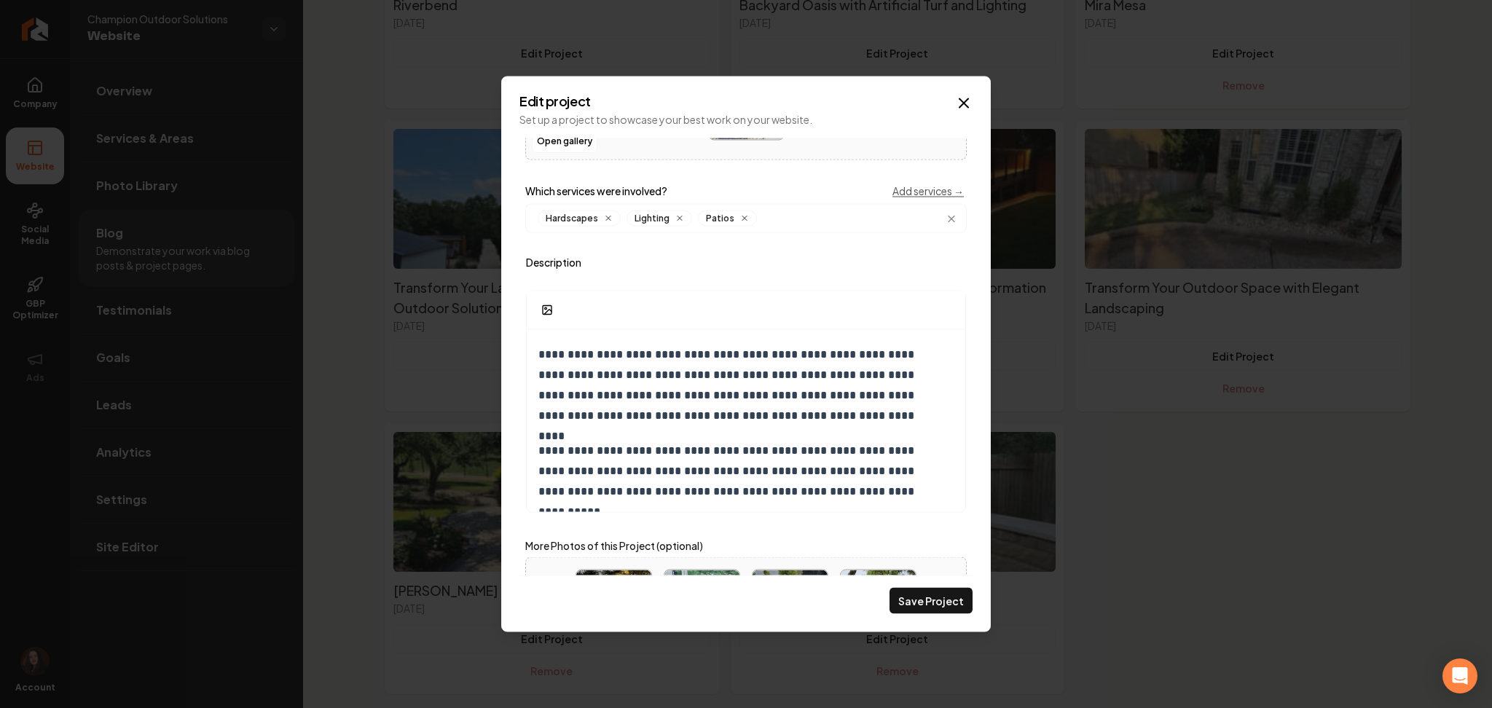
click at [916, 583] on div "Save Project" at bounding box center [745, 594] width 453 height 39
click at [924, 608] on button "Save Project" at bounding box center [930, 601] width 83 height 26
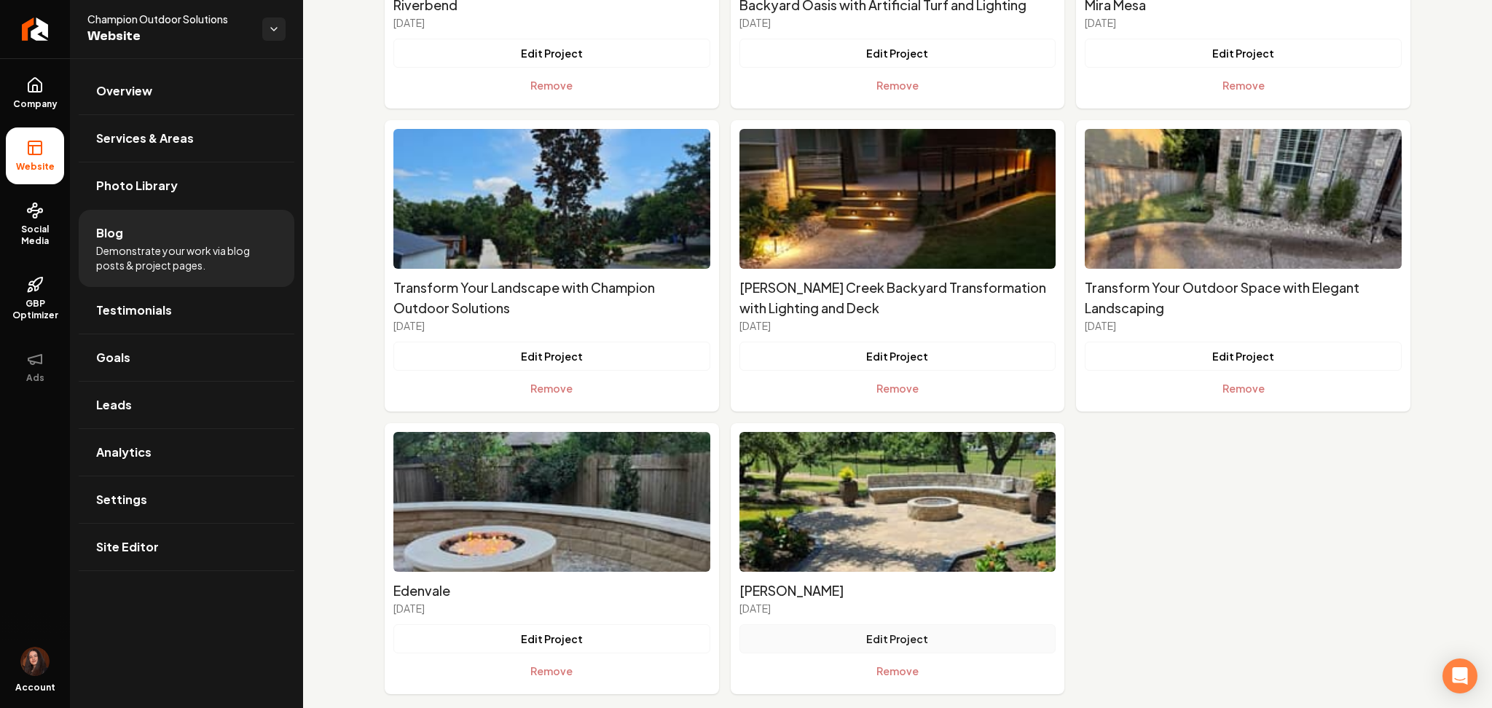
click at [830, 624] on button "Edit Project" at bounding box center [897, 638] width 317 height 29
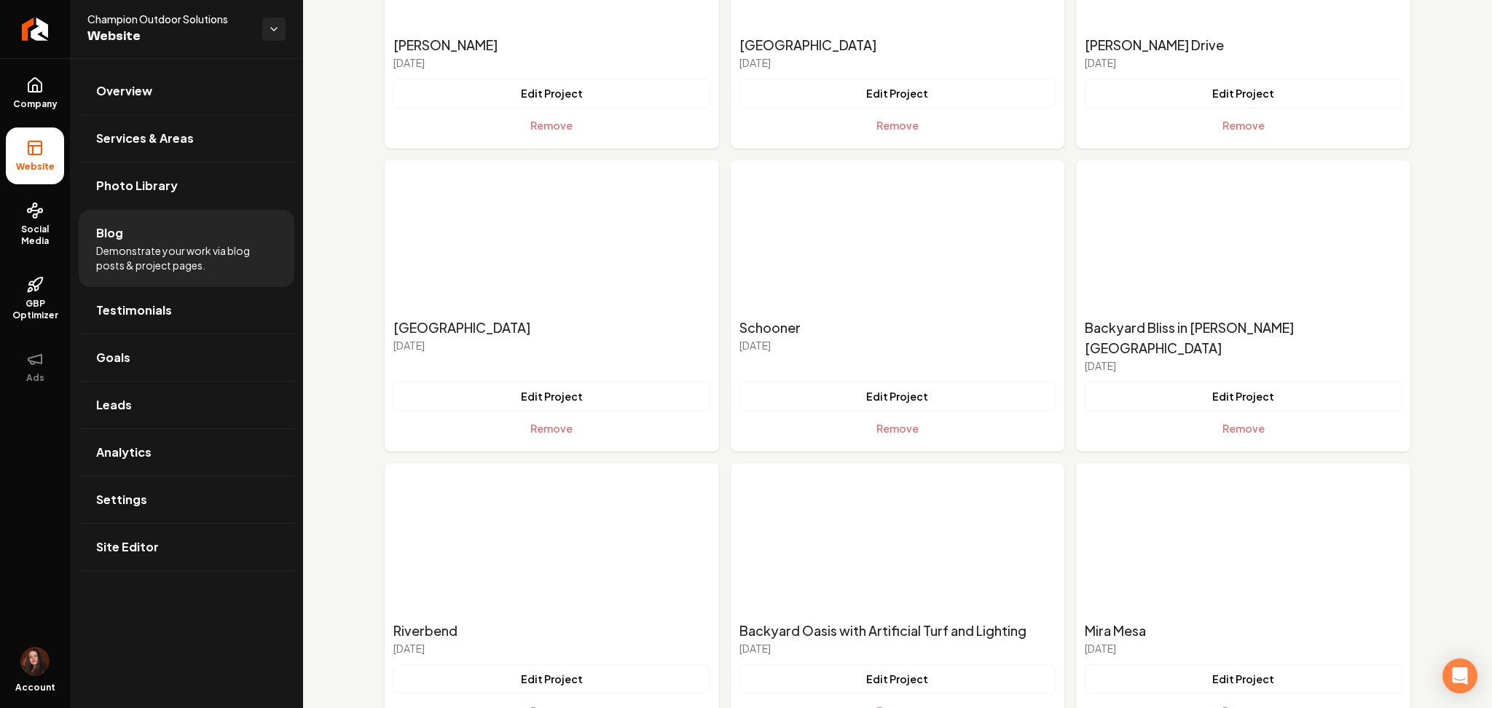
scroll to position [928, 0]
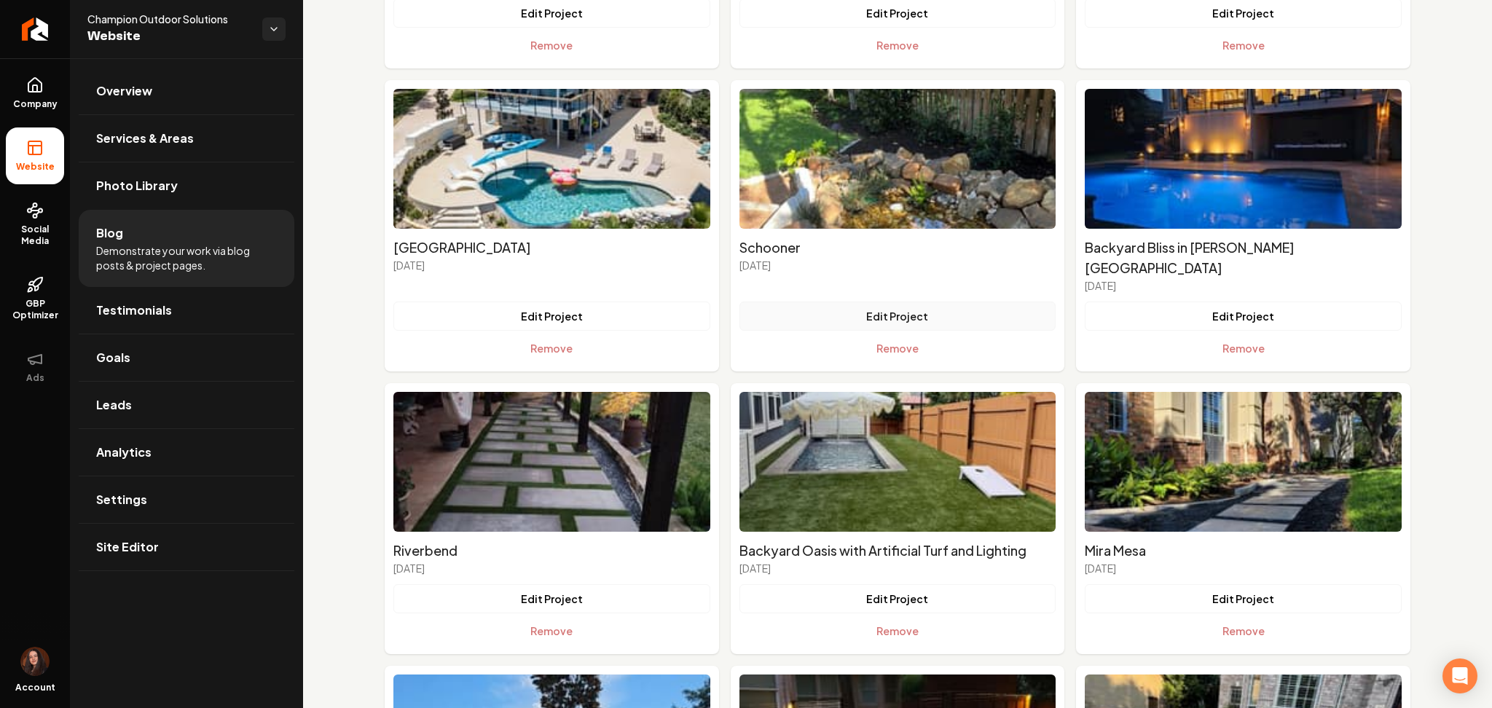
click at [795, 302] on button "Edit Project" at bounding box center [897, 316] width 317 height 29
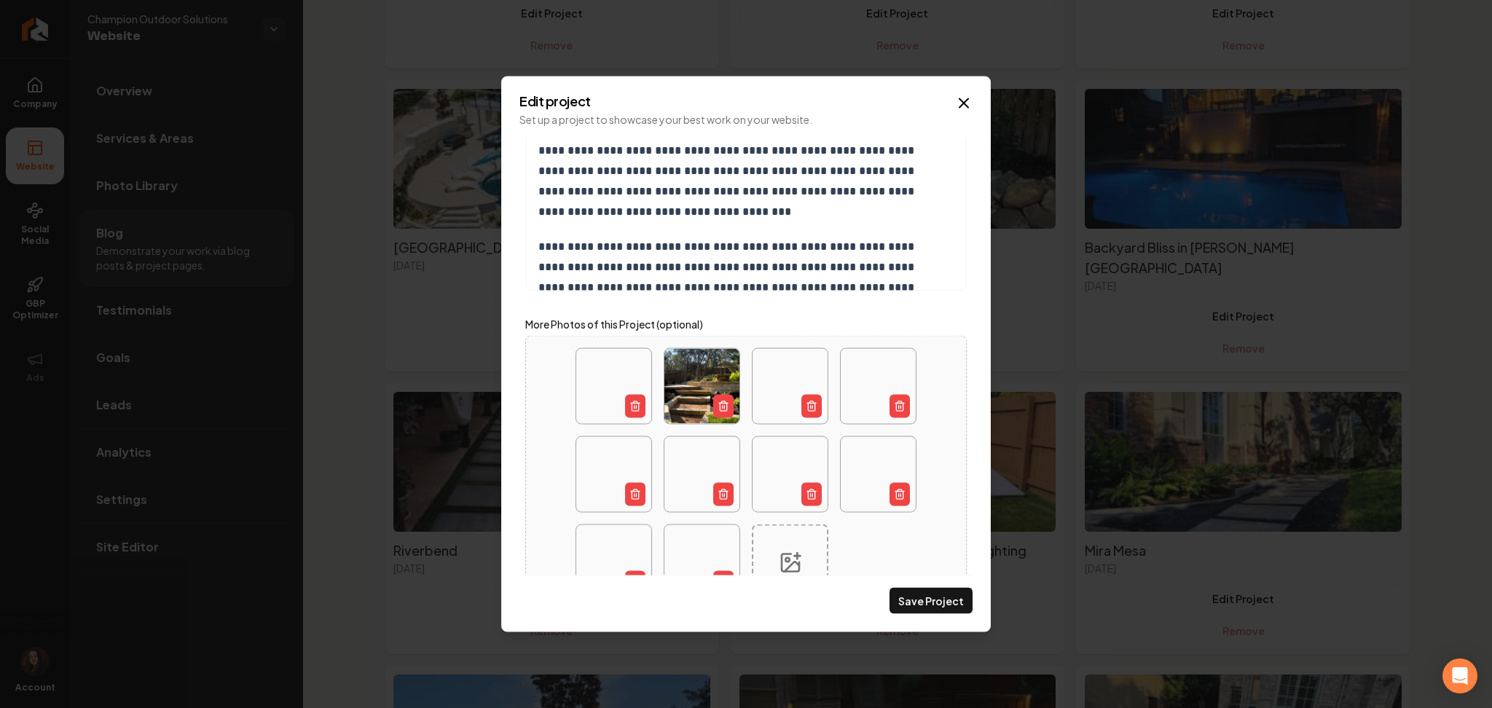
scroll to position [511, 0]
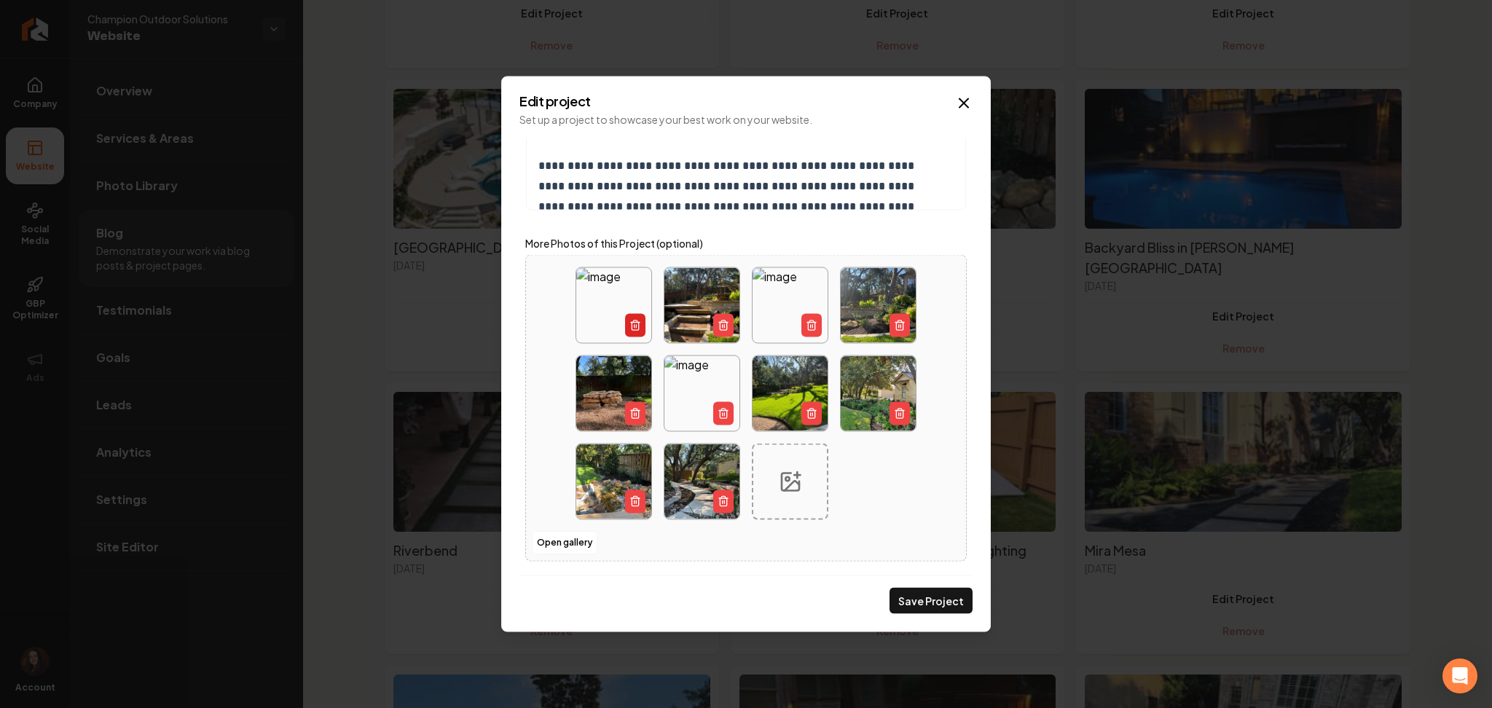
click at [632, 325] on icon "Main content area" at bounding box center [635, 327] width 7 height 8
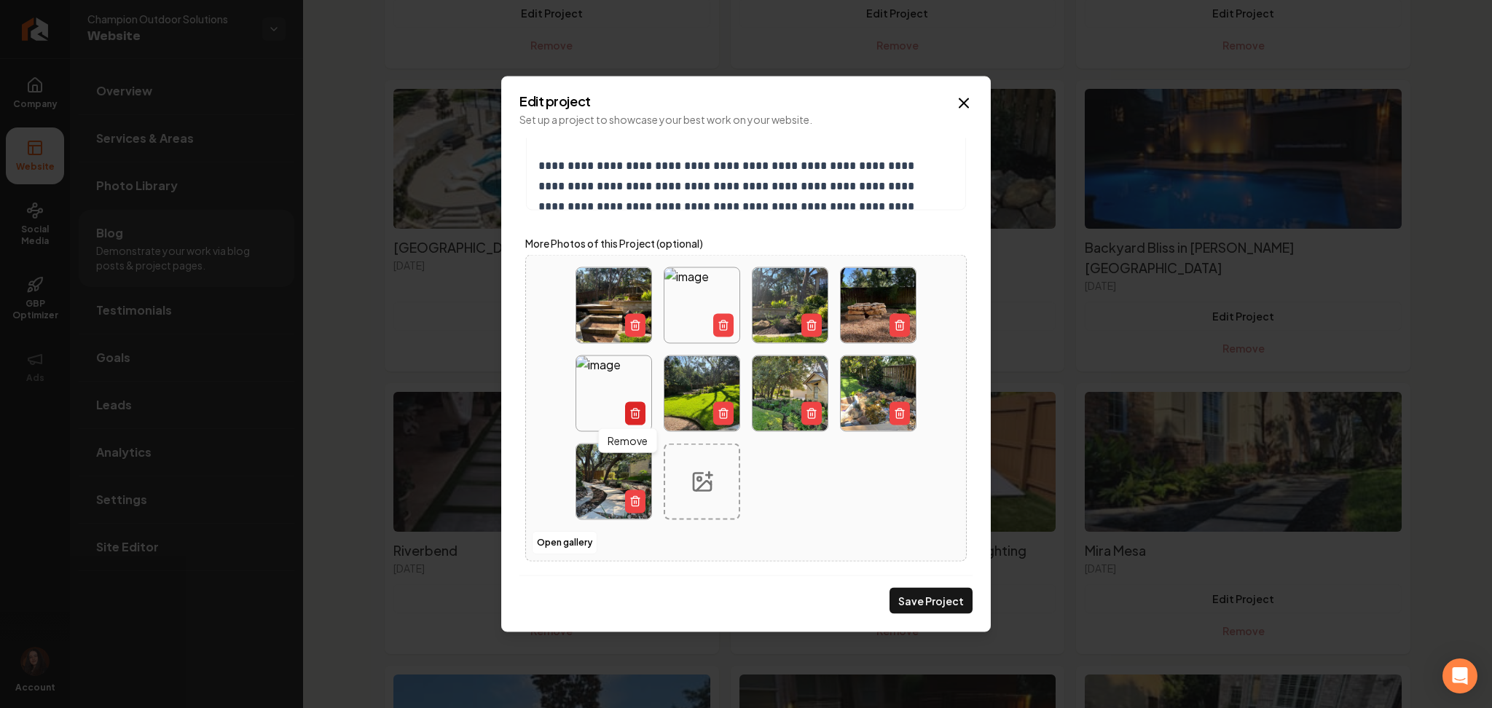
click at [631, 420] on button "Main content area" at bounding box center [635, 413] width 20 height 23
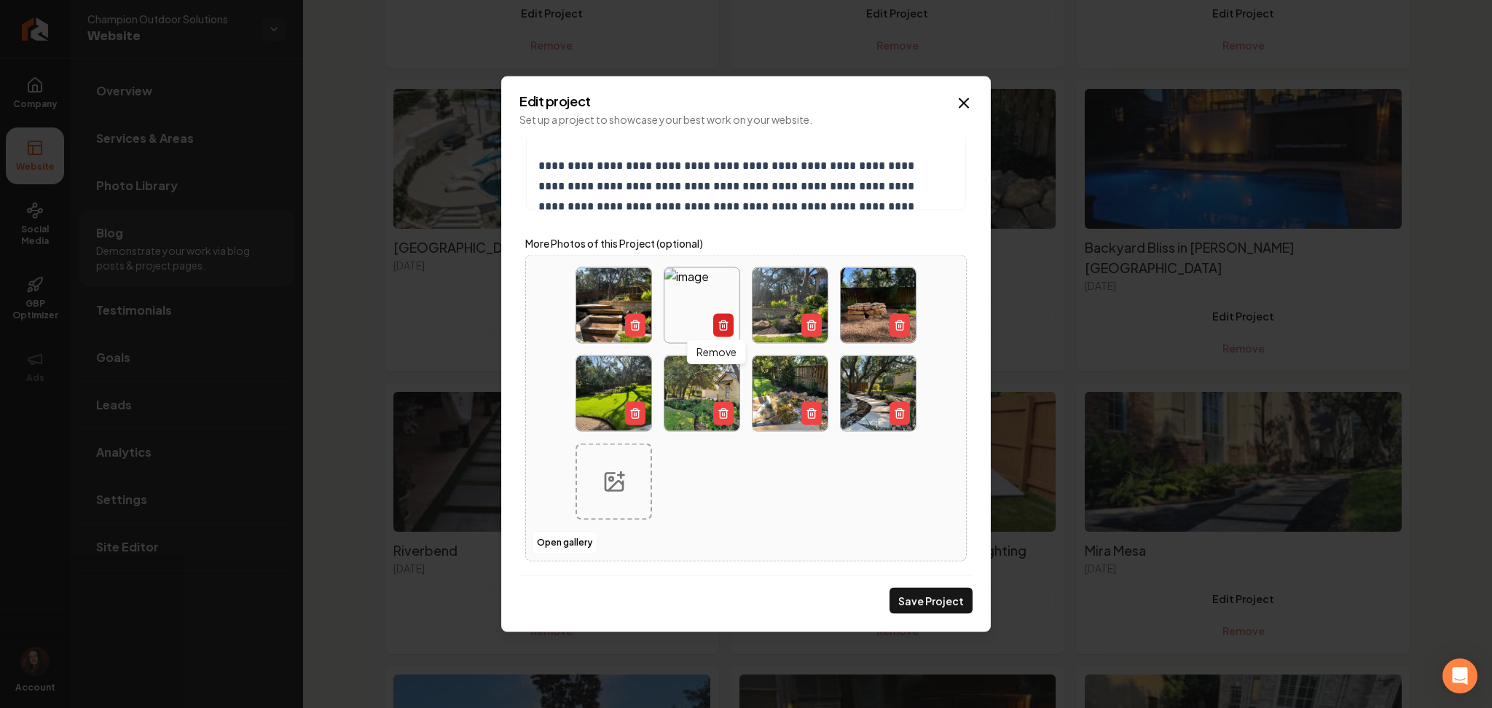
click at [713, 333] on button "Main content area" at bounding box center [723, 325] width 20 height 23
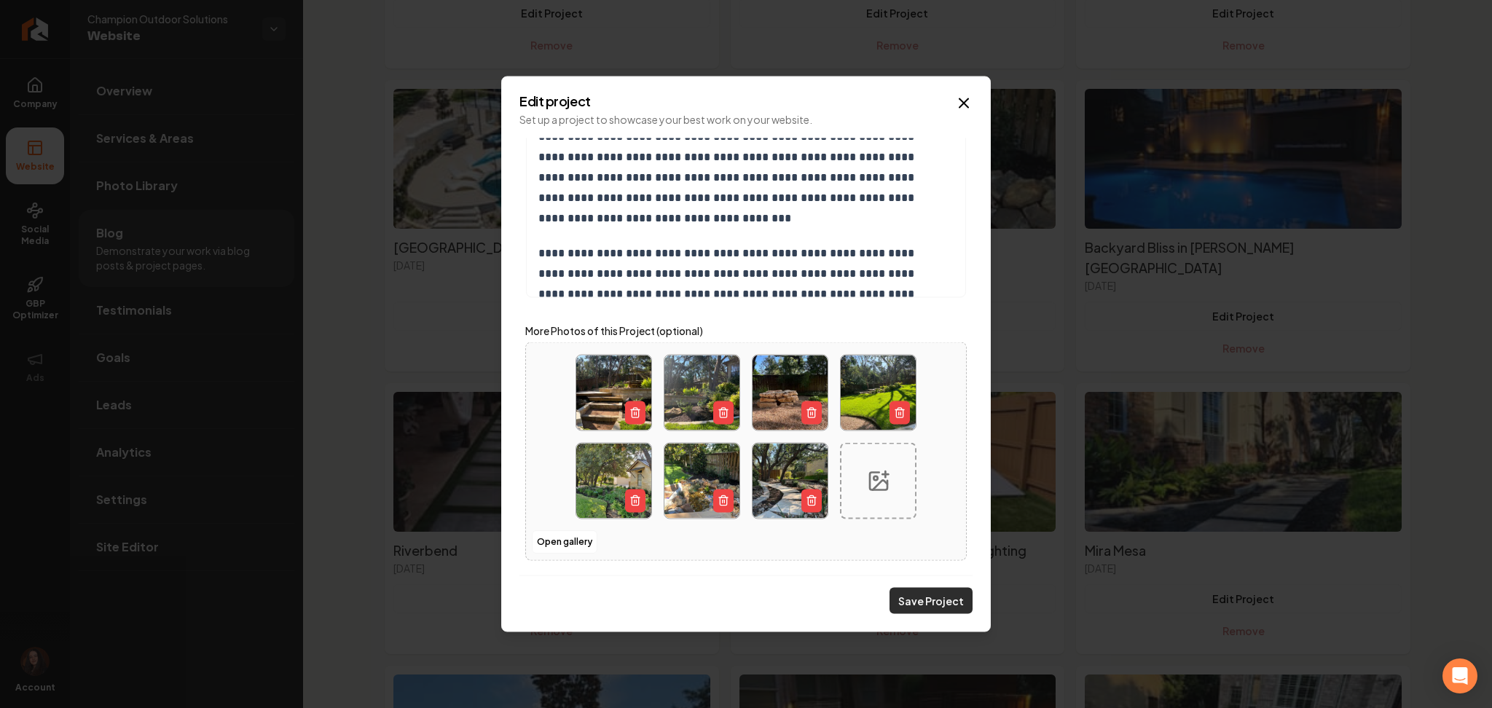
click at [913, 589] on button "Save Project" at bounding box center [930, 601] width 83 height 26
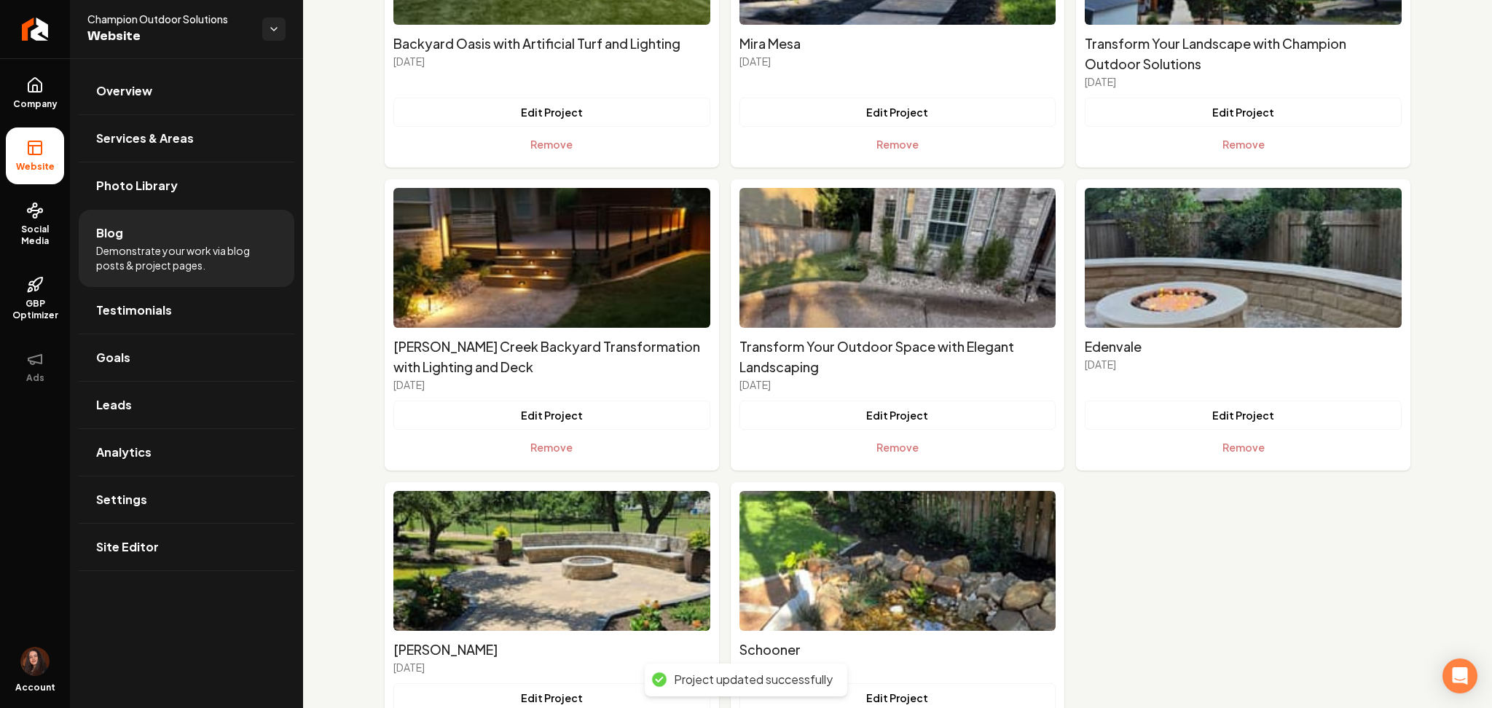
scroll to position [1494, 0]
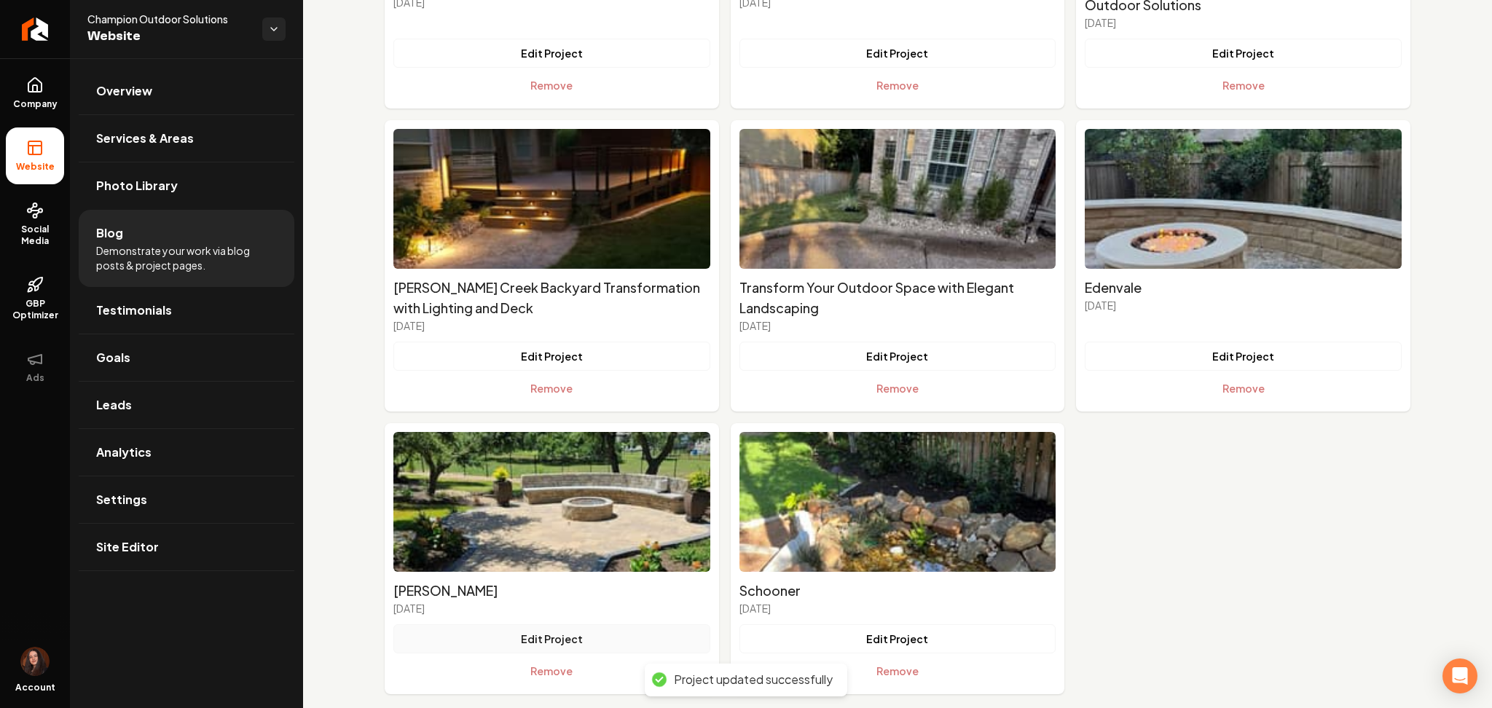
click at [511, 624] on button "Edit Project" at bounding box center [551, 638] width 317 height 29
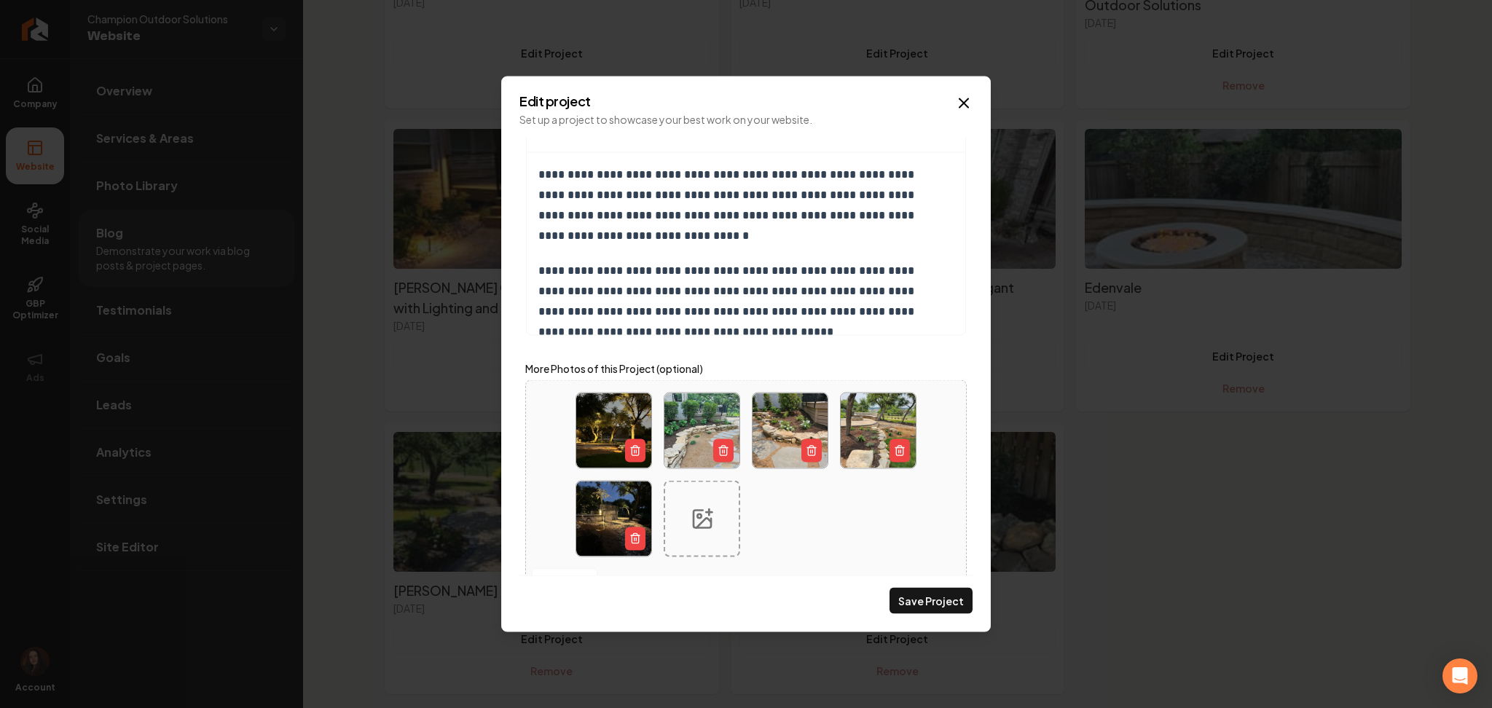
scroll to position [388, 0]
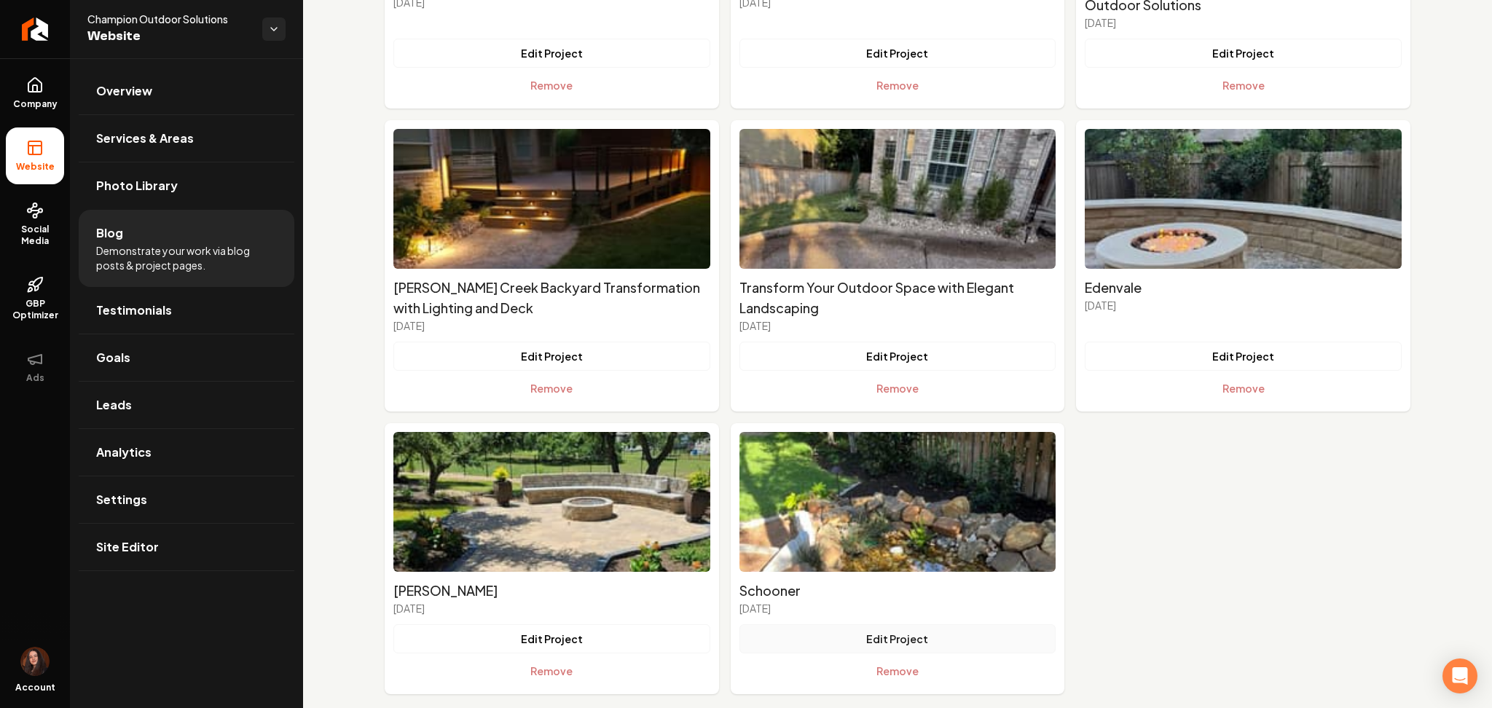
click at [851, 624] on button "Edit Project" at bounding box center [897, 638] width 317 height 29
click at [1185, 342] on button "Edit Project" at bounding box center [1243, 356] width 317 height 29
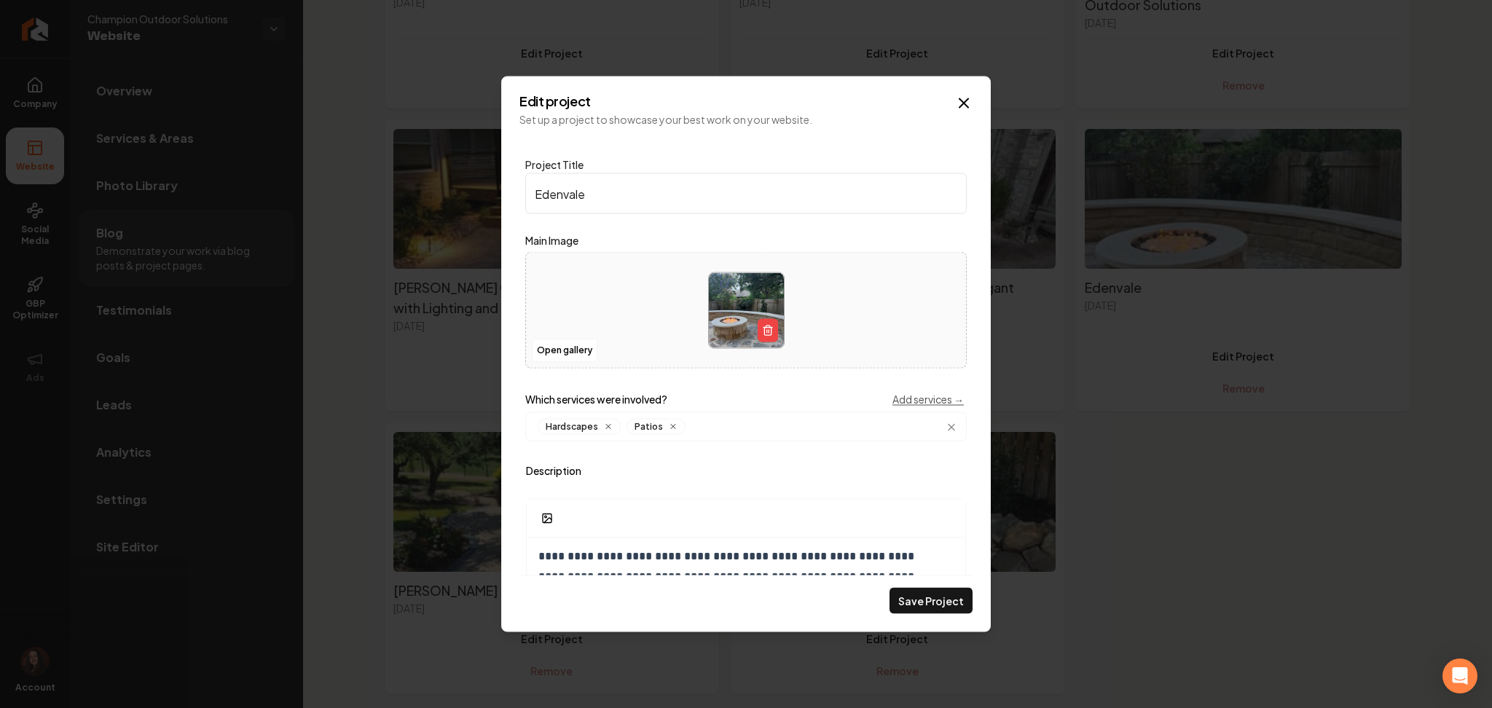
scroll to position [423, 0]
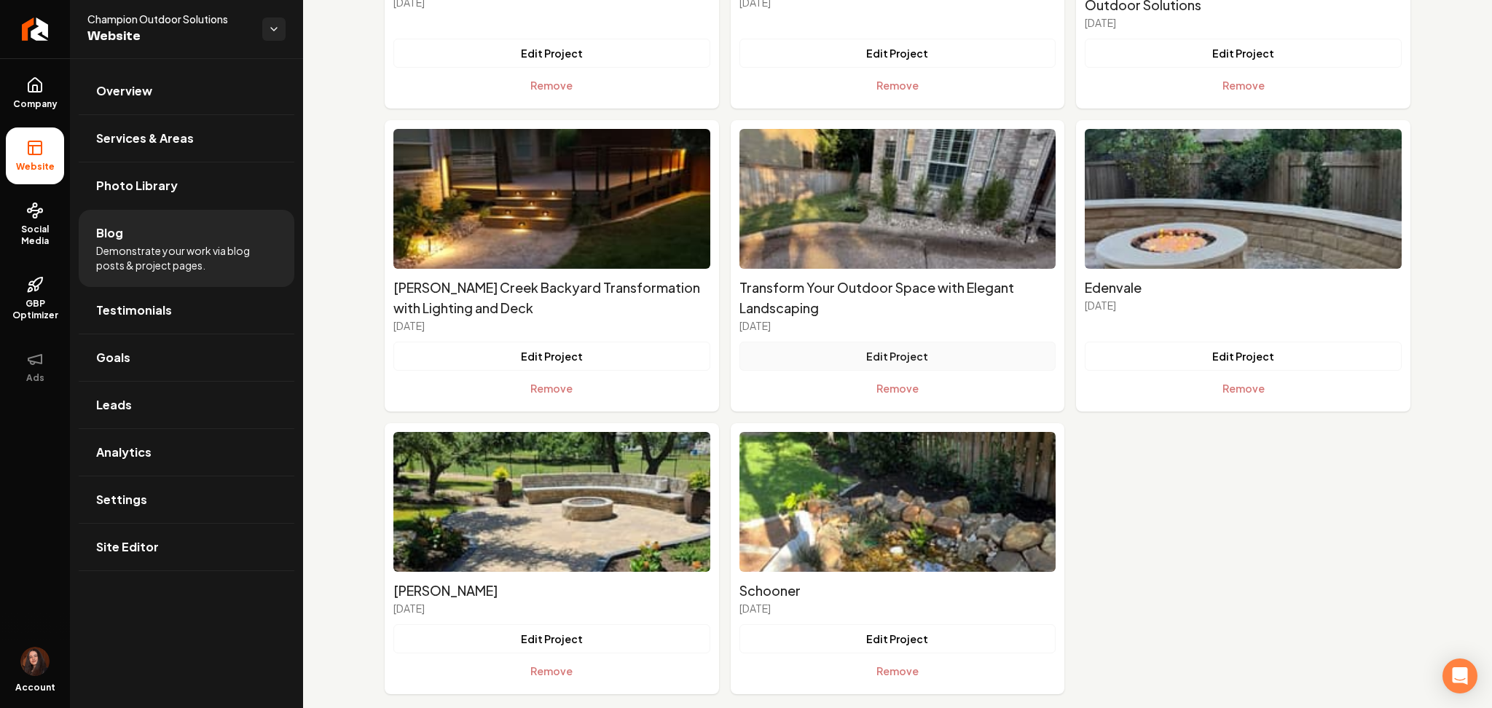
click at [779, 342] on button "Edit Project" at bounding box center [897, 356] width 317 height 29
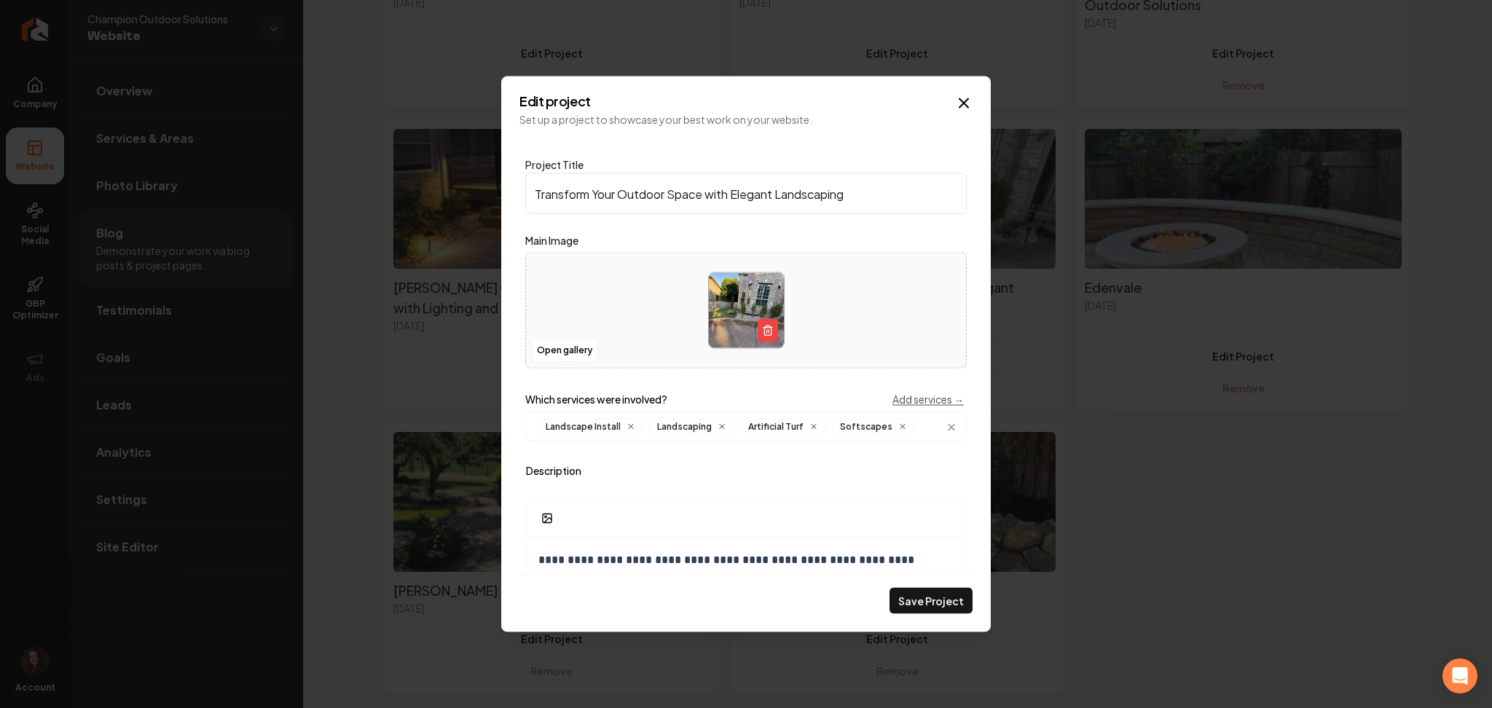
scroll to position [334, 0]
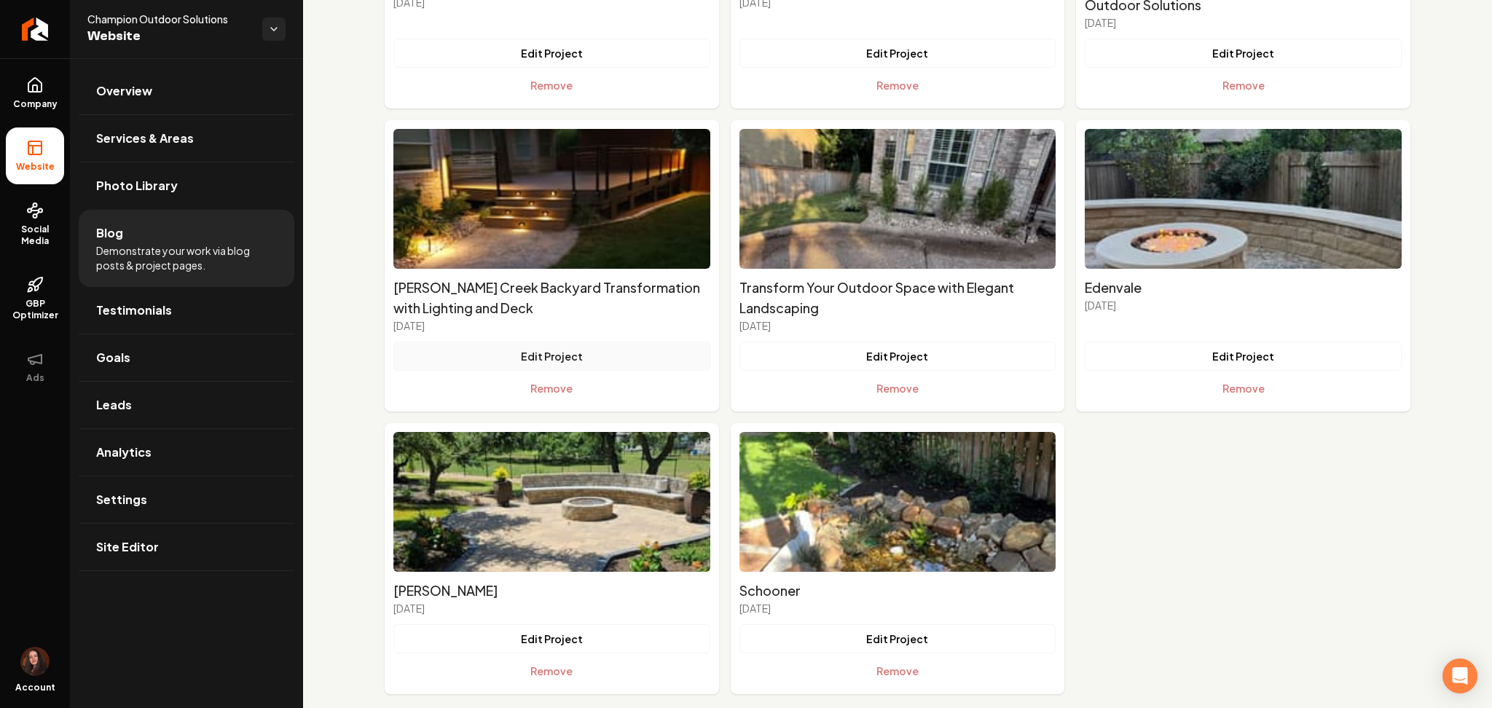
click at [578, 342] on button "Edit Project" at bounding box center [551, 356] width 317 height 29
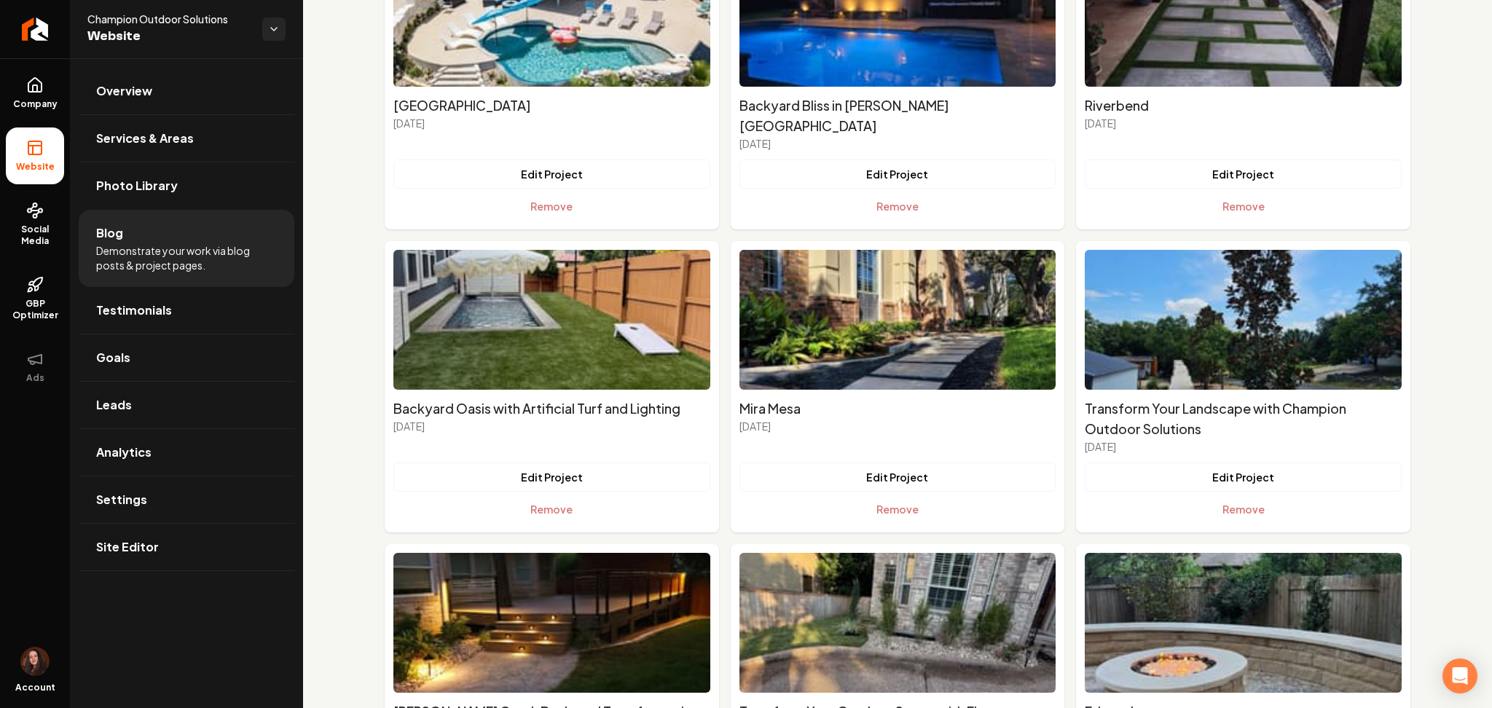
scroll to position [1062, 0]
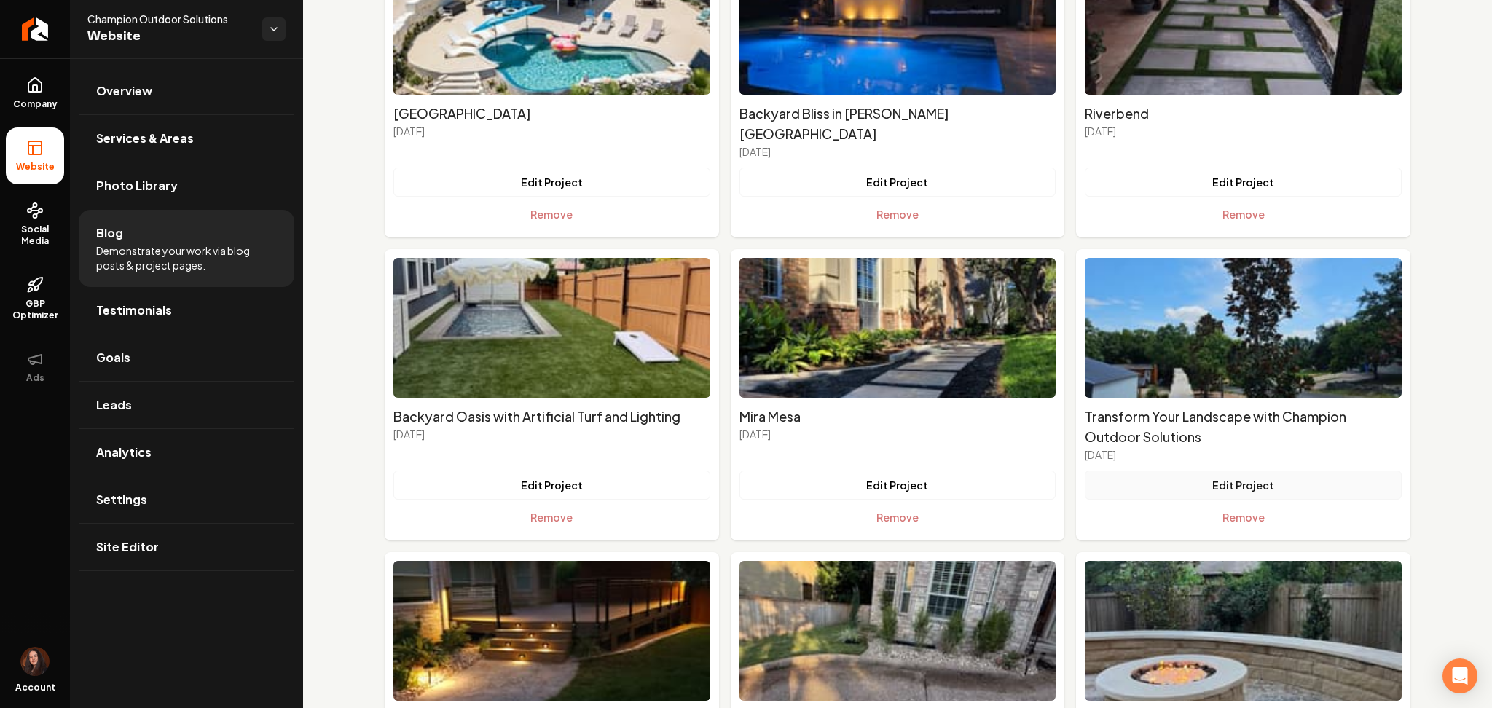
click at [1195, 471] on button "Edit Project" at bounding box center [1243, 485] width 317 height 29
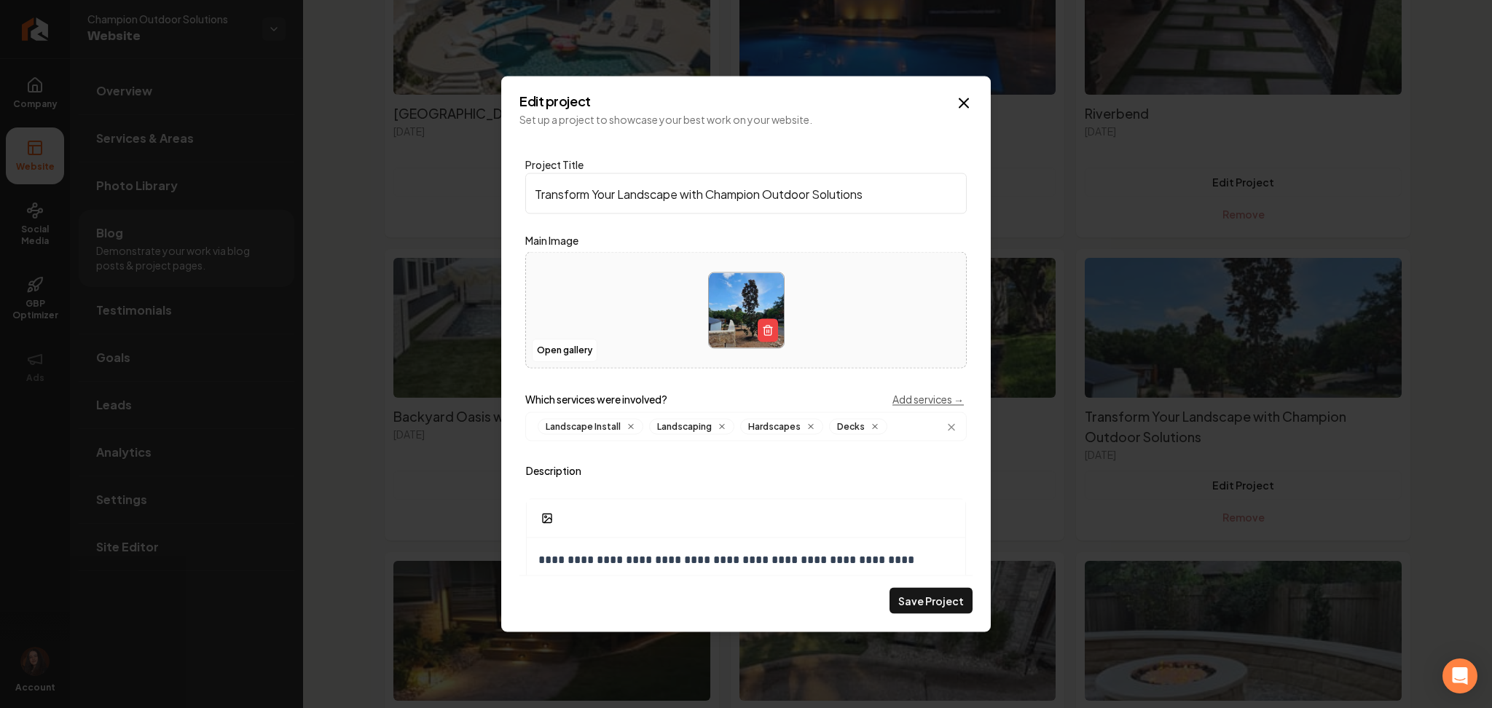
scroll to position [334, 0]
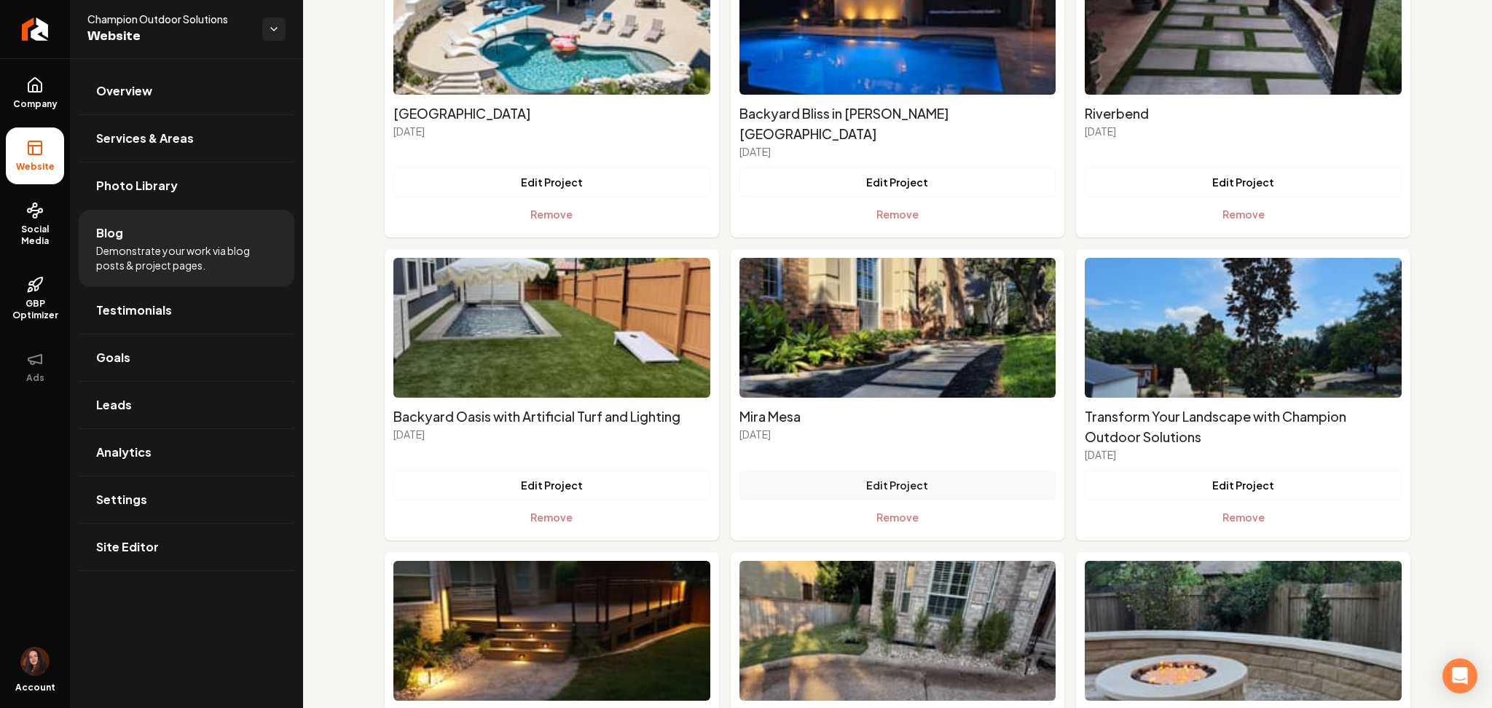
click at [876, 471] on button "Edit Project" at bounding box center [897, 485] width 317 height 29
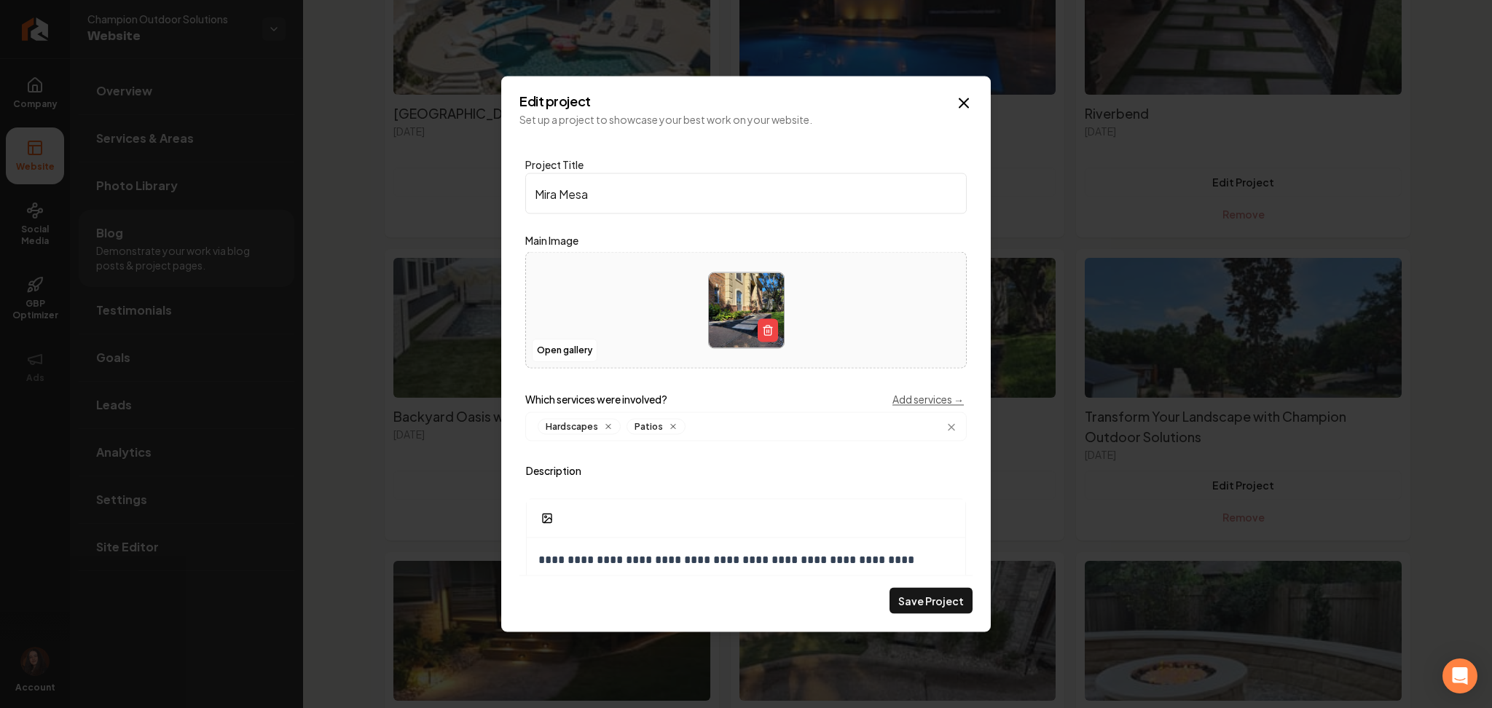
scroll to position [511, 0]
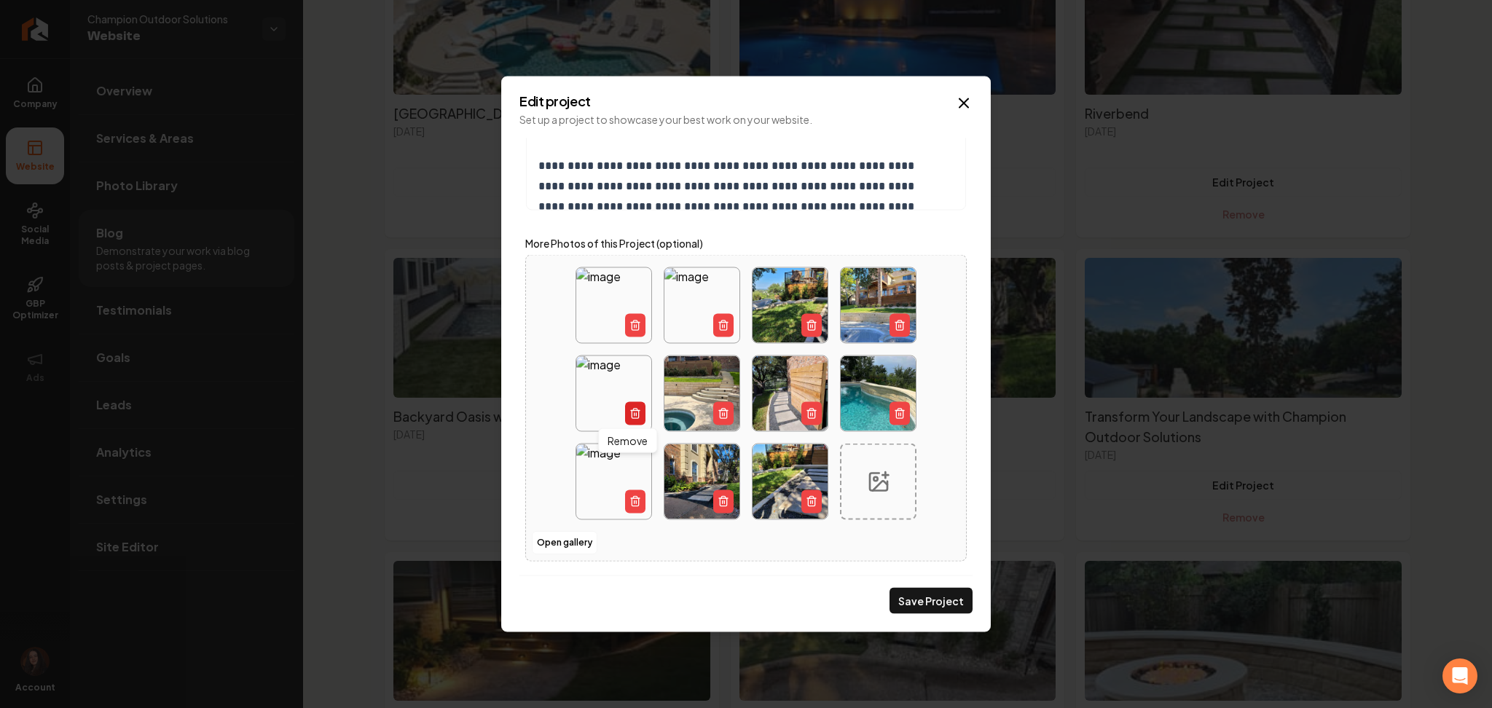
click at [629, 419] on icon "Main content area" at bounding box center [635, 414] width 12 height 12
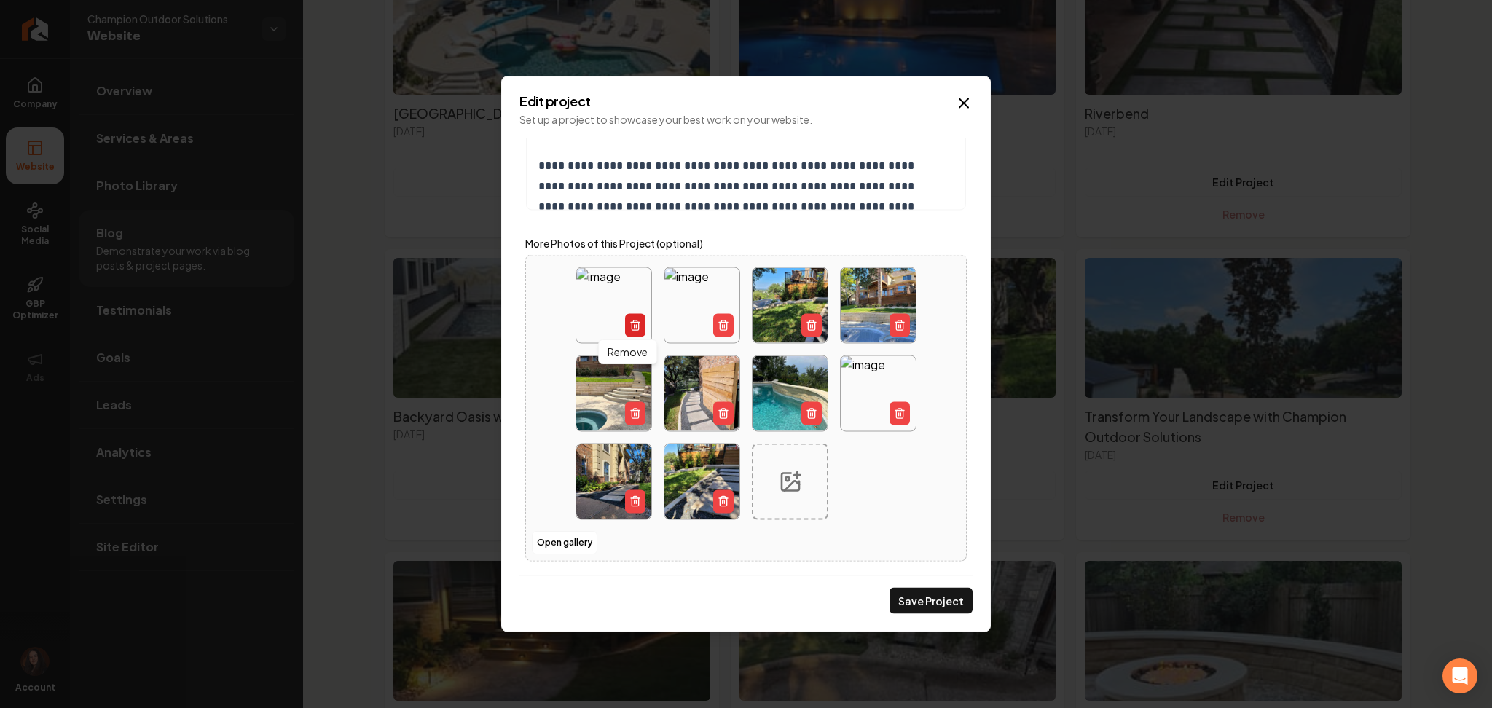
click at [625, 330] on button "Main content area" at bounding box center [635, 325] width 20 height 23
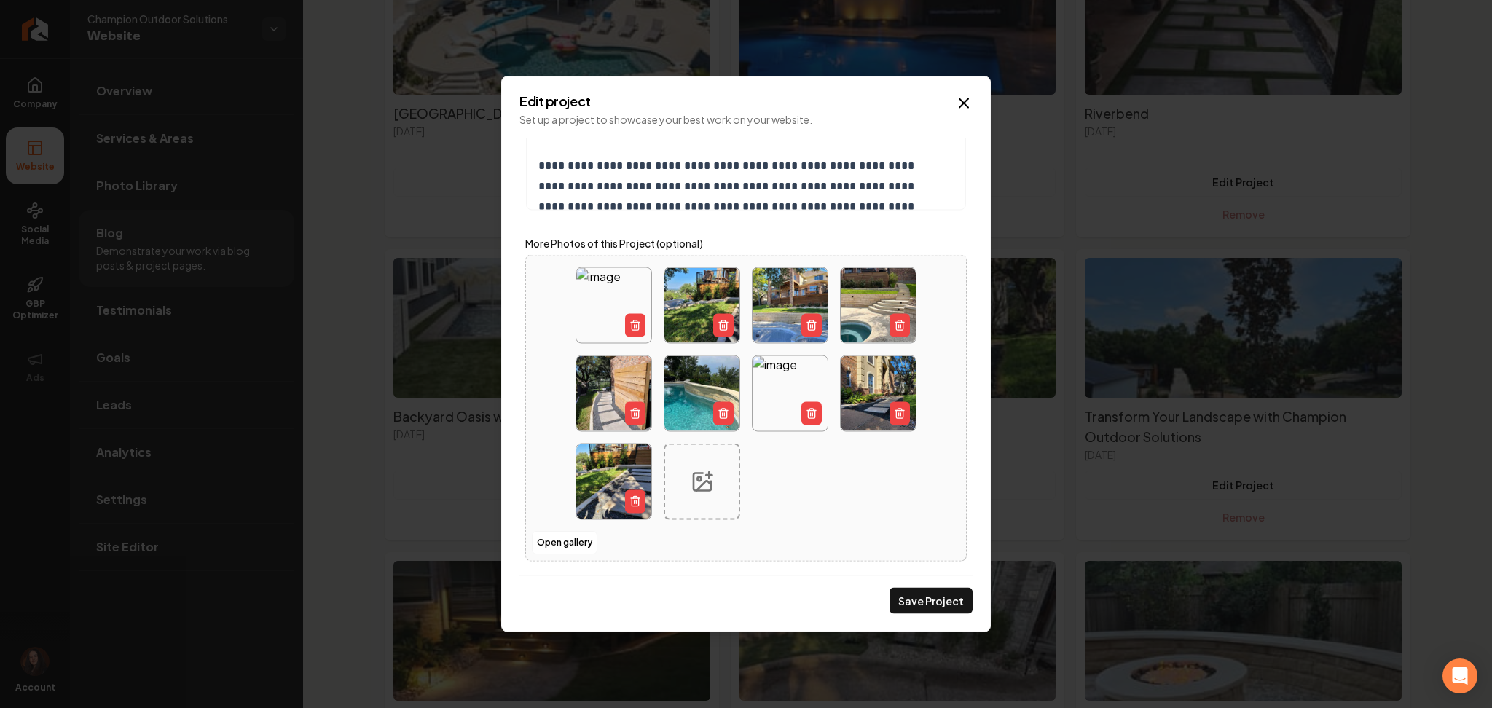
click at [625, 330] on button "Main content area" at bounding box center [635, 325] width 20 height 23
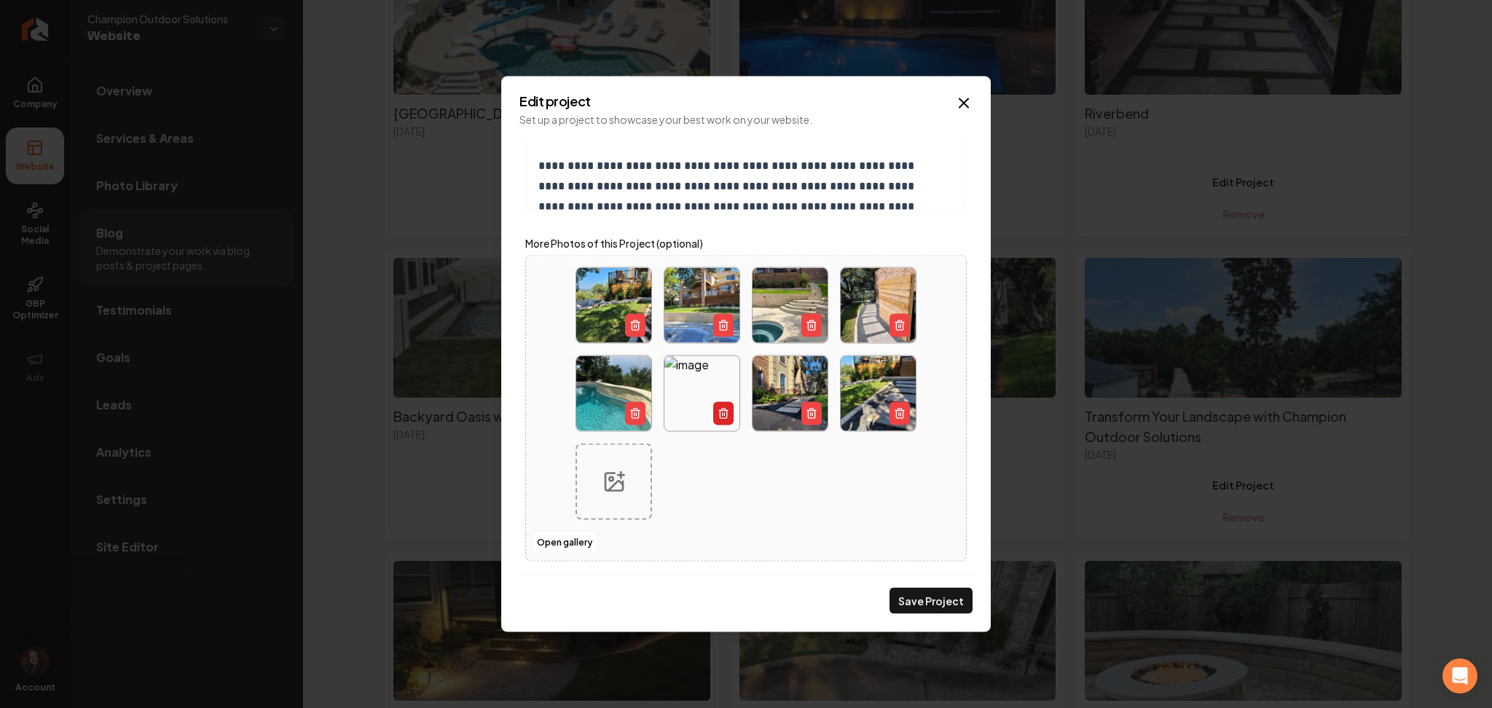
click at [713, 402] on button "Main content area" at bounding box center [723, 413] width 20 height 23
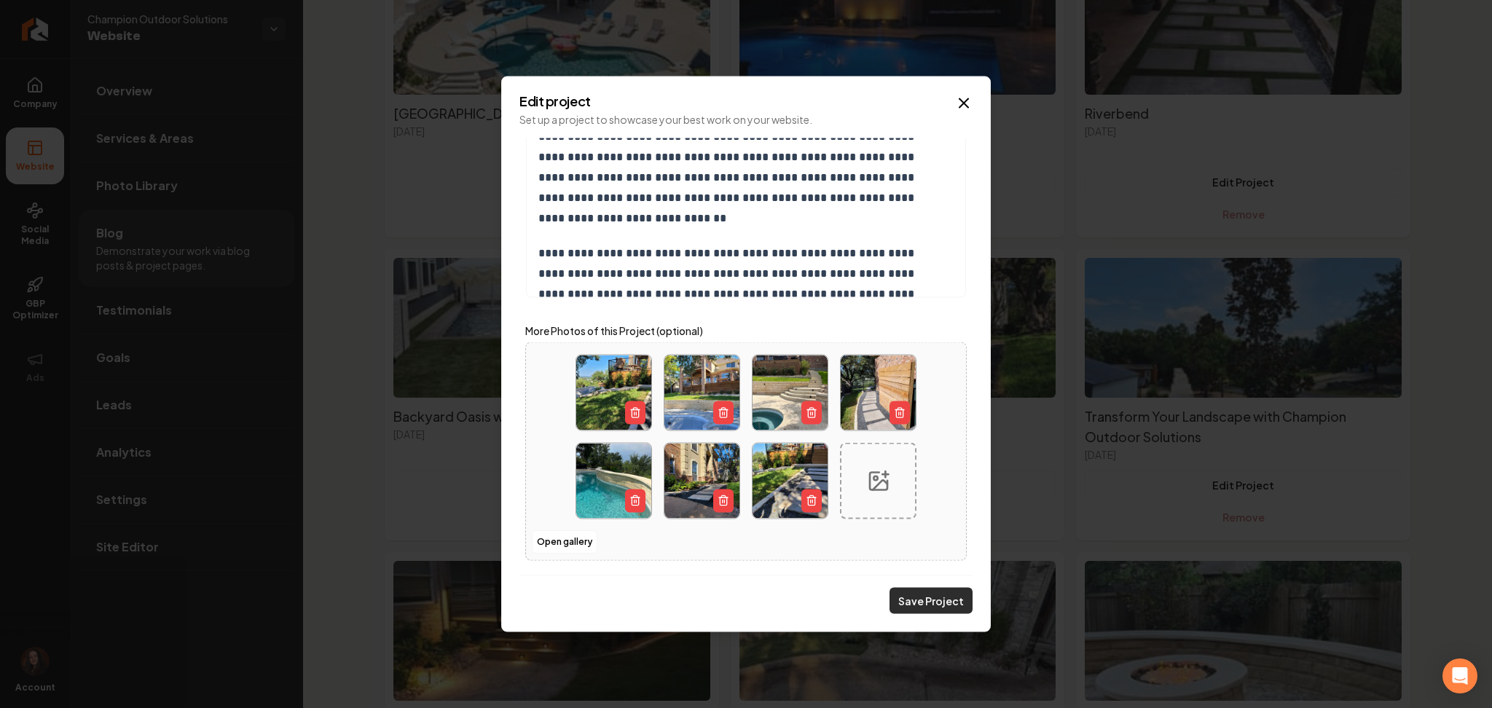
click at [931, 608] on button "Save Project" at bounding box center [930, 601] width 83 height 26
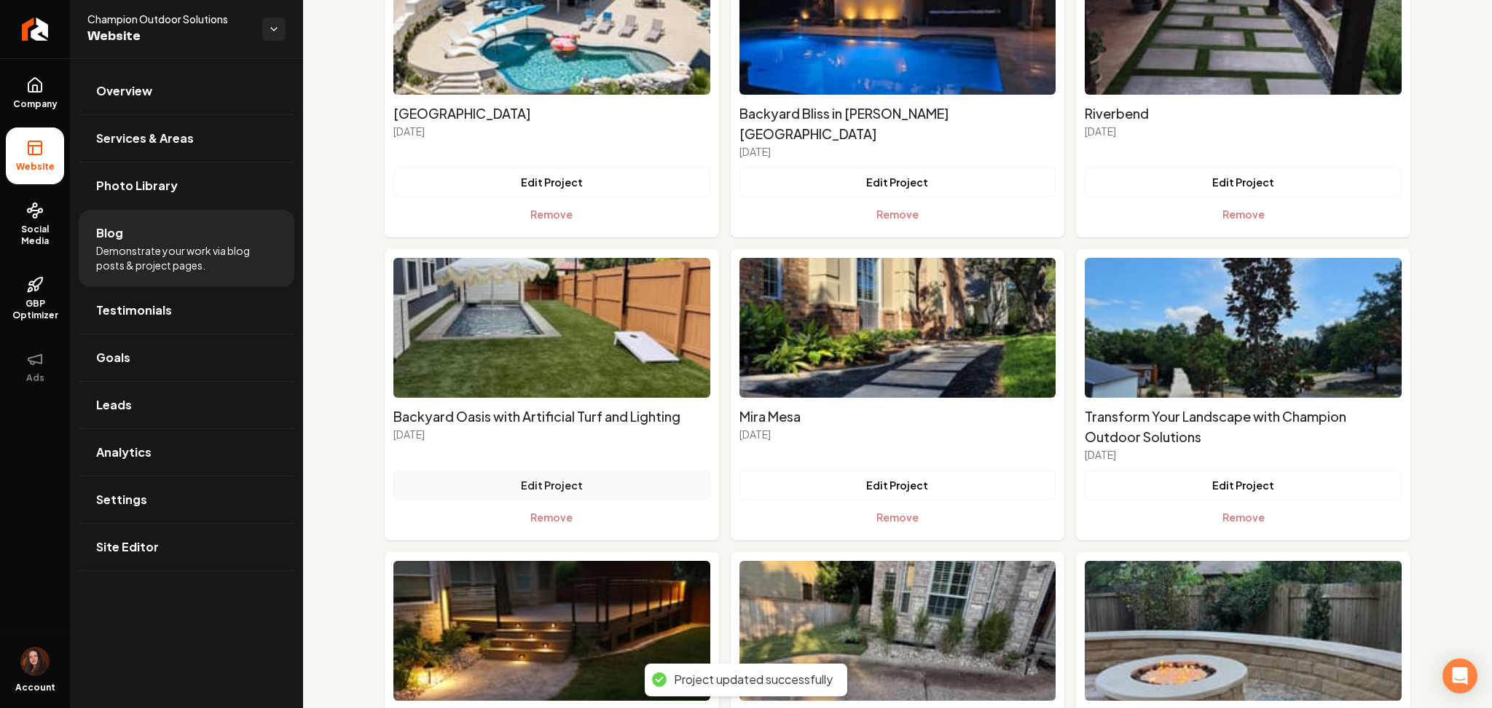
click at [514, 471] on button "Edit Project" at bounding box center [551, 485] width 317 height 29
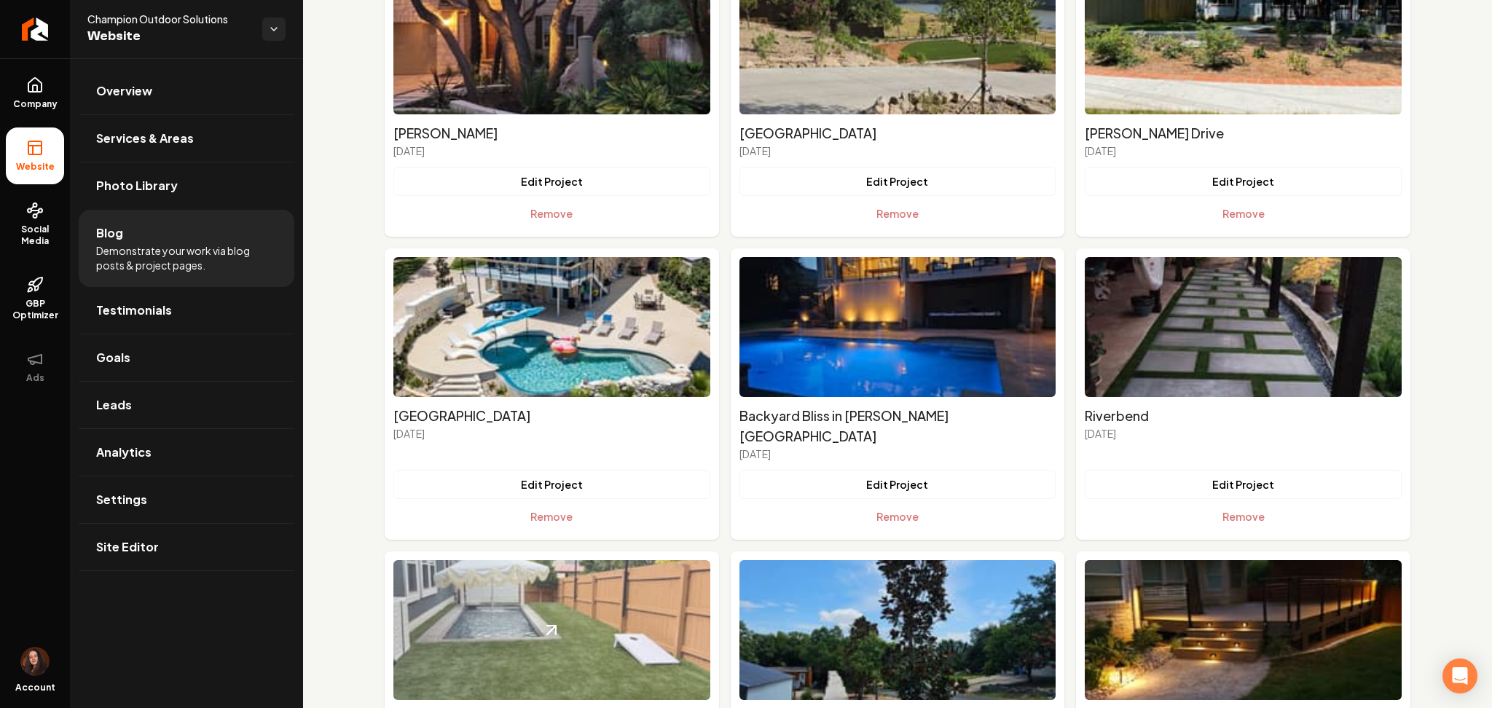
scroll to position [742, 0]
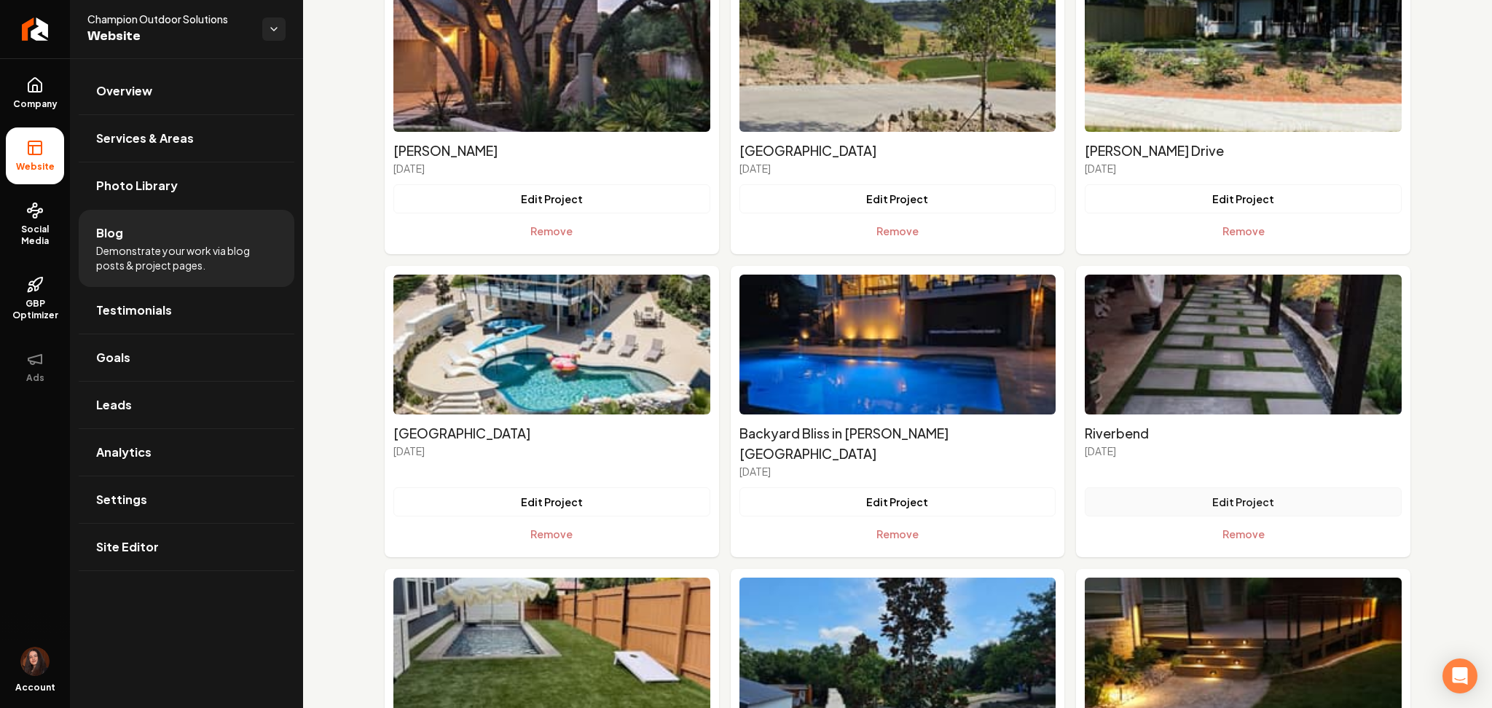
click at [1156, 487] on button "Edit Project" at bounding box center [1243, 501] width 317 height 29
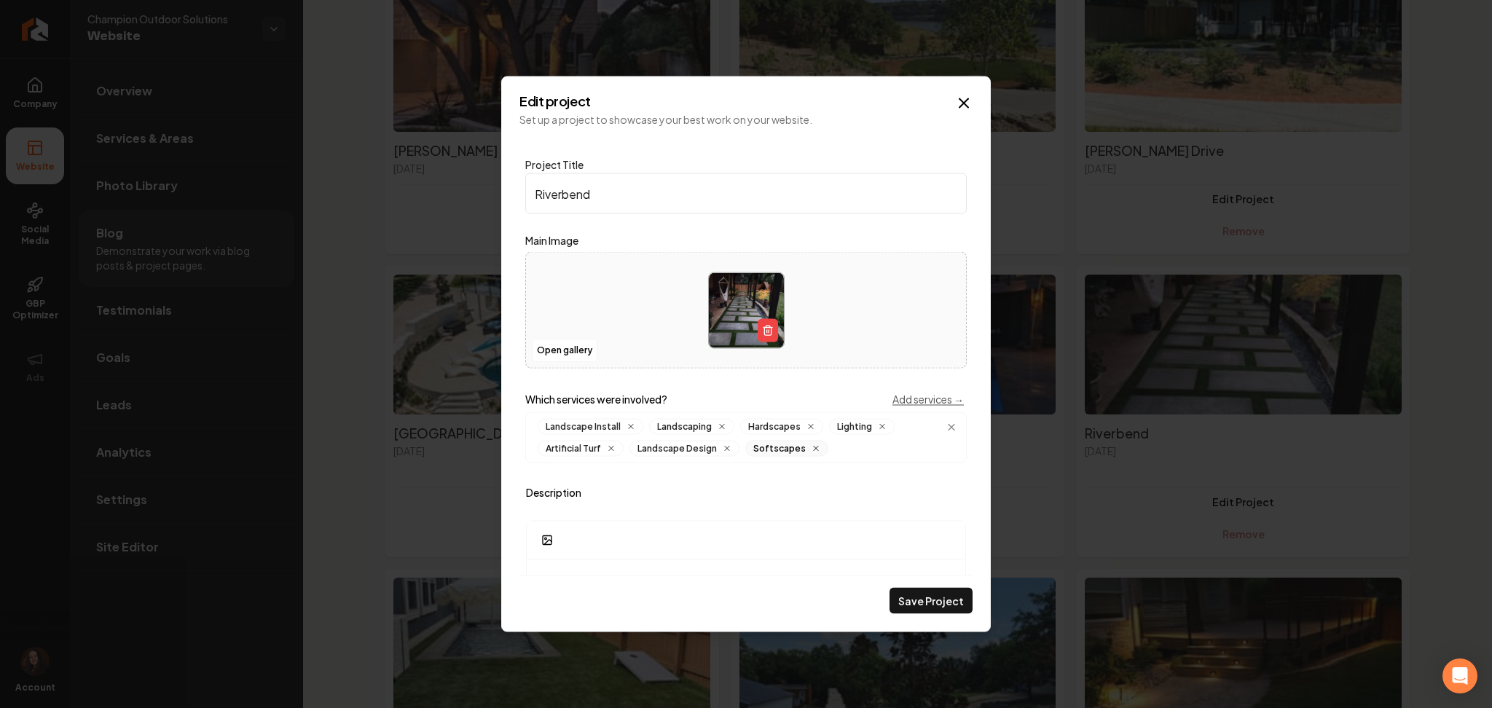
scroll to position [533, 0]
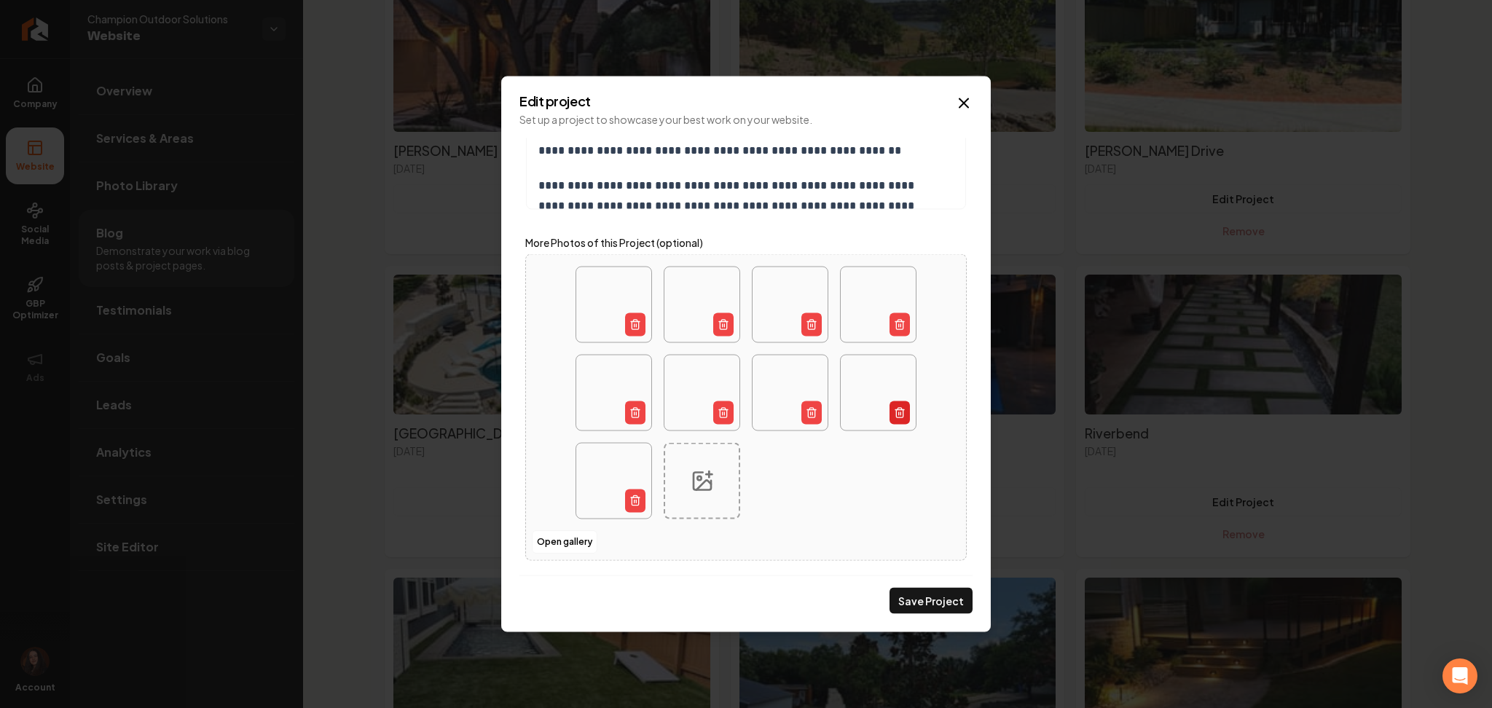
click at [896, 410] on icon "Main content area" at bounding box center [899, 414] width 7 height 8
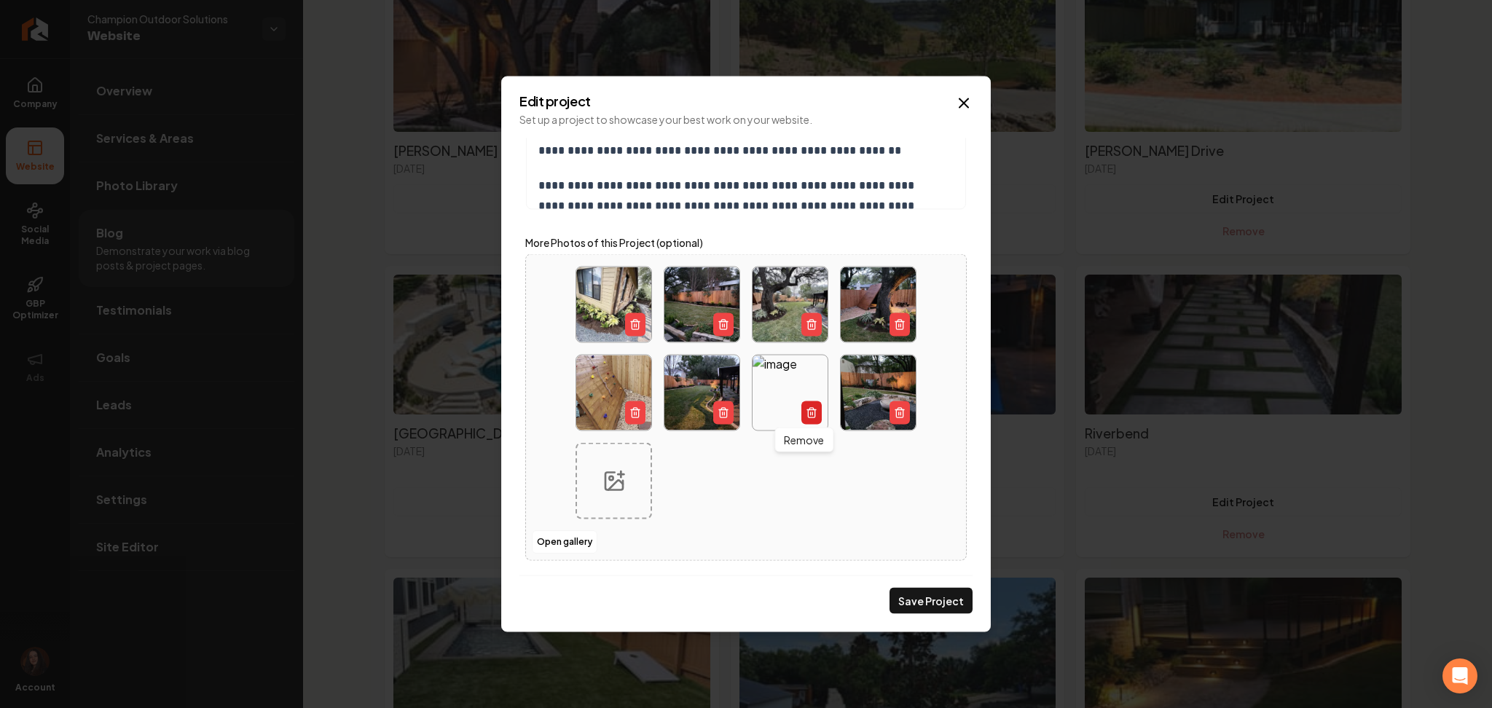
click at [807, 410] on icon "Main content area" at bounding box center [811, 410] width 9 height 0
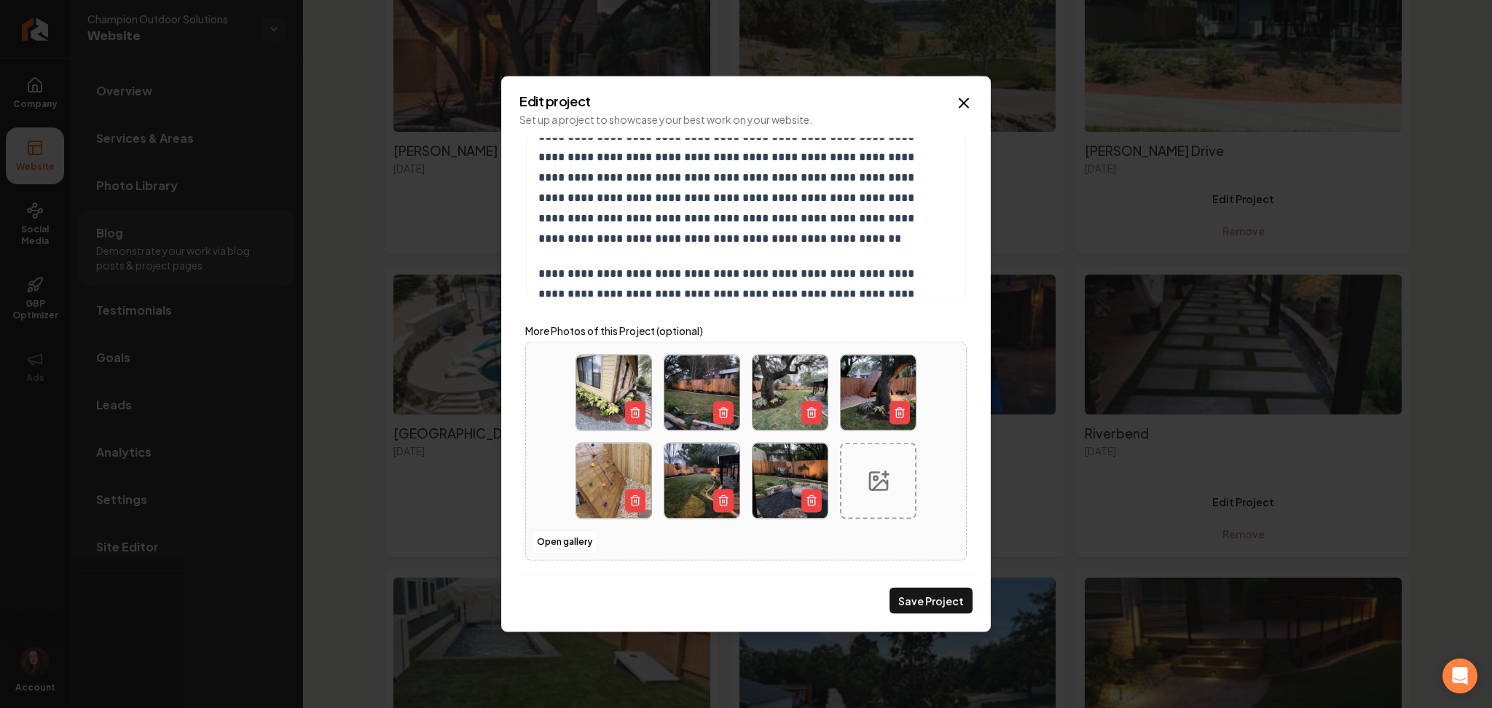
scroll to position [445, 0]
click at [904, 606] on button "Save Project" at bounding box center [930, 601] width 83 height 26
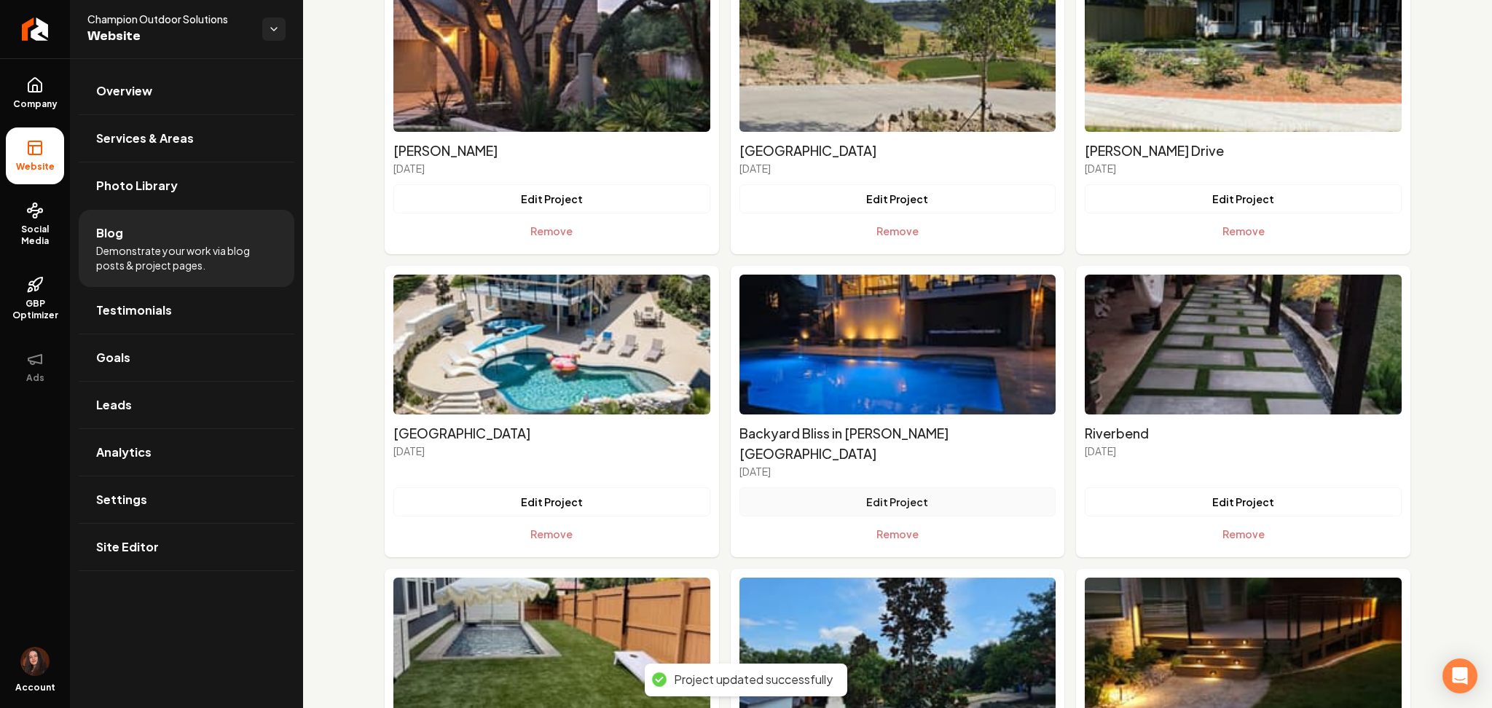
click at [846, 487] on button "Edit Project" at bounding box center [897, 501] width 317 height 29
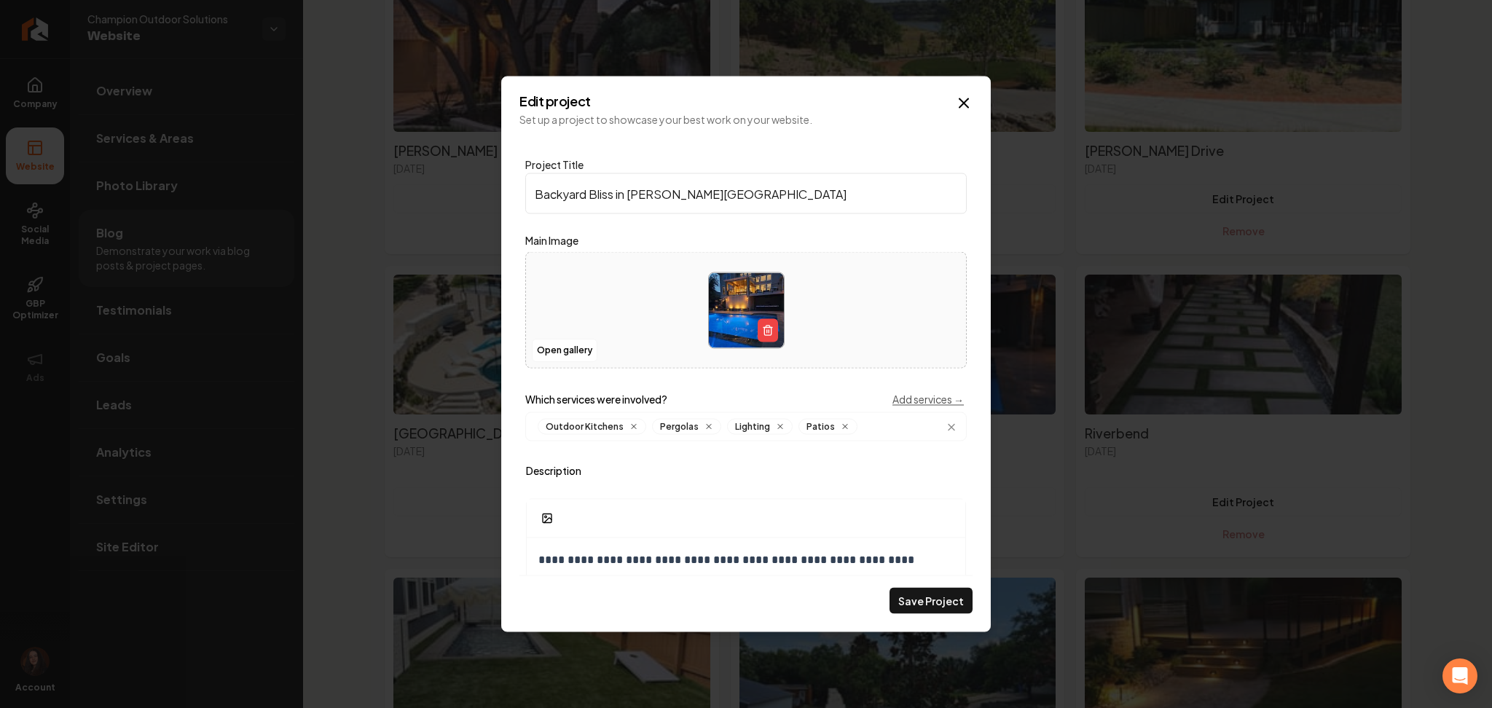
scroll to position [423, 0]
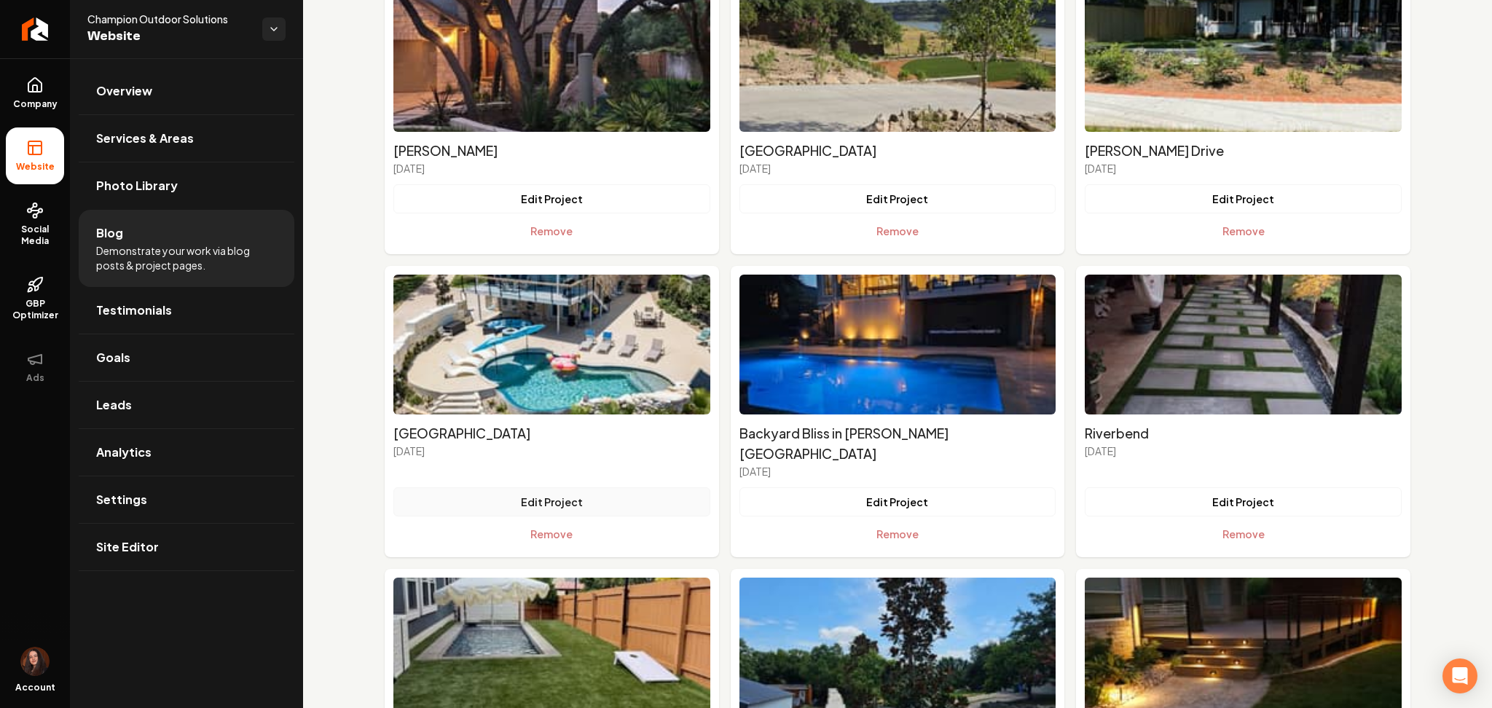
click at [545, 487] on button "Edit Project" at bounding box center [551, 501] width 317 height 29
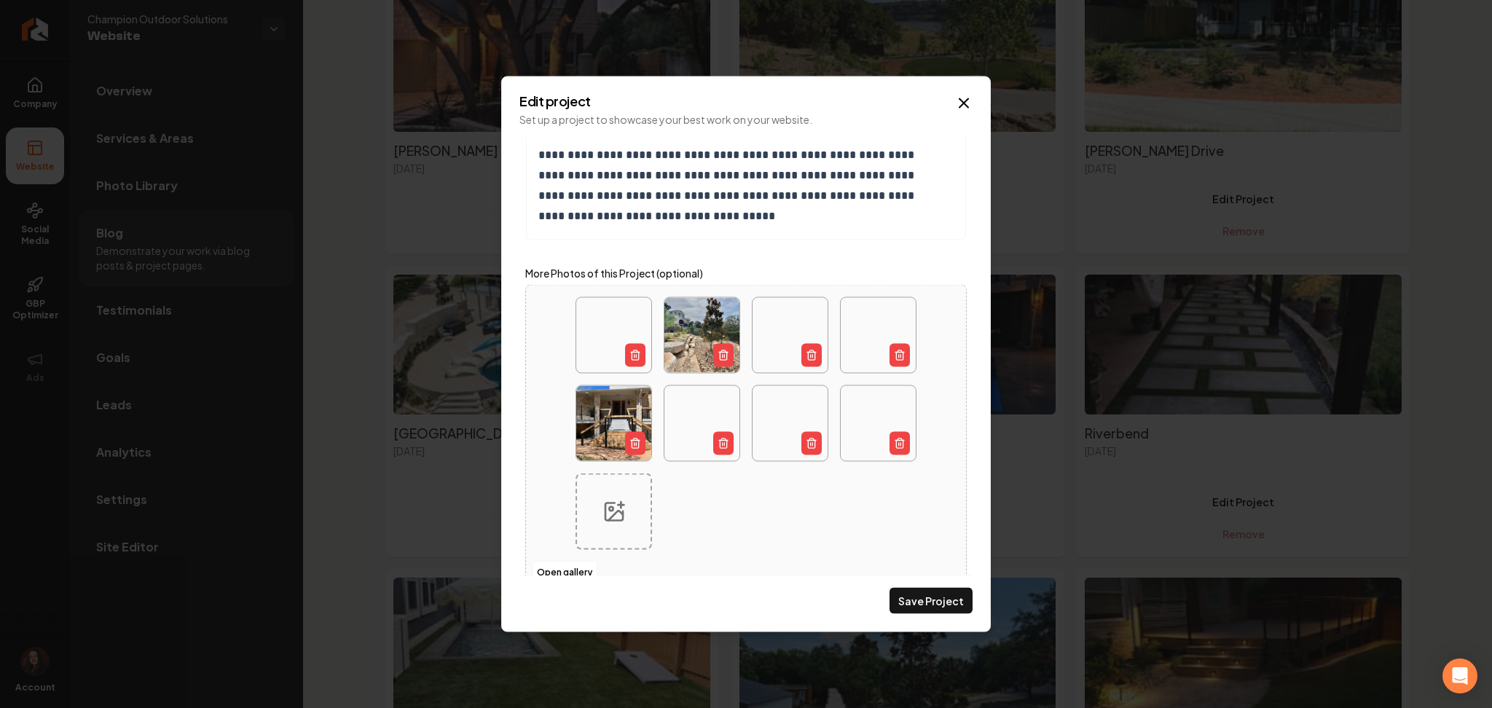
scroll to position [511, 0]
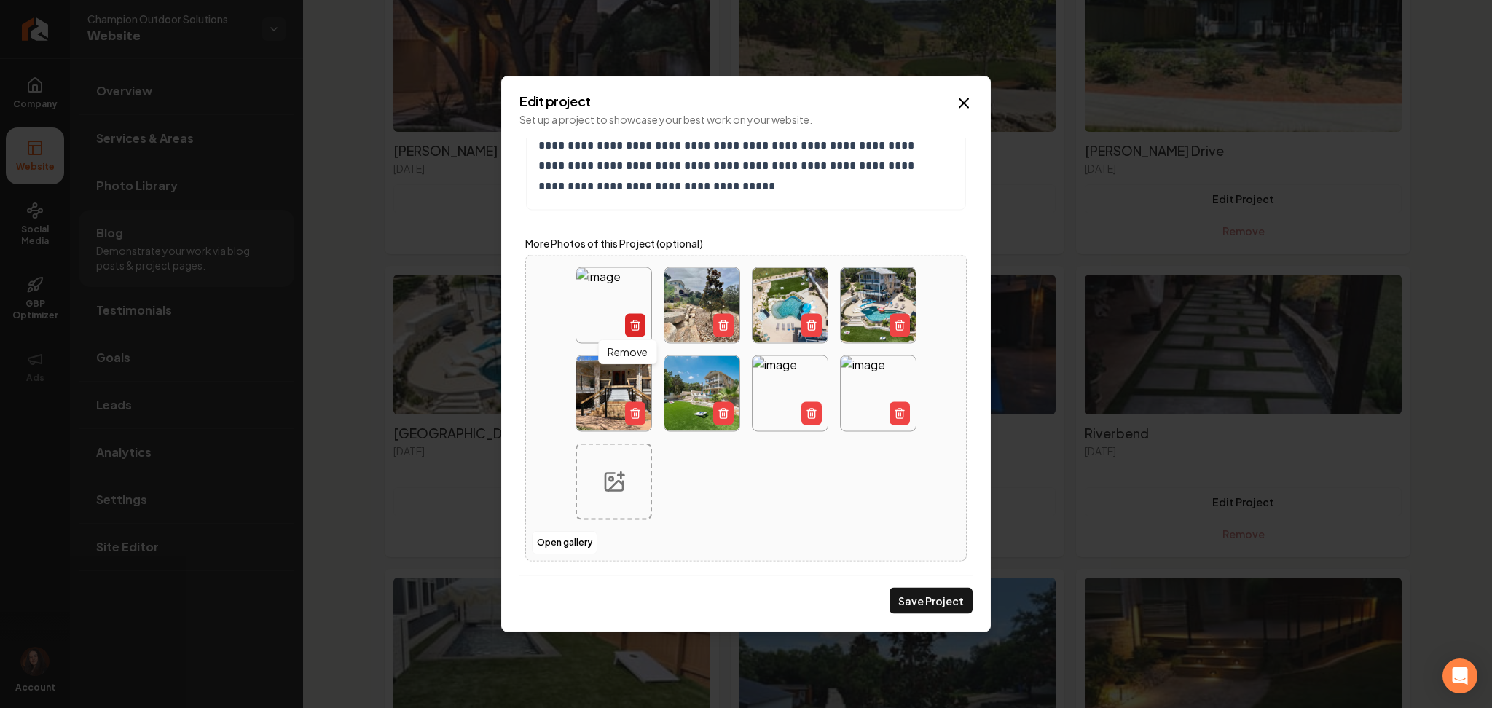
click at [634, 323] on button "Main content area" at bounding box center [635, 325] width 20 height 23
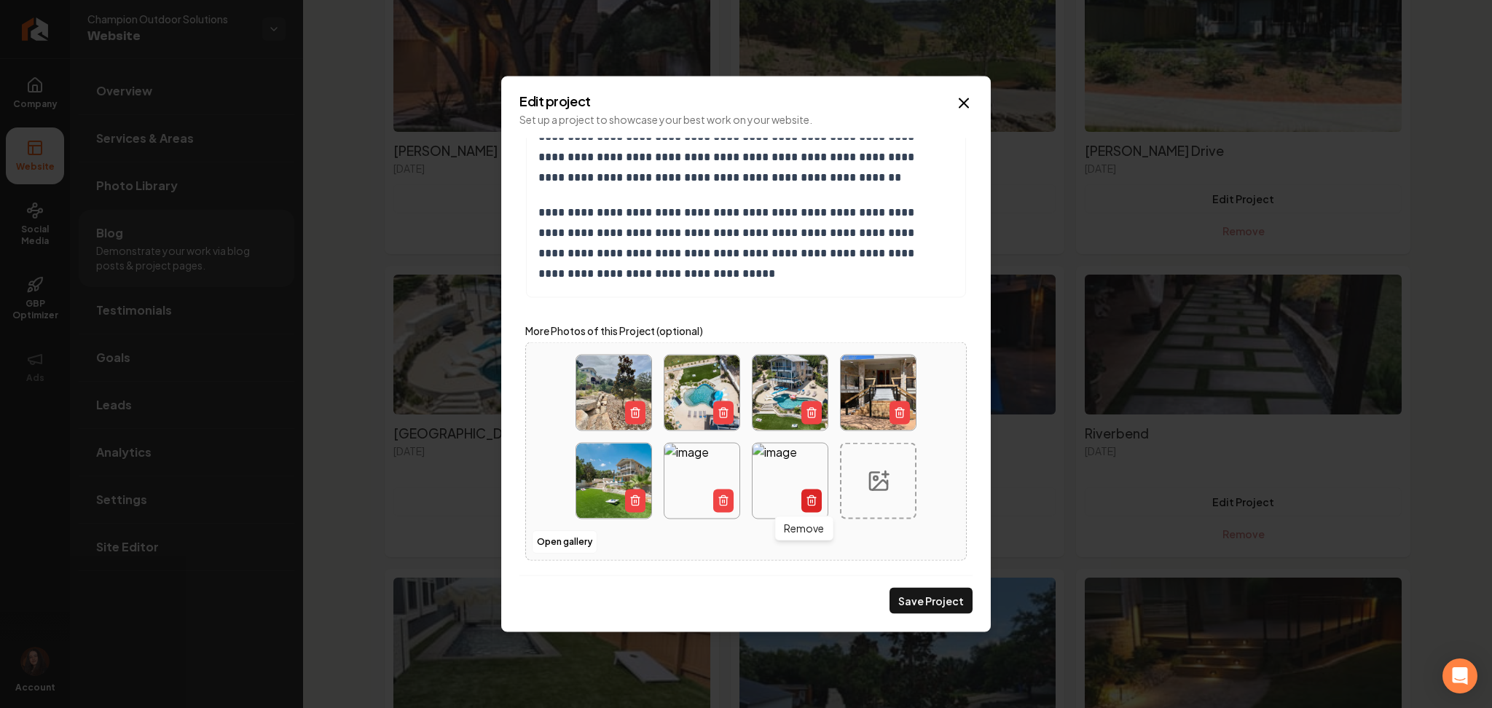
click at [806, 504] on icon "Main content area" at bounding box center [812, 501] width 12 height 12
click at [720, 498] on icon "Main content area" at bounding box center [723, 498] width 9 height 0
click at [929, 605] on button "Save Project" at bounding box center [930, 601] width 83 height 26
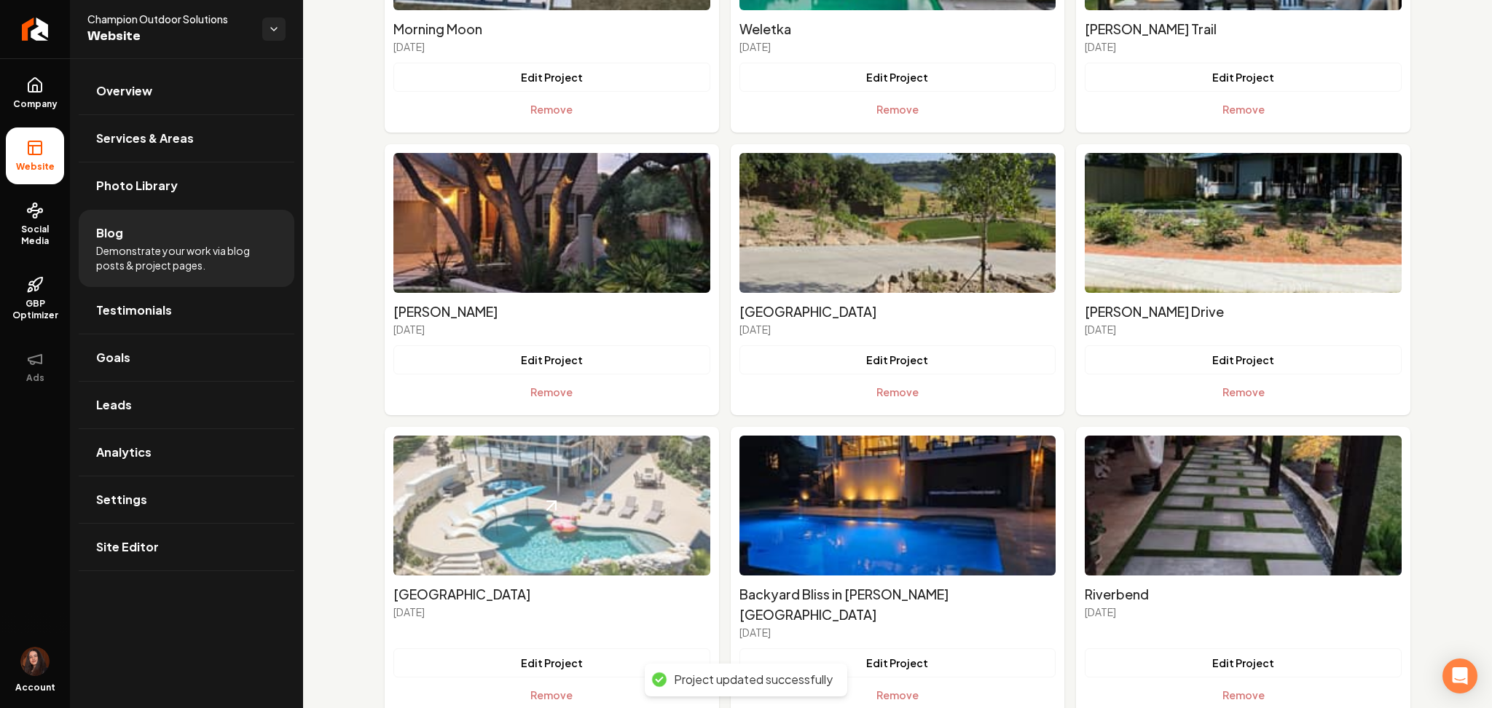
scroll to position [573, 0]
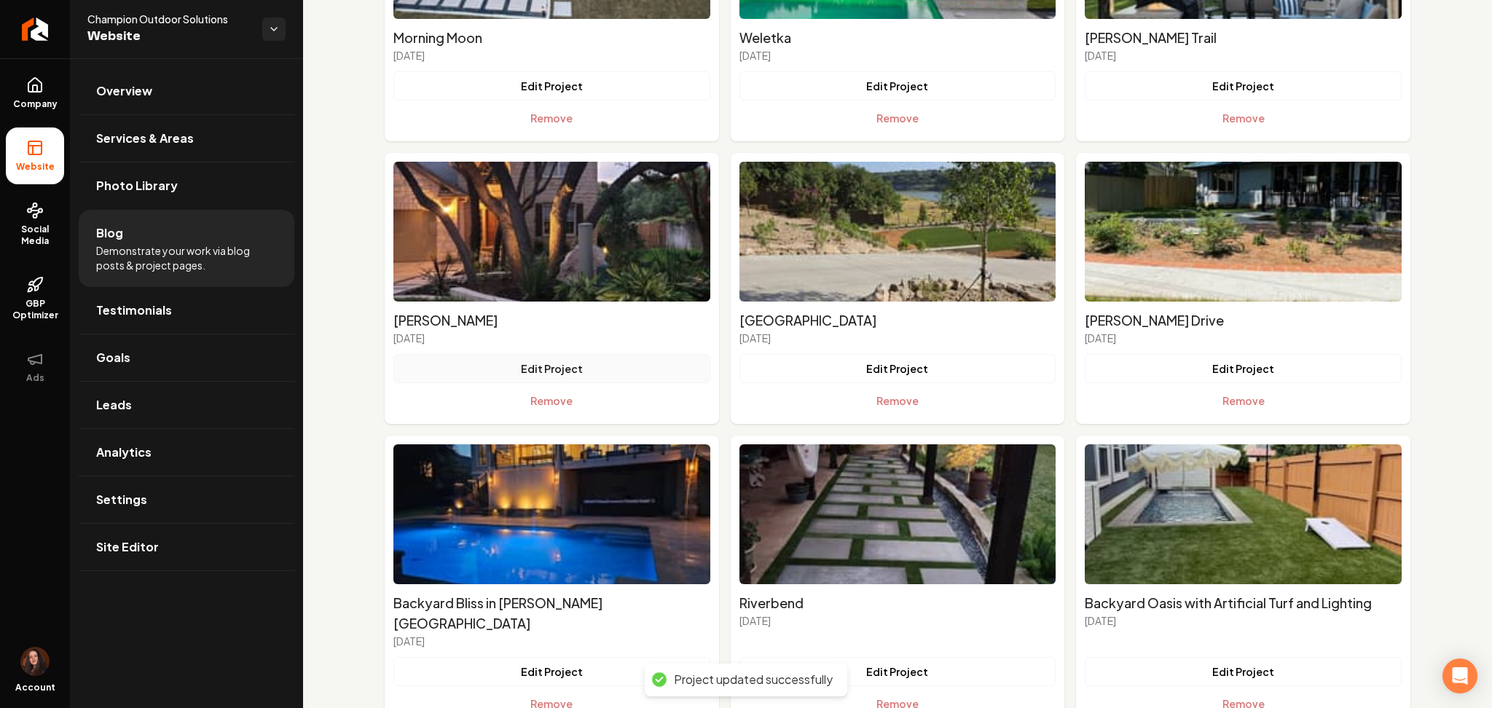
click at [465, 368] on button "Edit Project" at bounding box center [551, 368] width 317 height 29
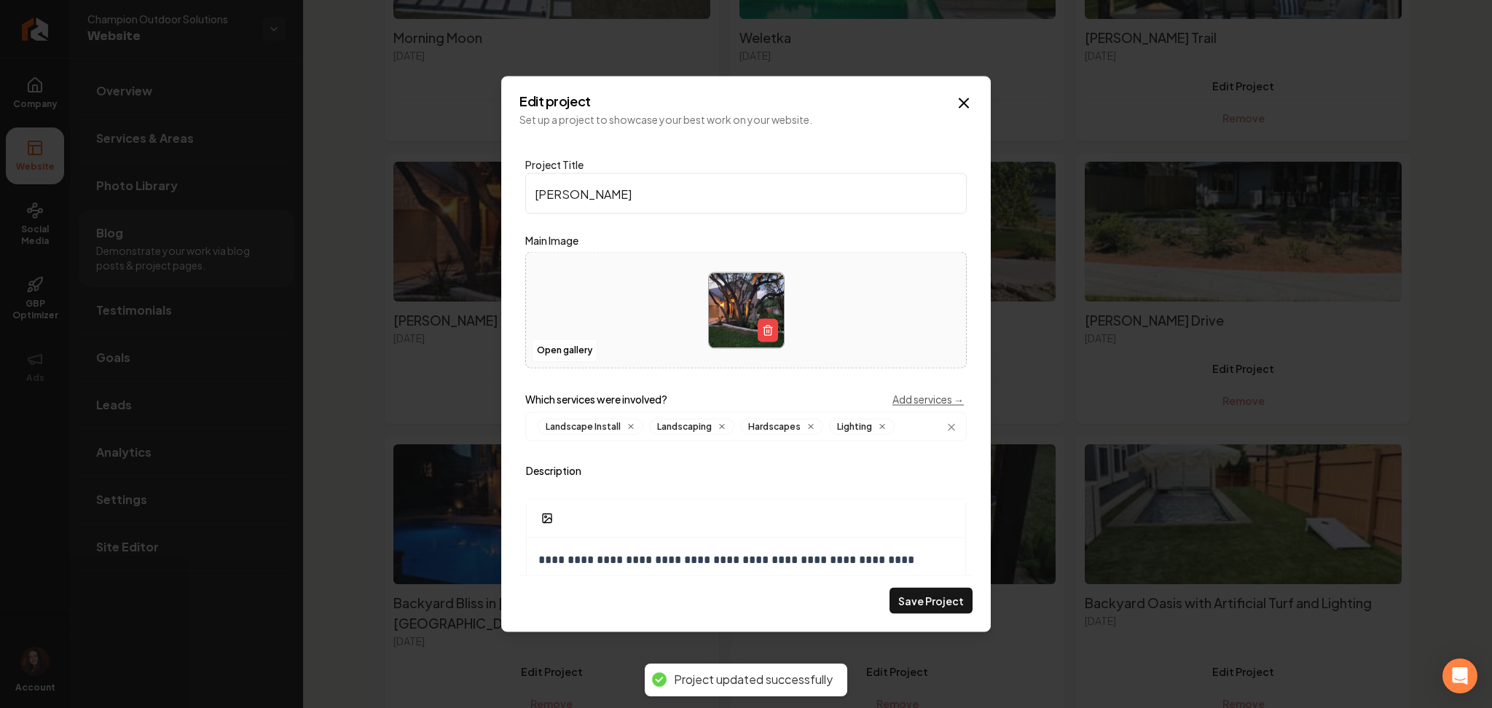
scroll to position [423, 0]
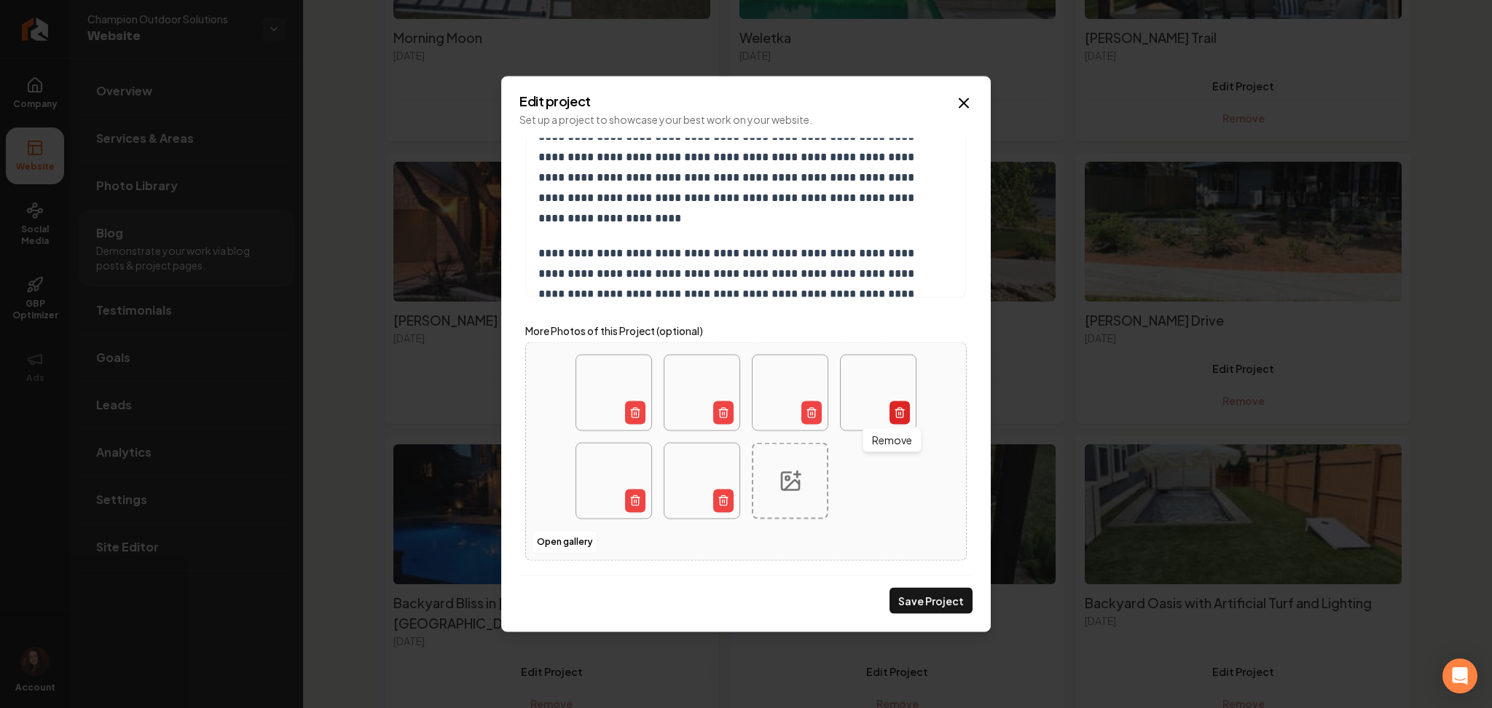
click at [894, 414] on icon "Main content area" at bounding box center [900, 413] width 12 height 12
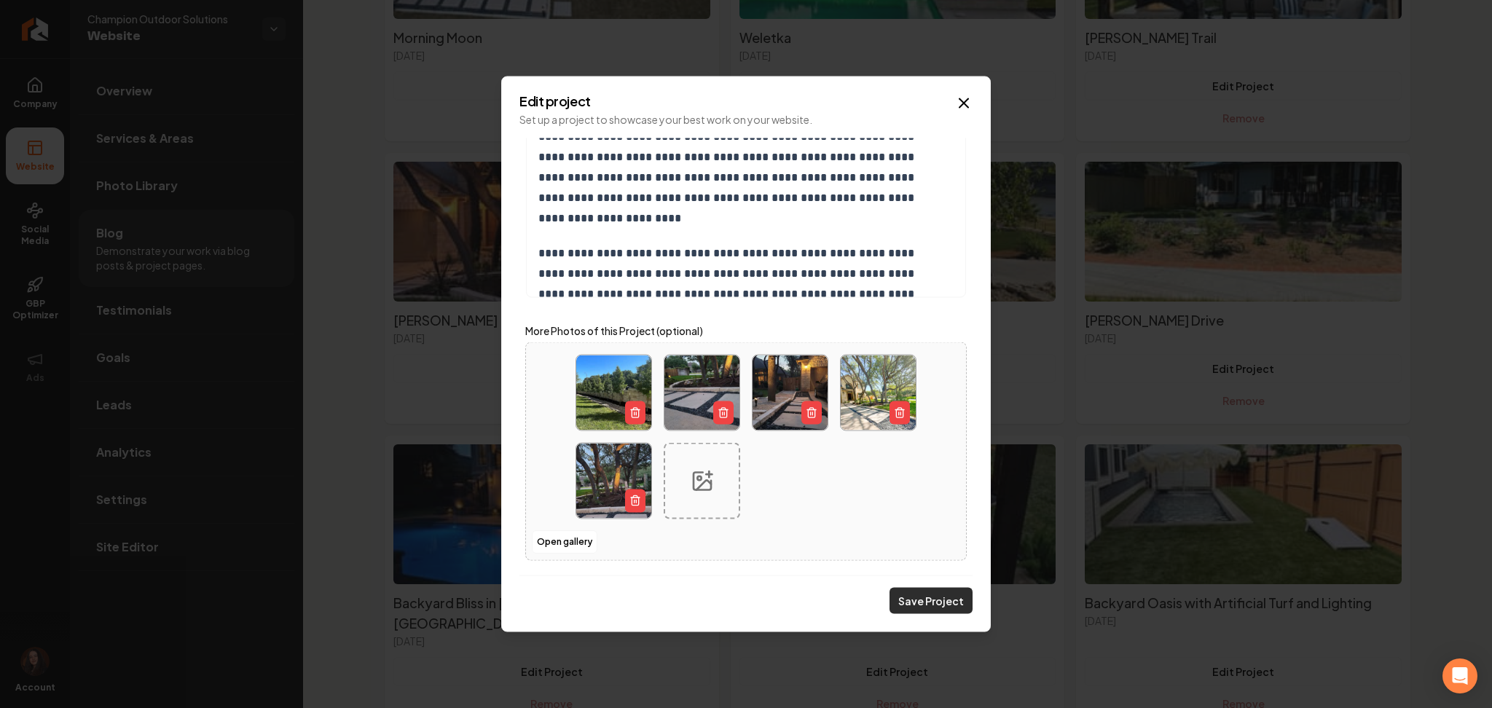
click at [921, 599] on button "Save Project" at bounding box center [930, 601] width 83 height 26
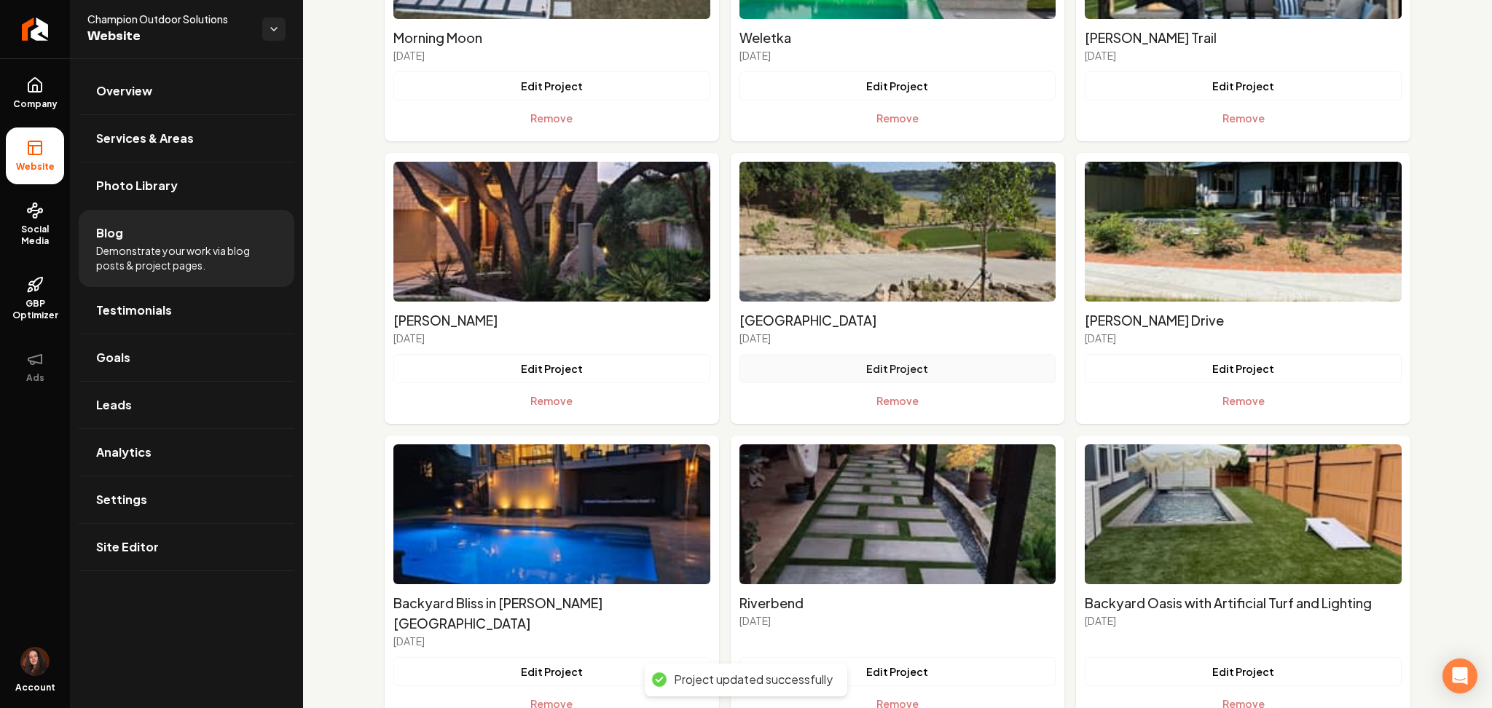
click at [830, 369] on button "Edit Project" at bounding box center [897, 368] width 317 height 29
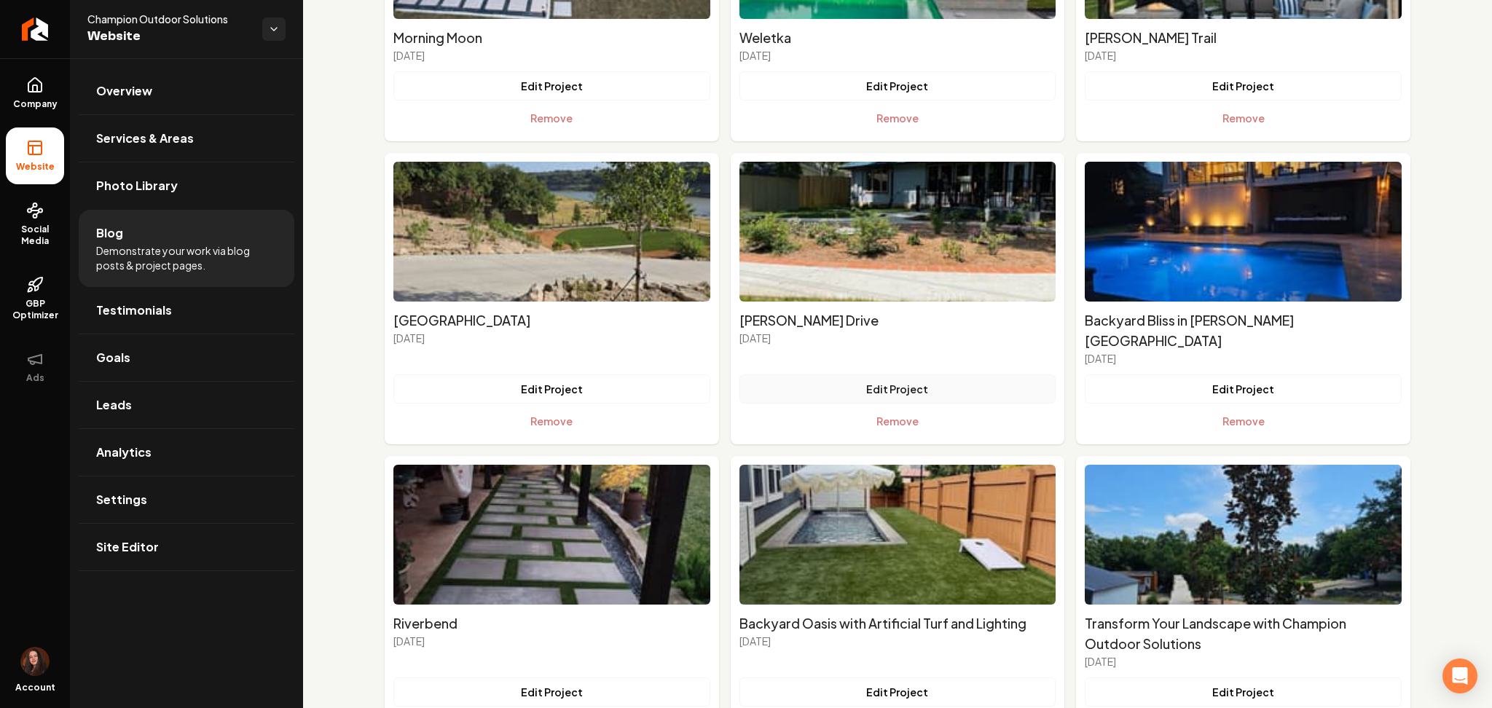
click at [781, 374] on button "Edit Project" at bounding box center [897, 388] width 317 height 29
drag, startPoint x: 272, startPoint y: 387, endPoint x: 336, endPoint y: 376, distance: 64.3
click at [465, 374] on button "Edit Project" at bounding box center [551, 388] width 317 height 29
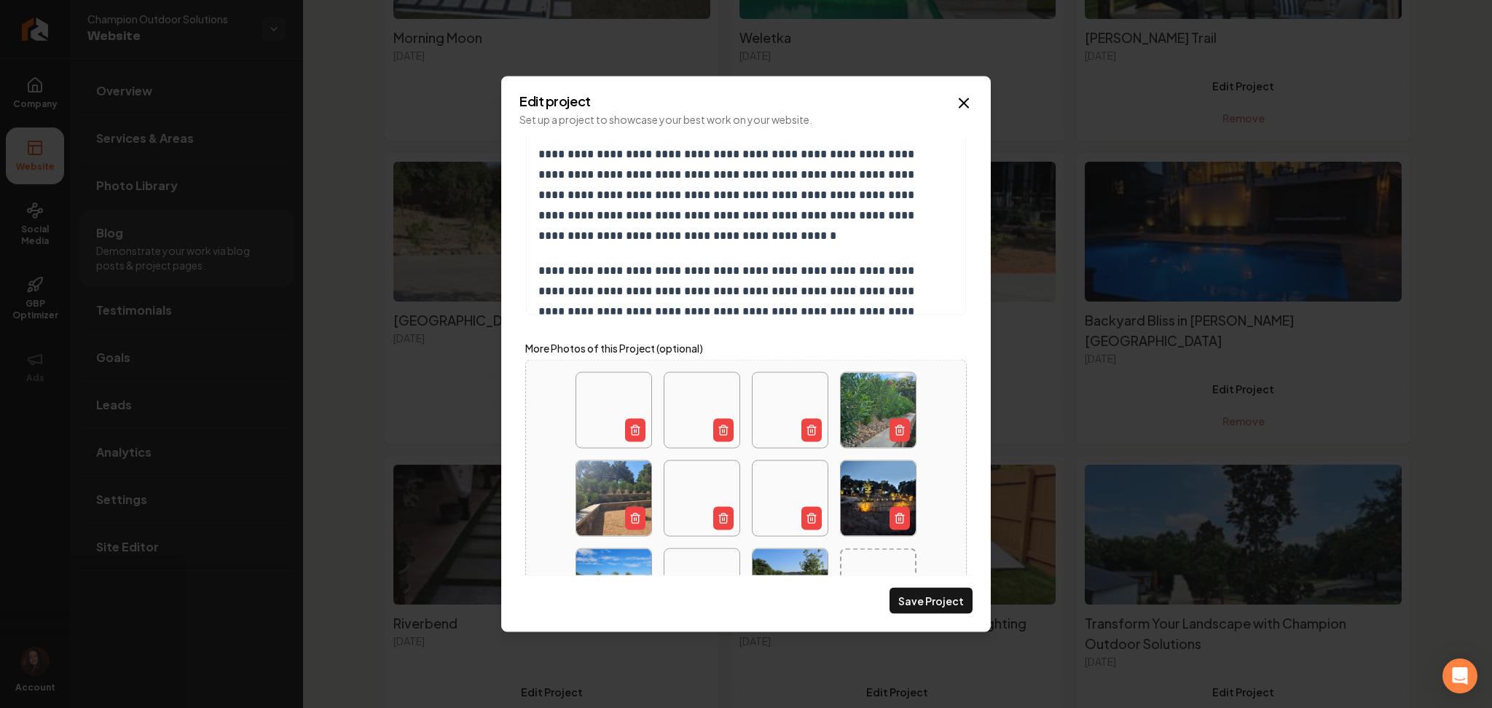
scroll to position [511, 0]
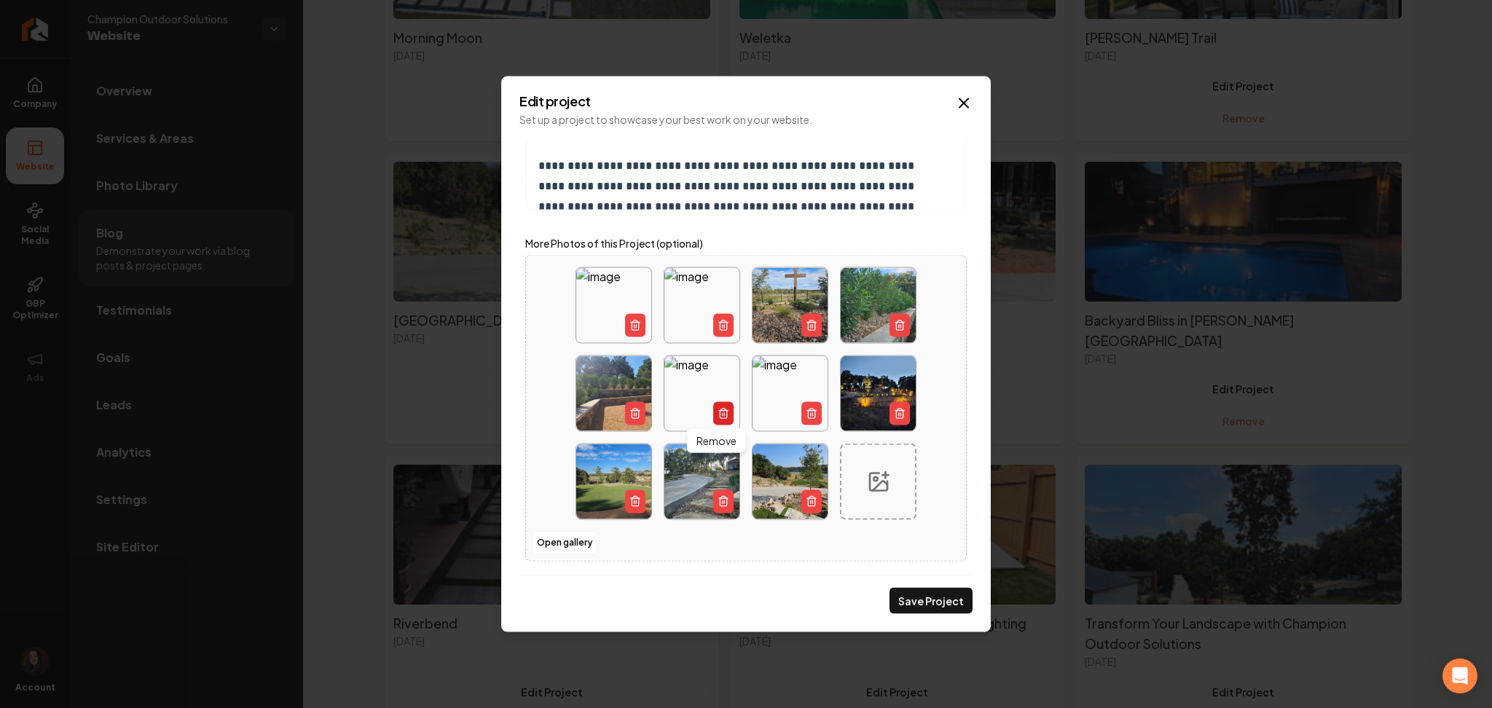
click at [719, 411] on icon "Main content area" at bounding box center [723, 411] width 9 height 0
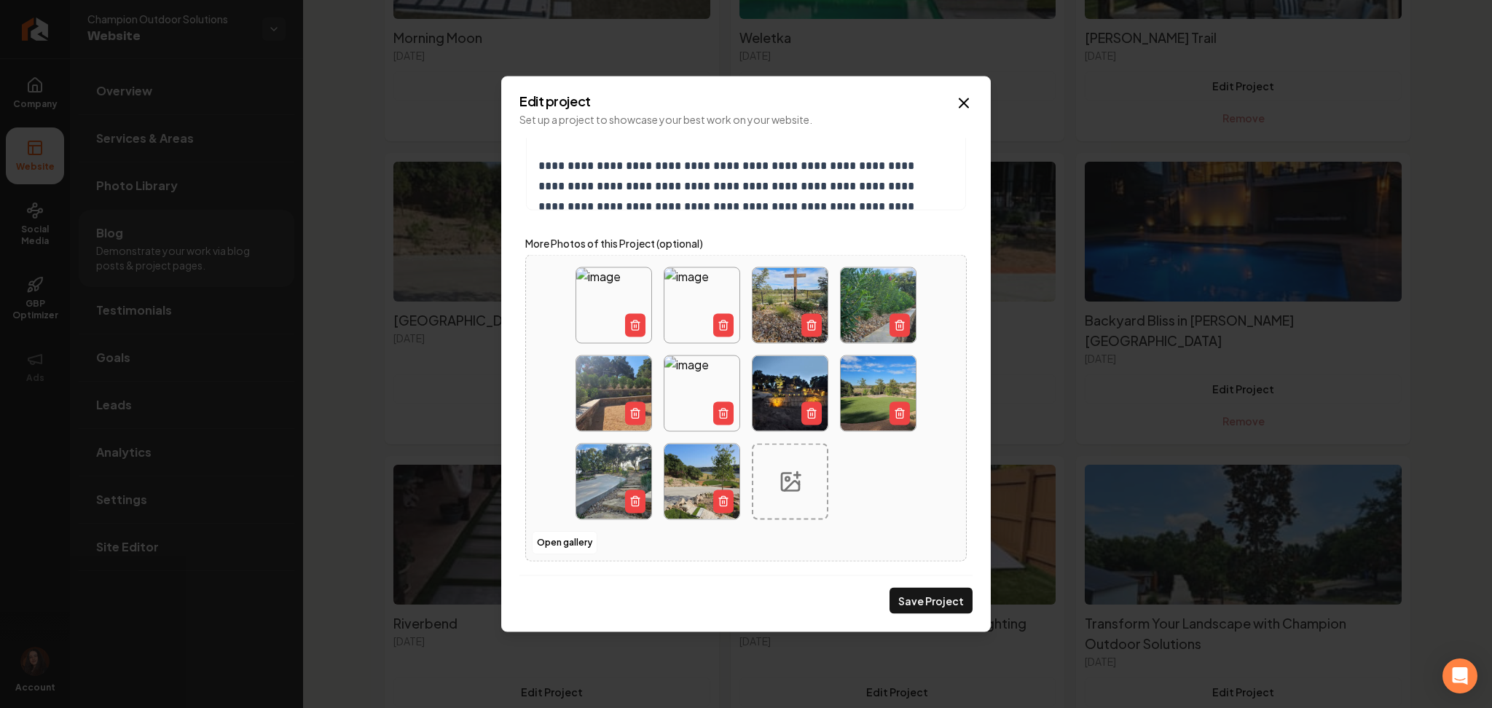
click at [719, 411] on icon "Main content area" at bounding box center [723, 411] width 9 height 0
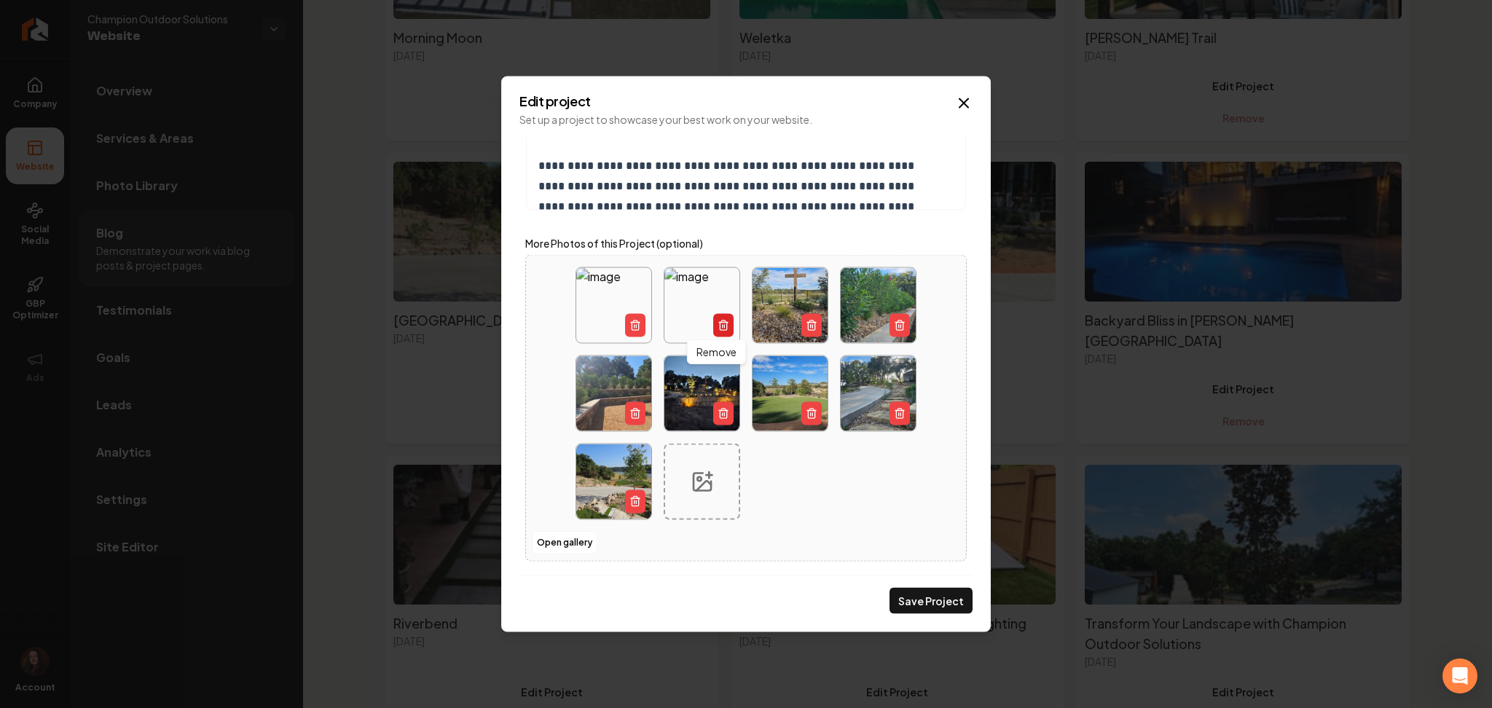
click at [713, 319] on button "Main content area" at bounding box center [723, 325] width 20 height 23
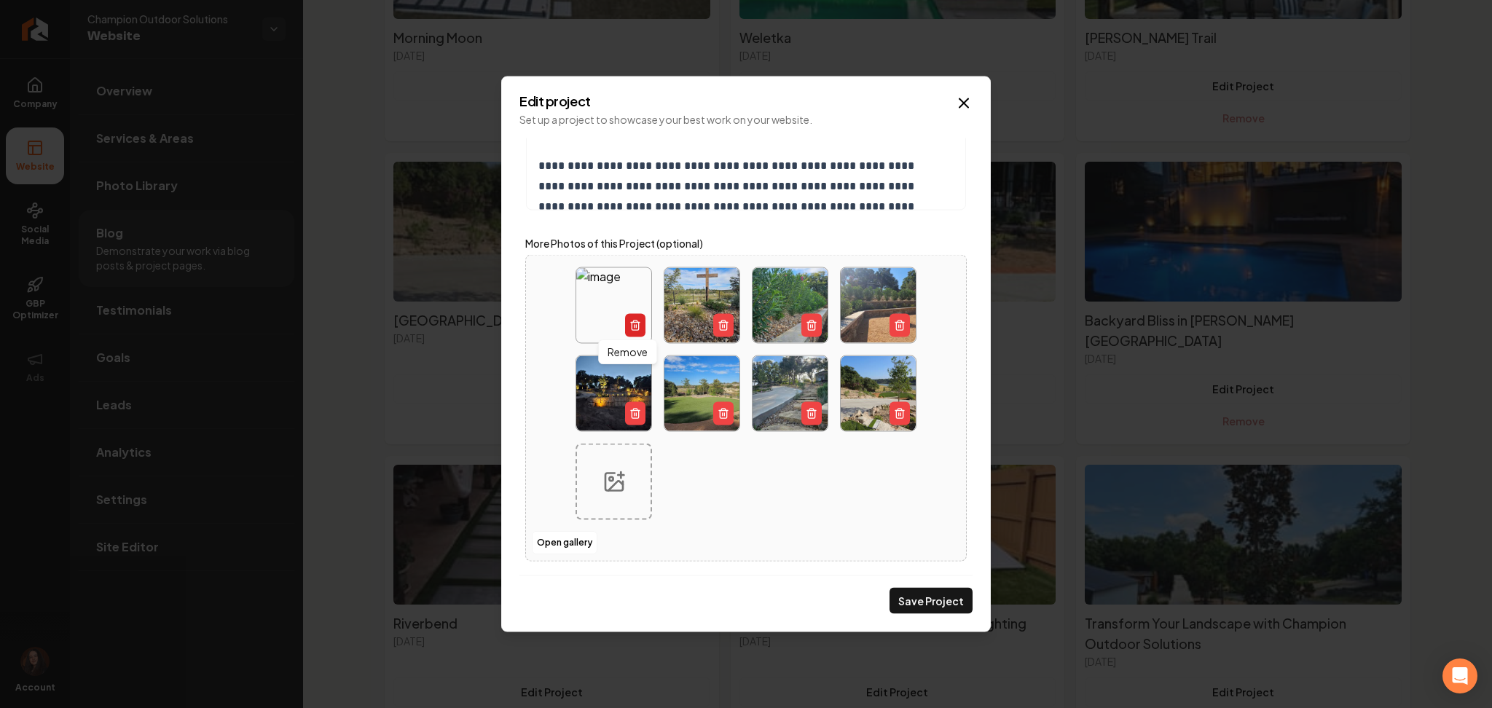
click at [632, 316] on button "Main content area" at bounding box center [635, 325] width 20 height 23
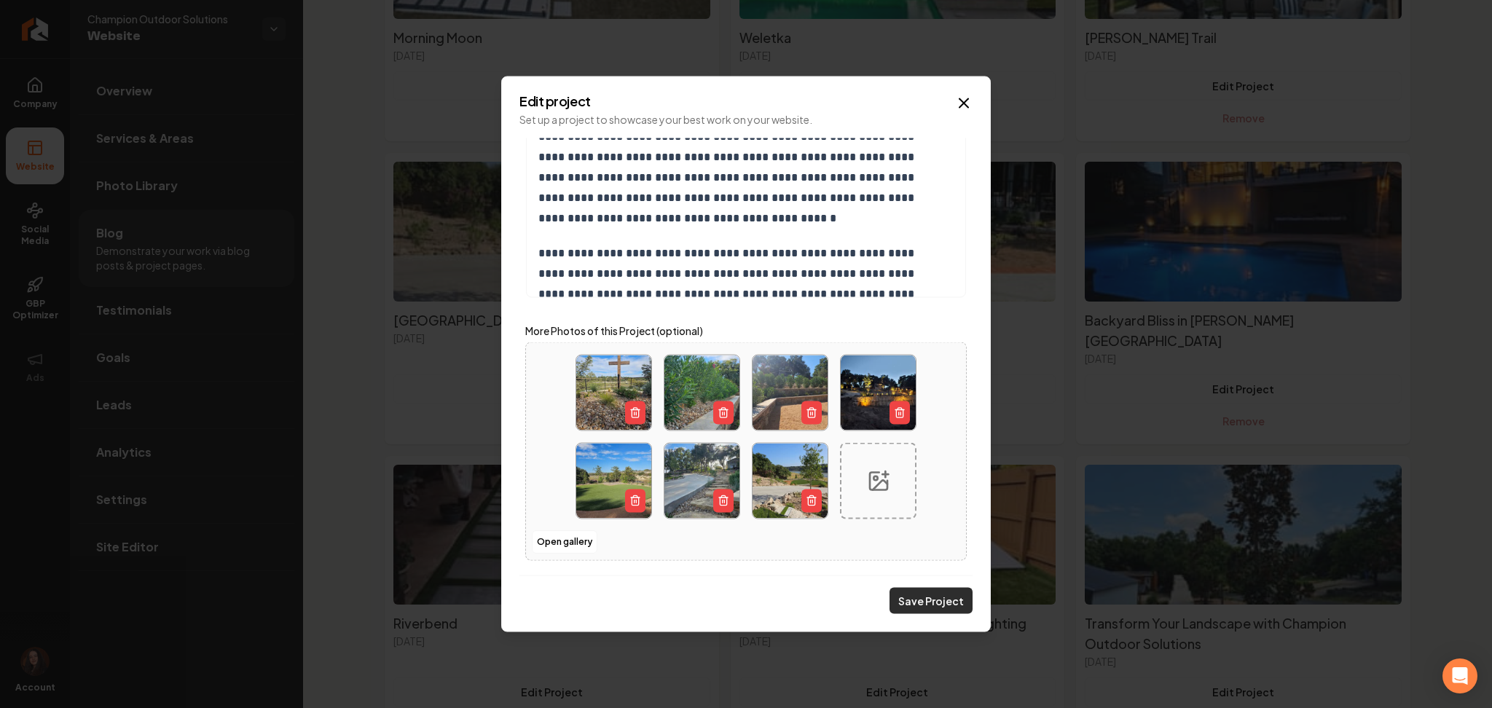
click at [913, 595] on button "Save Project" at bounding box center [930, 601] width 83 height 26
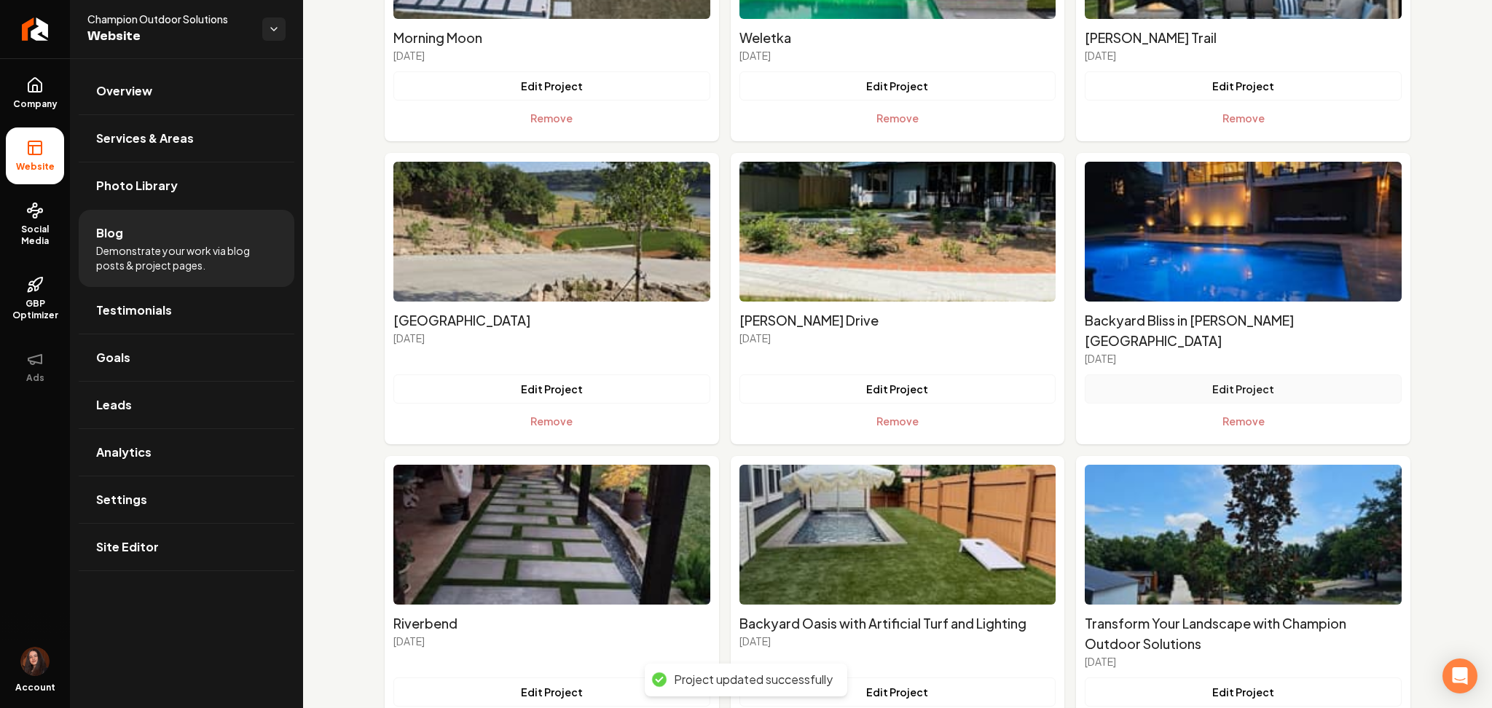
click at [1234, 374] on button "Edit Project" at bounding box center [1243, 388] width 317 height 29
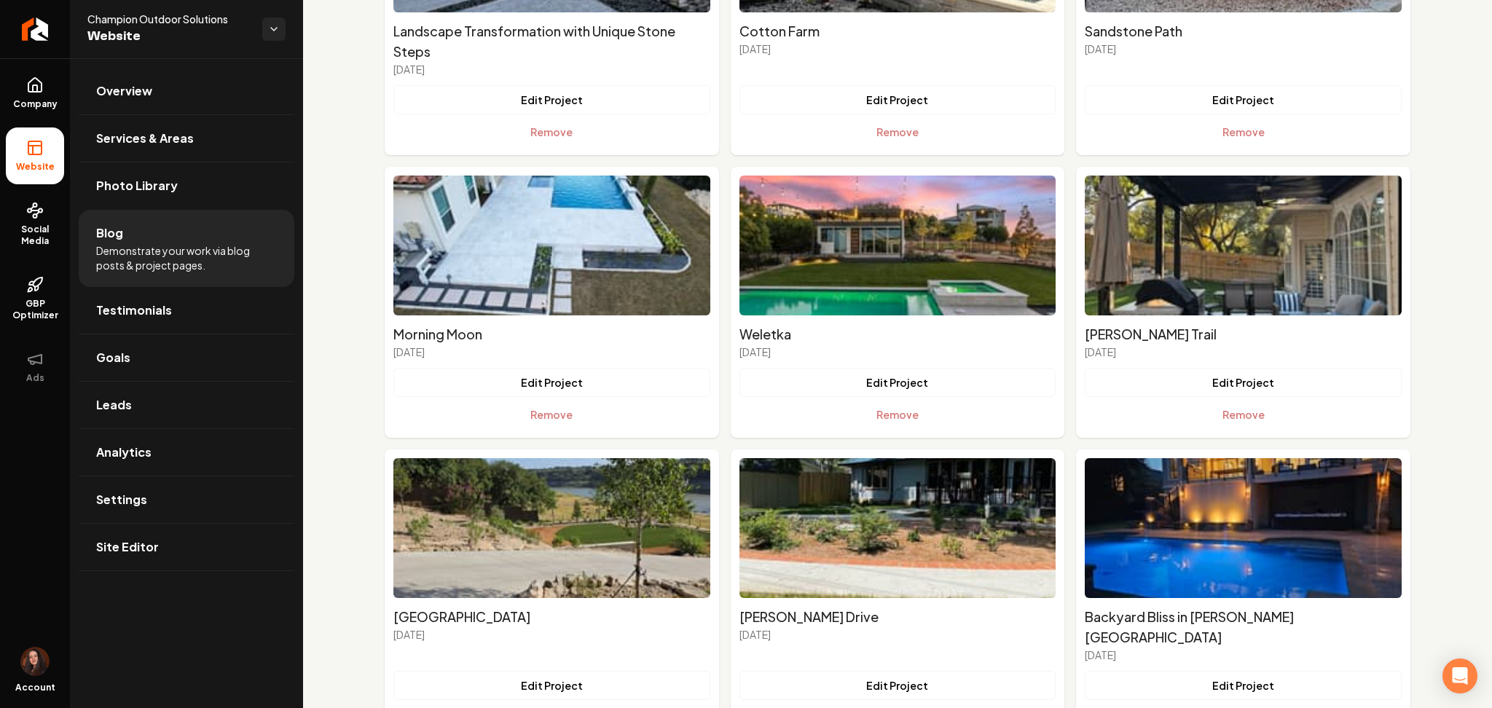
scroll to position [267, 0]
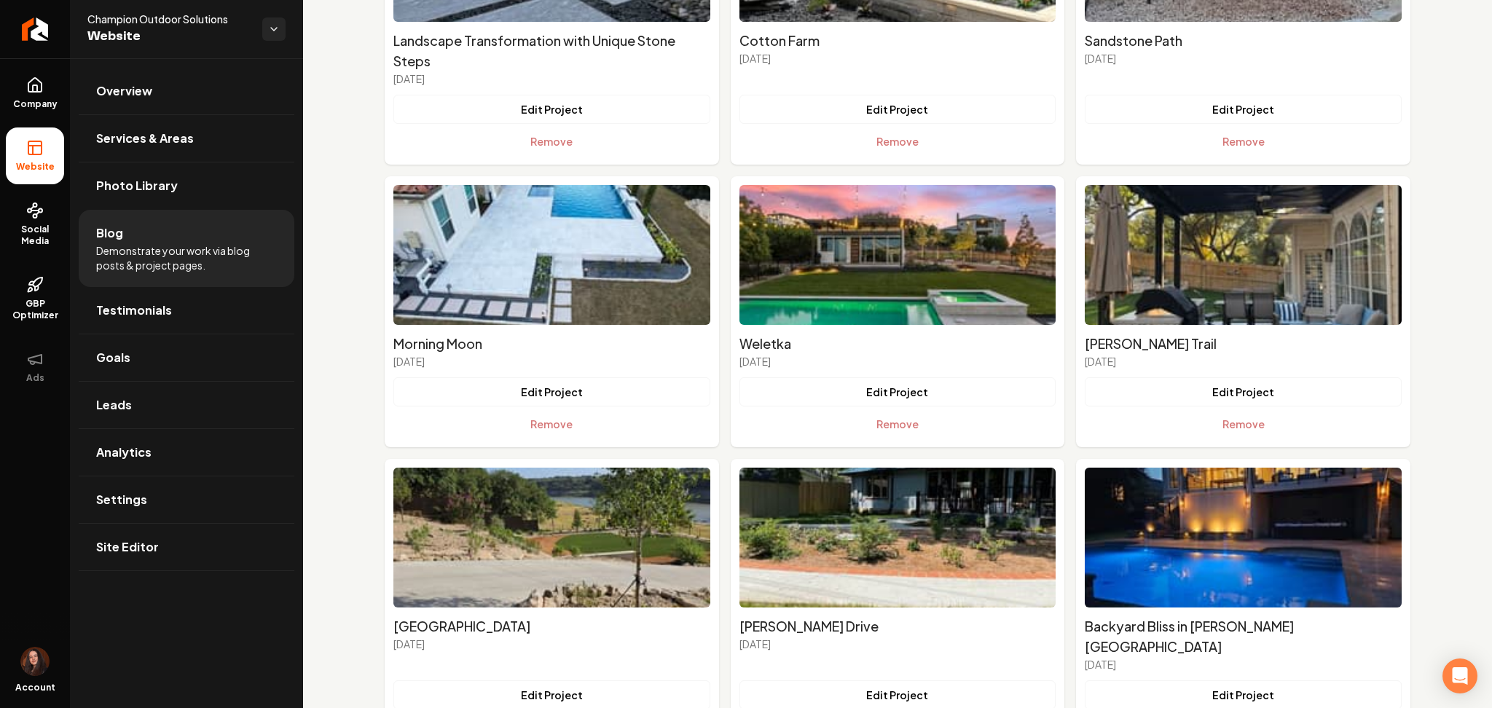
click at [515, 407] on div "Edit Project Remove" at bounding box center [551, 407] width 317 height 61
click at [519, 393] on button "Edit Project" at bounding box center [551, 391] width 317 height 29
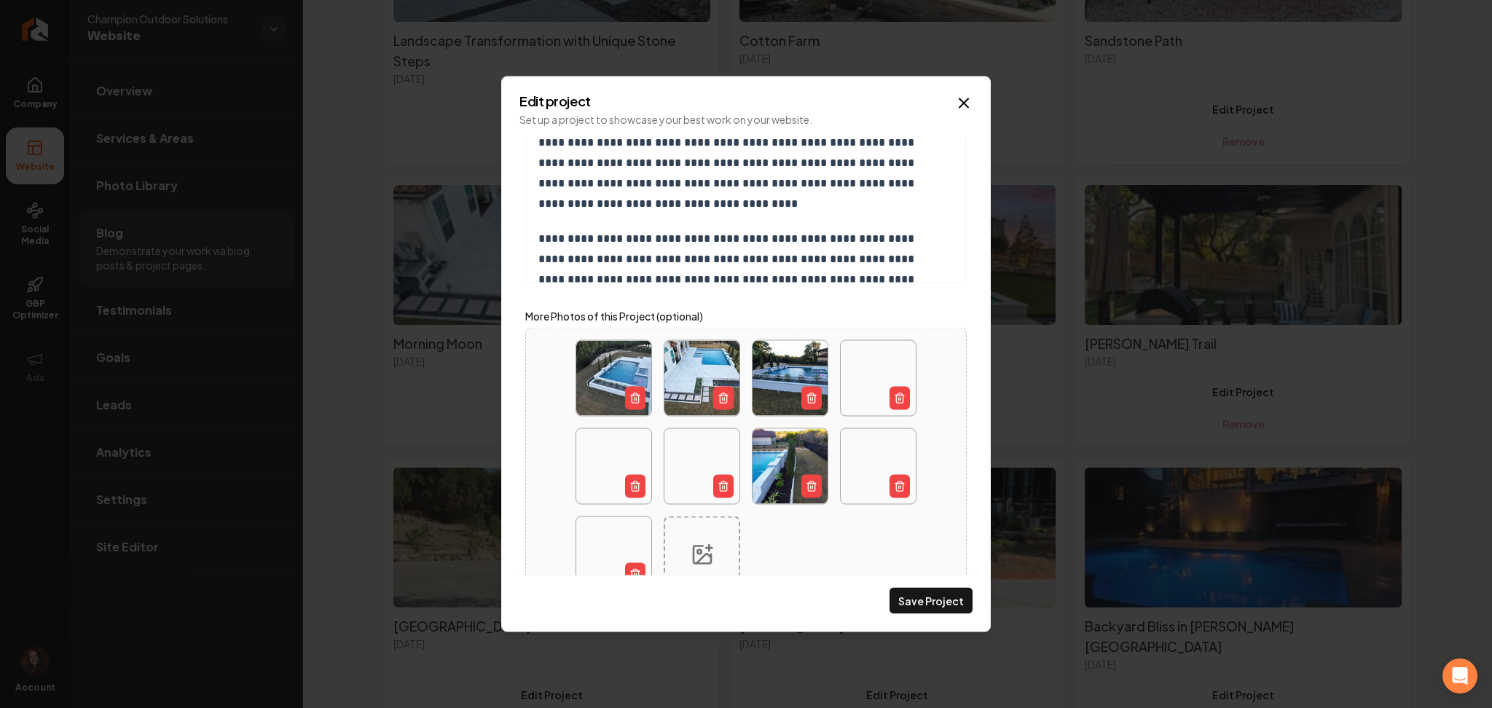
scroll to position [439, 0]
click at [625, 479] on button "Main content area" at bounding box center [635, 485] width 20 height 23
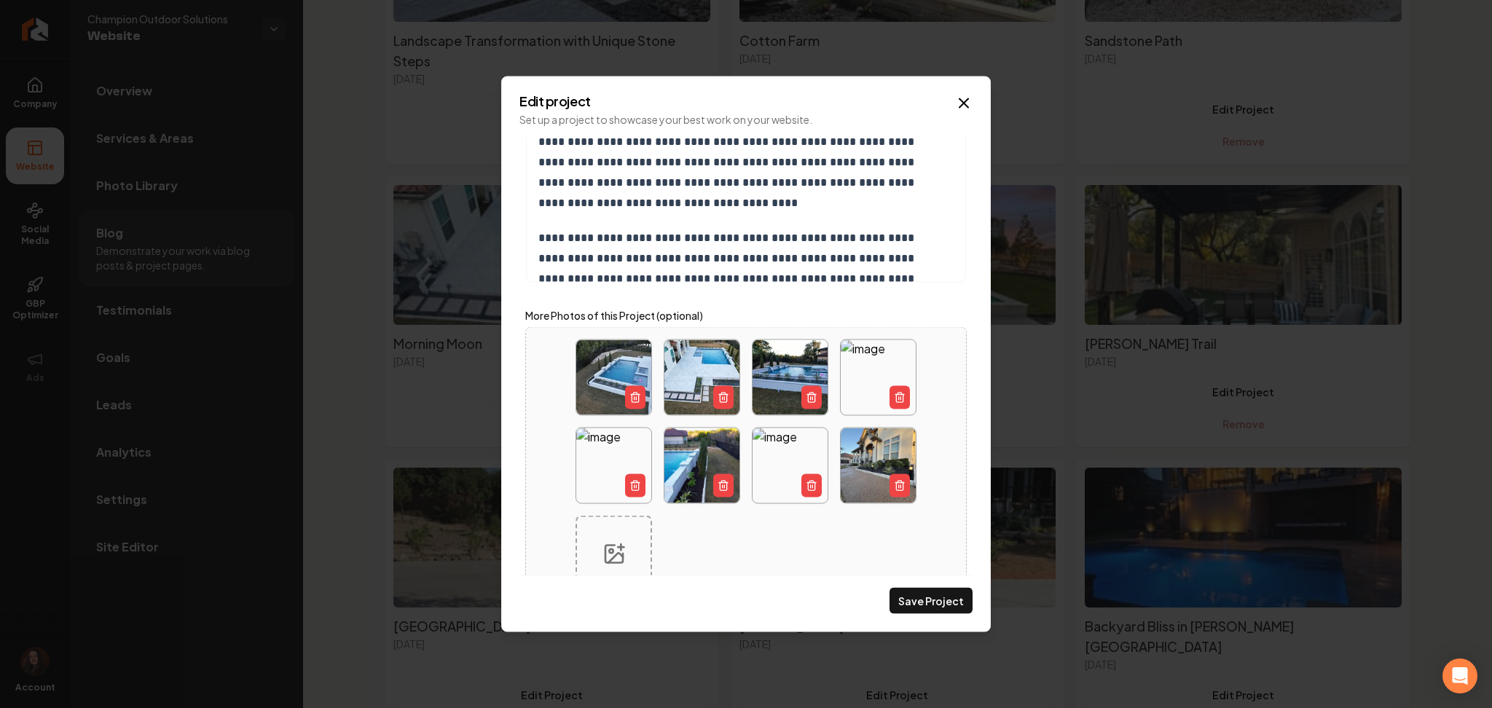
click at [625, 479] on button "Main content area" at bounding box center [635, 485] width 20 height 23
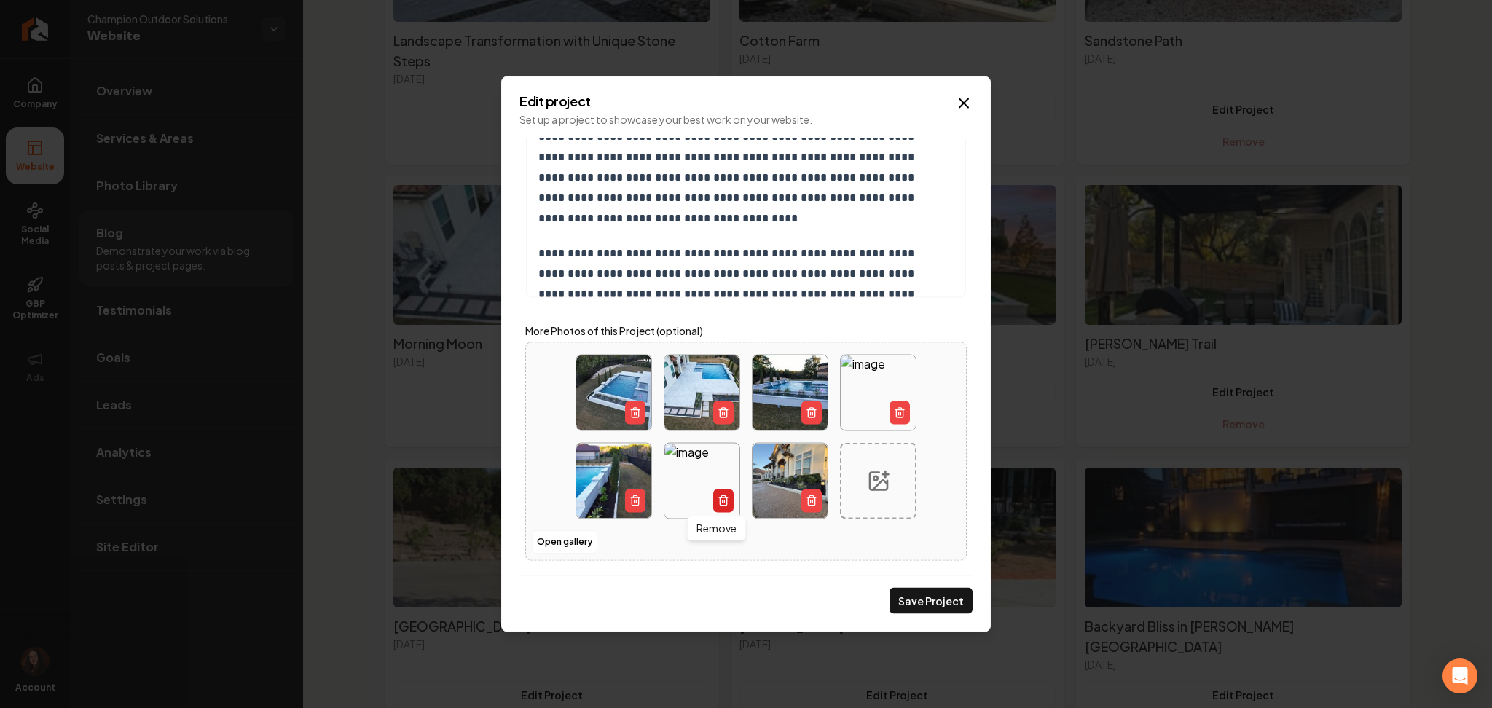
click at [725, 495] on button "Main content area" at bounding box center [723, 501] width 20 height 23
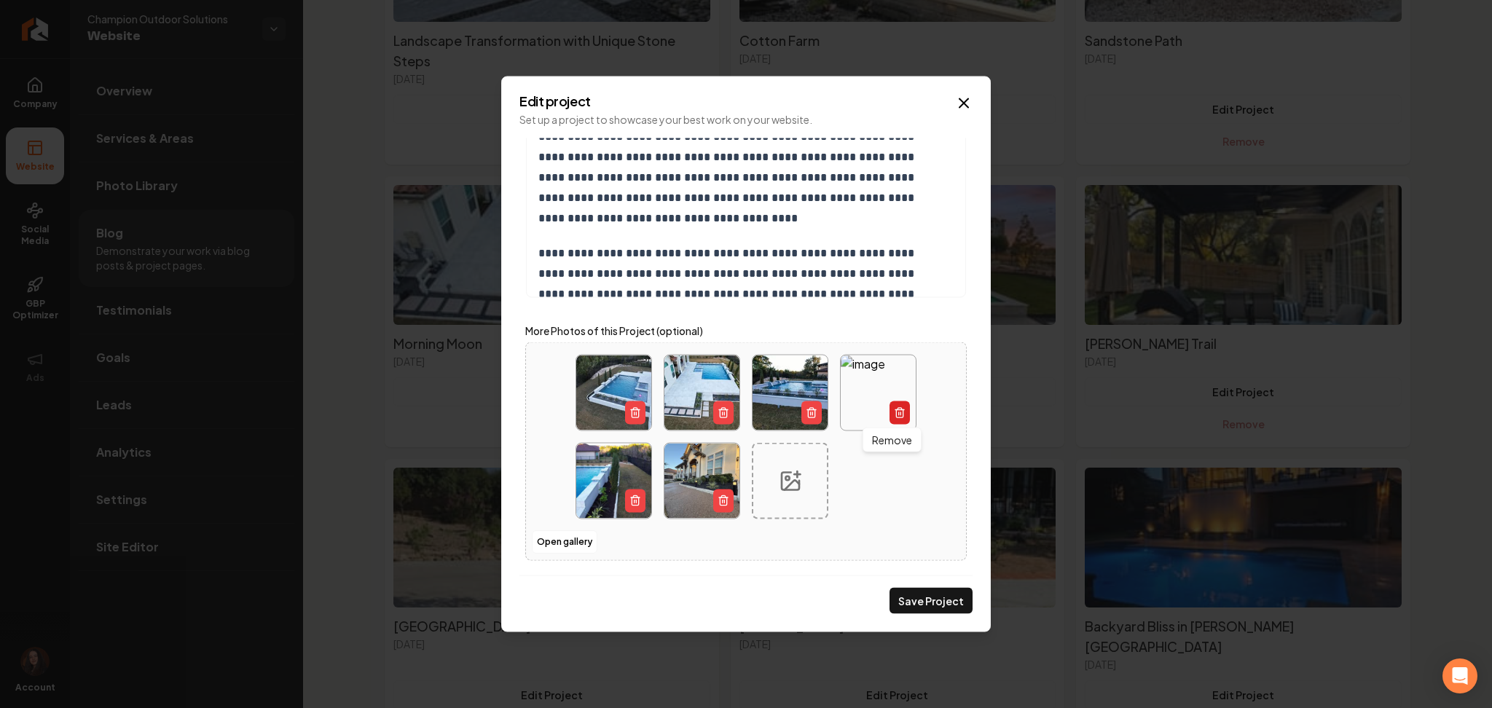
click at [894, 418] on icon "Main content area" at bounding box center [900, 413] width 12 height 12
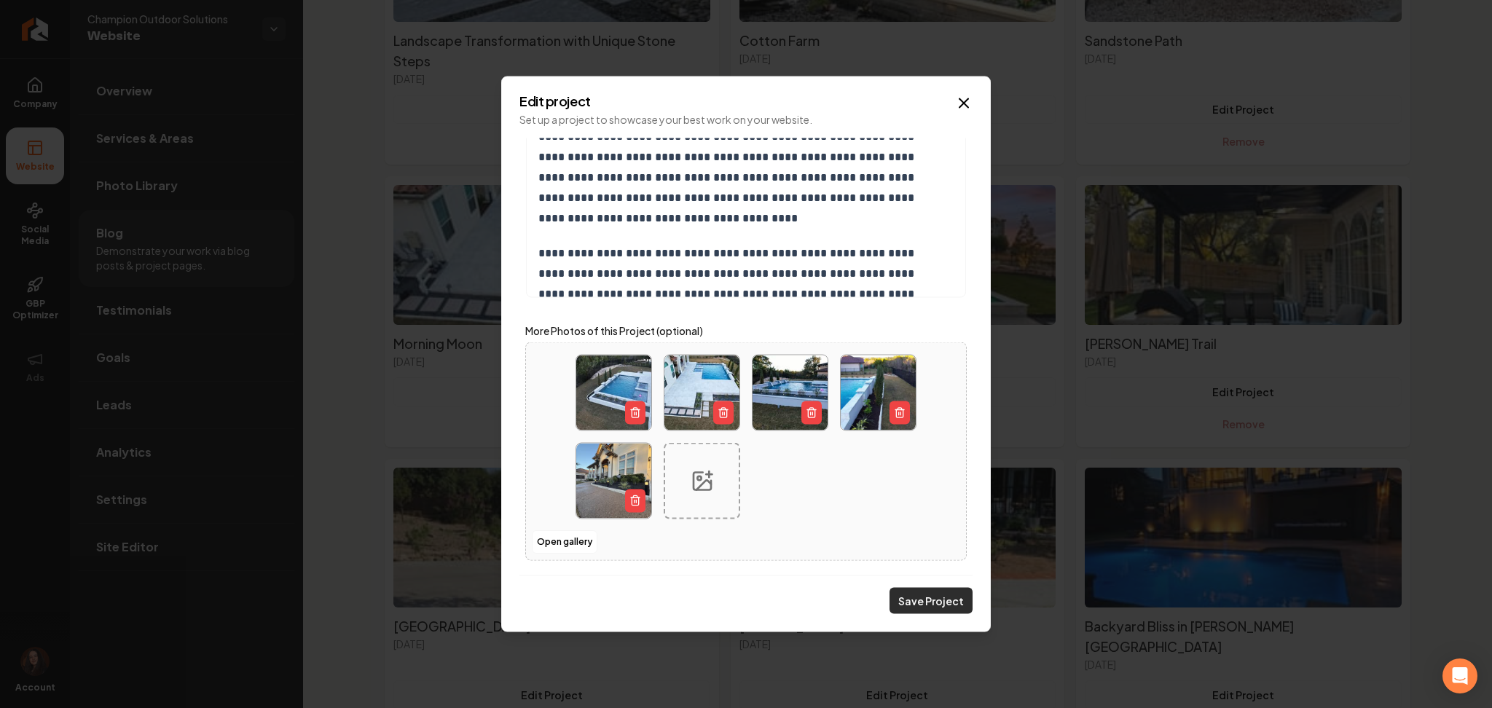
click at [918, 591] on button "Save Project" at bounding box center [930, 601] width 83 height 26
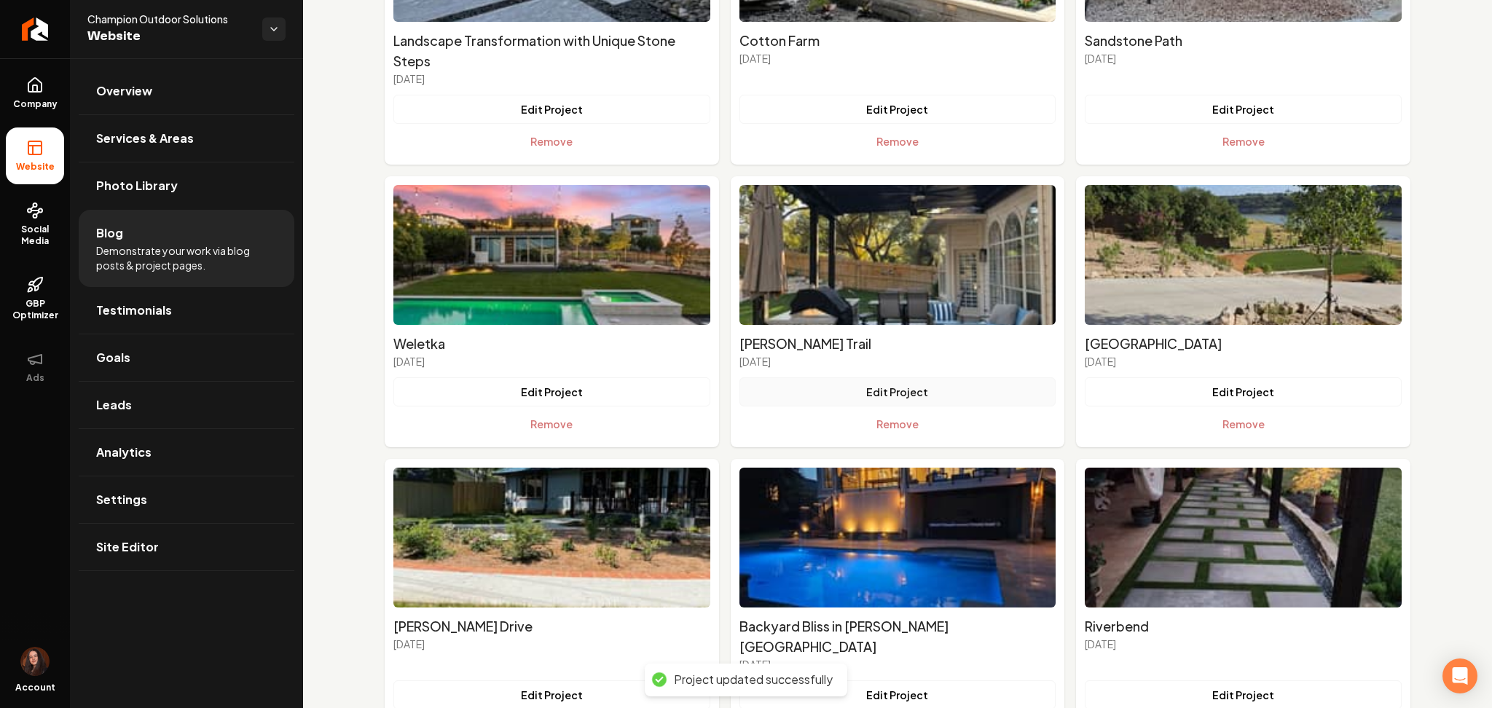
click at [884, 396] on button "Edit Project" at bounding box center [897, 391] width 317 height 29
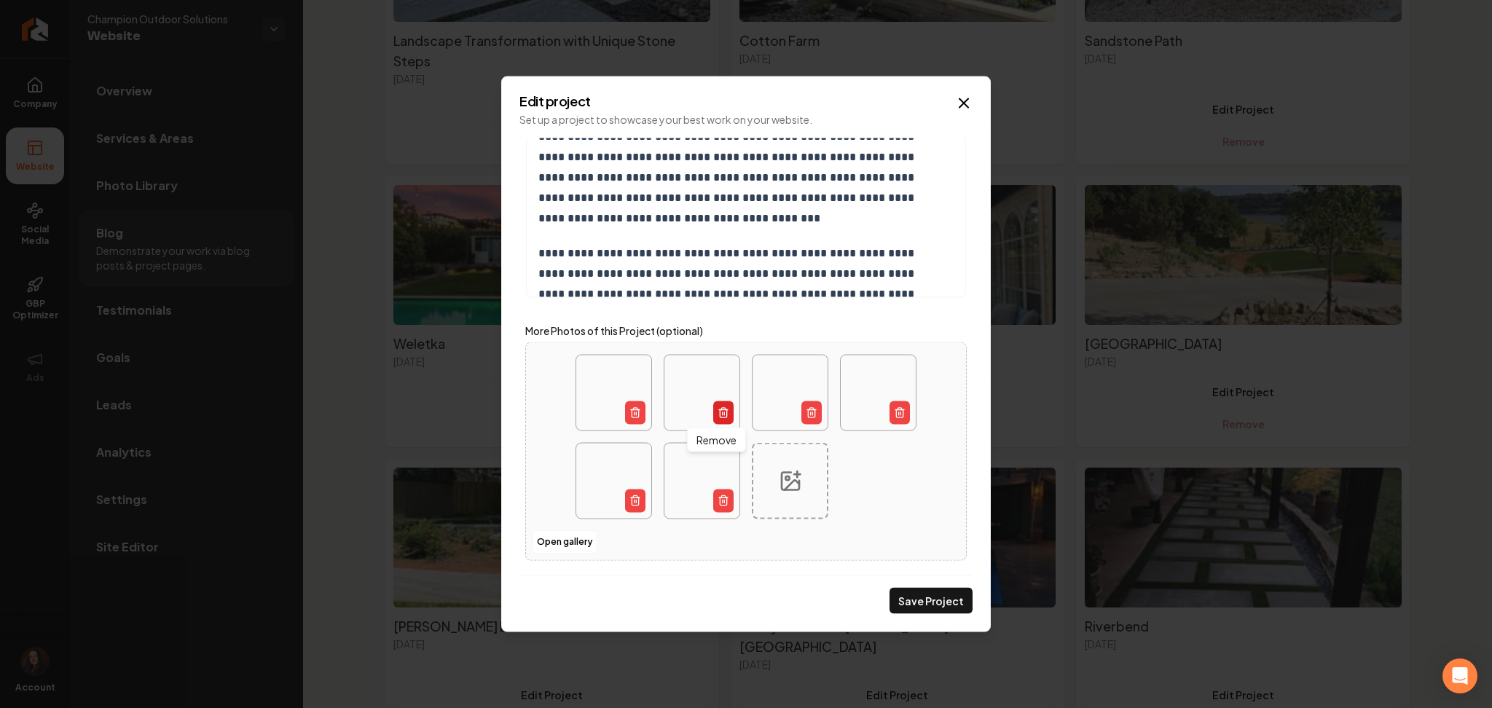
click at [723, 414] on button "Main content area" at bounding box center [723, 412] width 20 height 23
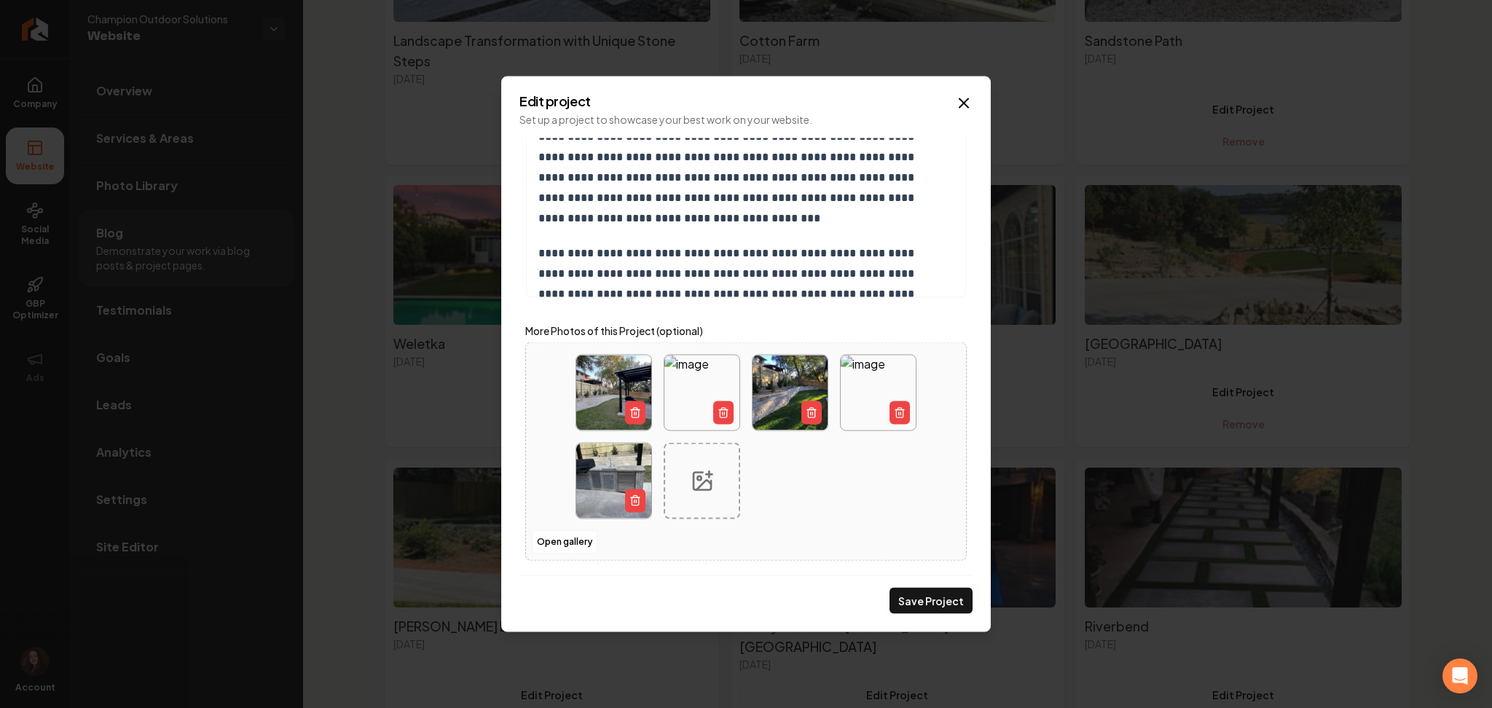
click at [723, 414] on button "Main content area" at bounding box center [723, 412] width 20 height 23
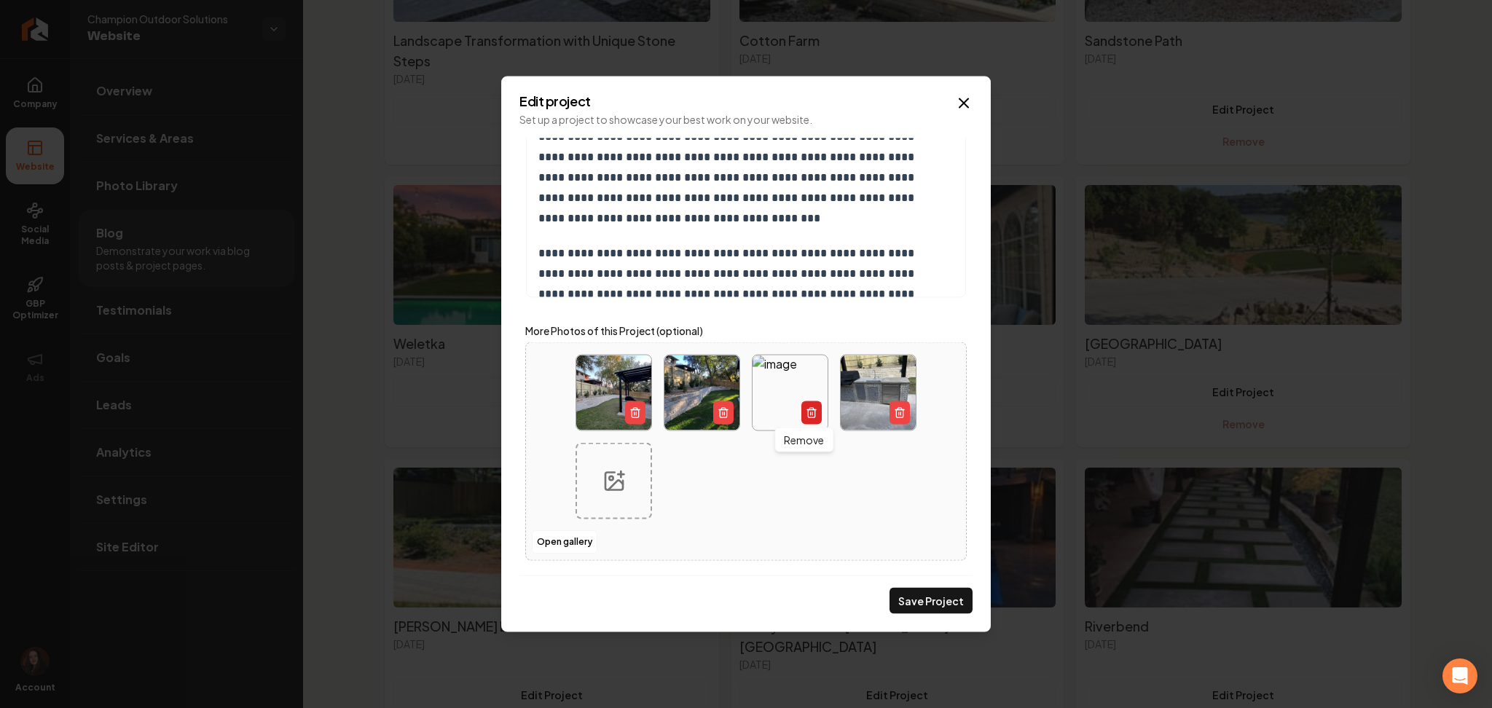
click at [803, 420] on button "Main content area" at bounding box center [811, 412] width 20 height 23
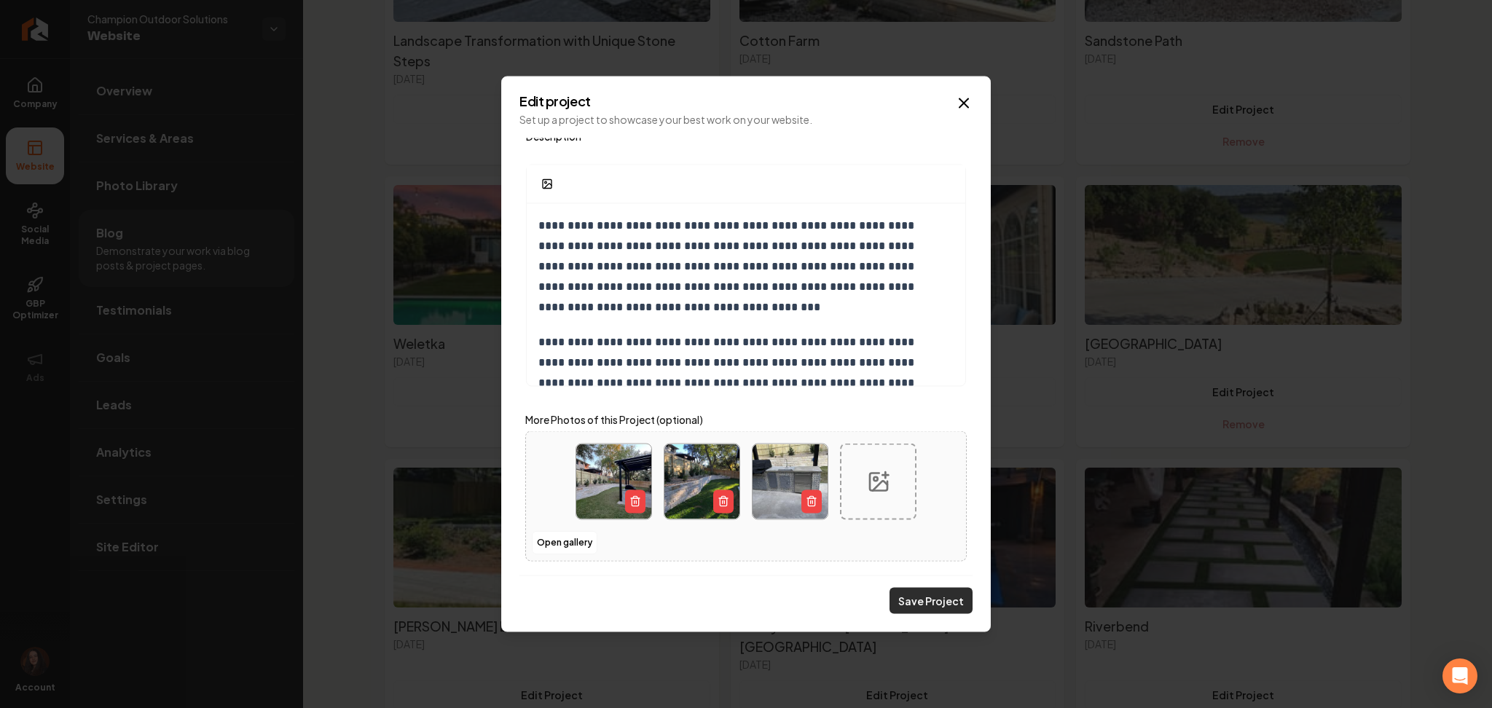
click at [922, 603] on button "Save Project" at bounding box center [930, 601] width 83 height 26
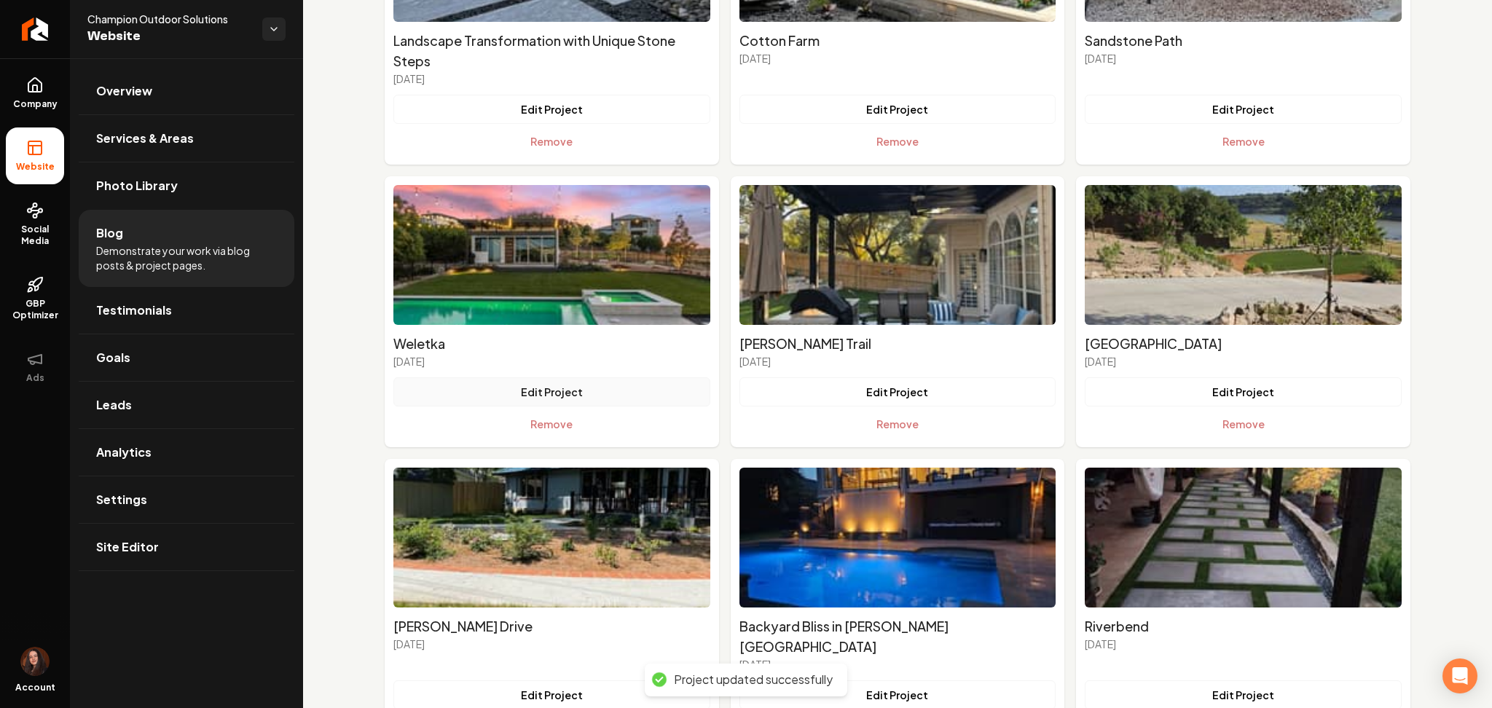
click at [624, 389] on button "Edit Project" at bounding box center [551, 391] width 317 height 29
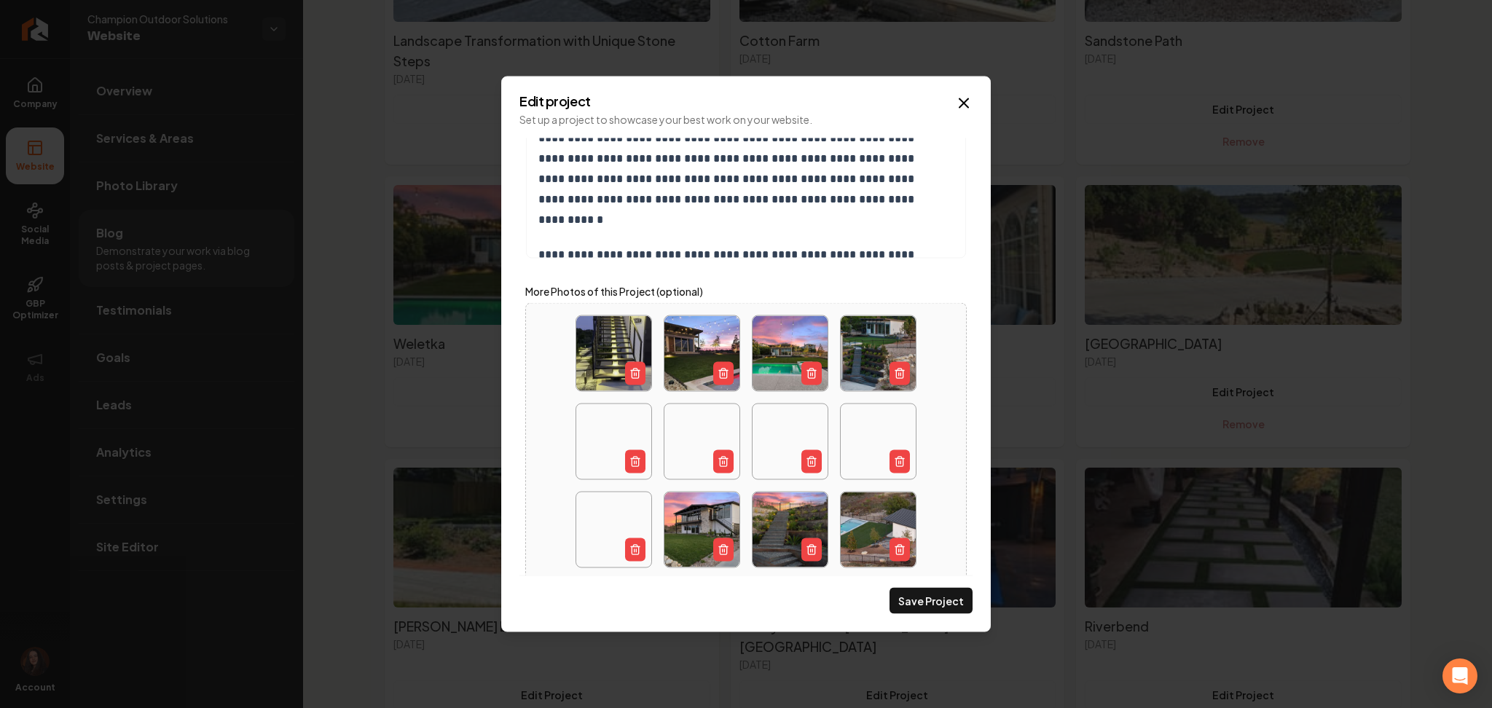
scroll to position [490, 0]
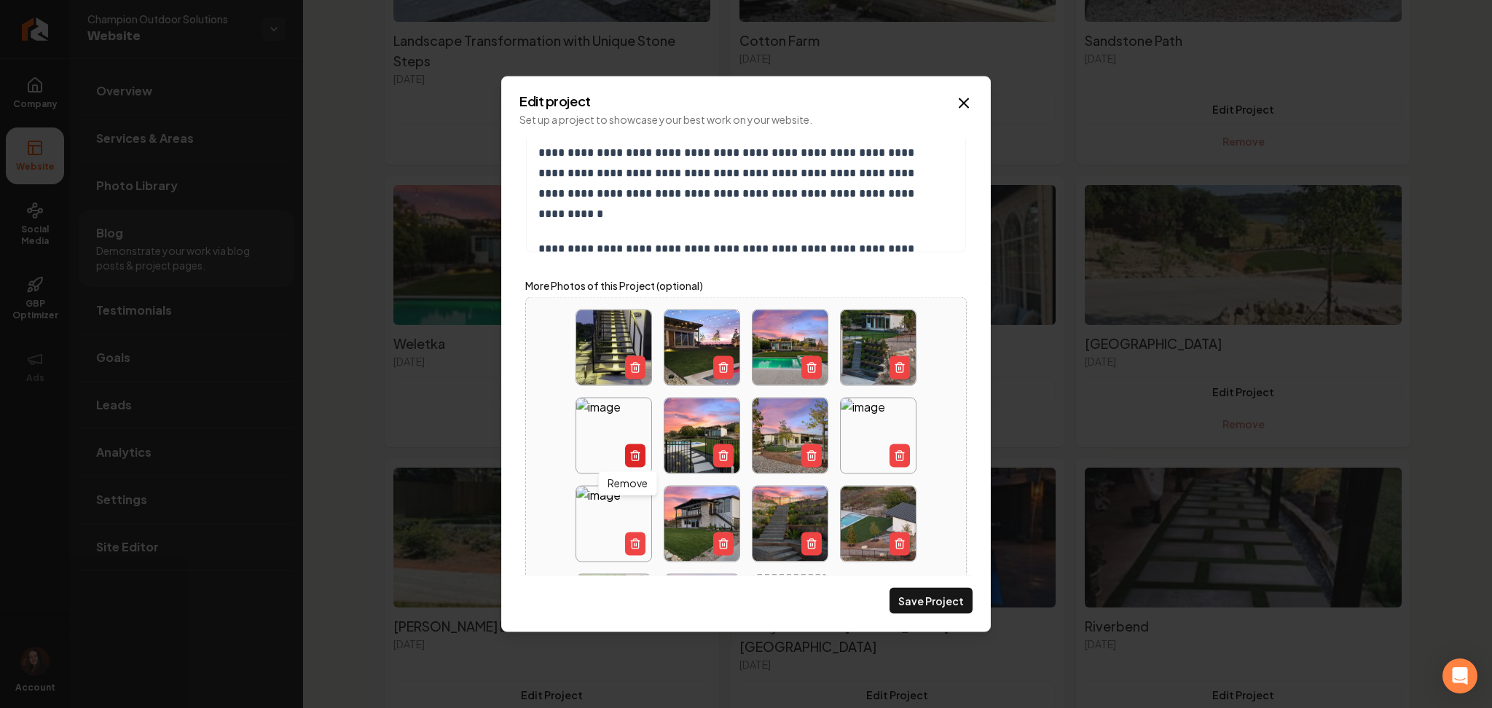
click at [625, 457] on button "Main content area" at bounding box center [635, 455] width 20 height 23
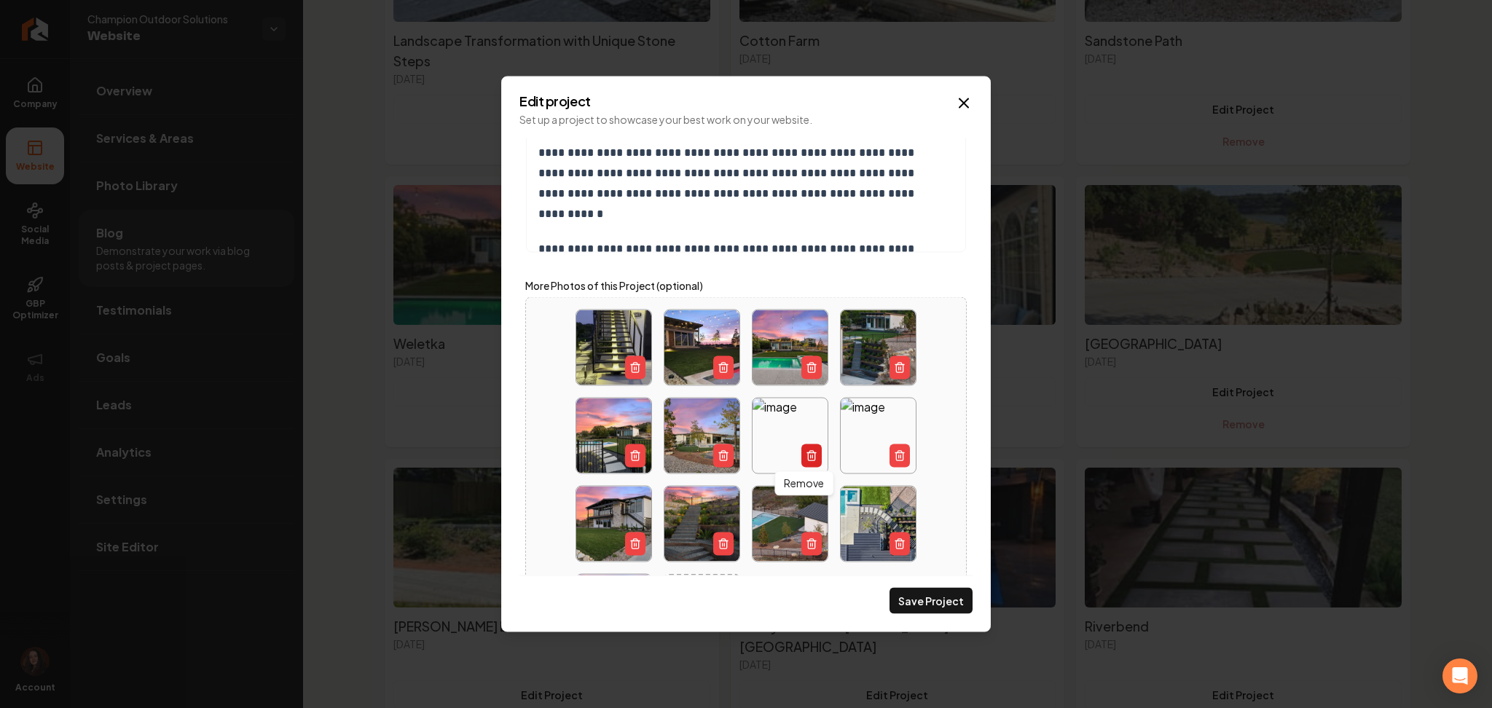
click at [803, 446] on button "Main content area" at bounding box center [811, 455] width 20 height 23
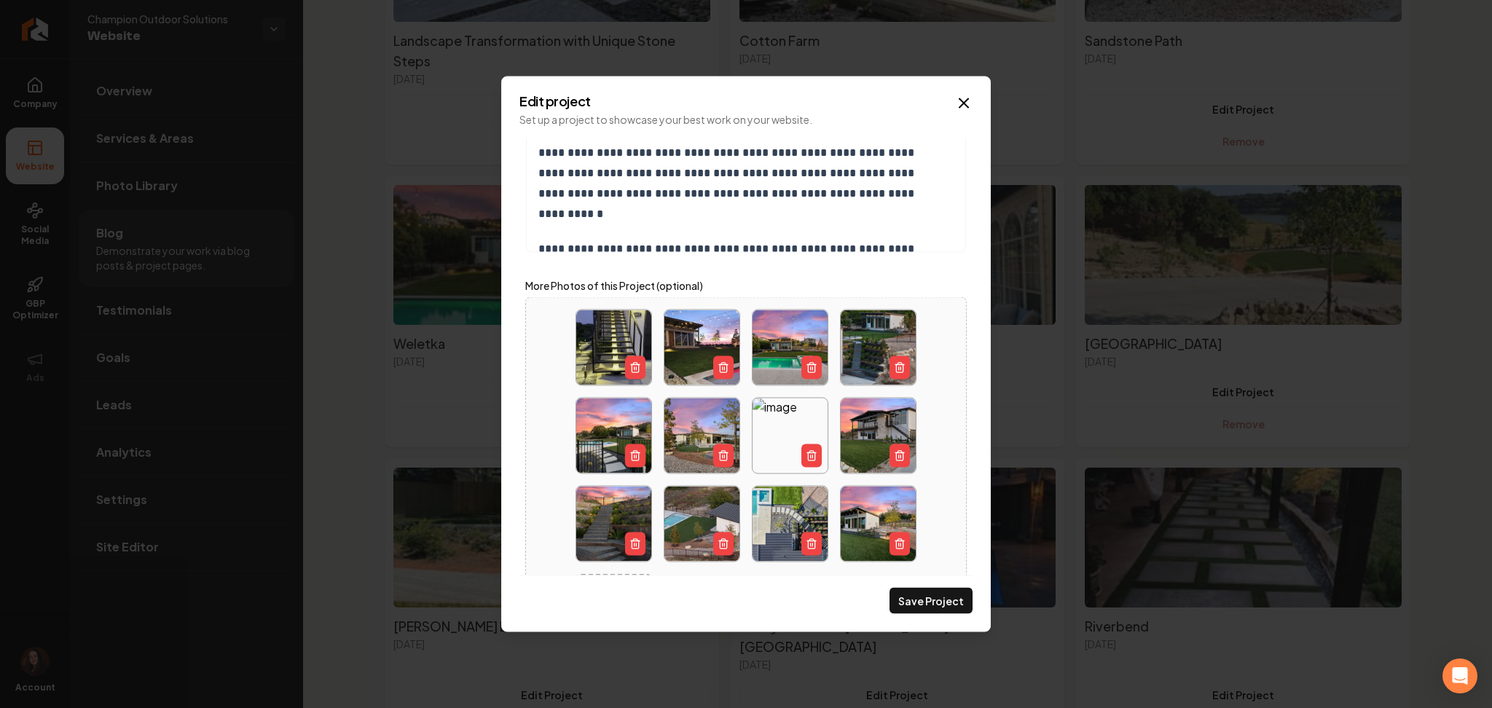
click at [803, 446] on button "Main content area" at bounding box center [811, 455] width 20 height 23
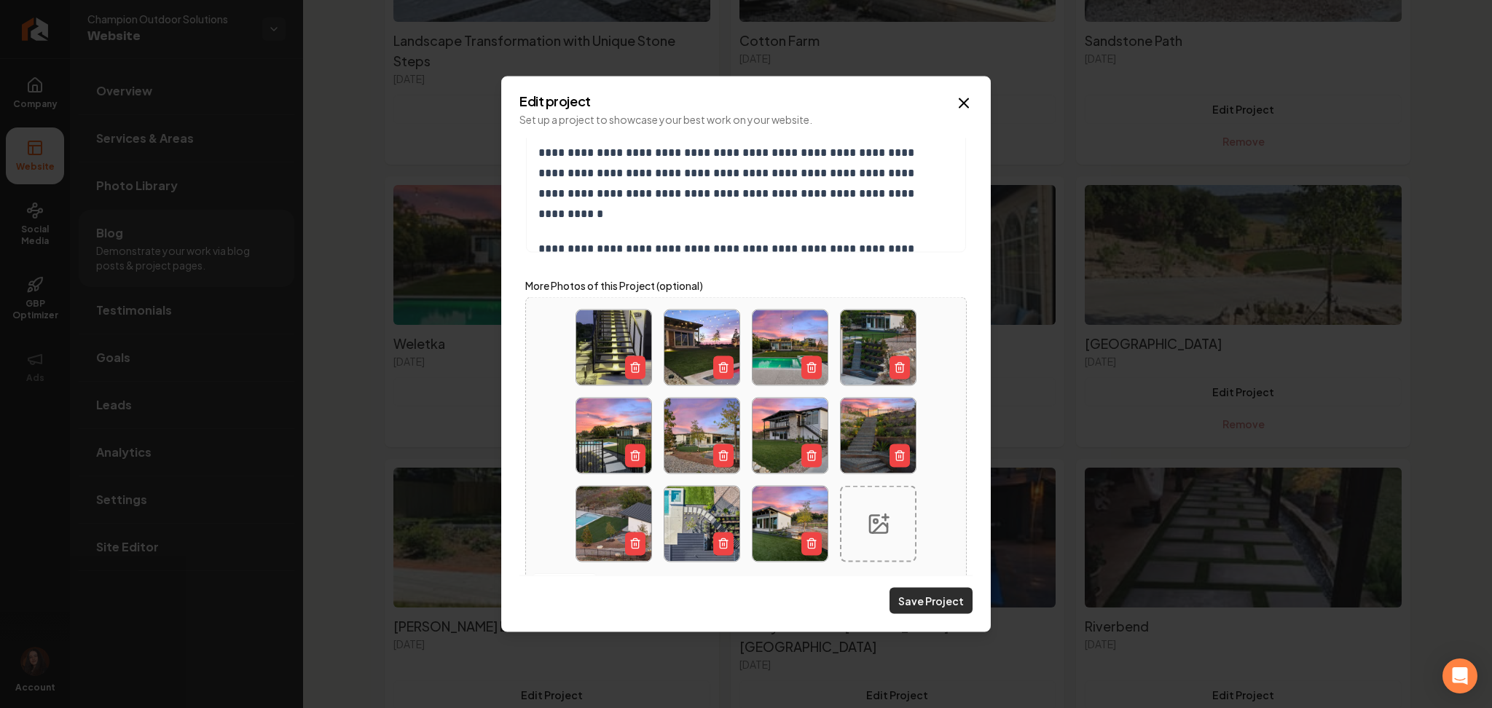
click at [943, 597] on button "Save Project" at bounding box center [930, 601] width 83 height 26
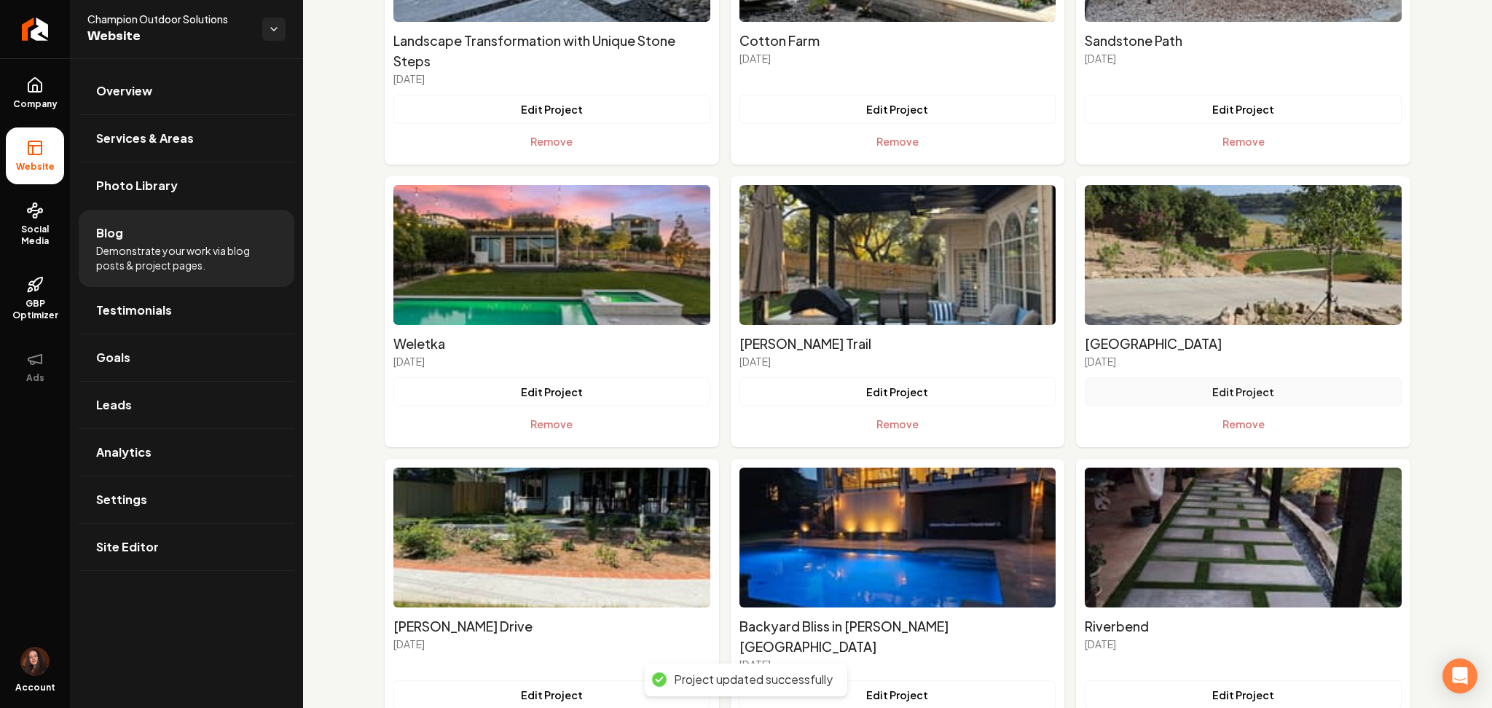
click at [1183, 403] on button "Edit Project" at bounding box center [1243, 391] width 317 height 29
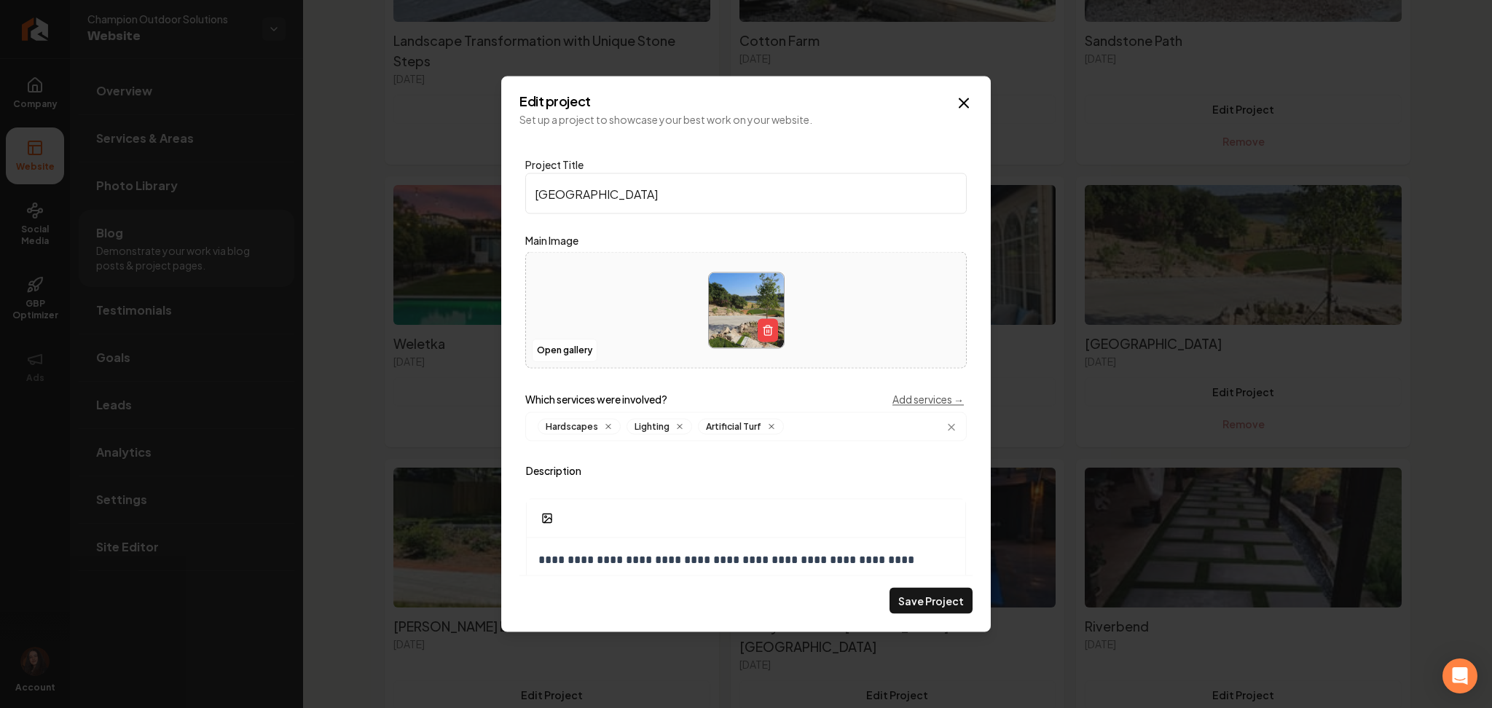
scroll to position [423, 0]
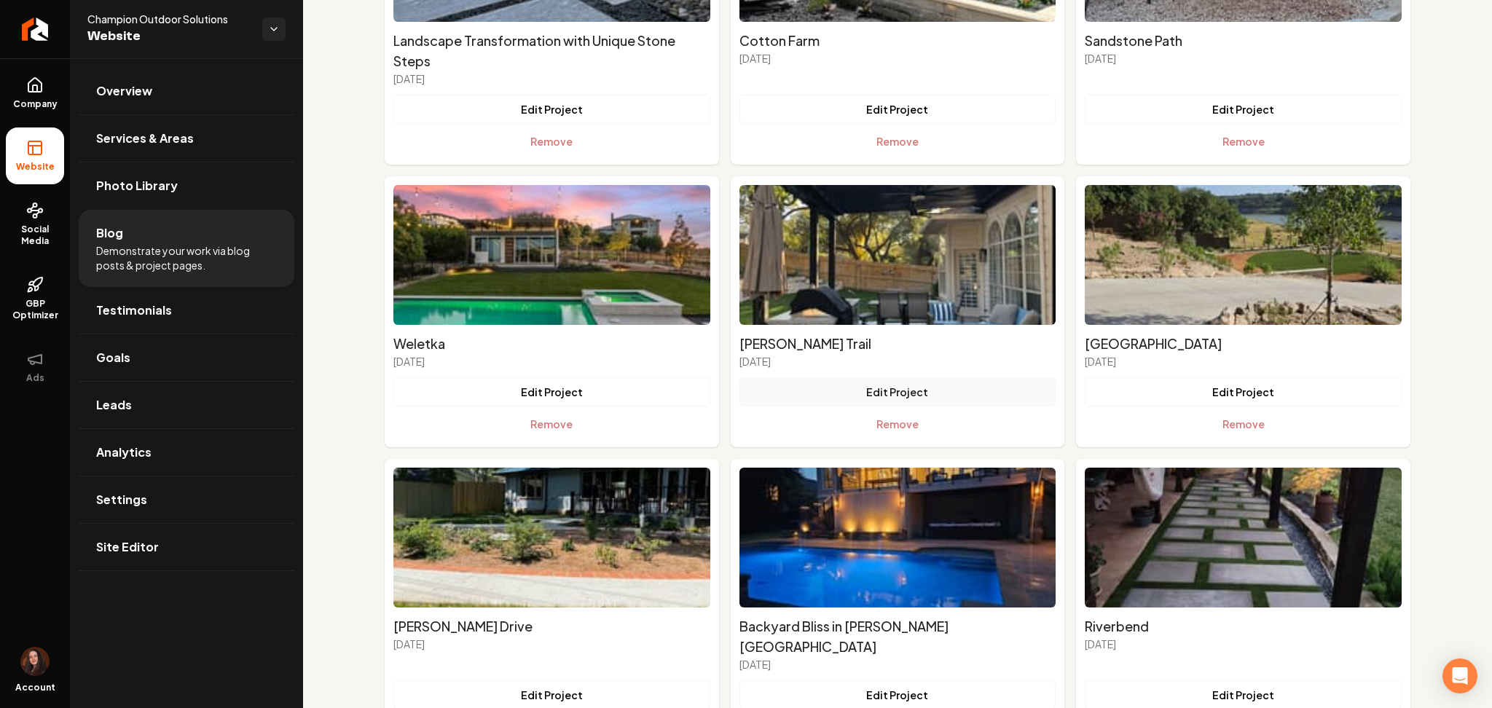
click at [857, 391] on button "Edit Project" at bounding box center [897, 391] width 317 height 29
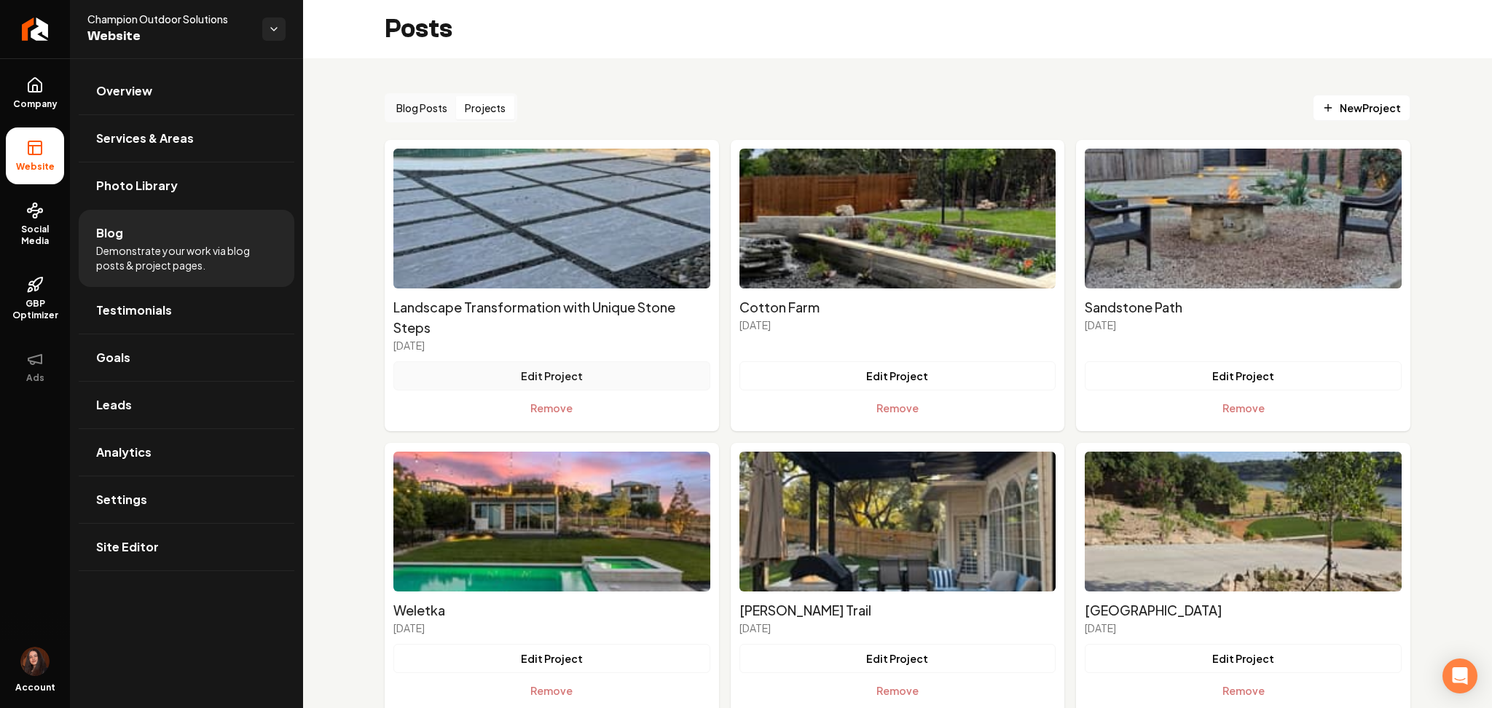
click at [570, 366] on button "Edit Project" at bounding box center [551, 375] width 317 height 29
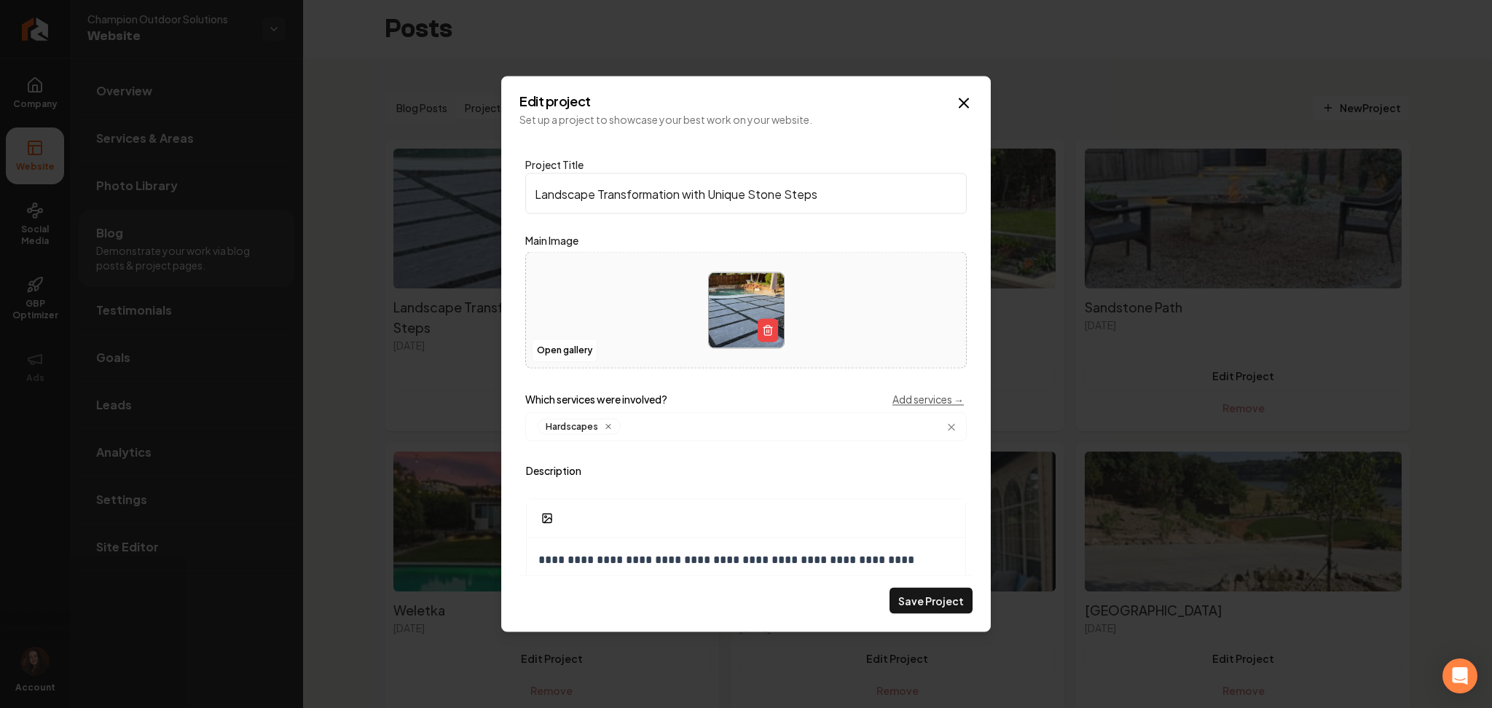
scroll to position [423, 0]
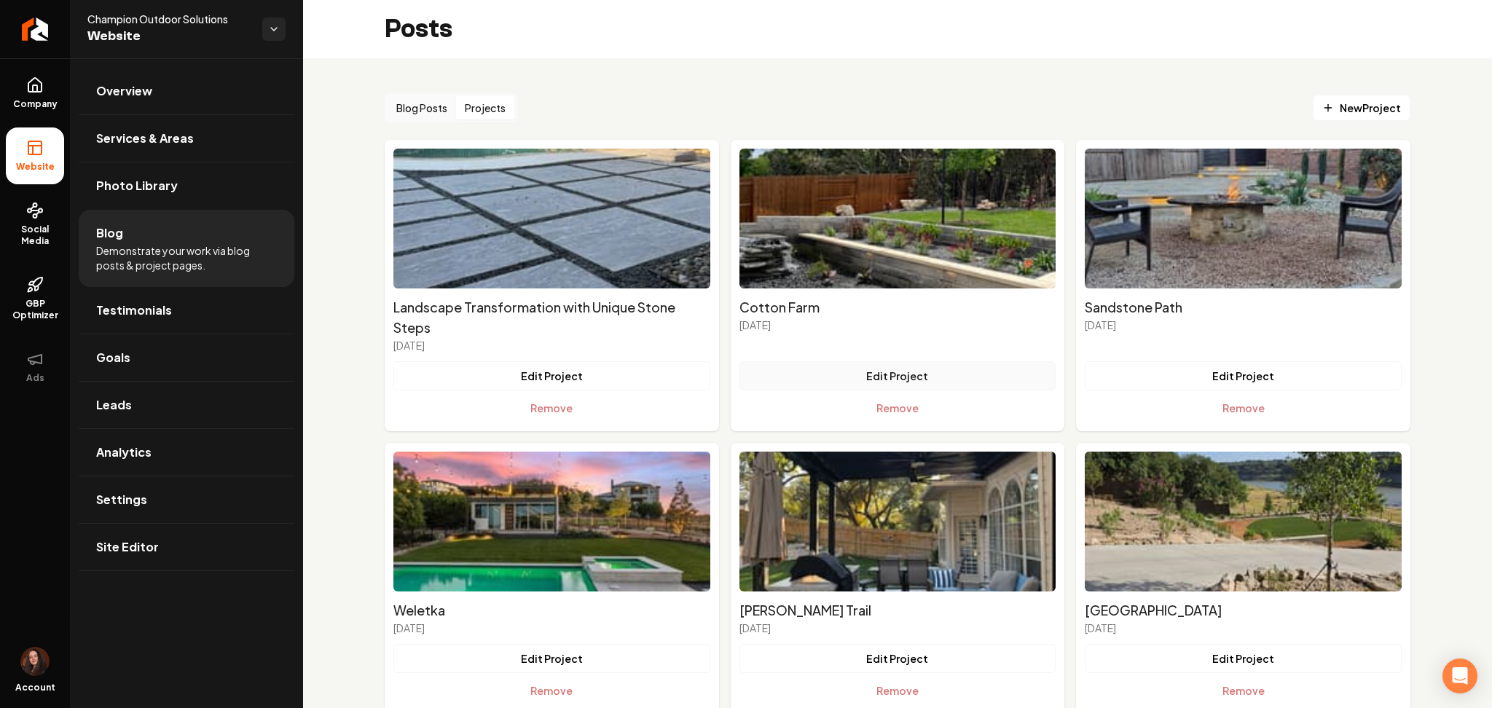
click at [925, 377] on button "Edit Project" at bounding box center [897, 375] width 317 height 29
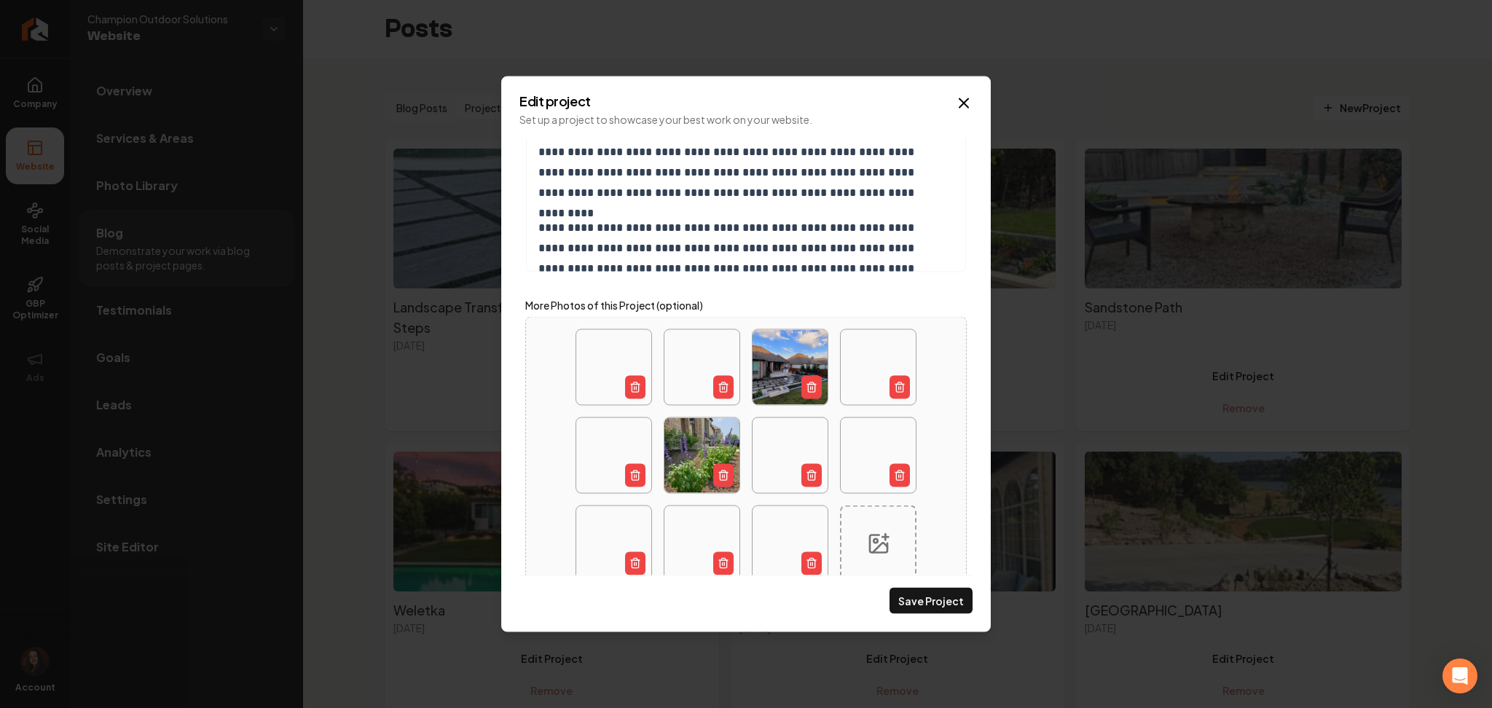
scroll to position [533, 0]
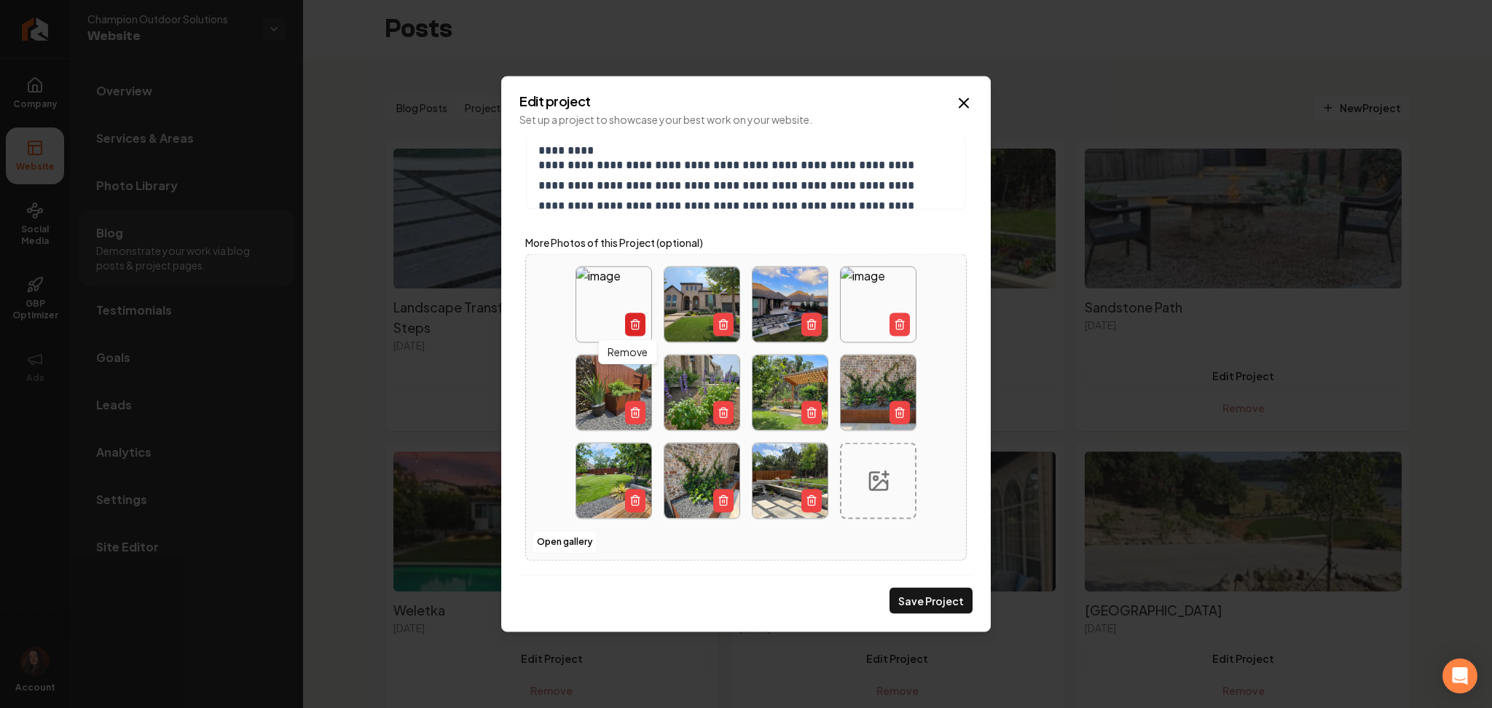
click at [632, 326] on icon "Main content area" at bounding box center [635, 325] width 12 height 12
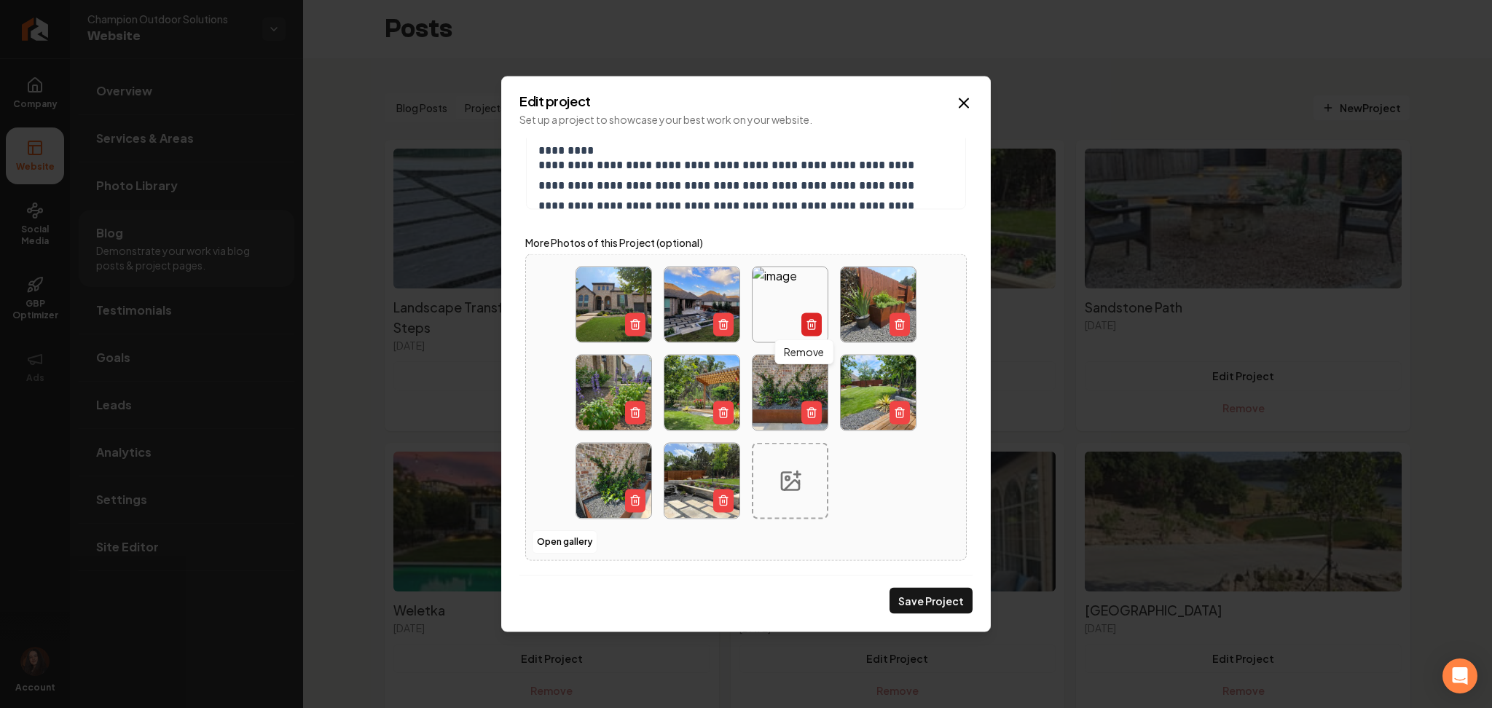
click at [806, 328] on icon "Main content area" at bounding box center [812, 325] width 12 height 12
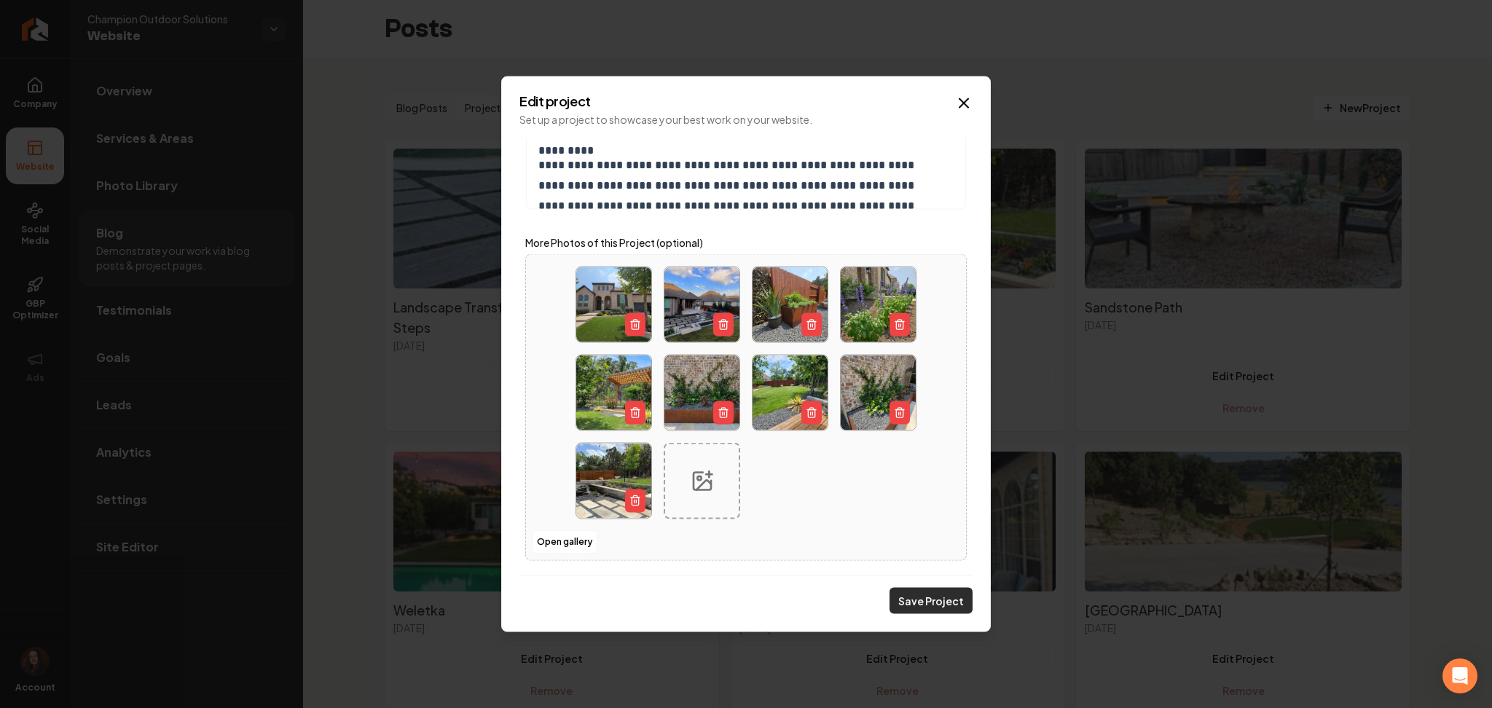
click at [919, 606] on button "Save Project" at bounding box center [930, 601] width 83 height 26
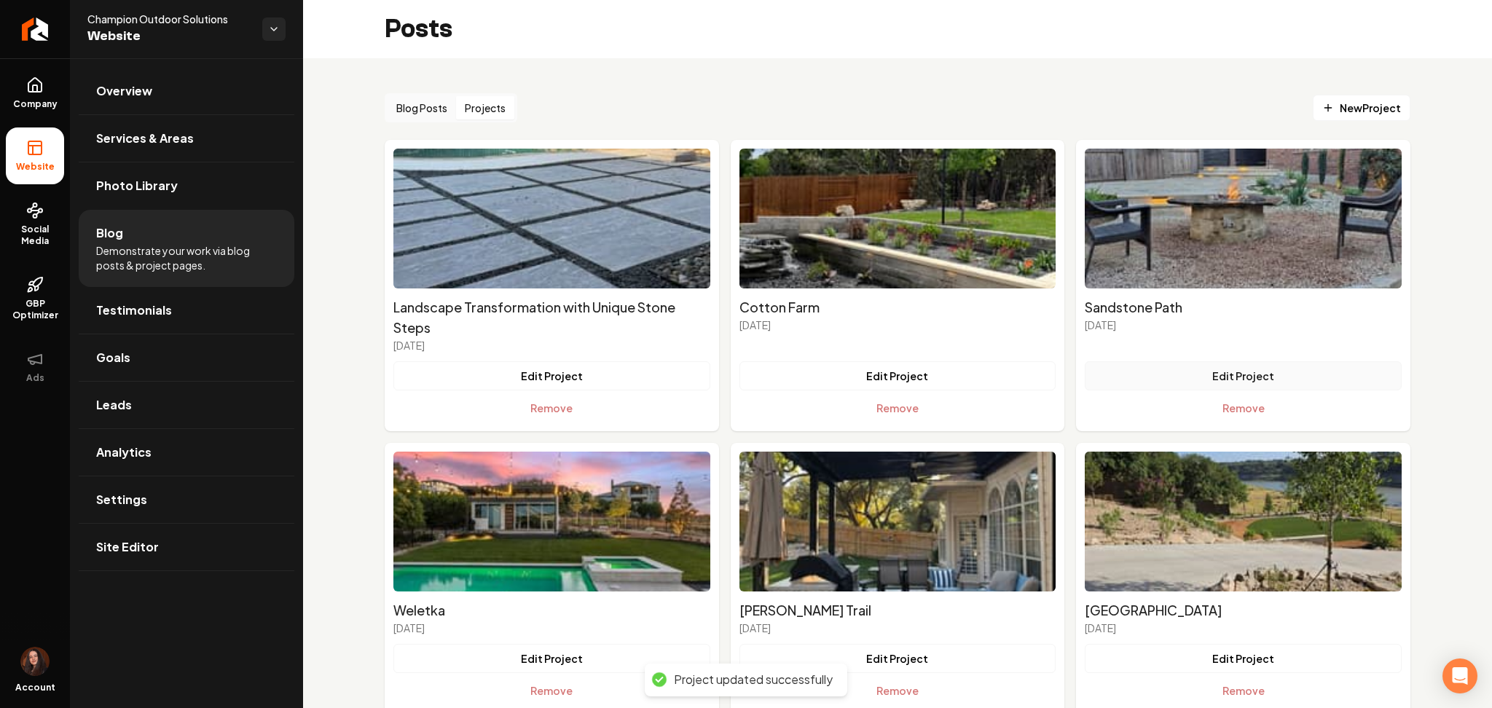
click at [1191, 374] on button "Edit Project" at bounding box center [1243, 375] width 317 height 29
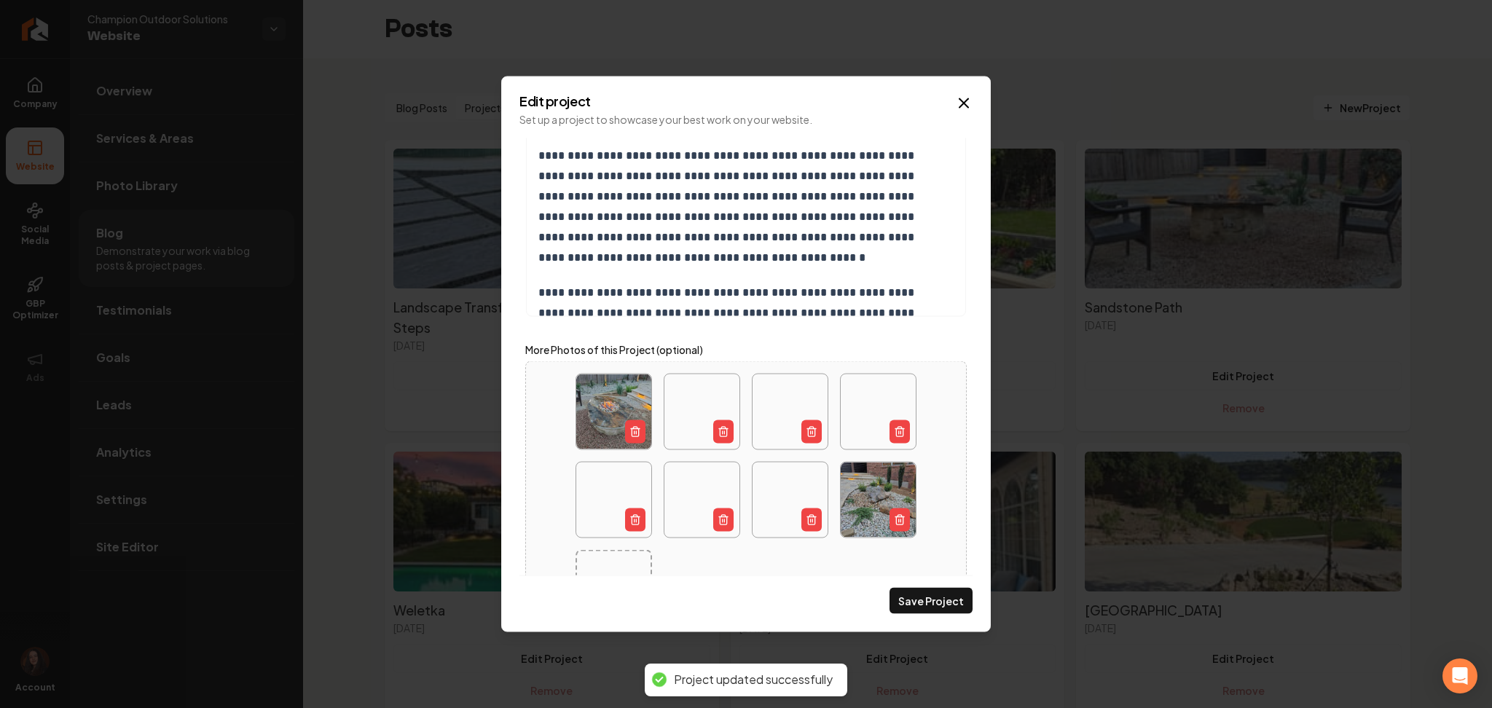
scroll to position [511, 0]
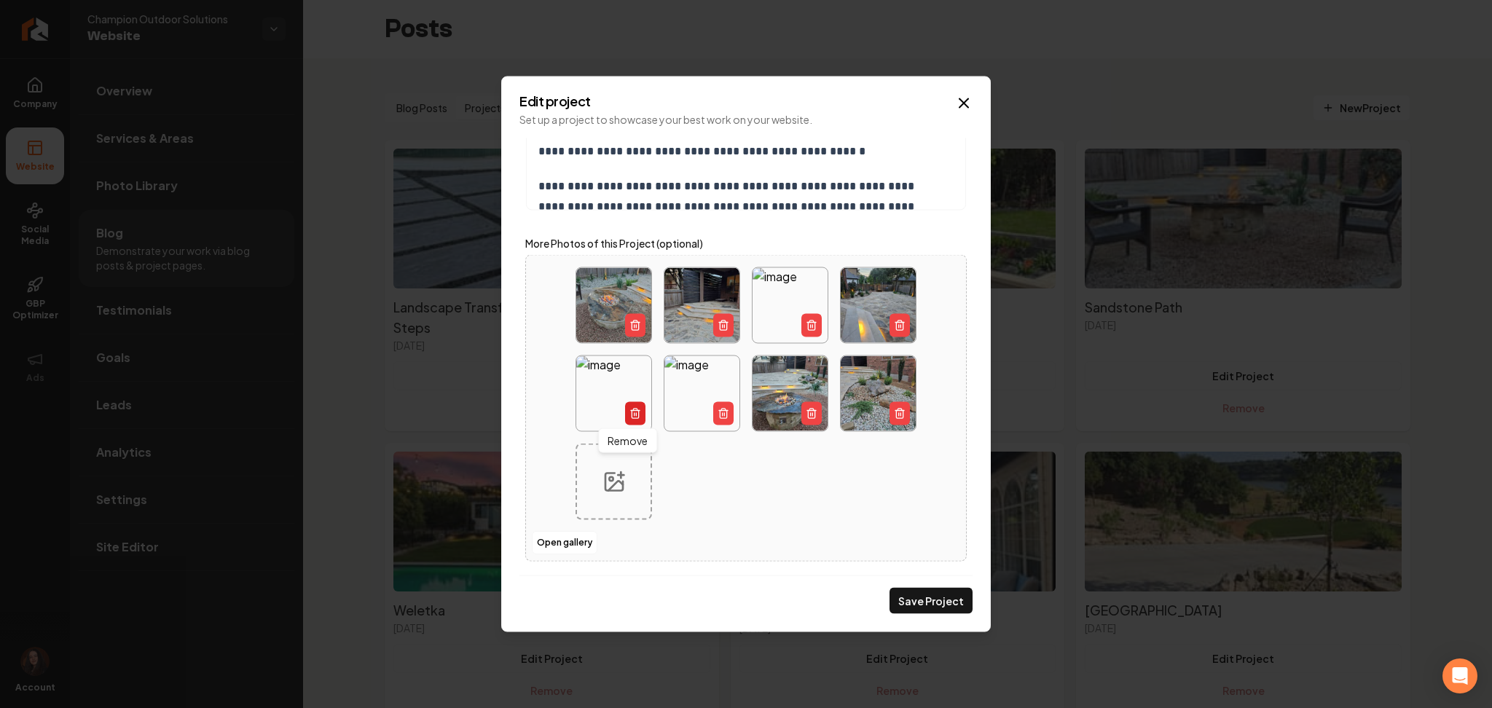
click at [633, 409] on icon "Main content area" at bounding box center [635, 414] width 12 height 12
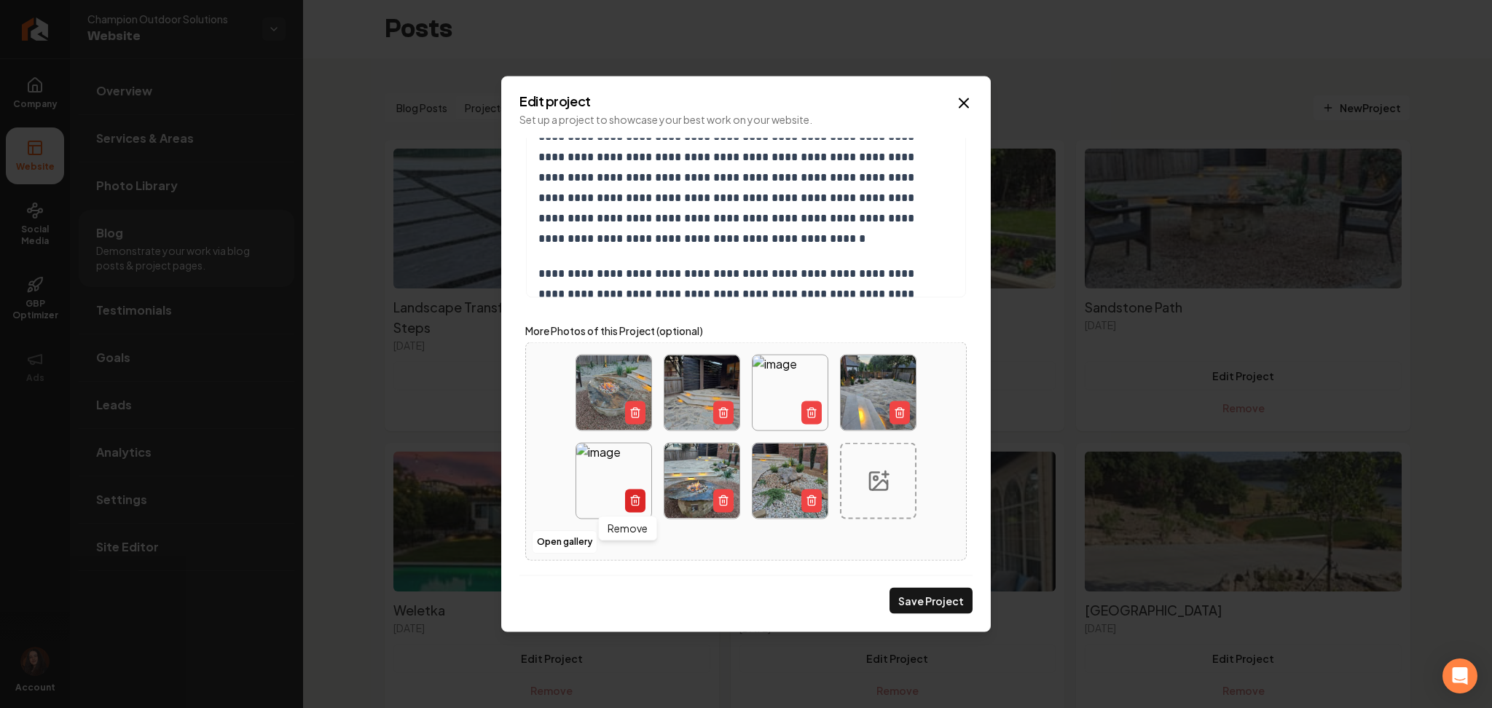
click at [629, 503] on icon "Main content area" at bounding box center [635, 501] width 12 height 12
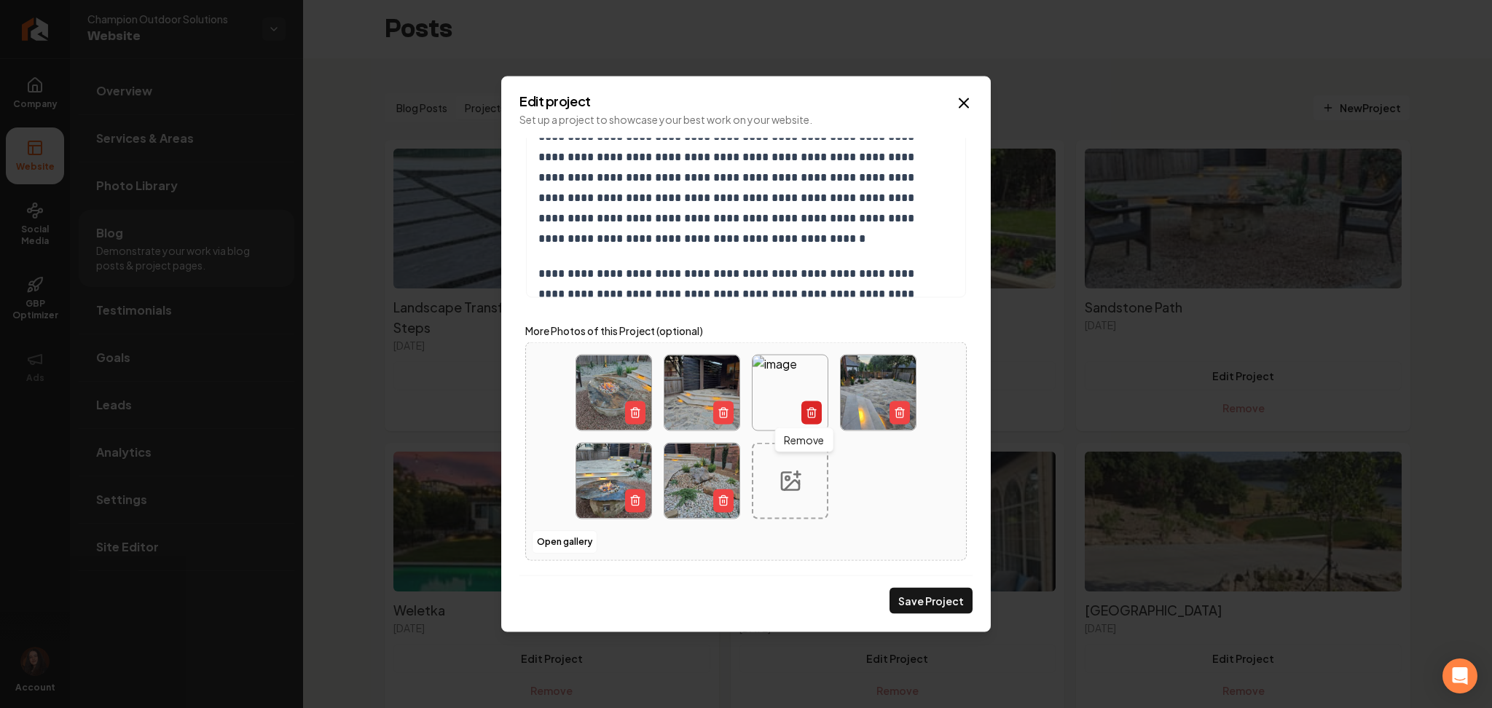
click at [808, 414] on icon "Main content area" at bounding box center [811, 414] width 7 height 8
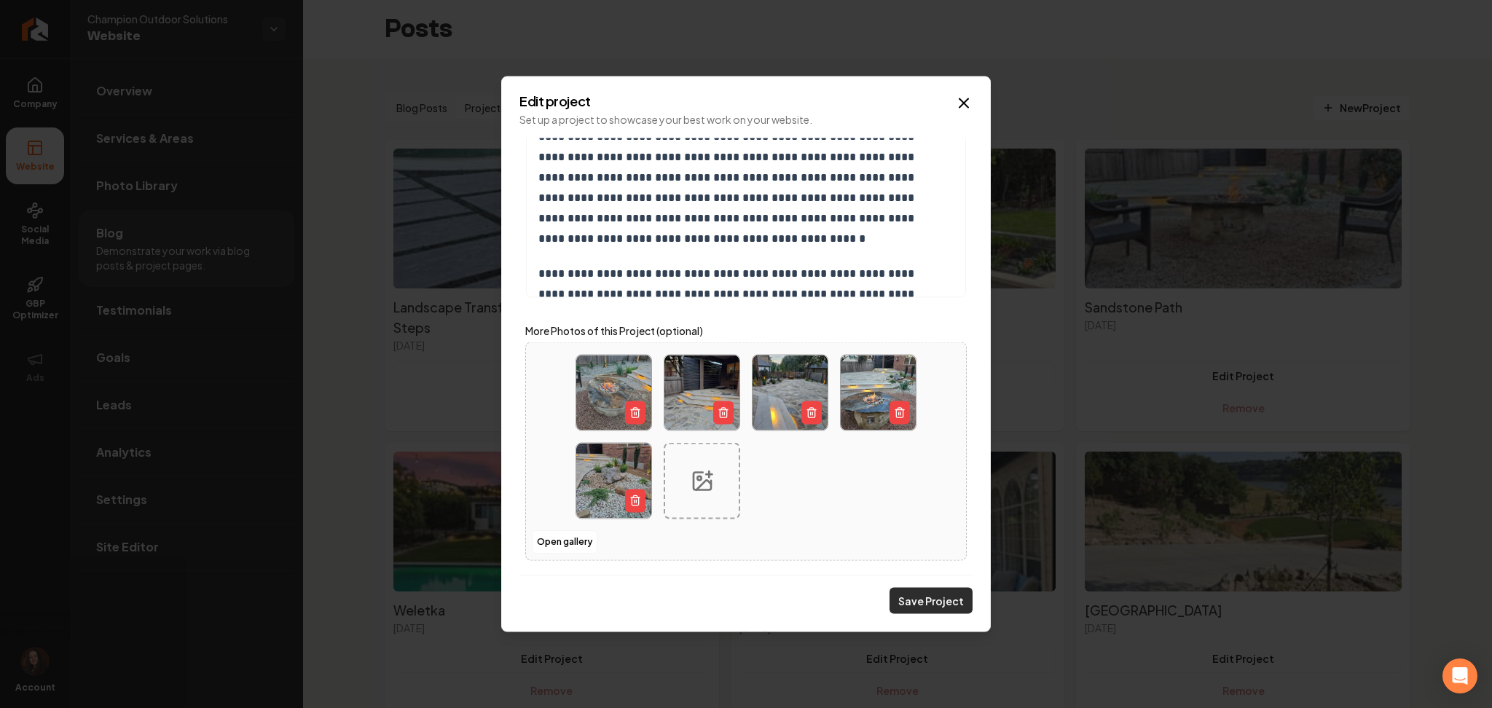
click at [922, 602] on button "Save Project" at bounding box center [930, 601] width 83 height 26
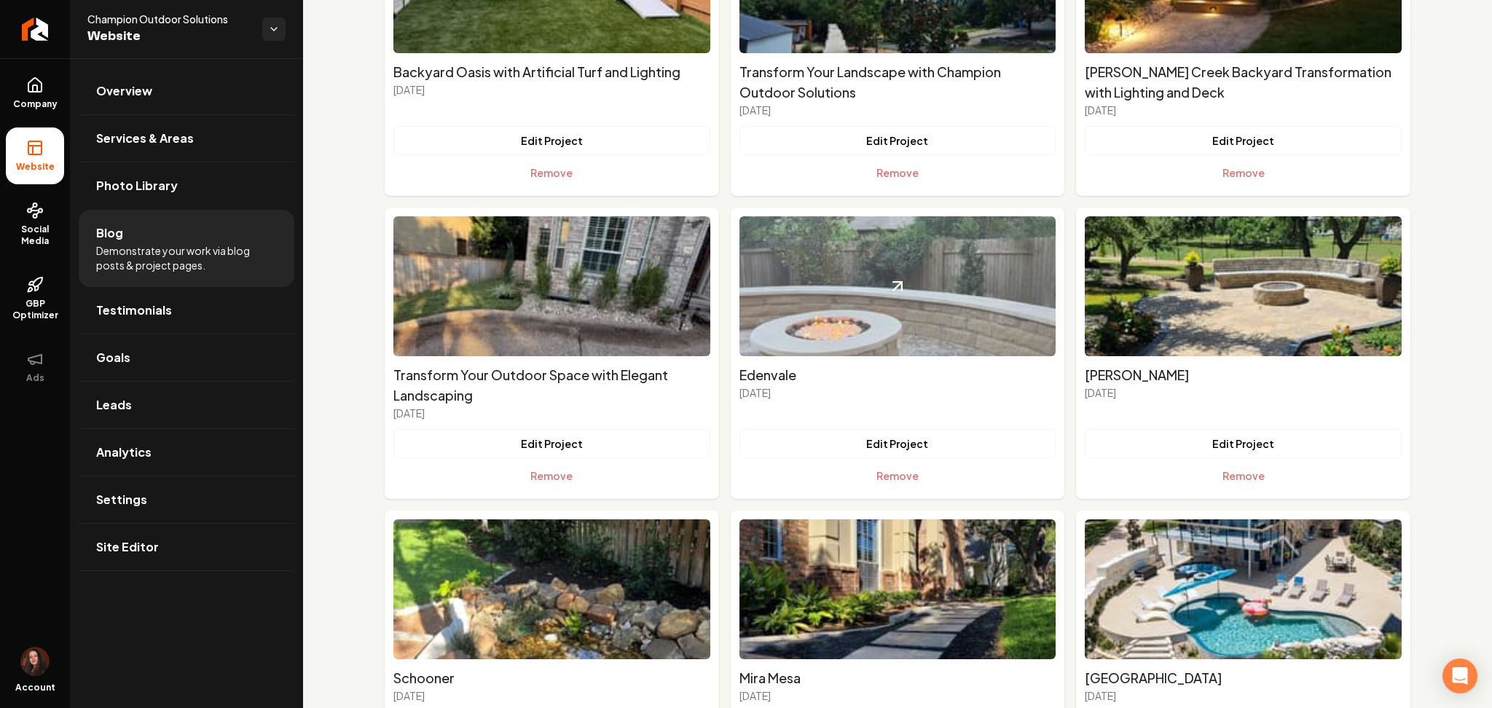
scroll to position [1165, 0]
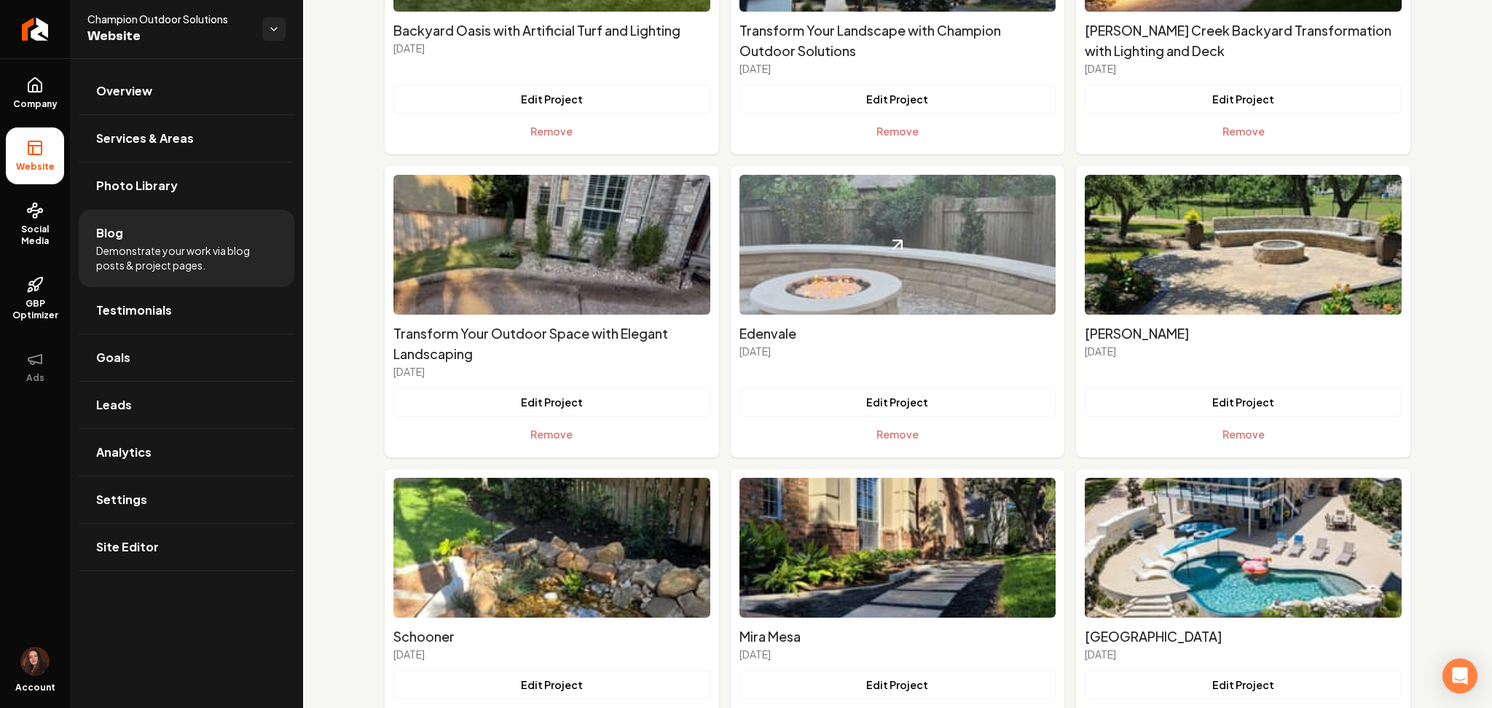
click at [997, 210] on img "Main content area" at bounding box center [897, 245] width 317 height 140
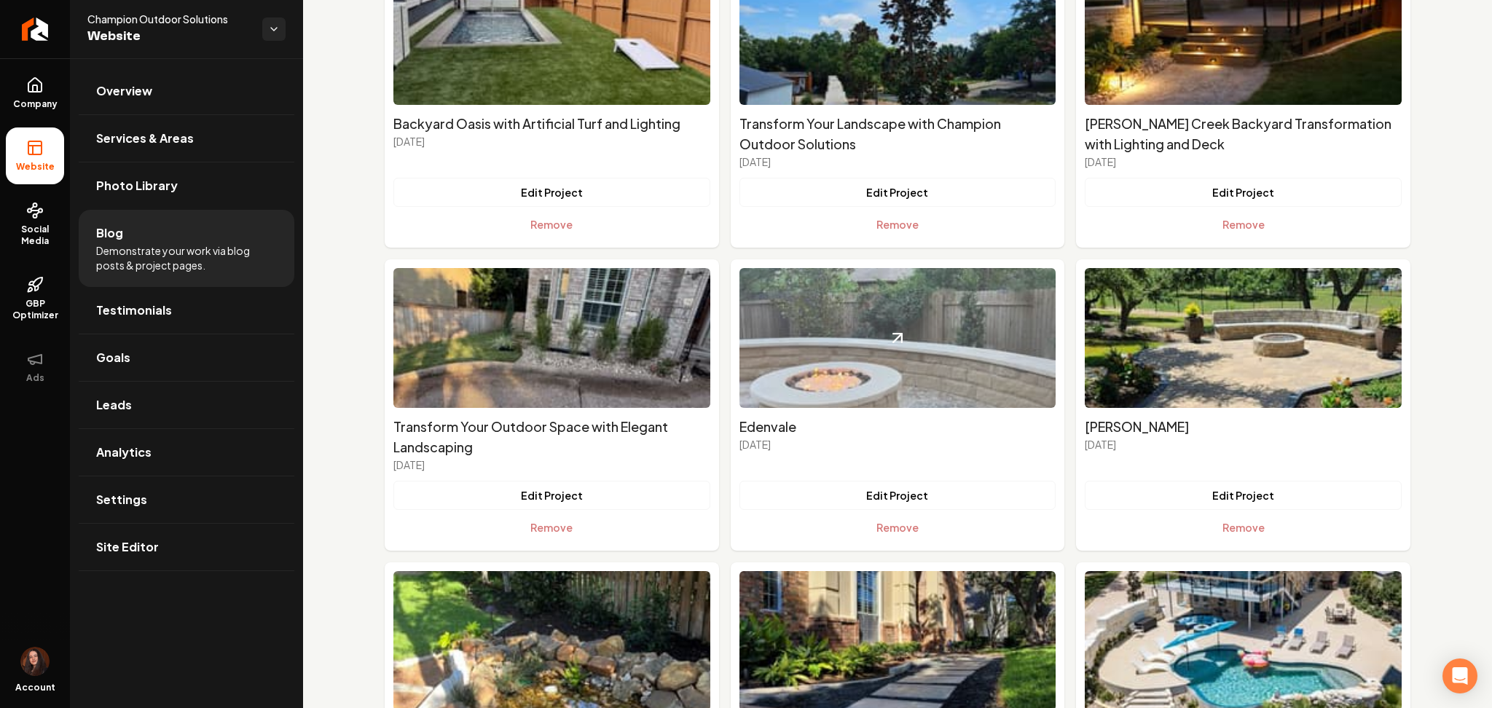
scroll to position [1008, 0]
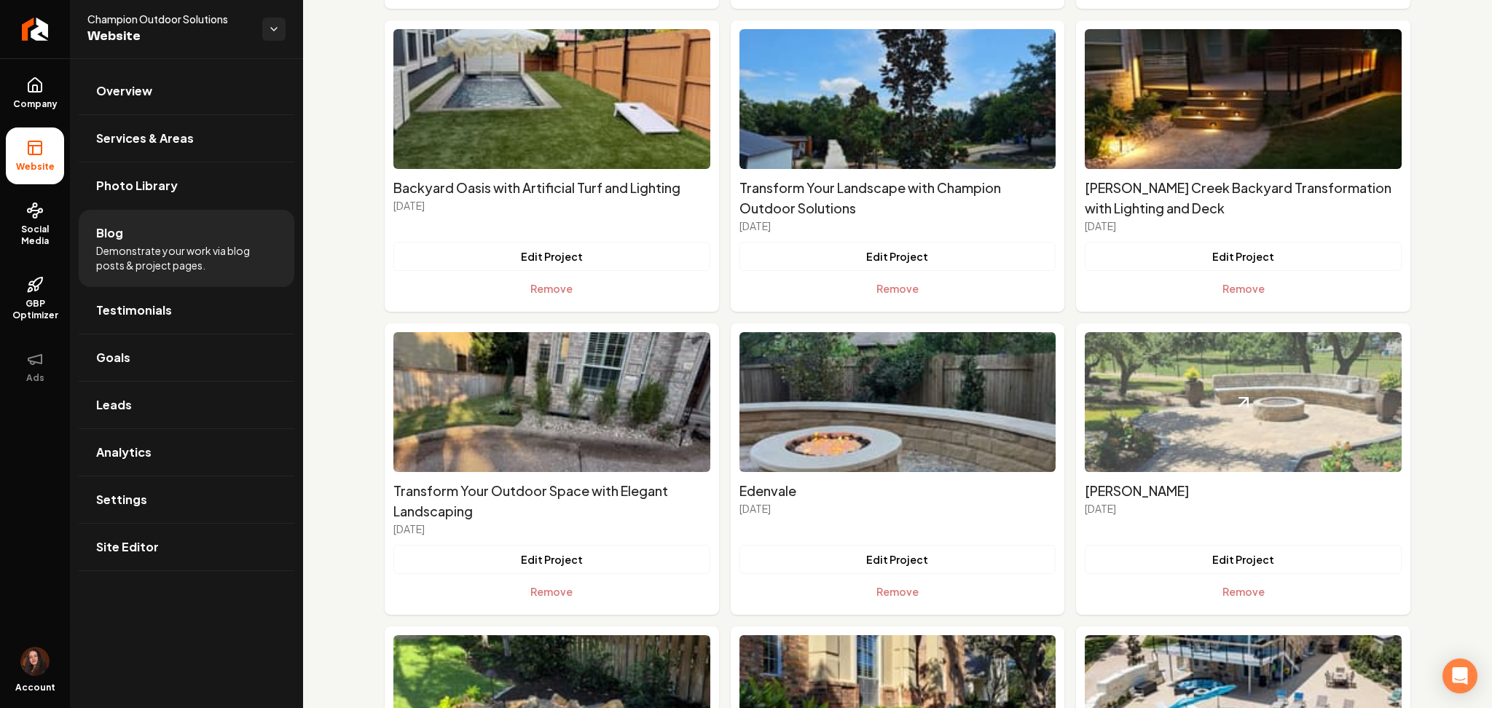
click at [1176, 386] on img "Main content area" at bounding box center [1243, 402] width 317 height 140
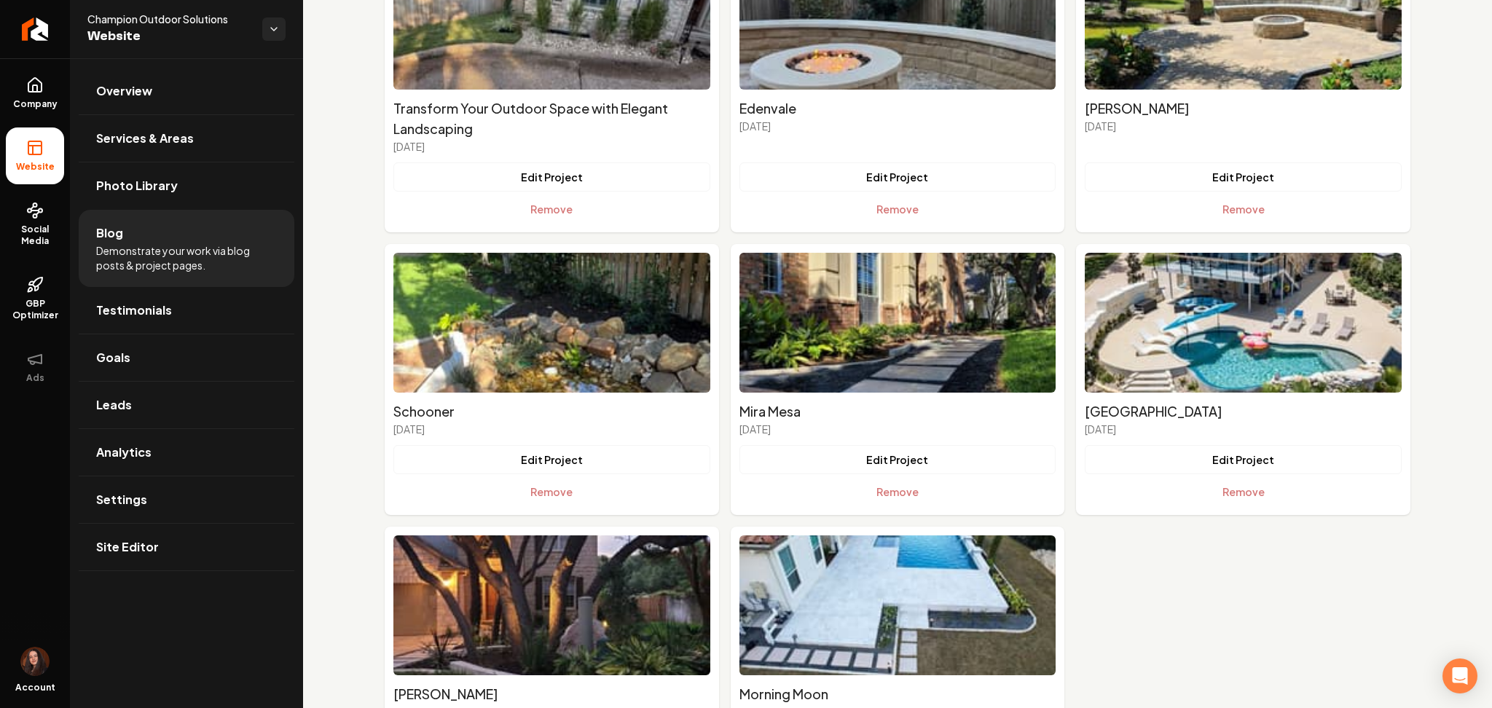
scroll to position [1396, 0]
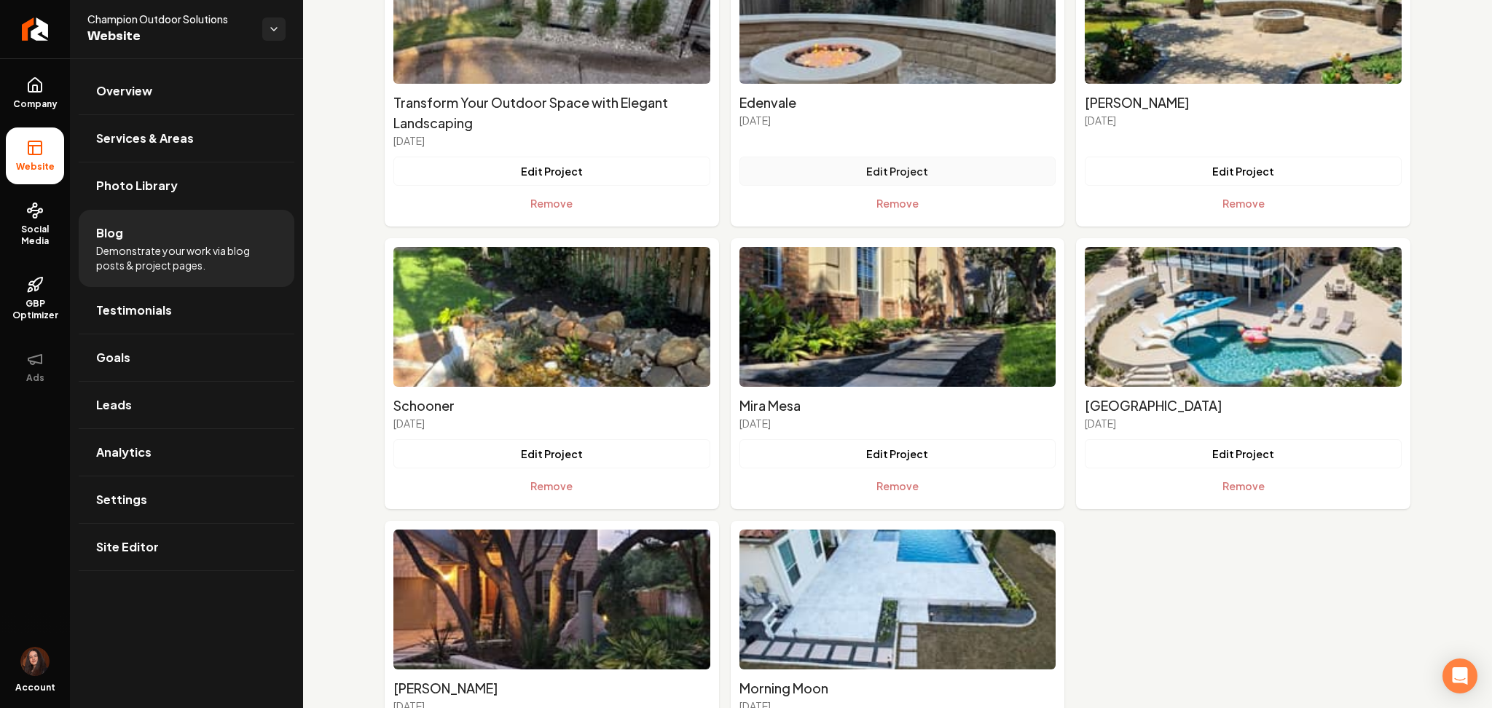
click at [846, 157] on button "Edit Project" at bounding box center [897, 171] width 317 height 29
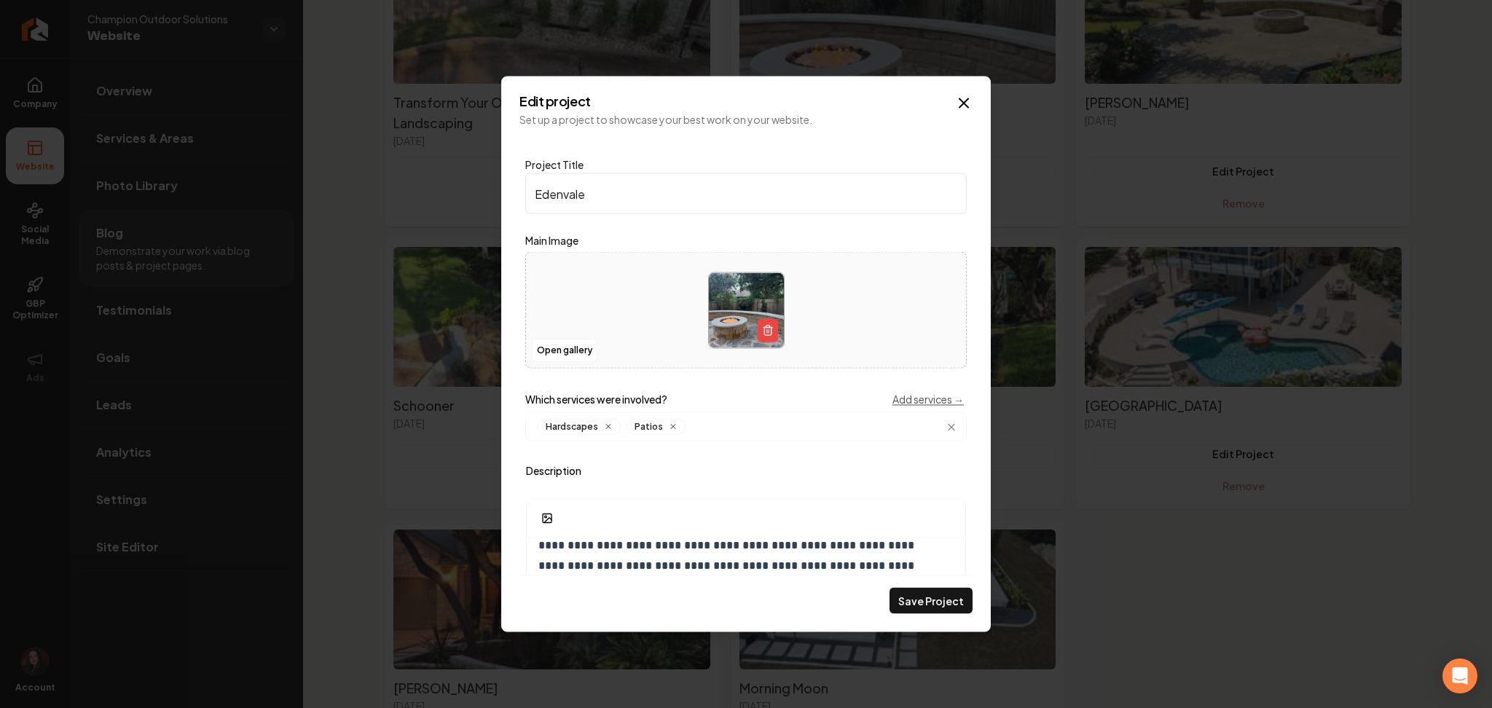
scroll to position [388, 0]
drag, startPoint x: 803, startPoint y: 470, endPoint x: 983, endPoint y: 75, distance: 434.2
click at [803, 469] on label "Description" at bounding box center [746, 470] width 440 height 10
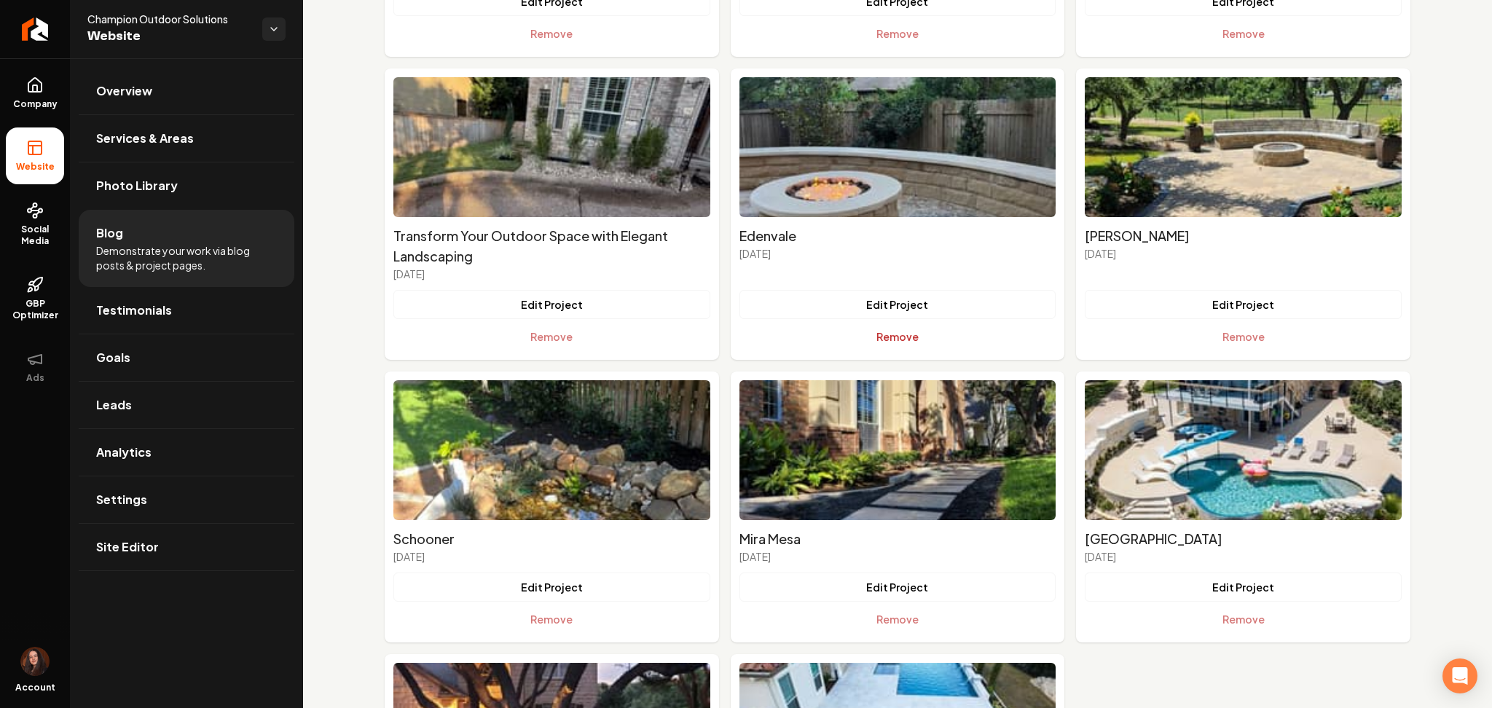
scroll to position [1203, 0]
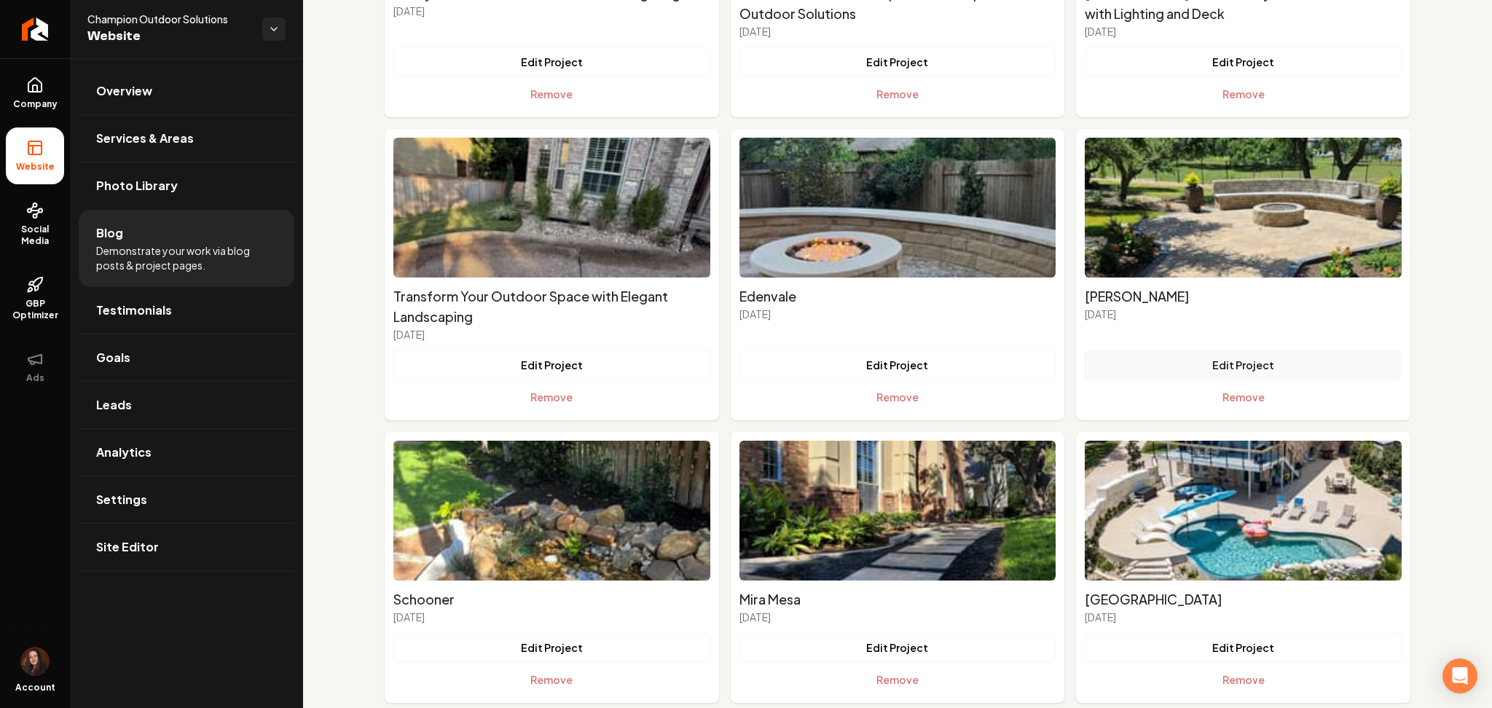
click at [1216, 350] on button "Edit Project" at bounding box center [1243, 364] width 317 height 29
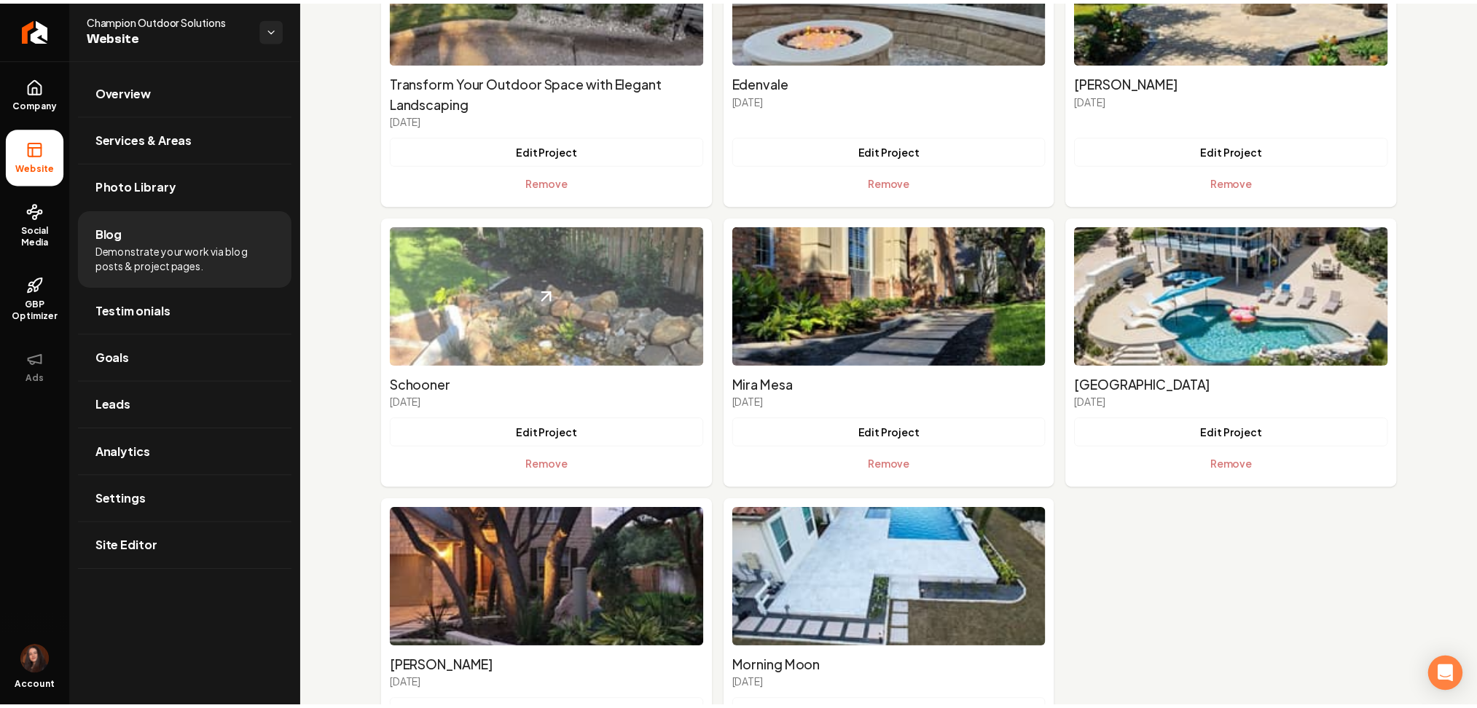
scroll to position [1494, 0]
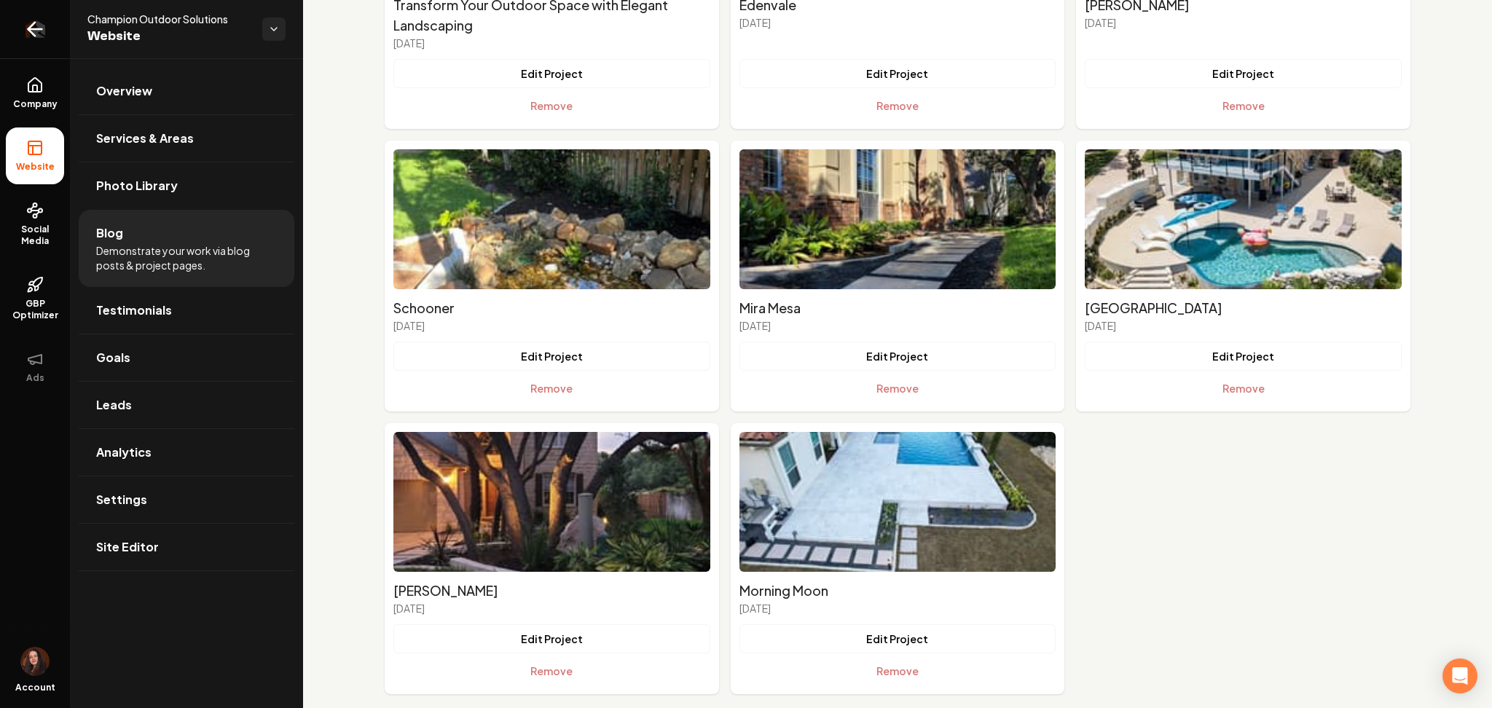
drag, startPoint x: 41, startPoint y: 25, endPoint x: 62, endPoint y: 14, distance: 23.8
click at [41, 25] on icon "Return to dashboard" at bounding box center [34, 28] width 23 height 23
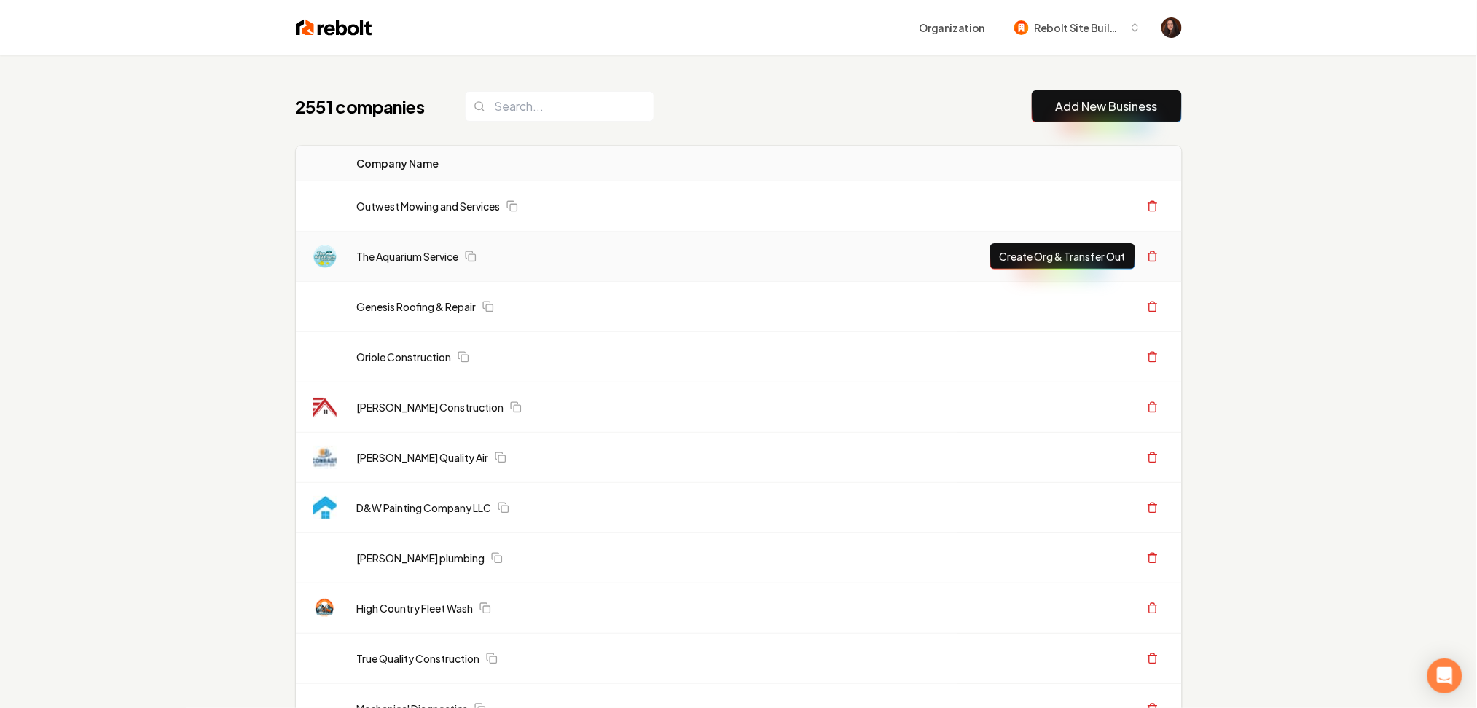
click at [631, 257] on div "The Aquarium Service" at bounding box center [652, 256] width 591 height 15
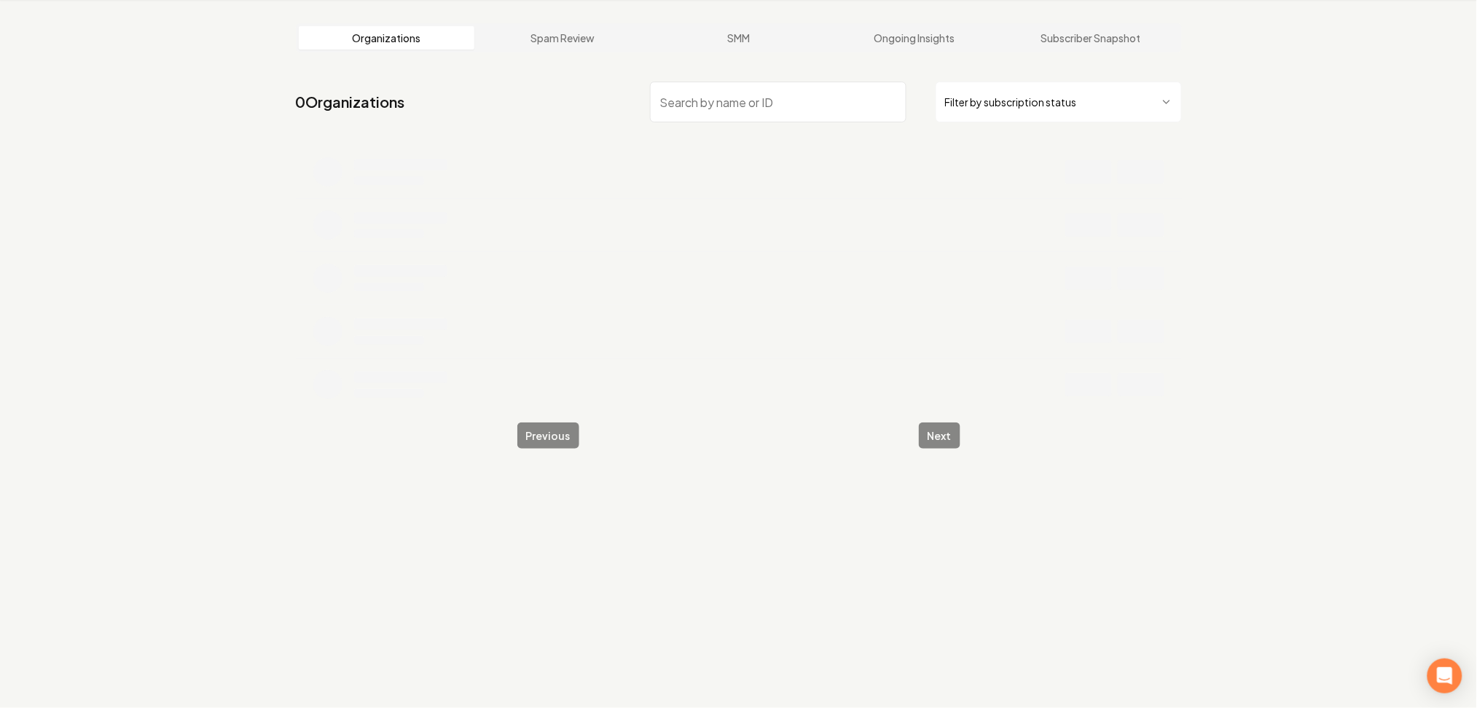
scroll to position [55, 0]
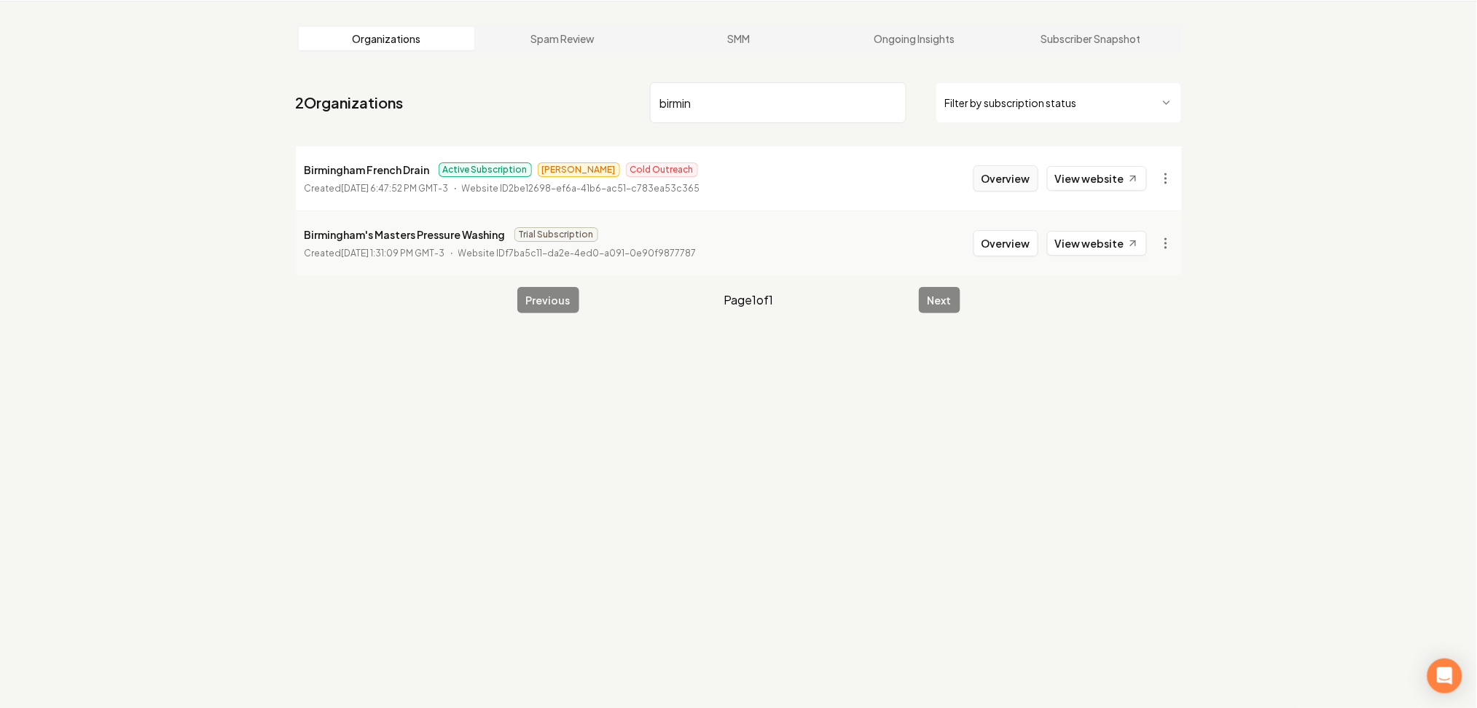
type input "birmin"
click at [1012, 186] on button "Overview" at bounding box center [1005, 178] width 65 height 26
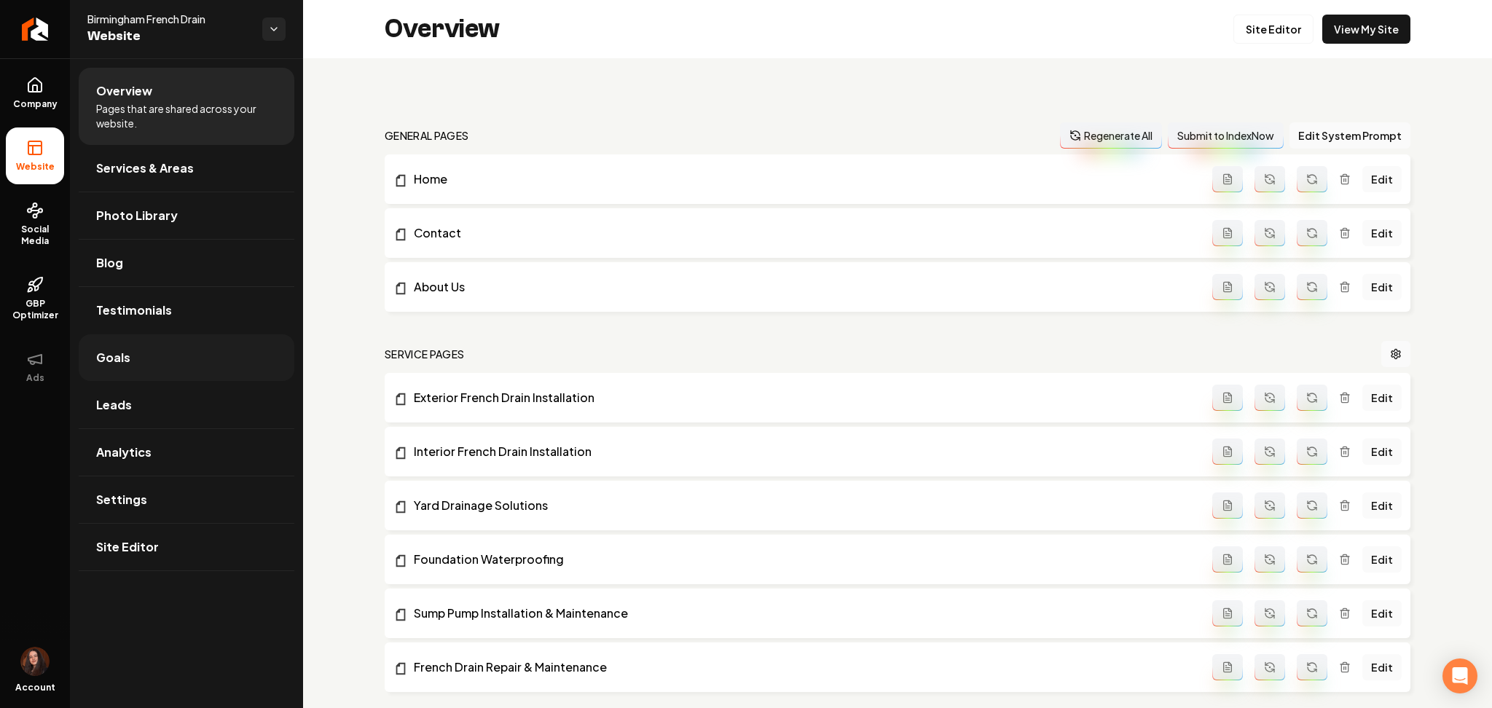
click at [142, 371] on link "Goals" at bounding box center [187, 357] width 216 height 47
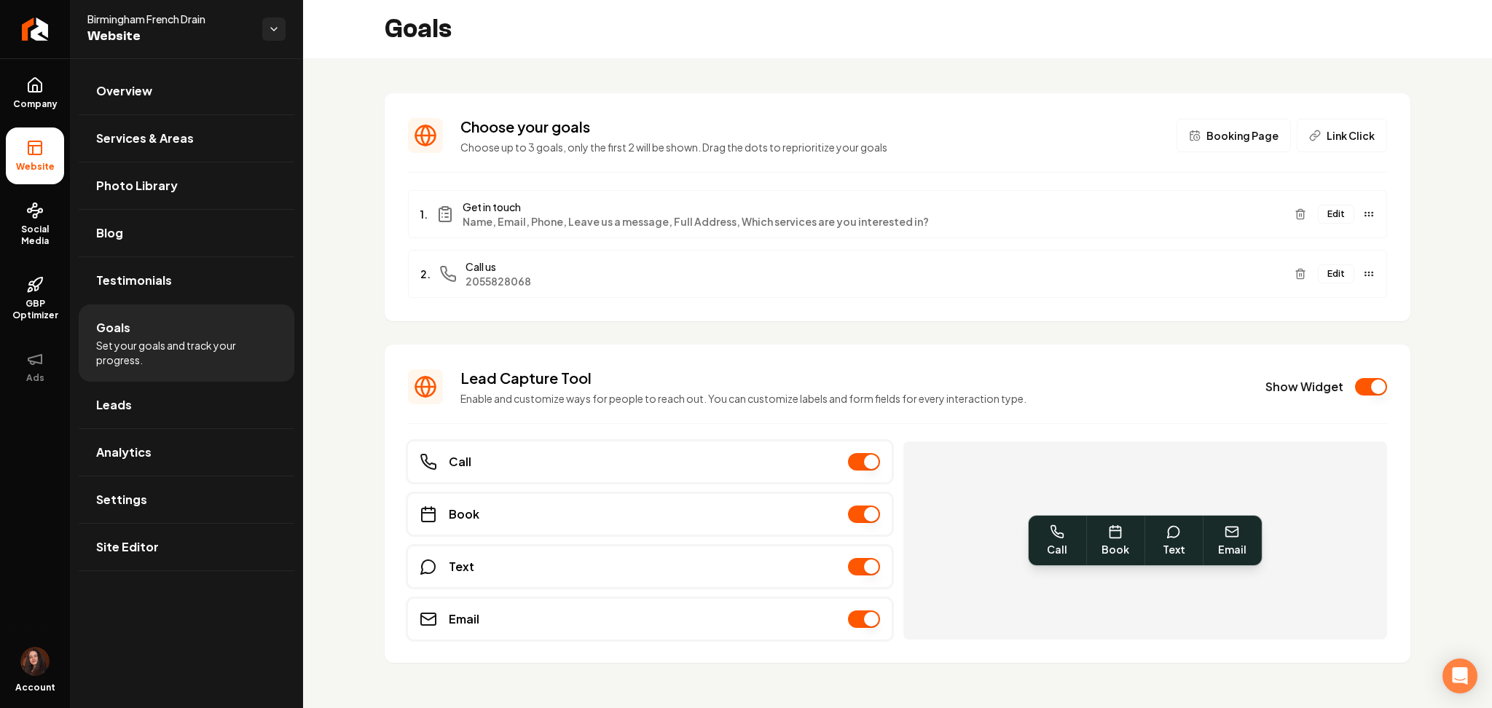
click at [1211, 140] on span "Booking Page" at bounding box center [1242, 135] width 72 height 15
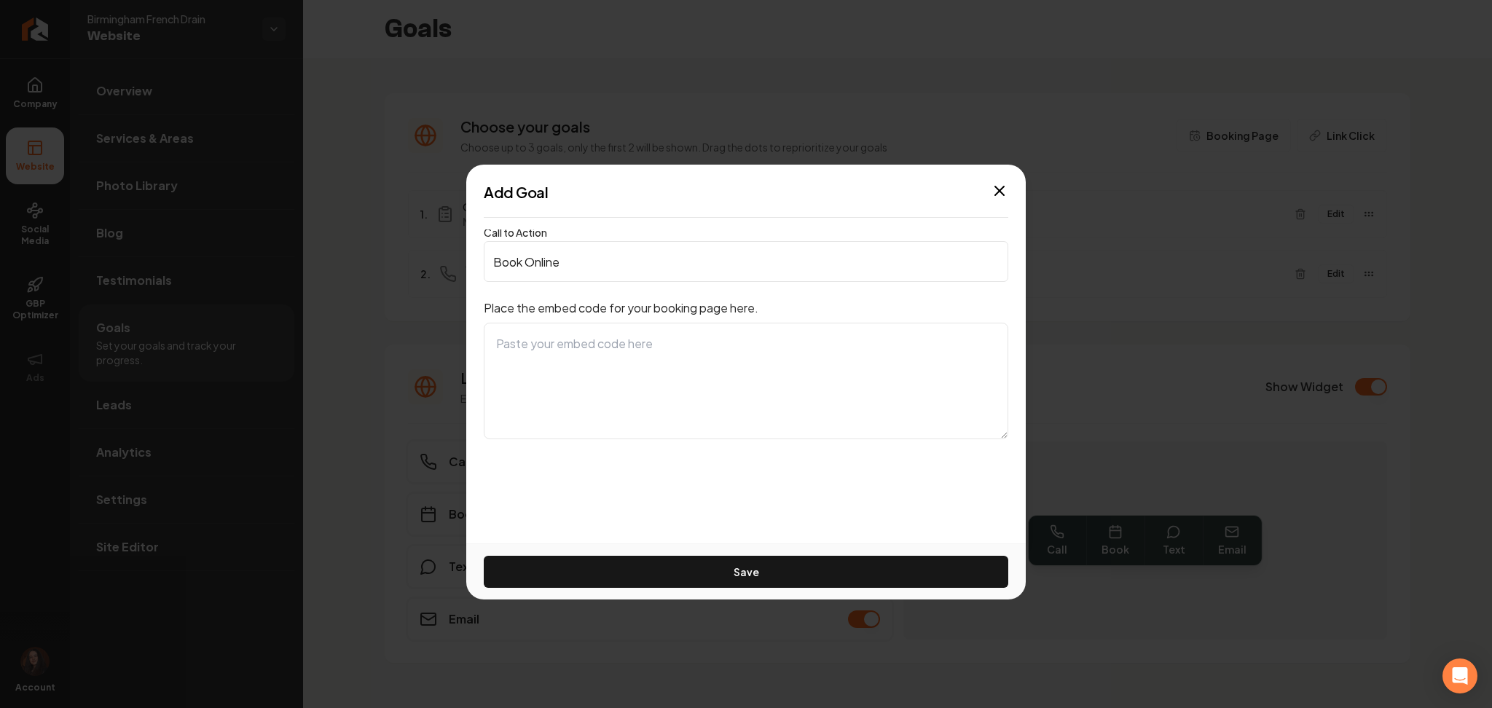
click at [620, 355] on textarea at bounding box center [746, 381] width 524 height 117
paste textarea "<div style="width:100%;height:500px;" data-fillout-id="ubLmXvRFfgus" data-fillo…"
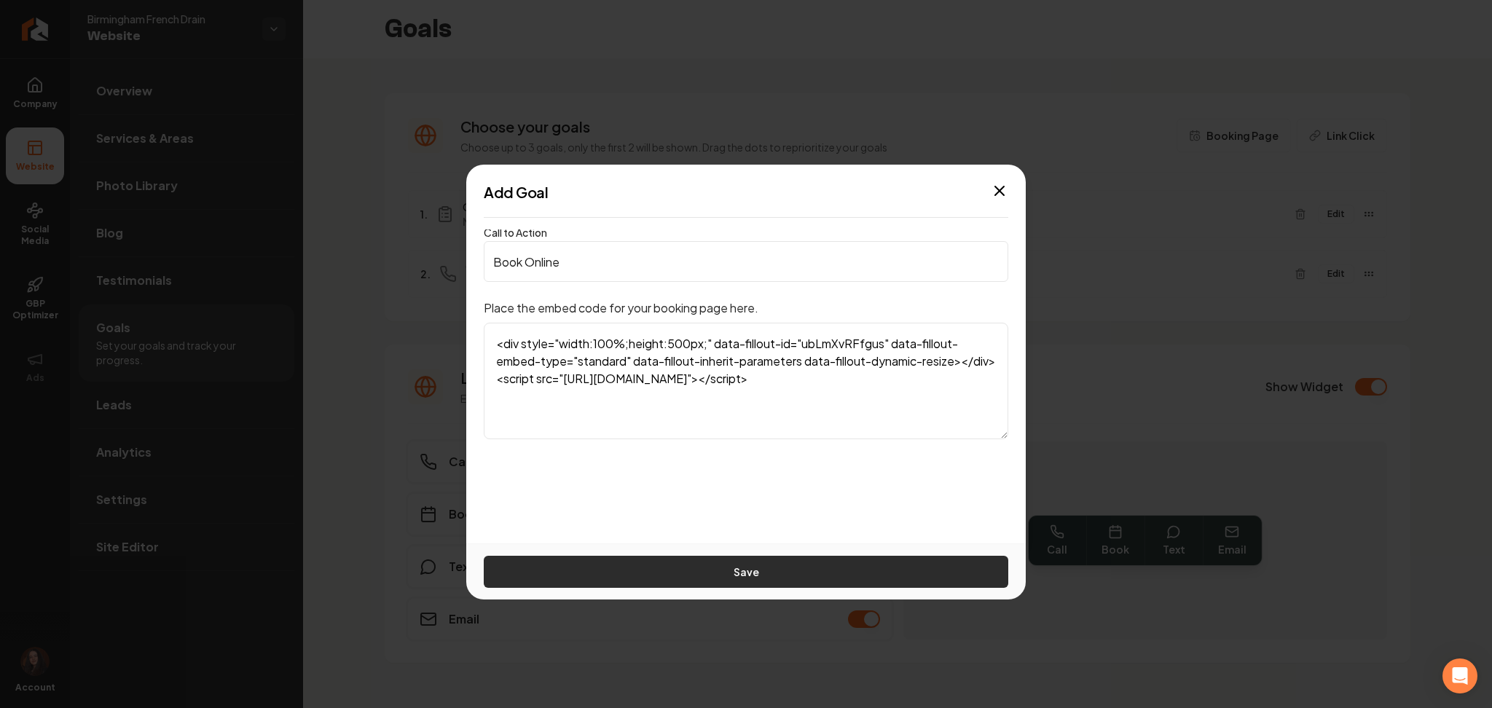
type textarea "<div style="width:100%;height:500px;" data-fillout-id="ubLmXvRFfgus" data-fillo…"
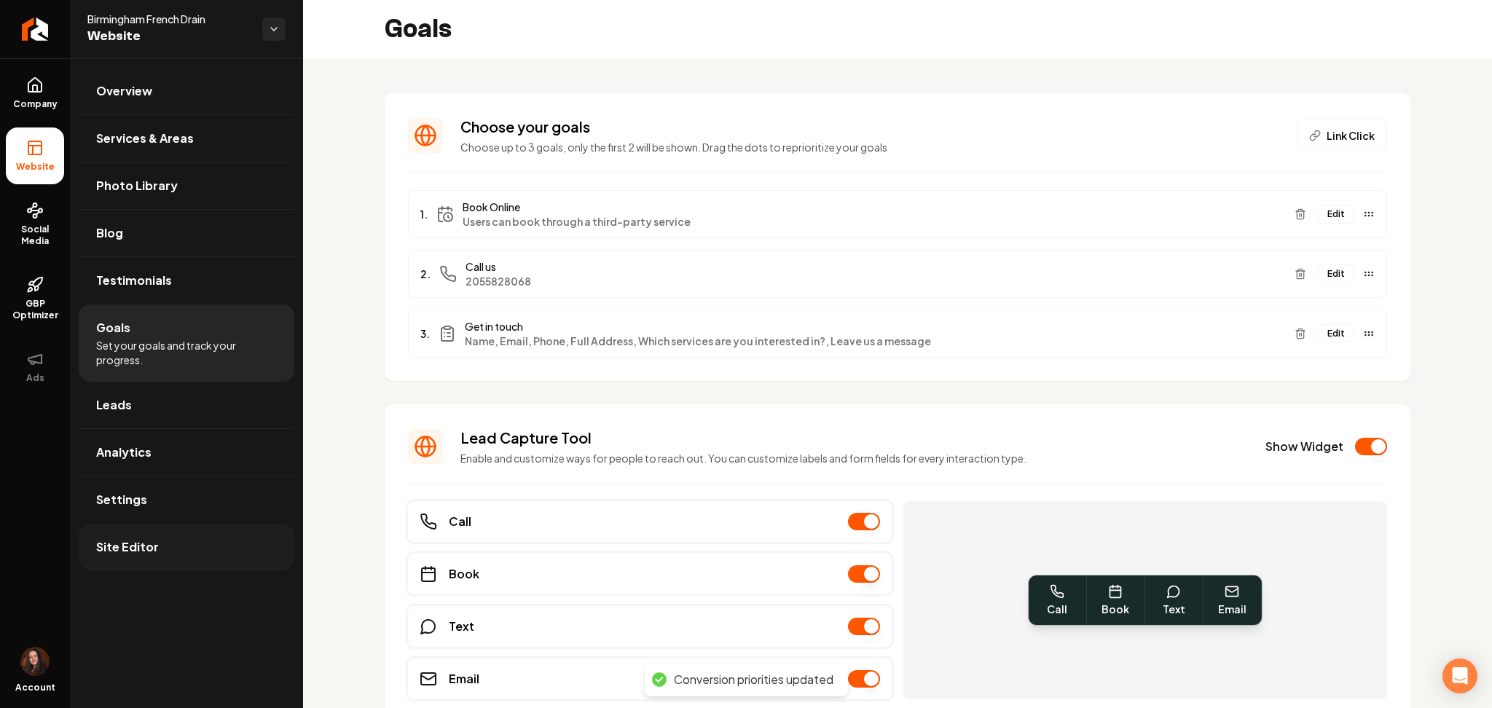
click at [129, 550] on span "Site Editor" at bounding box center [127, 546] width 63 height 17
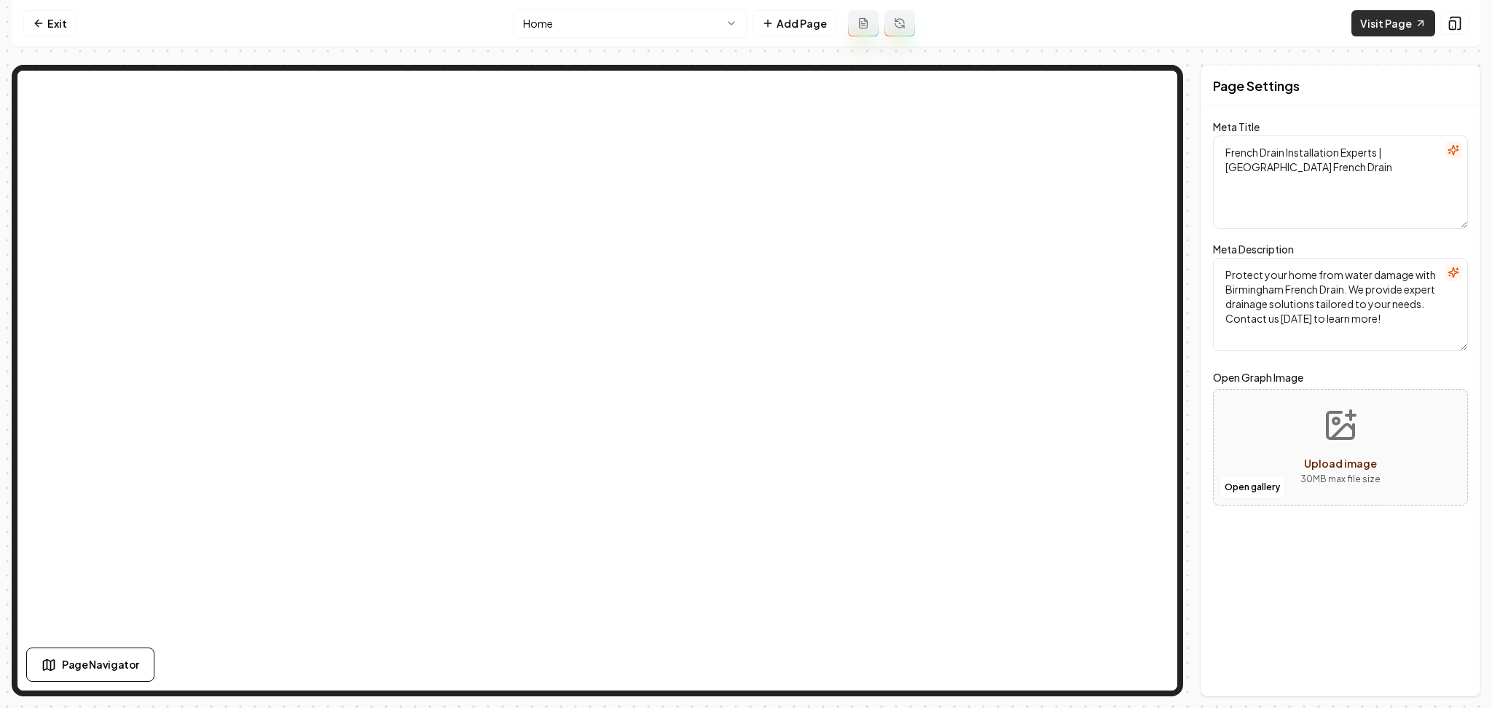
click at [1407, 34] on link "Visit Page" at bounding box center [1393, 23] width 84 height 26
click at [50, 31] on link "Exit" at bounding box center [49, 23] width 53 height 26
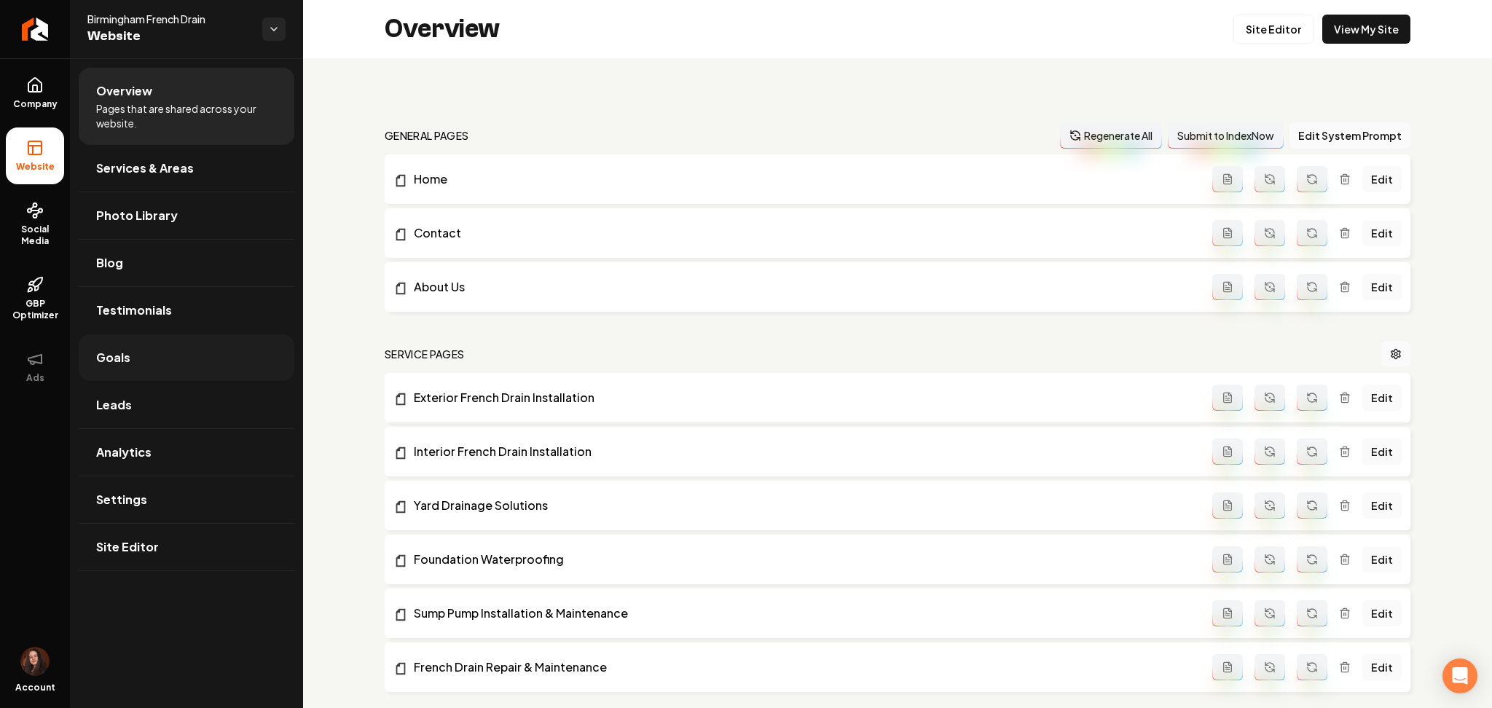
click at [135, 370] on link "Goals" at bounding box center [187, 357] width 216 height 47
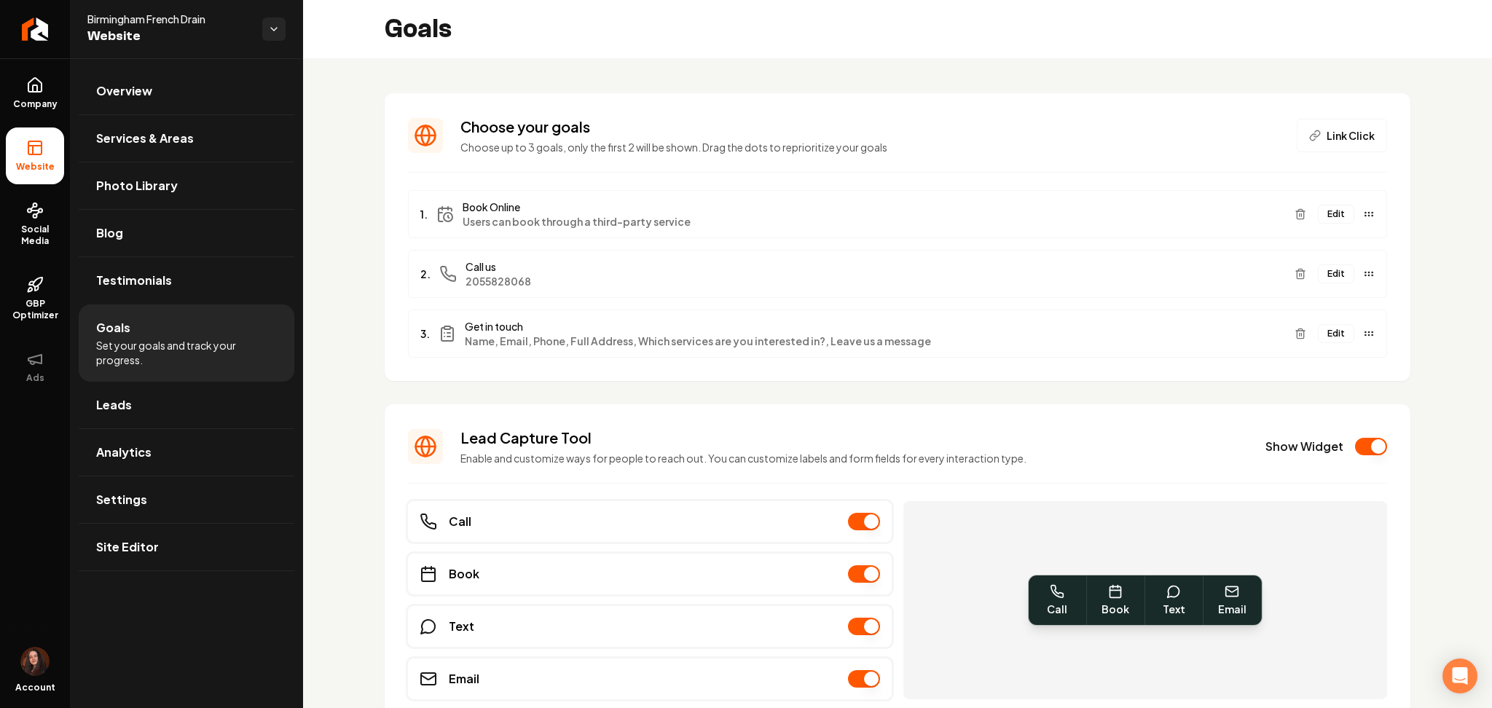
click at [1318, 217] on button "Edit" at bounding box center [1336, 214] width 36 height 19
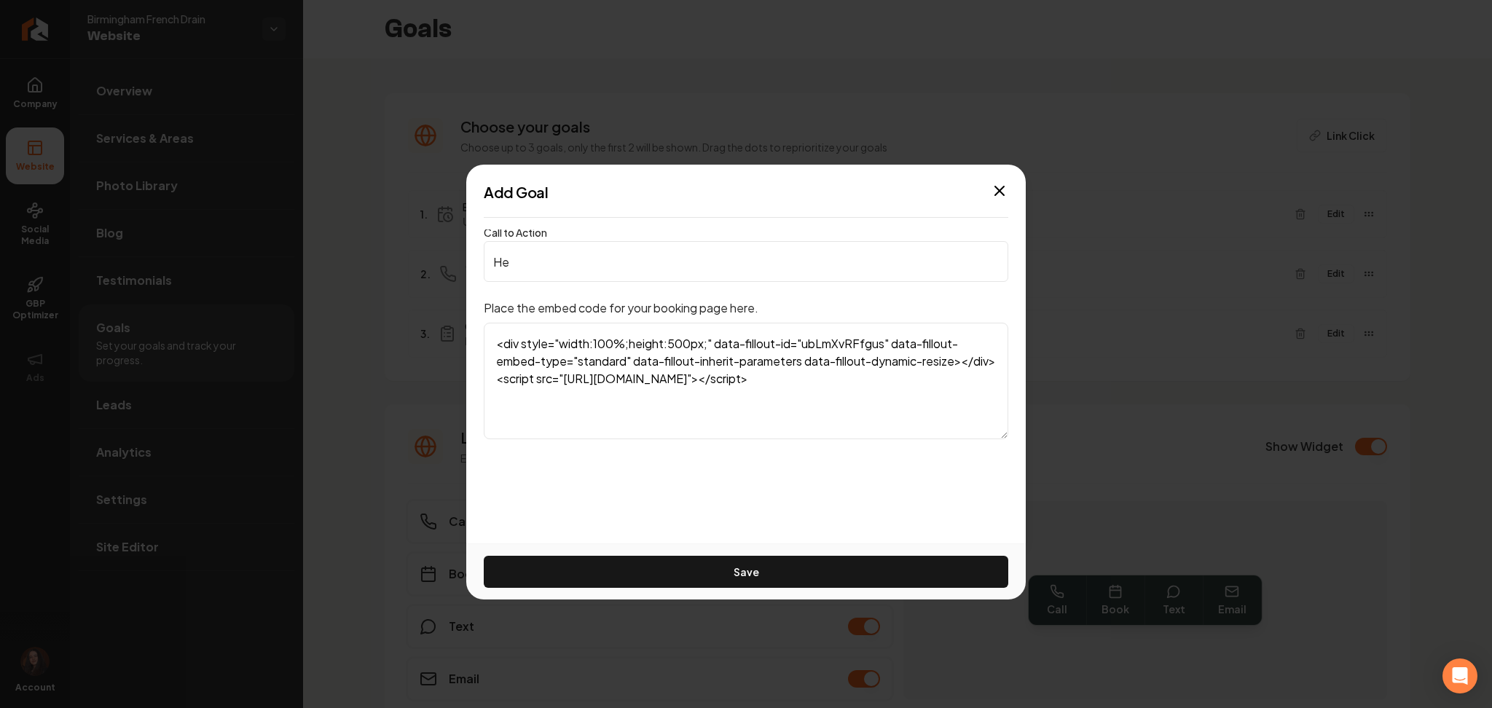
type input "H"
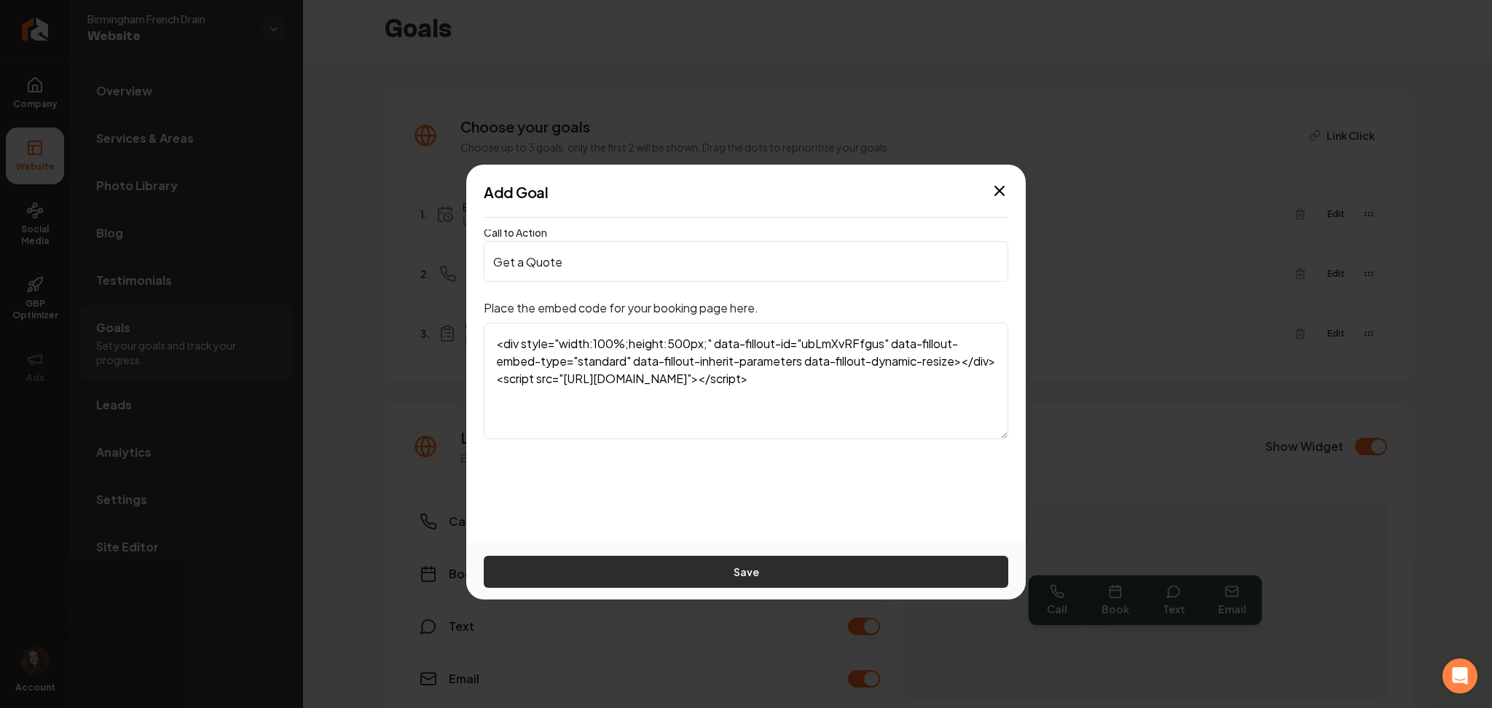
type input "Get a Quote"
click at [690, 565] on button "Save" at bounding box center [746, 572] width 524 height 32
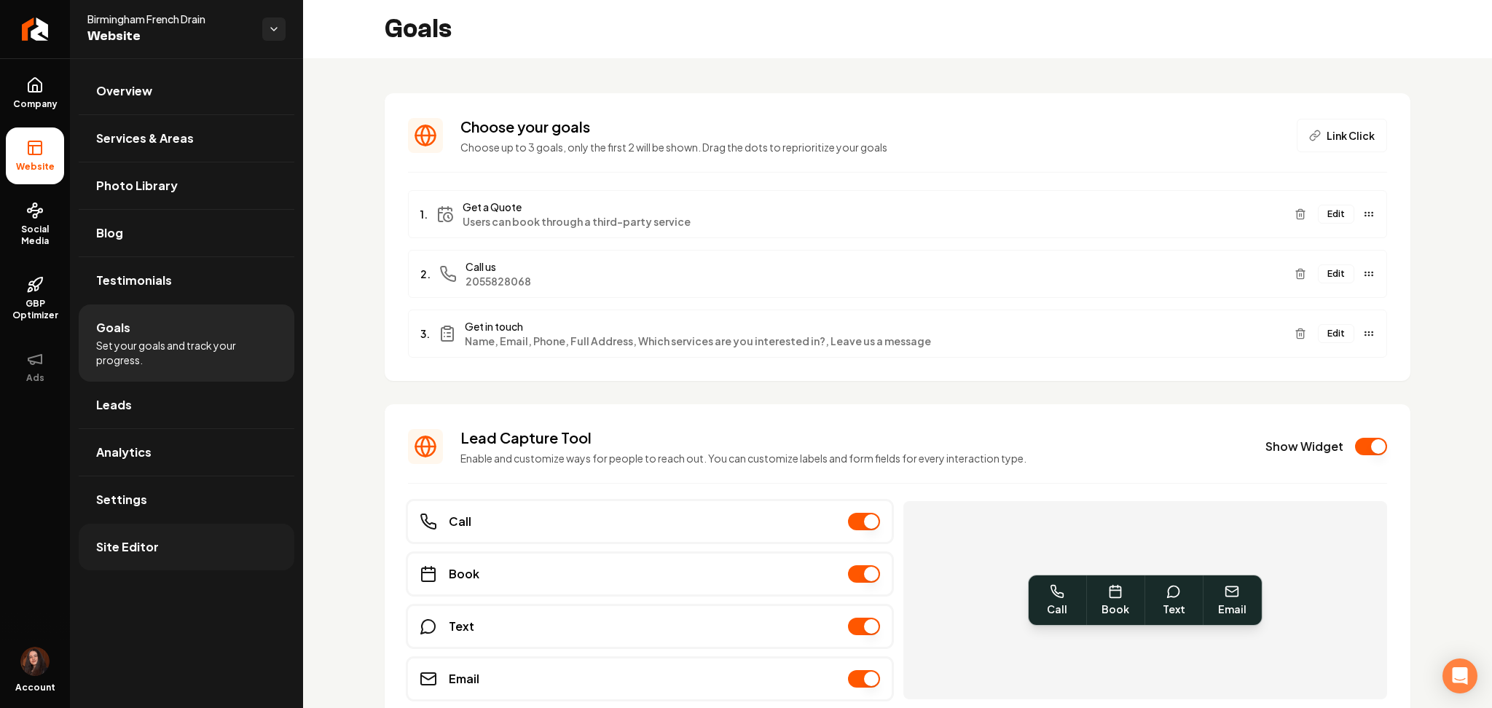
click at [182, 552] on link "Site Editor" at bounding box center [187, 547] width 216 height 47
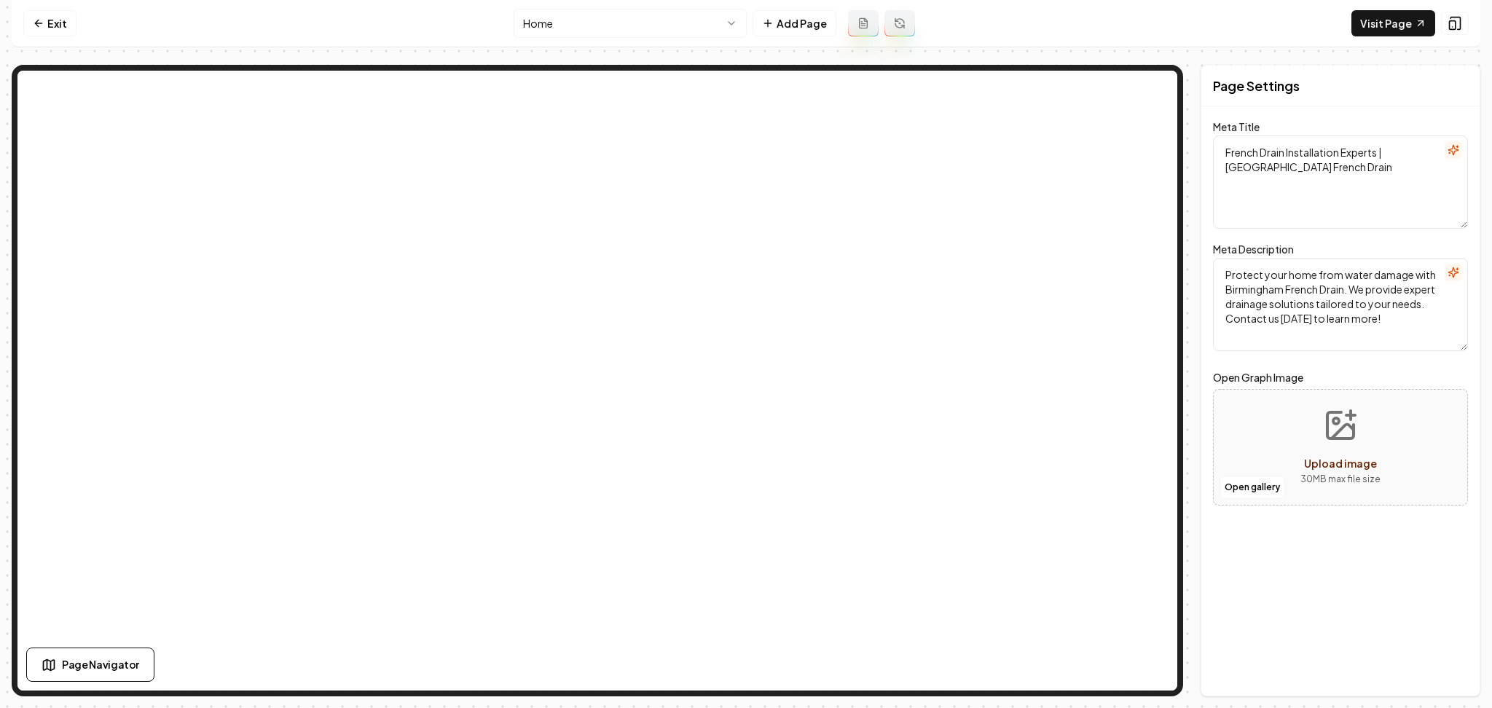
click at [563, 26] on html "Computer Required This feature is only available on a computer. Please switch t…" at bounding box center [746, 354] width 1492 height 708
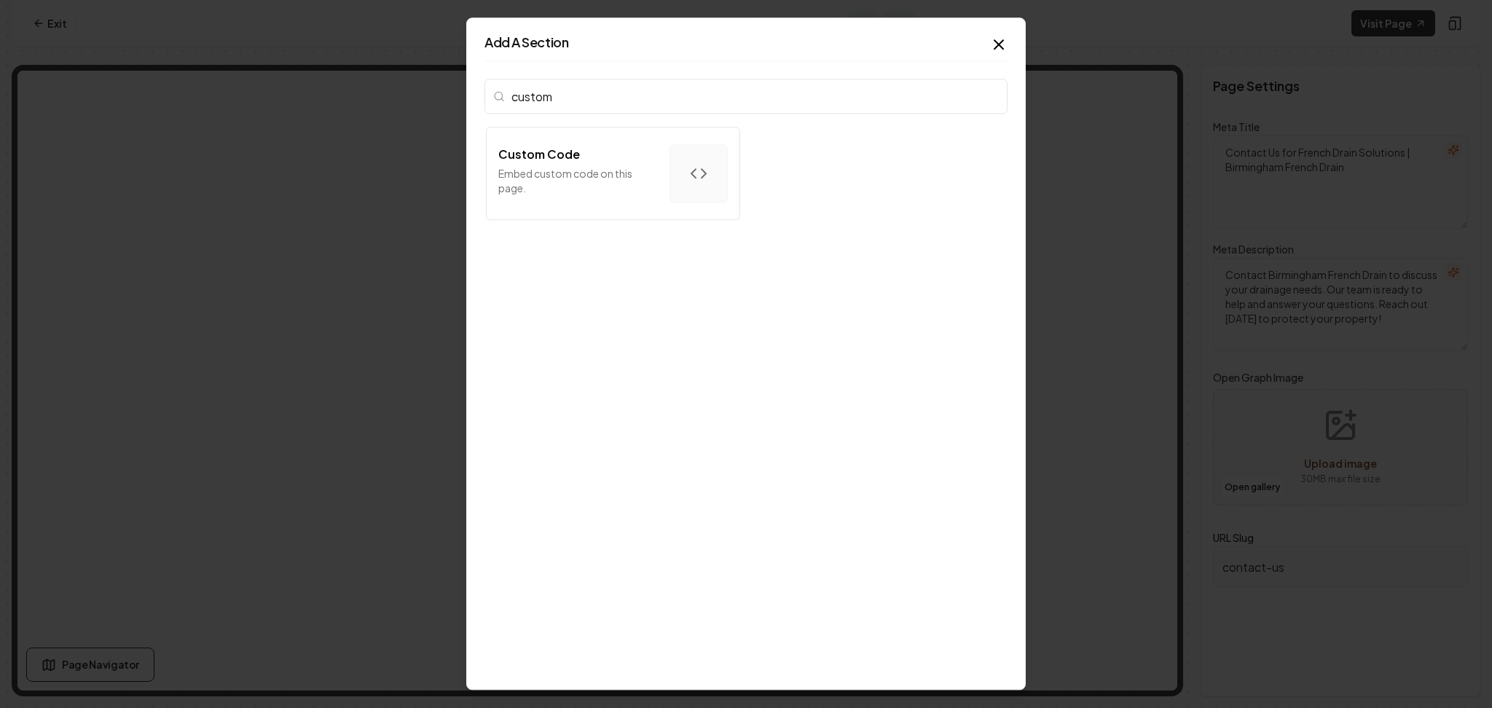
type input "custom"
click at [588, 173] on p "Embed custom code on this page." at bounding box center [578, 180] width 160 height 29
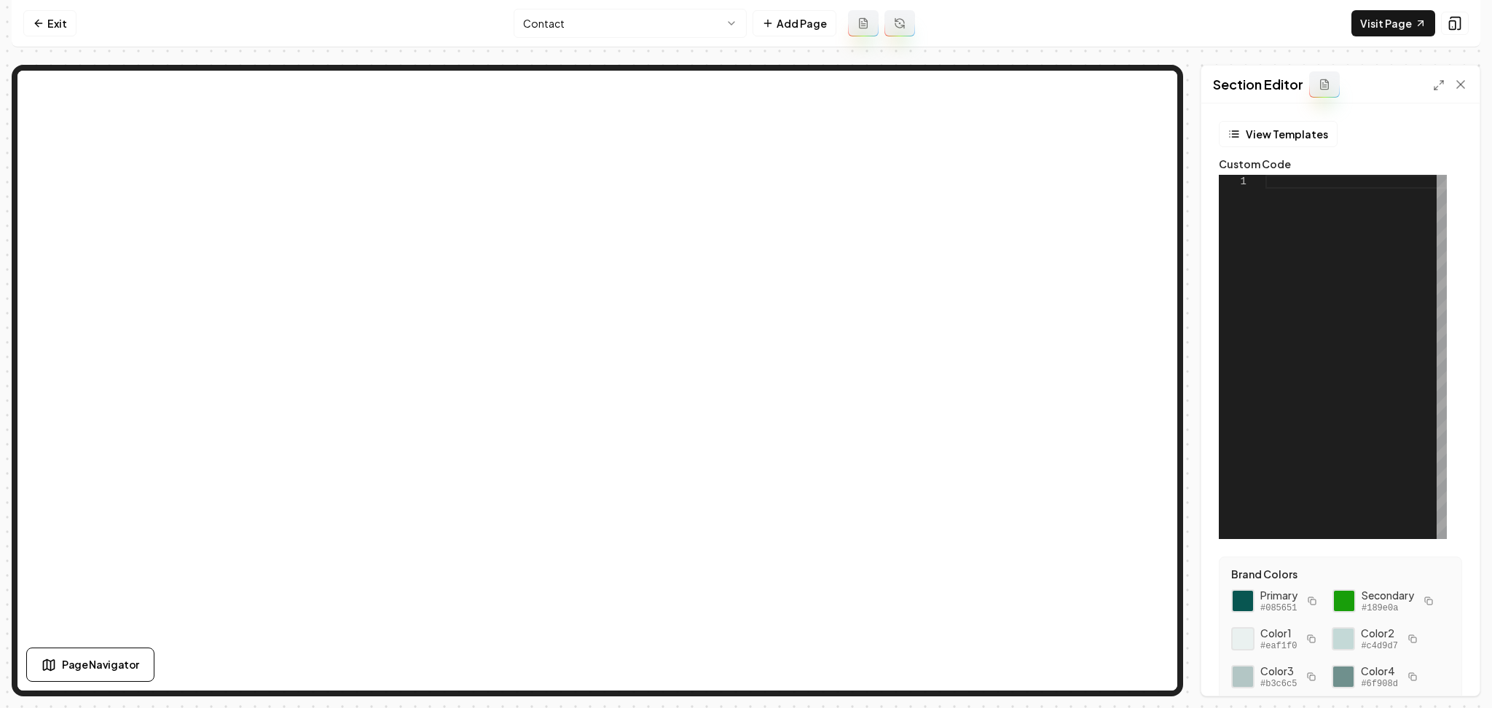
click at [1348, 259] on div at bounding box center [1355, 357] width 181 height 364
click at [1435, 656] on div "Discard Changes Save" at bounding box center [1340, 670] width 278 height 50
click at [1431, 666] on button "Save" at bounding box center [1446, 671] width 43 height 26
type textarea "**********"
click at [50, 4] on nav "Exit Contact Add Page Visit Page" at bounding box center [746, 23] width 1469 height 47
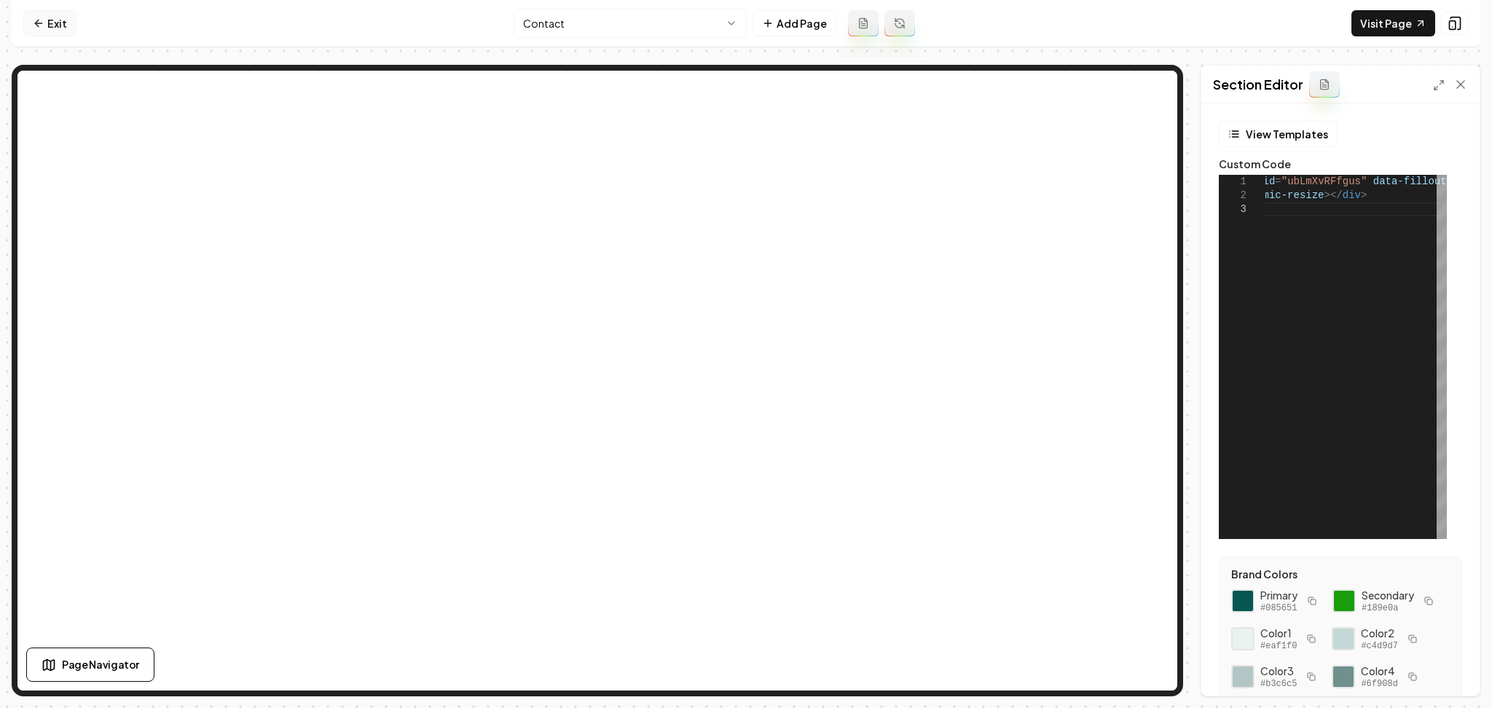
click at [57, 27] on link "Exit" at bounding box center [49, 23] width 53 height 26
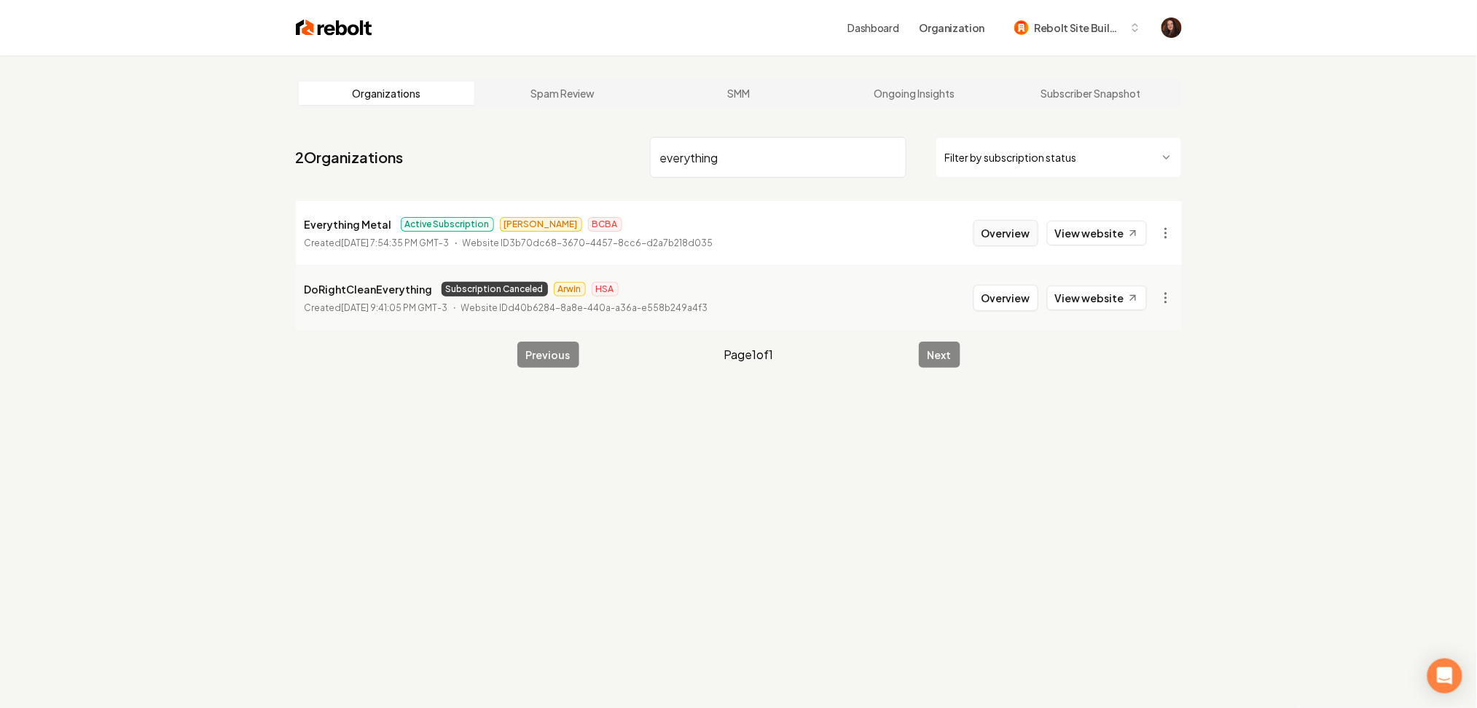
type input "everything"
click at [997, 227] on button "Overview" at bounding box center [1005, 233] width 65 height 26
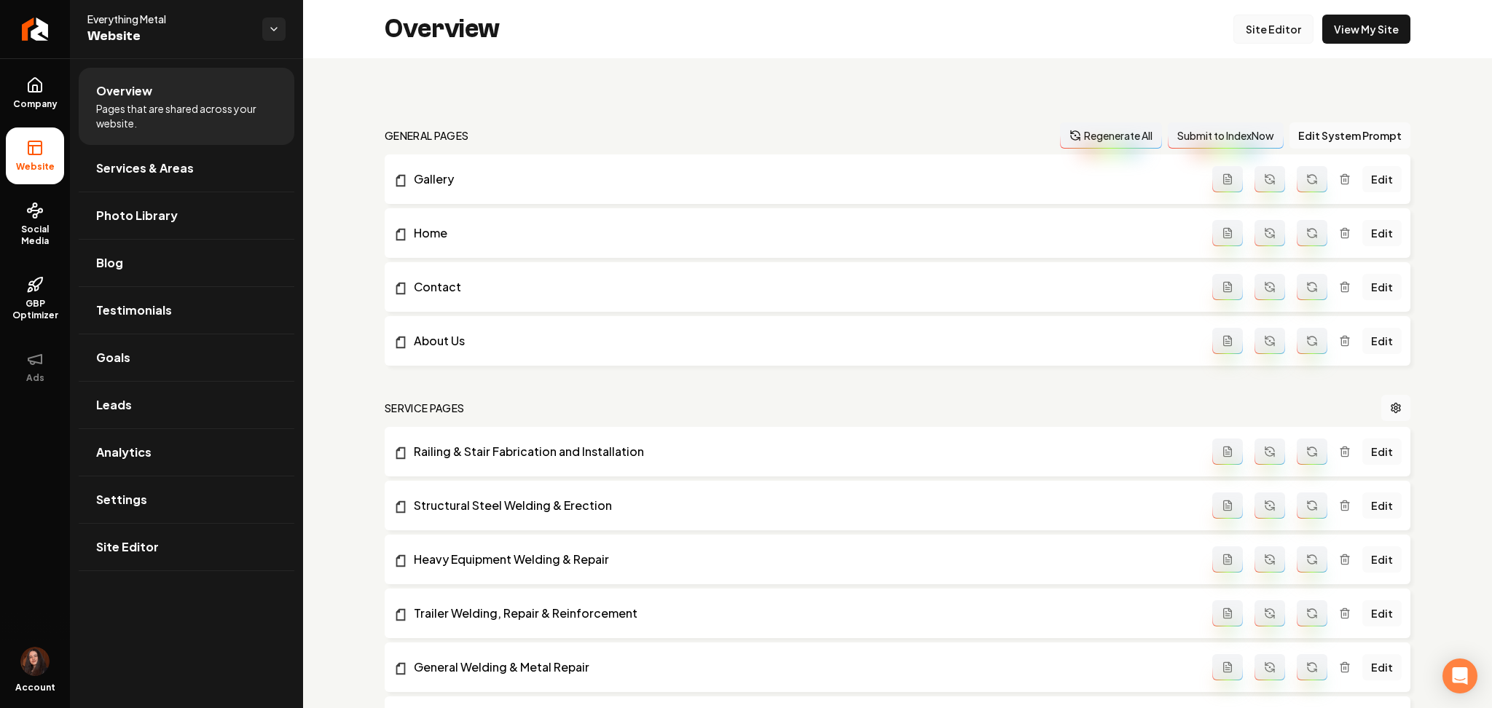
click at [1241, 34] on link "Site Editor" at bounding box center [1273, 29] width 80 height 29
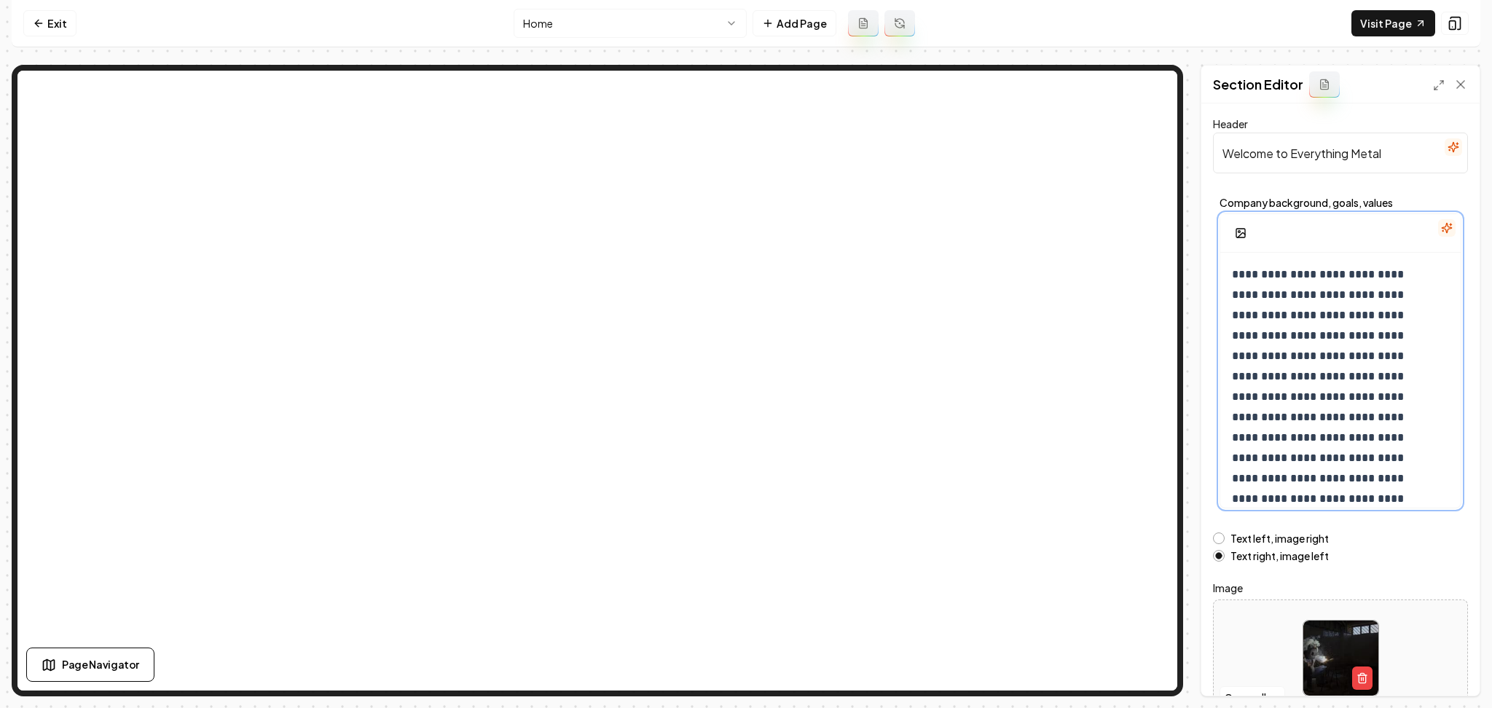
click at [1300, 301] on p "**********" at bounding box center [1325, 417] width 187 height 306
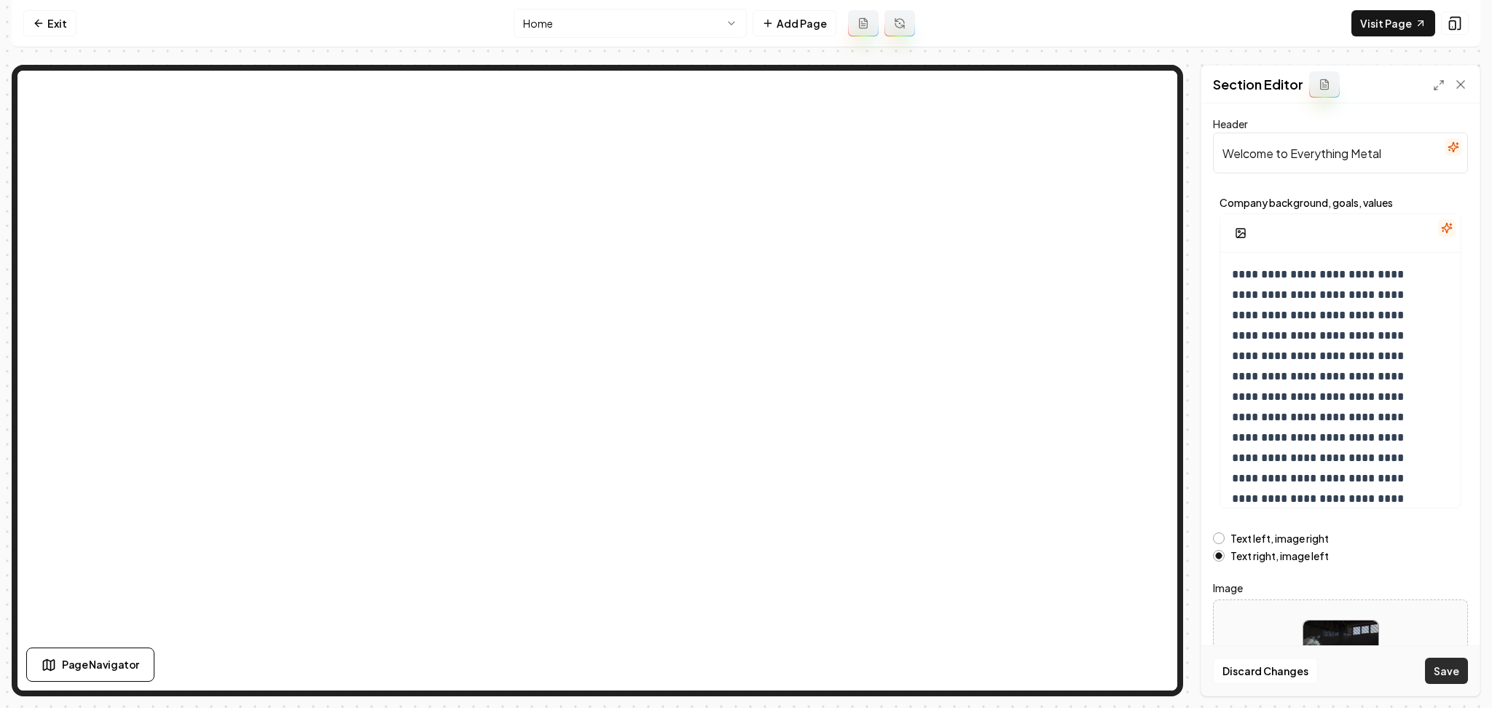
click at [1441, 683] on button "Save" at bounding box center [1446, 671] width 43 height 26
click at [562, 28] on html "**********" at bounding box center [746, 354] width 1492 height 708
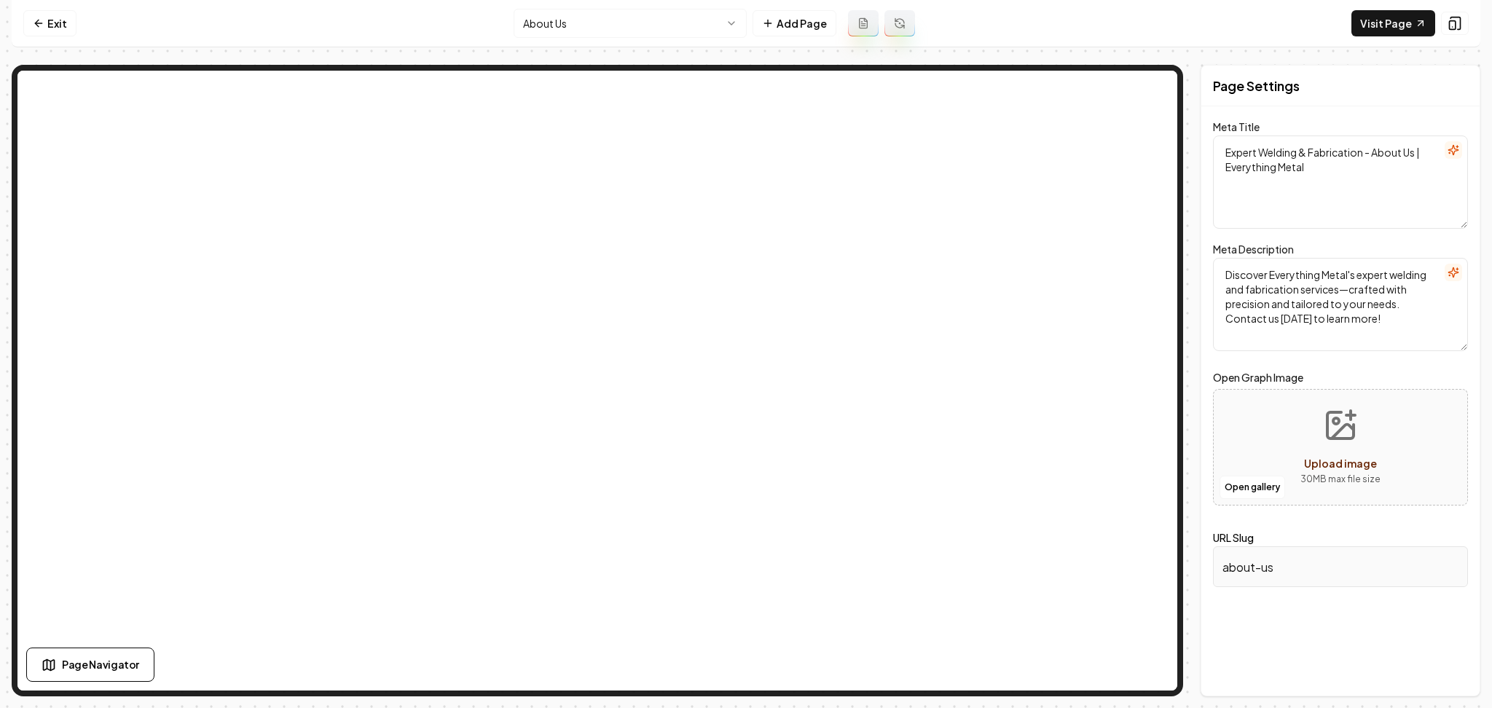
click at [76, 29] on nav "Exit About Us Add Page Visit Page" at bounding box center [746, 23] width 1469 height 47
click at [66, 25] on link "Exit" at bounding box center [49, 23] width 53 height 26
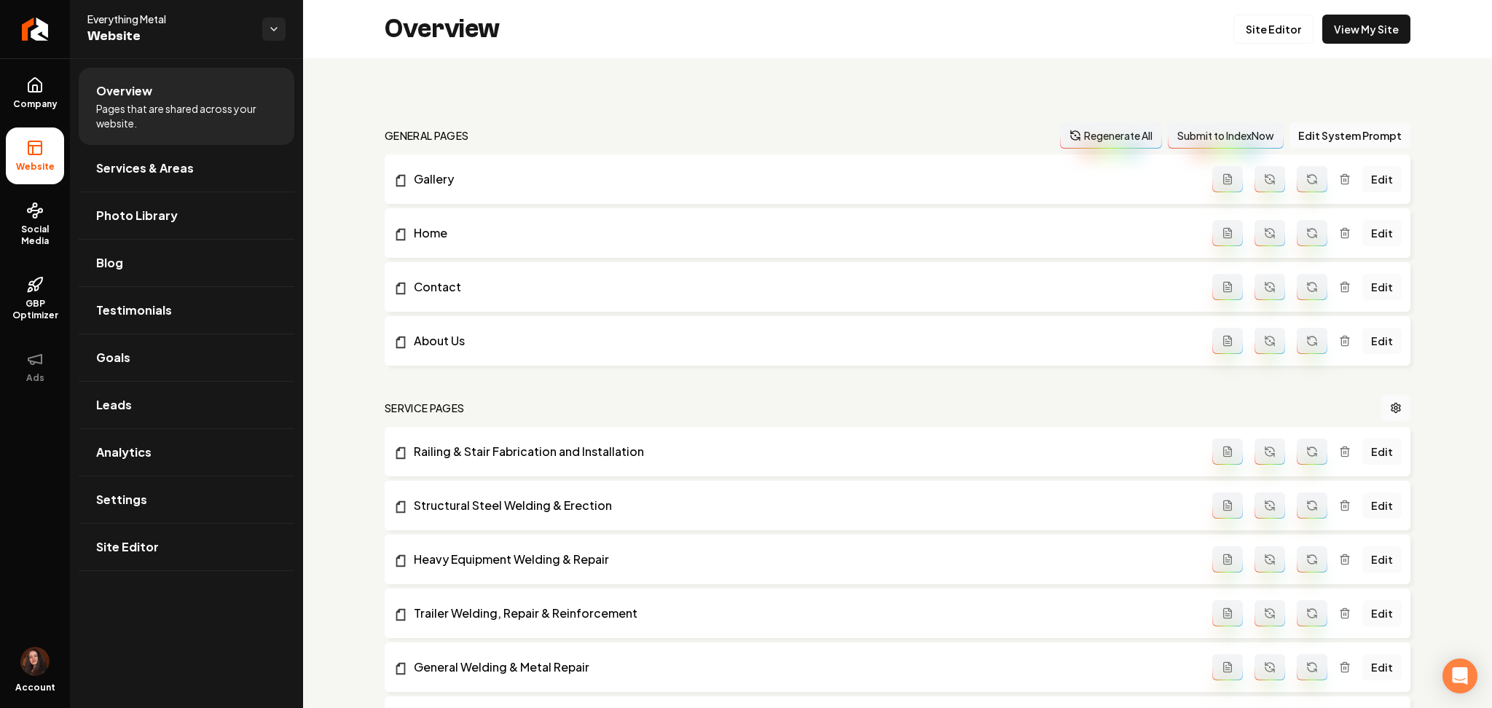
click at [66, 25] on link "Return to dashboard" at bounding box center [35, 29] width 70 height 58
click at [1310, 145] on button "Edit System Prompt" at bounding box center [1349, 135] width 121 height 26
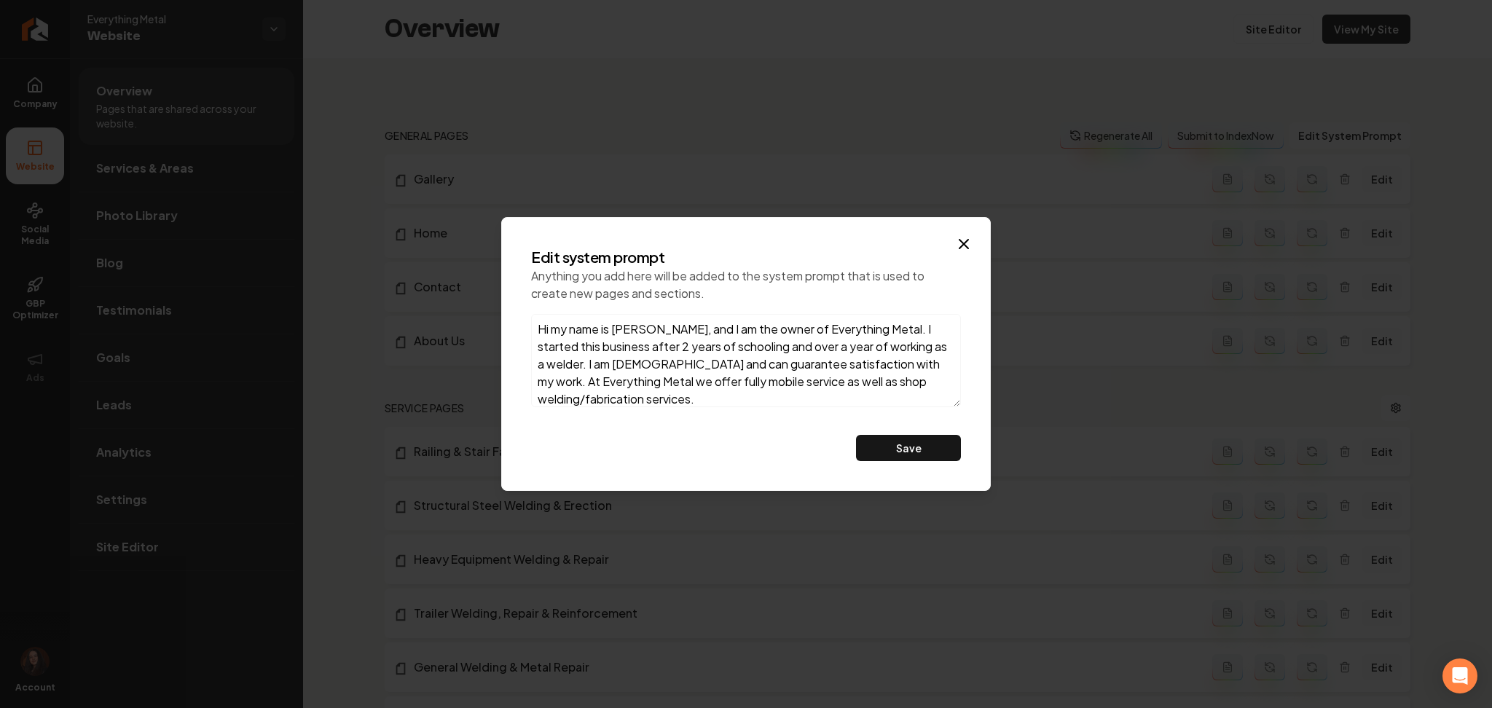
click at [640, 365] on textarea "Hi my name is [PERSON_NAME], and I am the owner of Everything Metal. I started …" at bounding box center [746, 360] width 430 height 93
type textarea "Hi my name is [PERSON_NAME], and I am the owner of Everything Metal. I started …"
click at [905, 439] on button "Save" at bounding box center [908, 448] width 105 height 26
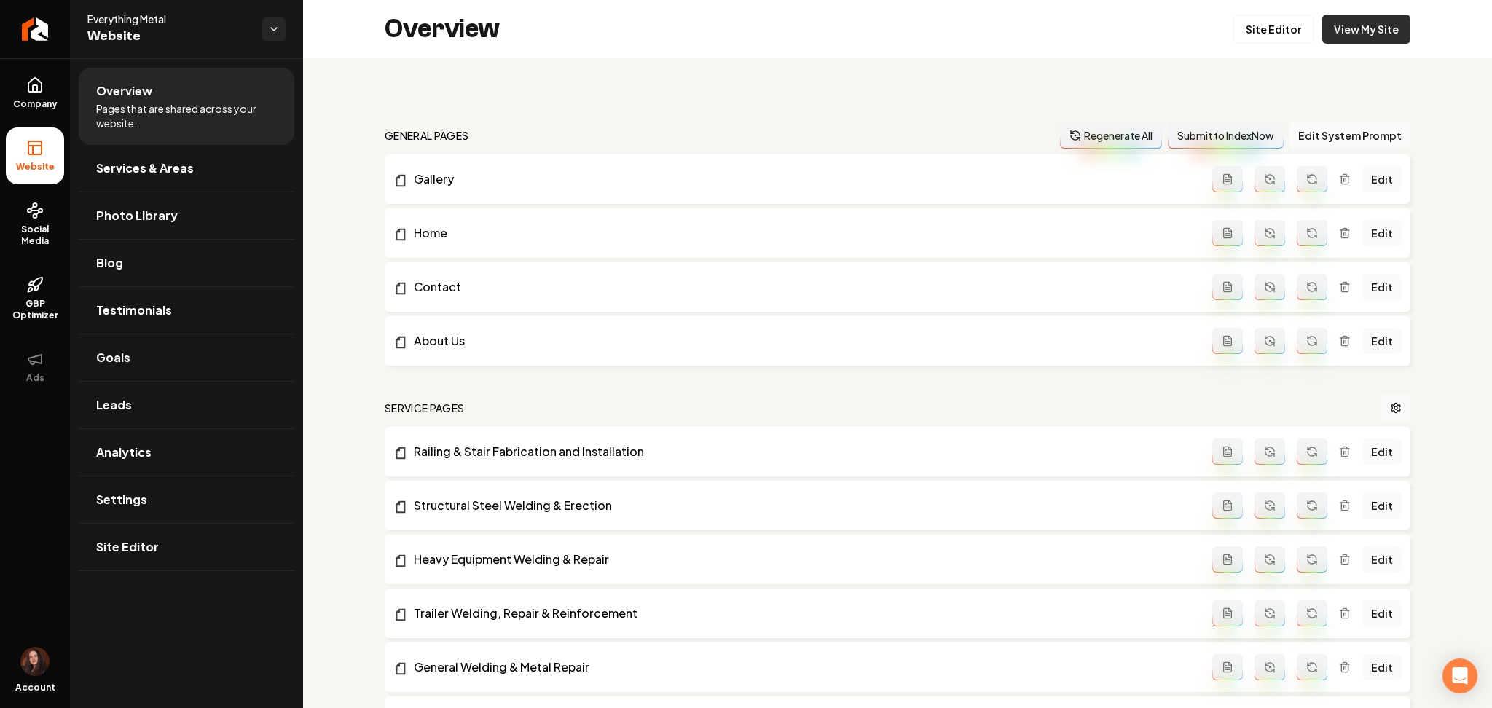
click at [1346, 34] on link "View My Site" at bounding box center [1366, 29] width 88 height 29
click at [12, 30] on link "Return to dashboard" at bounding box center [35, 29] width 70 height 58
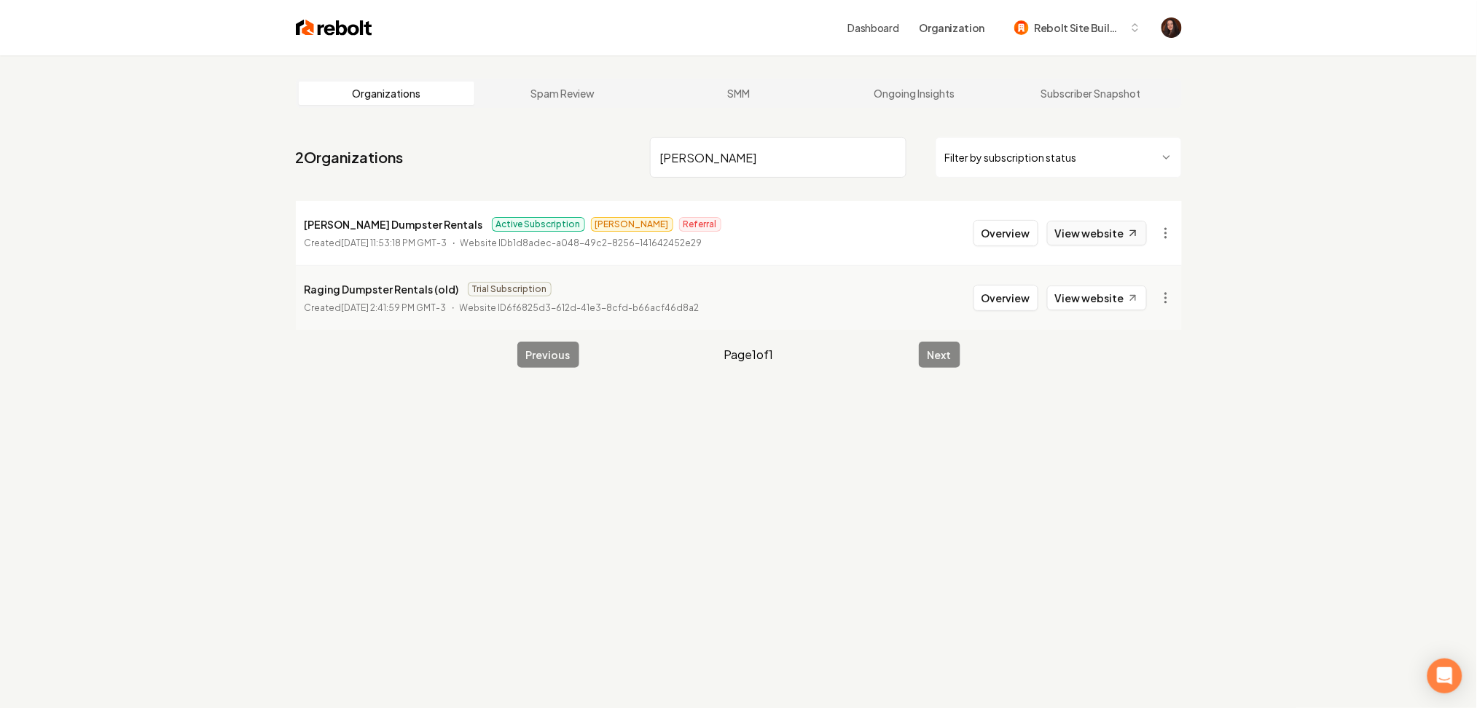
type input "[PERSON_NAME]"
click at [1128, 235] on icon at bounding box center [1132, 233] width 12 height 12
click at [991, 235] on button "Overview" at bounding box center [1005, 233] width 65 height 26
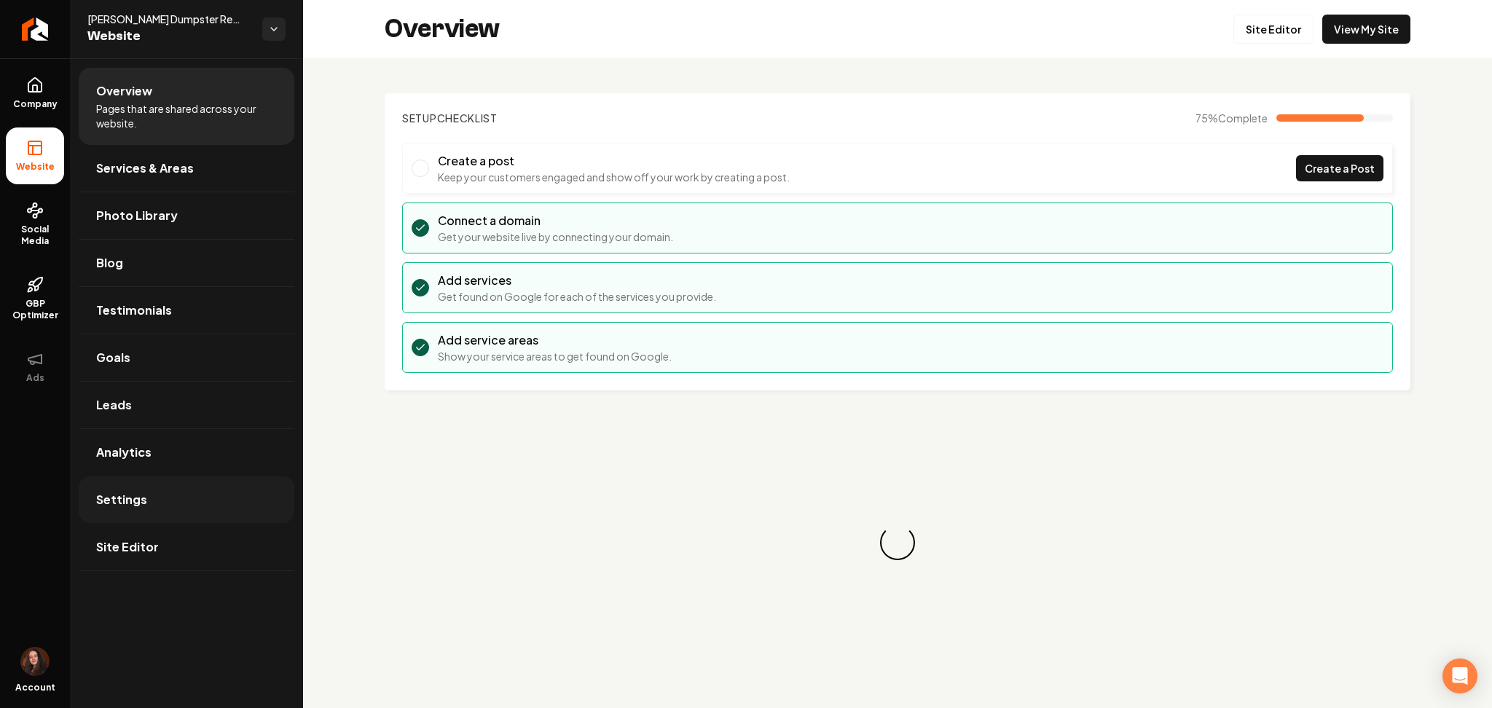
click at [250, 496] on link "Settings" at bounding box center [187, 499] width 216 height 47
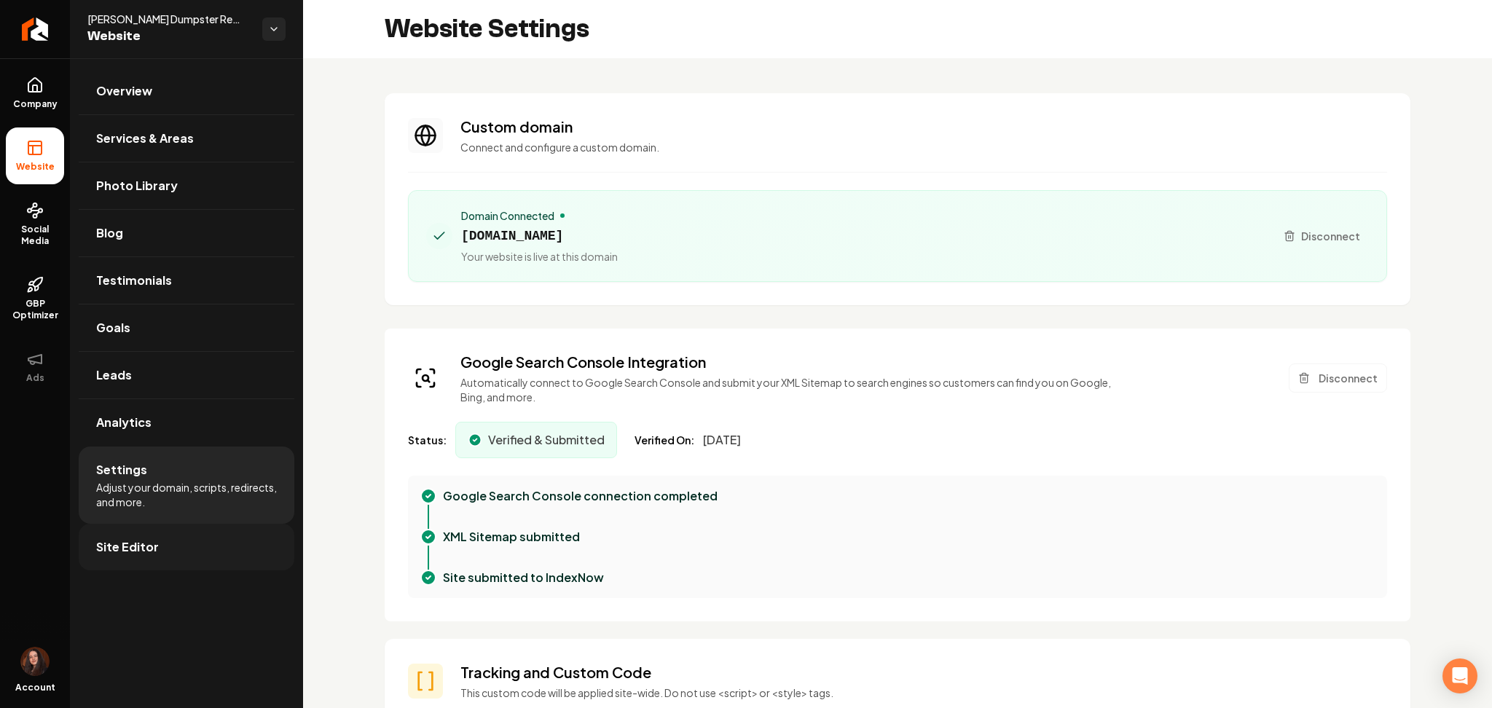
click at [205, 535] on link "Site Editor" at bounding box center [187, 547] width 216 height 47
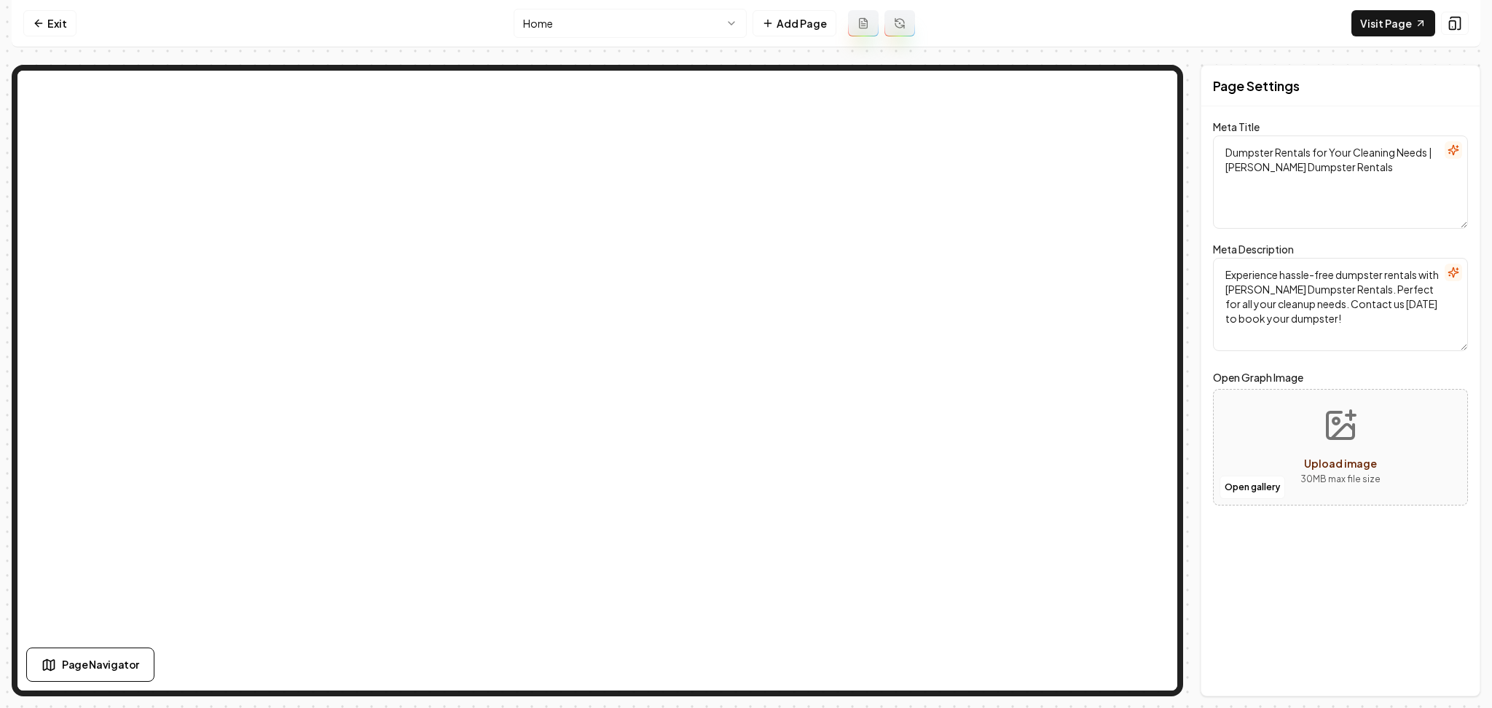
click at [589, 29] on html "Computer Required This feature is only available on a computer. Please switch t…" at bounding box center [746, 354] width 1492 height 708
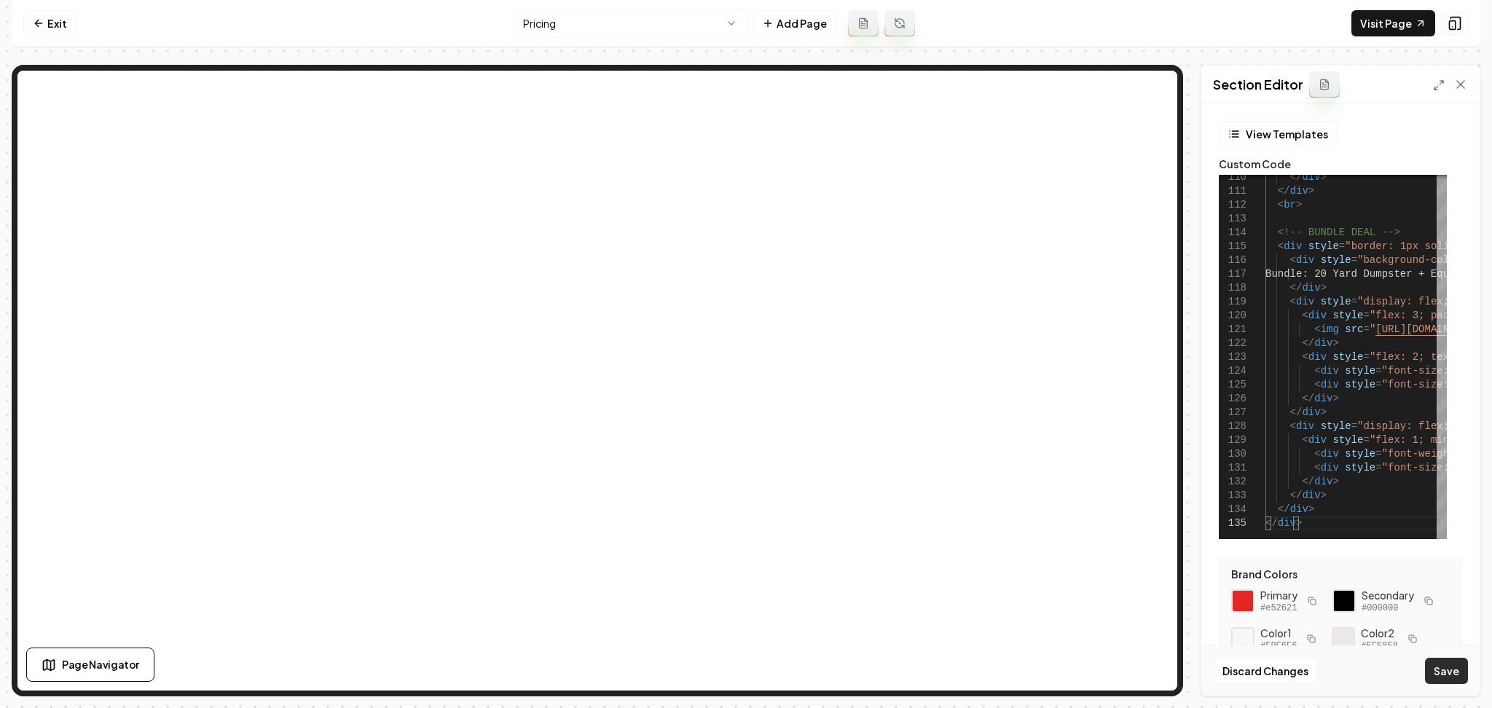
click at [1446, 664] on button "Save" at bounding box center [1446, 671] width 43 height 26
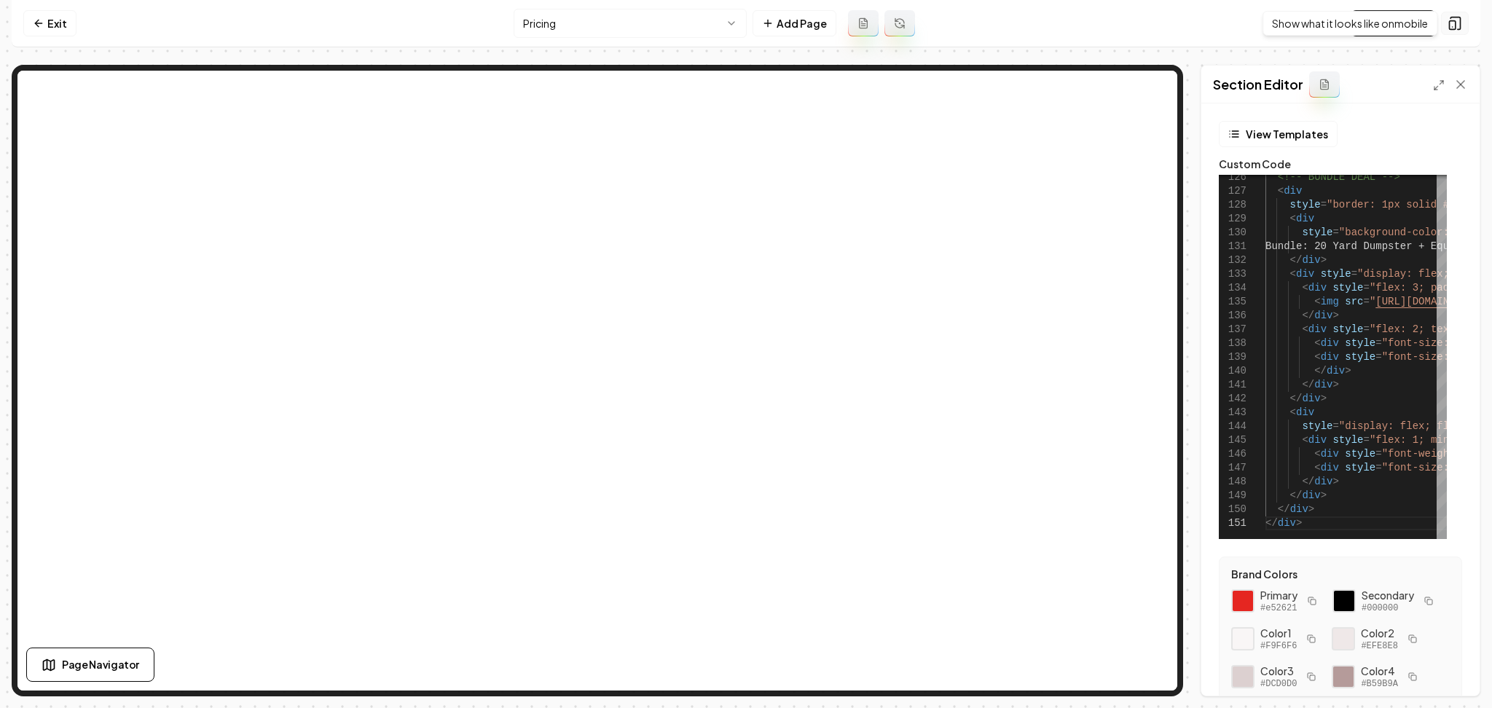
click at [1463, 26] on button at bounding box center [1455, 23] width 28 height 23
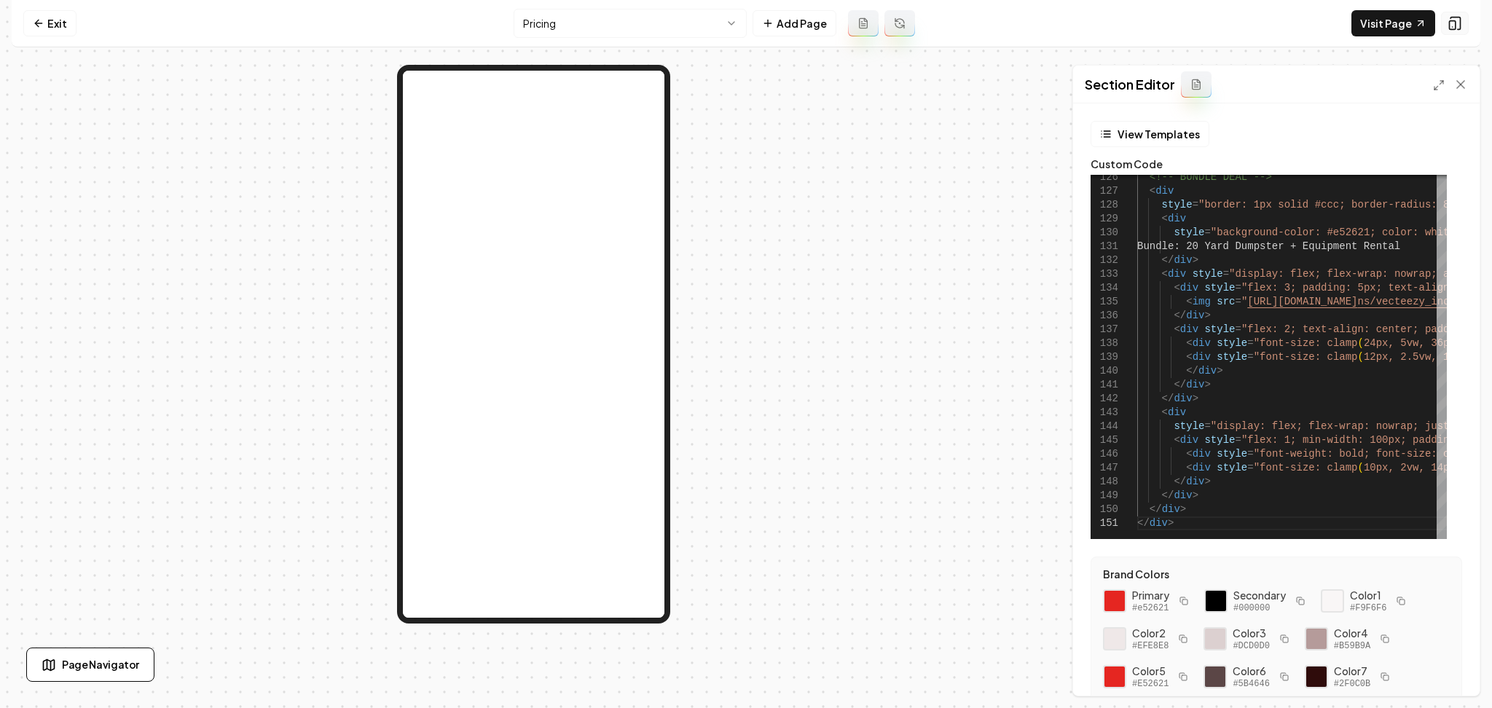
click at [1463, 26] on button at bounding box center [1455, 23] width 28 height 23
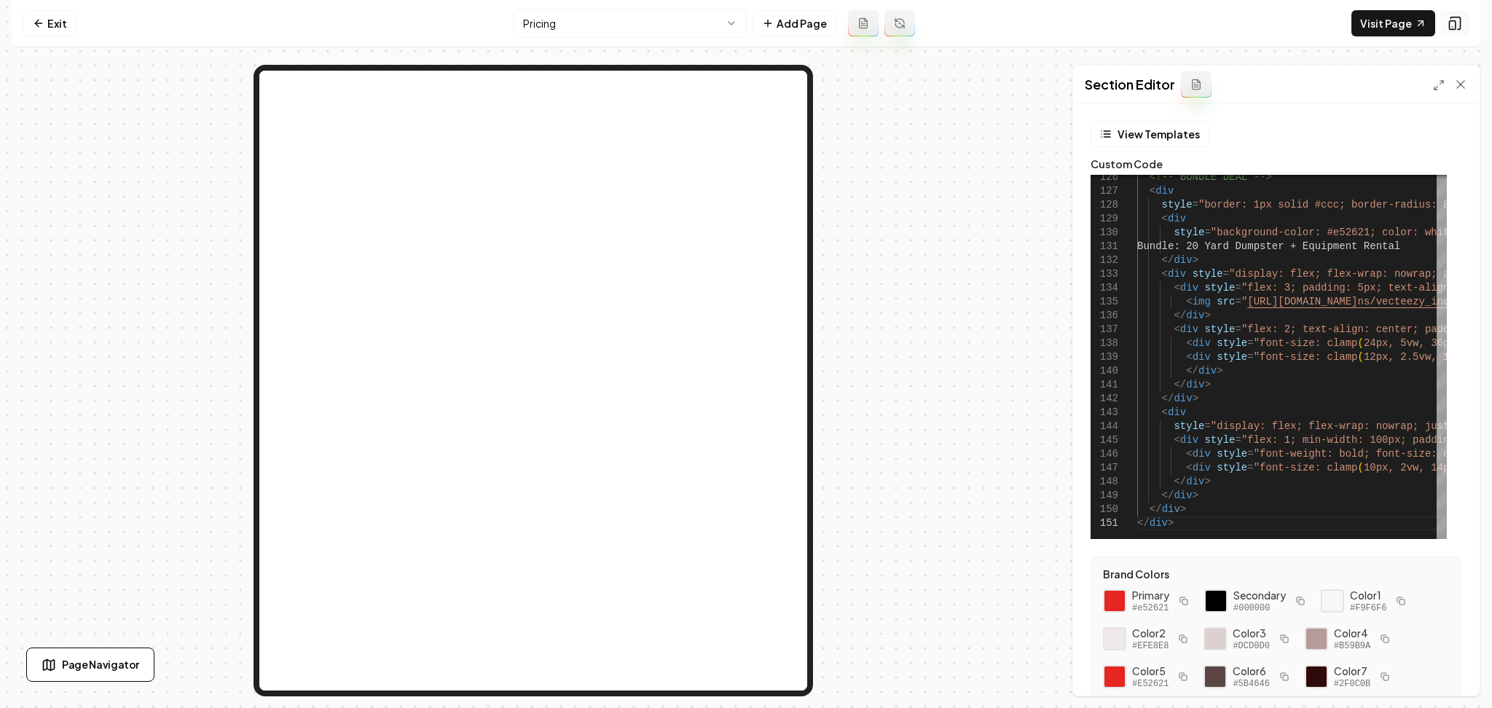
click at [1462, 26] on button at bounding box center [1455, 23] width 28 height 23
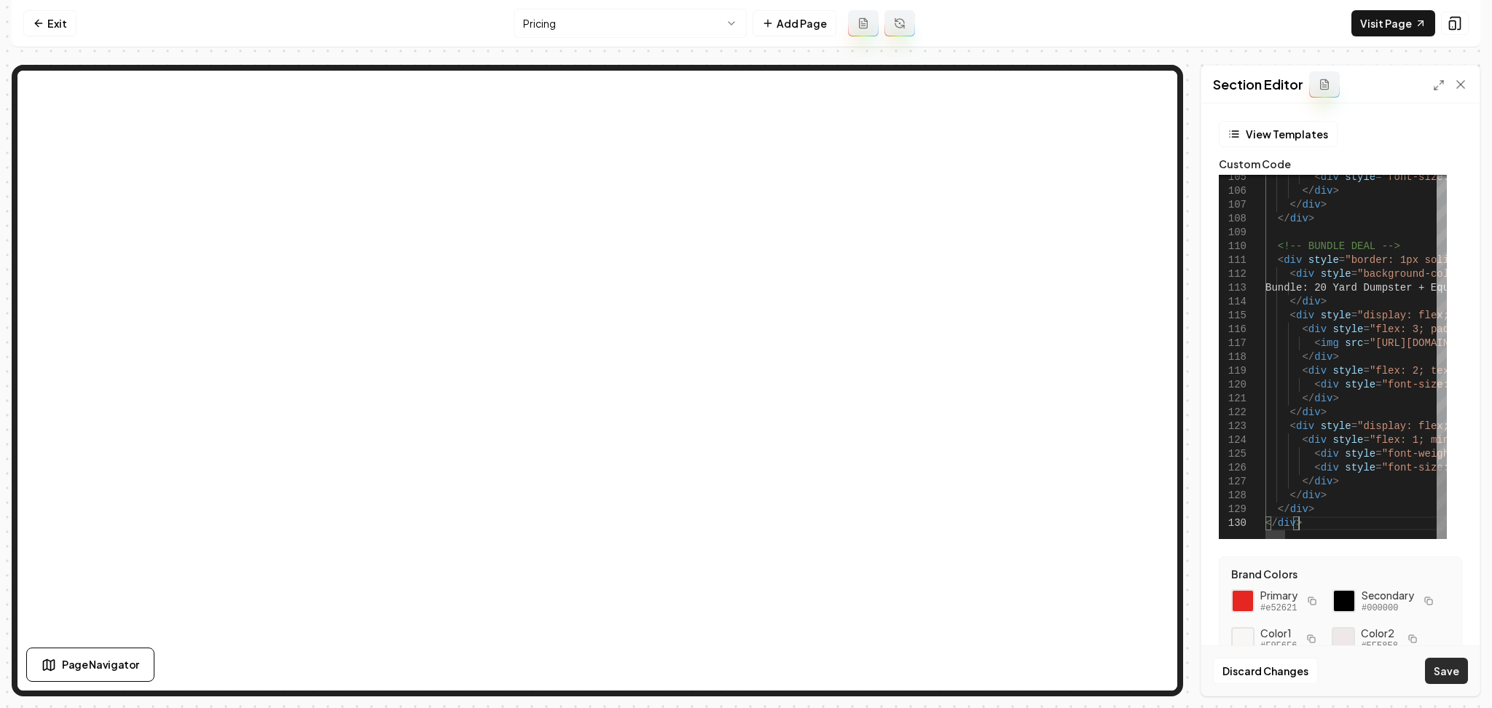
click at [1448, 670] on button "Save" at bounding box center [1446, 671] width 43 height 26
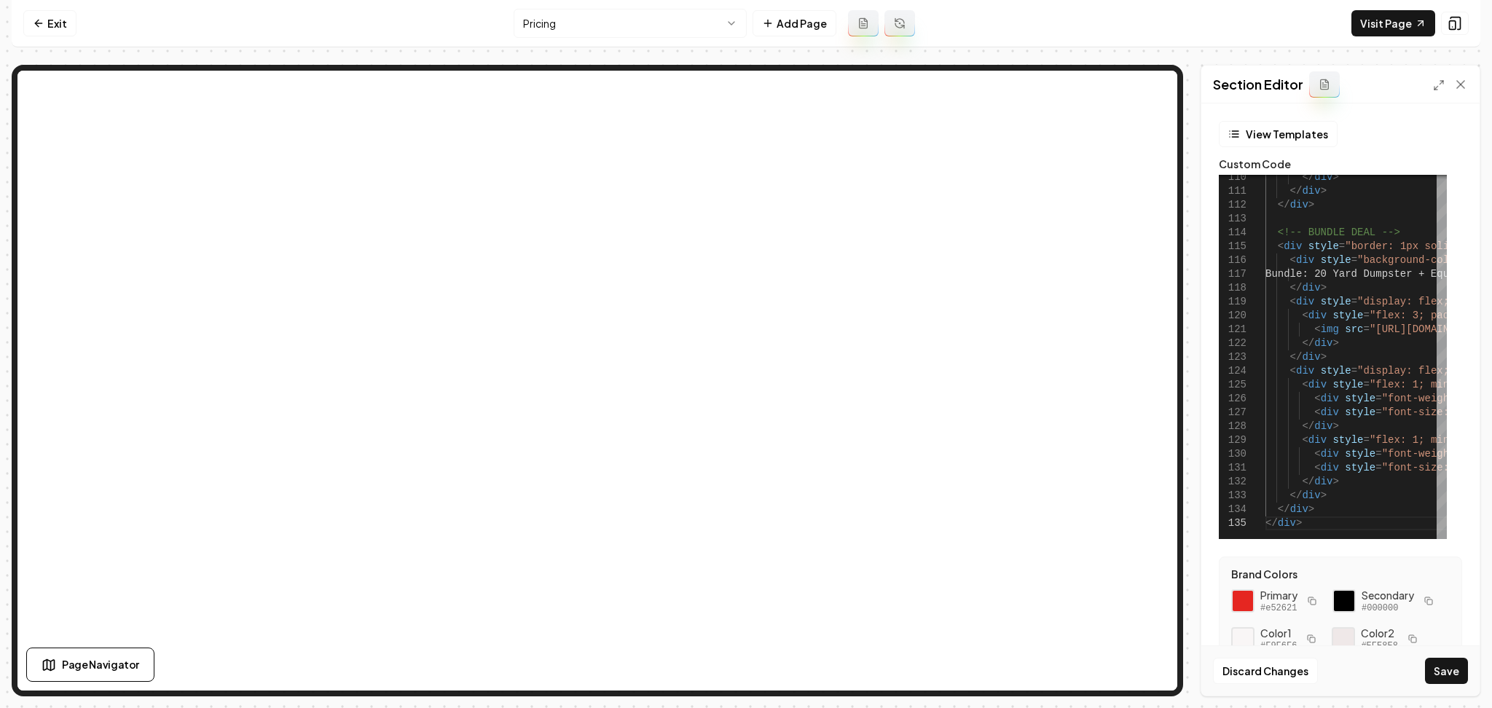
click at [1444, 685] on div "Discard Changes Save" at bounding box center [1340, 670] width 278 height 50
click at [1444, 683] on button "Save" at bounding box center [1446, 671] width 43 height 26
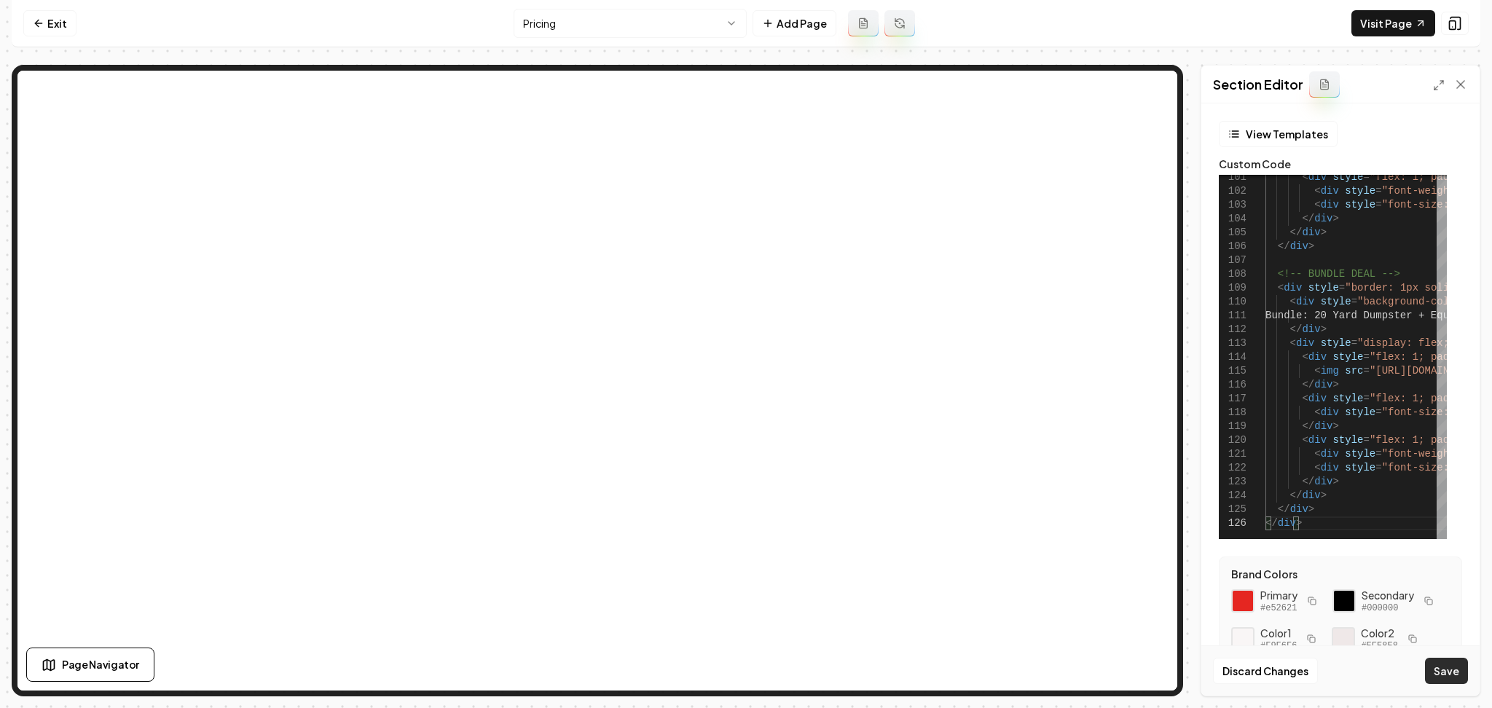
click at [1439, 673] on button "Save" at bounding box center [1446, 671] width 43 height 26
type textarea "**********"
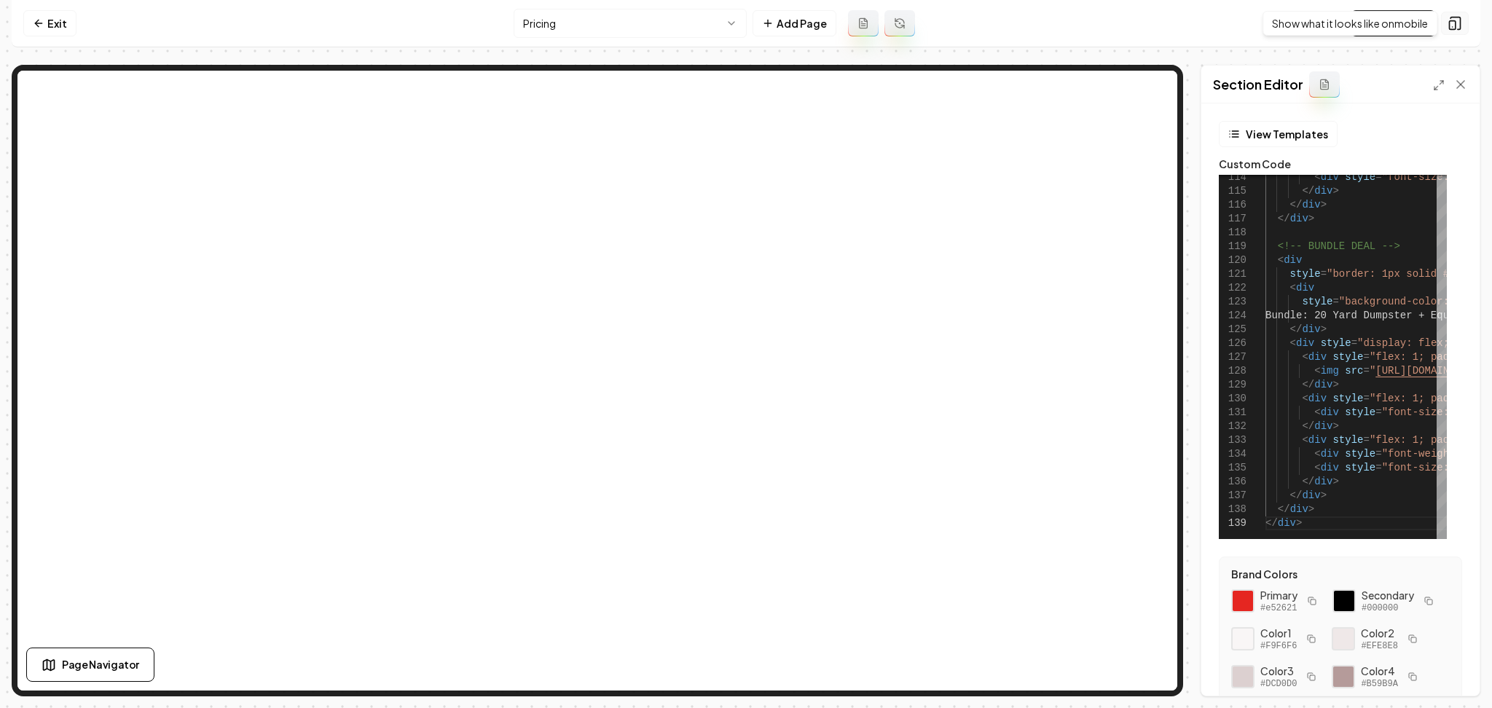
click at [1458, 33] on button at bounding box center [1455, 23] width 28 height 23
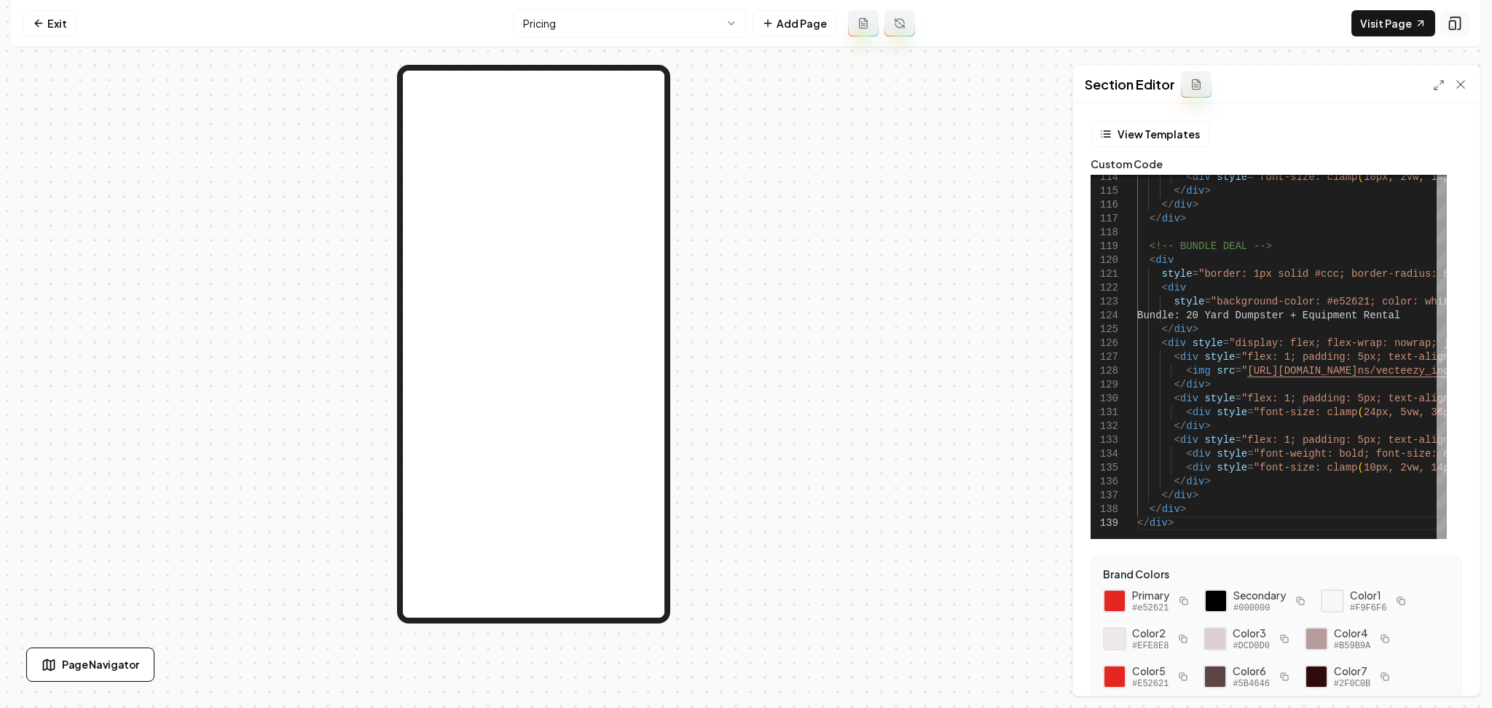
click at [1458, 33] on button at bounding box center [1455, 23] width 28 height 23
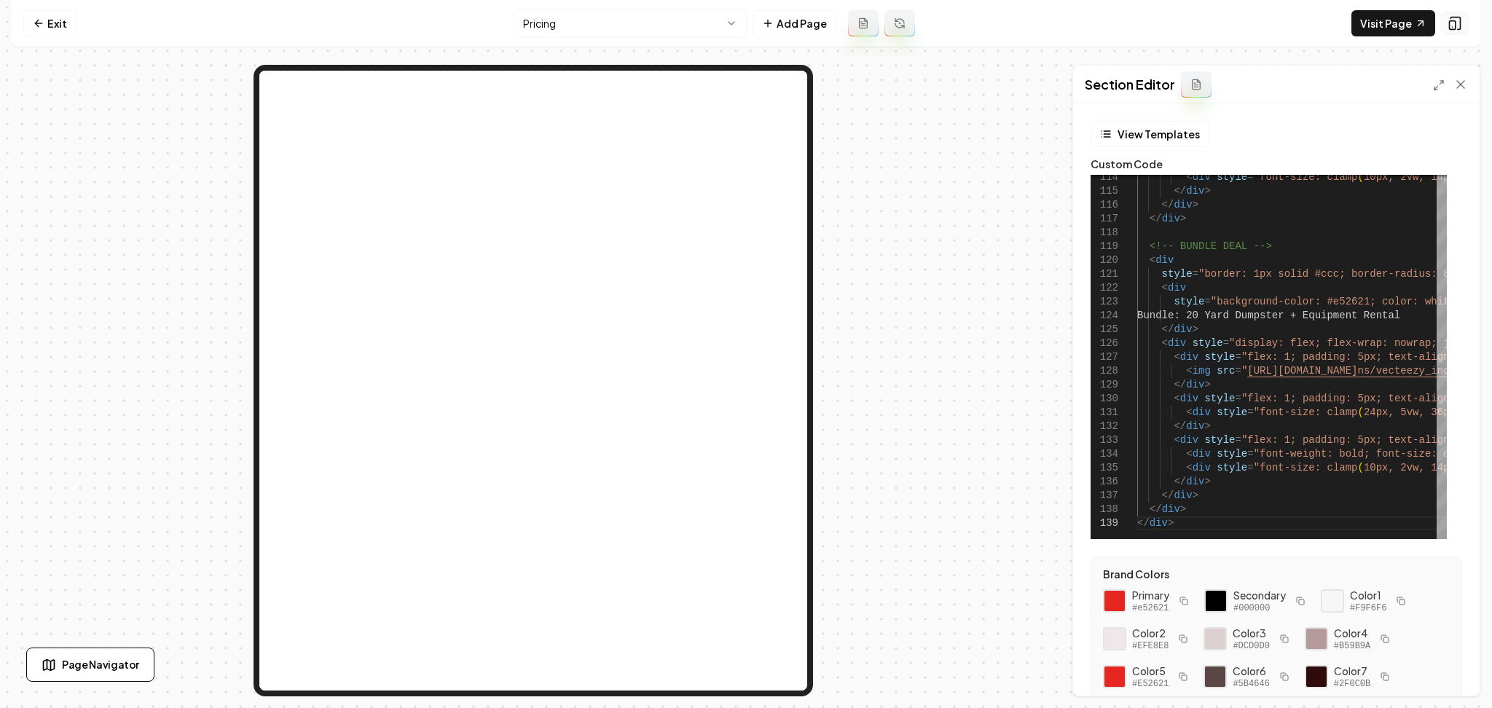
click at [1458, 33] on button at bounding box center [1455, 23] width 28 height 23
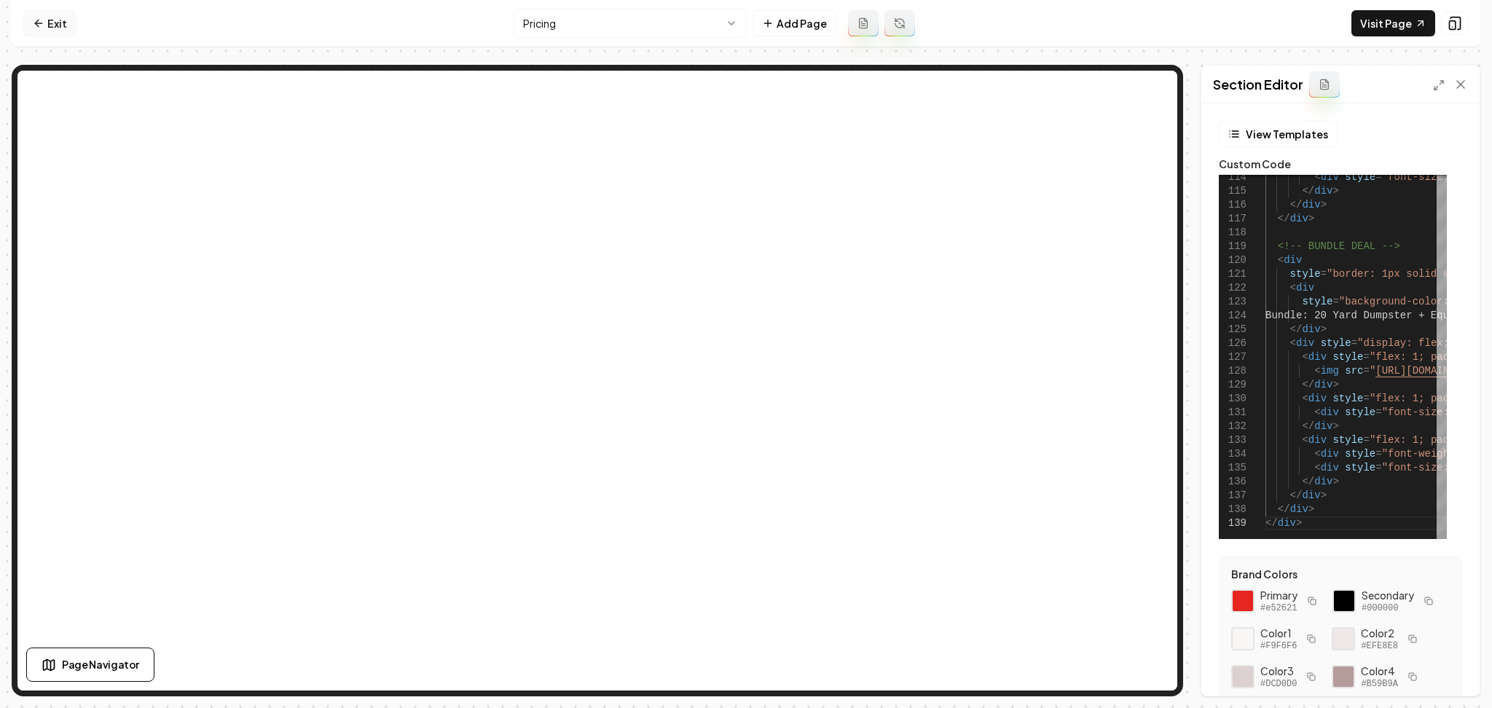
click at [60, 17] on link "Exit" at bounding box center [49, 23] width 53 height 26
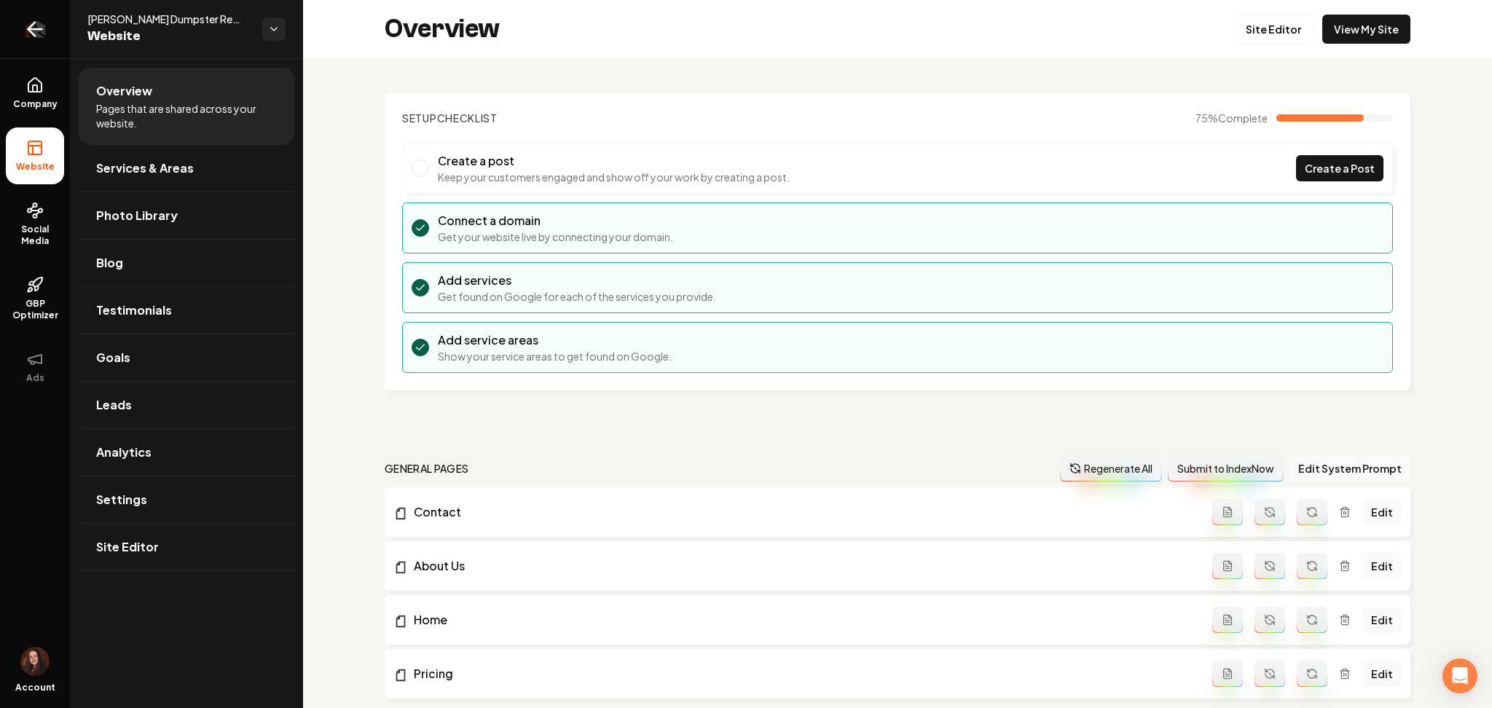
click at [38, 26] on icon "Return to dashboard" at bounding box center [34, 28] width 23 height 23
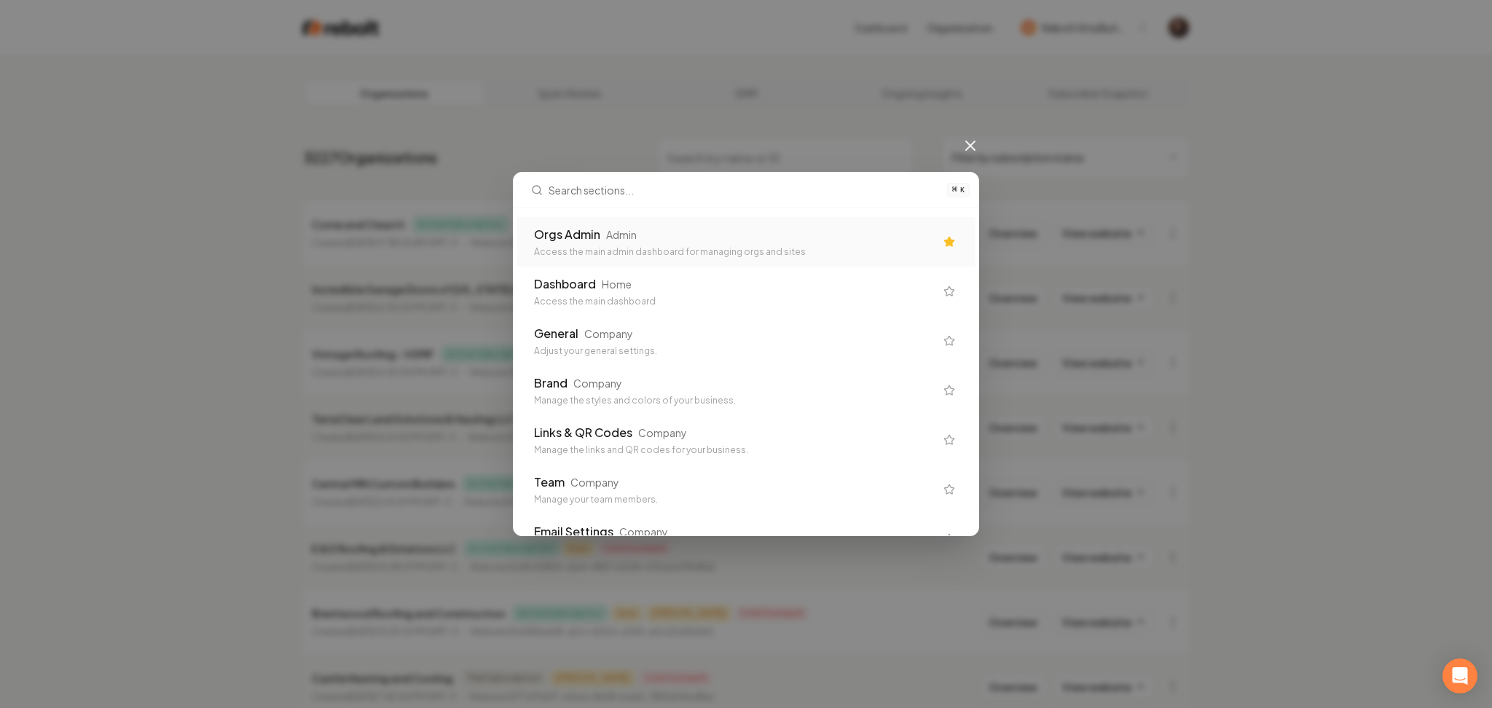
click at [602, 232] on div "Orgs Admin Admin" at bounding box center [734, 234] width 401 height 17
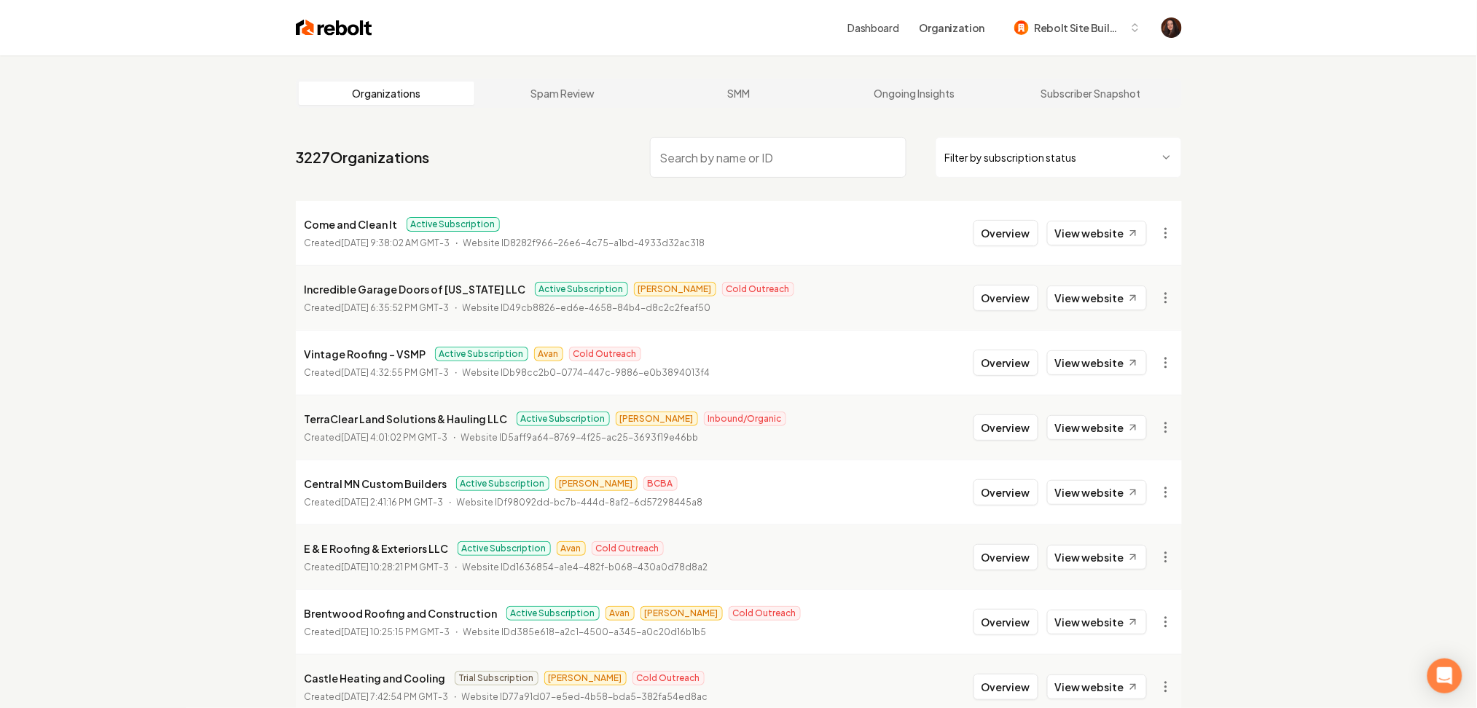
click at [667, 172] on input "search" at bounding box center [778, 157] width 256 height 41
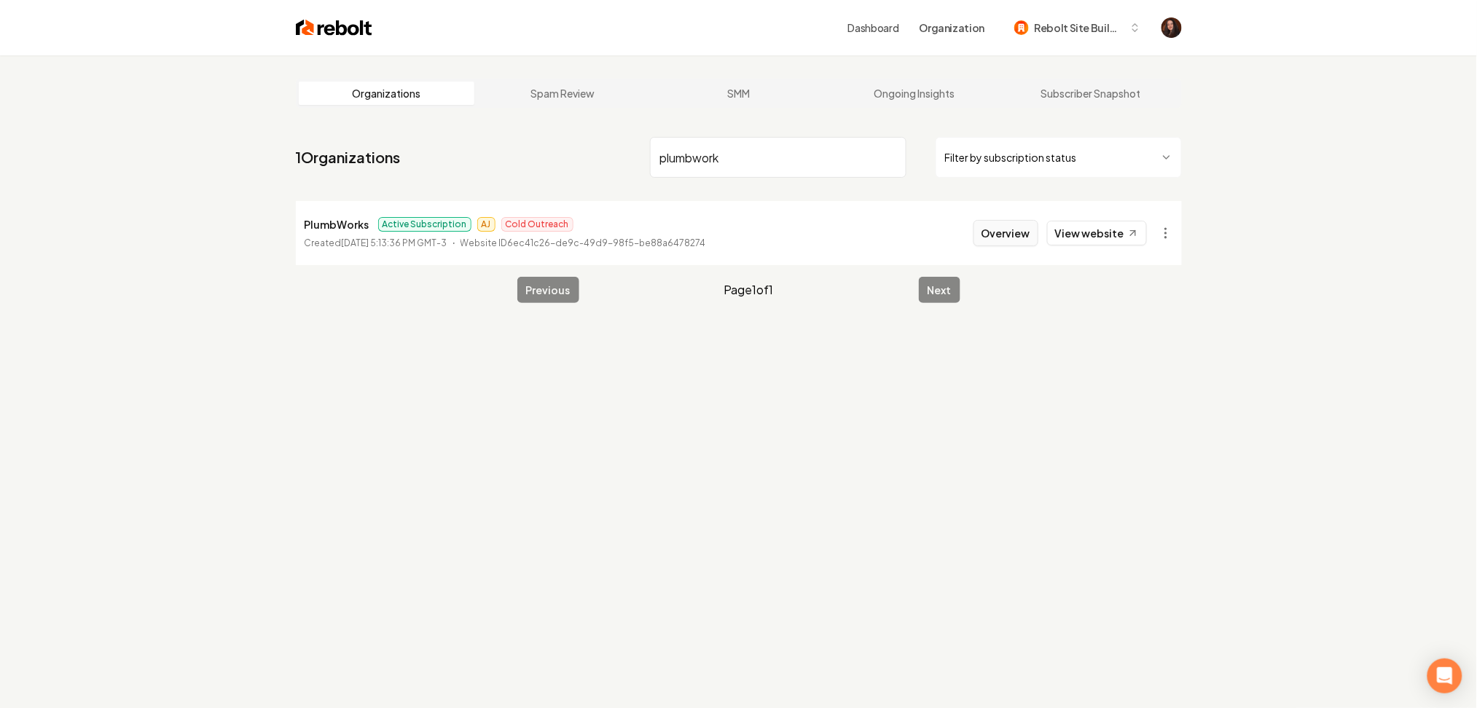
type input "plumbwork"
click at [986, 227] on button "Overview" at bounding box center [1005, 233] width 65 height 26
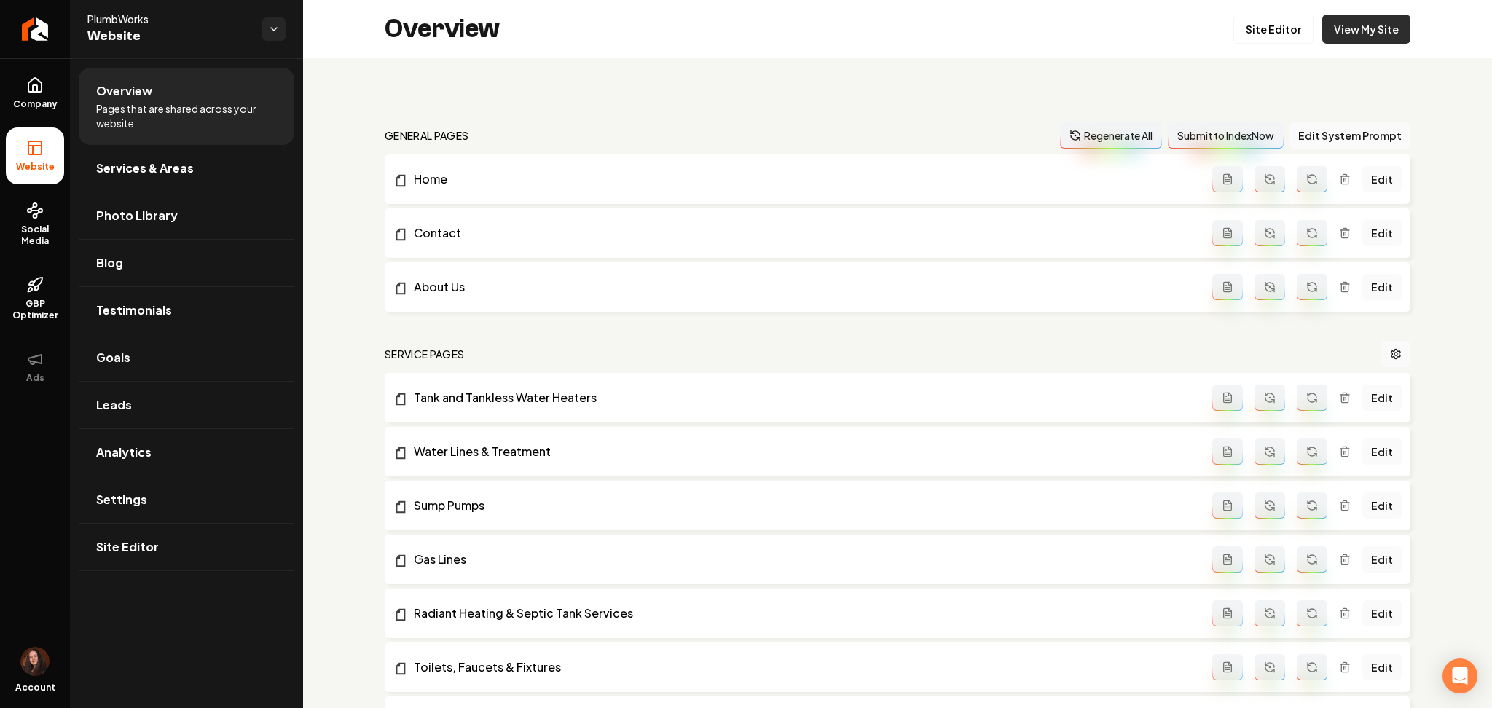
click at [1353, 38] on link "View My Site" at bounding box center [1366, 29] width 88 height 29
click at [131, 503] on span "Settings" at bounding box center [121, 499] width 51 height 17
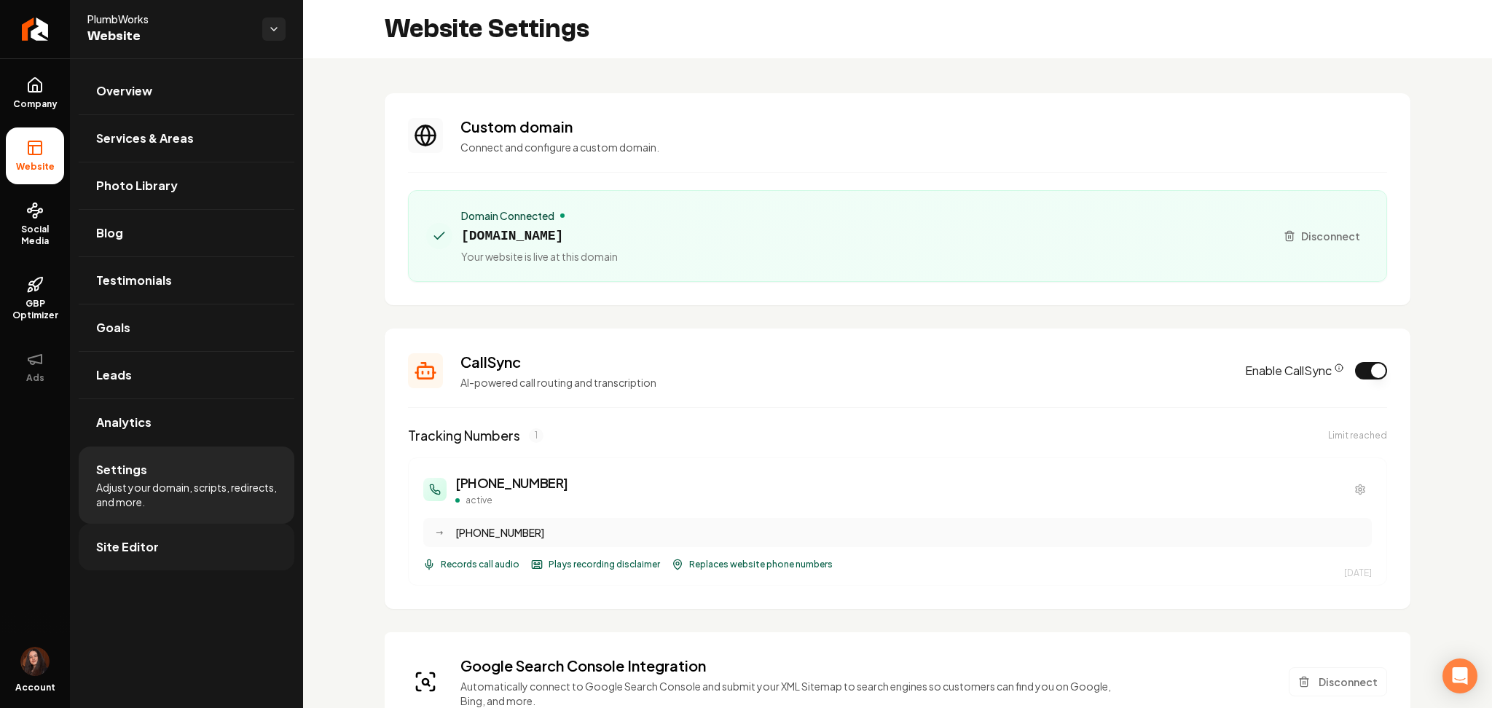
click at [152, 548] on span "Site Editor" at bounding box center [127, 546] width 63 height 17
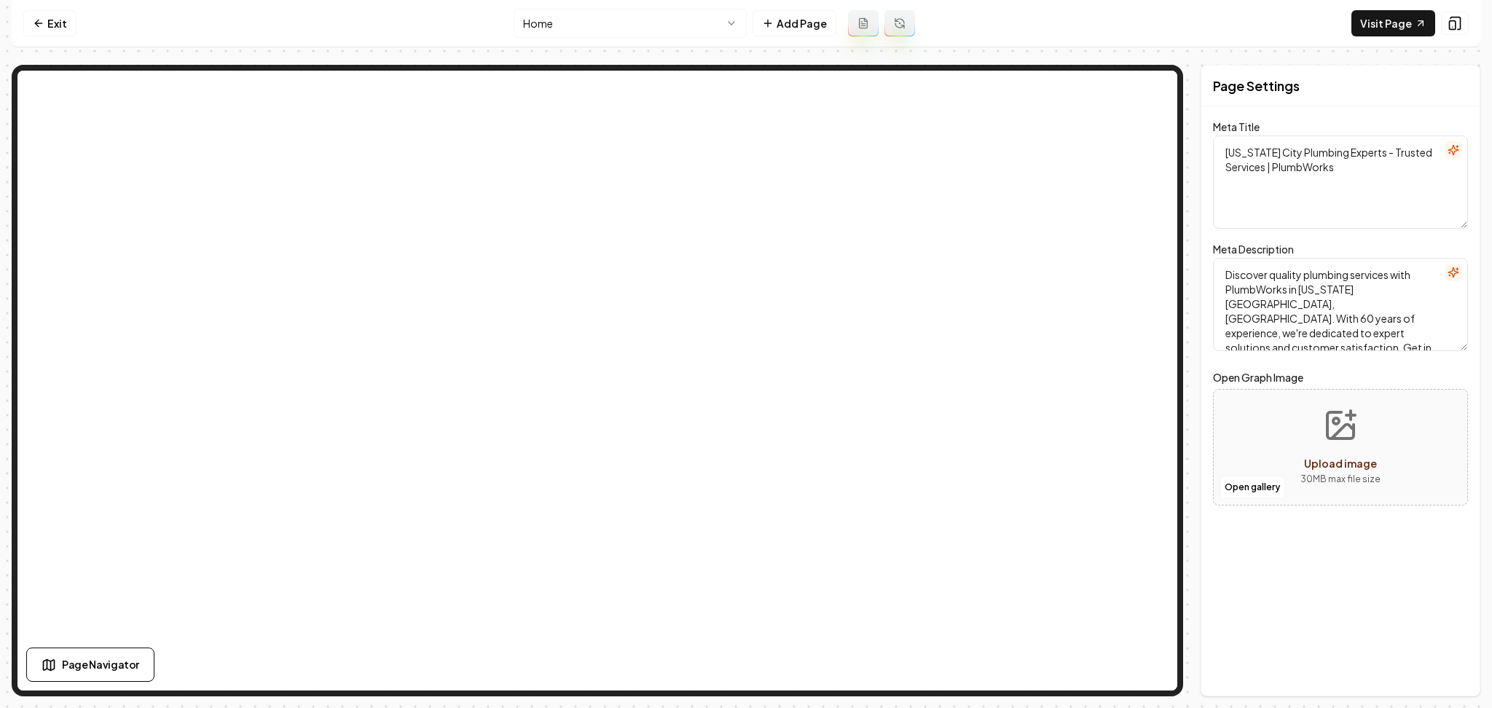
click at [651, 35] on html "Computer Required This feature is only available on a computer. Please switch t…" at bounding box center [746, 354] width 1492 height 708
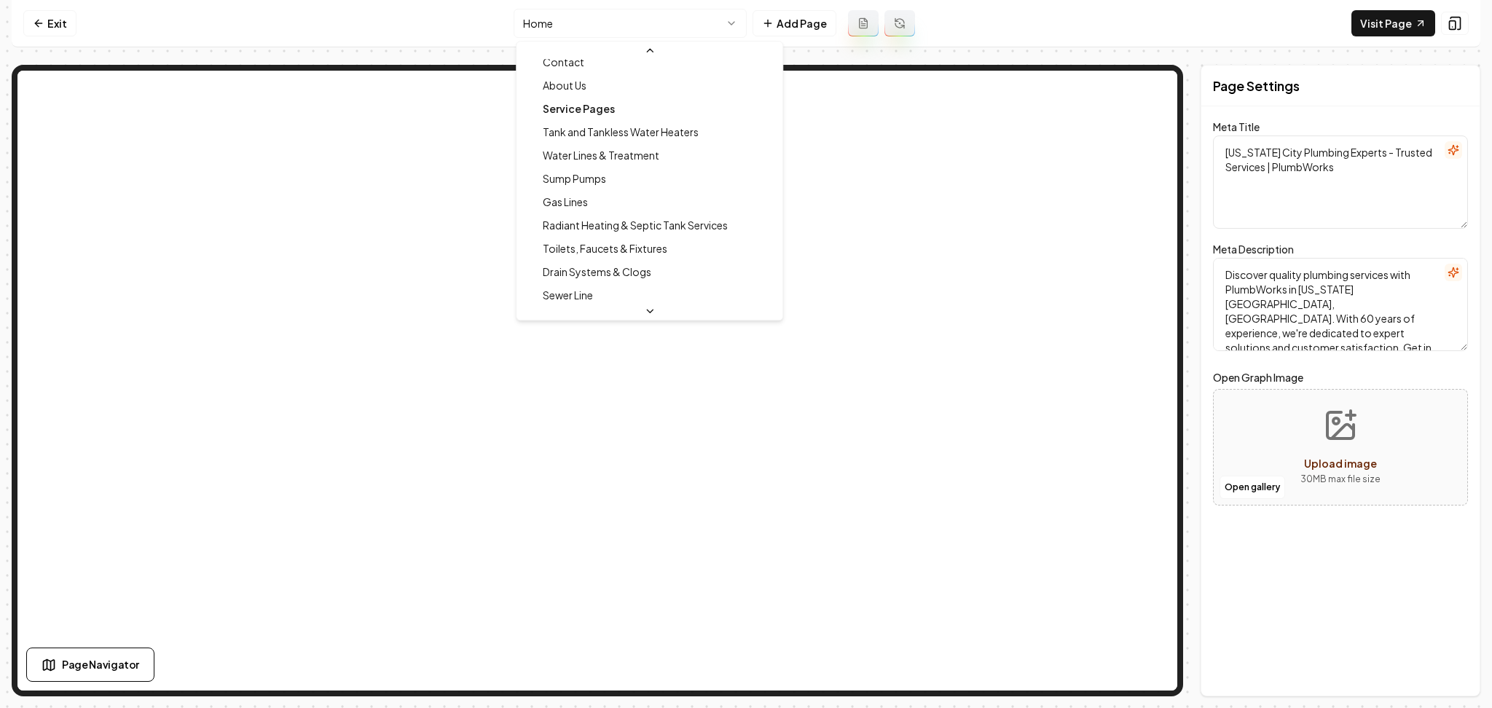
scroll to position [58, 0]
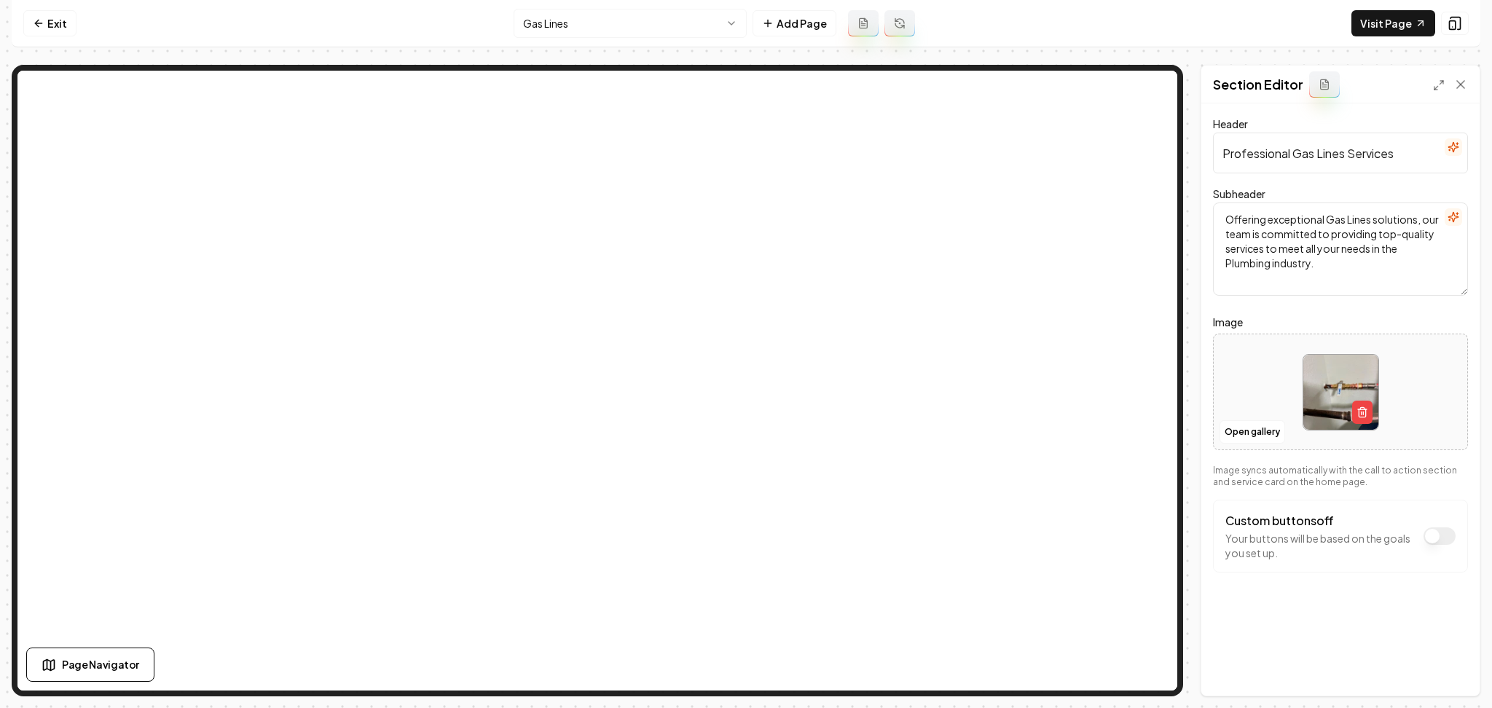
click at [1262, 385] on div at bounding box center [1340, 392] width 253 height 100
type input "**********"
click at [1455, 686] on div "Discard Changes Save" at bounding box center [1340, 670] width 278 height 50
click at [1450, 678] on button "Save" at bounding box center [1446, 671] width 43 height 26
click at [1273, 391] on div at bounding box center [1340, 392] width 253 height 100
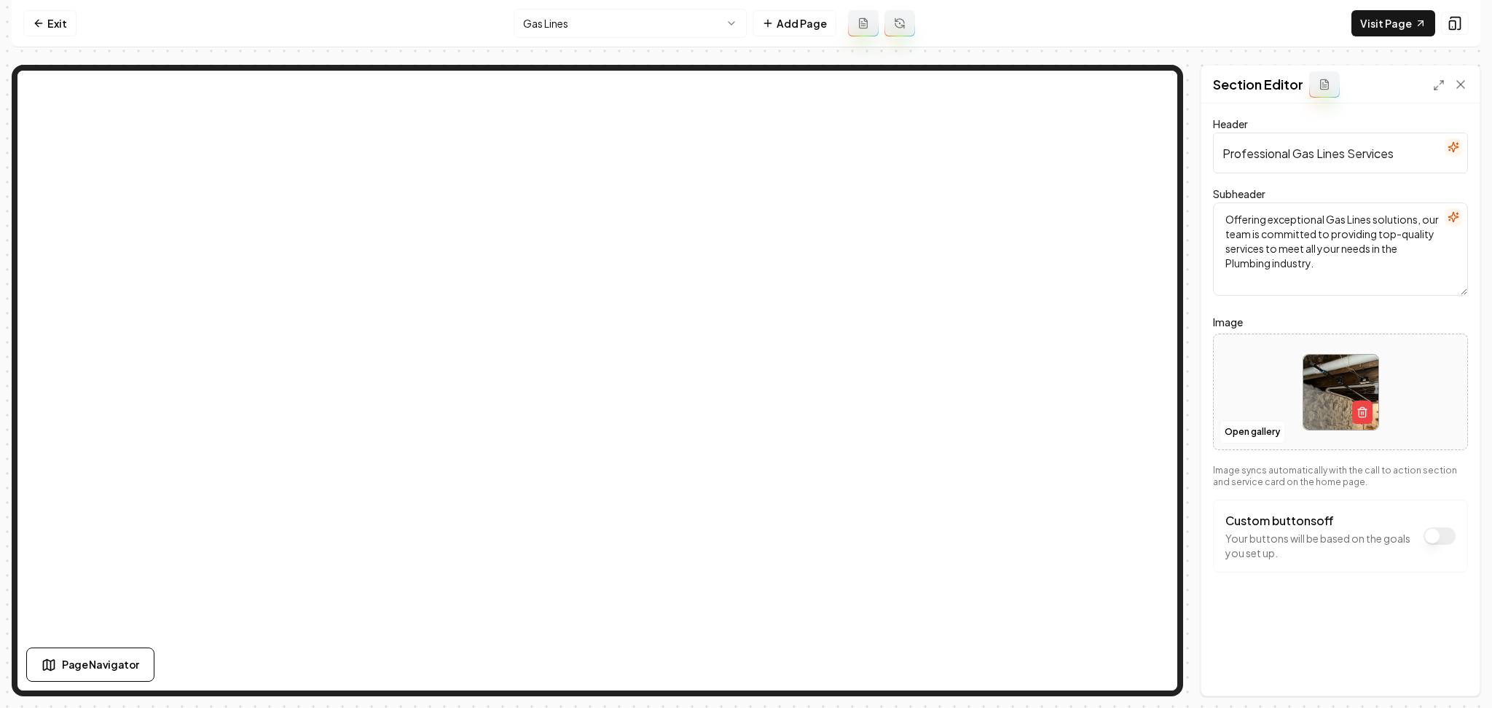
type input "**********"
click at [1435, 610] on form "Header Professional Gas Lines Services Subheader Offering exceptional Gas Lines…" at bounding box center [1340, 373] width 255 height 516
click at [1448, 671] on button "Save" at bounding box center [1446, 671] width 43 height 26
click at [1259, 433] on button "Open gallery" at bounding box center [1252, 431] width 66 height 23
click at [1247, 427] on button "Open gallery" at bounding box center [1252, 431] width 66 height 23
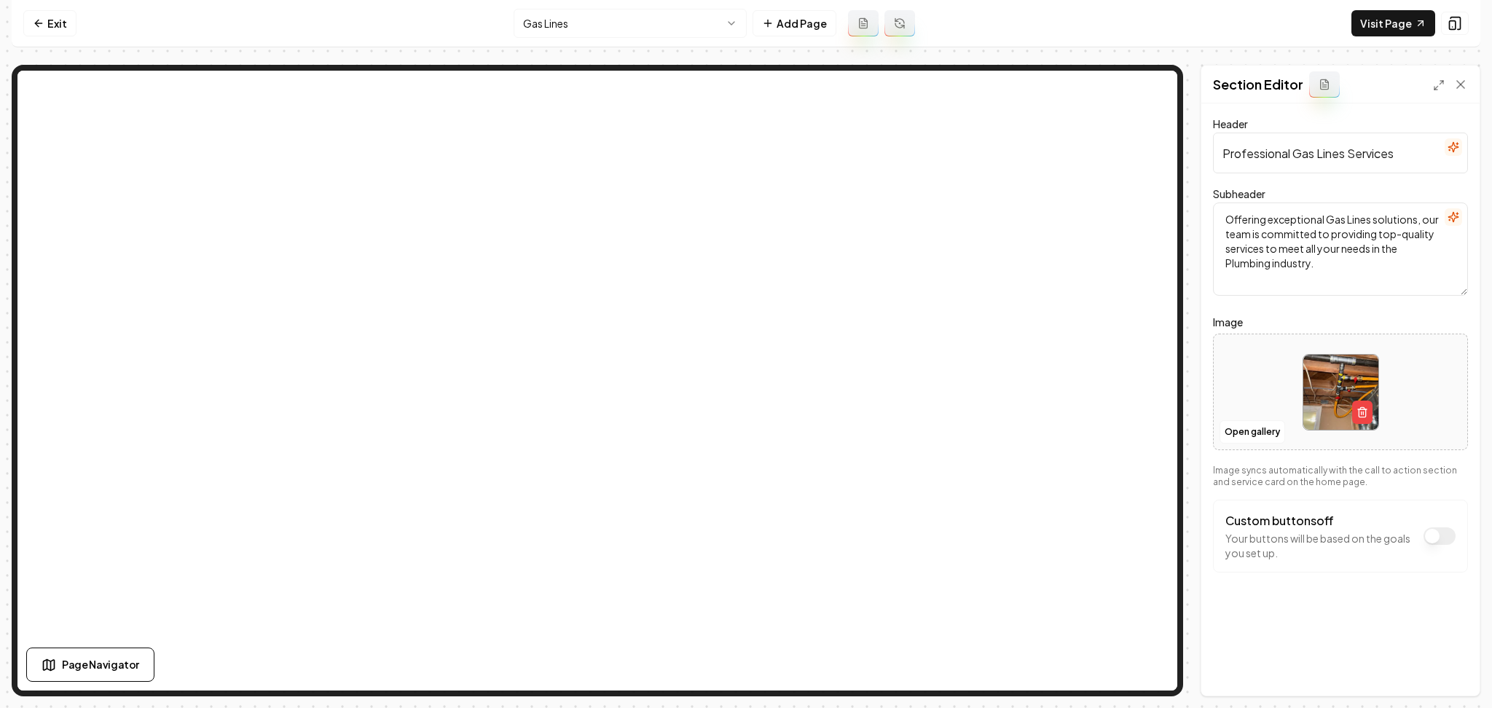
click at [1251, 408] on div at bounding box center [1340, 392] width 253 height 100
type input "**********"
click at [1442, 674] on button "Save" at bounding box center [1446, 671] width 43 height 26
click at [515, 17] on html "Computer Required This feature is only available on a computer. Please switch t…" at bounding box center [746, 354] width 1492 height 708
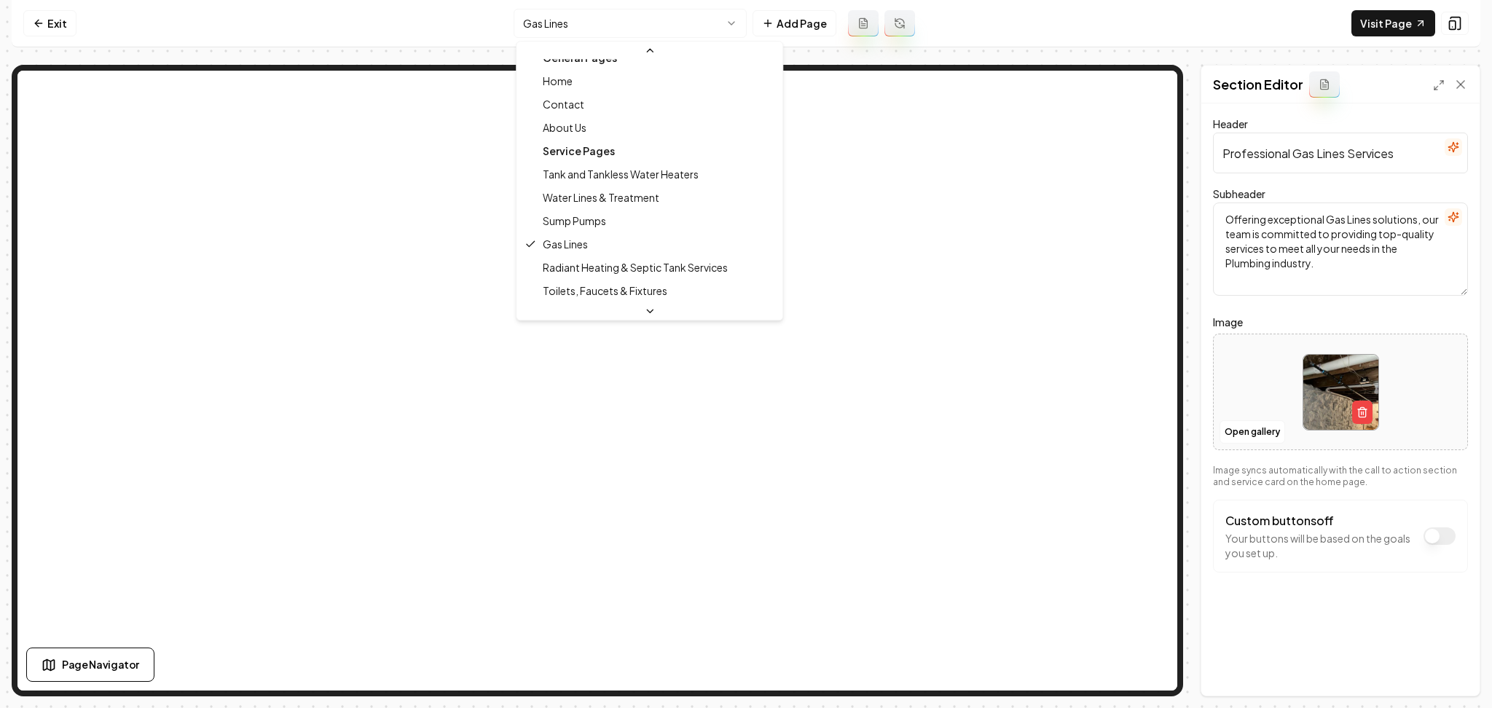
scroll to position [15, 0]
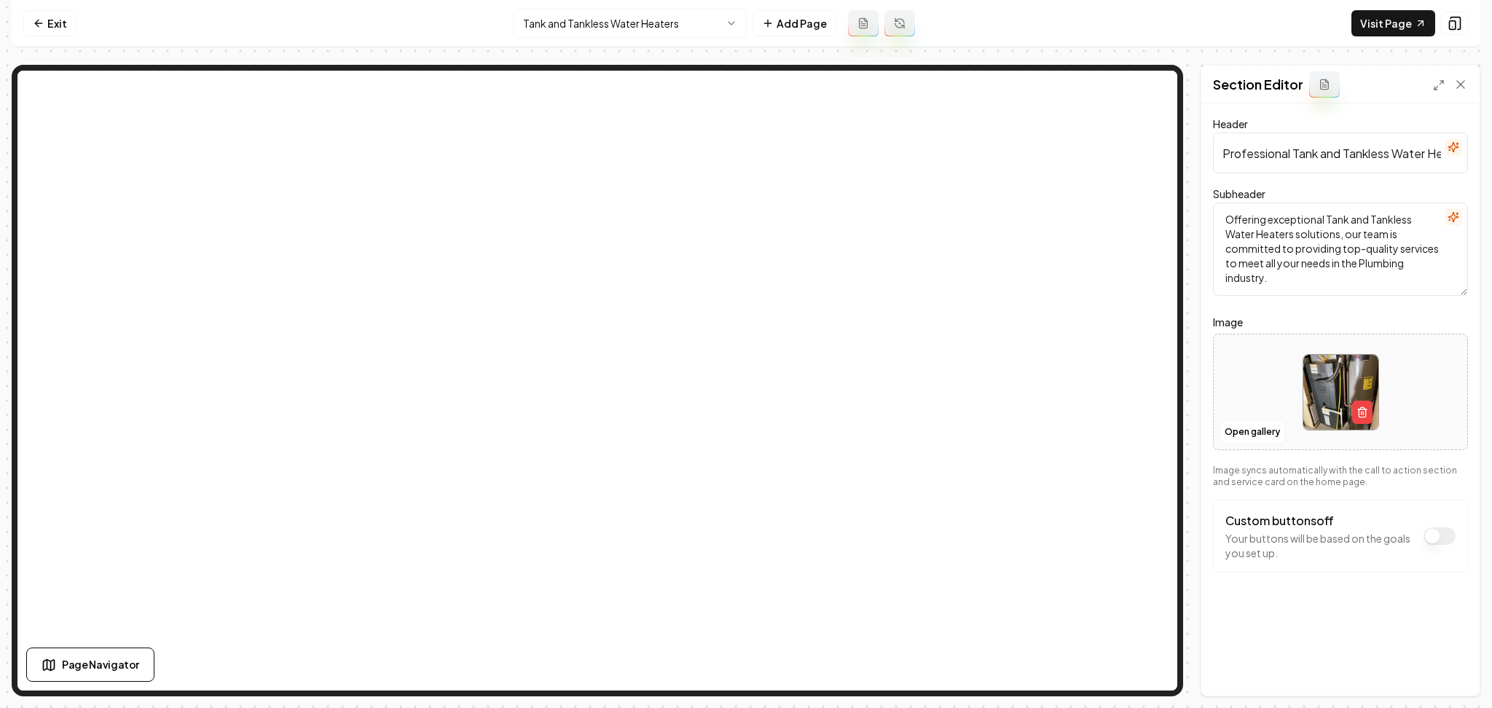
click at [1247, 371] on div at bounding box center [1340, 392] width 253 height 100
type input "**********"
click at [1428, 661] on button "Save" at bounding box center [1446, 671] width 43 height 26
click at [55, 18] on link "Exit" at bounding box center [49, 23] width 53 height 26
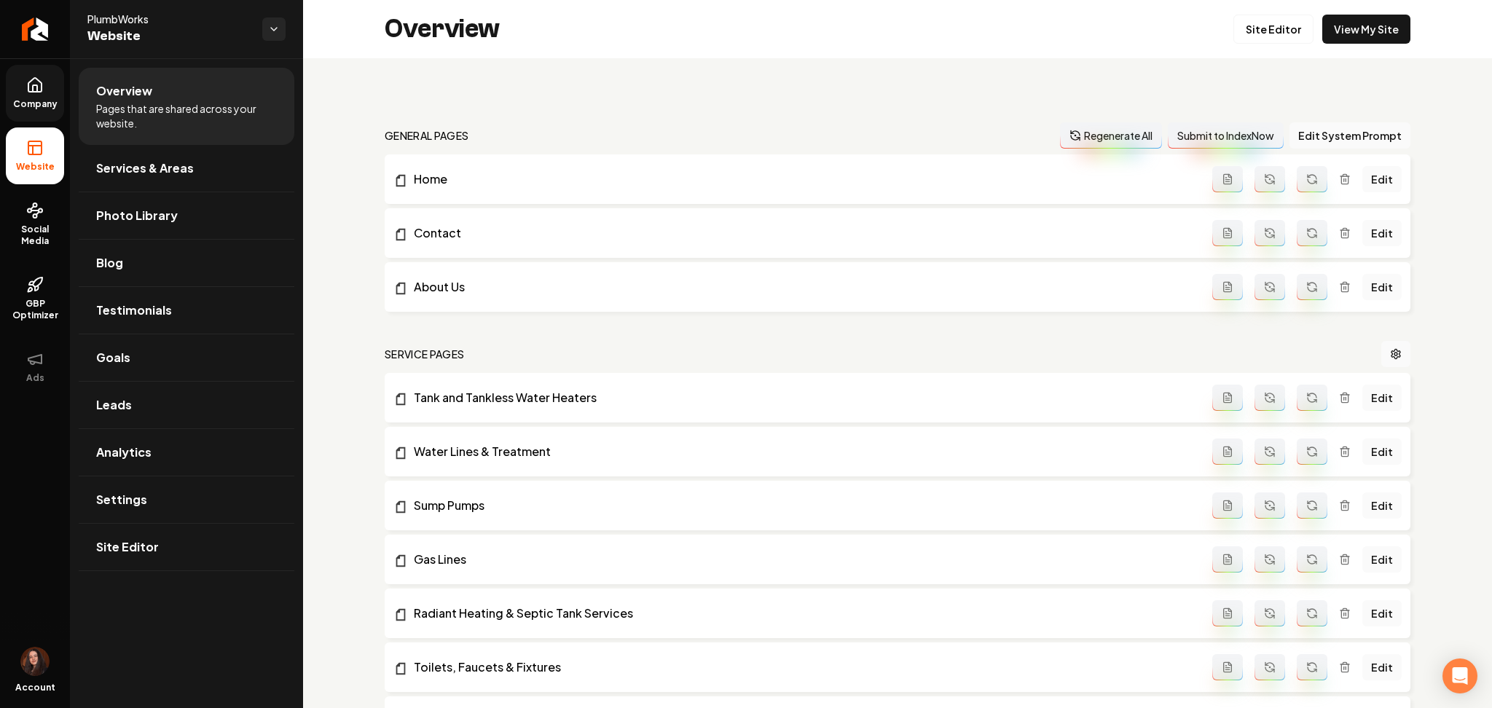
click at [43, 103] on span "Company" at bounding box center [35, 104] width 56 height 12
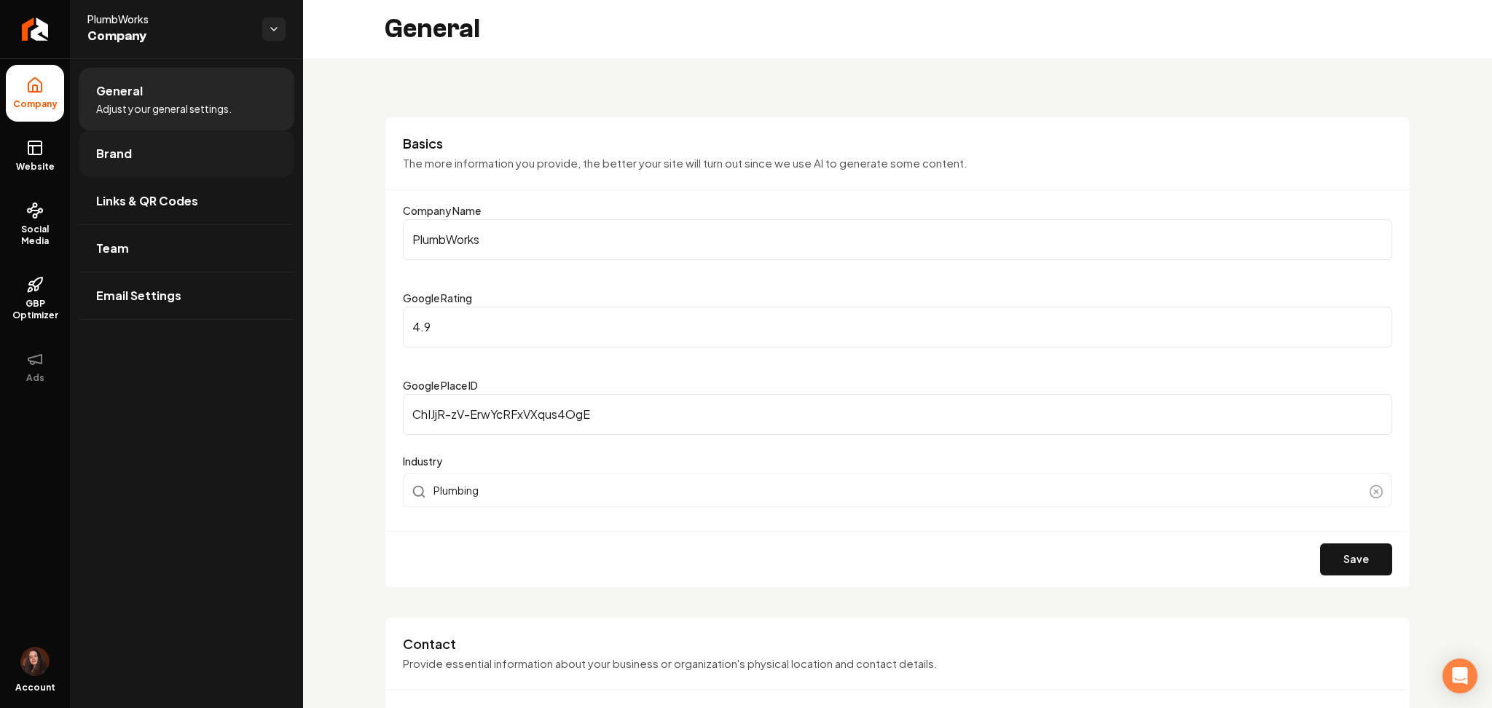
click at [101, 162] on span "Brand" at bounding box center [114, 153] width 36 height 17
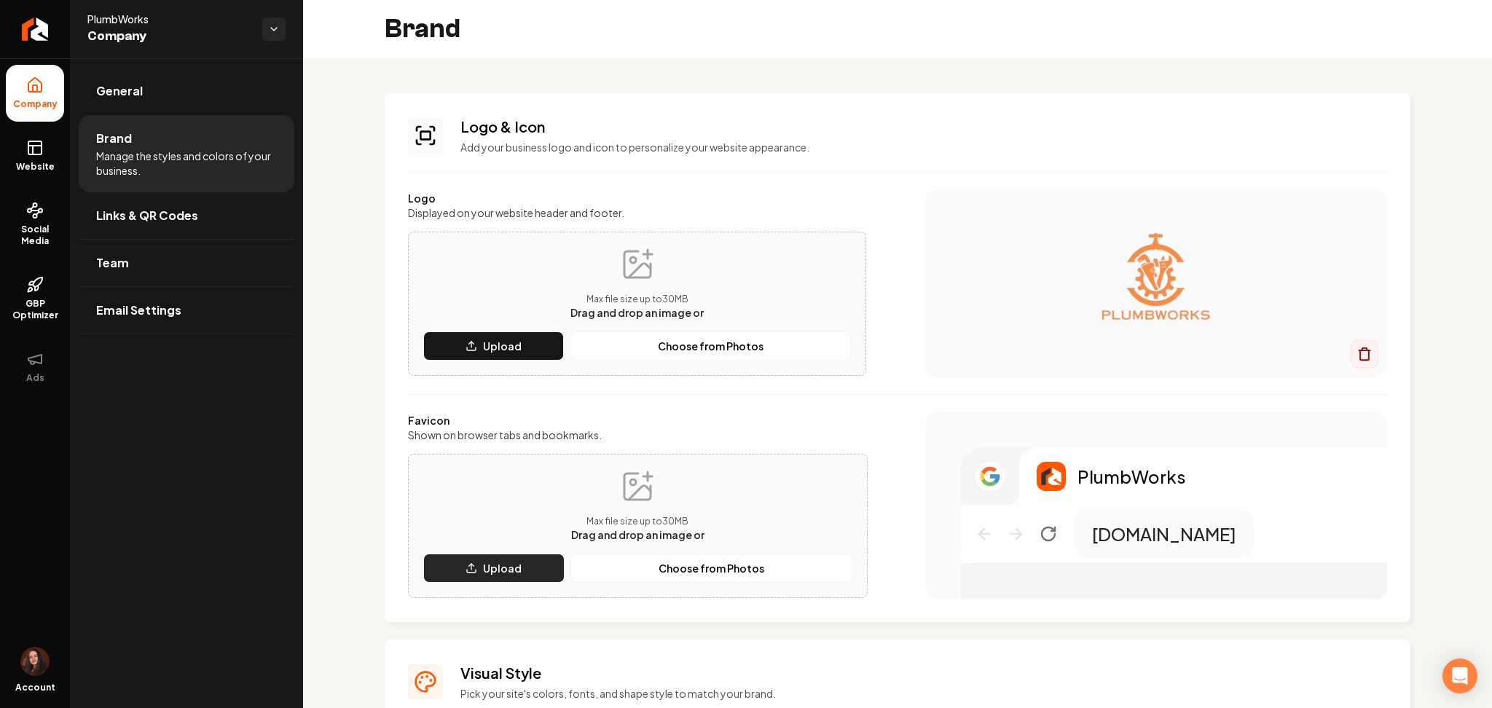
click at [461, 564] on button "Upload" at bounding box center [493, 568] width 141 height 29
click at [467, 566] on icon "Main content area" at bounding box center [471, 568] width 12 height 12
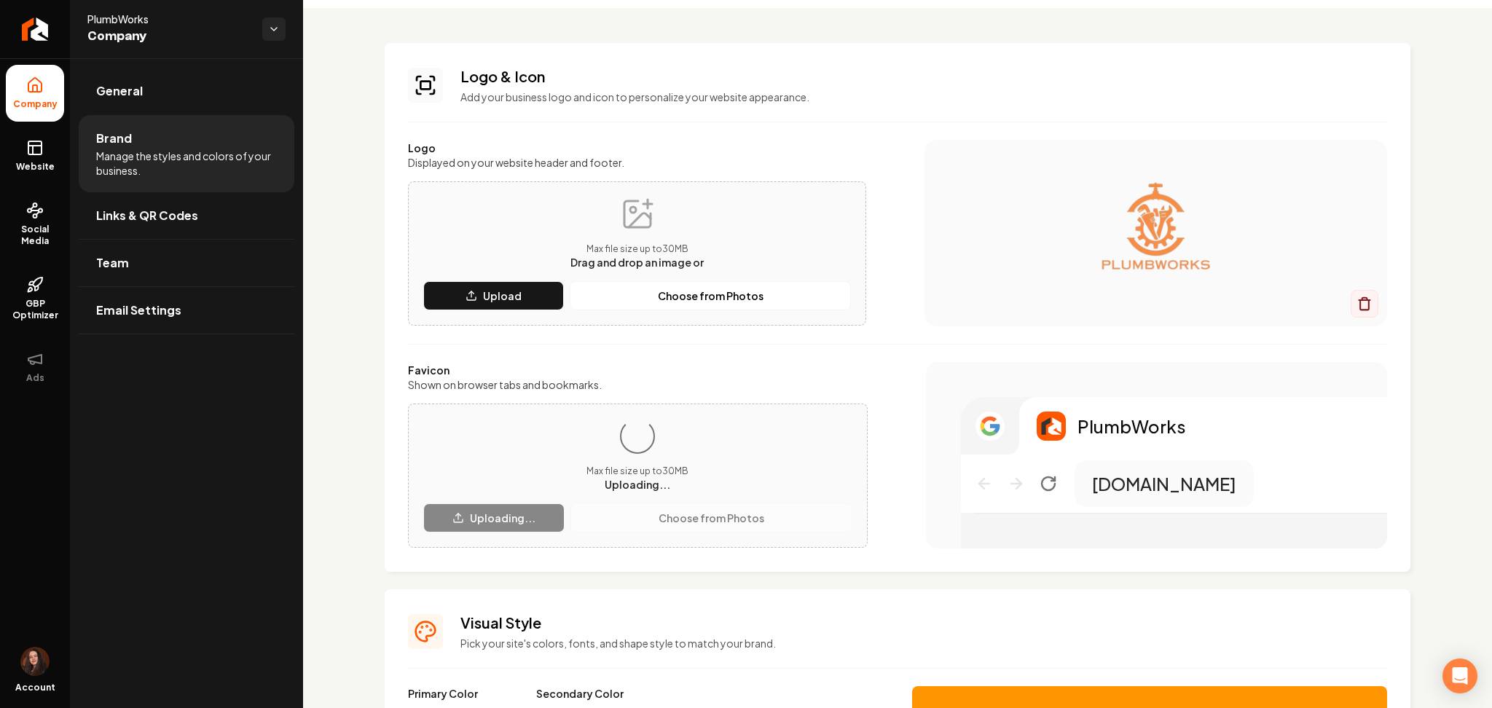
scroll to position [53, 0]
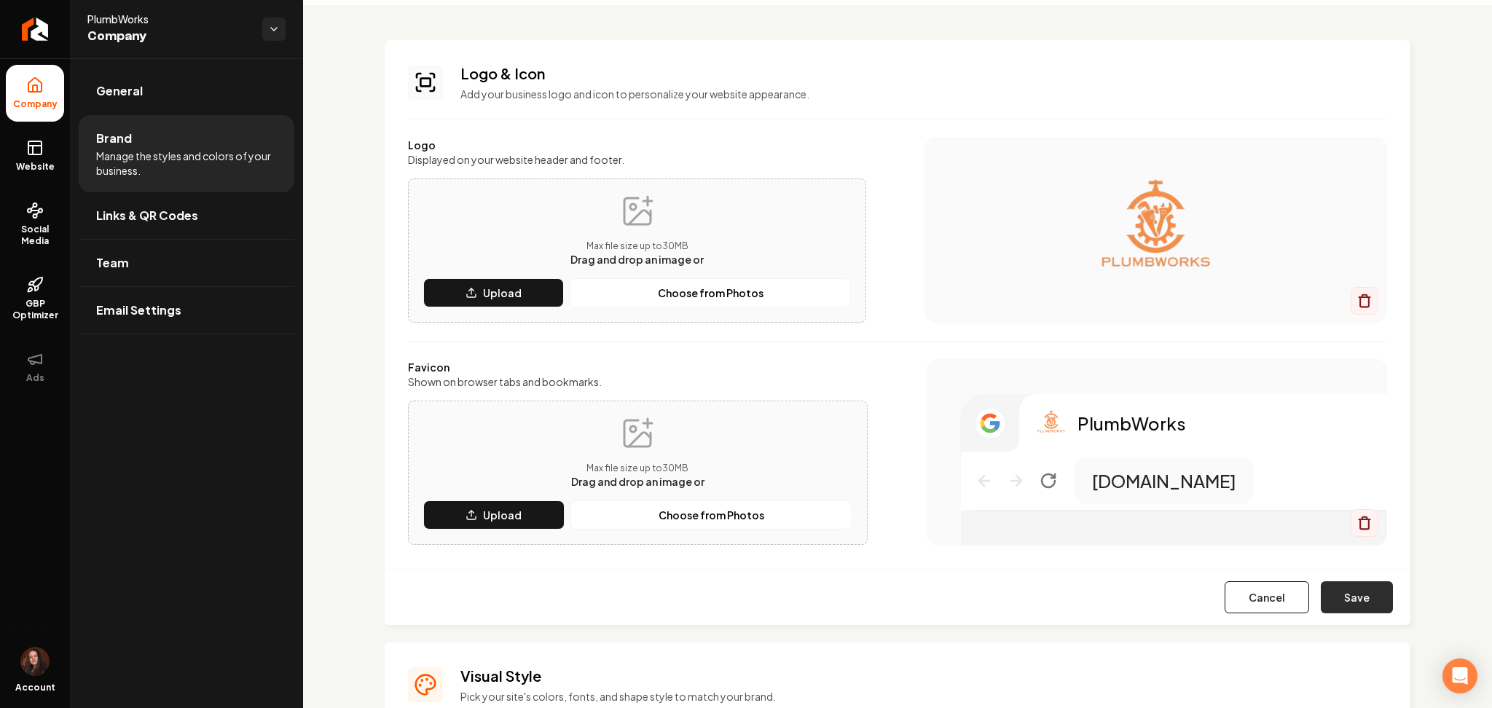
click at [1324, 596] on button "Save" at bounding box center [1357, 597] width 72 height 32
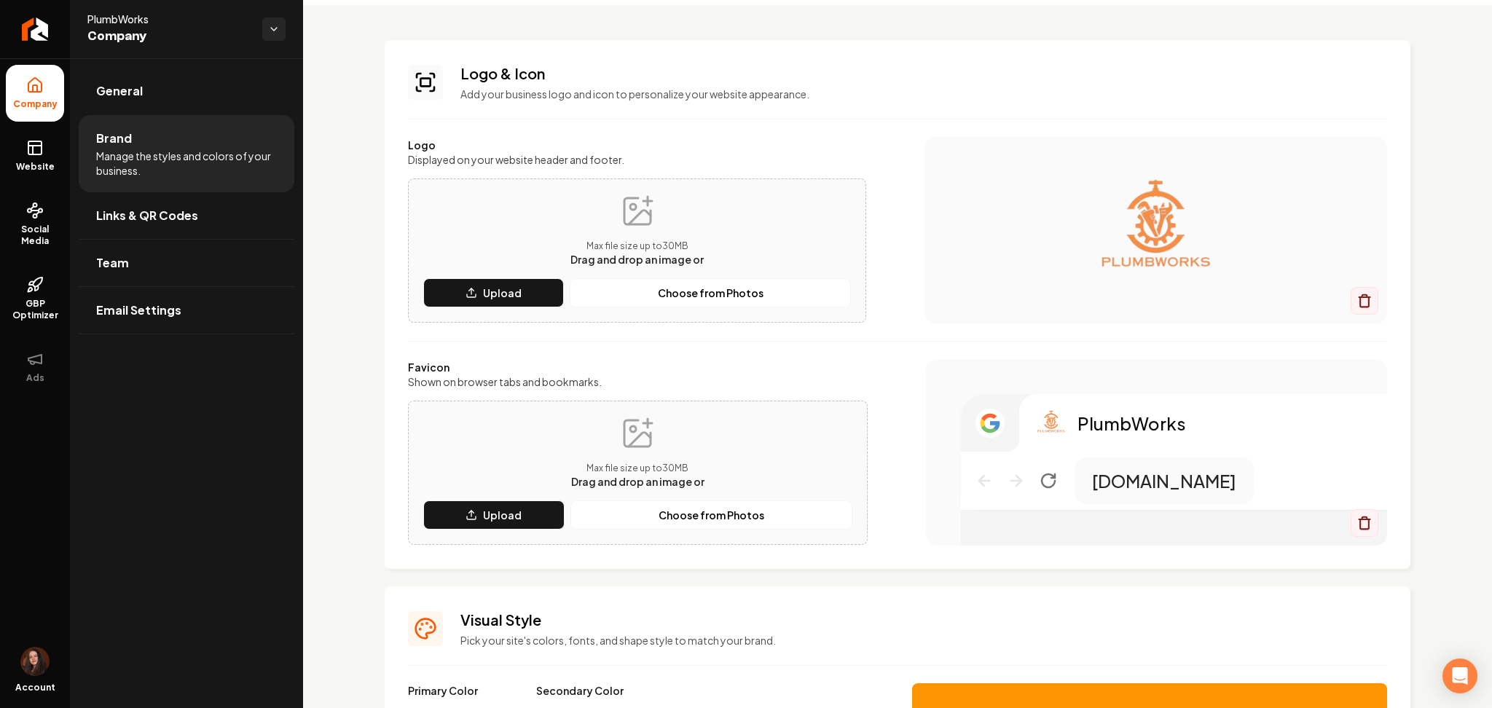
scroll to position [0, 0]
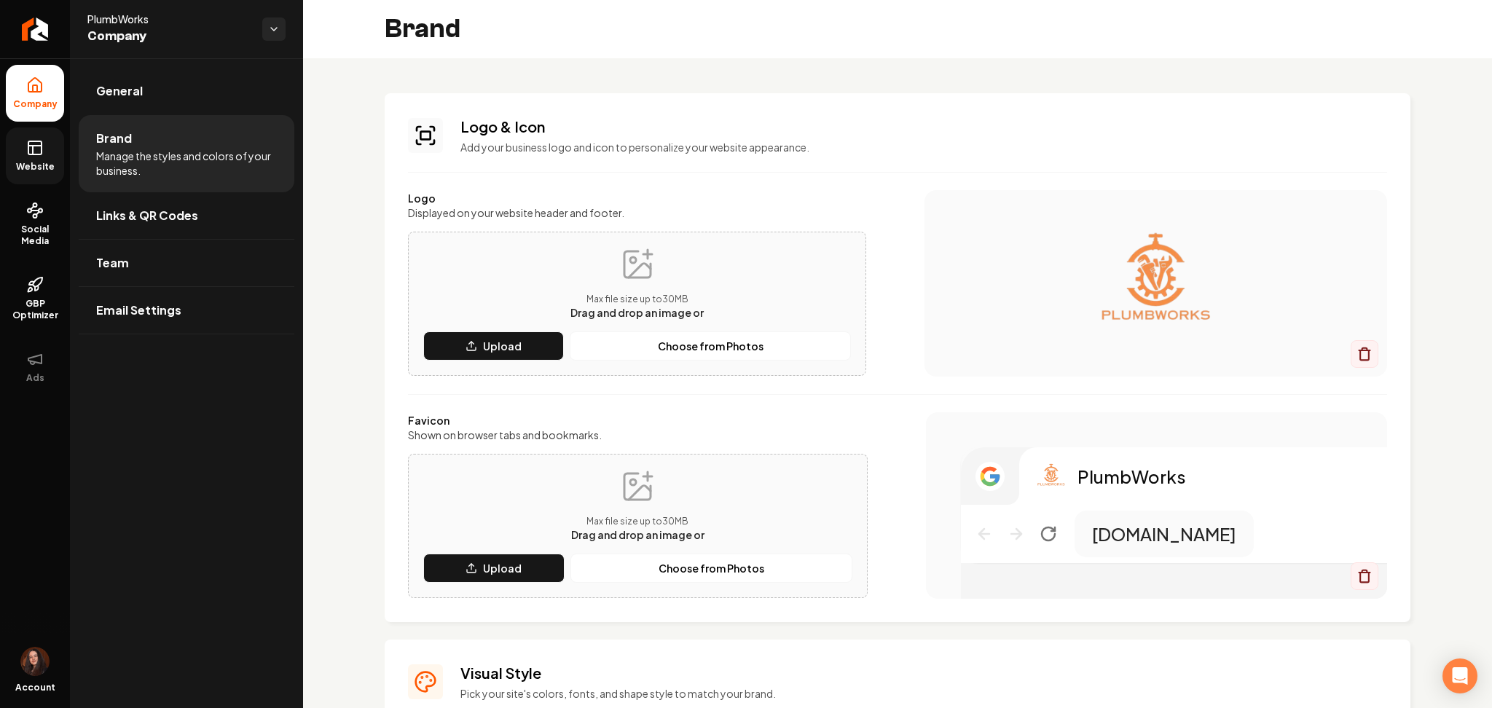
click at [9, 180] on link "Website" at bounding box center [35, 155] width 58 height 57
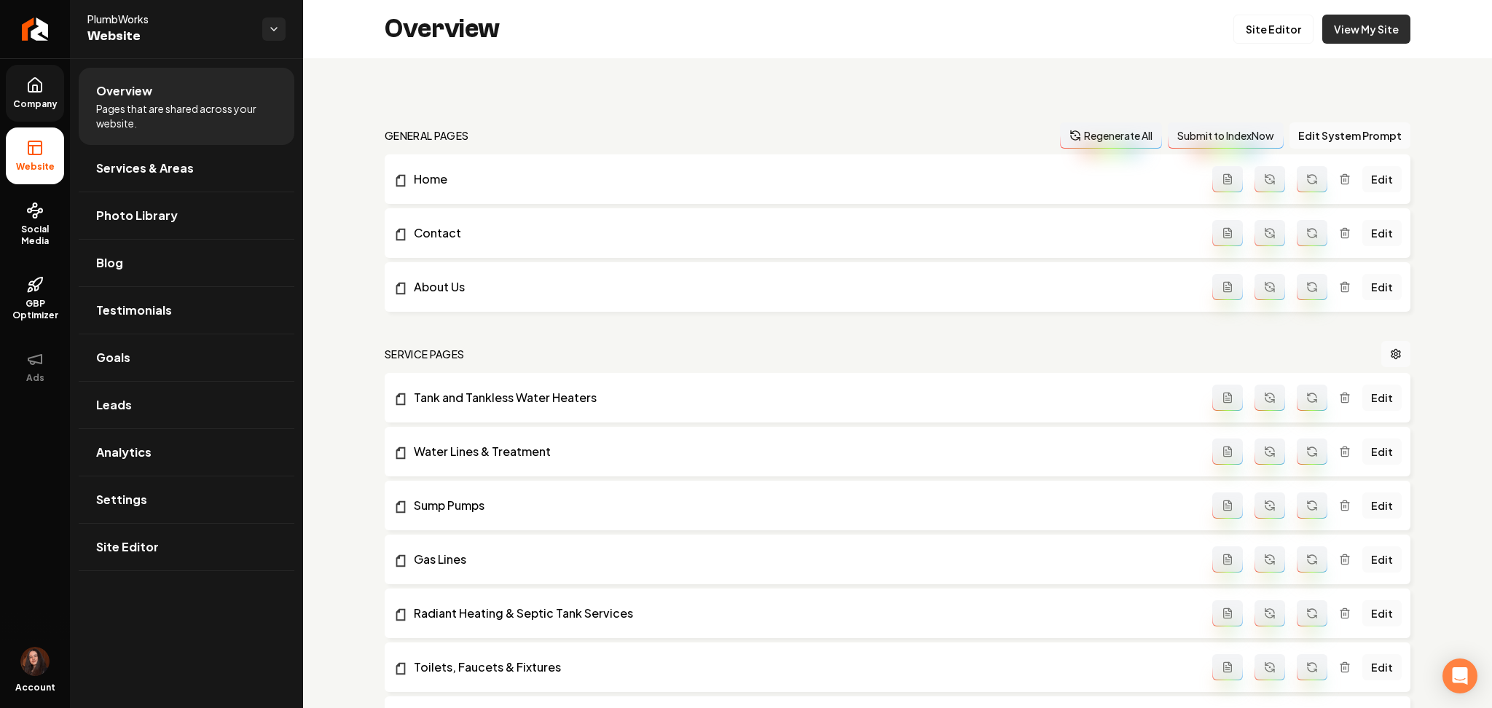
click at [1360, 31] on link "View My Site" at bounding box center [1366, 29] width 88 height 29
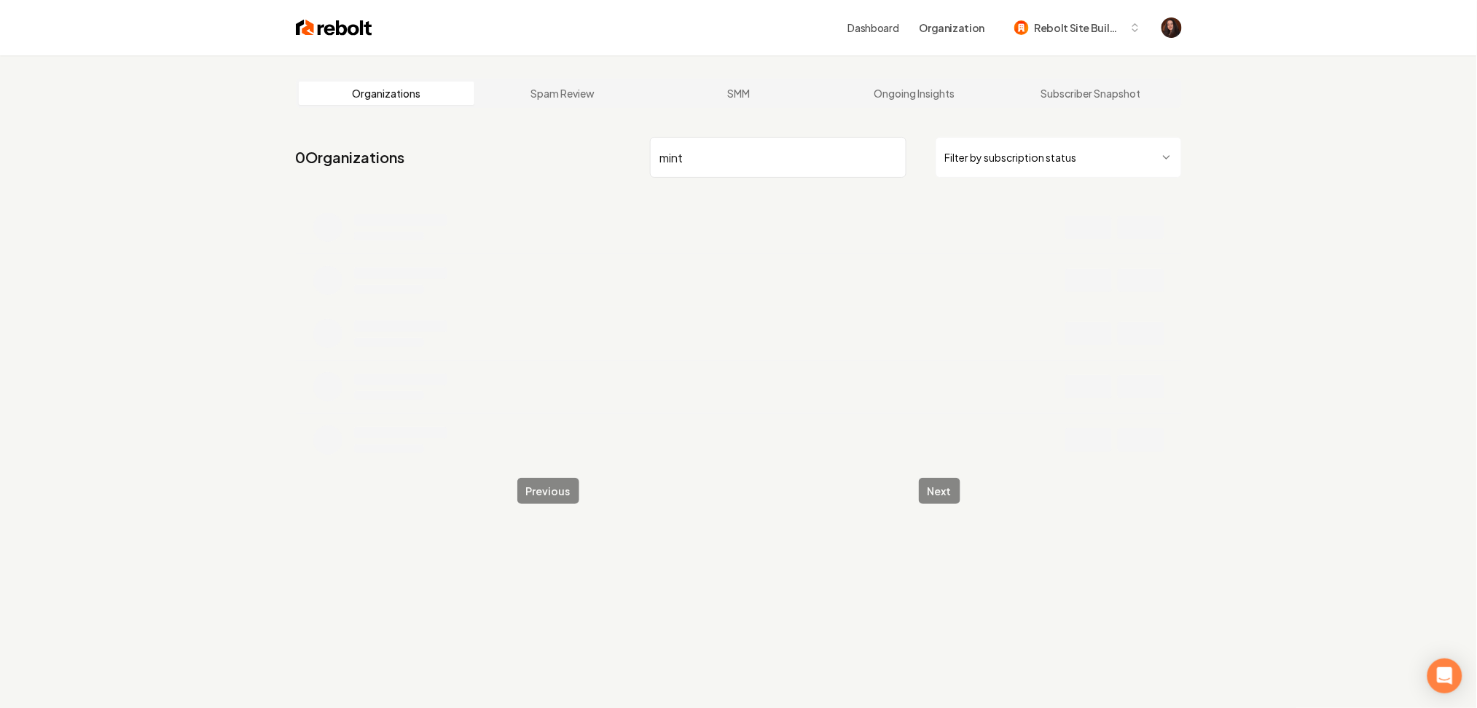
type input "mint"
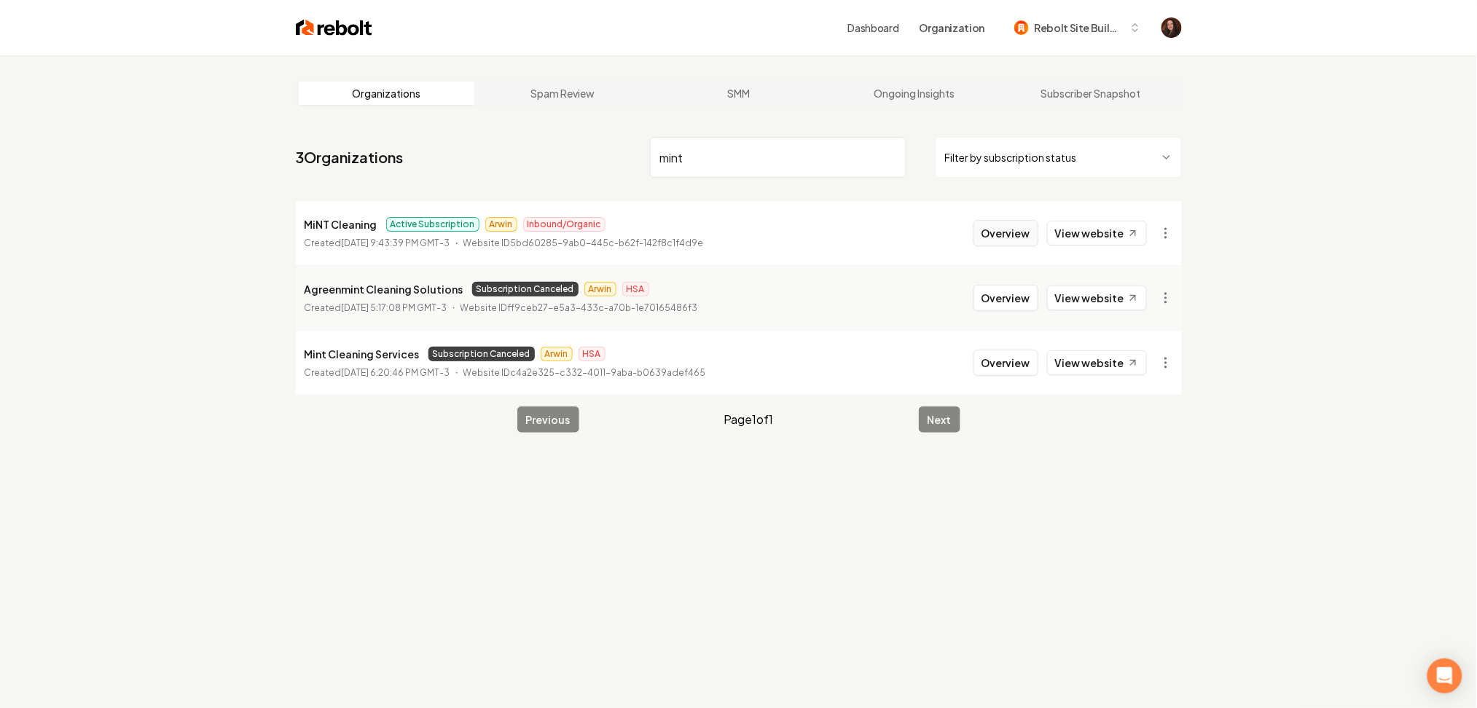
click at [1001, 245] on button "Overview" at bounding box center [1005, 233] width 65 height 26
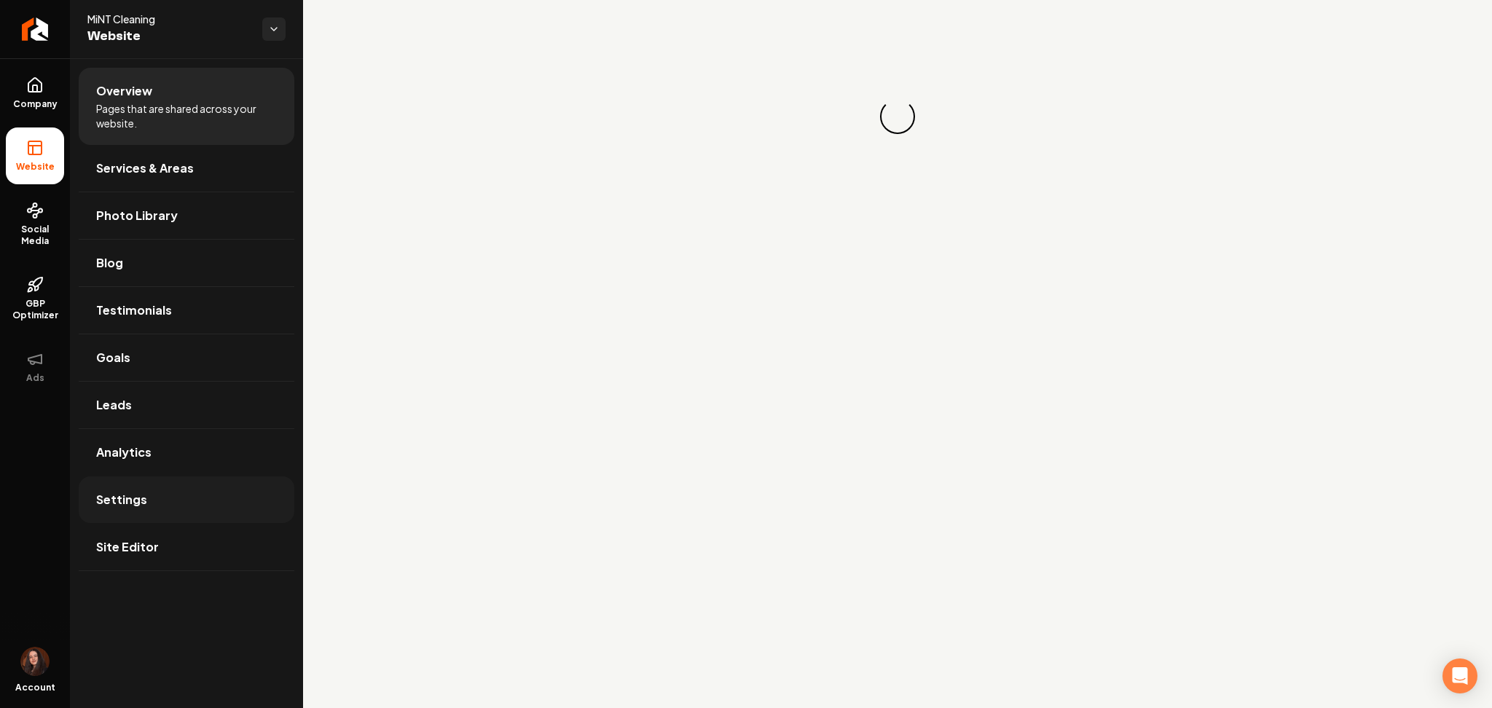
click at [203, 508] on link "Settings" at bounding box center [187, 499] width 216 height 47
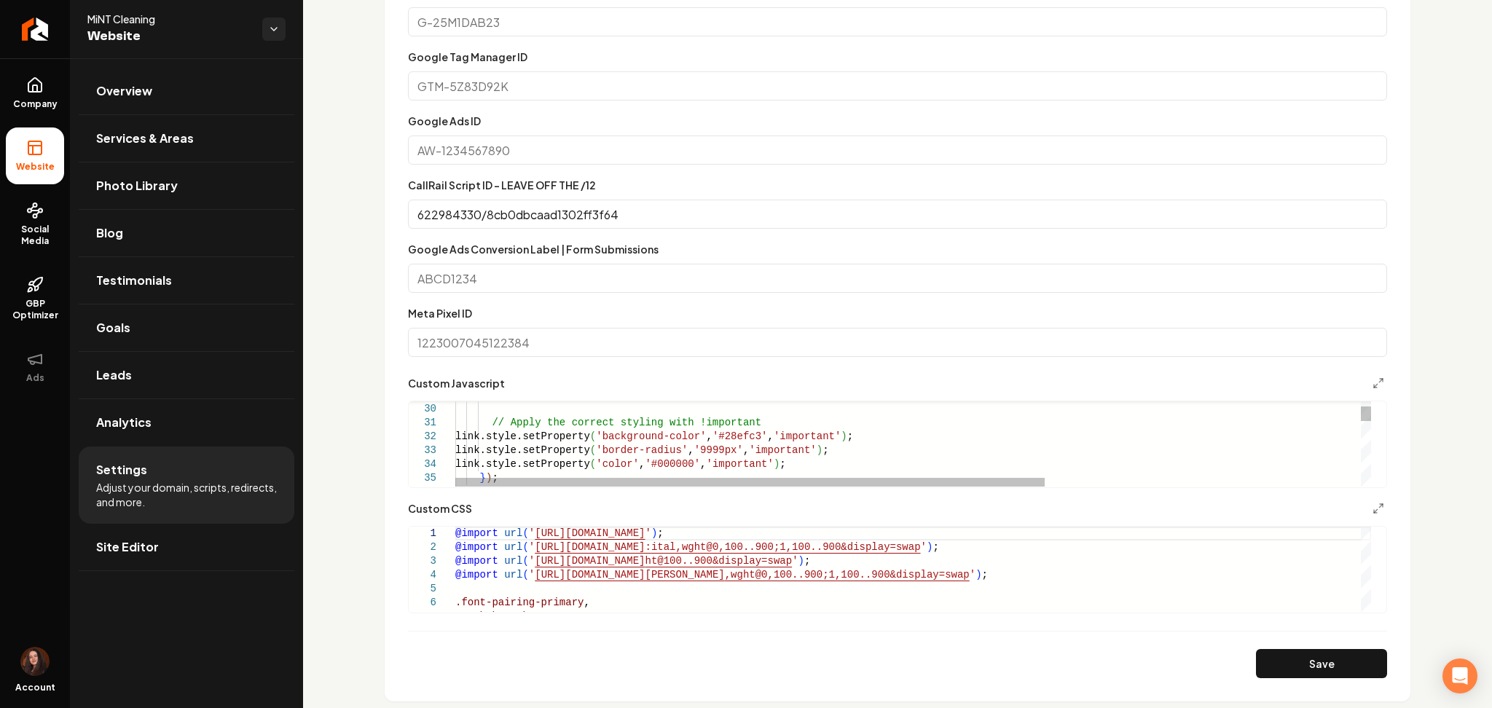
scroll to position [0, 492]
drag, startPoint x: 773, startPoint y: 440, endPoint x: 734, endPoint y: 441, distance: 38.6
type textarea "**********"
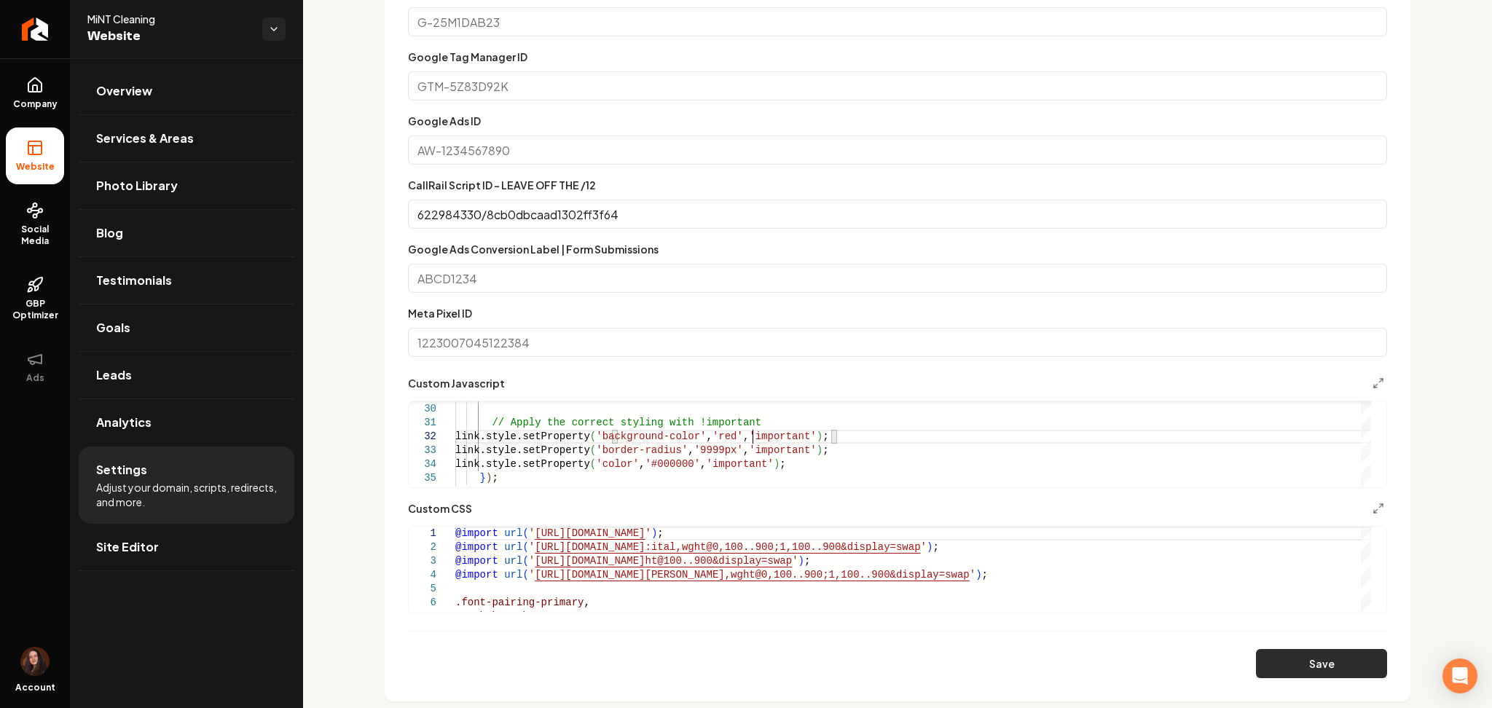
click at [1266, 657] on button "Save" at bounding box center [1321, 663] width 131 height 29
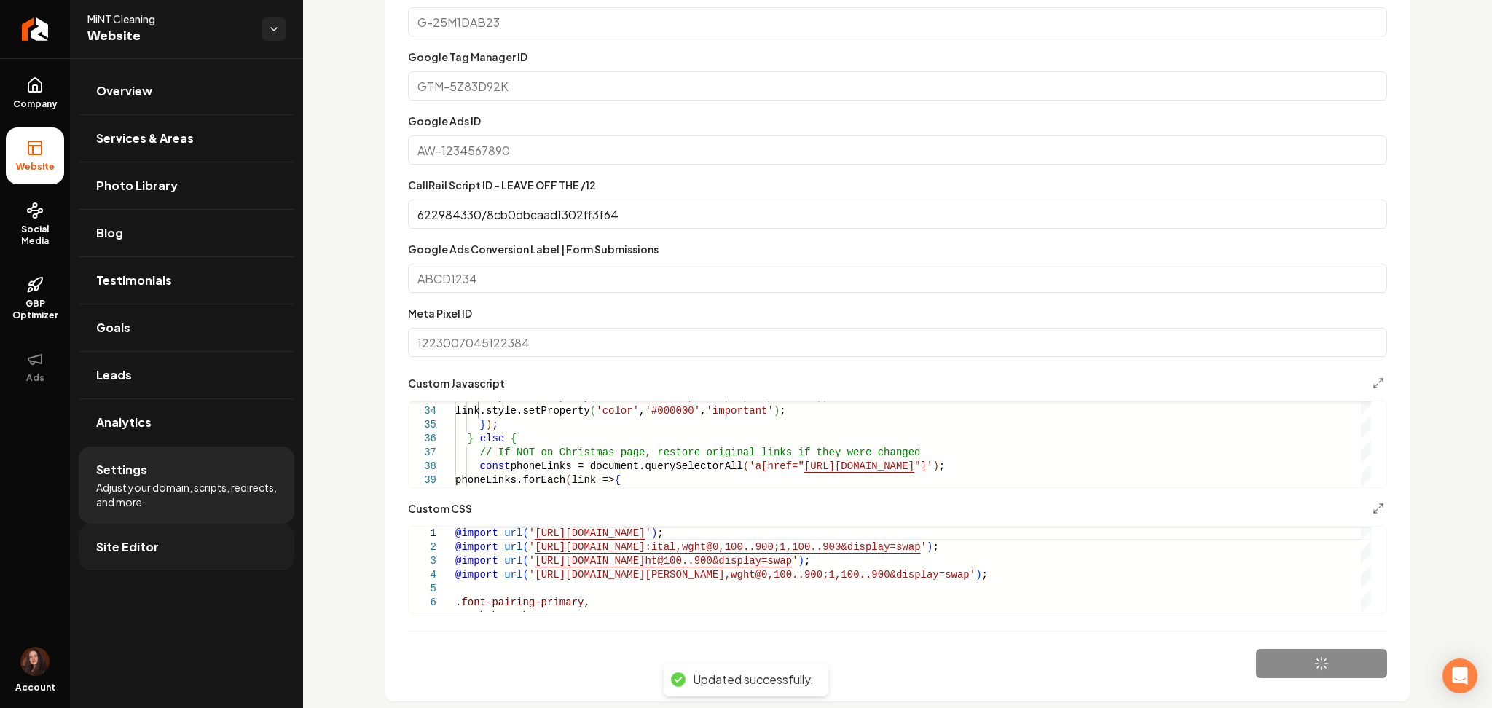
click at [199, 549] on link "Site Editor" at bounding box center [187, 547] width 216 height 47
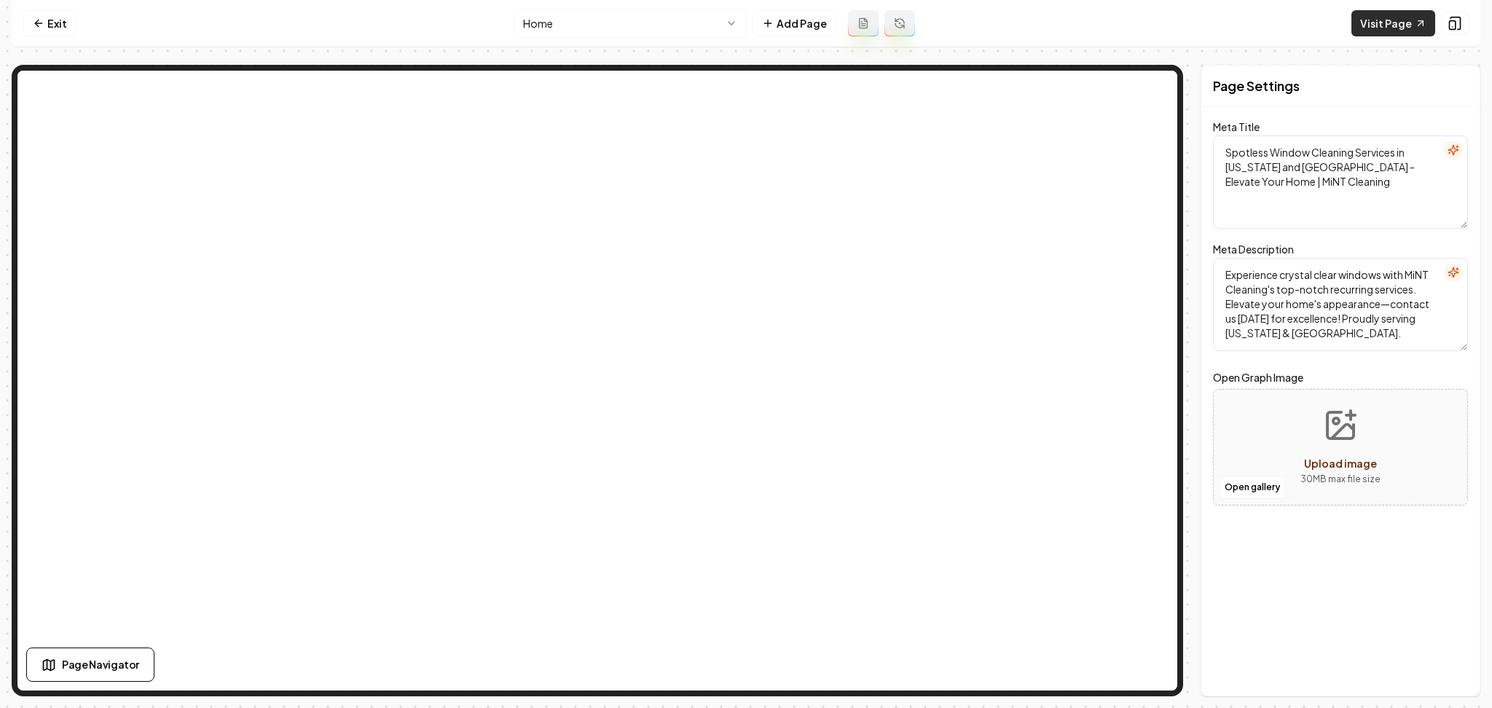
click at [1378, 27] on link "Visit Page" at bounding box center [1393, 23] width 84 height 26
click at [67, 26] on link "Exit" at bounding box center [49, 23] width 53 height 26
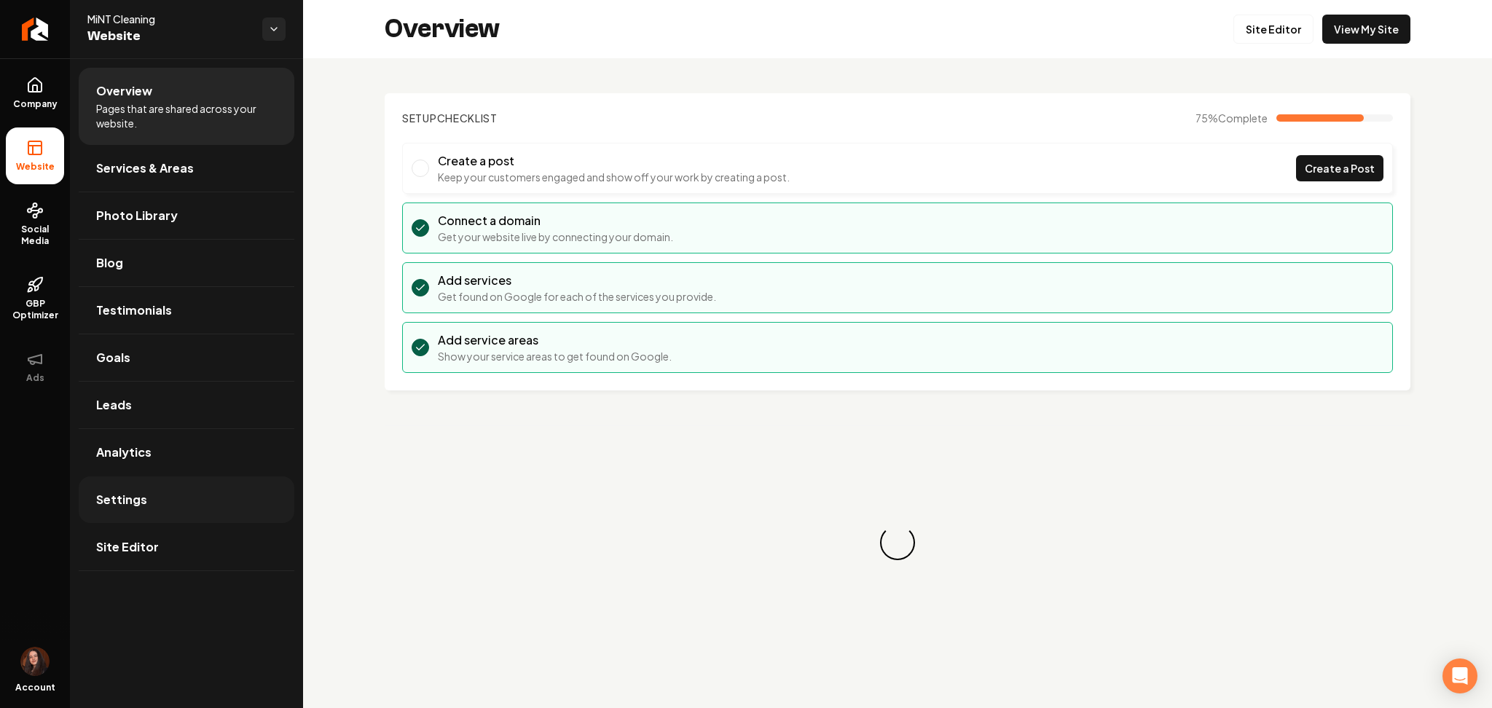
click at [219, 490] on link "Settings" at bounding box center [187, 499] width 216 height 47
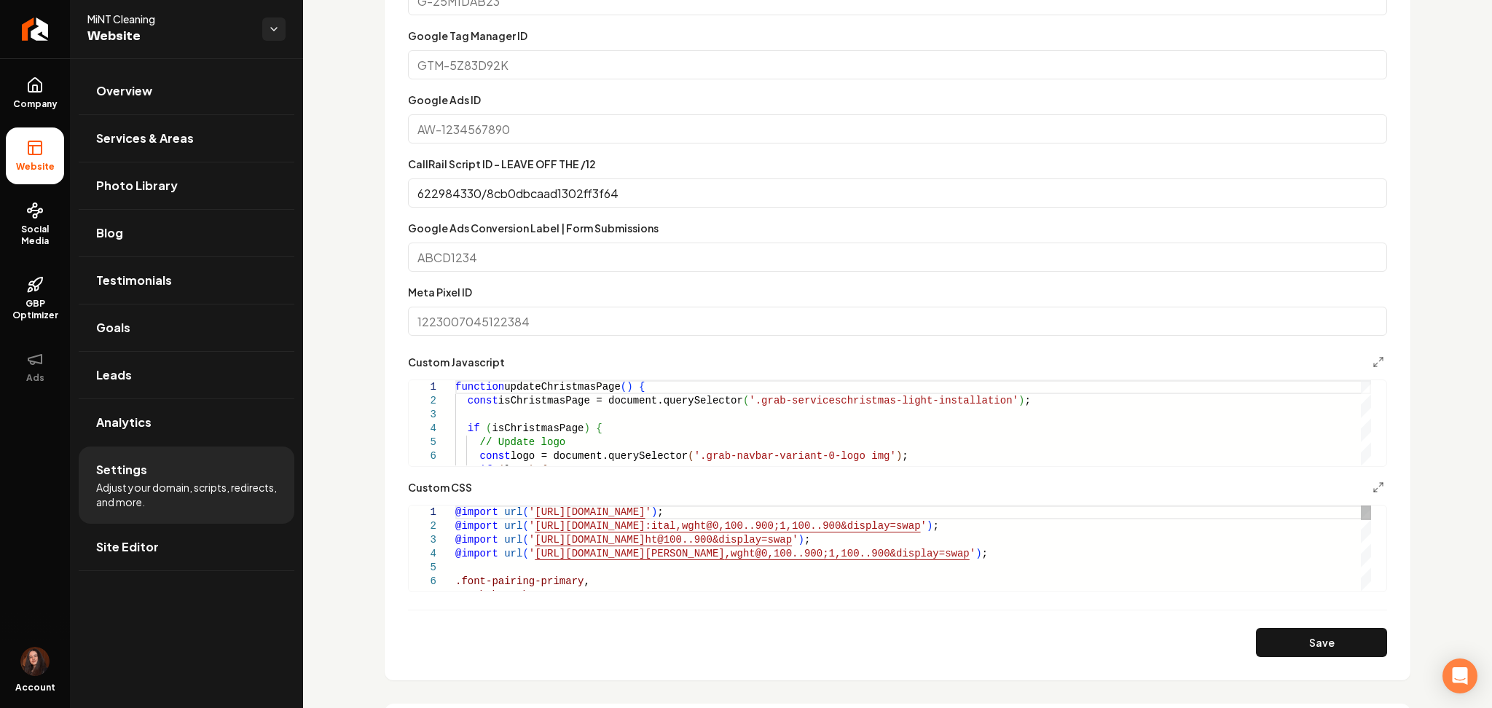
scroll to position [777, 0]
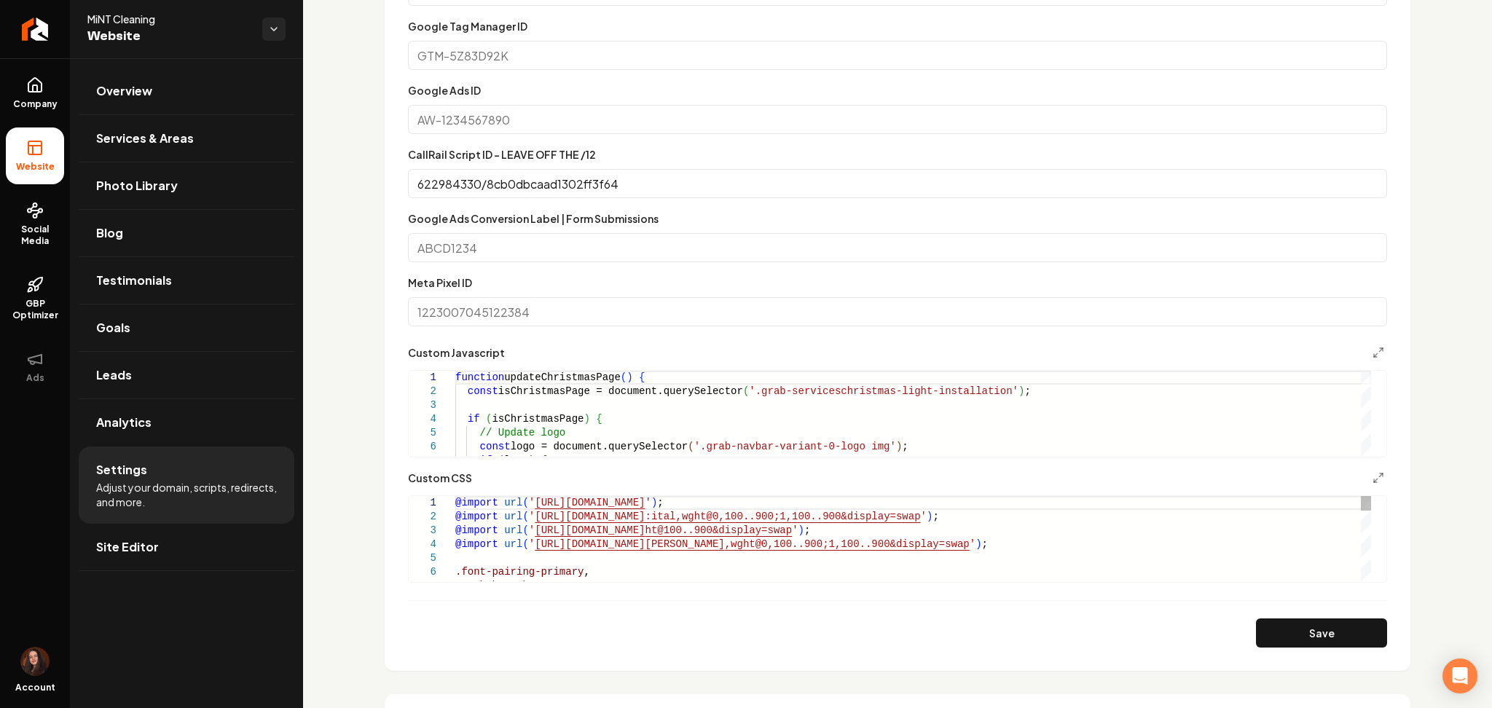
type textarea "**********"
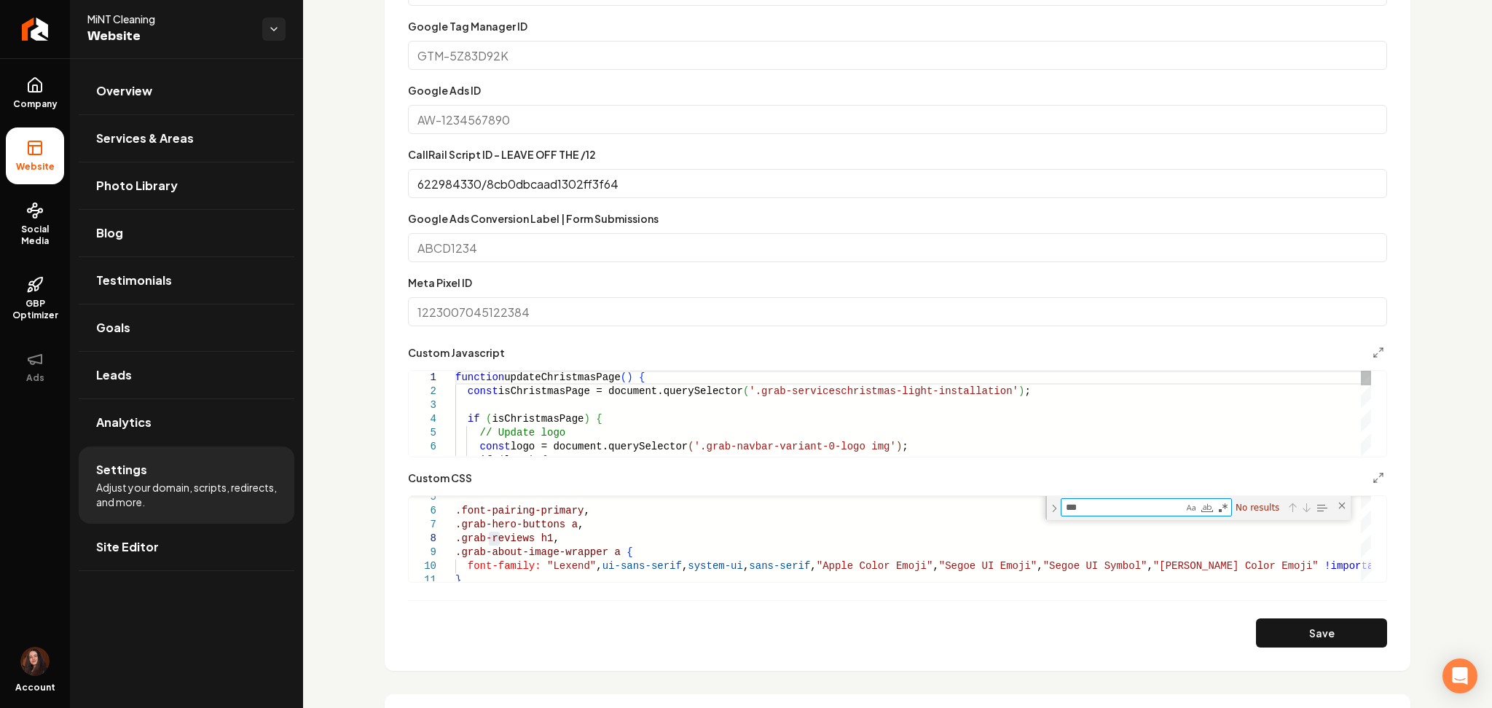
type textarea "***"
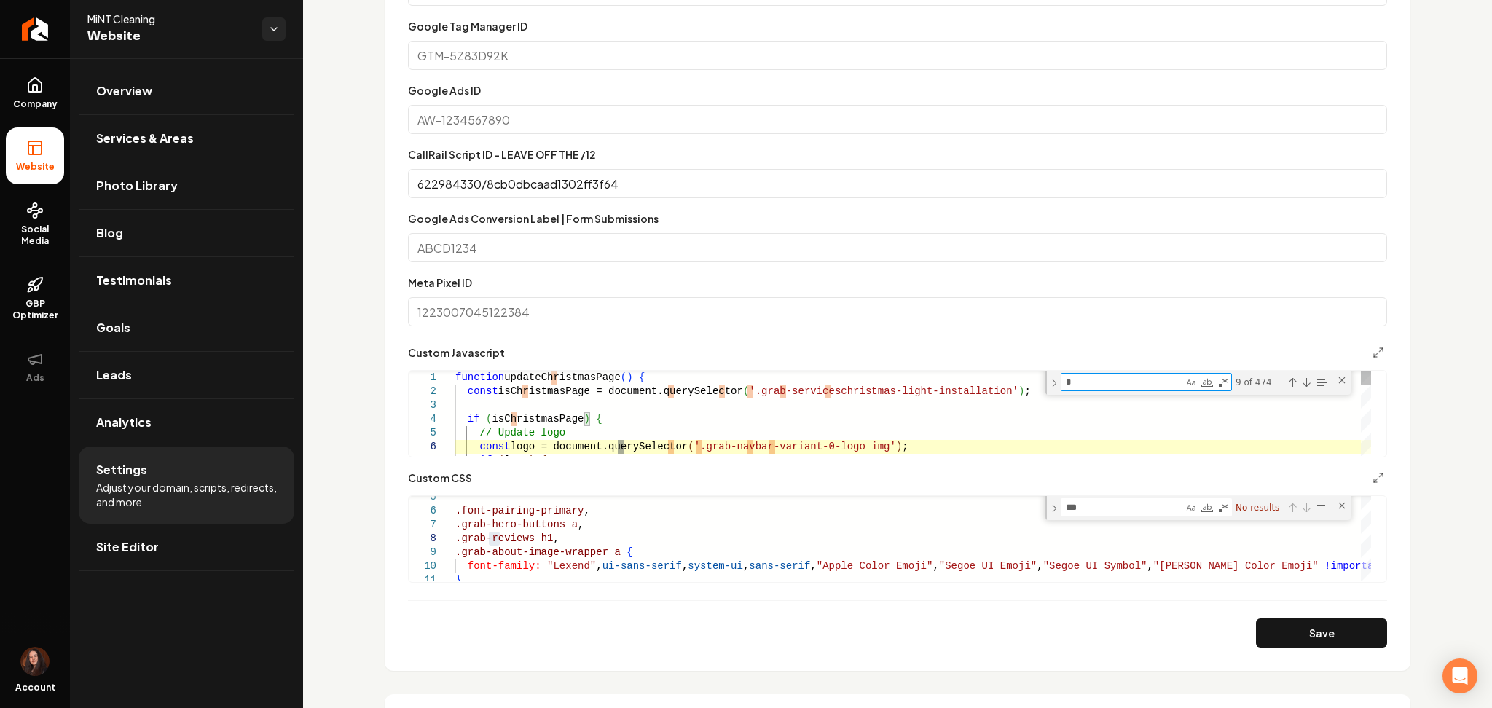
type textarea "**********"
type textarea "**"
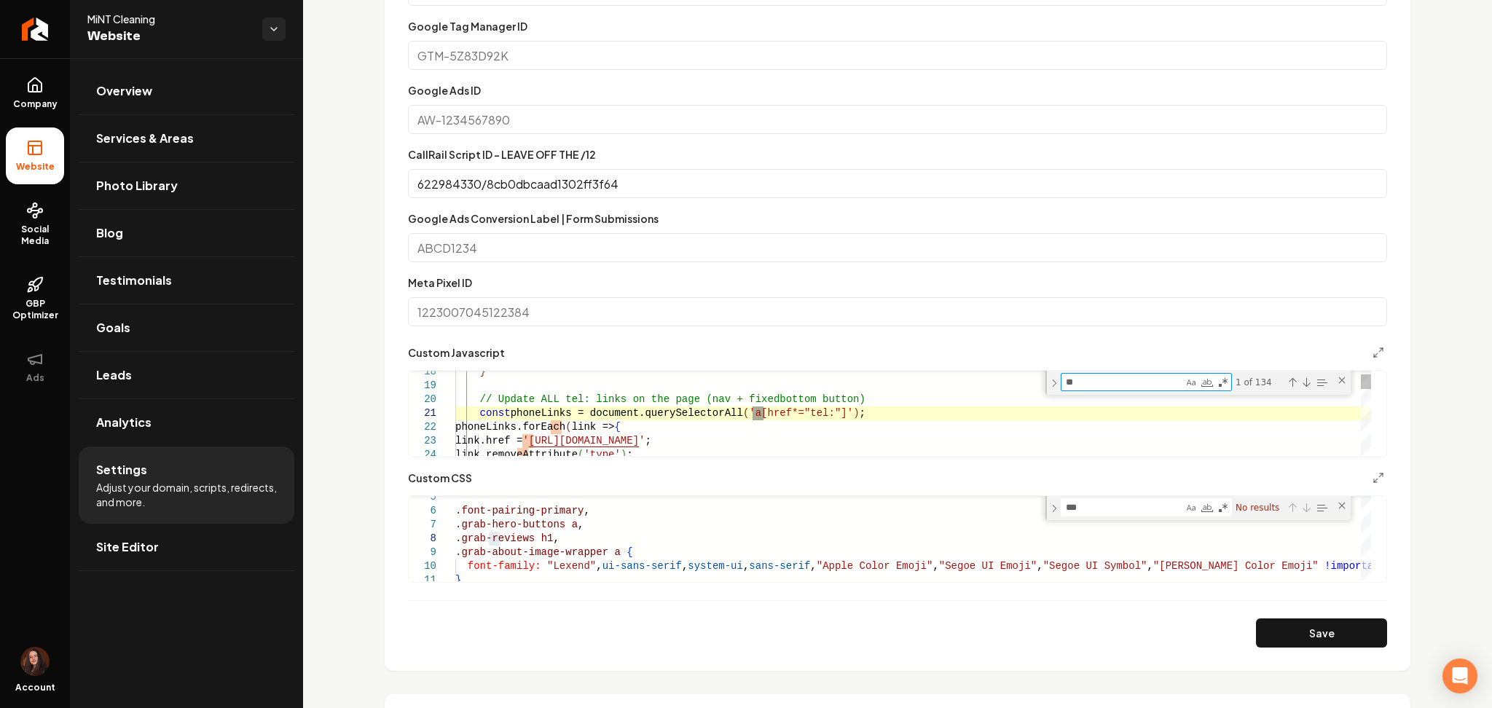
type textarea "**********"
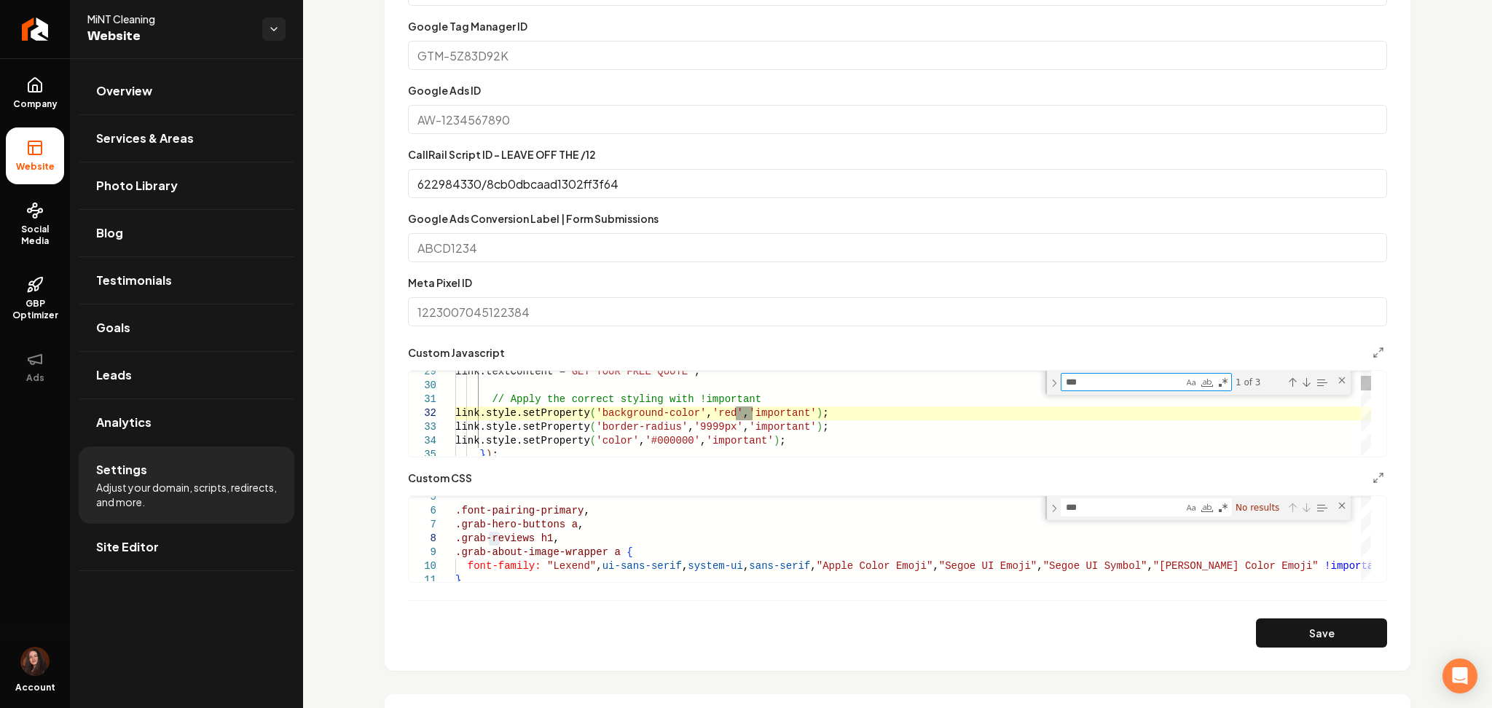
type textarea "***"
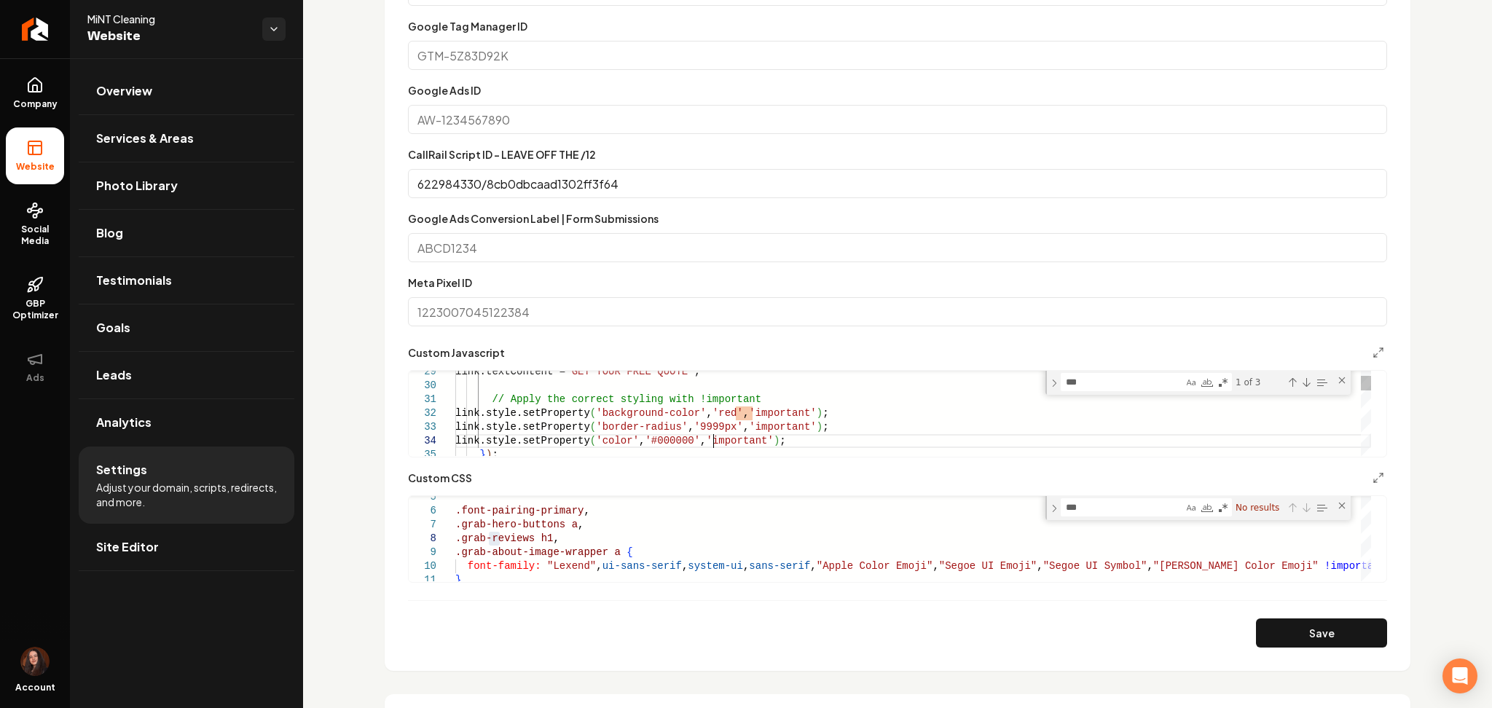
scroll to position [0, 0]
drag, startPoint x: 712, startPoint y: 444, endPoint x: 673, endPoint y: 444, distance: 39.3
type textarea "**********"
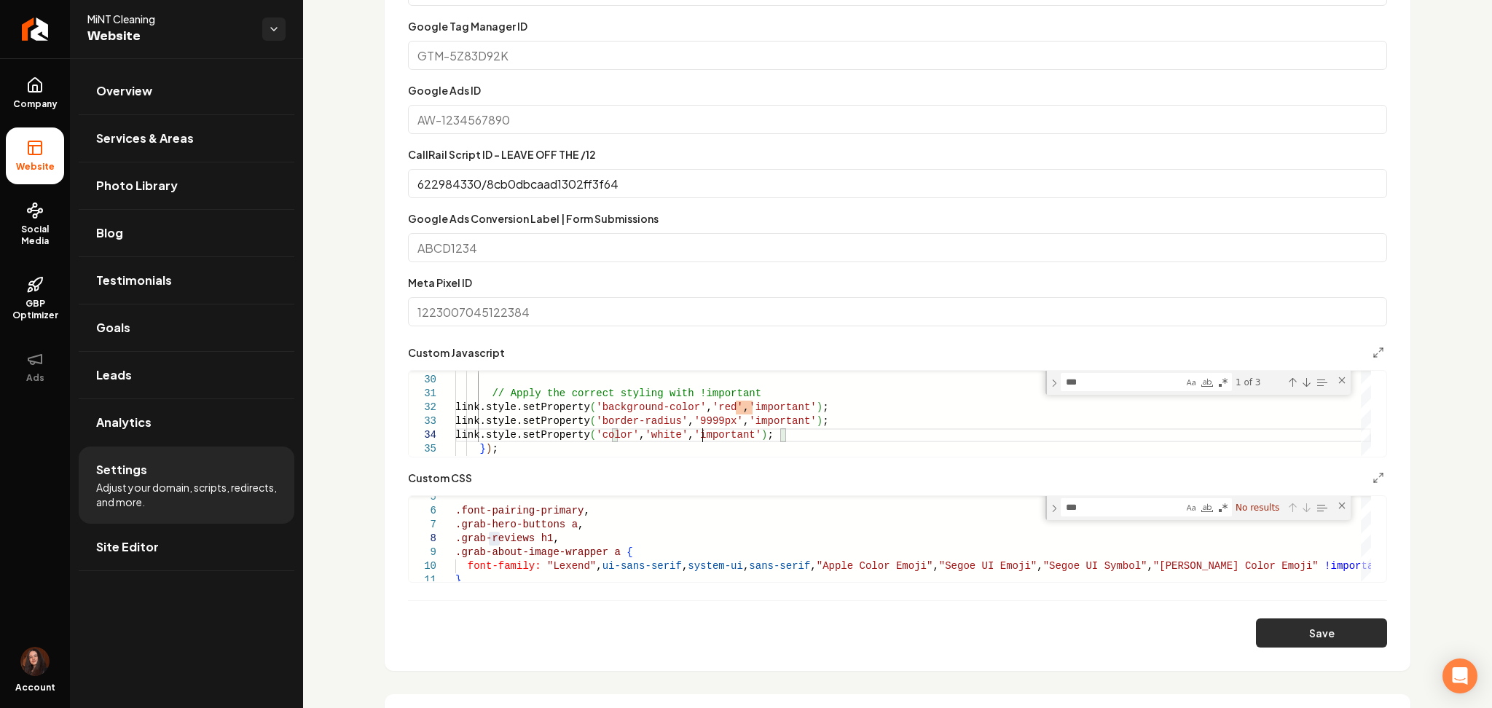
click at [1289, 645] on button "Save" at bounding box center [1321, 632] width 131 height 29
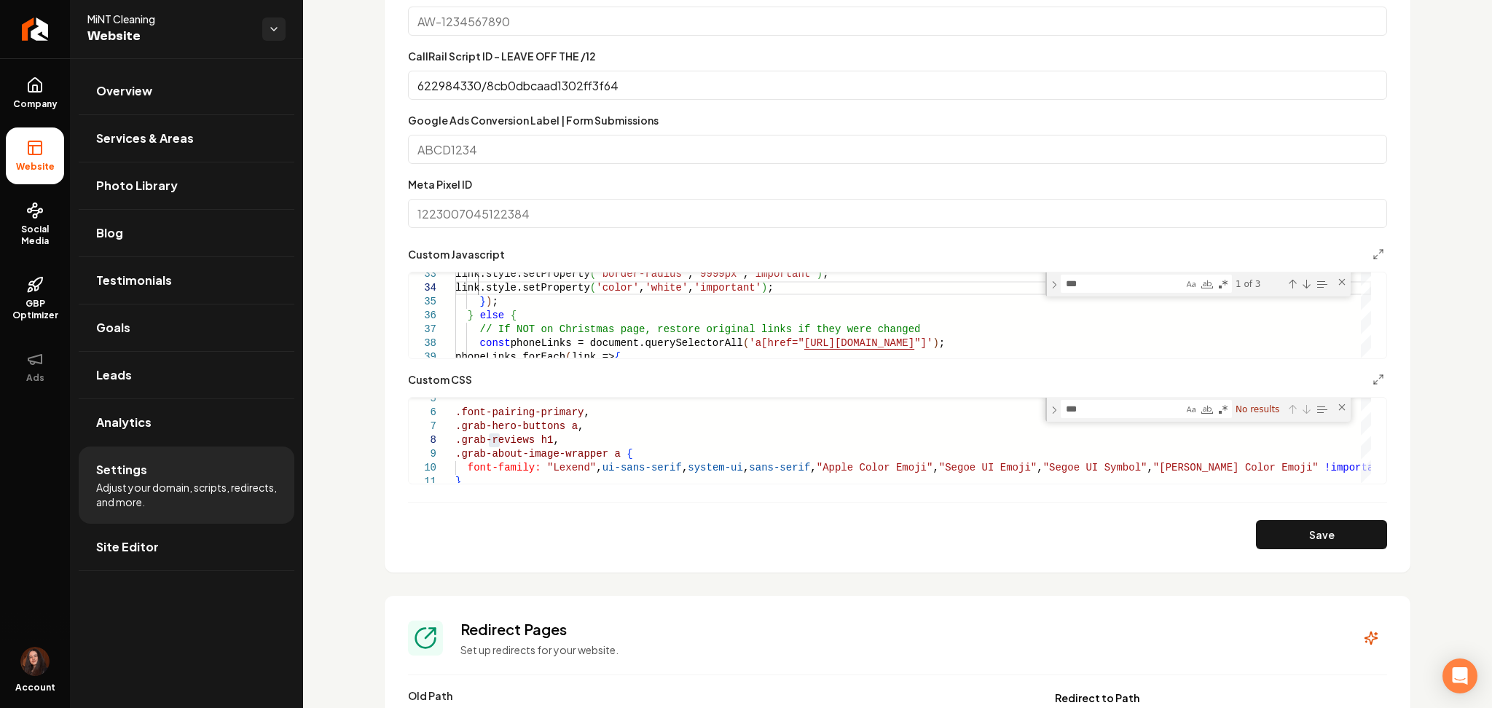
scroll to position [874, 0]
click at [15, 34] on link "Return to dashboard" at bounding box center [35, 29] width 70 height 58
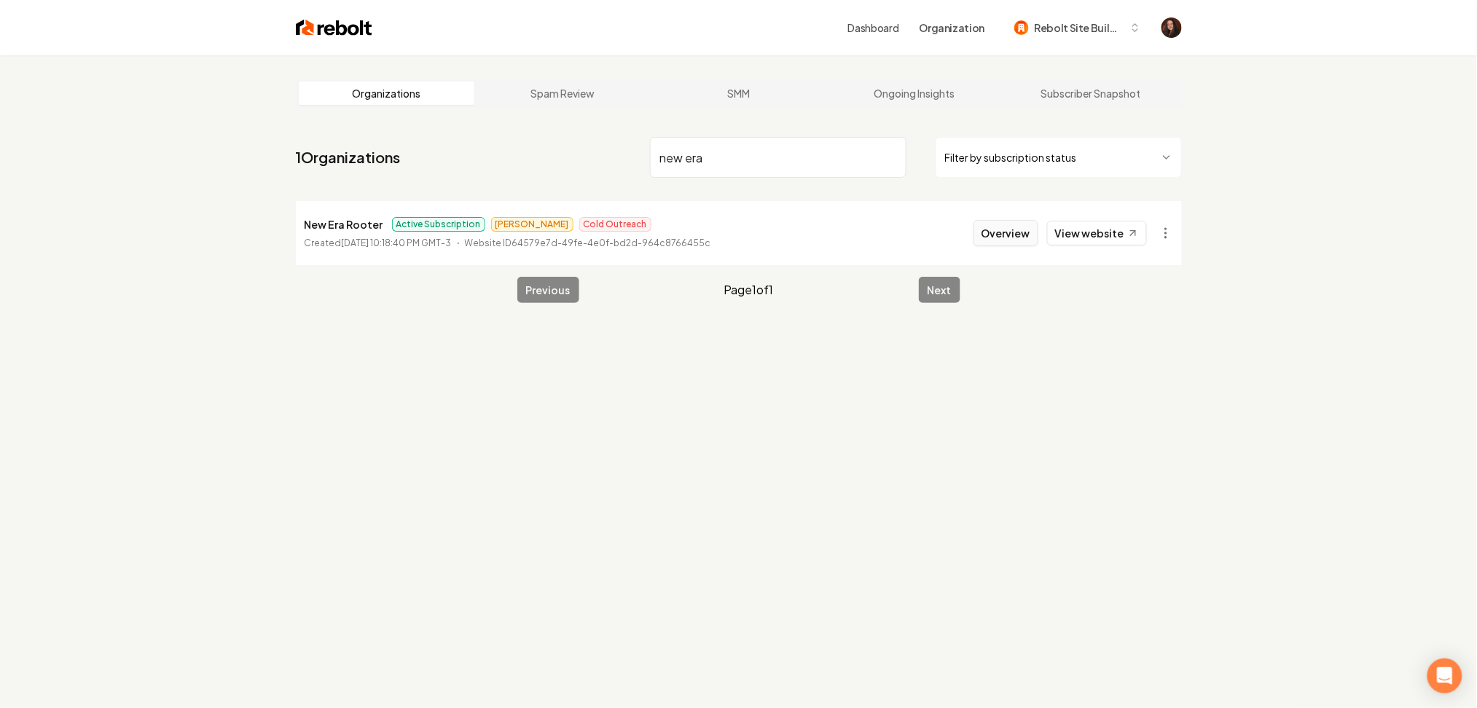
type input "new era"
click at [1004, 226] on button "Overview" at bounding box center [1005, 233] width 65 height 26
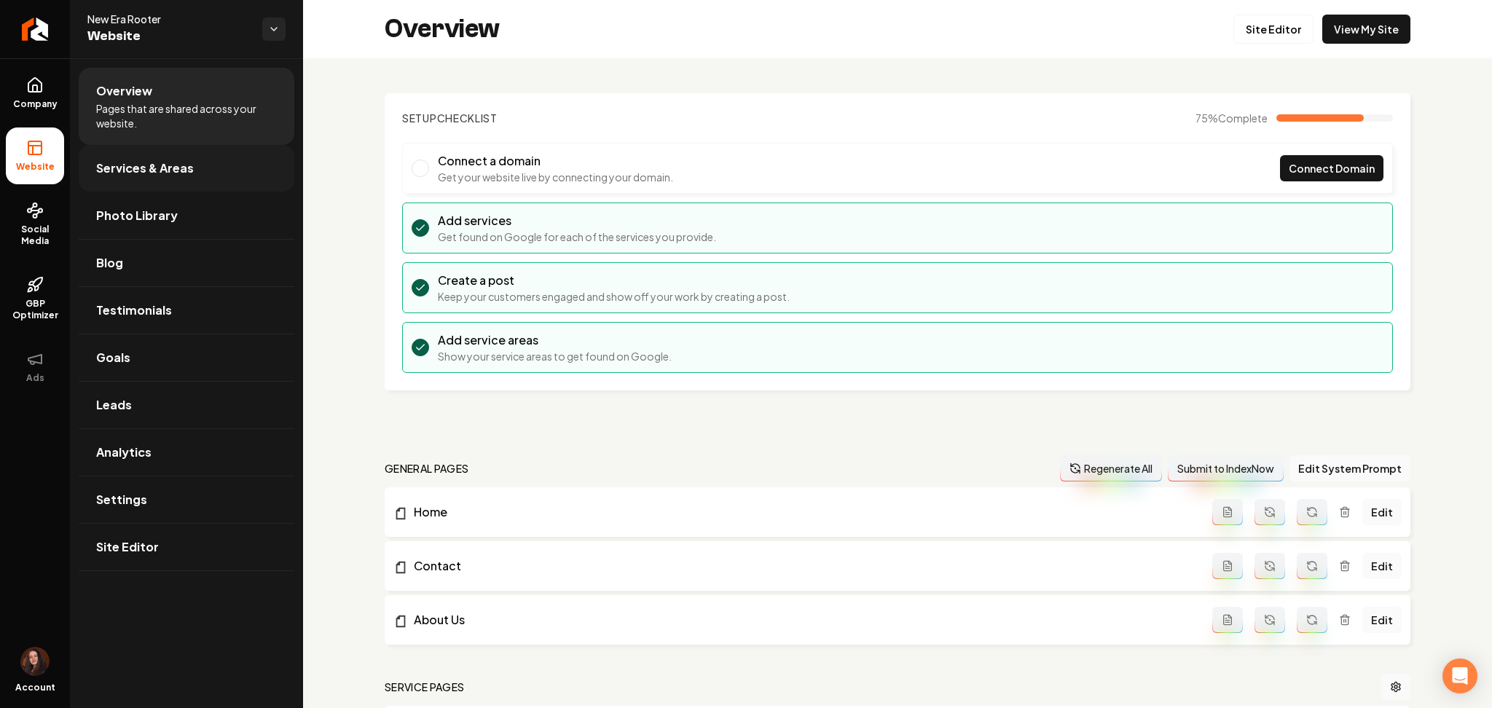
click at [134, 177] on link "Services & Areas" at bounding box center [187, 168] width 216 height 47
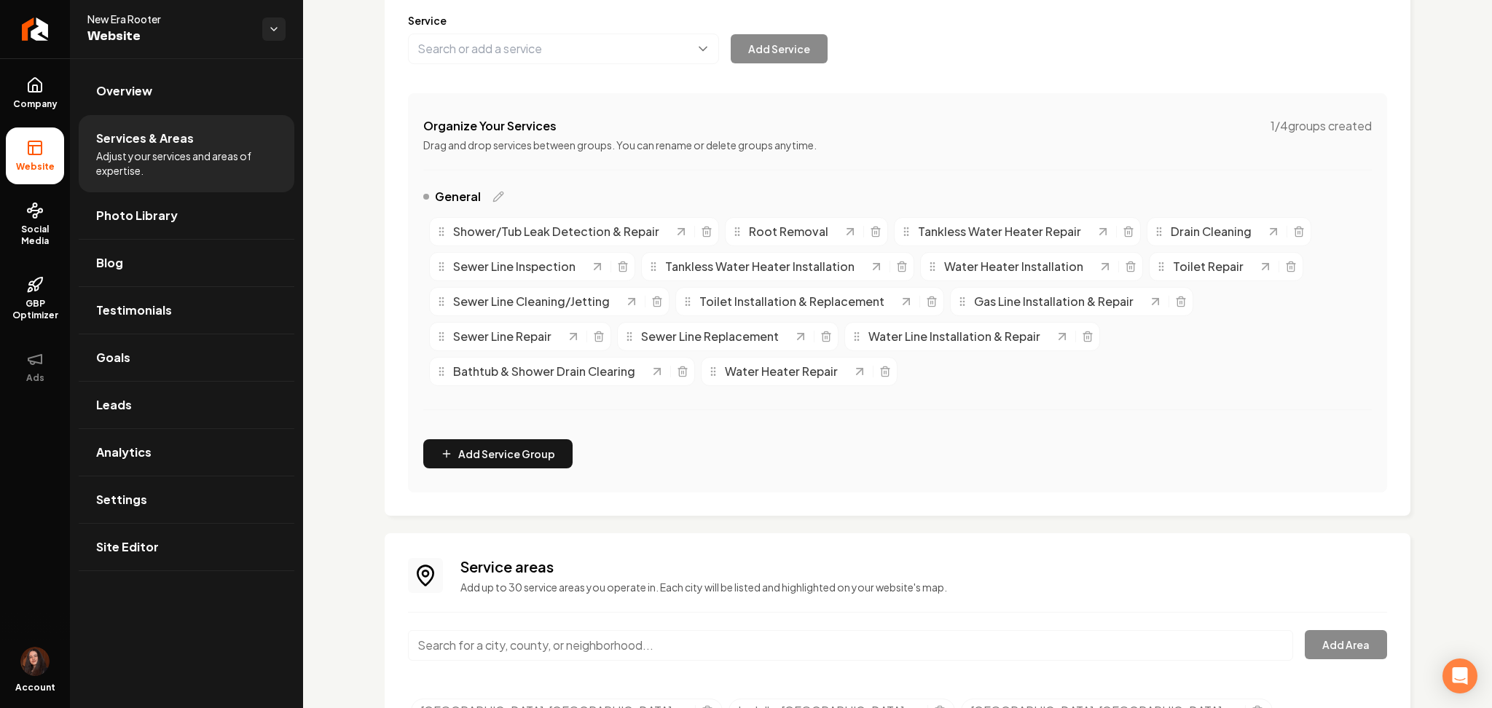
scroll to position [194, 0]
click at [503, 42] on button "Main content area" at bounding box center [563, 46] width 311 height 31
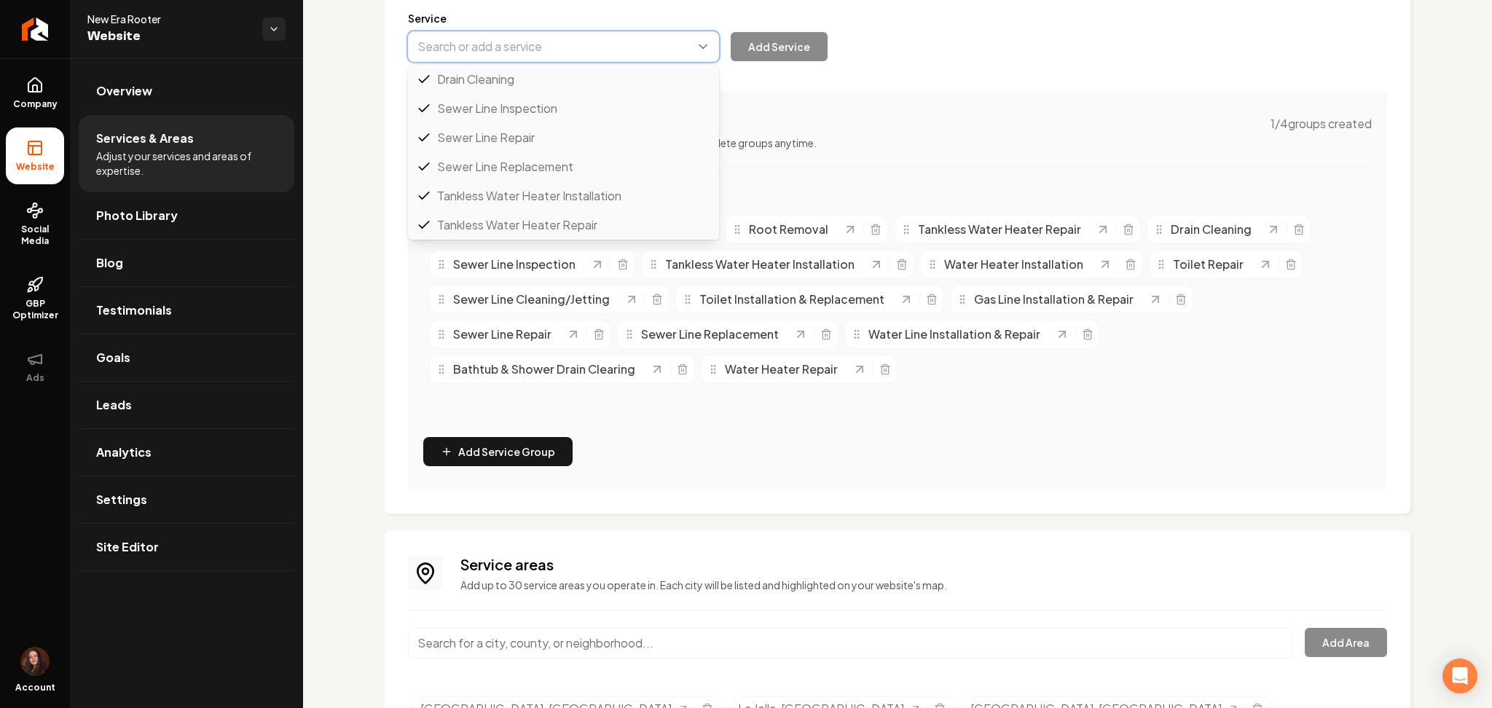
paste input "Shower/Tub Install"
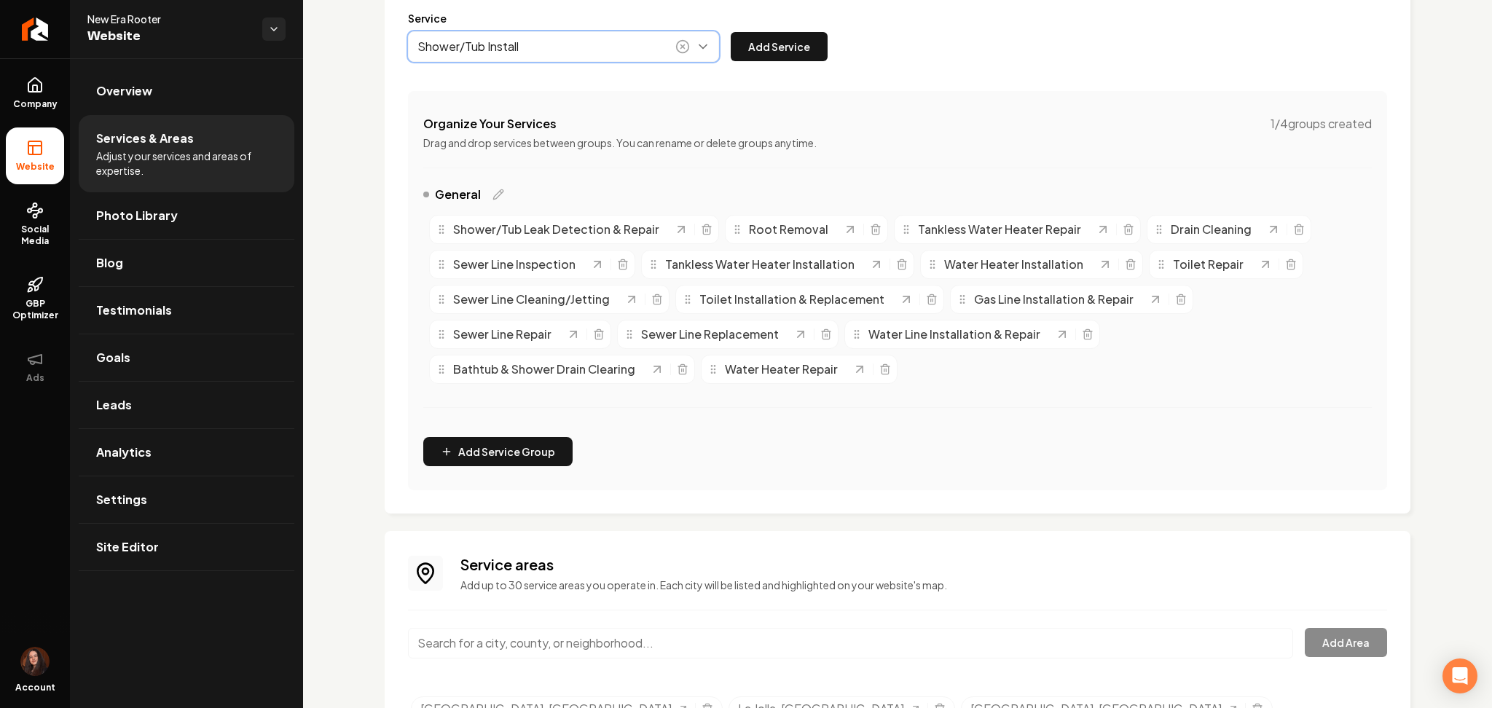
drag, startPoint x: 518, startPoint y: 81, endPoint x: 531, endPoint y: 69, distance: 17.5
type input "Shower/Tub Install"
click at [813, 47] on button "Add Service" at bounding box center [779, 46] width 97 height 29
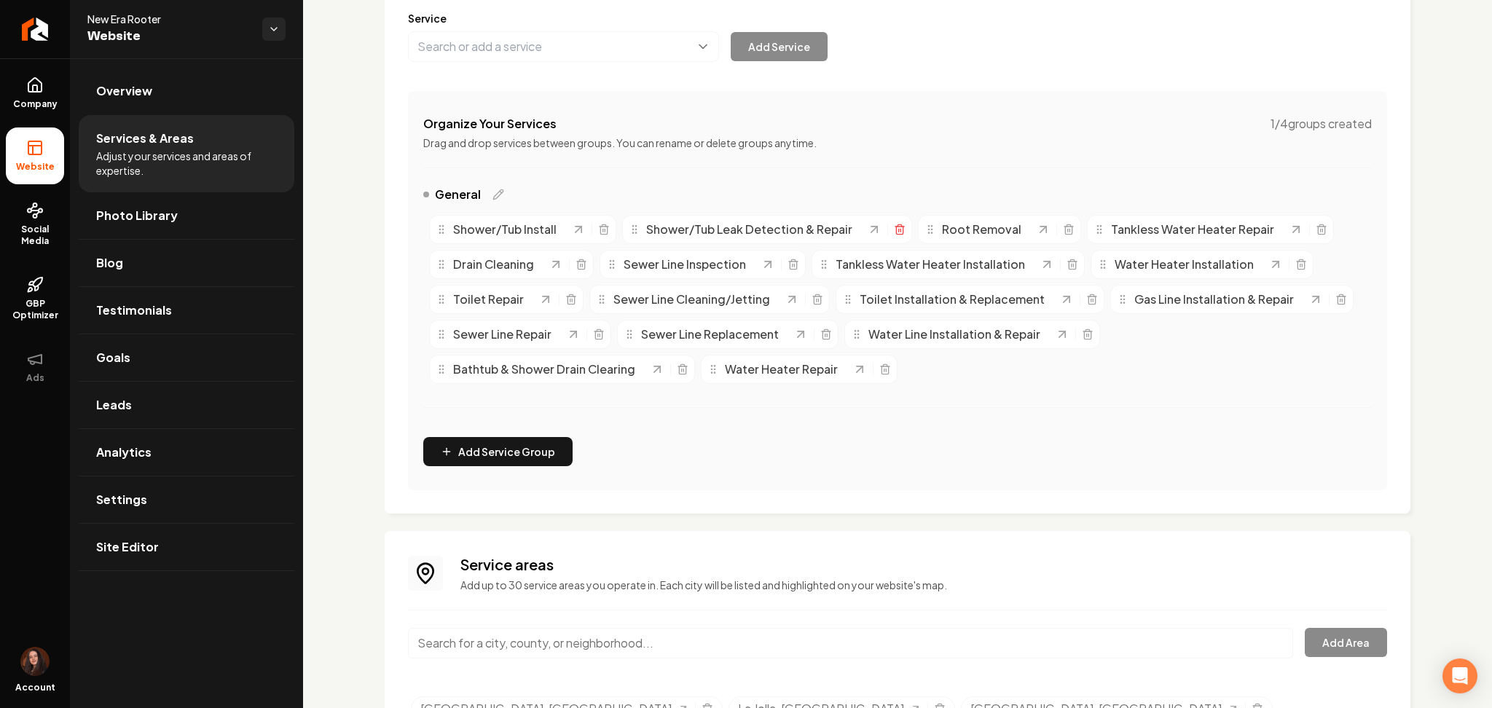
click at [900, 229] on line "Main content area" at bounding box center [900, 230] width 0 height 3
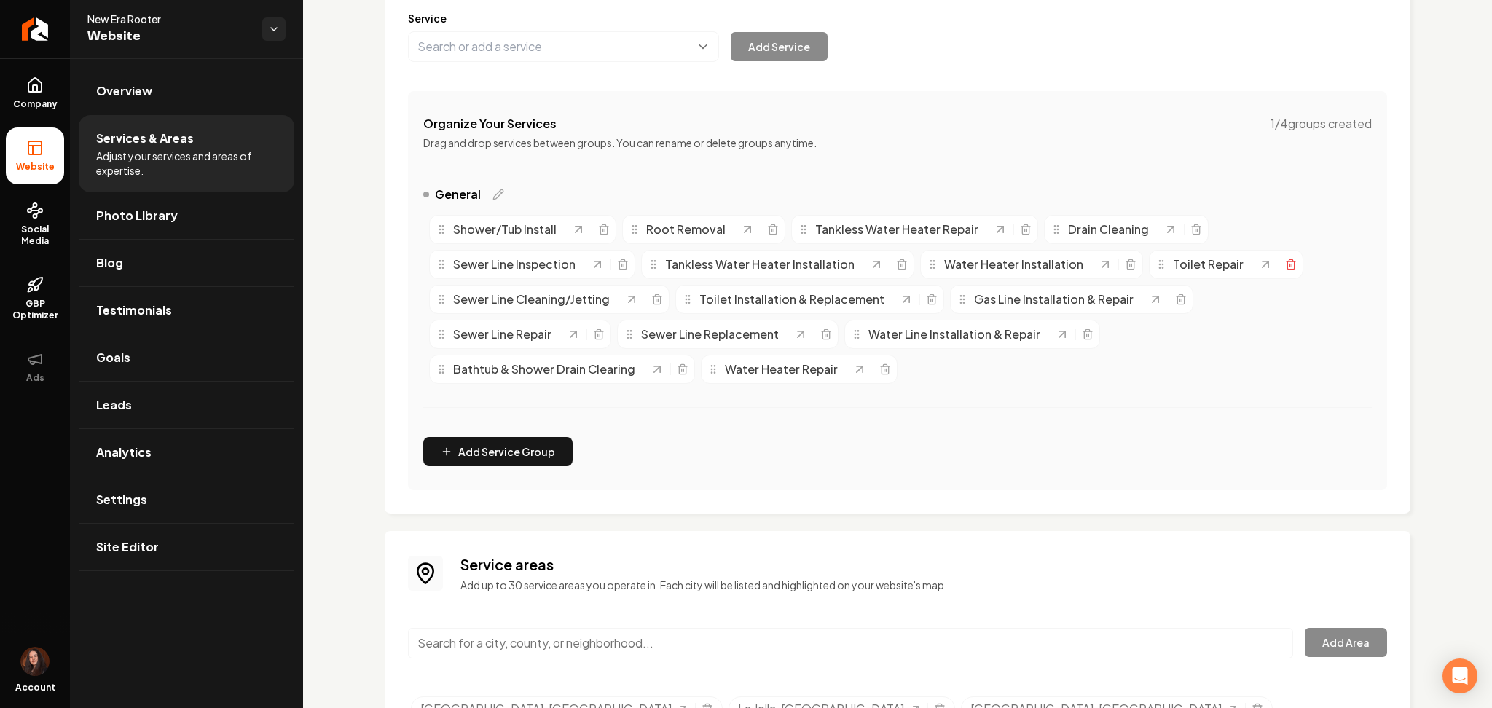
click at [1285, 264] on icon "Main content area" at bounding box center [1291, 265] width 12 height 12
click at [1022, 227] on icon "Main content area" at bounding box center [1026, 230] width 12 height 12
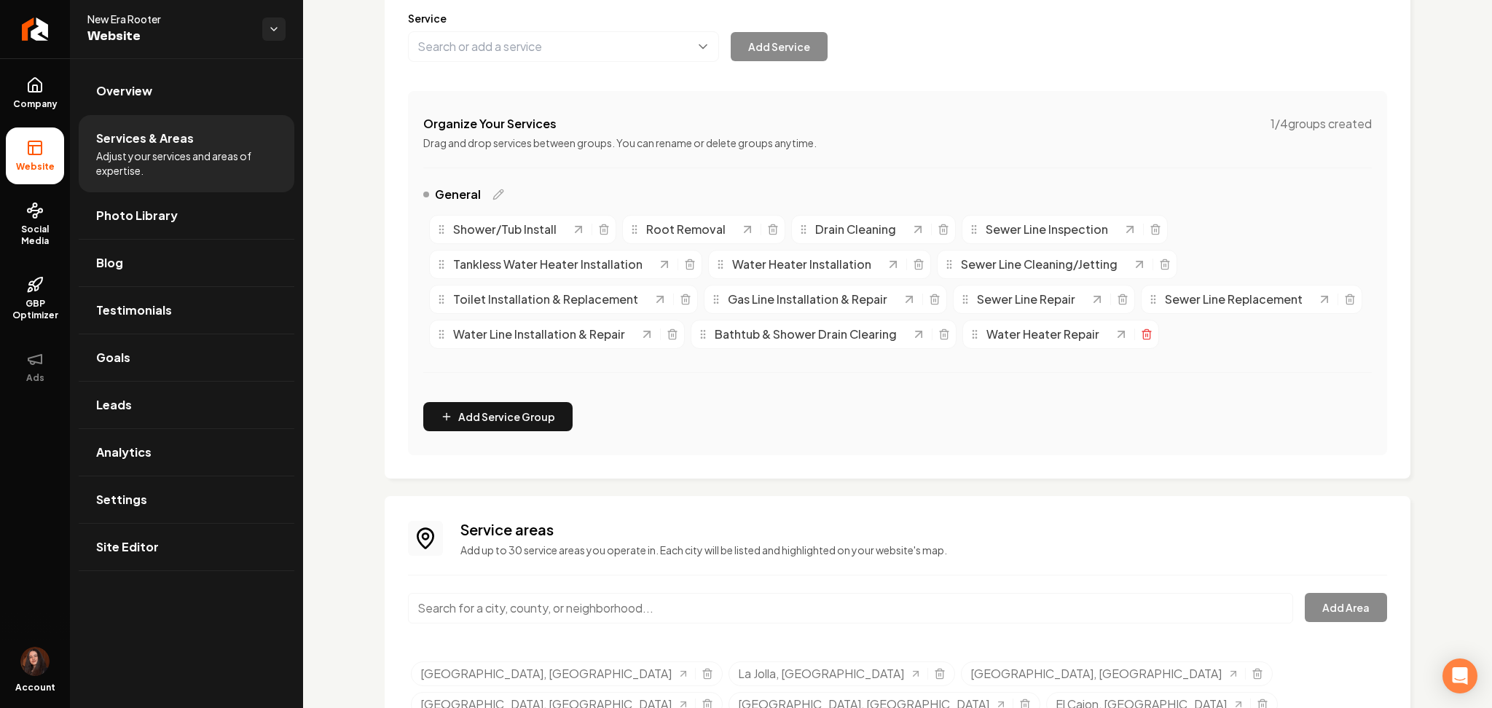
click at [1141, 340] on icon "Main content area" at bounding box center [1147, 335] width 12 height 12
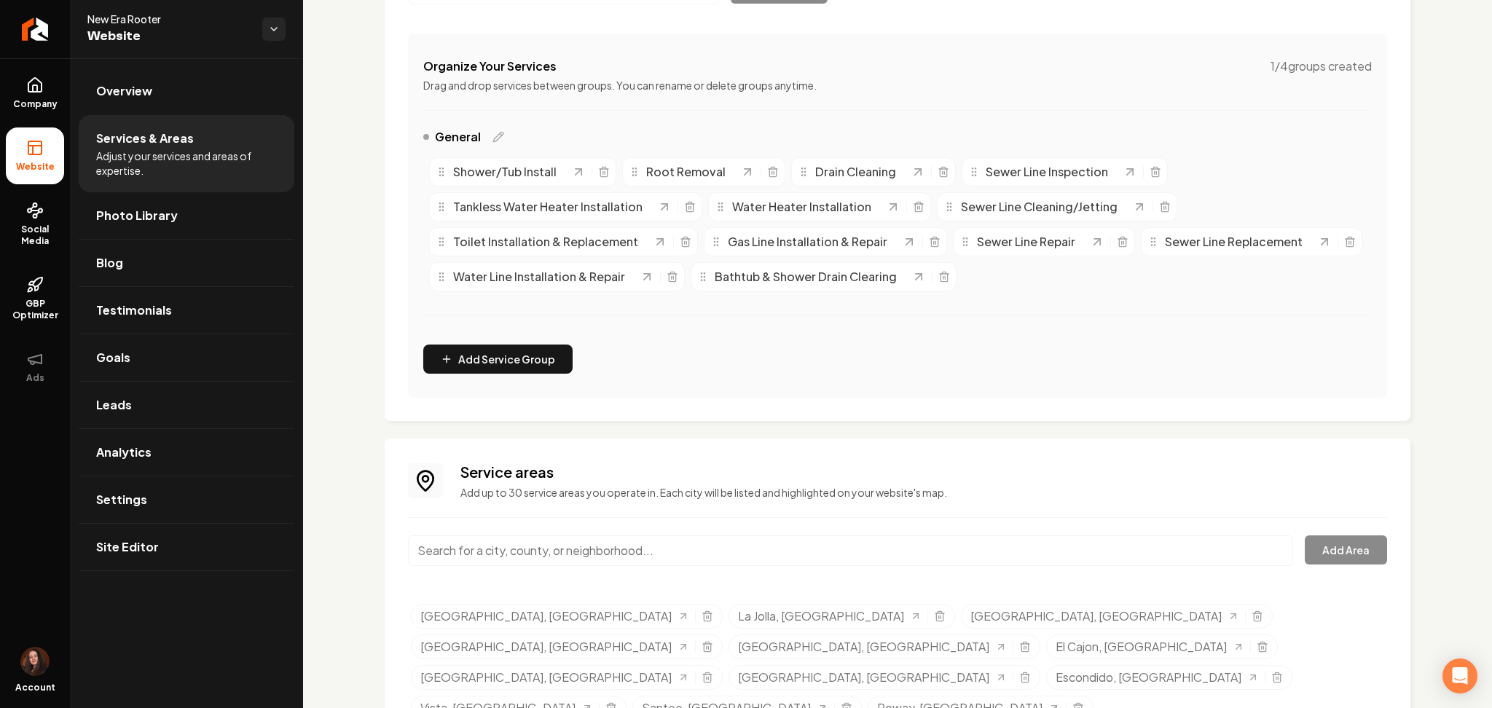
scroll to position [328, 0]
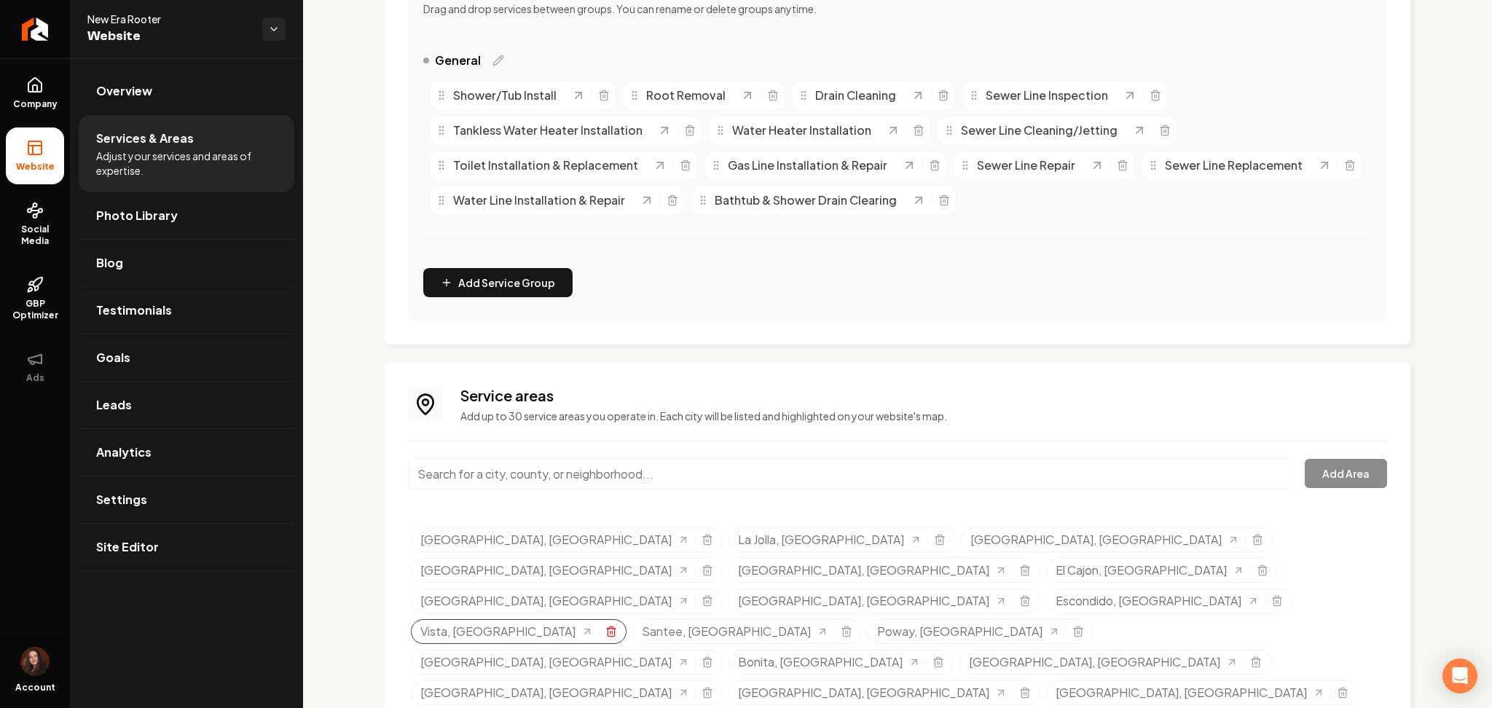
click at [614, 629] on icon "Selected tags" at bounding box center [611, 633] width 7 height 8
click at [1264, 690] on icon "Selected tags" at bounding box center [1267, 694] width 7 height 8
click at [1028, 690] on icon "Selected tags" at bounding box center [1024, 694] width 7 height 8
click at [185, 547] on link "Site Editor" at bounding box center [187, 547] width 216 height 47
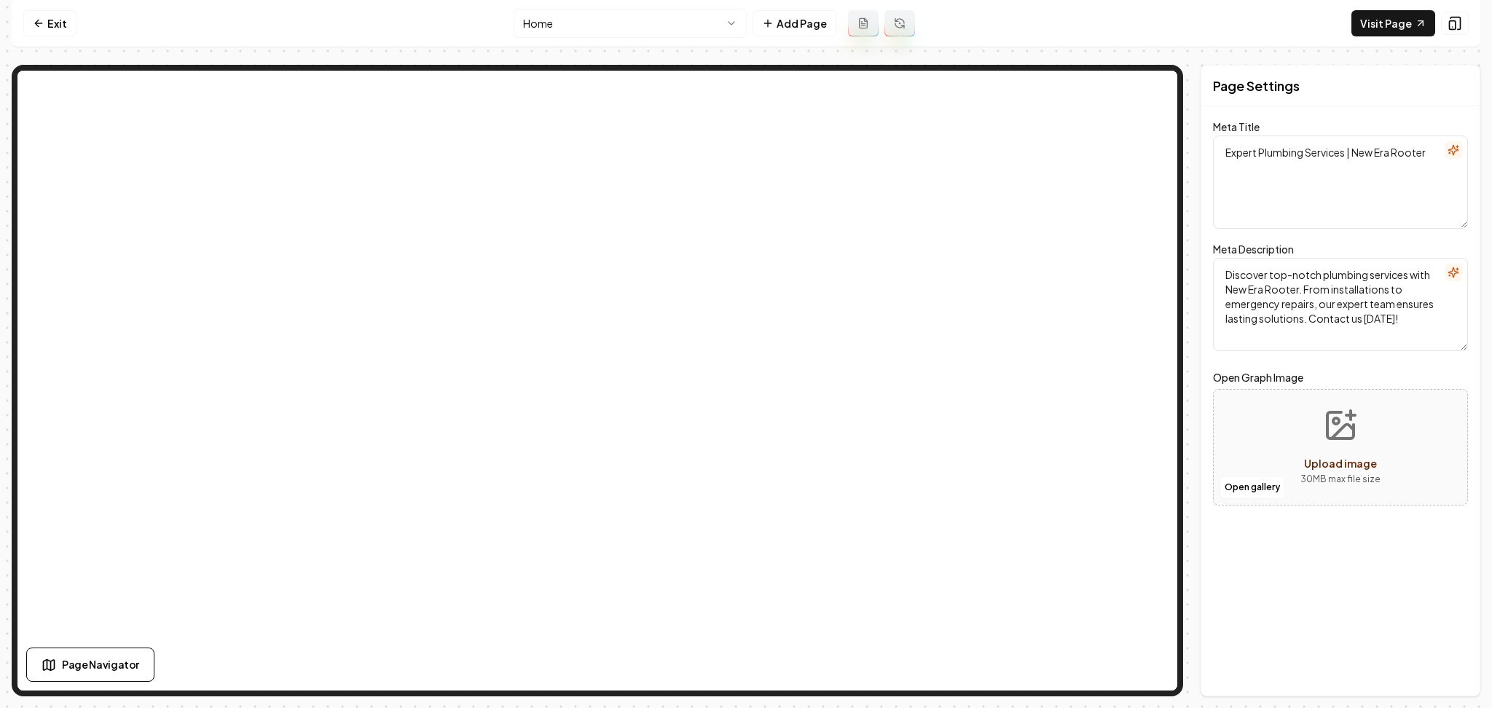
click at [1374, 37] on nav "Exit Home Add Page Visit Page" at bounding box center [746, 23] width 1469 height 47
click at [1374, 26] on link "Visit Page" at bounding box center [1393, 23] width 84 height 26
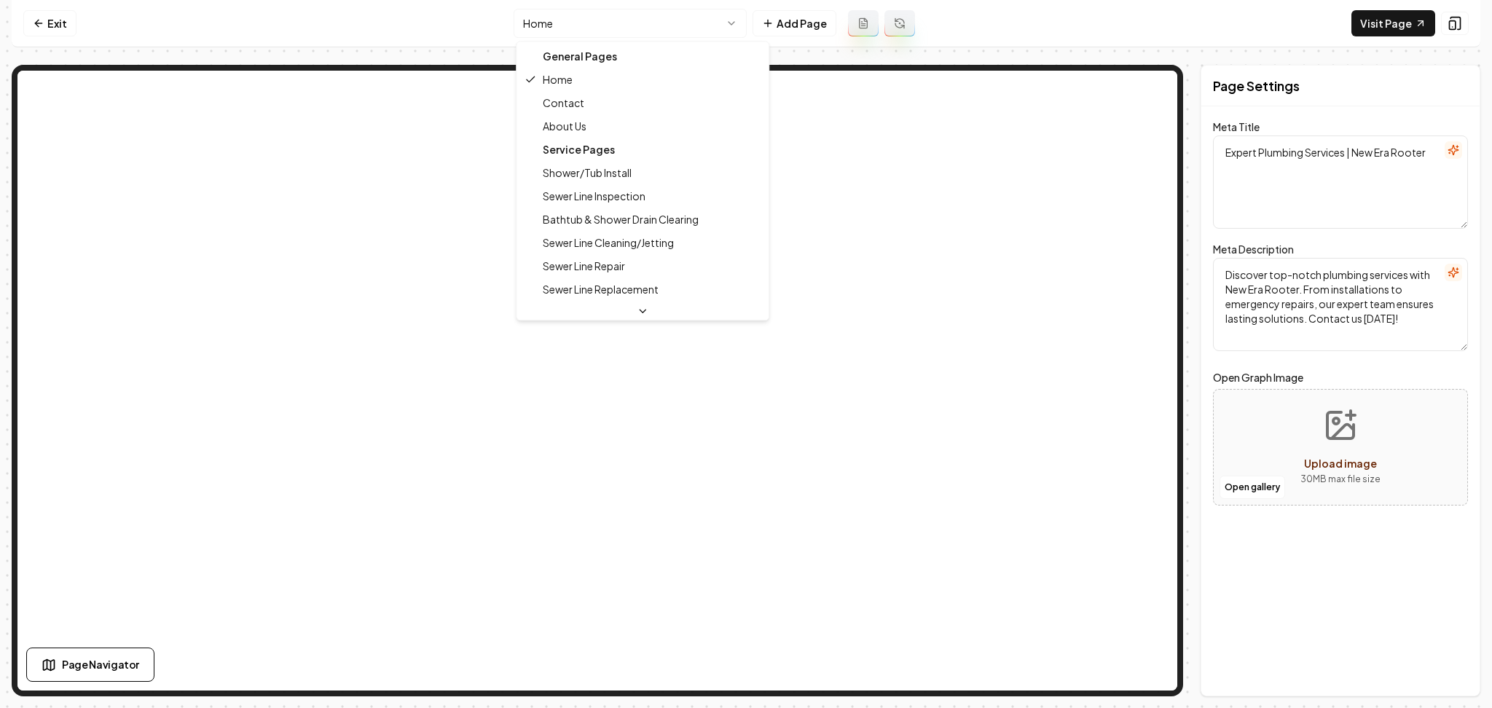
click at [557, 25] on html "Computer Required This feature is only available on a computer. Please switch t…" at bounding box center [746, 354] width 1492 height 708
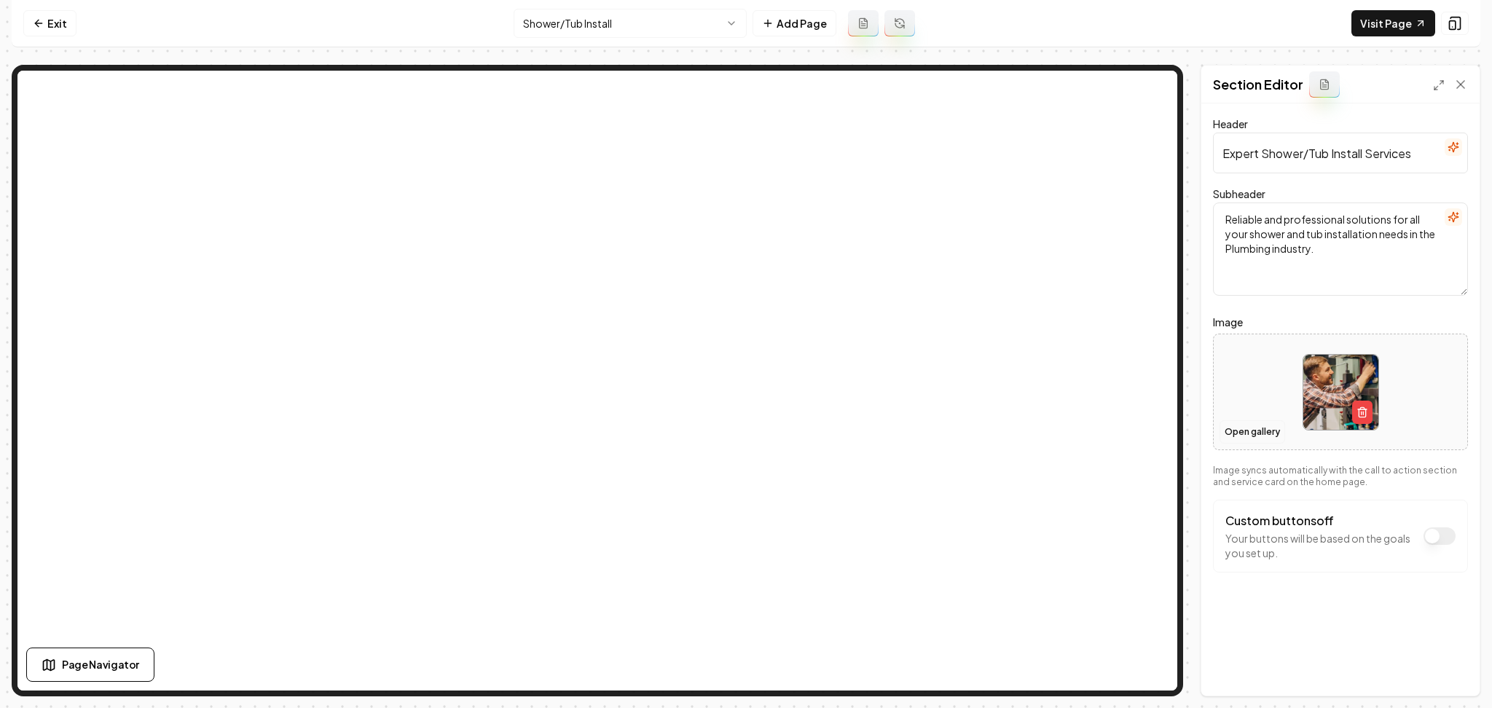
click at [1254, 436] on button "Open gallery" at bounding box center [1252, 431] width 66 height 23
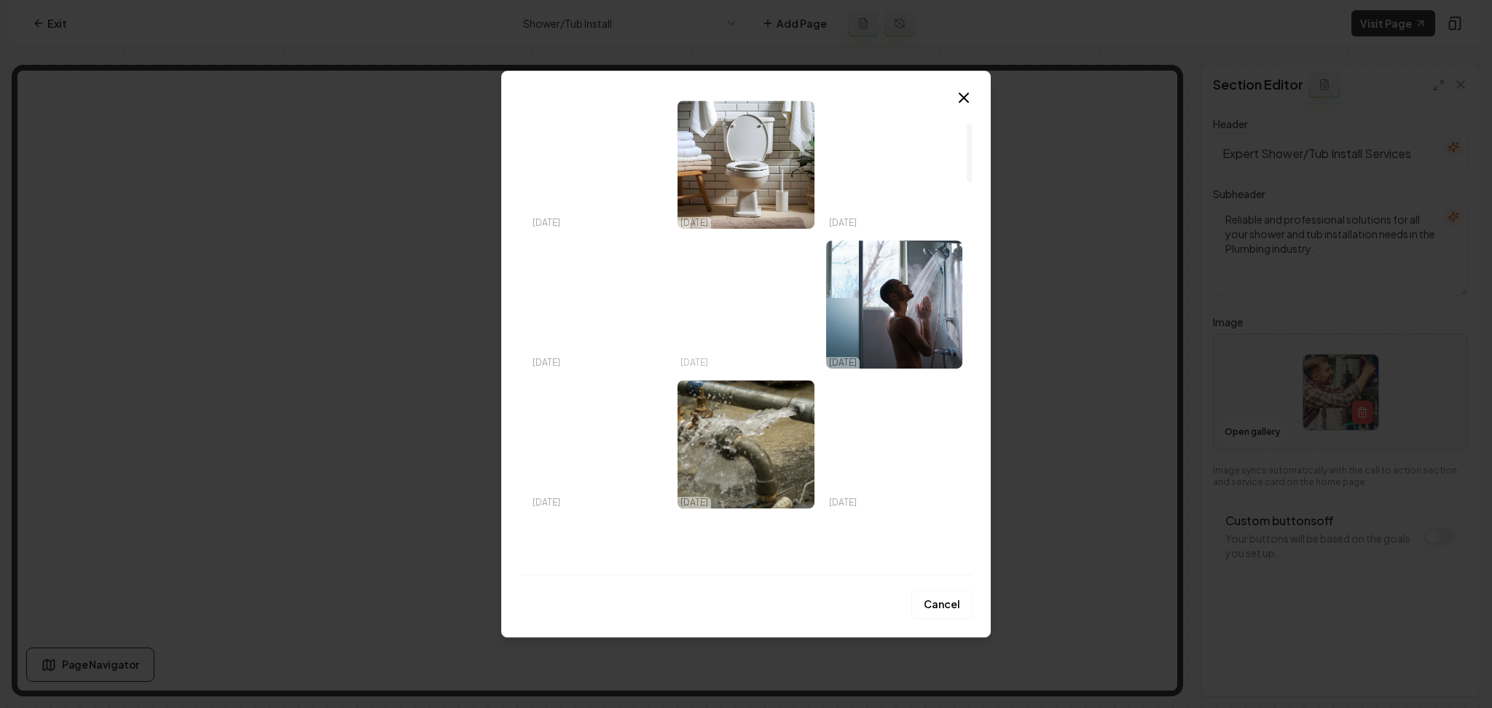
scroll to position [194, 0]
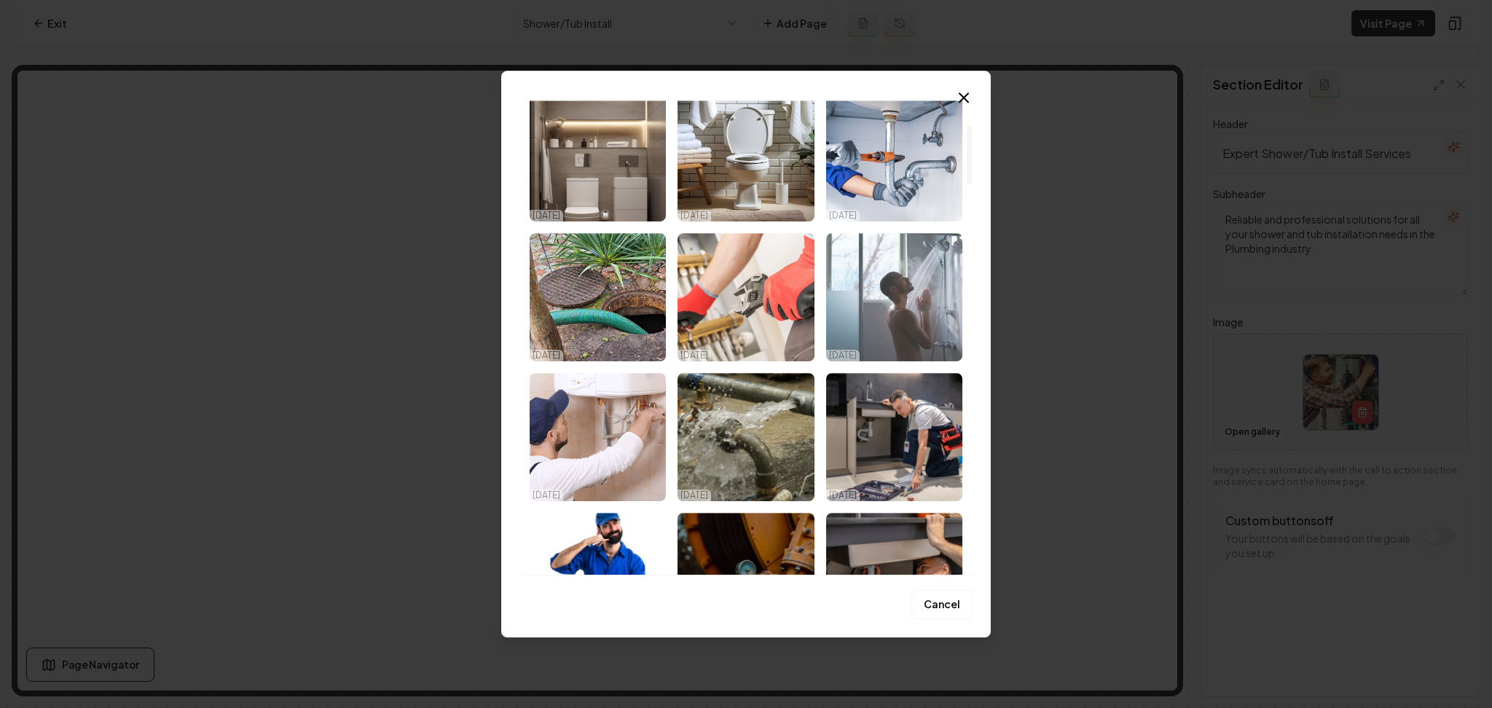
click at [875, 245] on img "Select image image_68d1b0075c7cd75eb8eb3cee.png" at bounding box center [894, 297] width 136 height 128
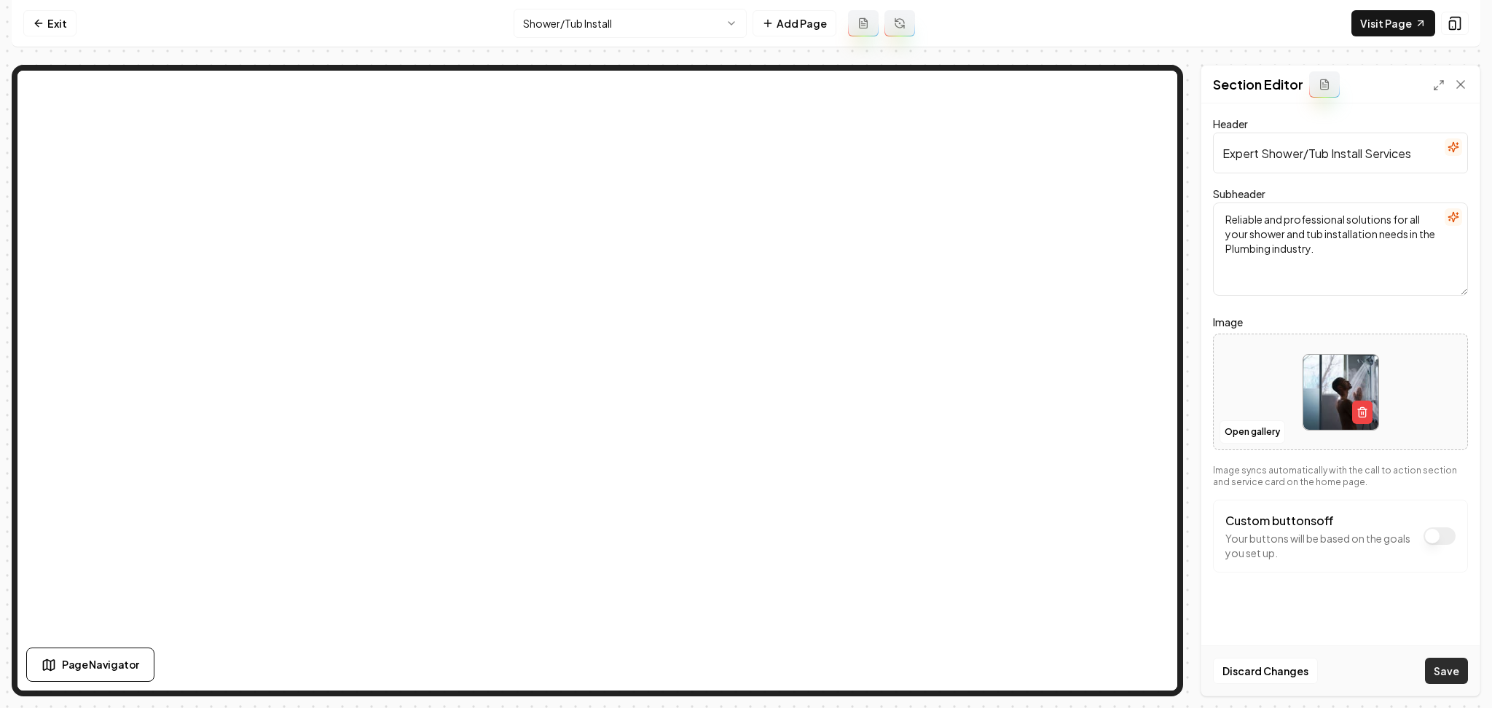
click at [1442, 677] on button "Save" at bounding box center [1446, 671] width 43 height 26
click at [1257, 436] on button "Open gallery" at bounding box center [1252, 431] width 66 height 23
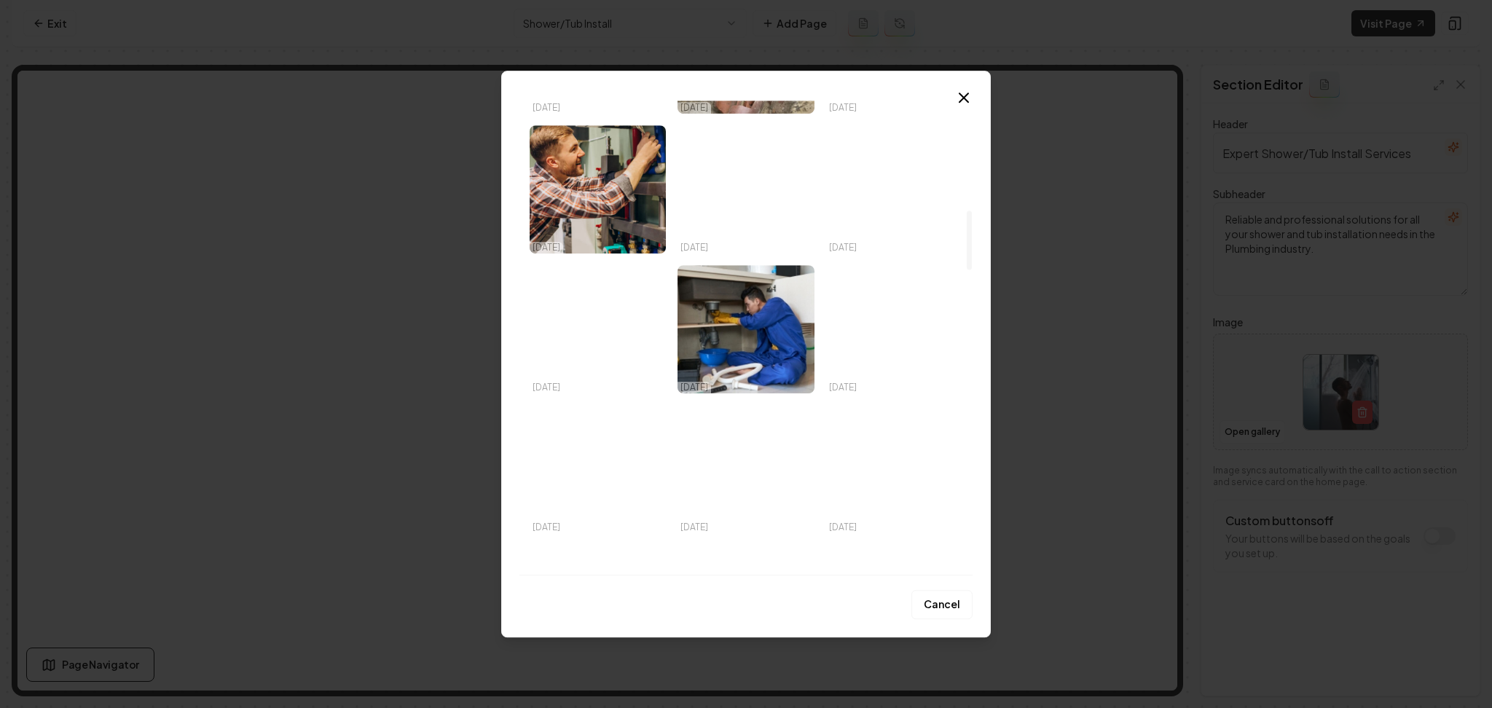
scroll to position [1068, 0]
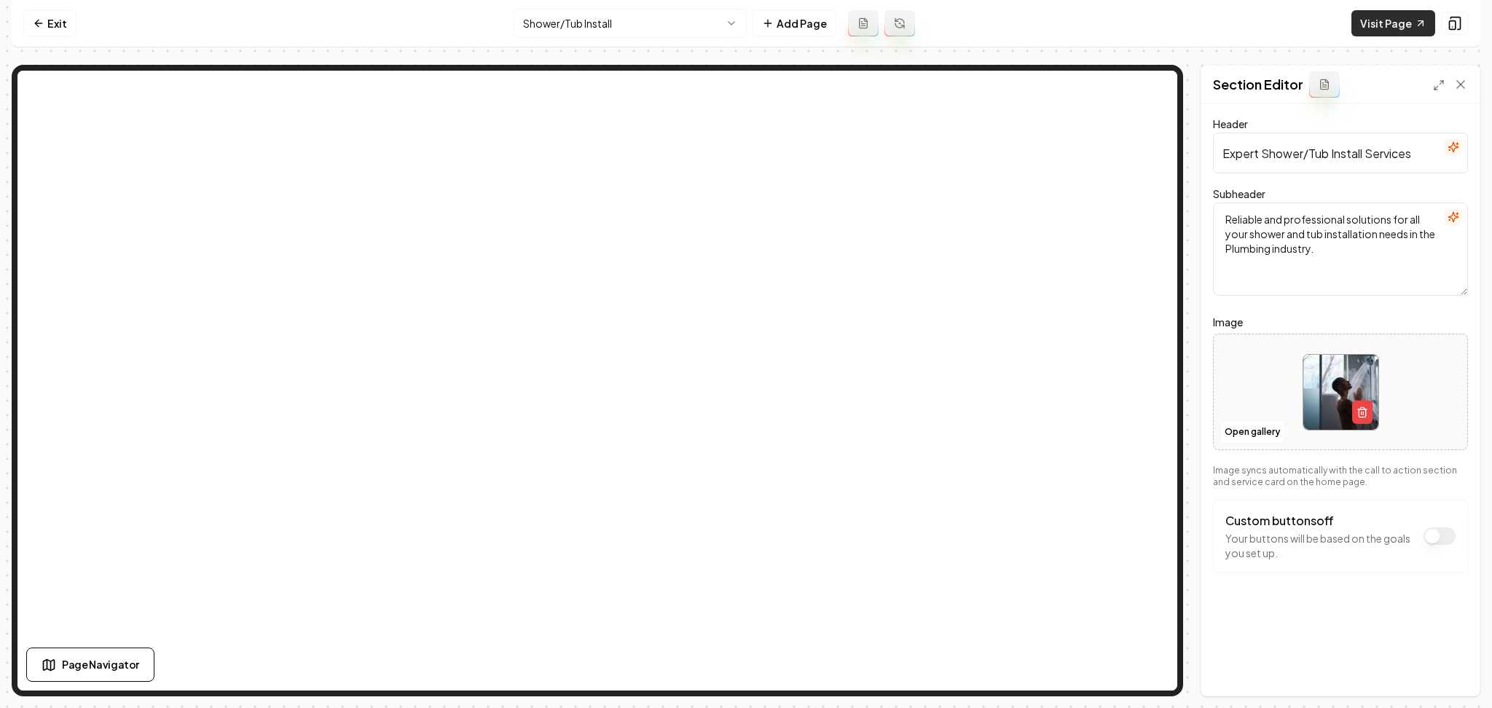
click at [1388, 25] on link "Visit Page" at bounding box center [1393, 23] width 84 height 26
click at [51, 25] on link "Exit" at bounding box center [49, 23] width 53 height 26
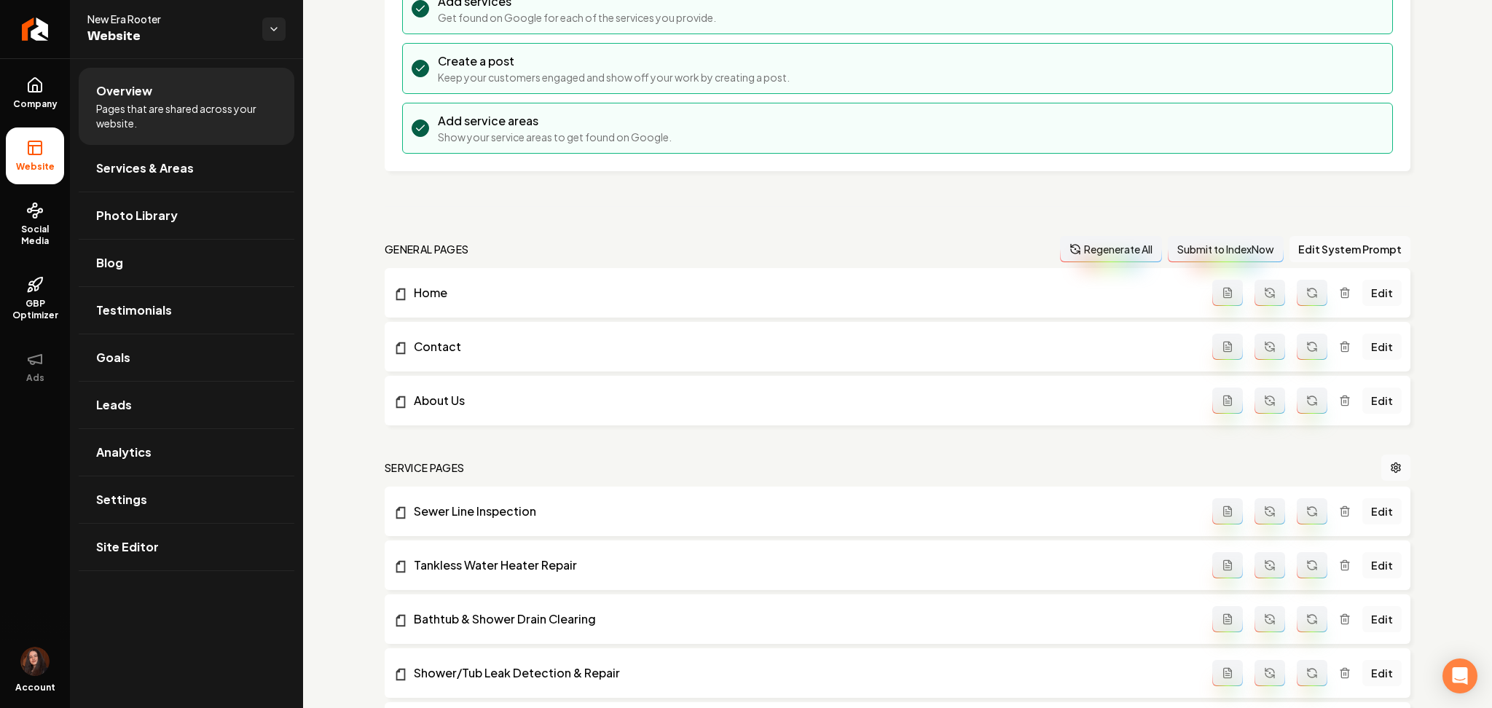
scroll to position [291, 0]
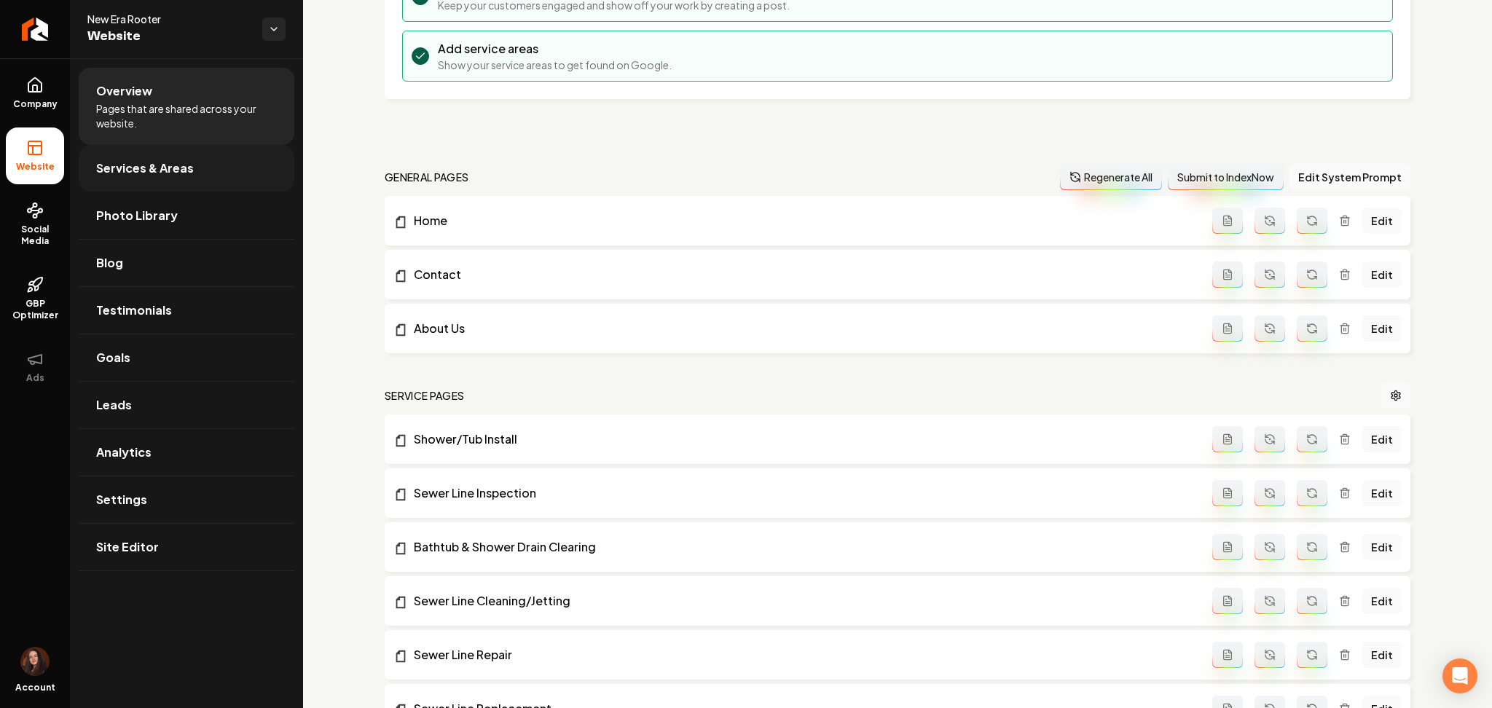
click at [125, 186] on link "Services & Areas" at bounding box center [187, 168] width 216 height 47
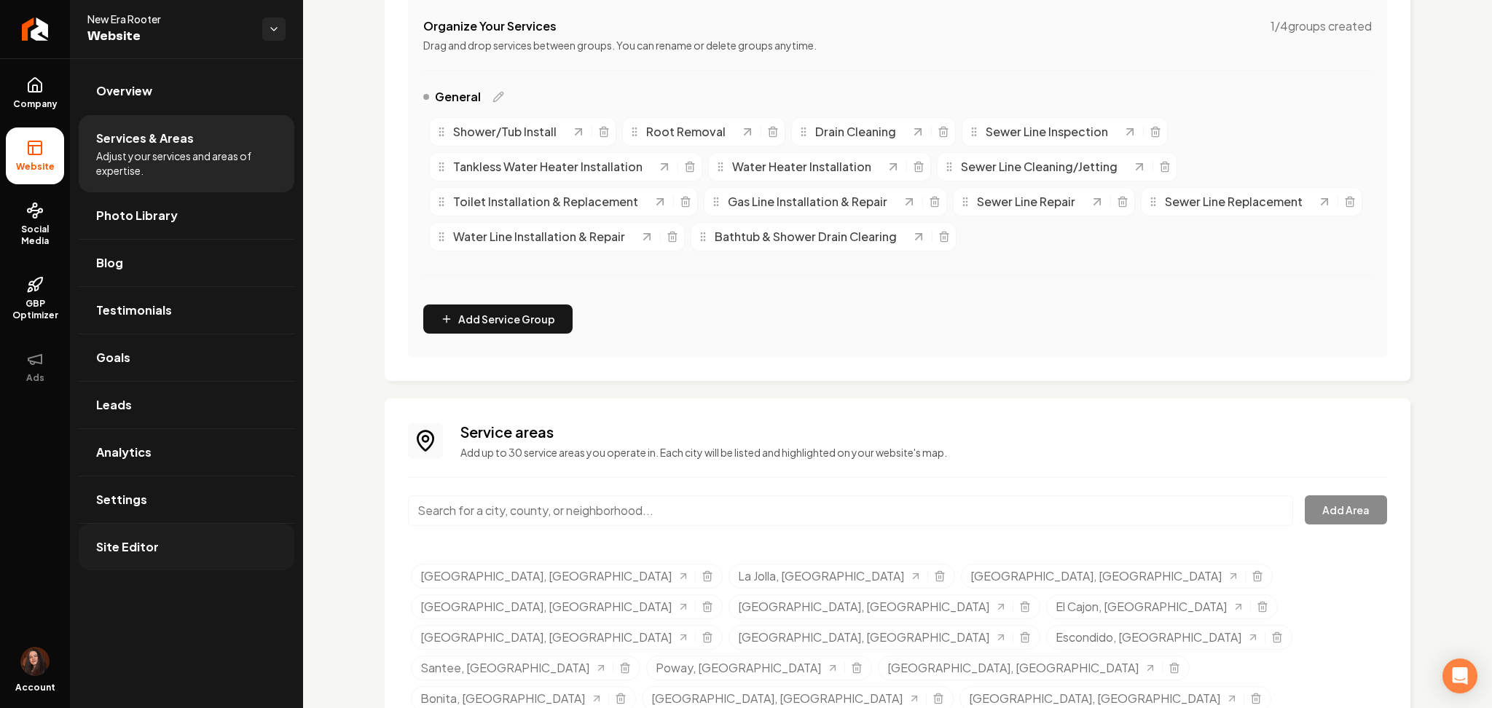
click at [208, 565] on link "Site Editor" at bounding box center [187, 547] width 216 height 47
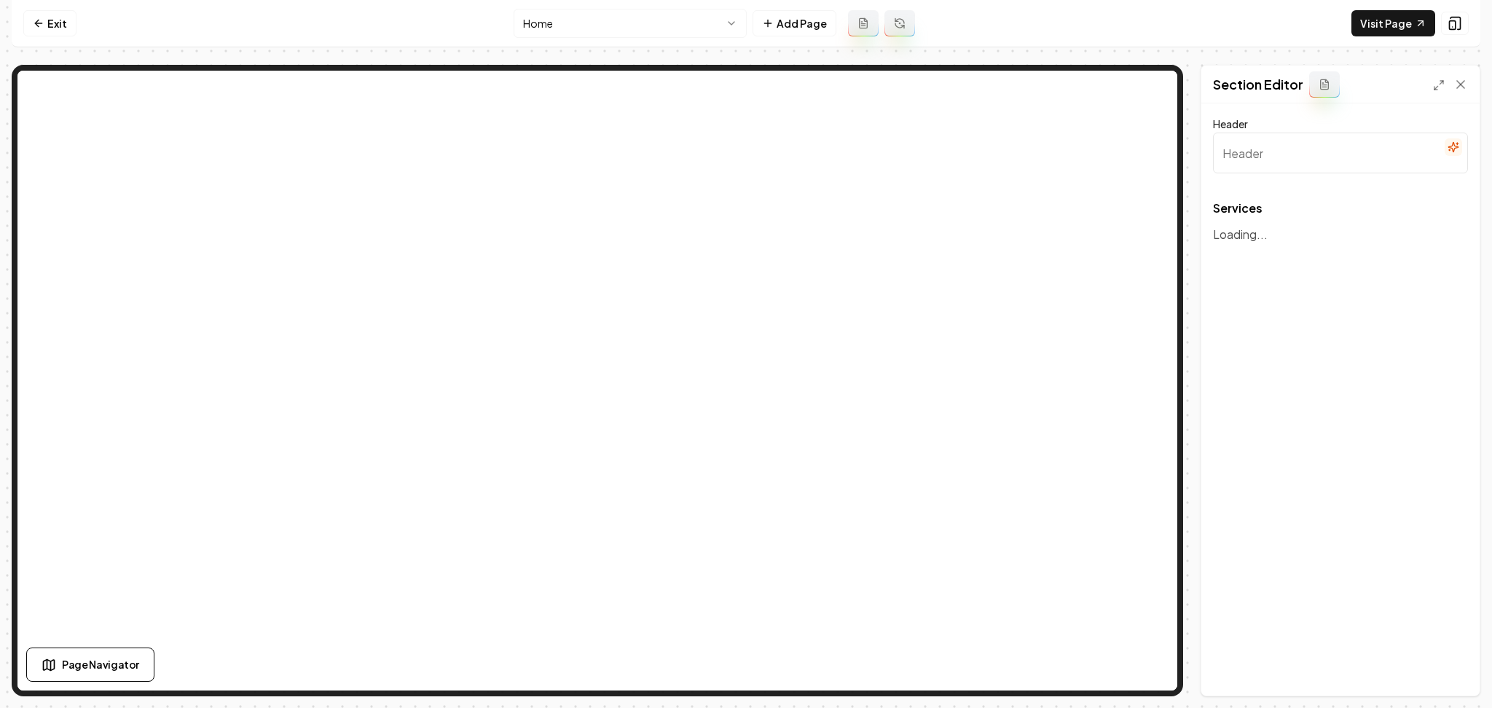
type input "Comprehensive Plumbing Services"
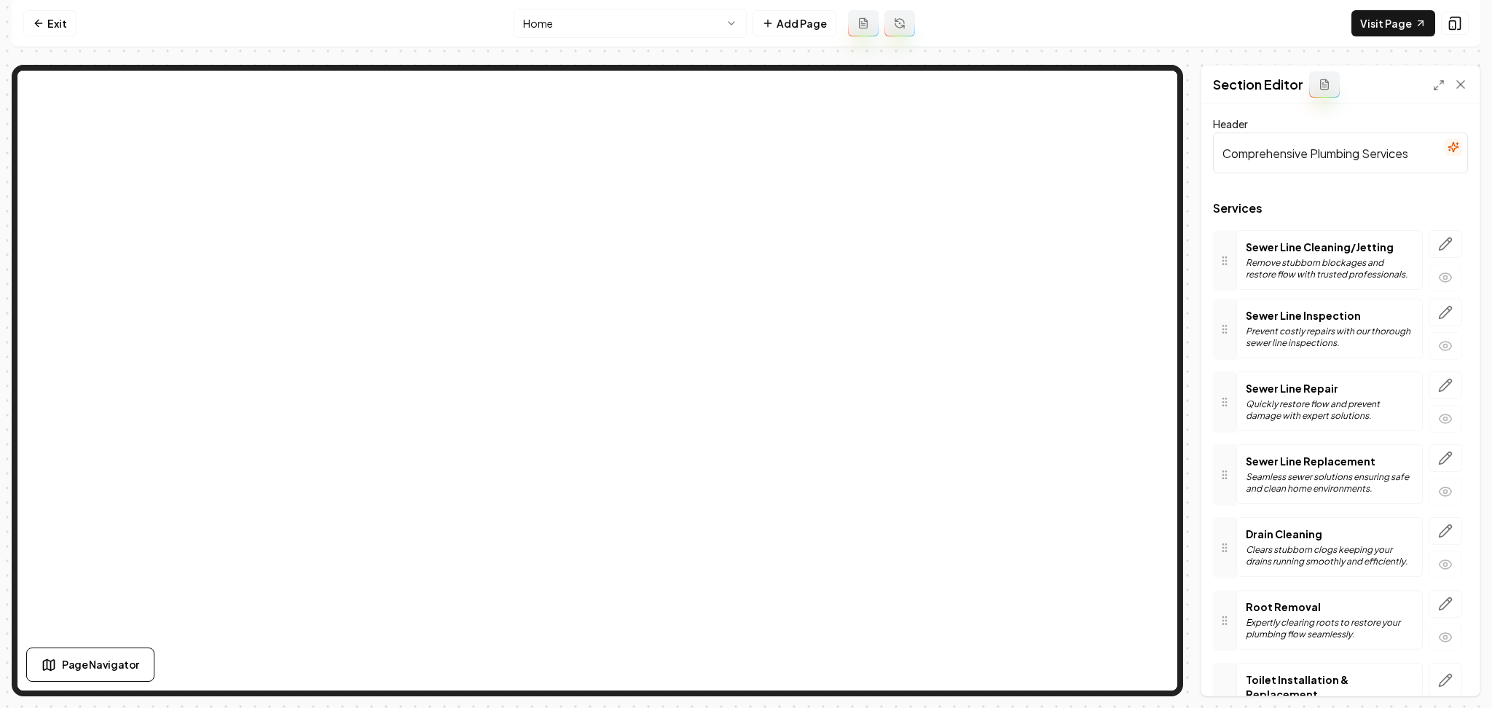
drag, startPoint x: 1230, startPoint y: 332, endPoint x: 1228, endPoint y: 264, distance: 68.5
click at [1445, 667] on button "Save" at bounding box center [1446, 671] width 43 height 26
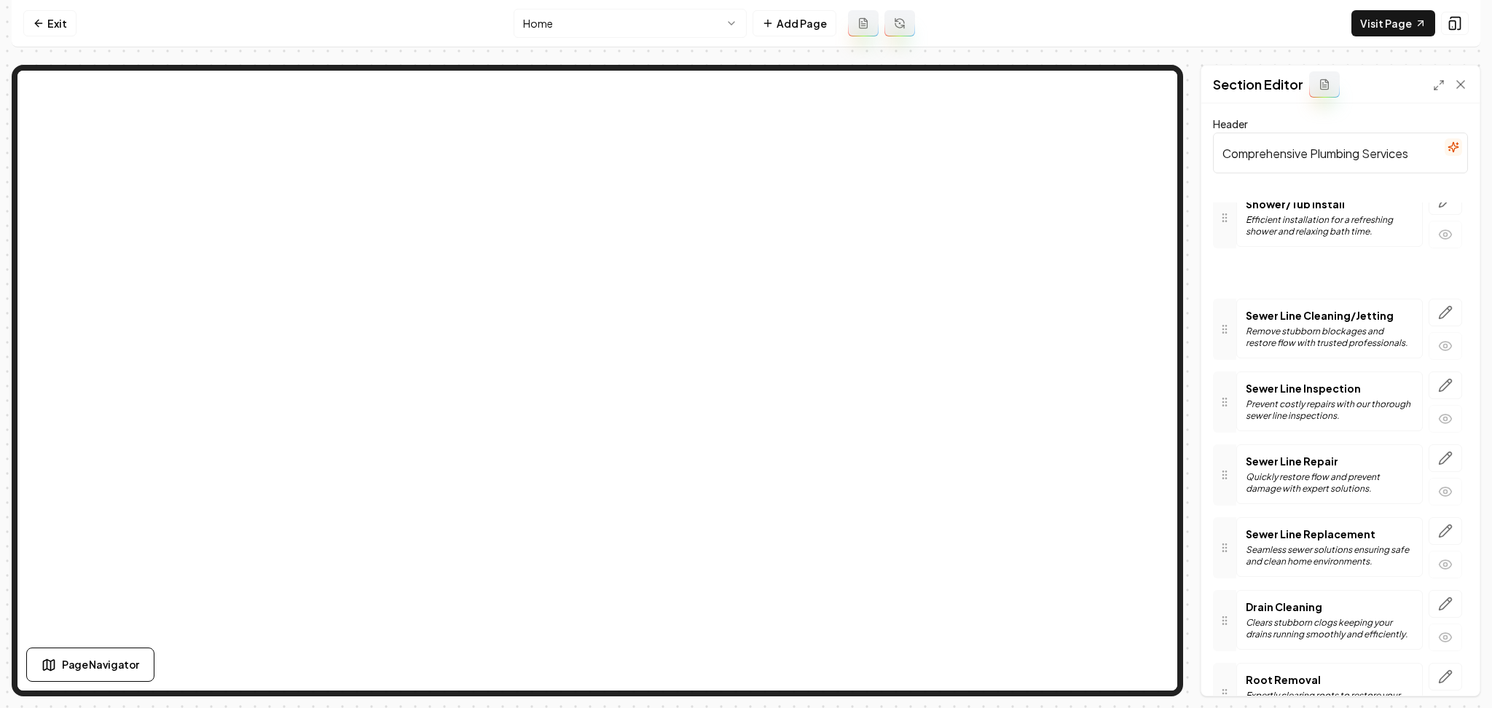
drag, startPoint x: 1224, startPoint y: 608, endPoint x: 1273, endPoint y: 248, distance: 363.2
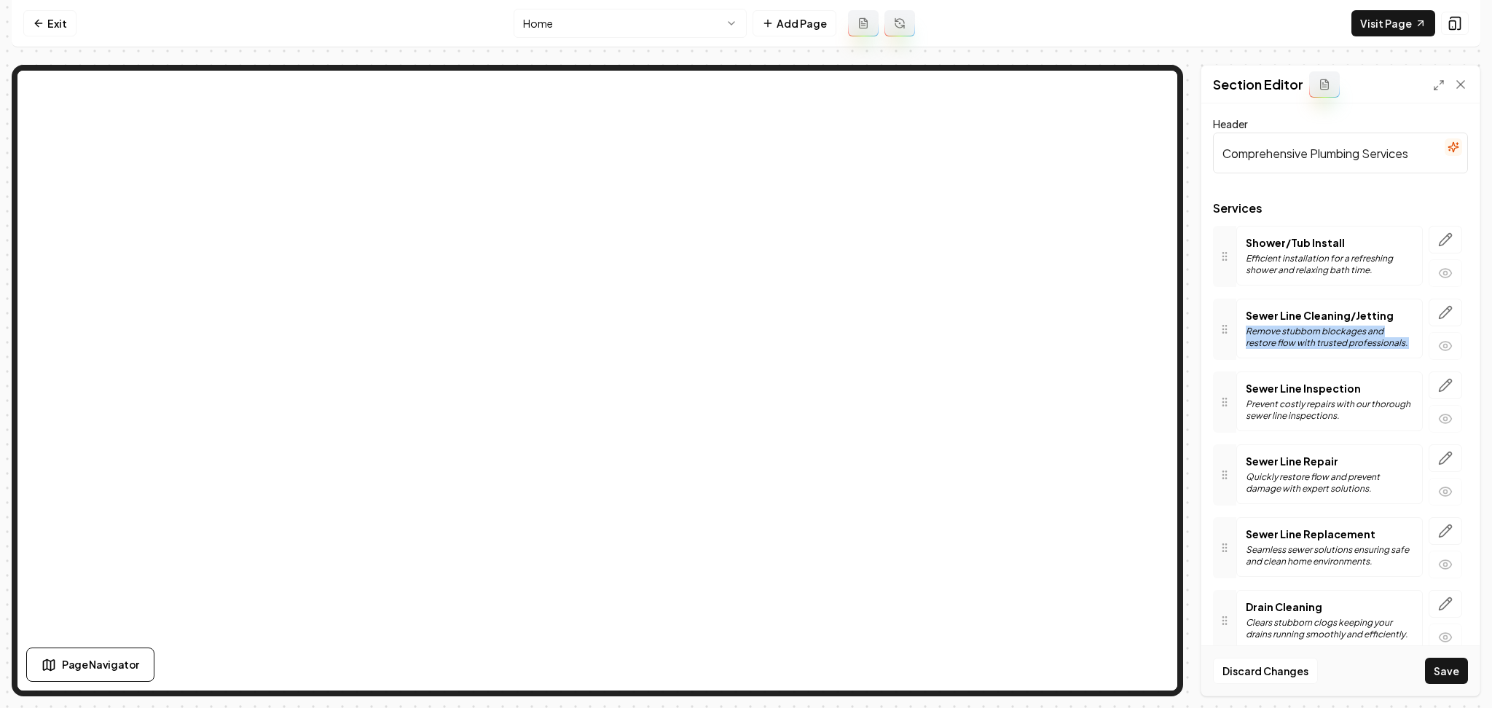
drag, startPoint x: 1237, startPoint y: 336, endPoint x: 1239, endPoint y: 354, distance: 18.3
click at [1237, 371] on div "Services Shower/Tub Install Efficient installation for a refreshing shower and …" at bounding box center [1340, 708] width 255 height 1010
click at [1238, 335] on div "Sewer Line Cleaning/Jetting Remove stubborn blockages and restore flow with tru…" at bounding box center [1329, 329] width 186 height 60
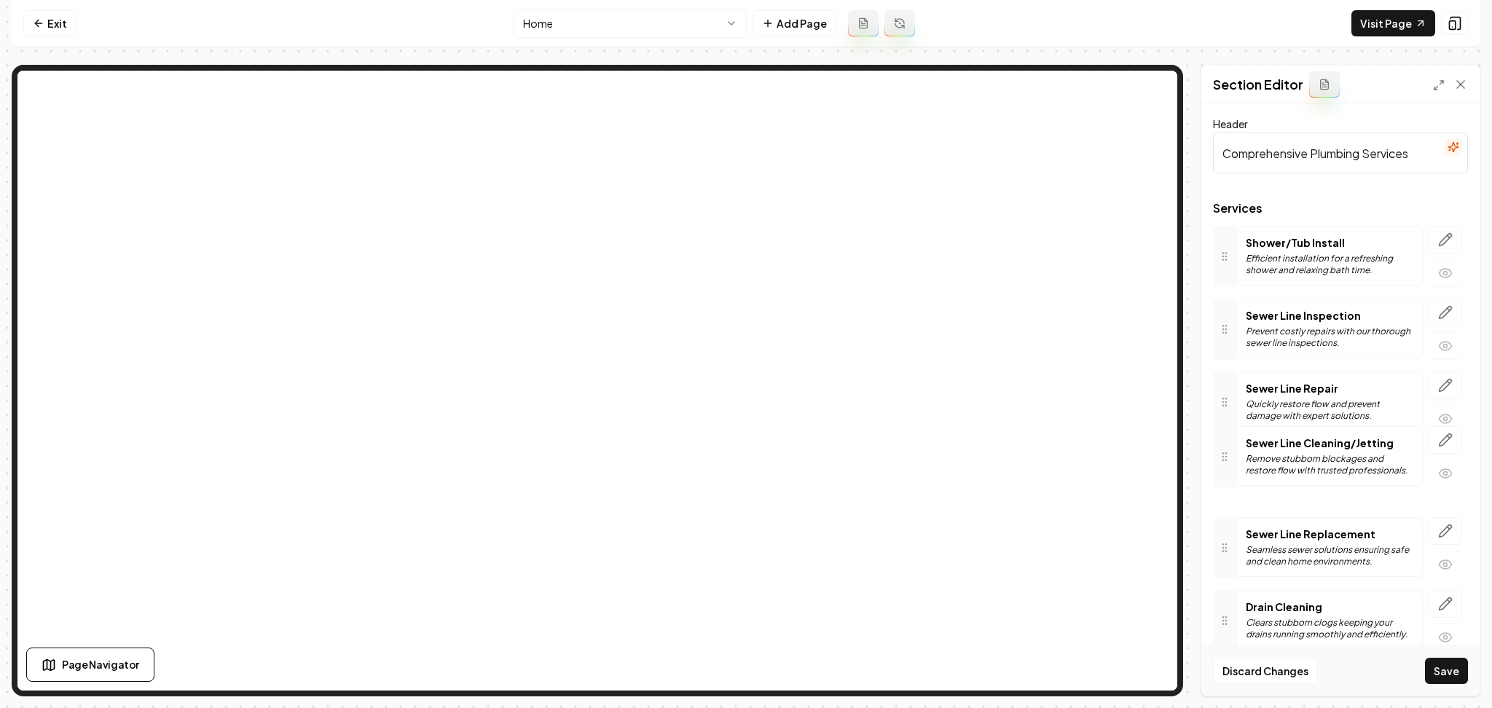
drag, startPoint x: 1227, startPoint y: 333, endPoint x: 1235, endPoint y: 463, distance: 130.7
click at [1437, 665] on button "Save" at bounding box center [1446, 671] width 43 height 26
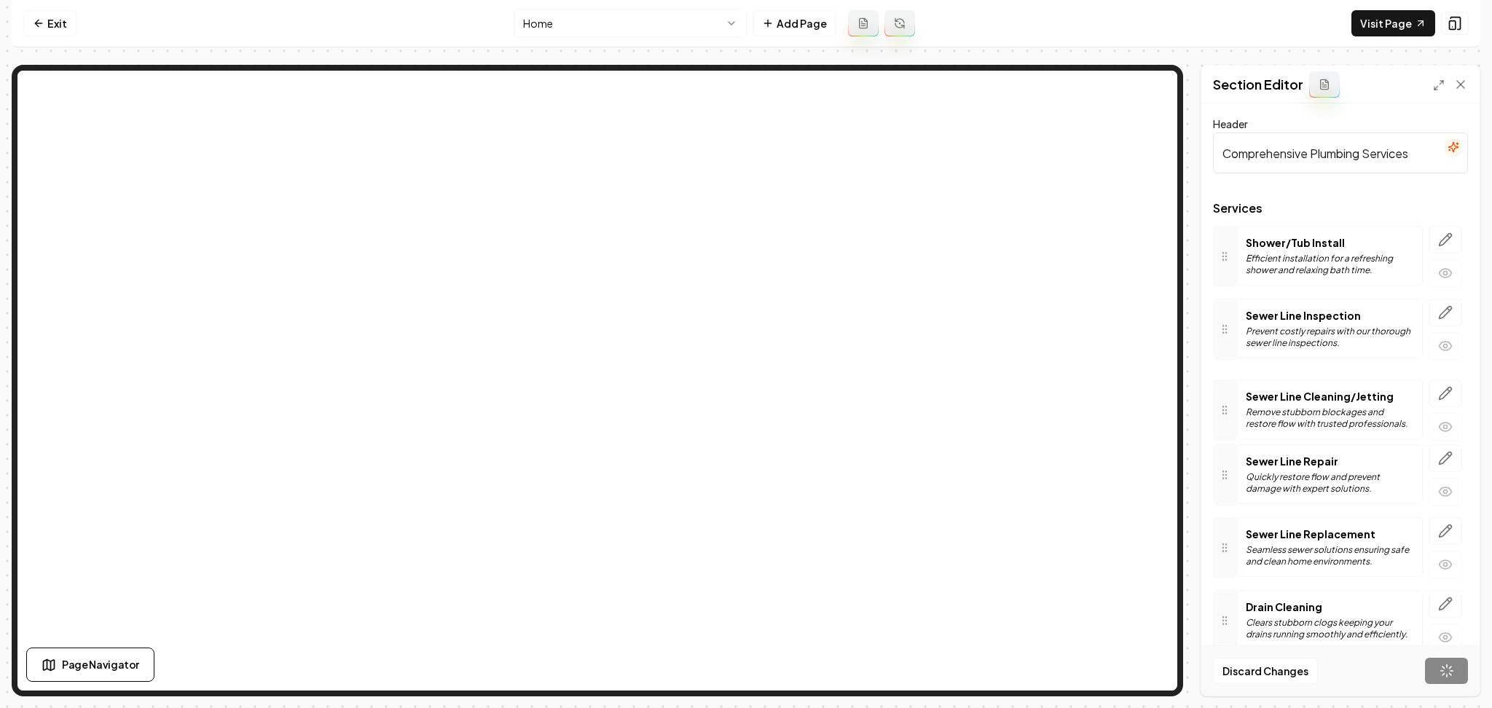
drag, startPoint x: 1217, startPoint y: 479, endPoint x: 1228, endPoint y: 406, distance: 72.9
click at [543, 18] on html "Computer Required This feature is only available on a computer. Please switch t…" at bounding box center [746, 354] width 1492 height 708
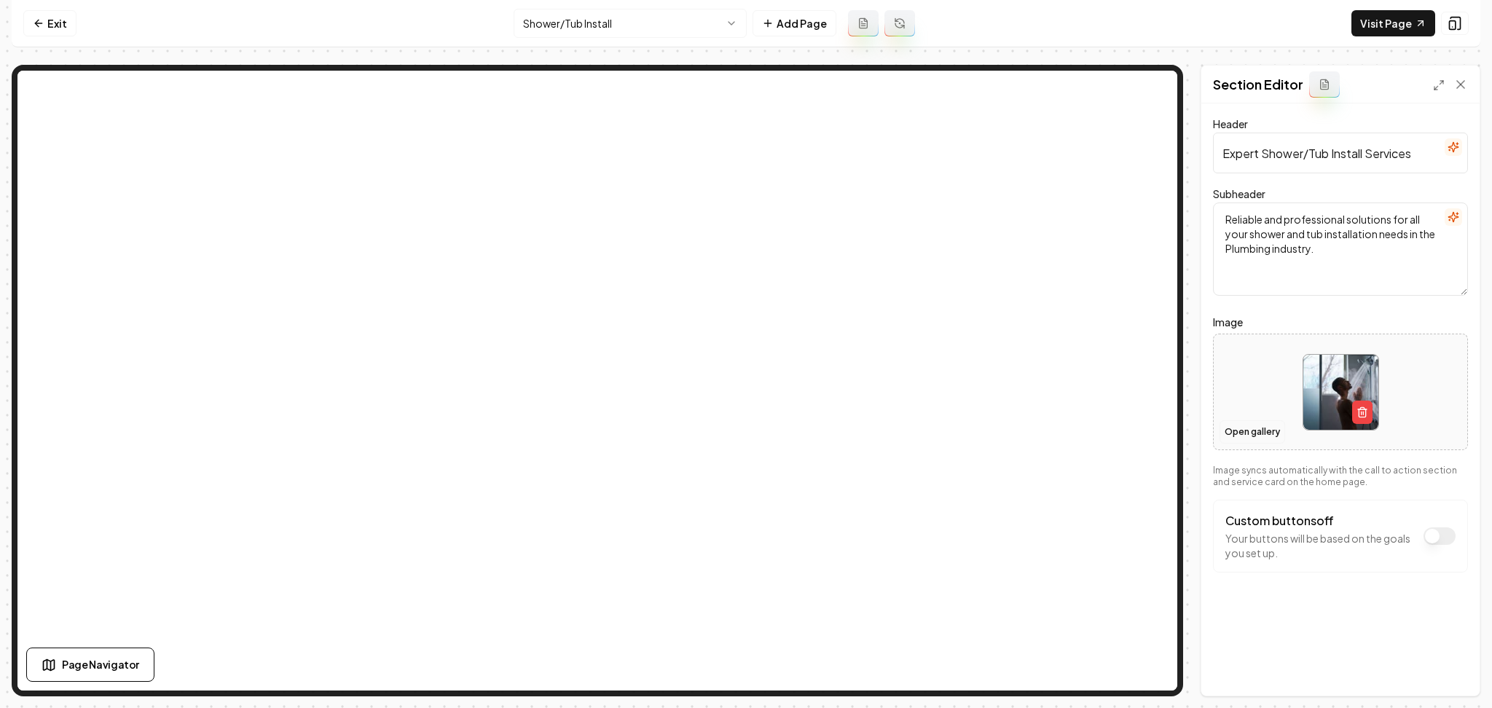
click at [1248, 439] on button "Open gallery" at bounding box center [1252, 431] width 66 height 23
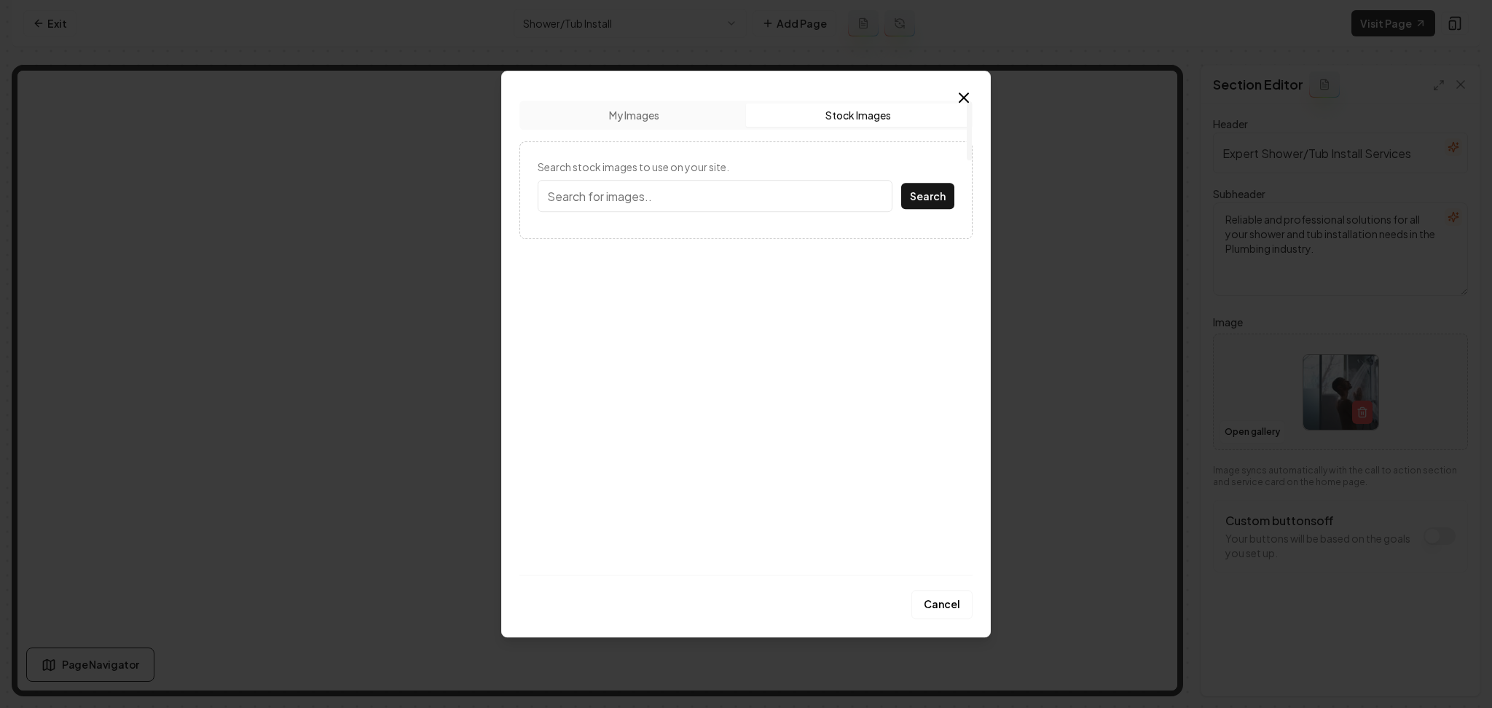
click at [883, 114] on button "Stock Images" at bounding box center [858, 114] width 224 height 23
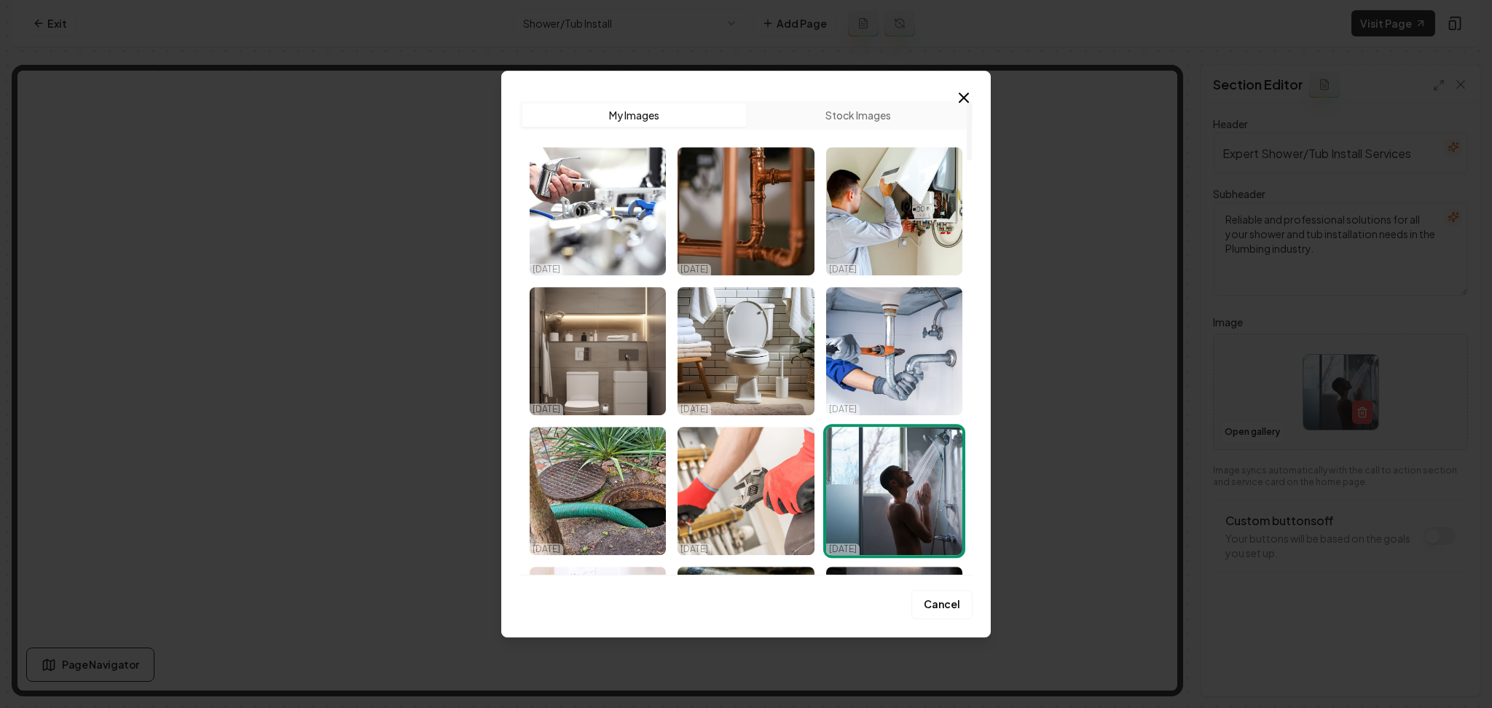
drag, startPoint x: 875, startPoint y: 127, endPoint x: 860, endPoint y: 134, distance: 16.3
click at [874, 128] on div "Upload My Images Stock Images" at bounding box center [745, 115] width 453 height 29
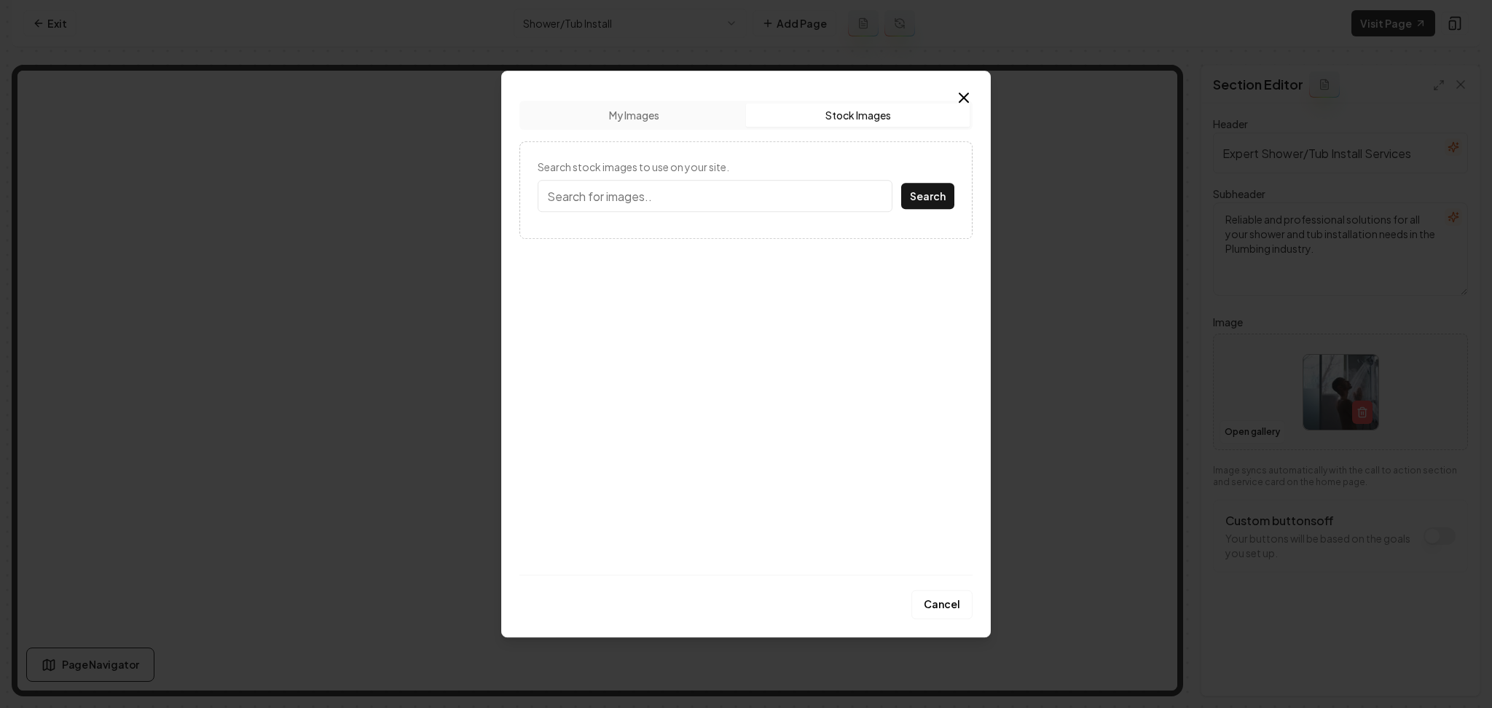
click at [844, 121] on button "Stock Images" at bounding box center [858, 114] width 224 height 23
click at [720, 203] on input "Search stock images to use on your site." at bounding box center [715, 196] width 355 height 32
type input "tub"
click at [901, 183] on button "Search" at bounding box center [927, 196] width 53 height 26
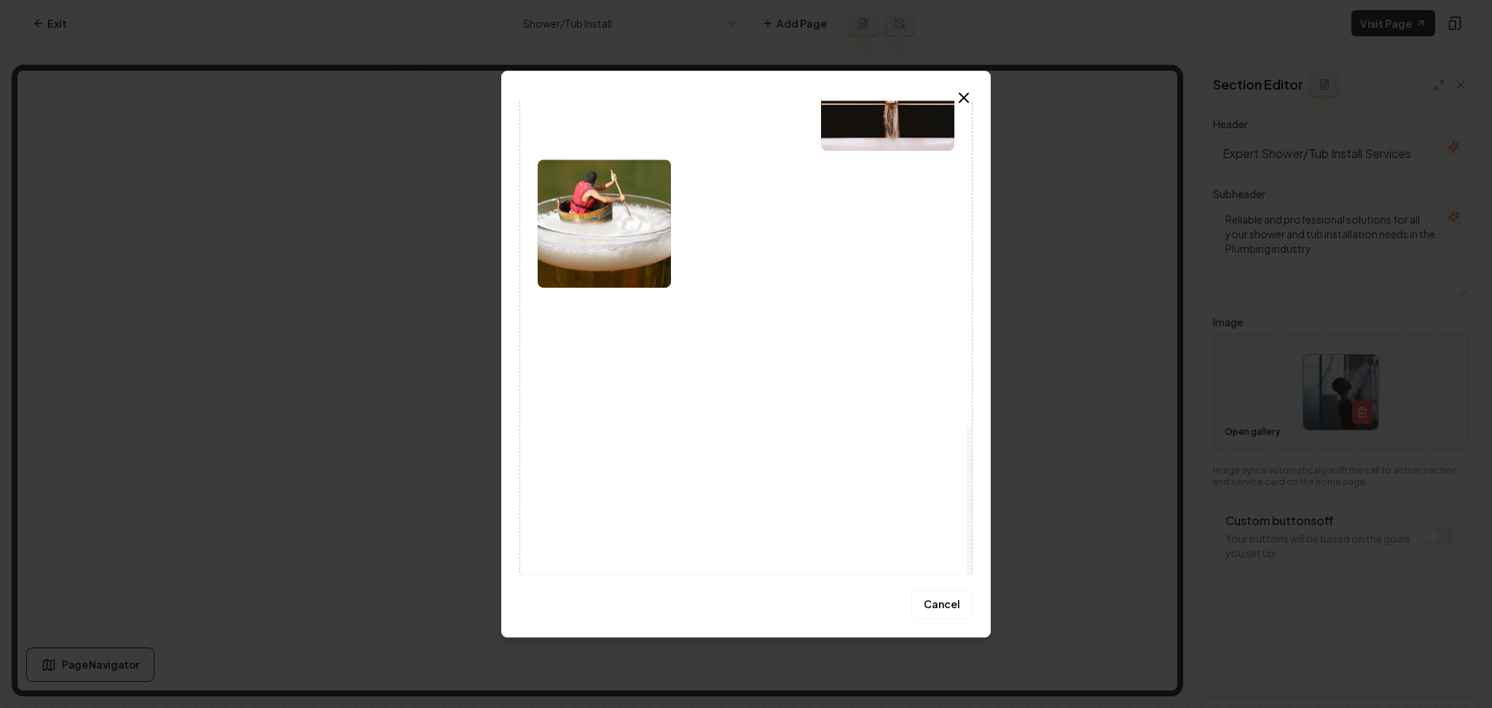
scroll to position [1042, 0]
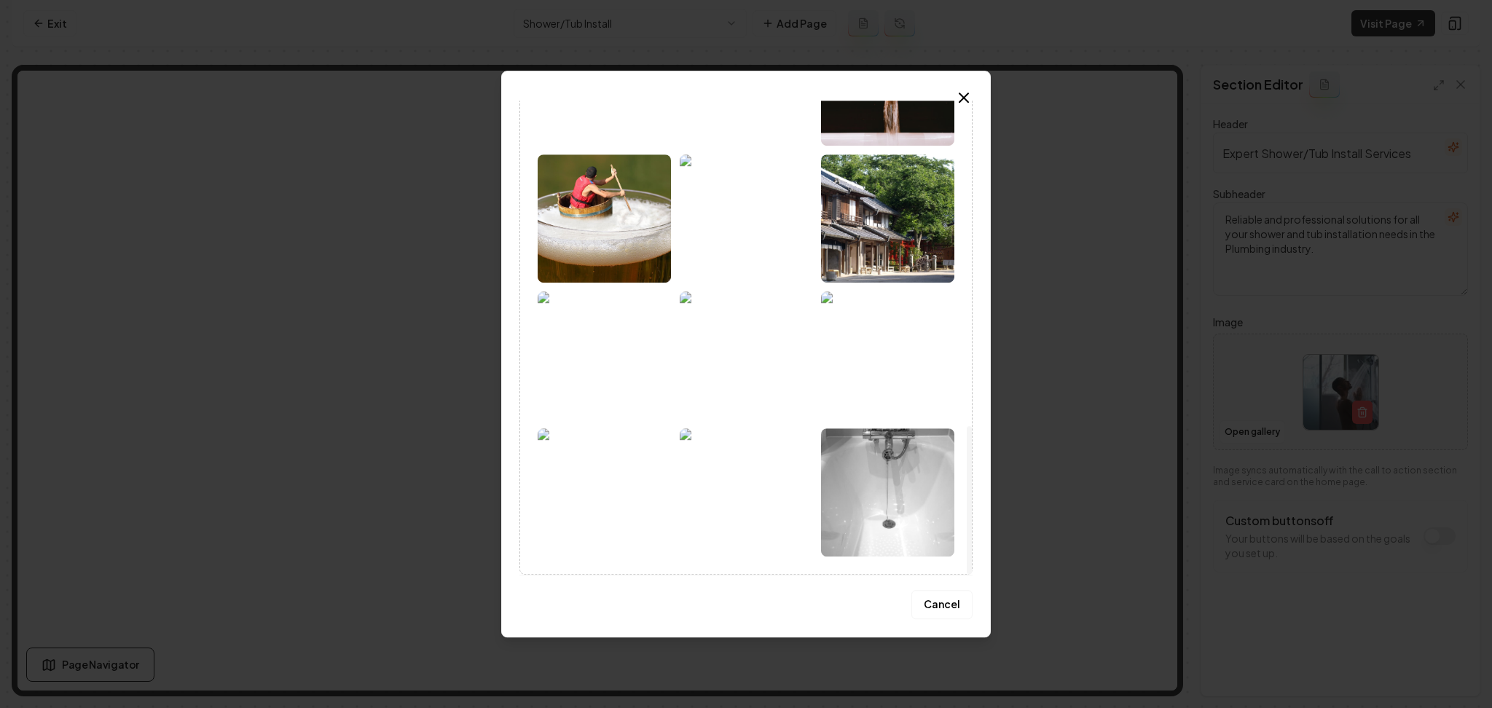
click at [860, 457] on img at bounding box center [887, 492] width 133 height 128
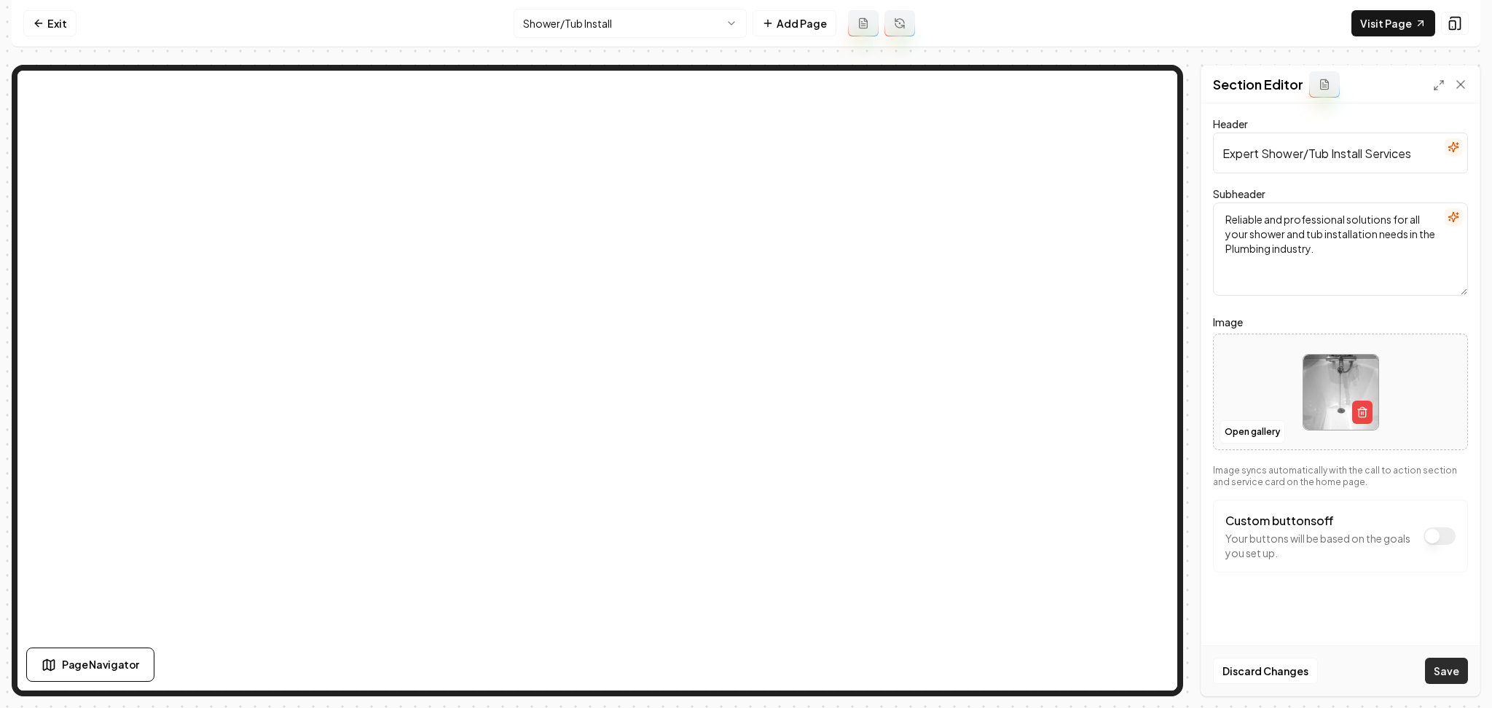
click at [1445, 665] on button "Save" at bounding box center [1446, 671] width 43 height 26
click at [607, 15] on html "Computer Required This feature is only available on a computer. Please switch t…" at bounding box center [746, 354] width 1492 height 708
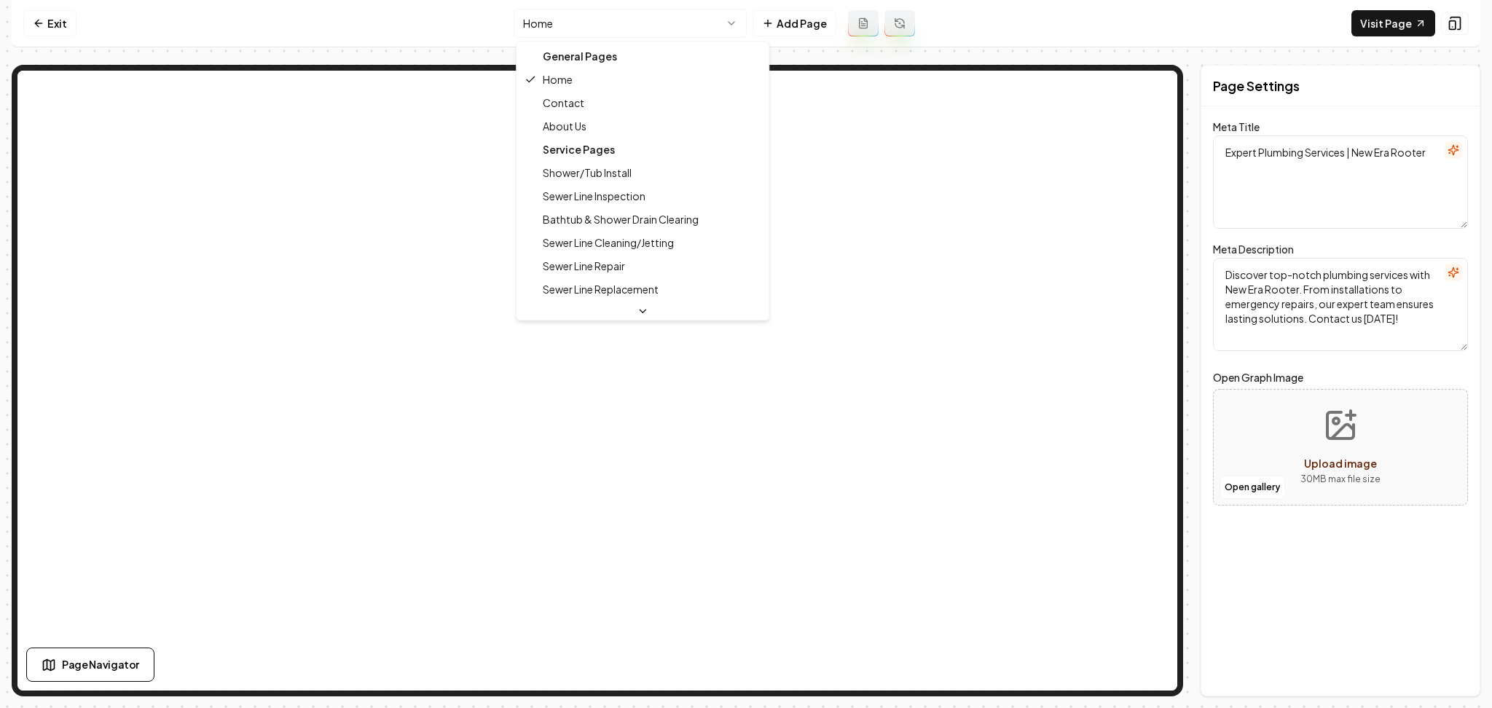
click at [606, 16] on html "Computer Required This feature is only available on a computer. Please switch t…" at bounding box center [746, 354] width 1492 height 708
type textarea "Shower & Tub Install Service | New Era Rooter"
type textarea "Upgrade your bathroom with New Era Rooter's top-notch Shower/Tub Install servic…"
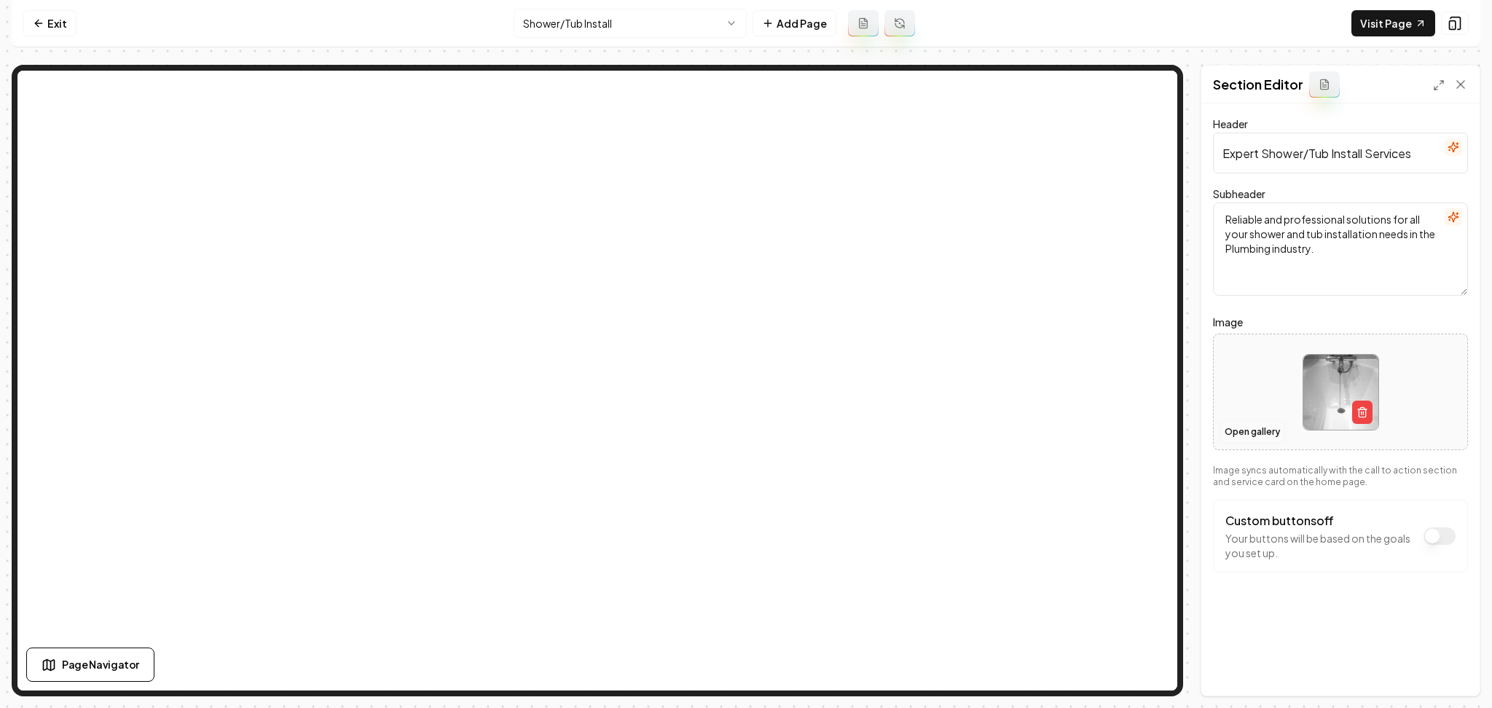
click at [1262, 434] on button "Open gallery" at bounding box center [1252, 431] width 66 height 23
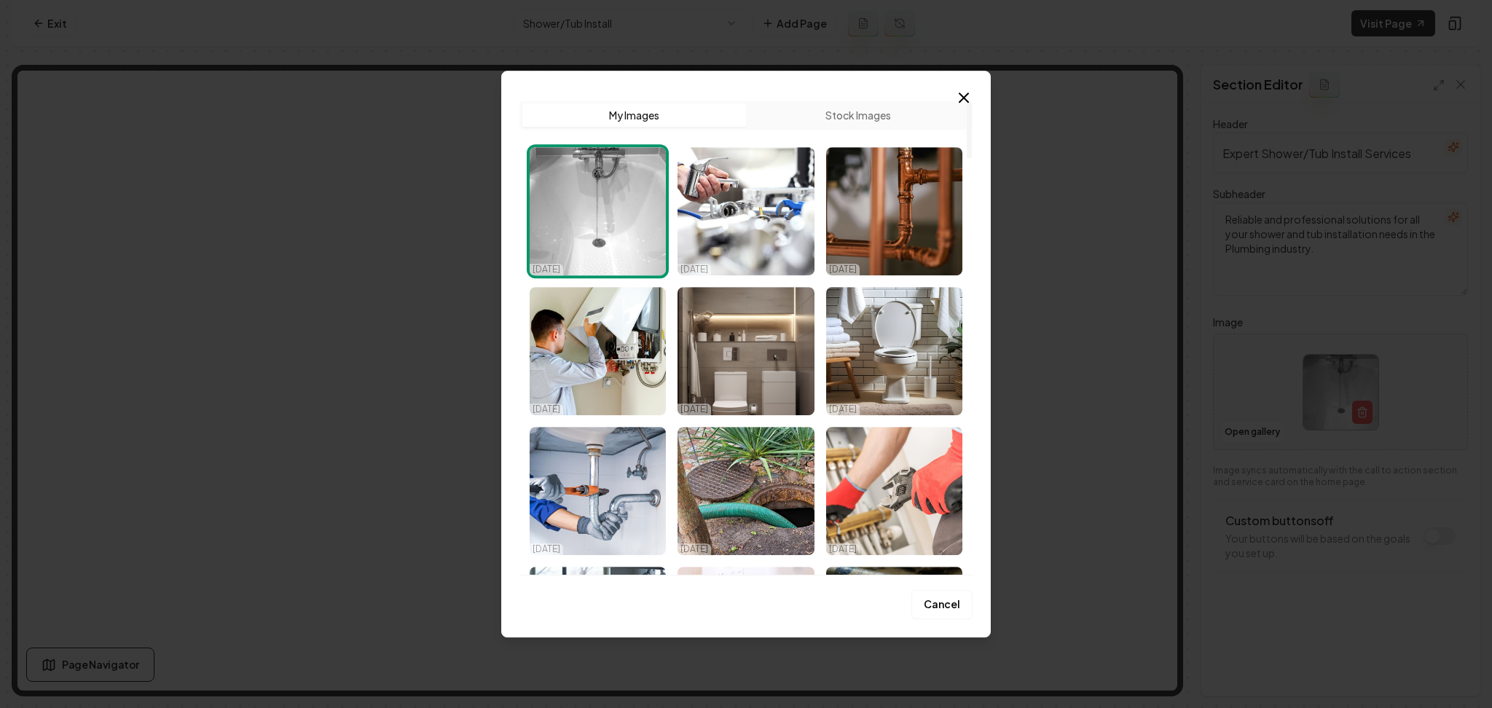
click at [787, 114] on button "Stock Images" at bounding box center [858, 114] width 224 height 23
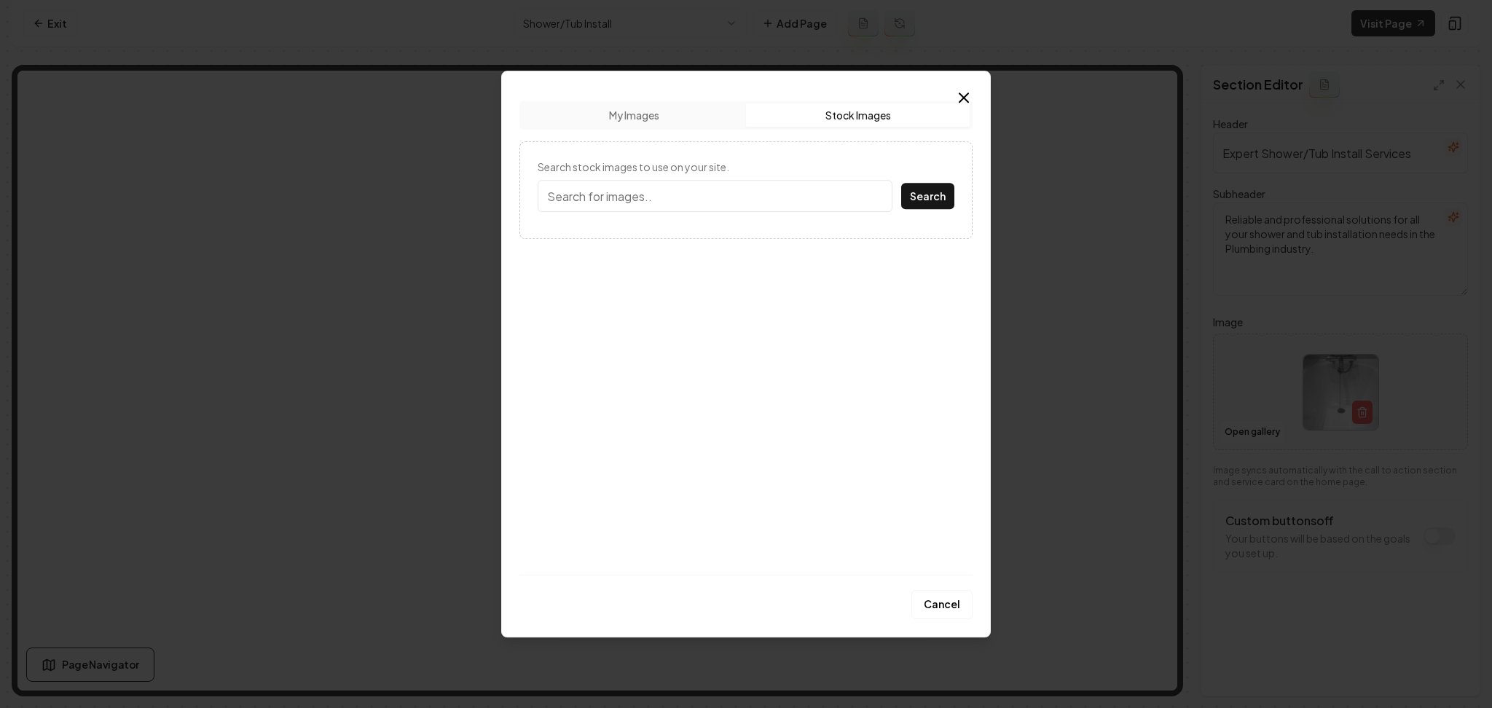
click at [742, 187] on input "Search stock images to use on your site." at bounding box center [715, 196] width 355 height 32
click at [901, 183] on button "Search" at bounding box center [927, 196] width 53 height 26
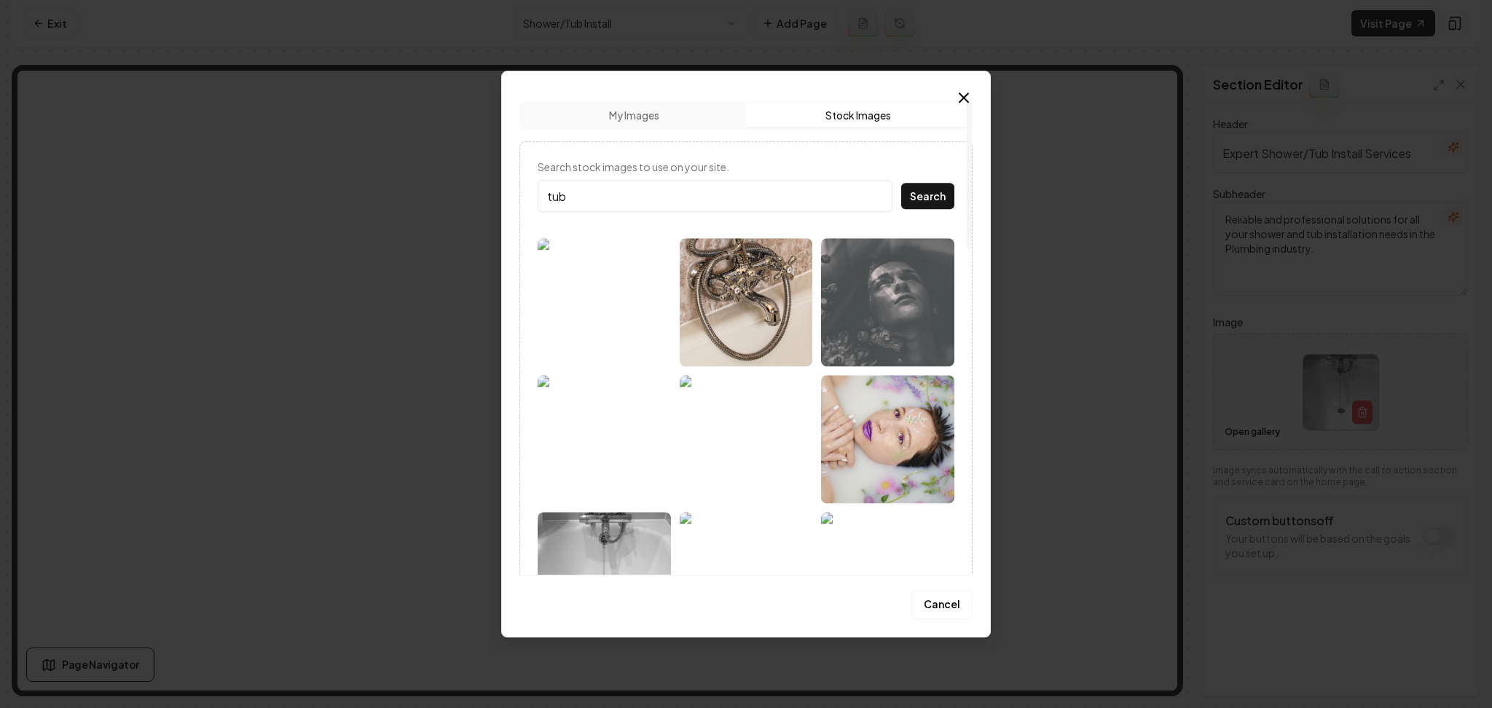
type input "tub"
click at [901, 183] on button "Search" at bounding box center [927, 196] width 53 height 26
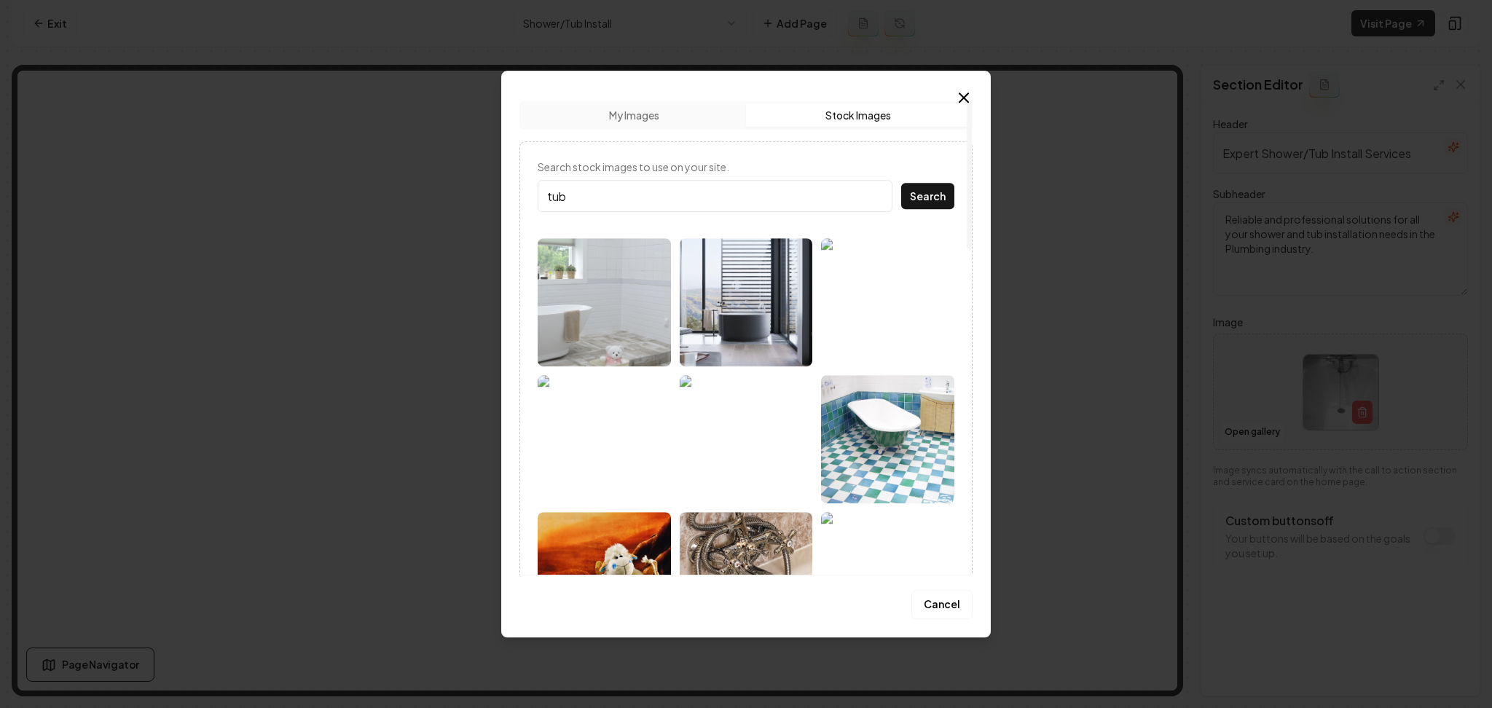
click at [654, 450] on img at bounding box center [604, 439] width 133 height 128
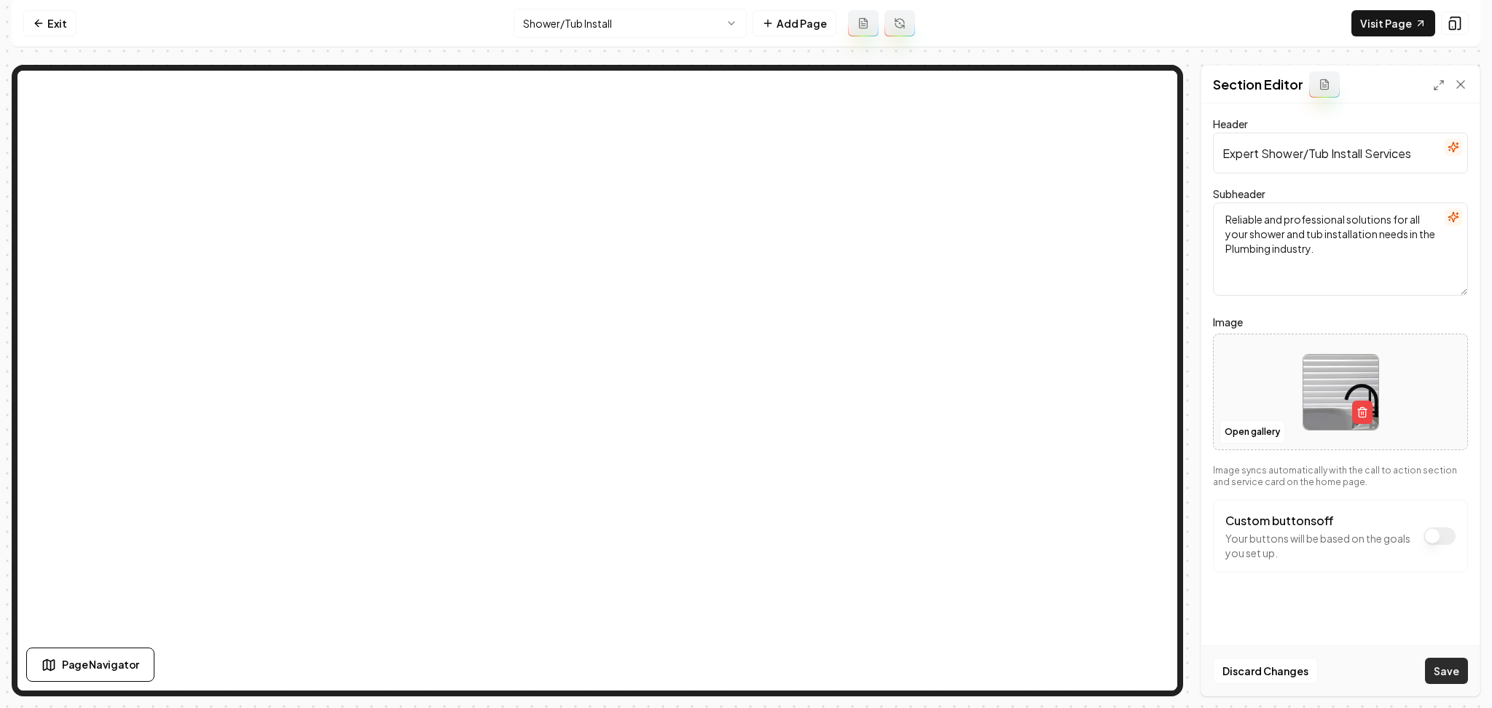
click at [1447, 683] on button "Save" at bounding box center [1446, 671] width 43 height 26
click at [655, 17] on html "Computer Required This feature is only available on a computer. Please switch t…" at bounding box center [746, 354] width 1492 height 708
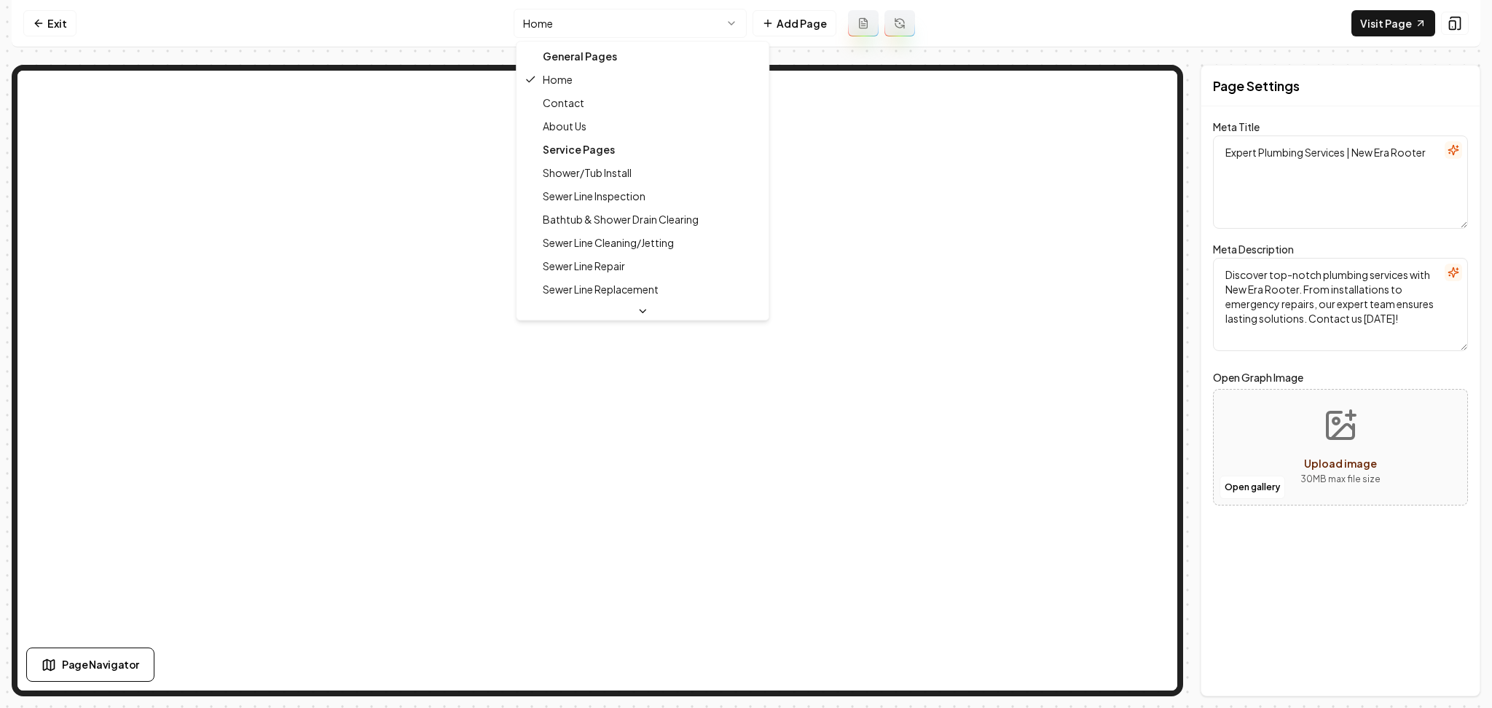
click at [589, 18] on html "Computer Required This feature is only available on a computer. Please switch t…" at bounding box center [746, 354] width 1492 height 708
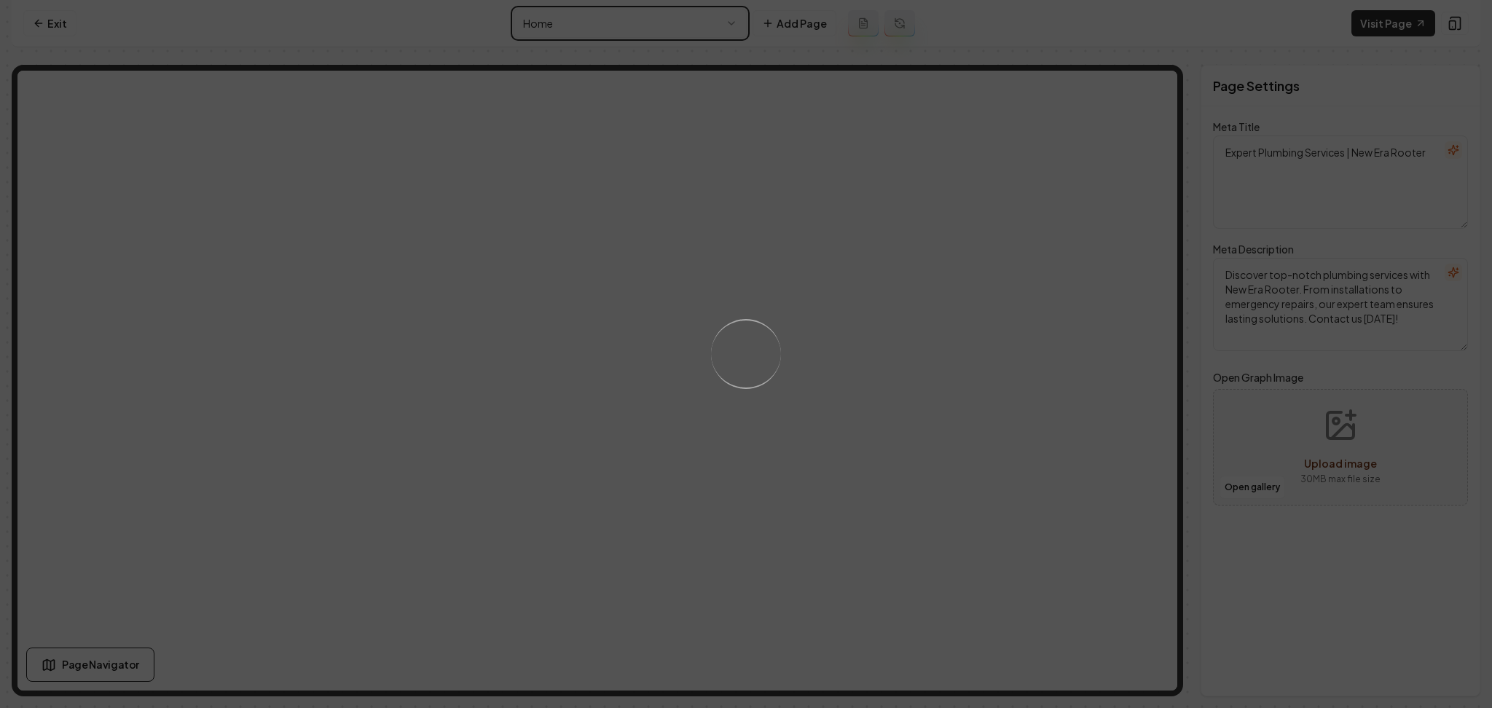
type textarea "Shower & Tub Install Service | New Era Rooter"
type textarea "Upgrade your bathroom with New Era Rooter's top-notch Shower/Tub Install servic…"
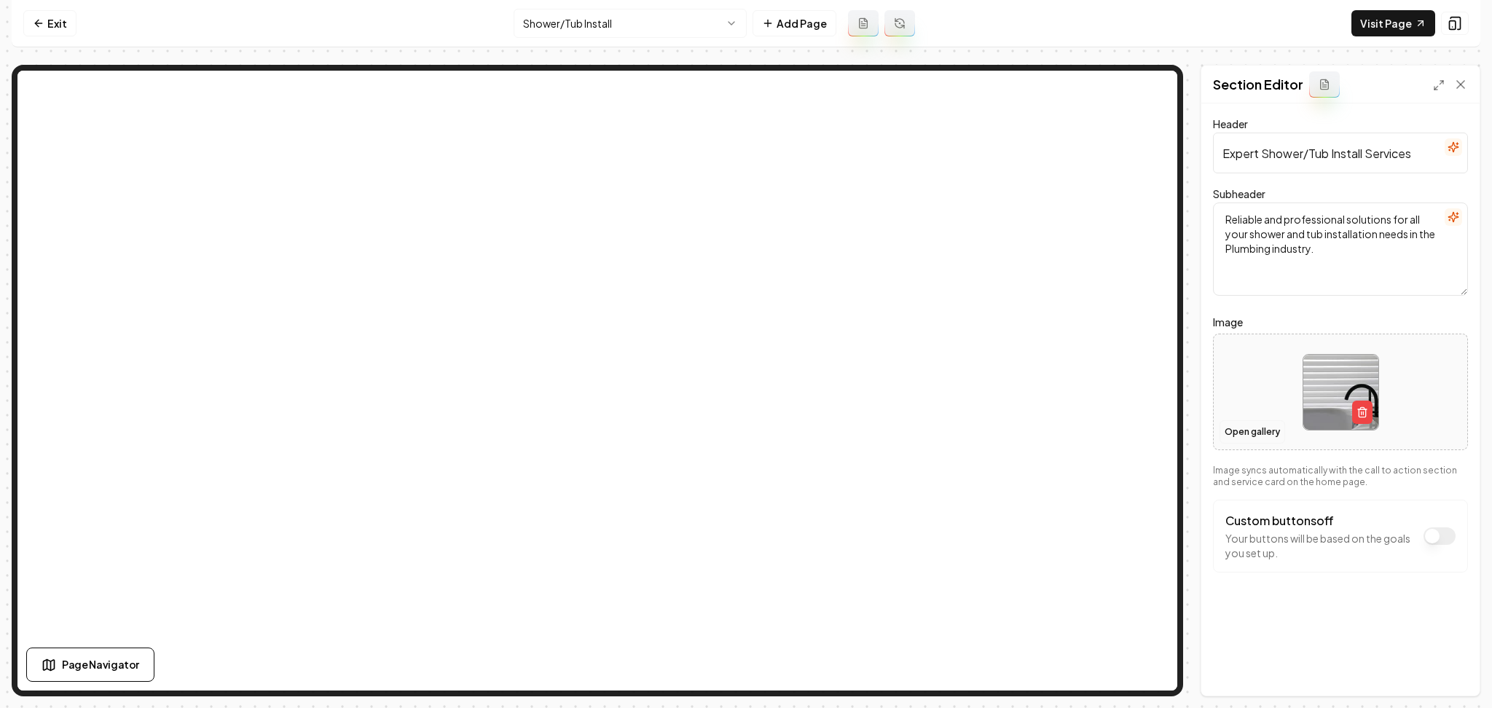
click at [1242, 422] on button "Open gallery" at bounding box center [1252, 431] width 66 height 23
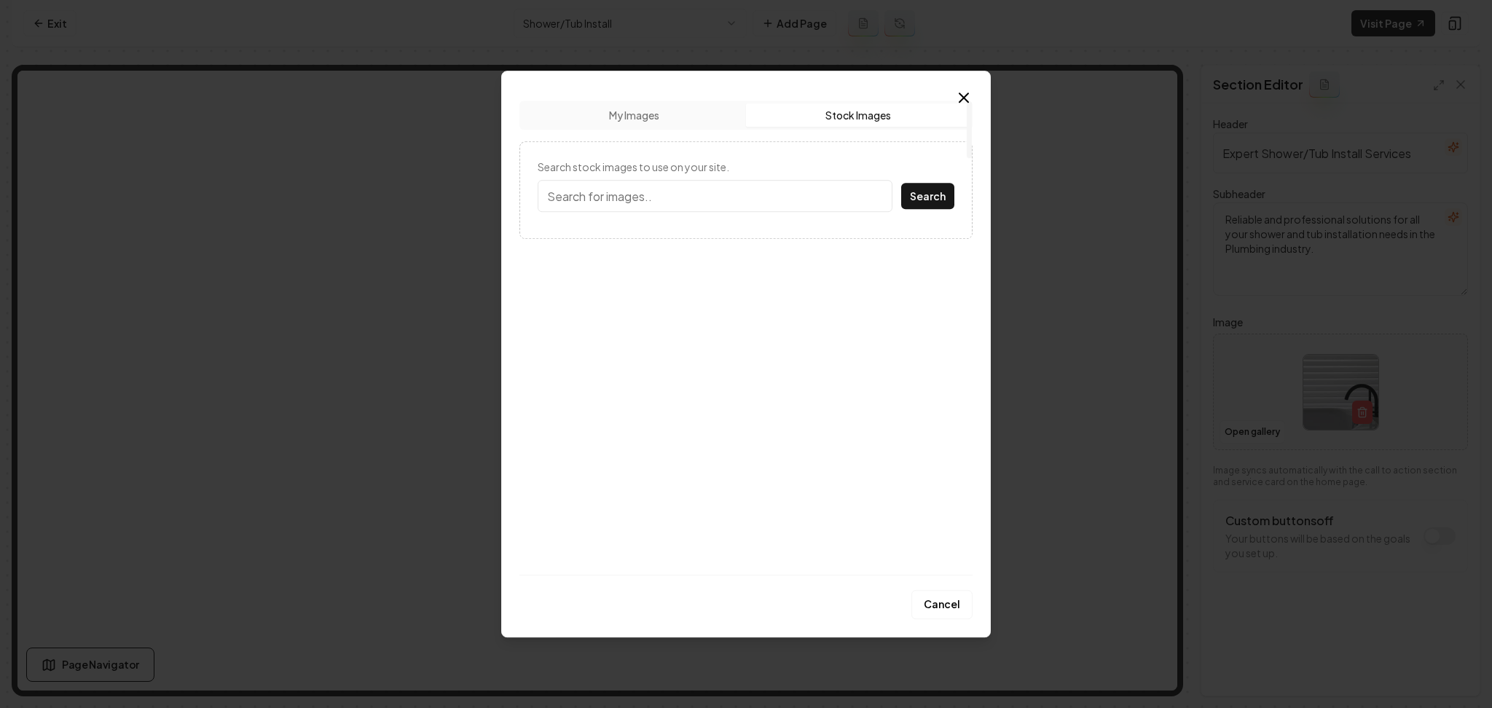
click at [890, 122] on button "Stock Images" at bounding box center [858, 114] width 224 height 23
click at [783, 200] on input "Search stock images to use on your site." at bounding box center [715, 196] width 355 height 32
type input "bathroom"
click at [901, 183] on button "Search" at bounding box center [927, 196] width 53 height 26
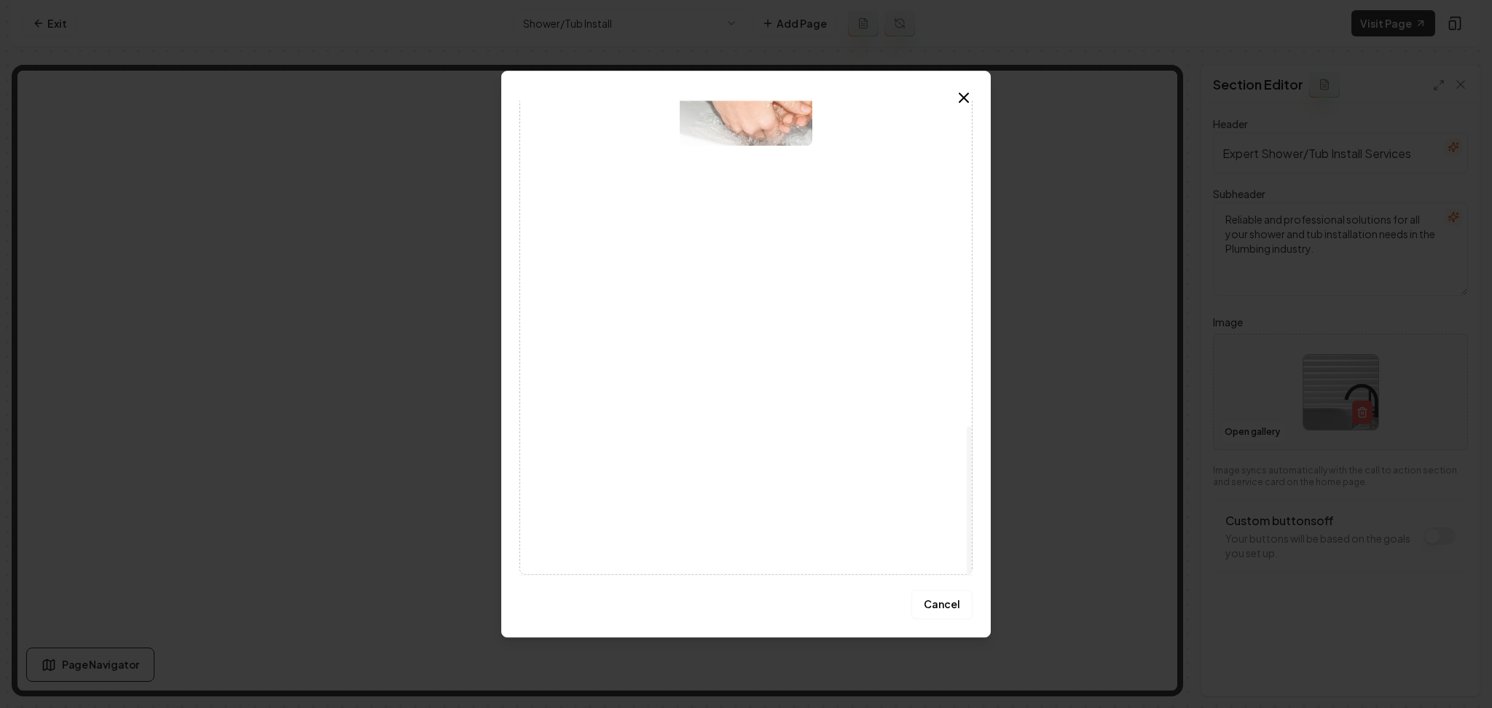
scroll to position [1042, 0]
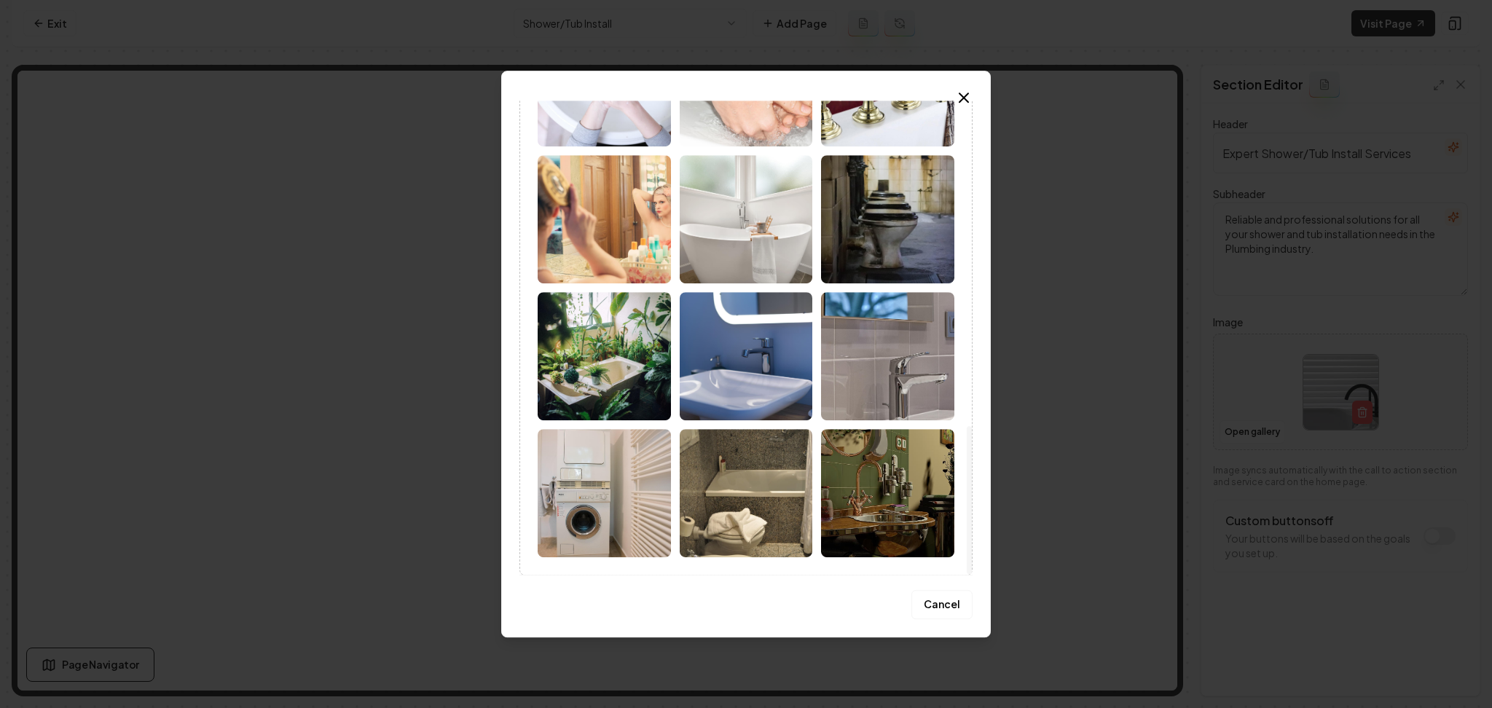
click at [742, 233] on img at bounding box center [746, 219] width 133 height 128
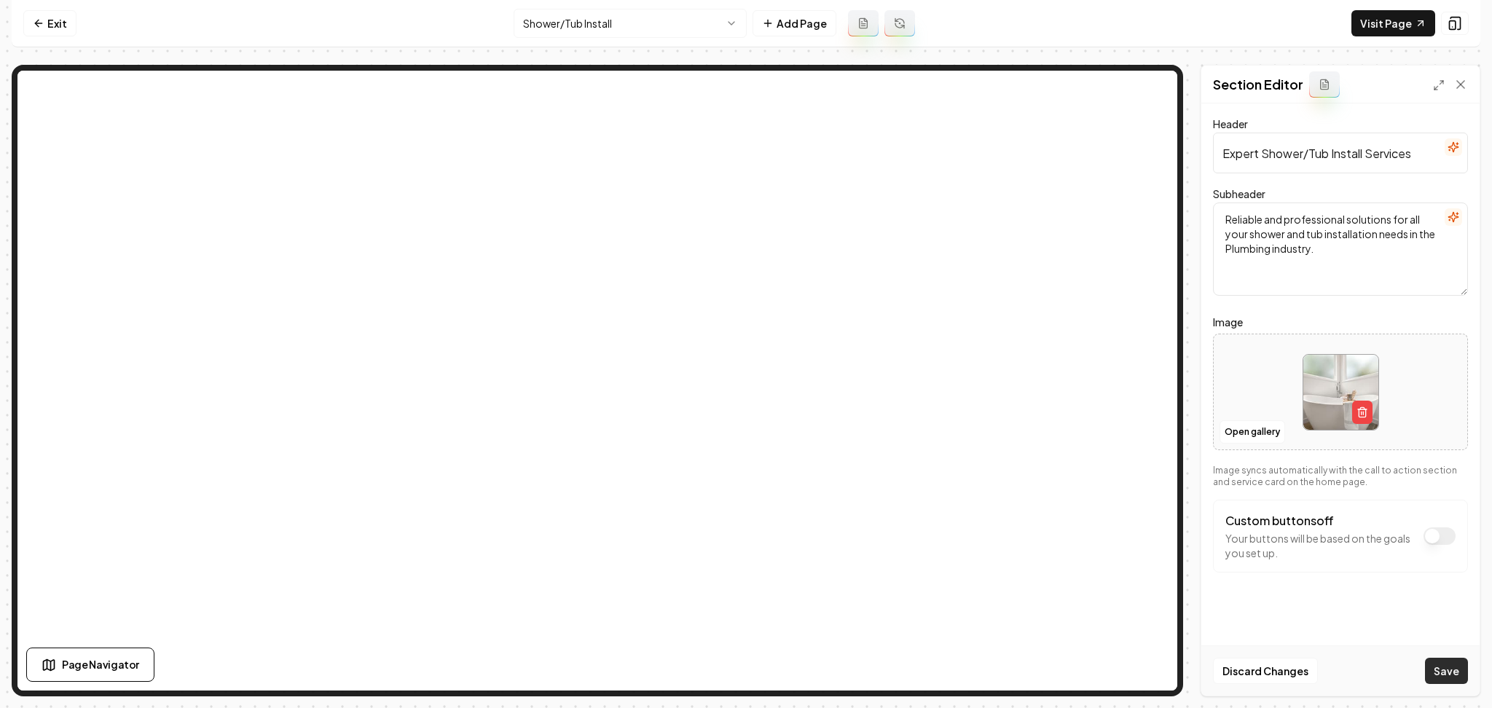
click at [1461, 679] on button "Save" at bounding box center [1446, 671] width 43 height 26
click at [660, 15] on html "Computer Required This feature is only available on a computer. Please switch t…" at bounding box center [746, 354] width 1492 height 708
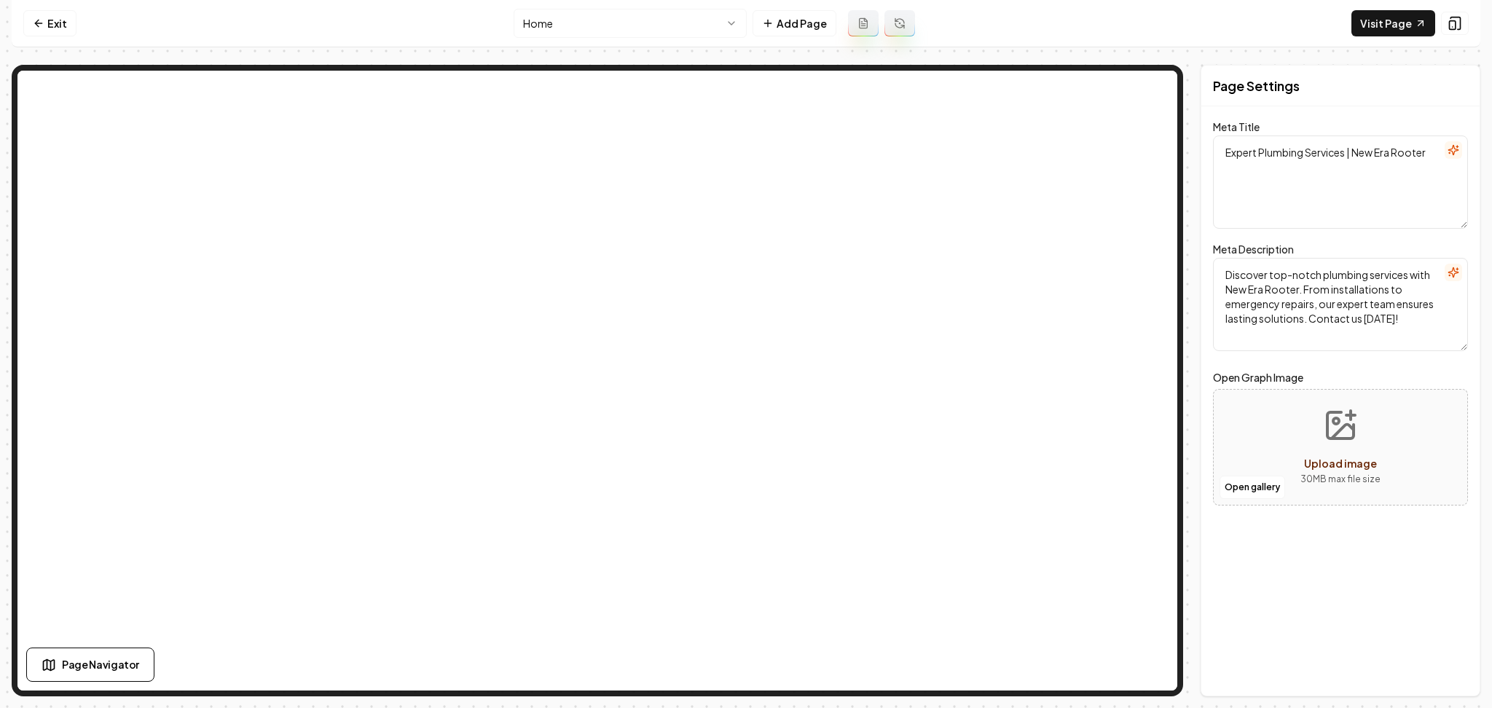
click at [577, 23] on html "Computer Required This feature is only available on a computer. Please switch t…" at bounding box center [746, 354] width 1492 height 708
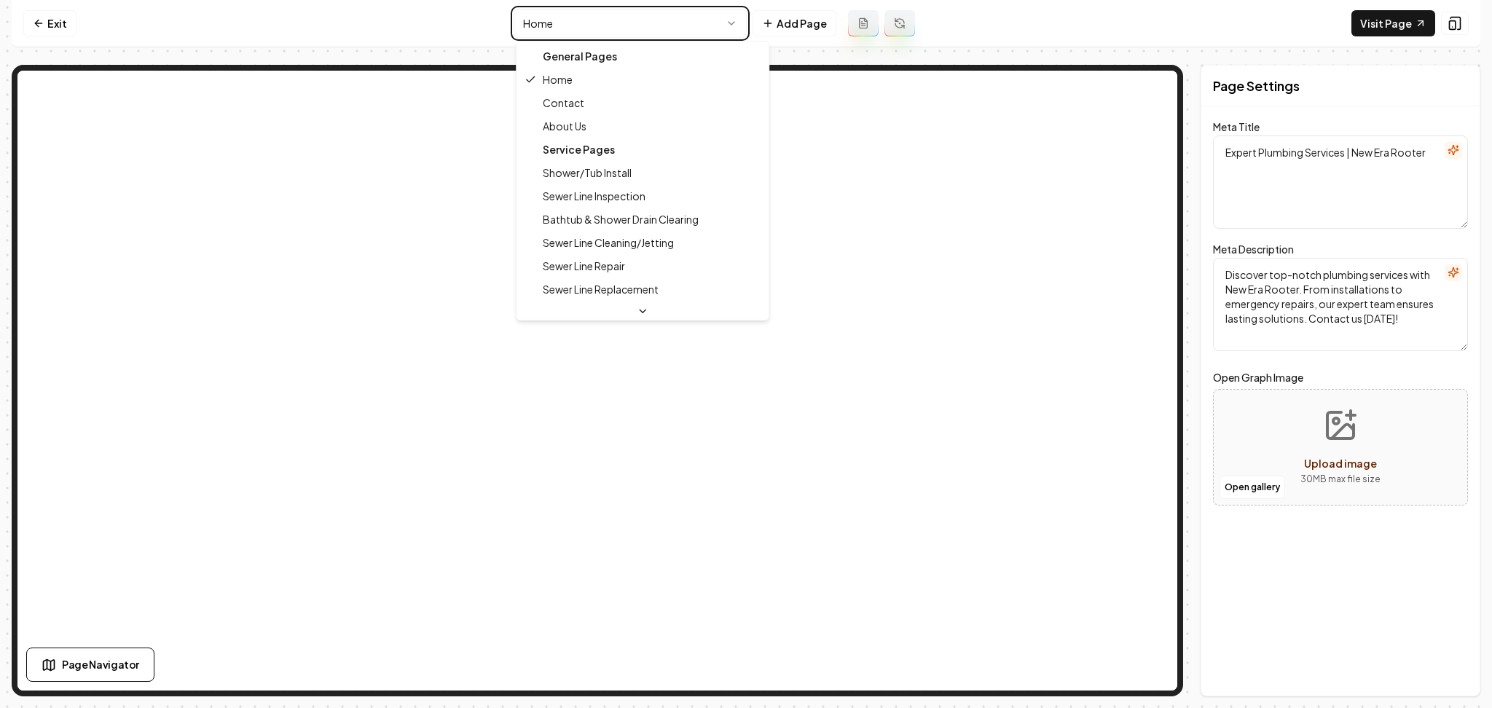
type textarea "Shower & Tub Install Service | New Era Rooter"
type textarea "Upgrade your bathroom with New Era Rooter's top-notch Shower/Tub Install servic…"
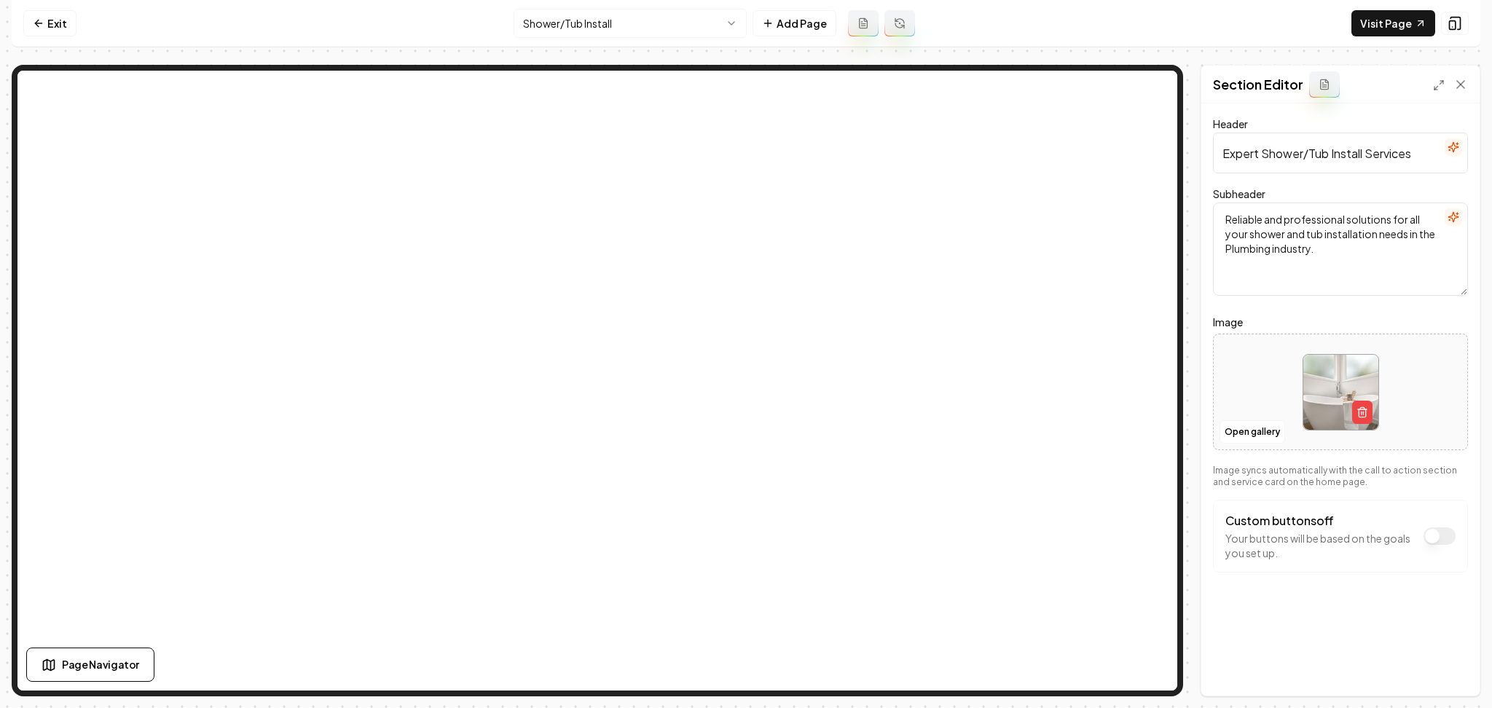
click at [1248, 388] on div at bounding box center [1340, 392] width 253 height 100
type input "**********"
click at [1429, 664] on button "Save" at bounding box center [1446, 671] width 43 height 26
click at [648, 22] on html "Computer Required This feature is only available on a computer. Please switch t…" at bounding box center [746, 354] width 1492 height 708
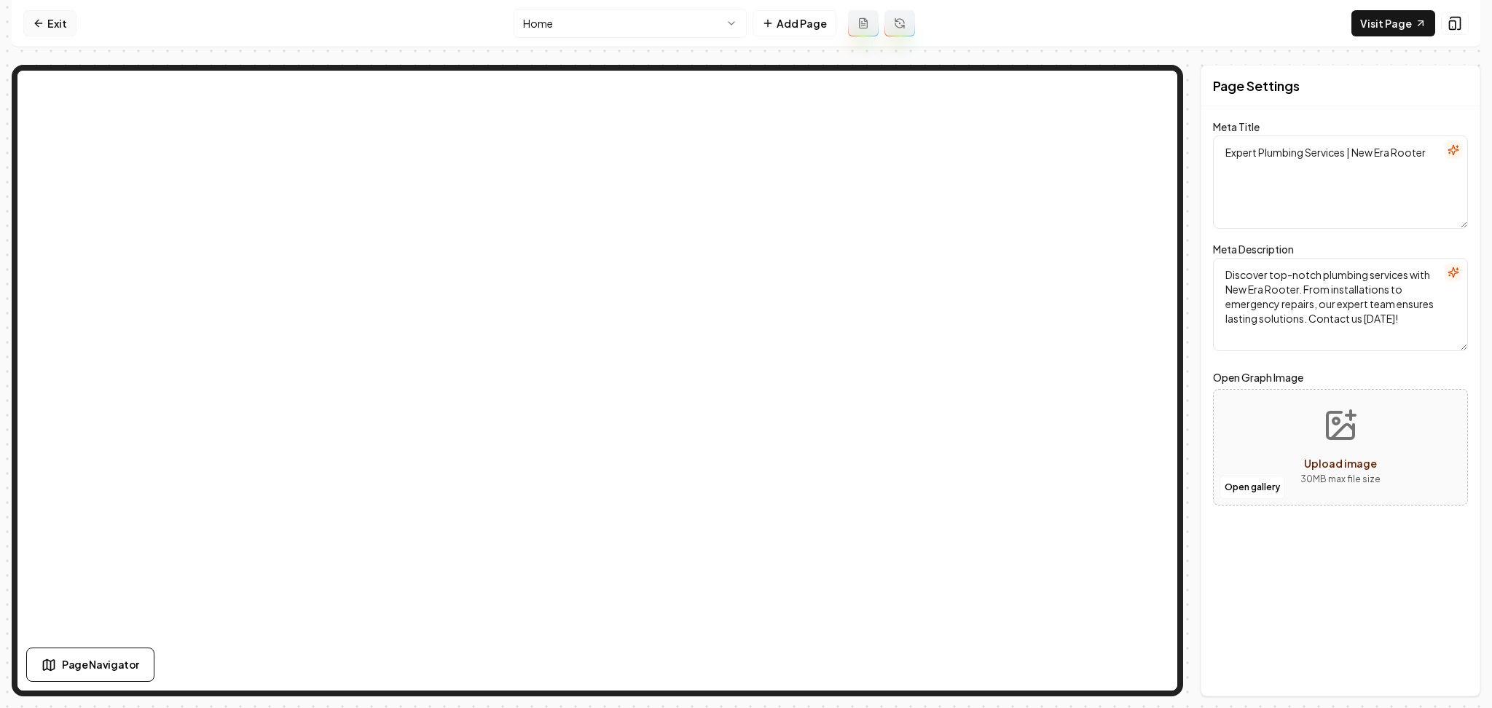
click at [43, 12] on link "Exit" at bounding box center [49, 23] width 53 height 26
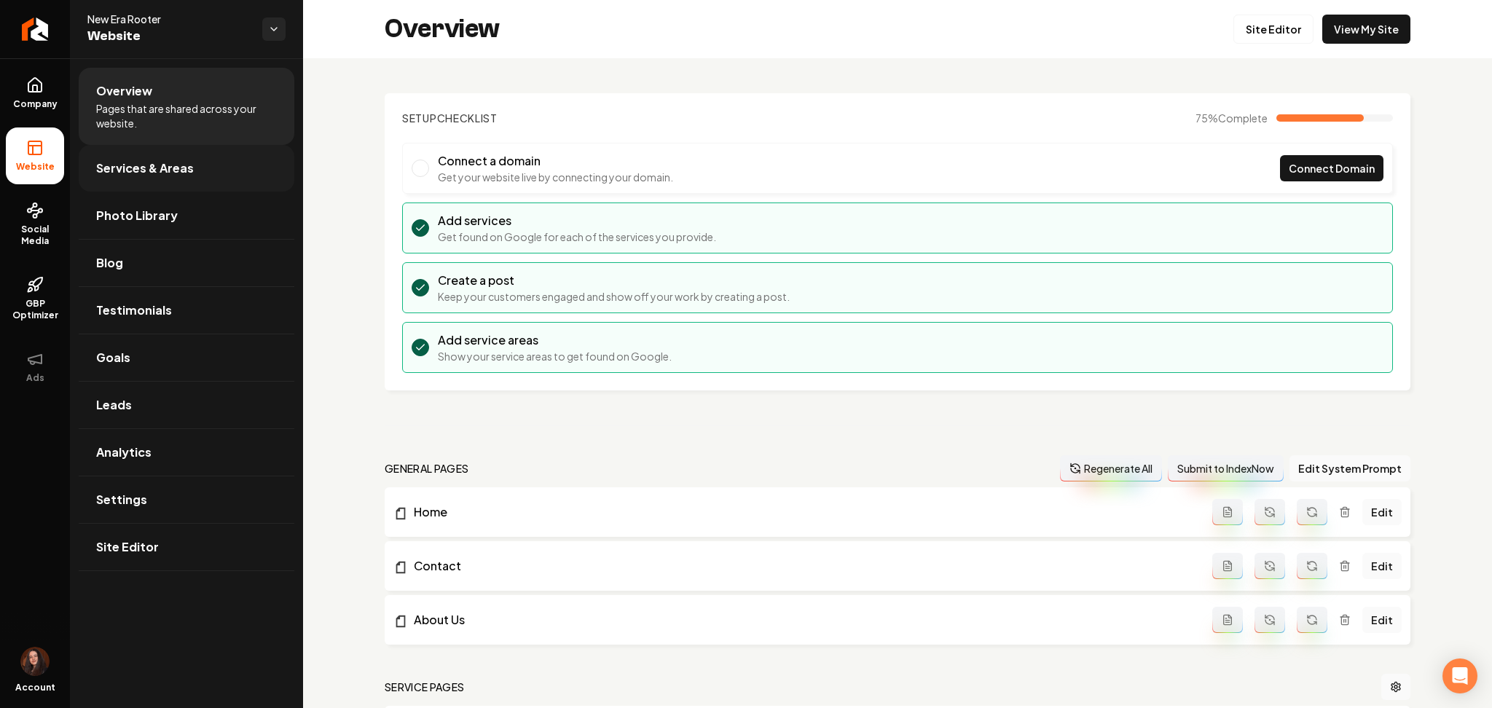
click at [181, 177] on link "Services & Areas" at bounding box center [187, 168] width 216 height 47
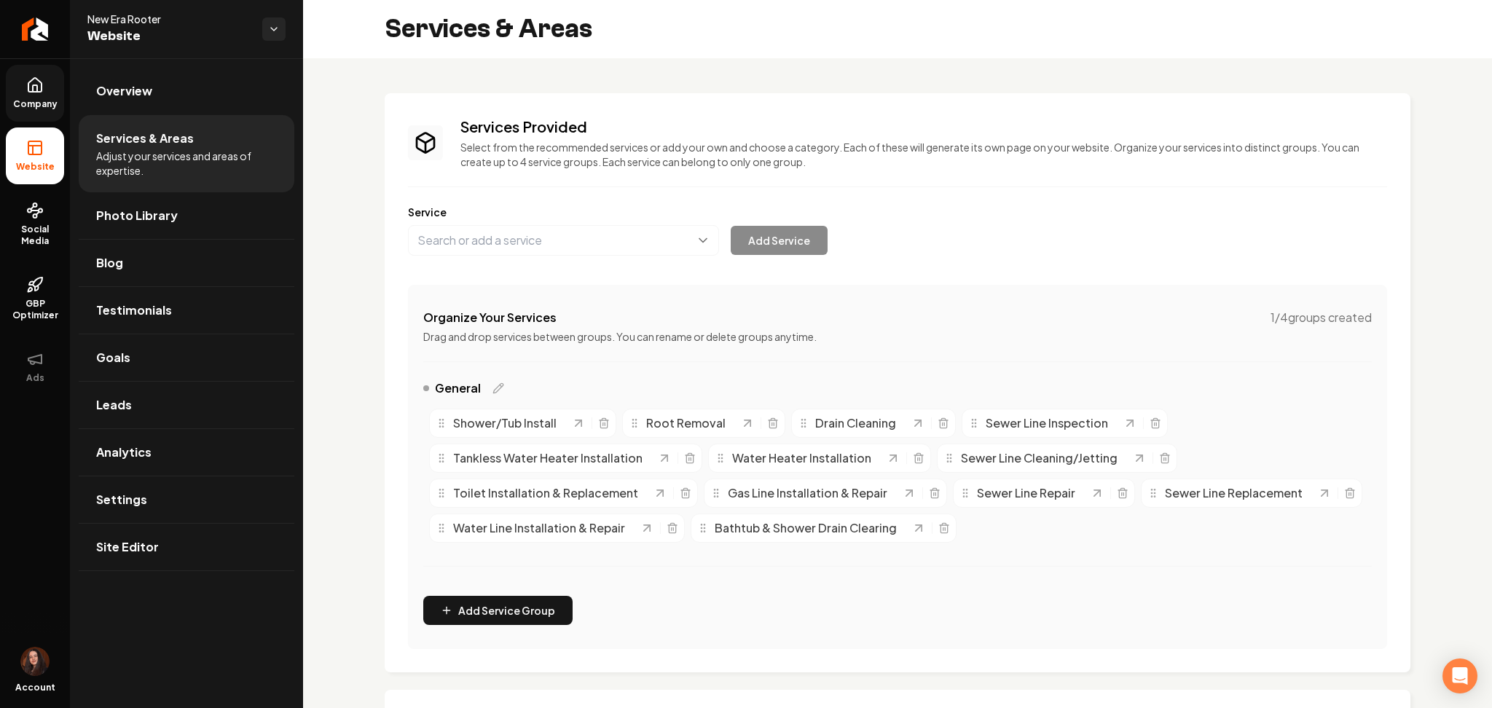
click at [13, 91] on link "Company" at bounding box center [35, 93] width 58 height 57
